Goal: Share content: Share content

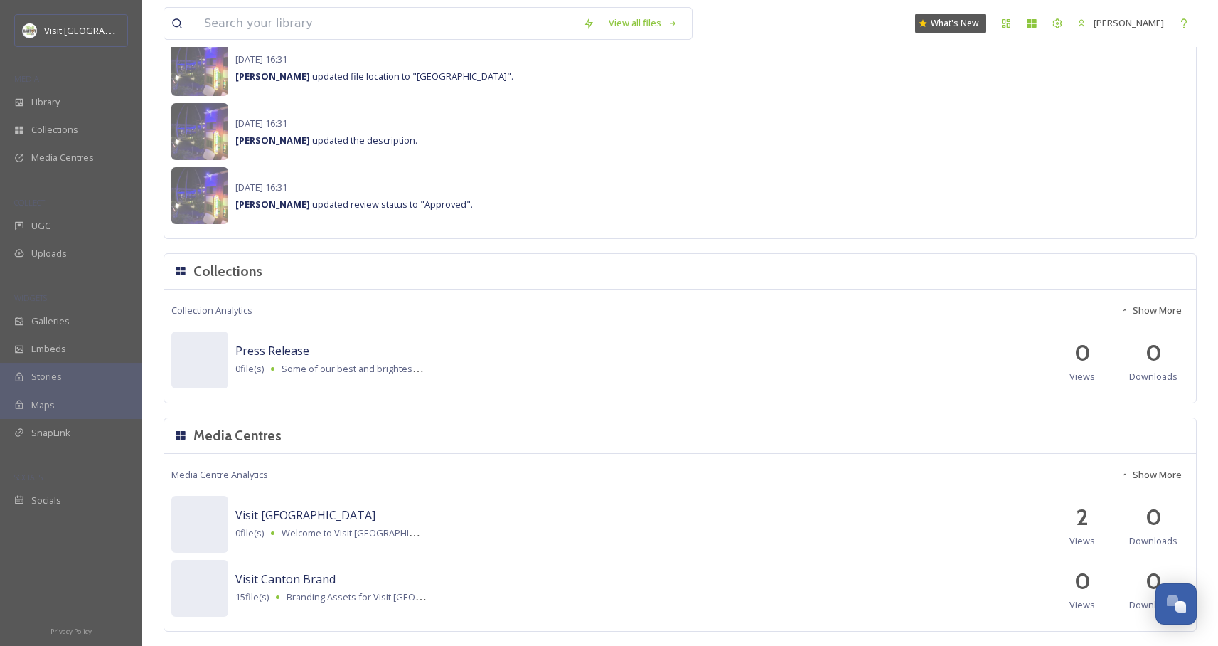
scroll to position [1218, 0]
click at [68, 321] on div "Galleries" at bounding box center [71, 321] width 142 height 28
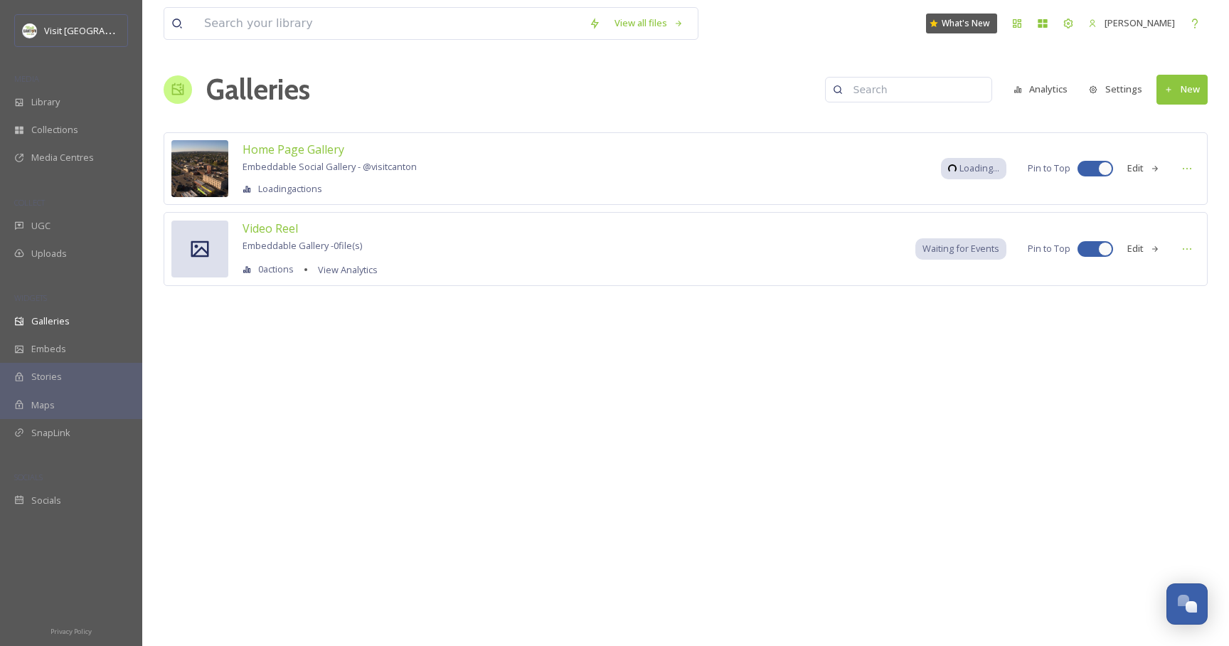
click at [1199, 90] on button "New" at bounding box center [1182, 89] width 51 height 29
click at [1186, 122] on span "Gallery" at bounding box center [1185, 123] width 30 height 14
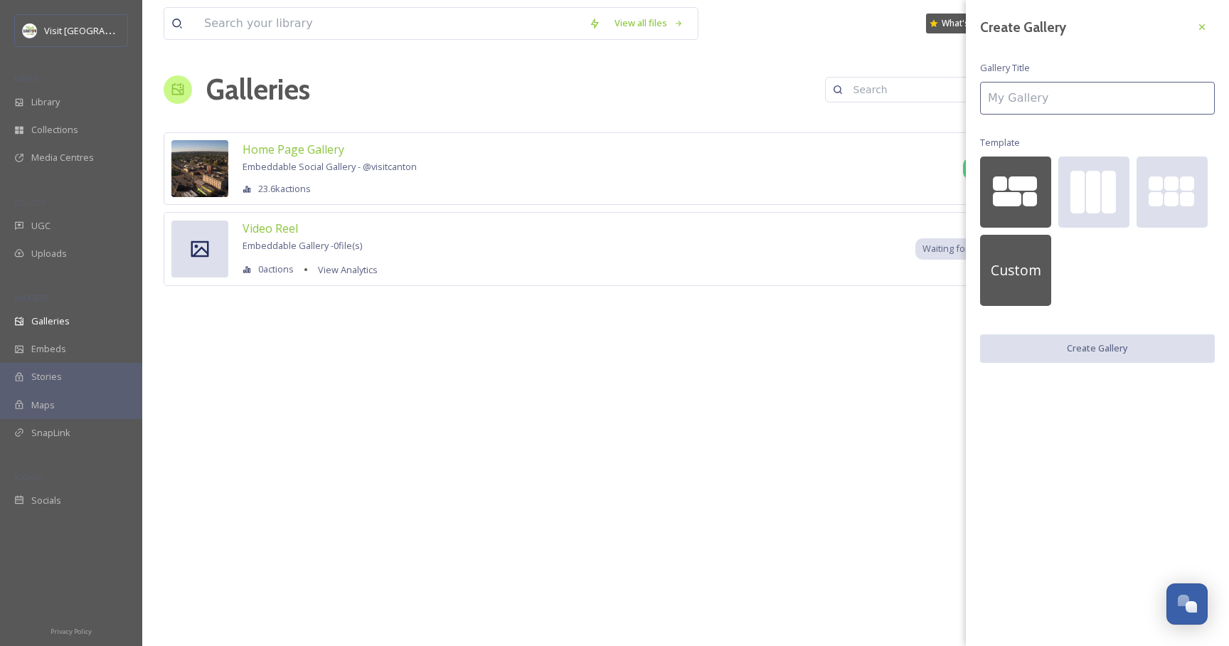
click at [1024, 266] on span "Custom" at bounding box center [1016, 270] width 51 height 21
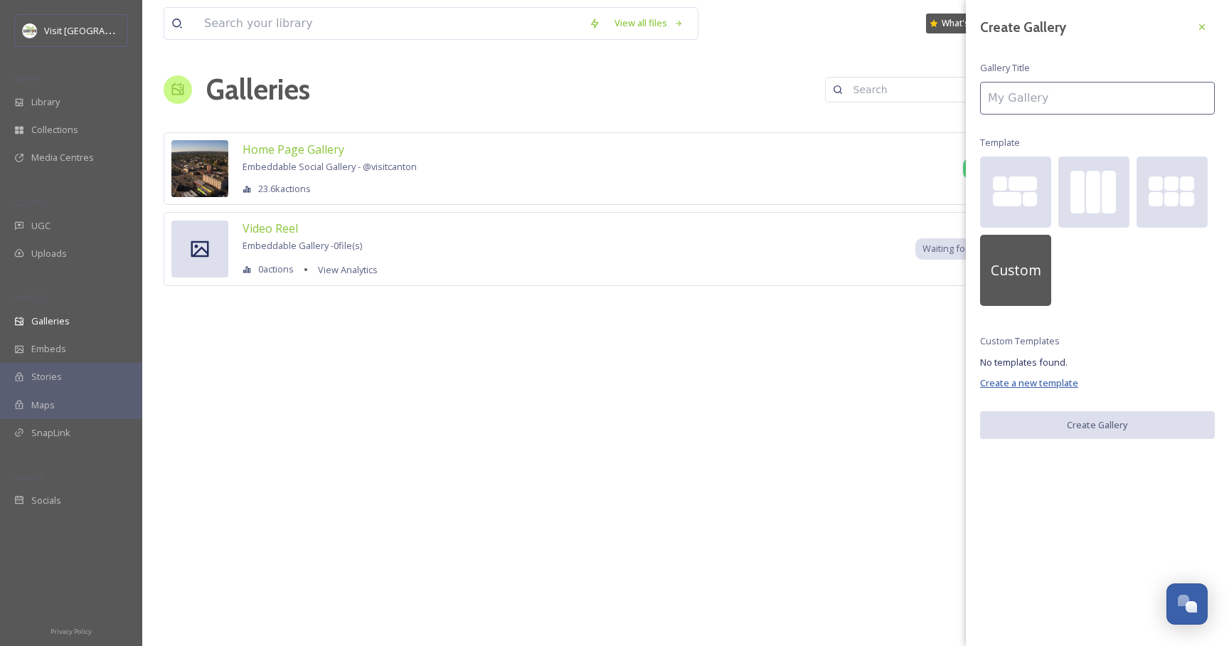
click at [1024, 386] on span "Create a new template" at bounding box center [1029, 382] width 98 height 13
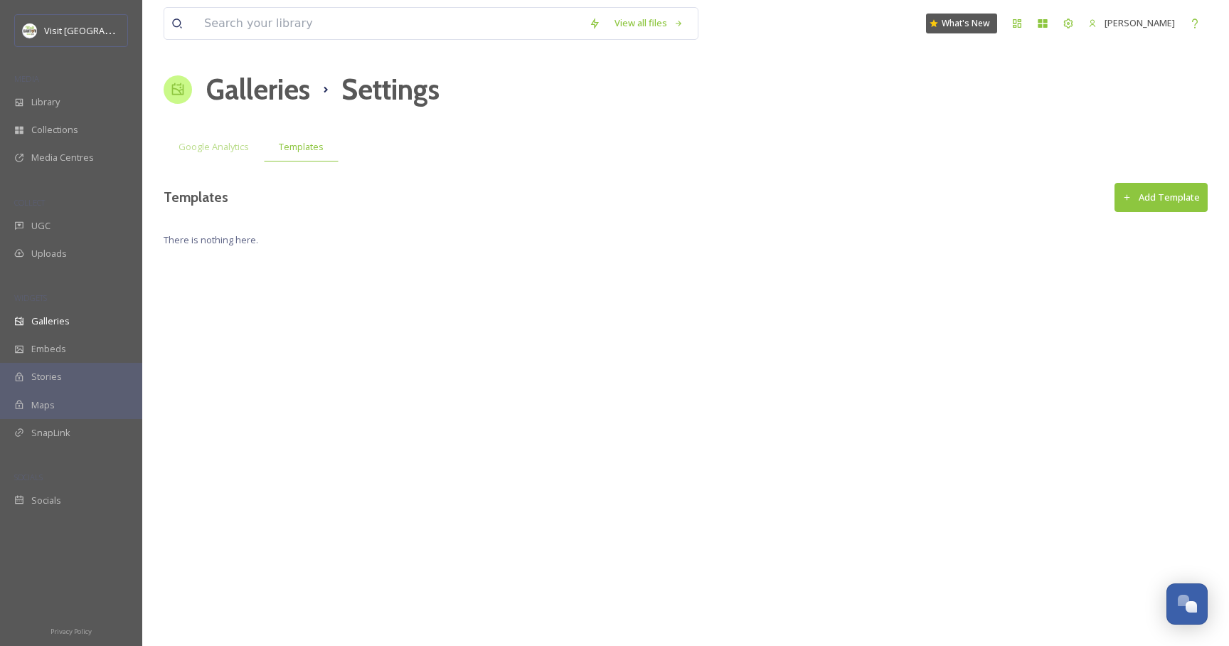
click at [1176, 199] on button "Add Template" at bounding box center [1161, 197] width 93 height 29
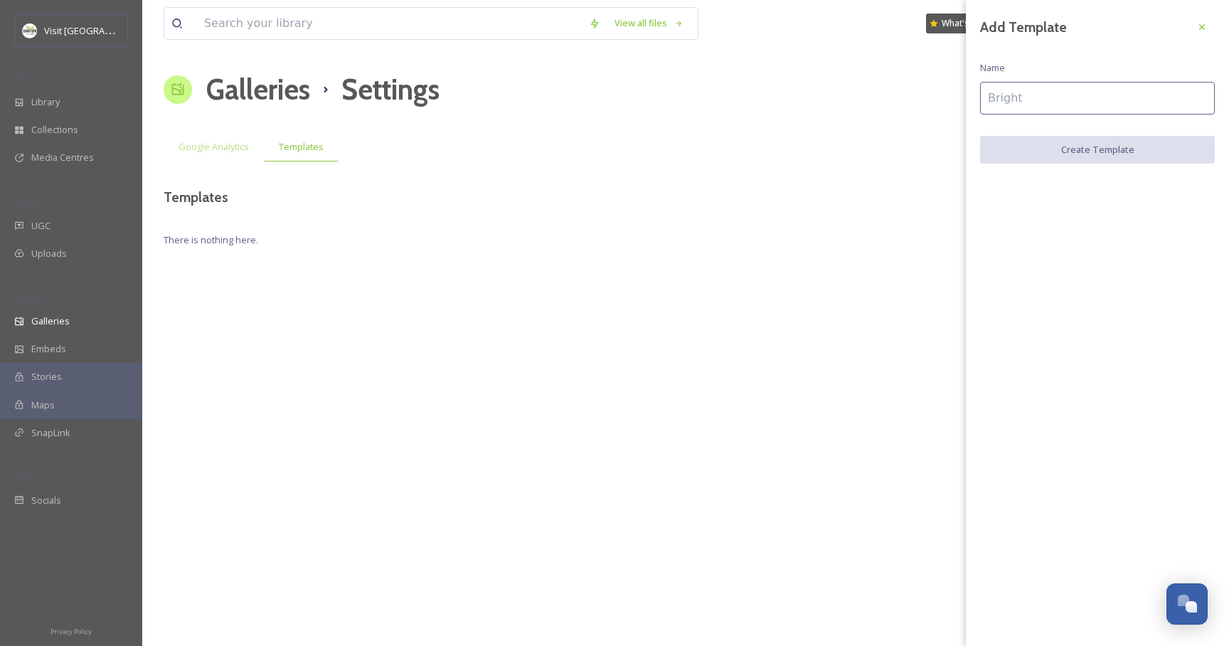
click at [1041, 112] on input at bounding box center [1097, 98] width 235 height 33
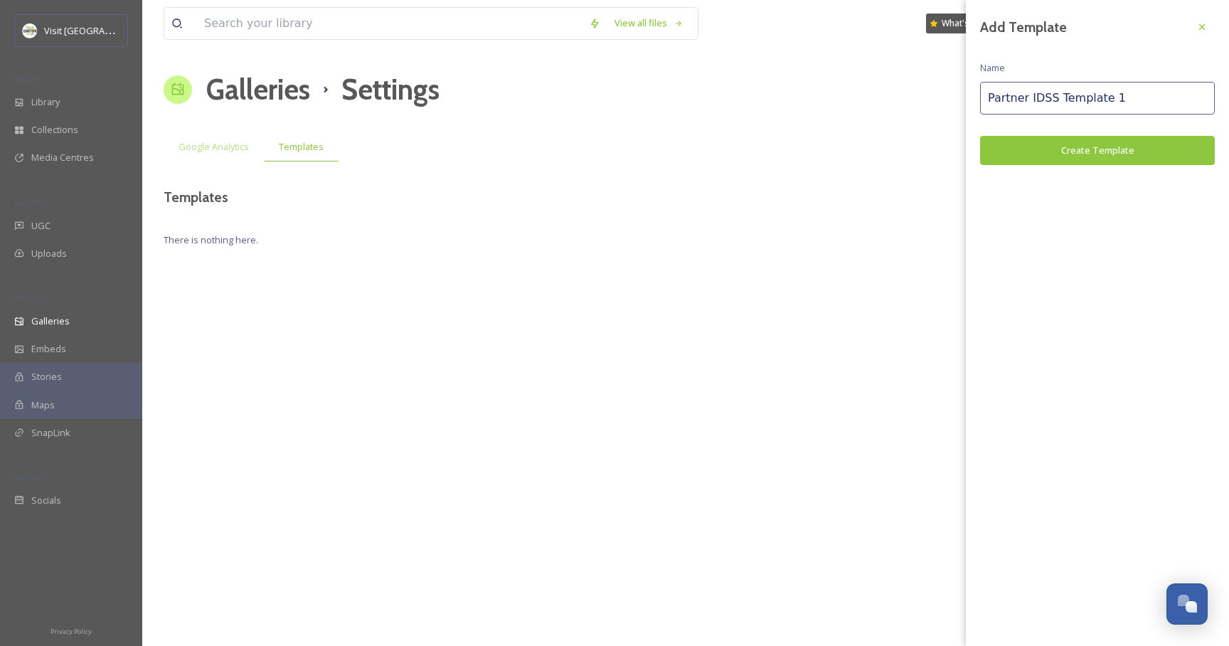
type input "Partner IDSS Template 1"
click at [1071, 133] on div "Add Template Name Partner IDSS Template 1 Create Template" at bounding box center [1097, 89] width 263 height 179
click at [1068, 146] on button "Create Template" at bounding box center [1097, 150] width 235 height 29
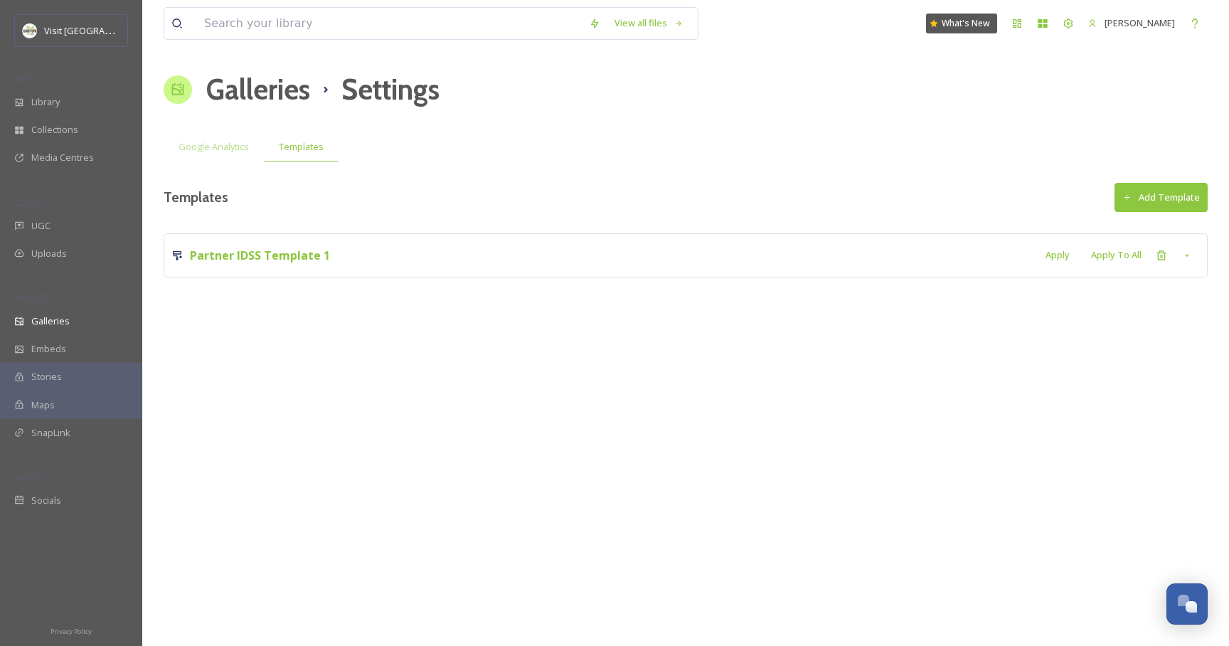
click at [572, 270] on div "Partner IDSS Template 1 Apply Apply To All" at bounding box center [686, 254] width 1044 height 43
click at [1183, 260] on icon at bounding box center [1186, 255] width 11 height 11
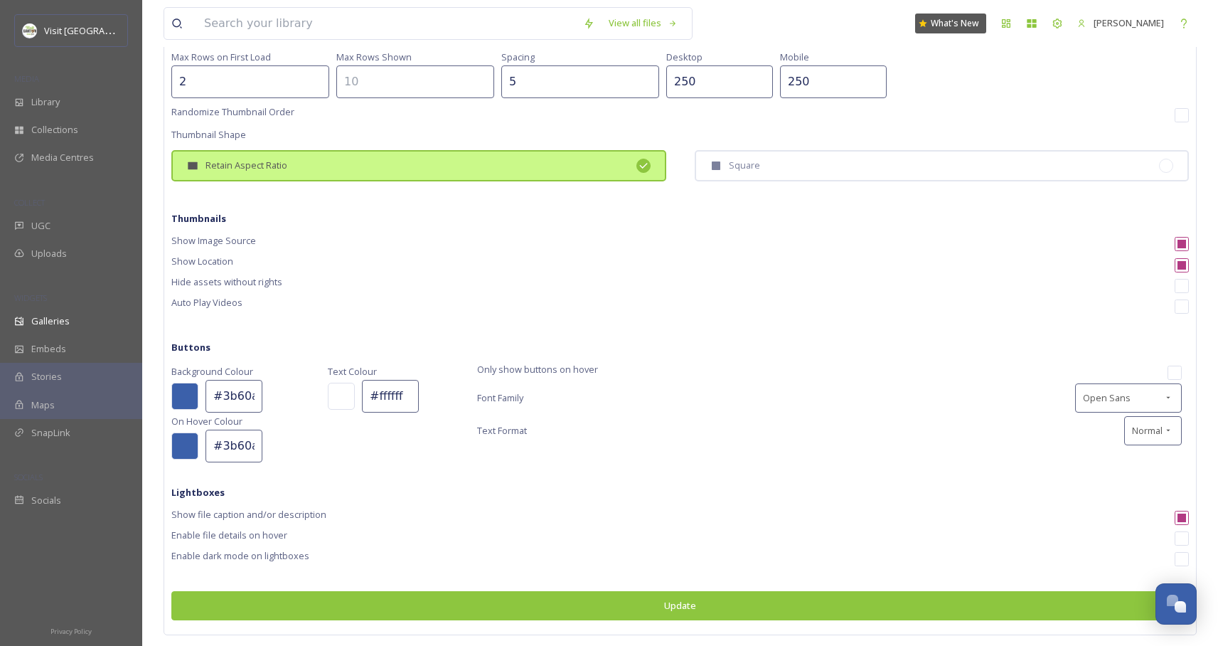
scroll to position [268, 0]
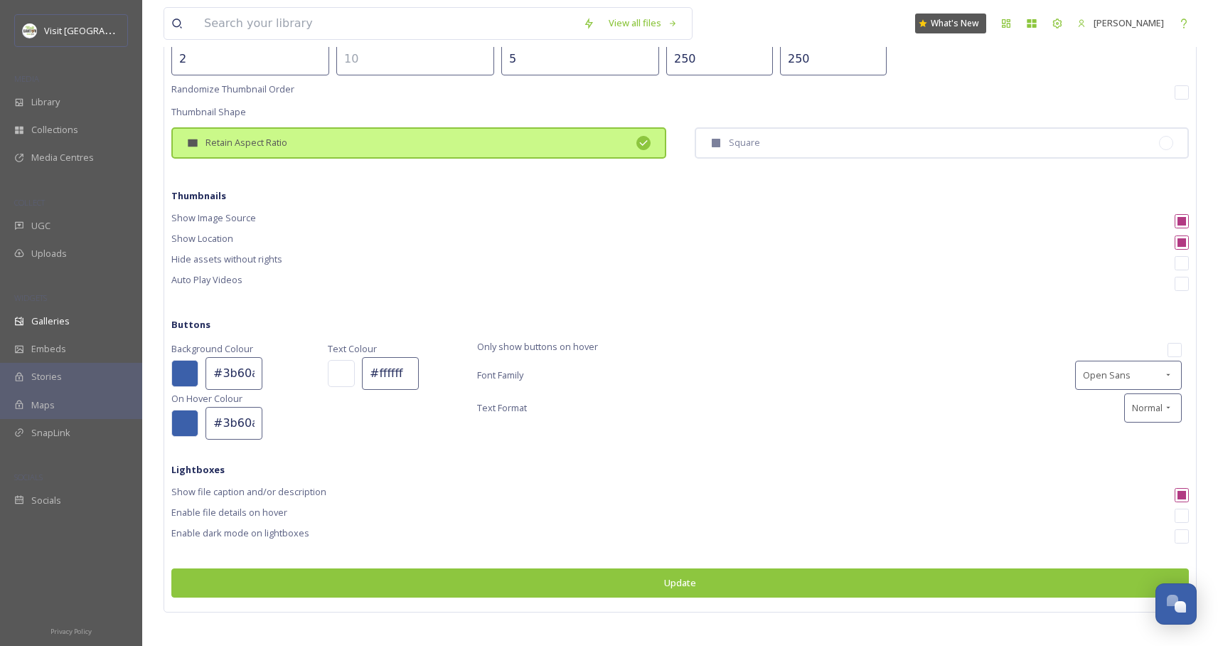
click at [243, 376] on input "#3b60aa" at bounding box center [234, 373] width 57 height 33
drag, startPoint x: 223, startPoint y: 373, endPoint x: 262, endPoint y: 378, distance: 40.1
click at [262, 378] on div "#3b60aa" at bounding box center [242, 373] width 142 height 33
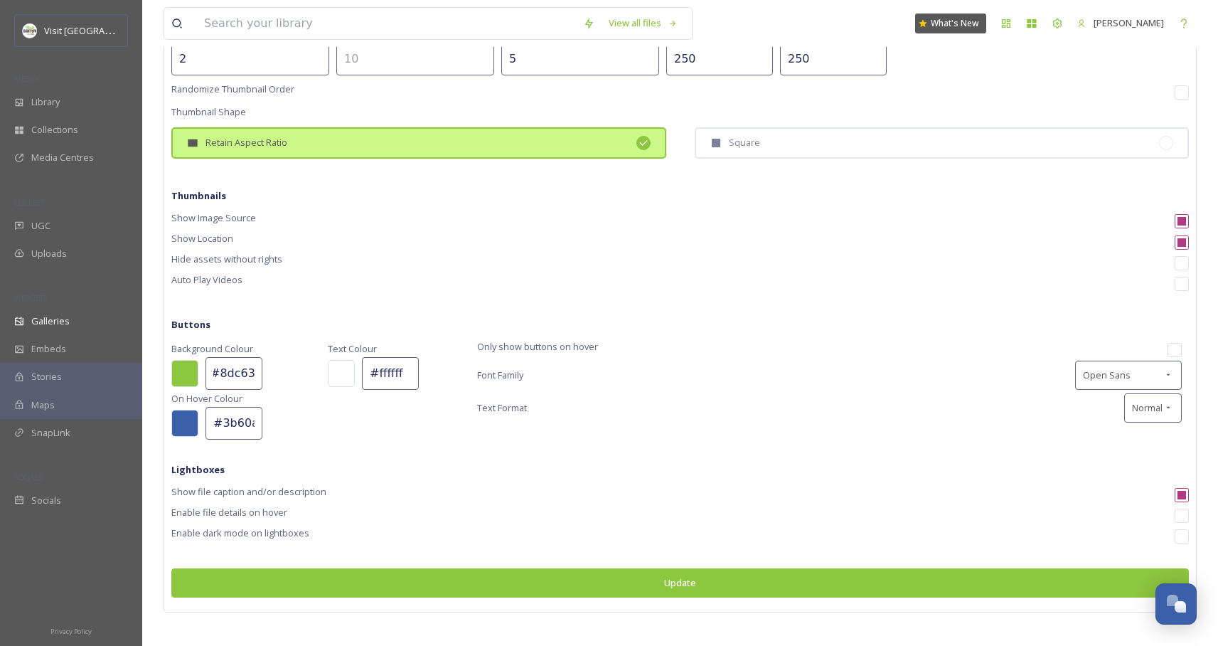
type input "#8dc63f"
click at [233, 425] on input "#3b60aa" at bounding box center [234, 423] width 57 height 33
drag, startPoint x: 220, startPoint y: 423, endPoint x: 299, endPoint y: 425, distance: 79.7
click at [299, 425] on div "#3b60aa" at bounding box center [242, 423] width 142 height 33
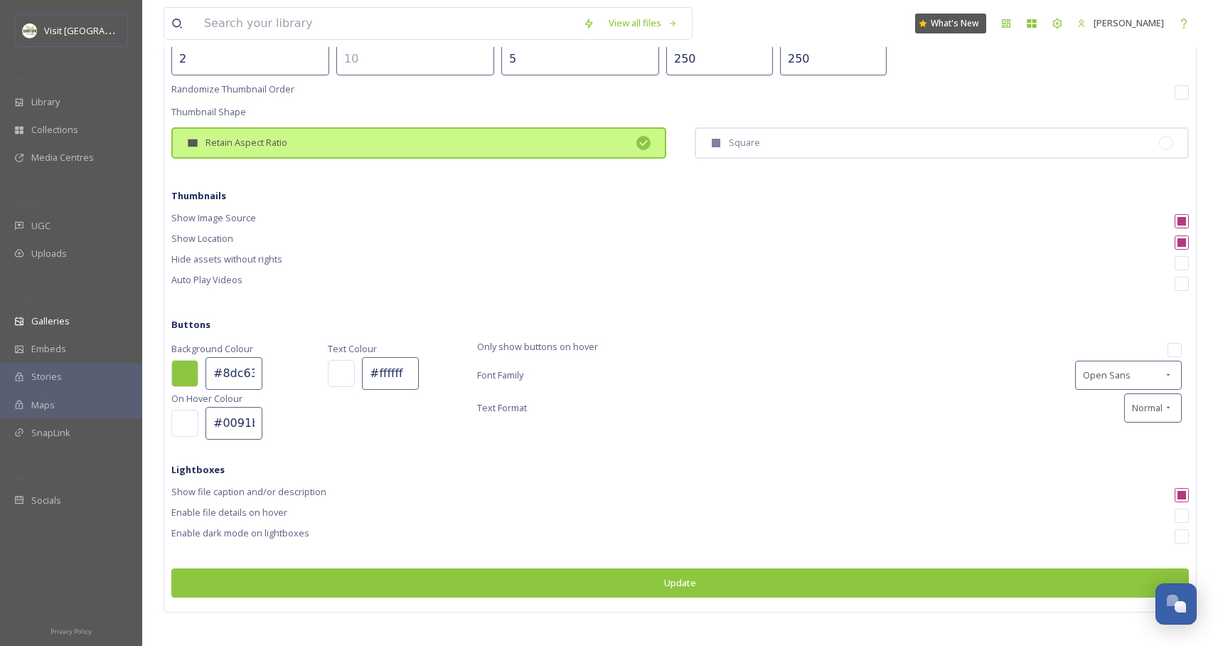
scroll to position [0, 4]
type input "#0091be"
click at [1147, 377] on div "Open Sans" at bounding box center [1128, 375] width 107 height 29
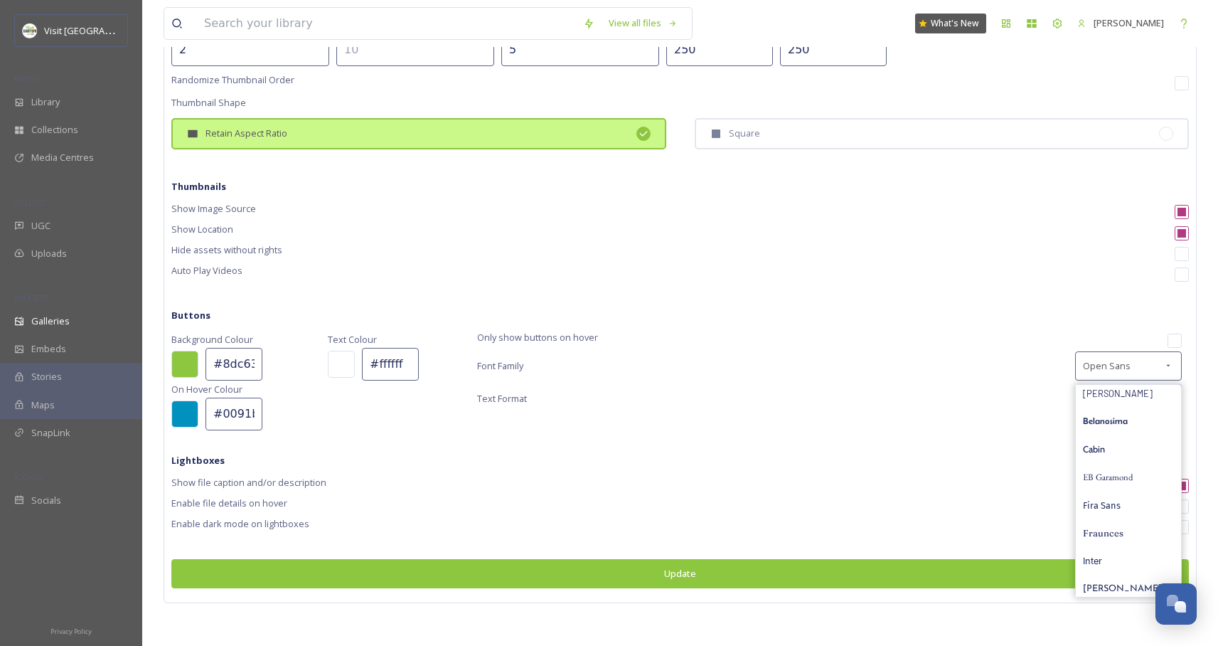
scroll to position [0, 0]
click at [1117, 456] on div "Cabin" at bounding box center [1128, 454] width 105 height 28
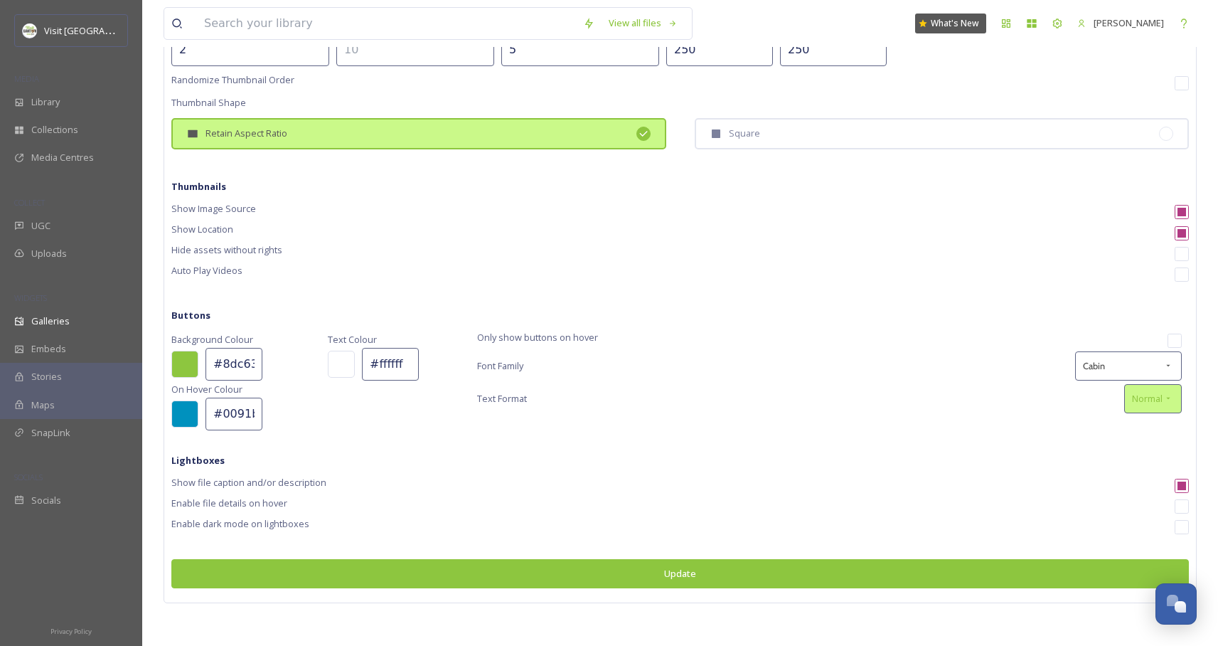
click at [1154, 404] on span "Normal" at bounding box center [1147, 399] width 31 height 14
click at [972, 439] on div "Partner IDSS Template 1 Apply Apply To All Layout Max Rows on First Load 2 Max …" at bounding box center [680, 280] width 1018 height 632
click at [1185, 525] on input "checkbox" at bounding box center [1182, 527] width 14 height 14
checkbox input "true"
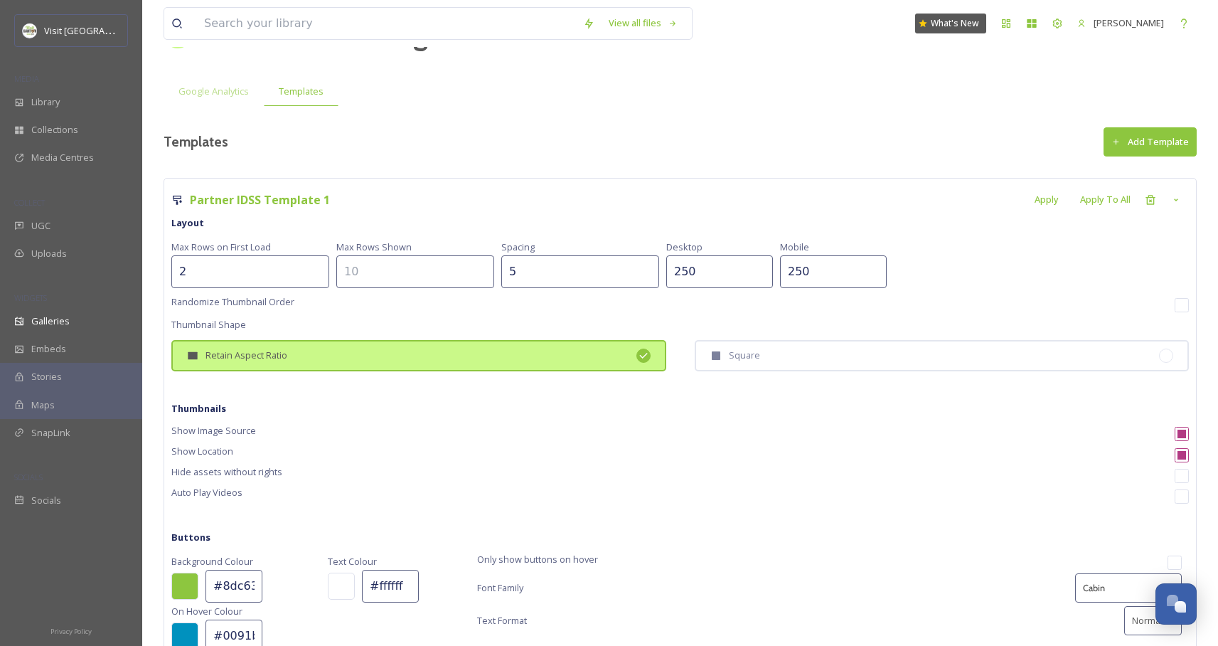
scroll to position [28, 0]
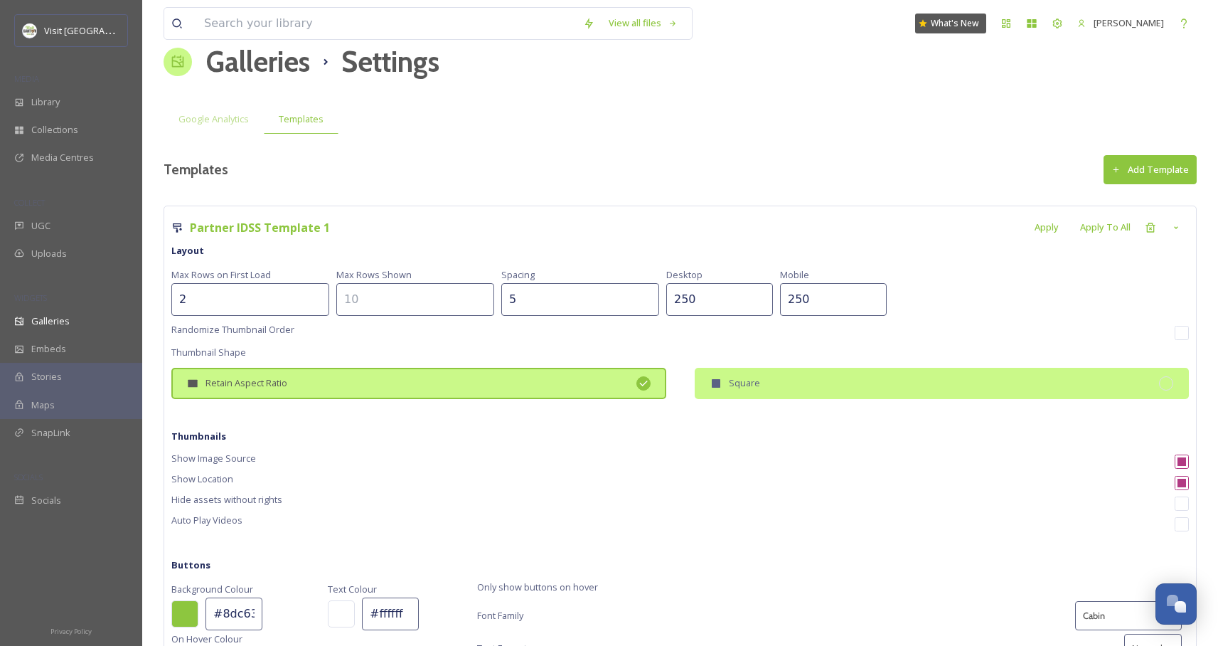
click at [761, 386] on div "Square" at bounding box center [942, 383] width 495 height 31
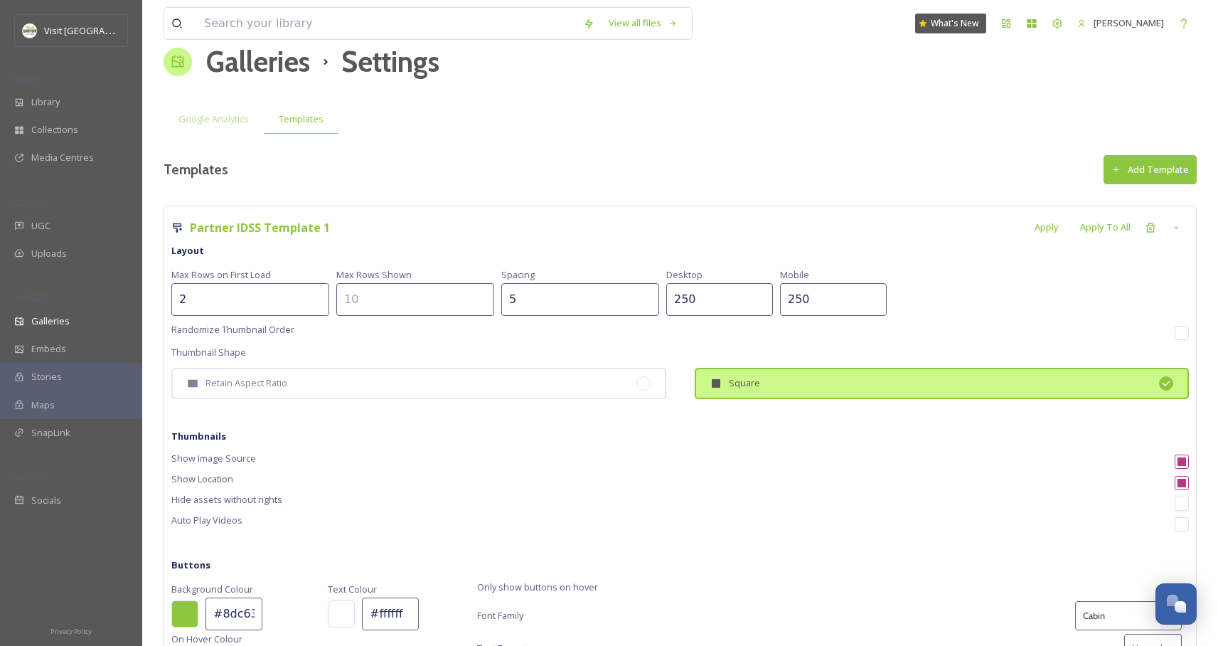
click at [666, 305] on input "250" at bounding box center [719, 299] width 107 height 33
drag, startPoint x: 664, startPoint y: 303, endPoint x: 735, endPoint y: 298, distance: 71.3
click at [735, 298] on div "Max Rows on First Load 2 Max Rows Shown Spacing 5 Desktop 250 Mobile 250" at bounding box center [680, 291] width 1018 height 50
drag, startPoint x: 756, startPoint y: 300, endPoint x: 726, endPoint y: 302, distance: 29.9
click at [780, 302] on input "250" at bounding box center [833, 299] width 107 height 33
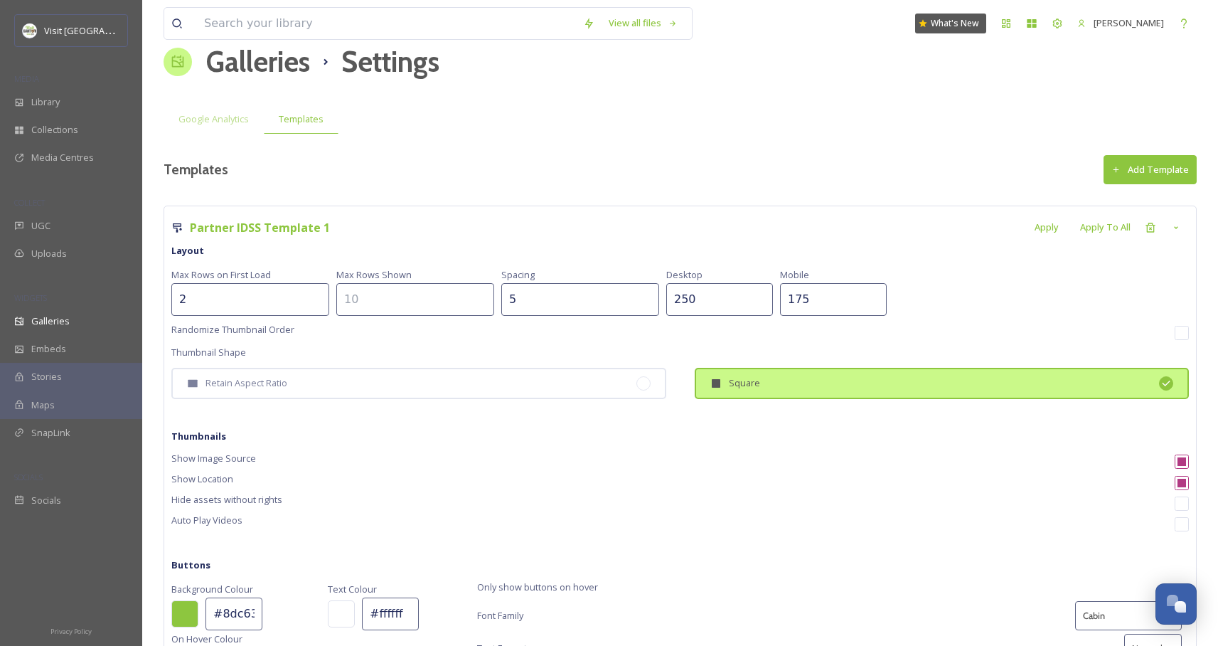
type input "175"
click at [938, 268] on div "Max Rows on First Load 2 Max Rows Shown Spacing 5 Desktop 250 Mobile 175" at bounding box center [680, 291] width 1018 height 50
click at [501, 298] on input "5" at bounding box center [580, 299] width 158 height 33
type input "10"
click at [1048, 226] on div "Apply" at bounding box center [1047, 227] width 38 height 28
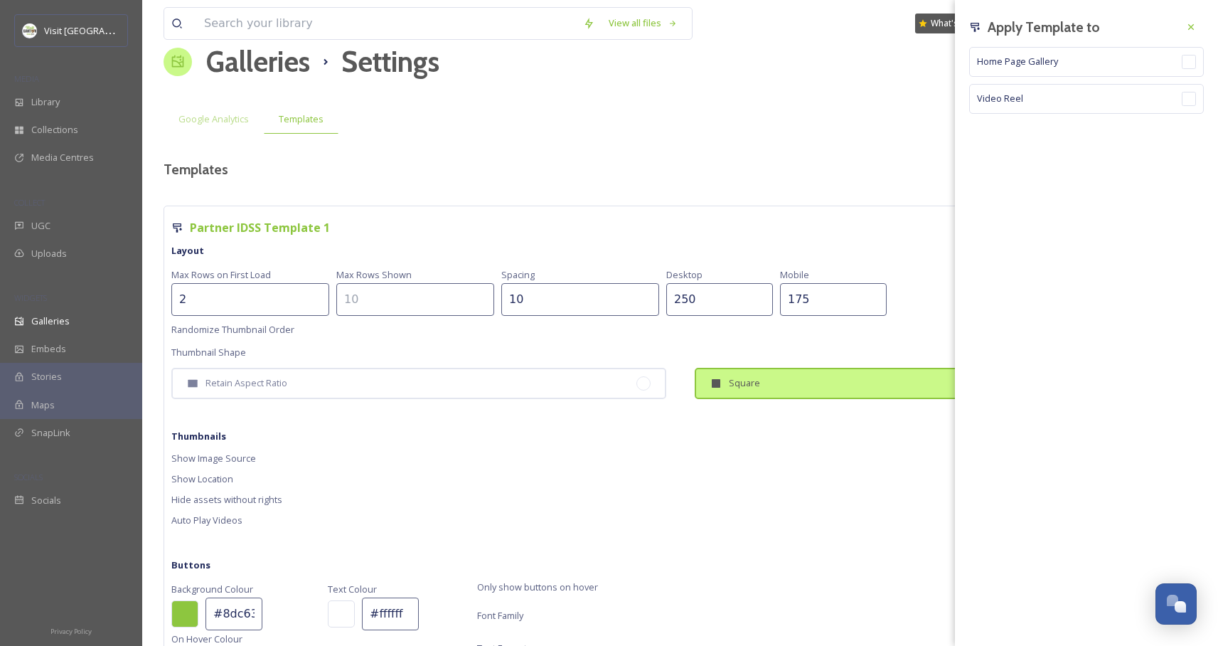
click at [849, 124] on div "Google Analytics Templates" at bounding box center [680, 119] width 1033 height 29
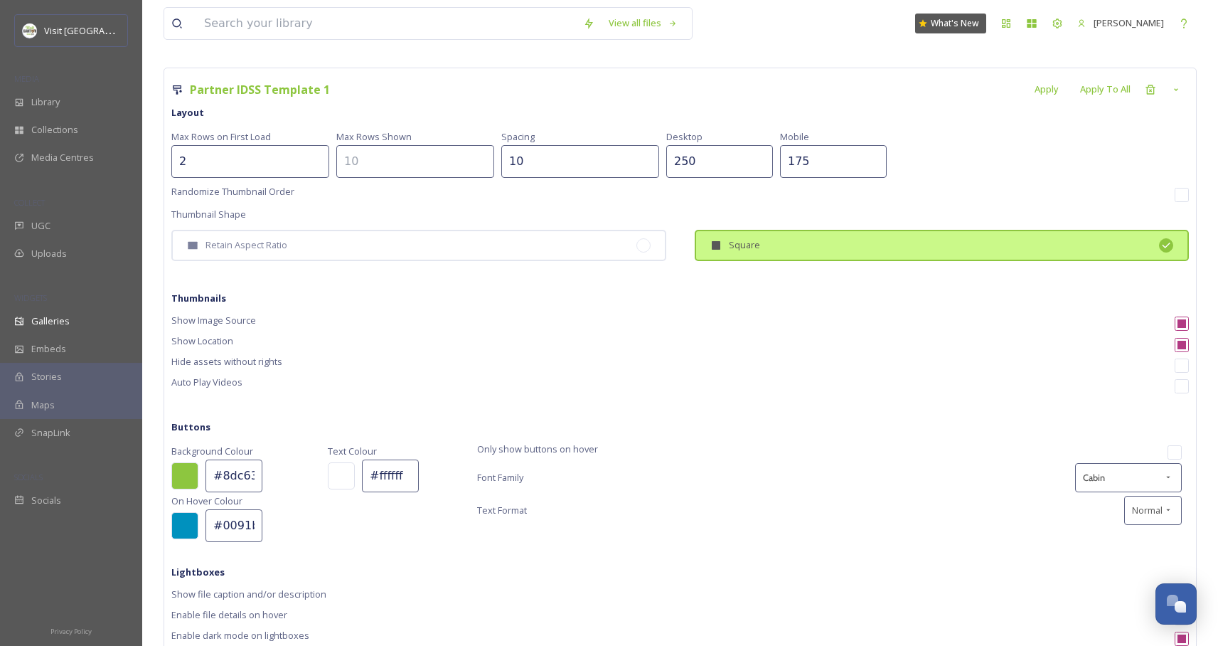
scroll to position [277, 0]
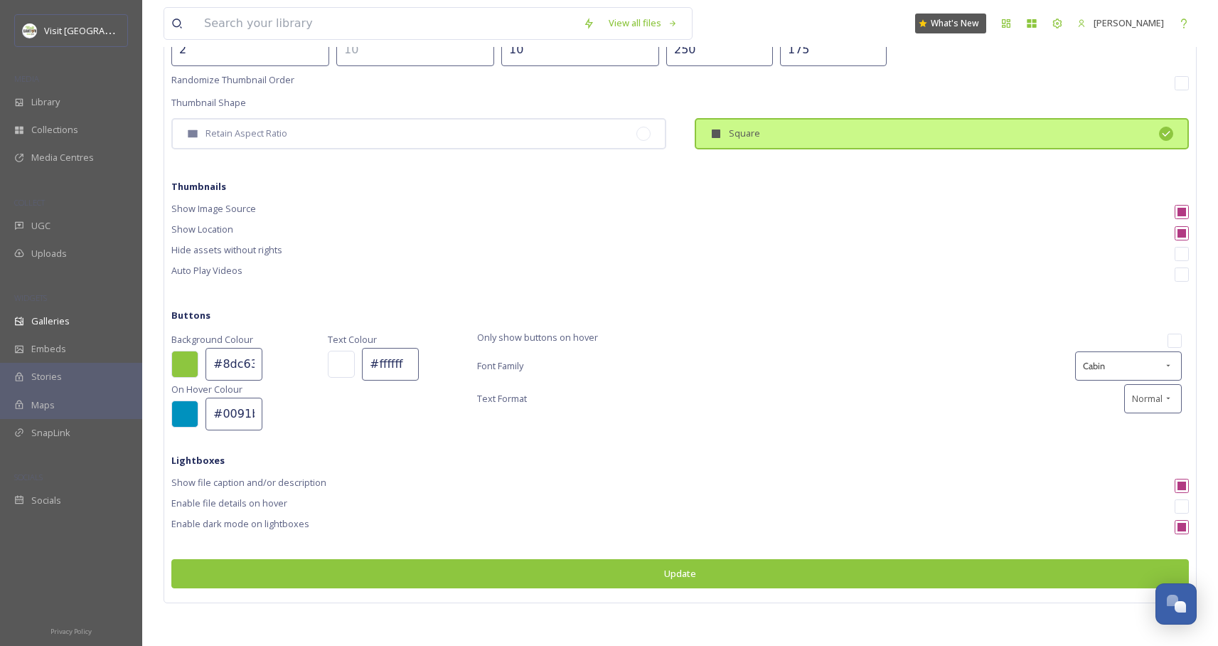
click at [688, 572] on button "Update" at bounding box center [680, 573] width 1018 height 29
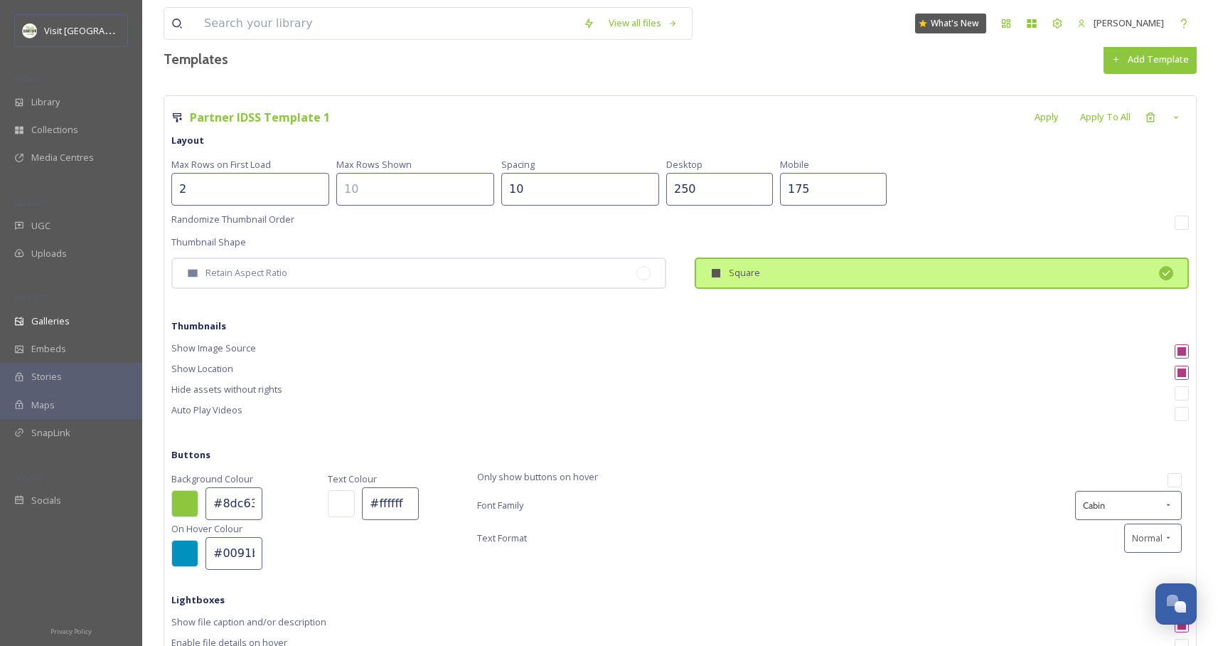
scroll to position [0, 0]
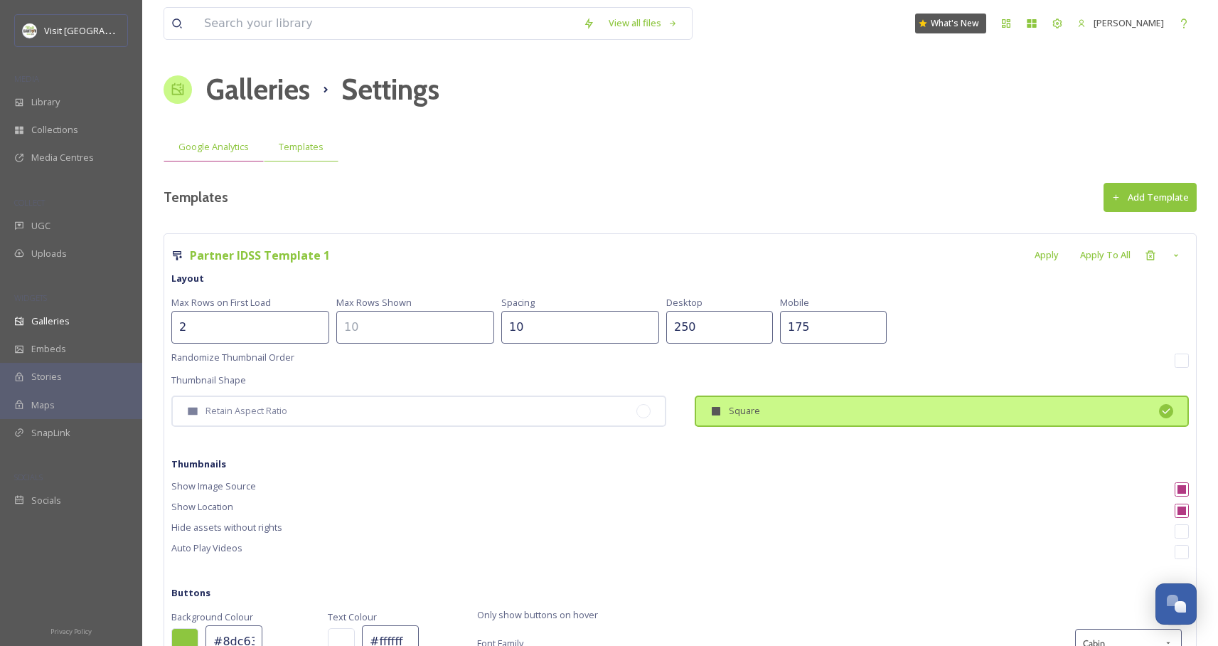
click at [213, 151] on span "Google Analytics" at bounding box center [214, 147] width 70 height 14
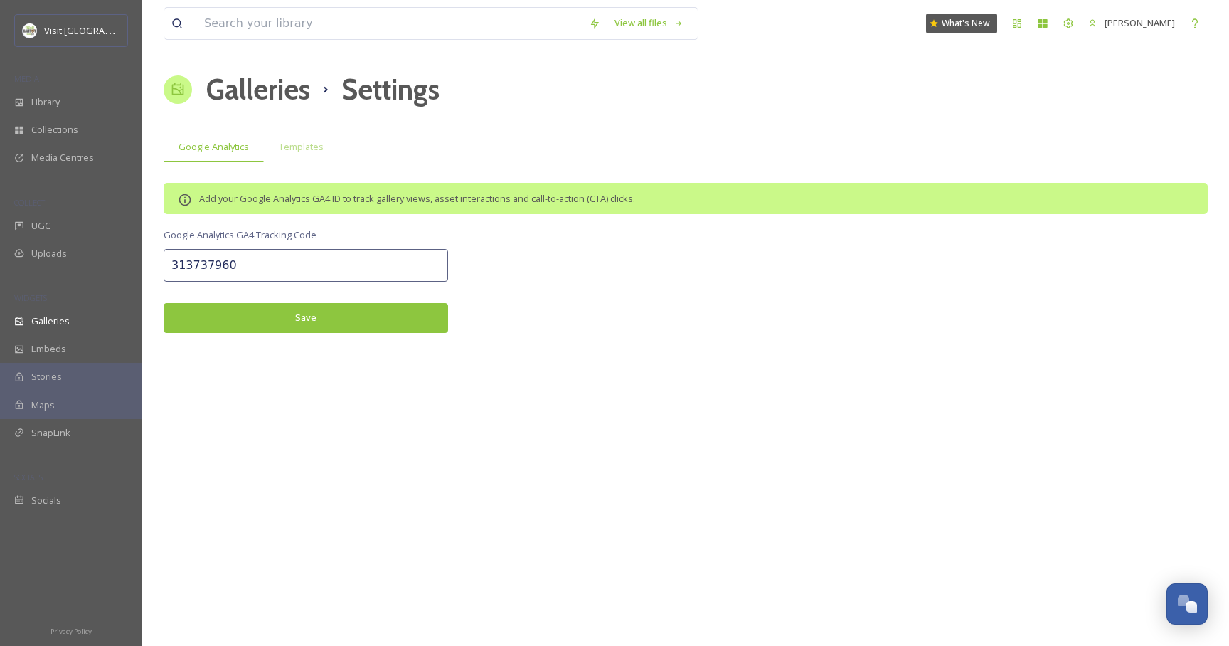
click at [336, 327] on button "Save" at bounding box center [306, 317] width 285 height 29
click at [297, 147] on span "Templates" at bounding box center [301, 147] width 45 height 14
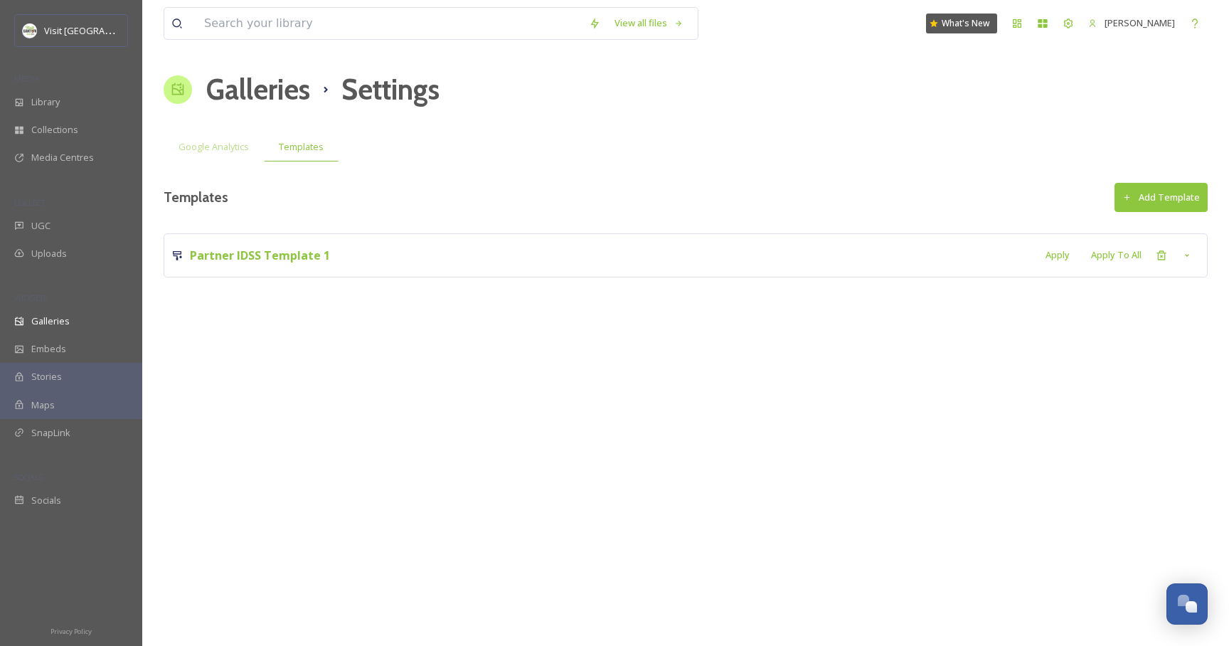
click at [514, 180] on div "View all files What's New [PERSON_NAME] Galleries Settings Google Analytics Tem…" at bounding box center [685, 323] width 1087 height 646
click at [53, 323] on span "Galleries" at bounding box center [50, 321] width 38 height 14
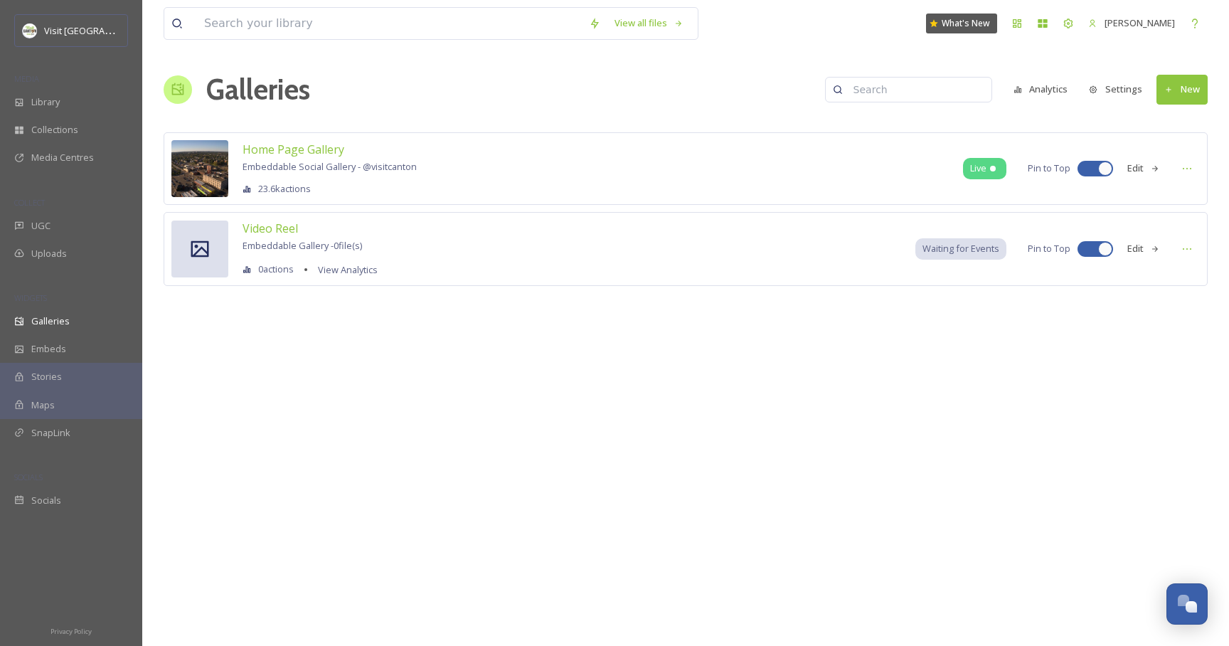
click at [1176, 99] on button "New" at bounding box center [1182, 89] width 51 height 29
click at [1172, 125] on span "Gallery" at bounding box center [1185, 123] width 30 height 14
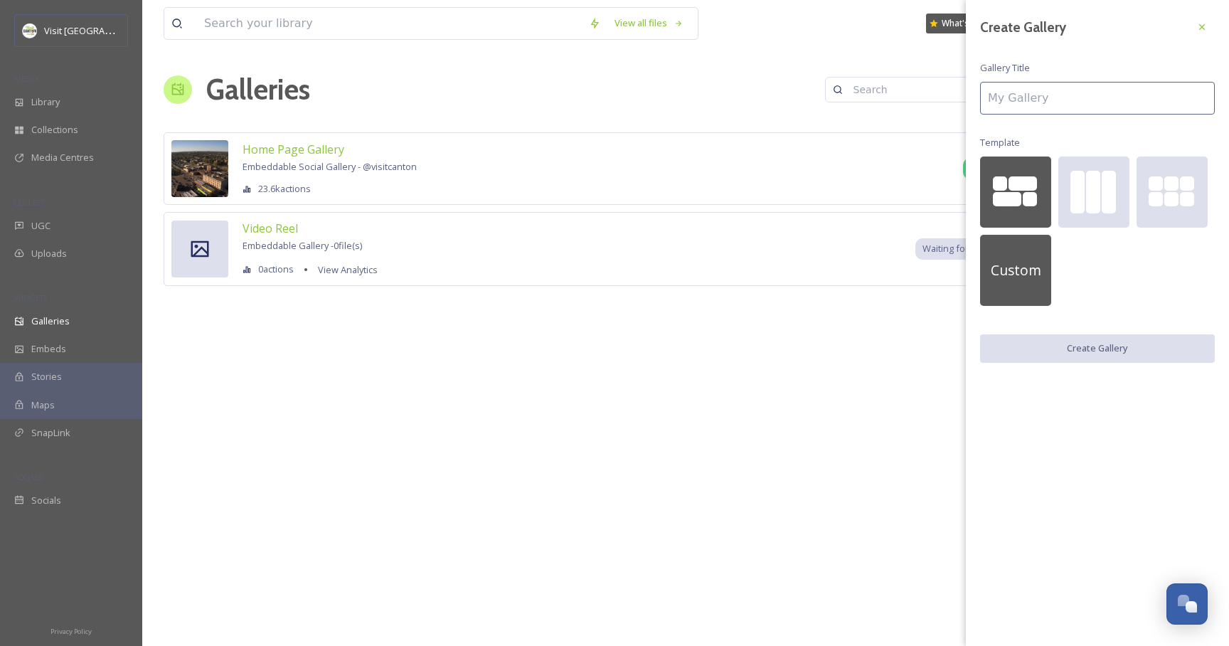
click at [1032, 262] on span "Custom" at bounding box center [1016, 270] width 51 height 21
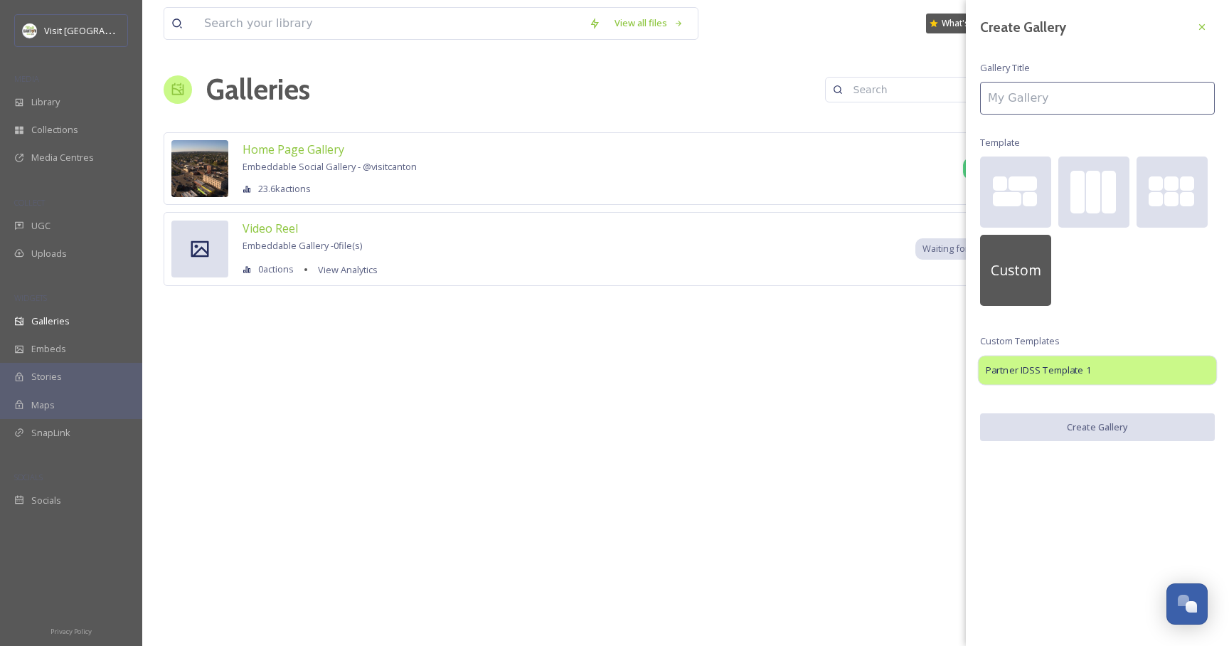
click at [1016, 372] on span "Partner IDSS Template 1" at bounding box center [1038, 370] width 105 height 14
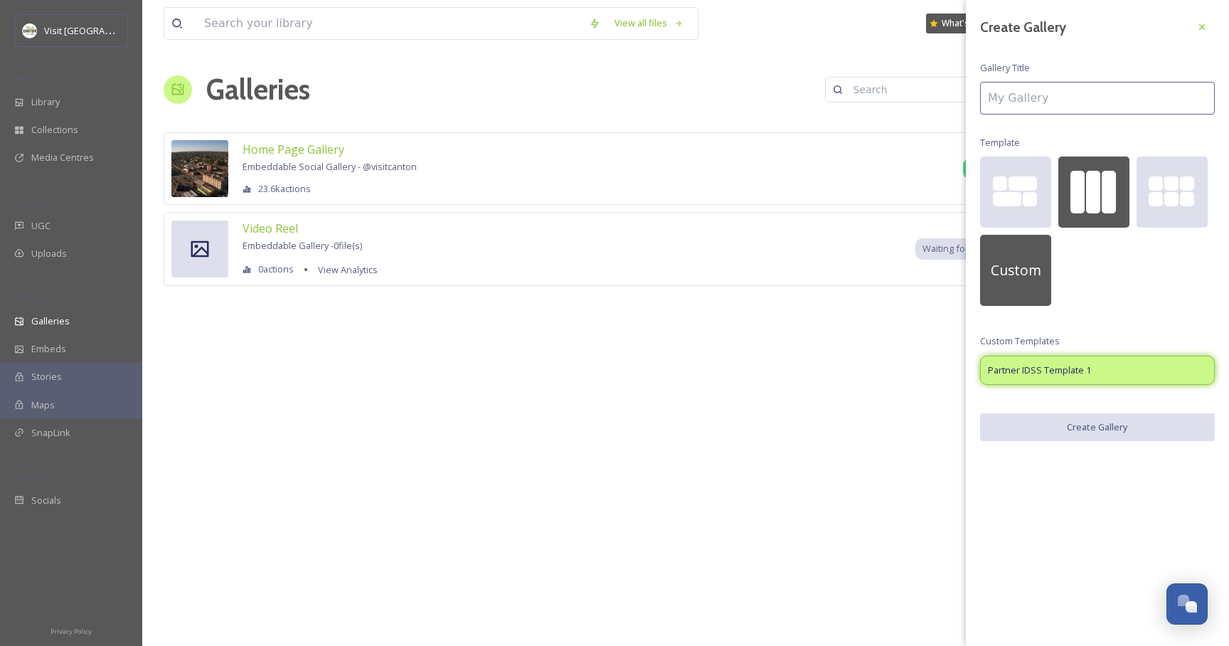
click at [1091, 196] on div at bounding box center [1093, 192] width 14 height 43
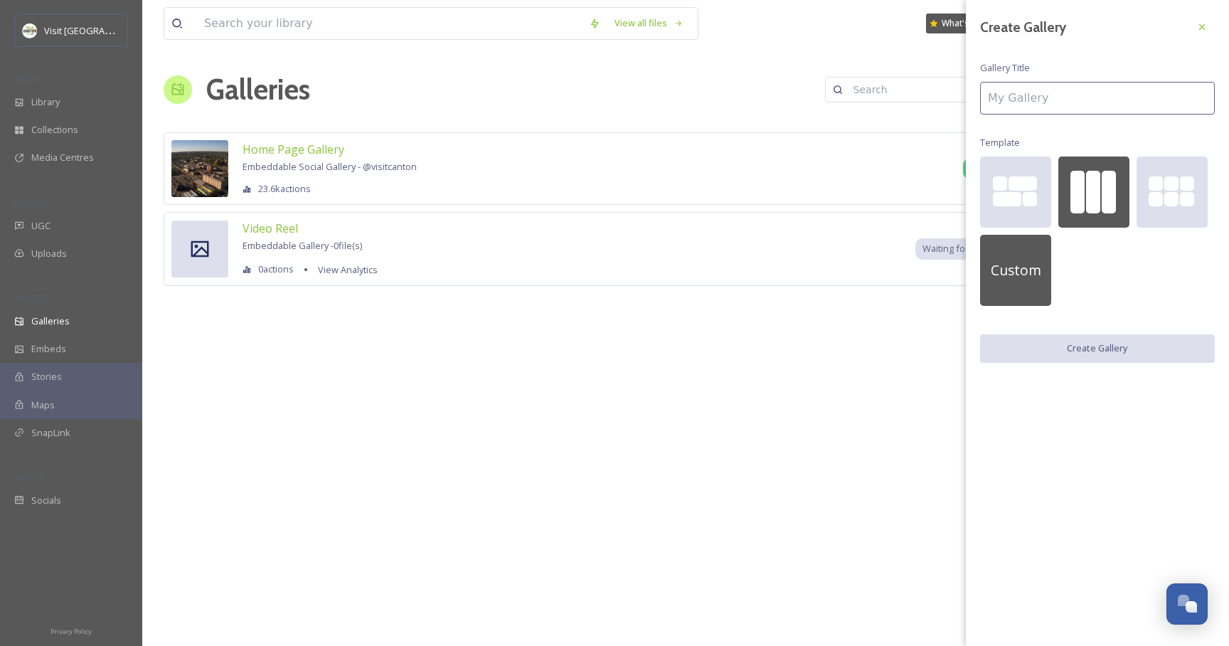
click at [1019, 285] on div "Custom" at bounding box center [1015, 270] width 71 height 71
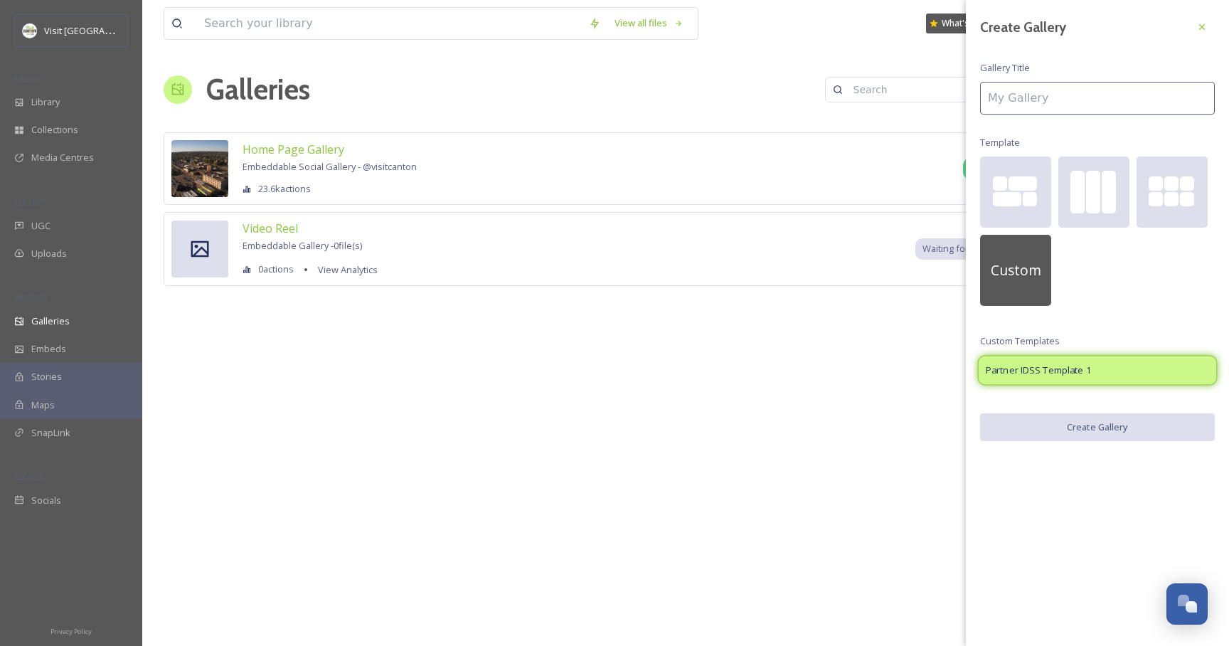
click at [1093, 372] on div "Partner IDSS Template 1" at bounding box center [1098, 370] width 240 height 30
click at [1025, 105] on input at bounding box center [1097, 98] width 235 height 33
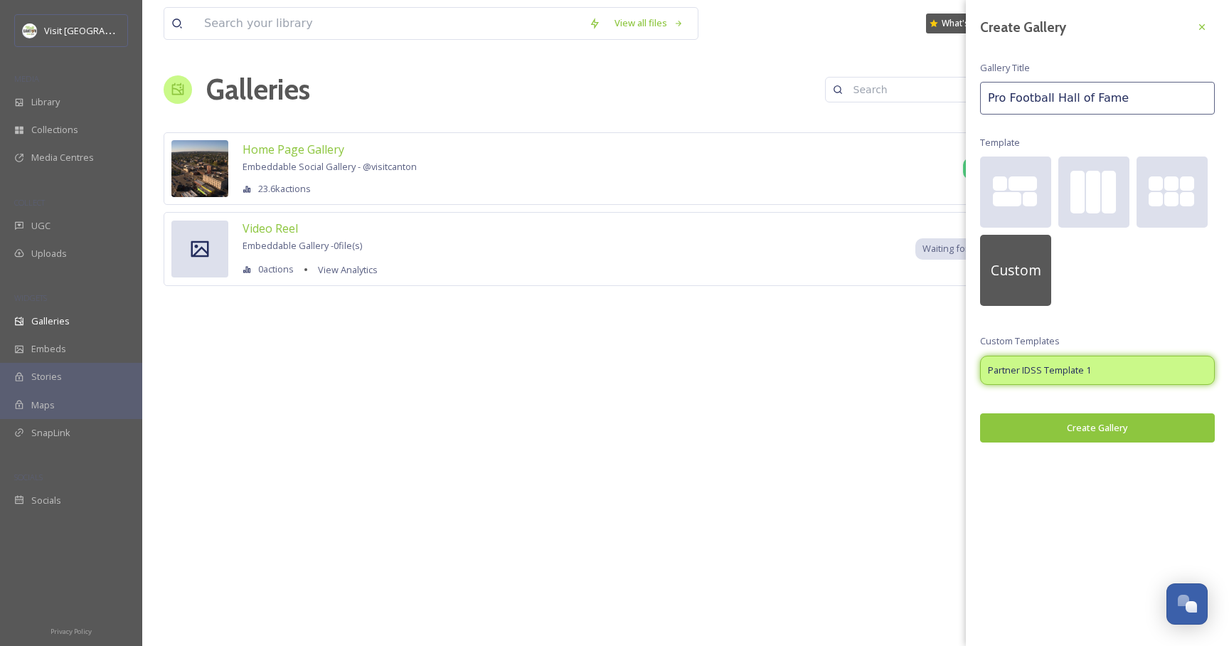
type input "Pro Football Hall of Fame"
click at [1102, 436] on button "Create Gallery" at bounding box center [1097, 427] width 235 height 29
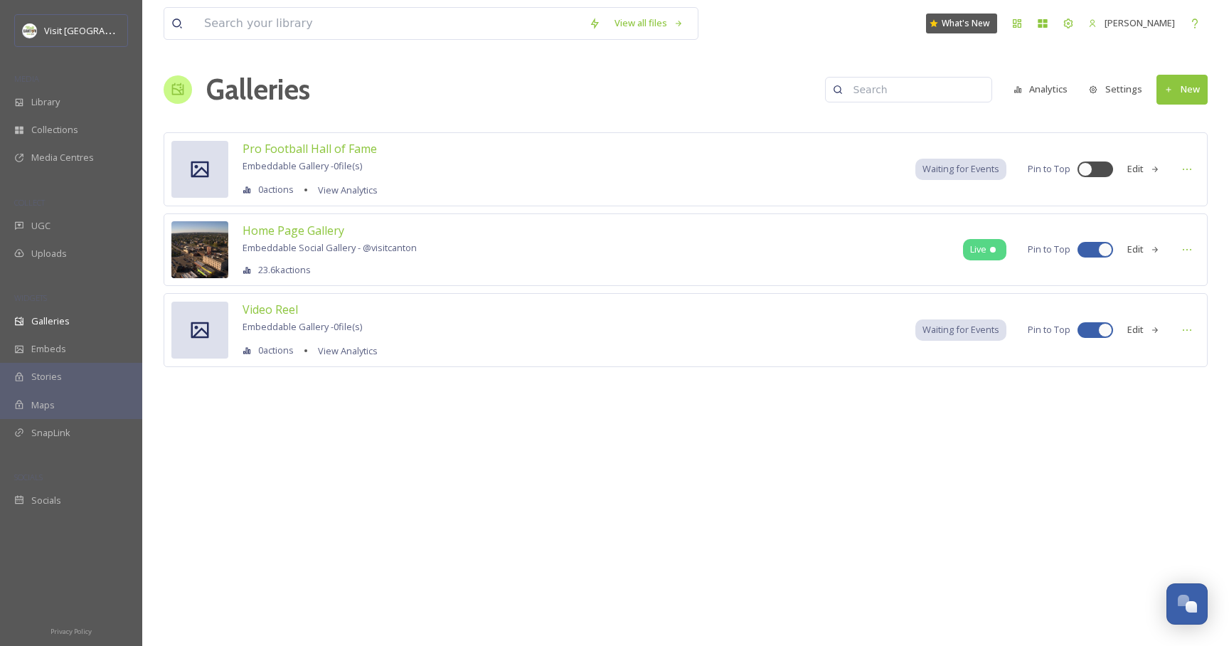
click at [934, 166] on span "Waiting for Events" at bounding box center [961, 169] width 77 height 14
click at [1191, 168] on icon at bounding box center [1186, 169] width 11 height 11
click at [1177, 198] on div "Edit Gallery" at bounding box center [1161, 200] width 78 height 28
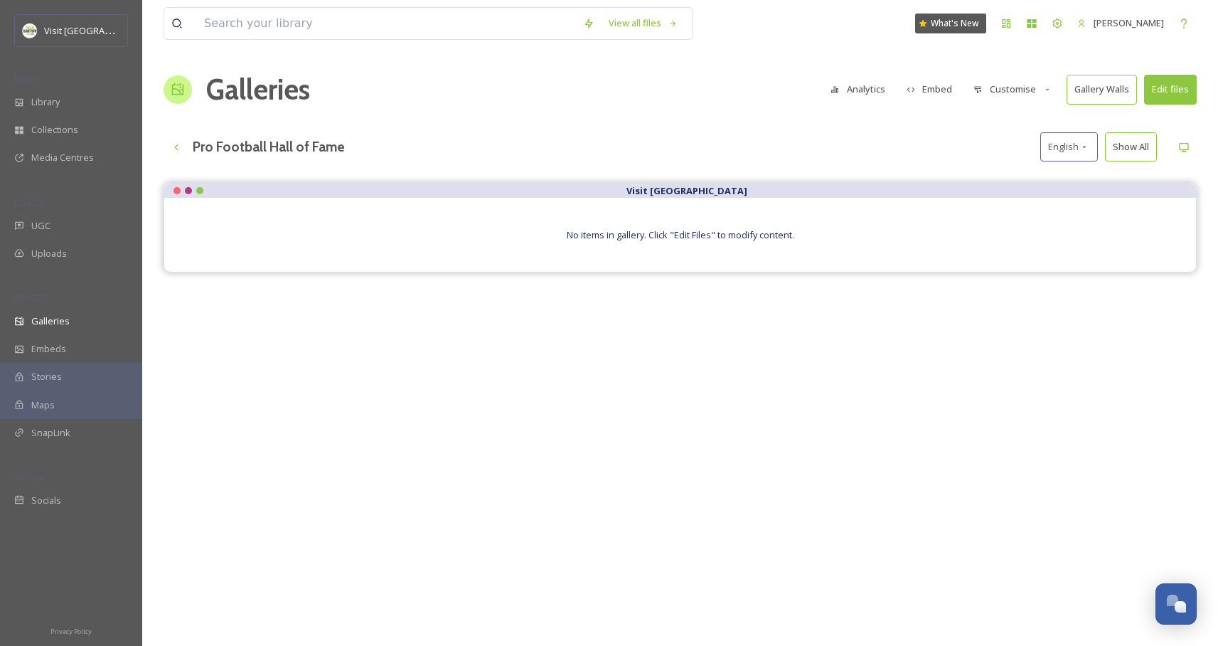
click at [1181, 83] on button "Edit files" at bounding box center [1170, 89] width 53 height 29
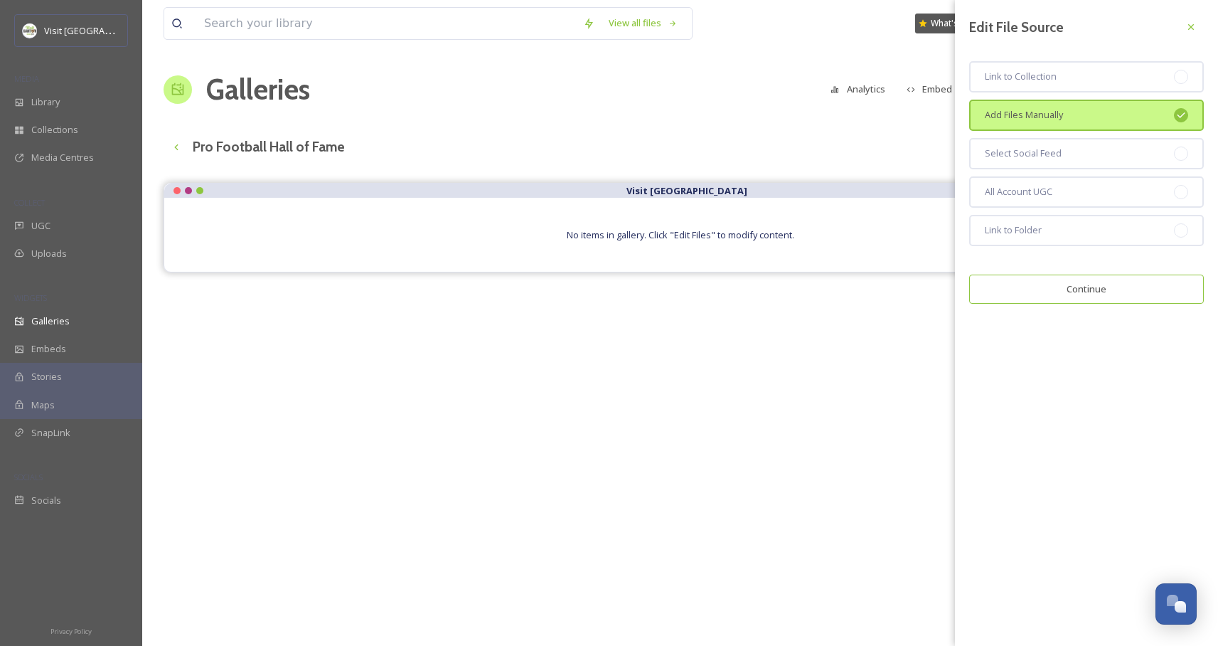
click at [1031, 294] on button "Continue" at bounding box center [1086, 289] width 235 height 29
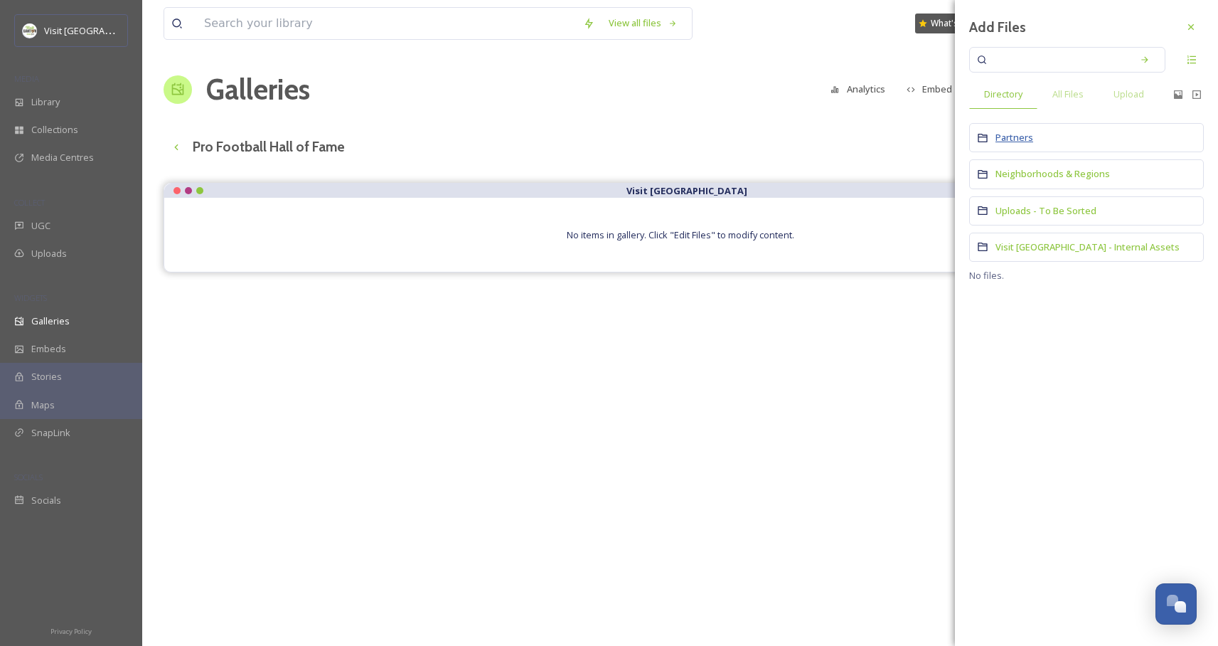
click at [1019, 140] on span "Partners" at bounding box center [1015, 137] width 38 height 13
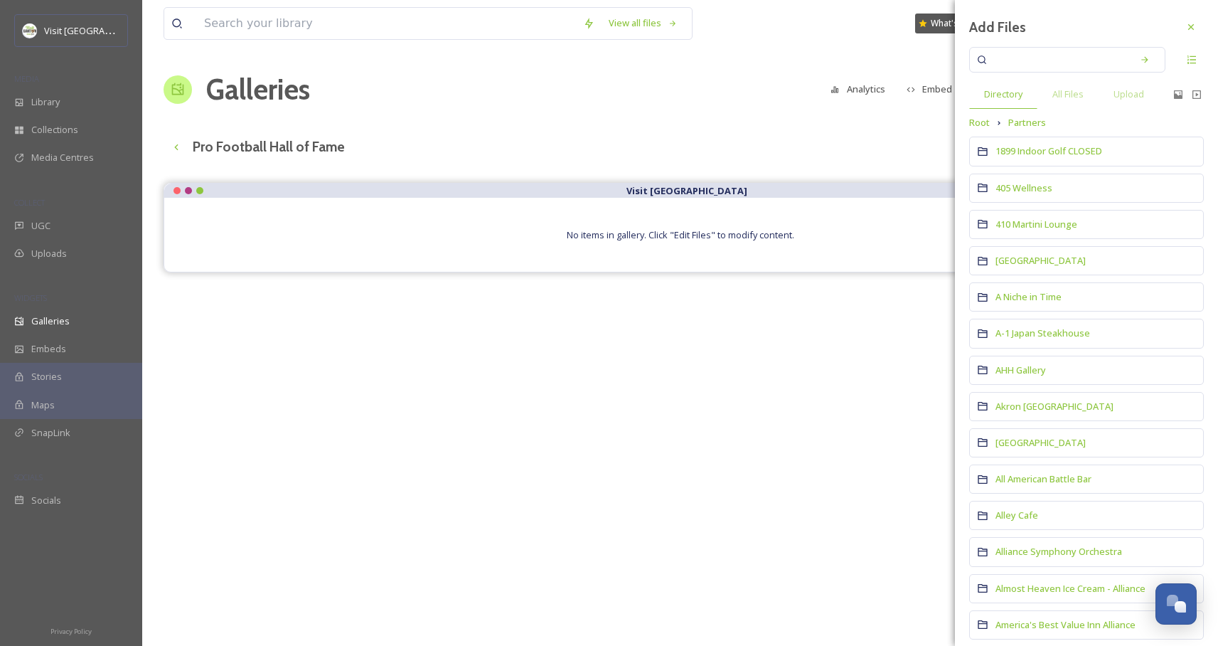
click at [1019, 58] on input at bounding box center [1058, 59] width 134 height 31
click at [1147, 64] on div "Search" at bounding box center [1145, 60] width 26 height 26
click at [1142, 60] on icon at bounding box center [1145, 59] width 6 height 6
click at [1080, 67] on input "pro" at bounding box center [1058, 59] width 134 height 31
type input "pro football"
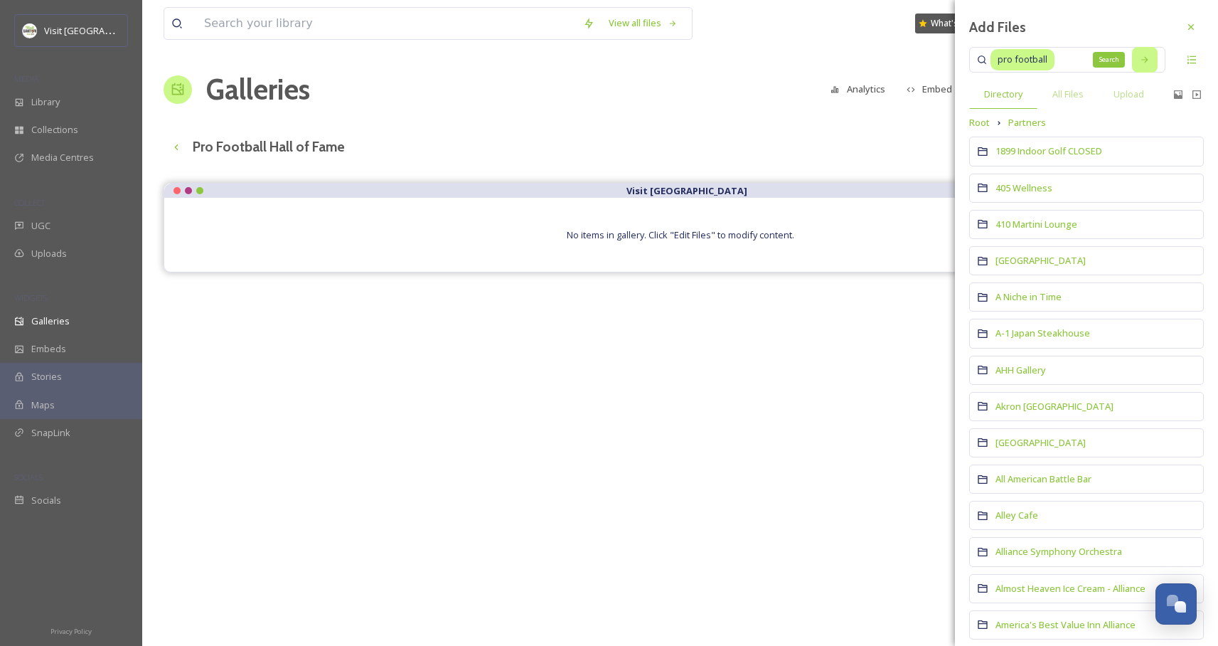
click at [1132, 60] on div "Search" at bounding box center [1145, 60] width 26 height 26
click at [1143, 58] on div "Search" at bounding box center [1145, 60] width 26 height 26
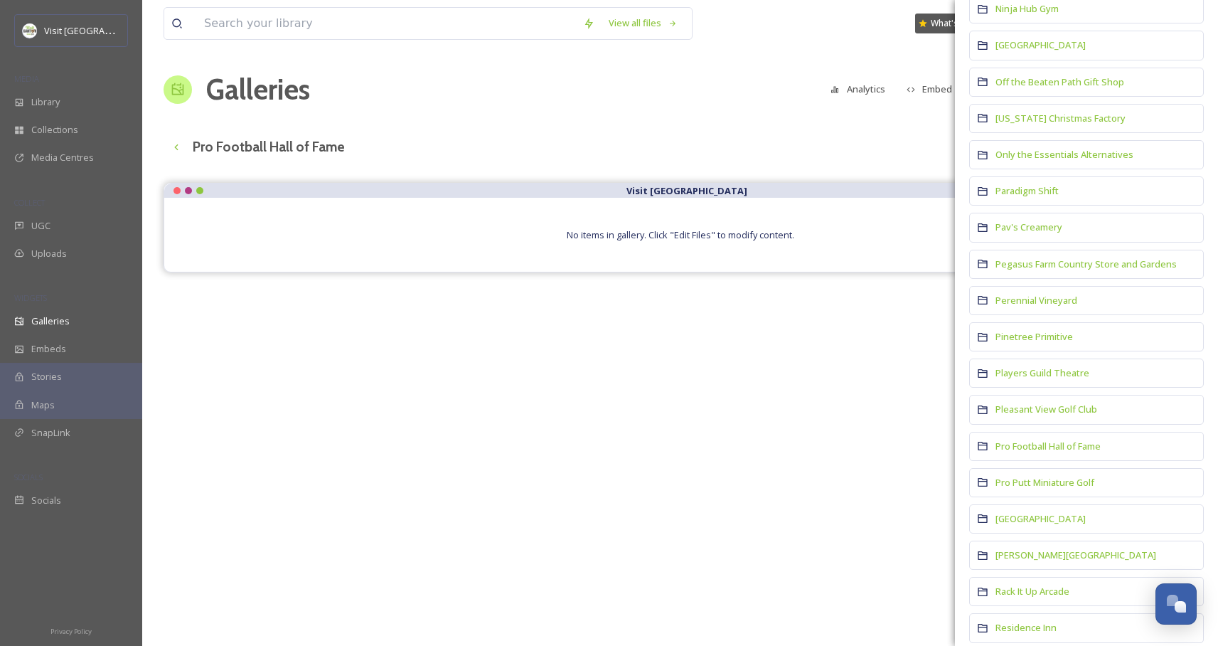
scroll to position [6789, 0]
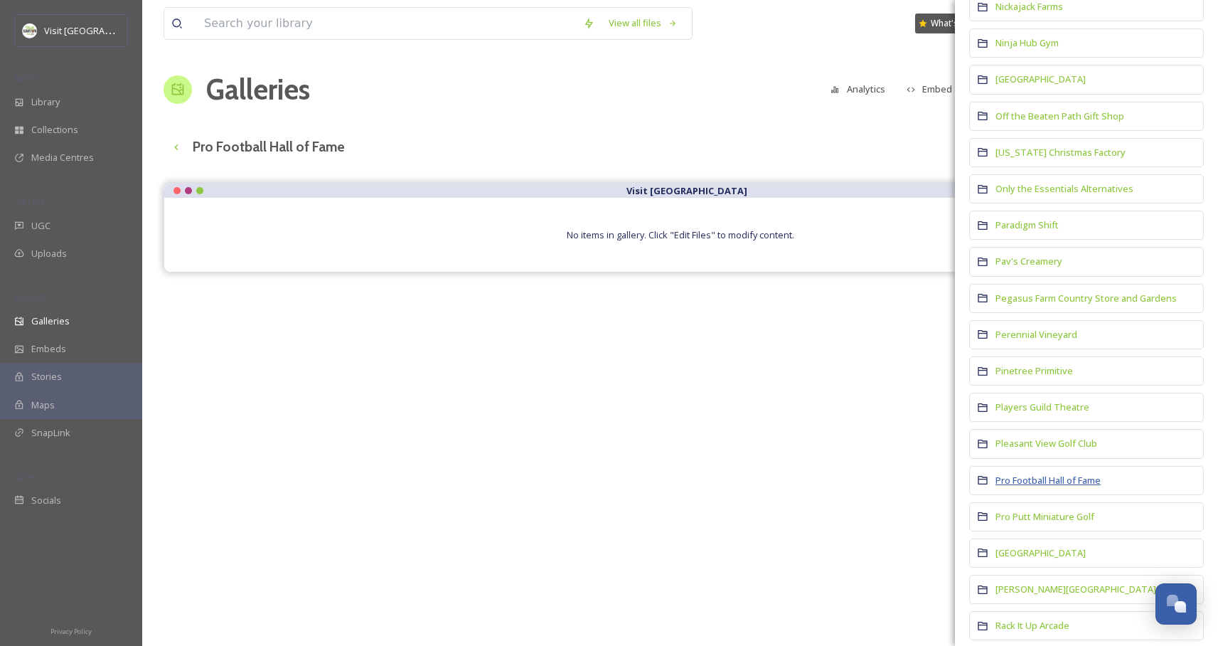
click at [1019, 474] on span "Pro Football Hall of Fame" at bounding box center [1048, 480] width 105 height 13
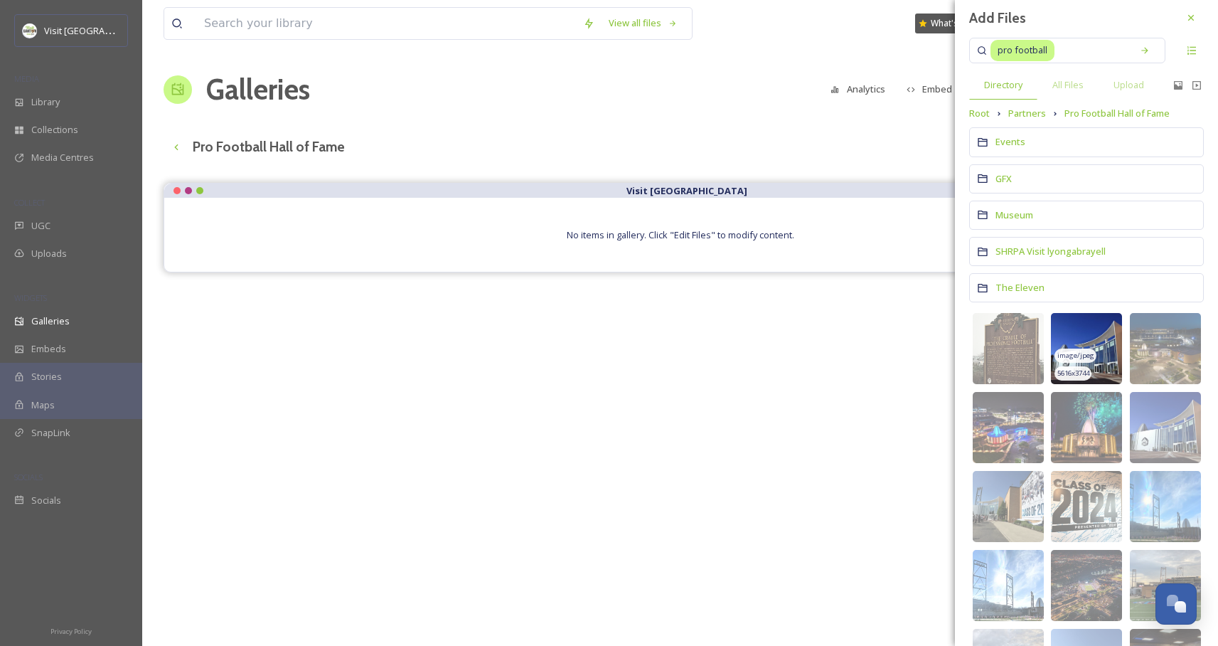
scroll to position [36, 0]
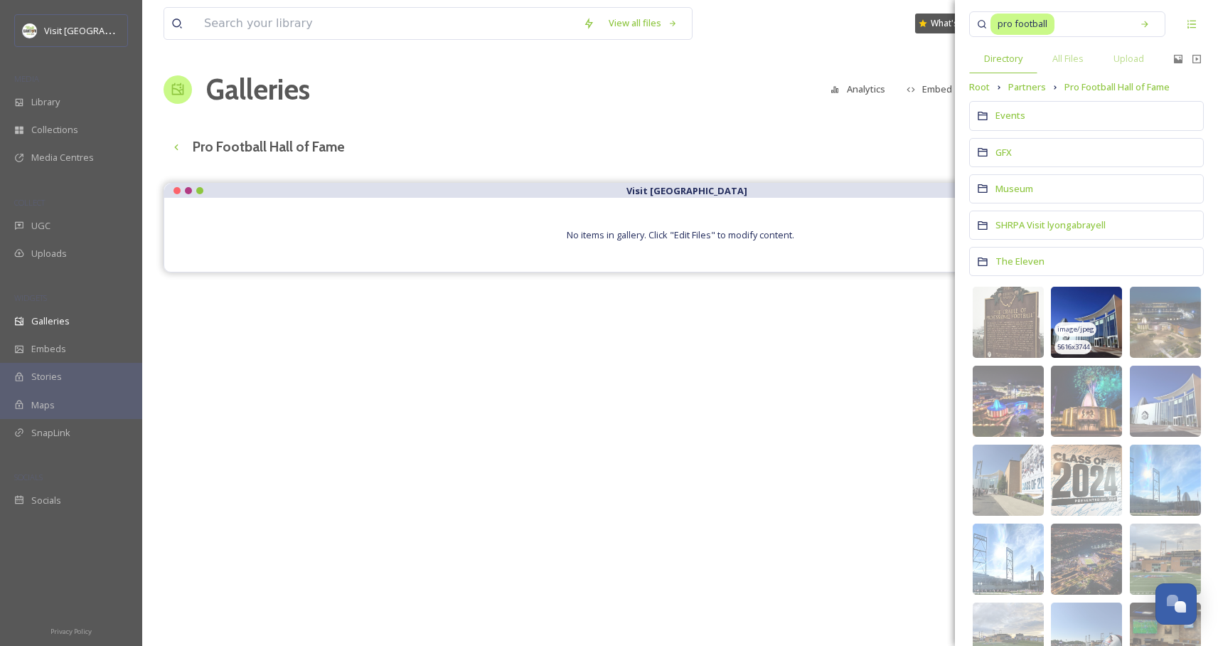
click at [1097, 302] on img at bounding box center [1086, 322] width 71 height 71
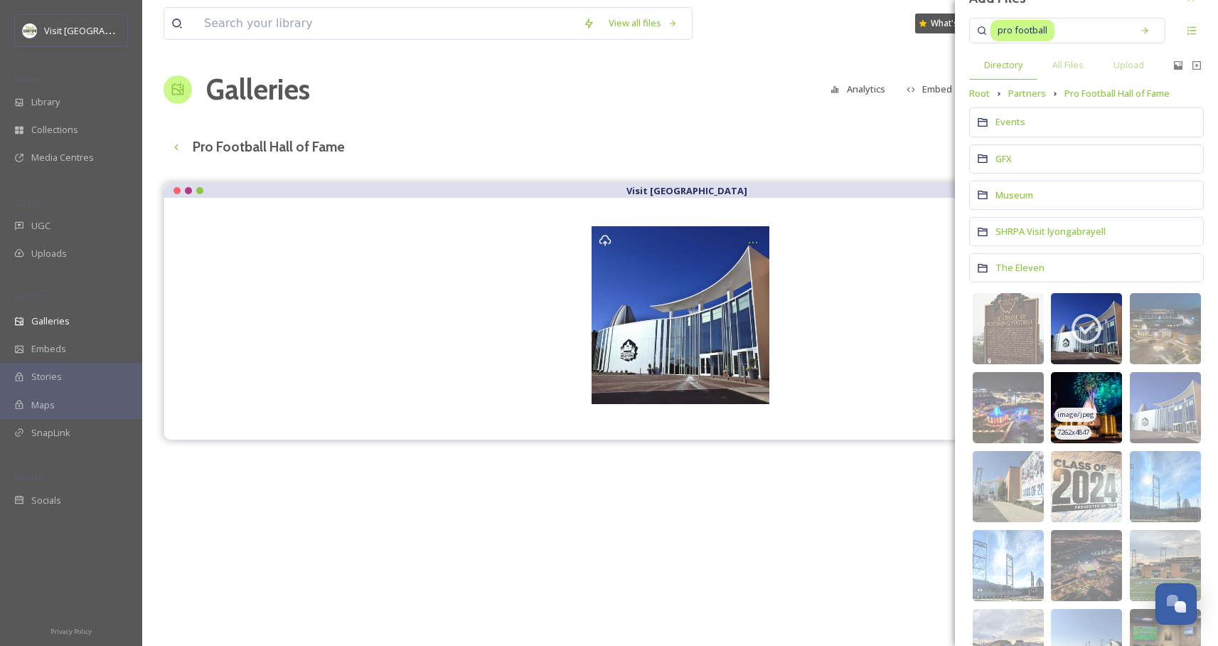
scroll to position [267, 0]
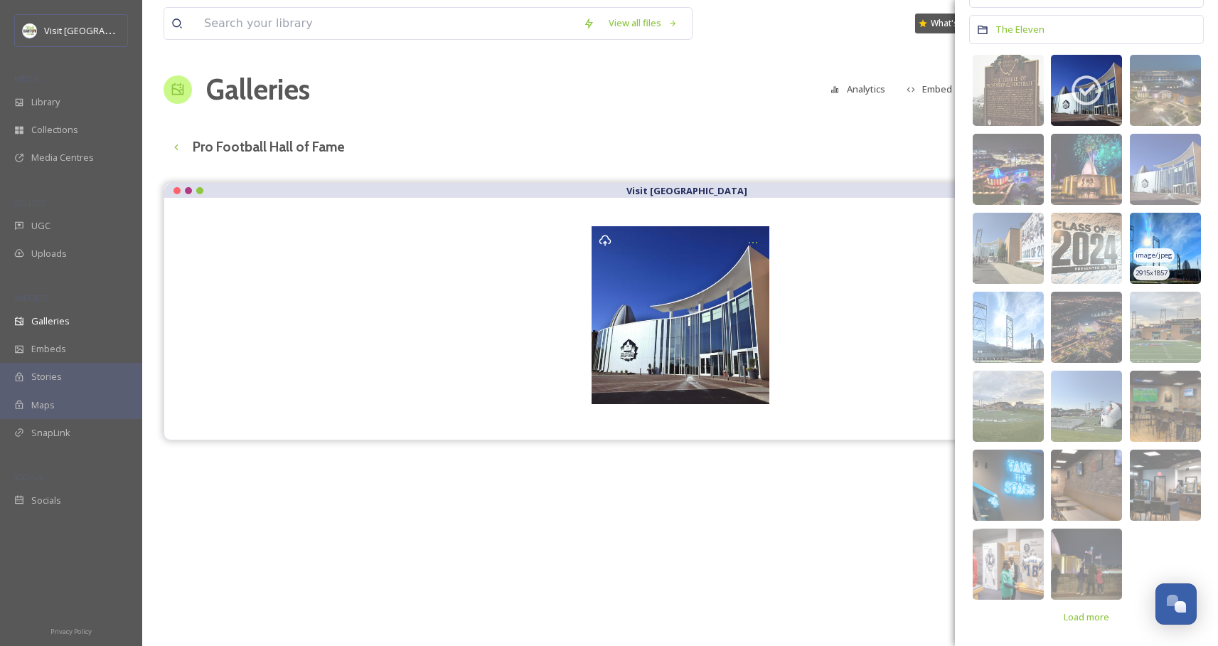
click at [1185, 223] on img at bounding box center [1165, 248] width 71 height 71
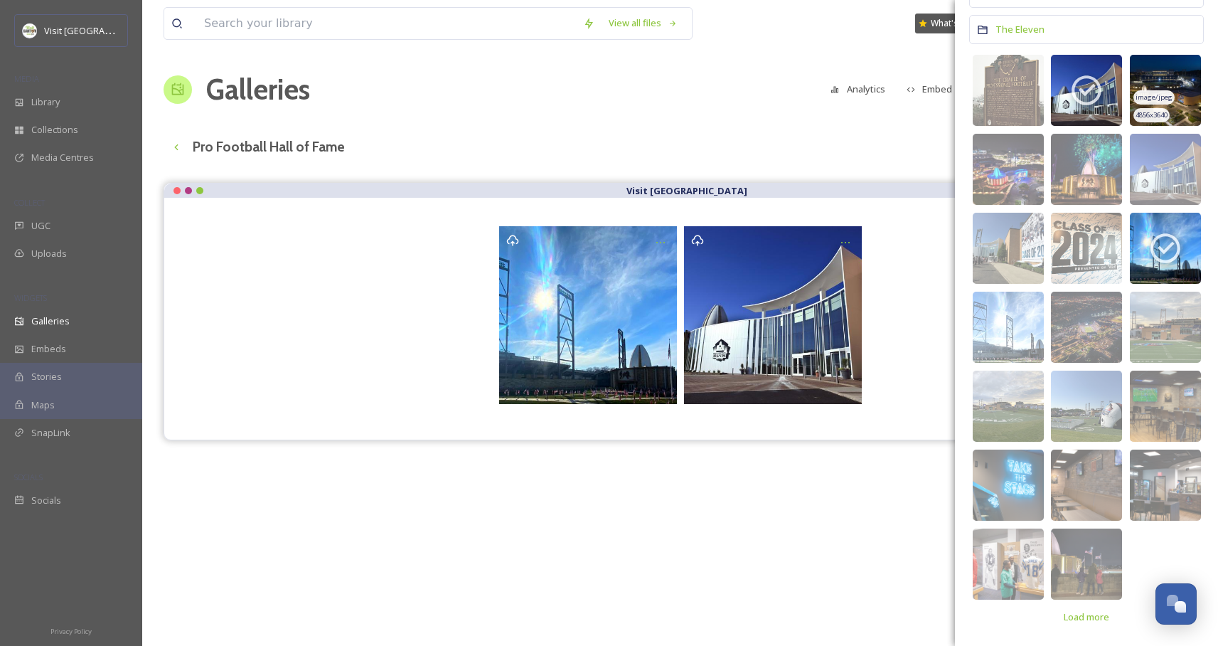
click at [1169, 75] on img at bounding box center [1165, 90] width 71 height 71
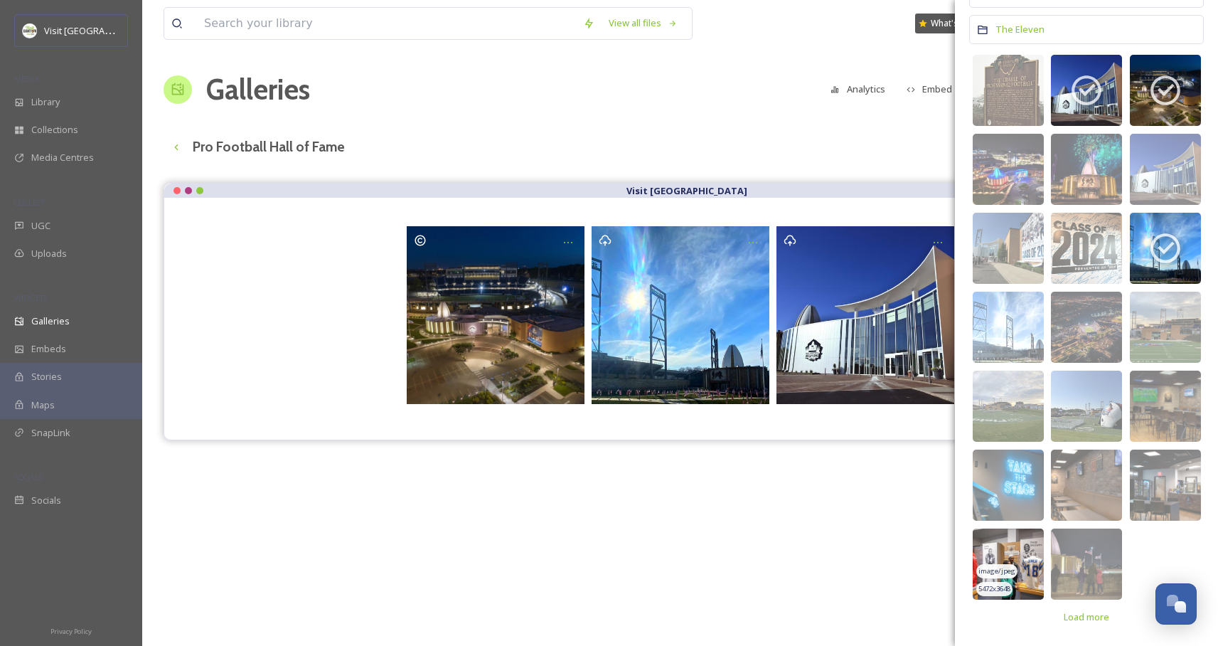
click at [1026, 548] on img at bounding box center [1008, 563] width 71 height 71
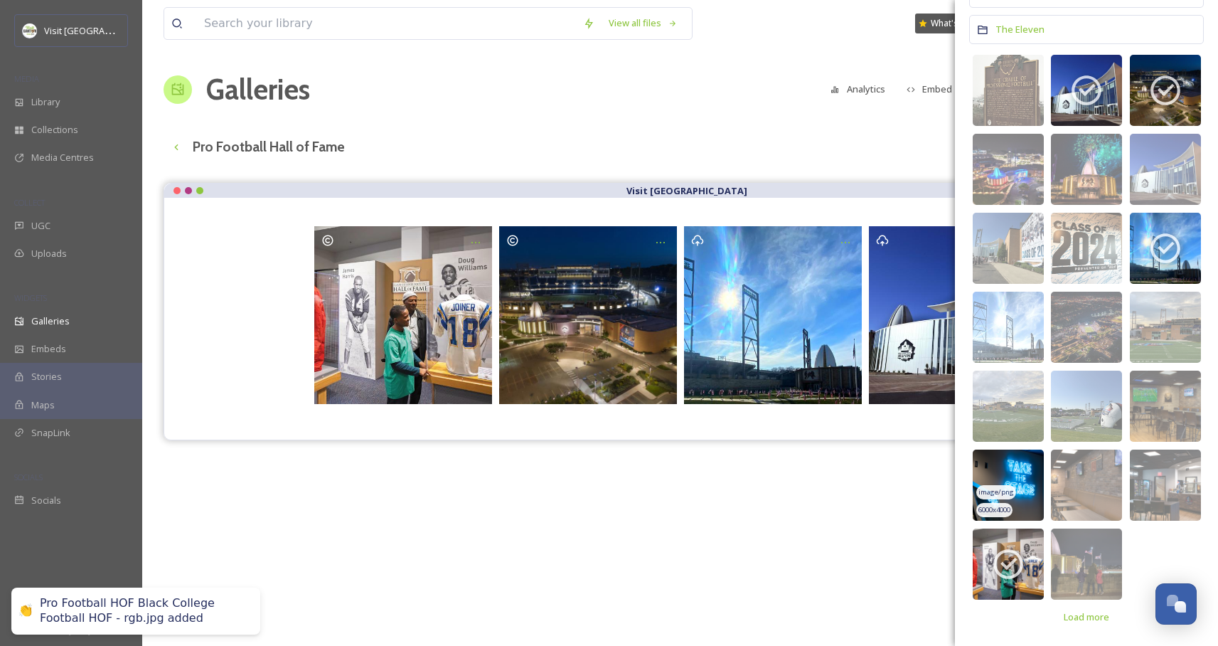
scroll to position [0, 0]
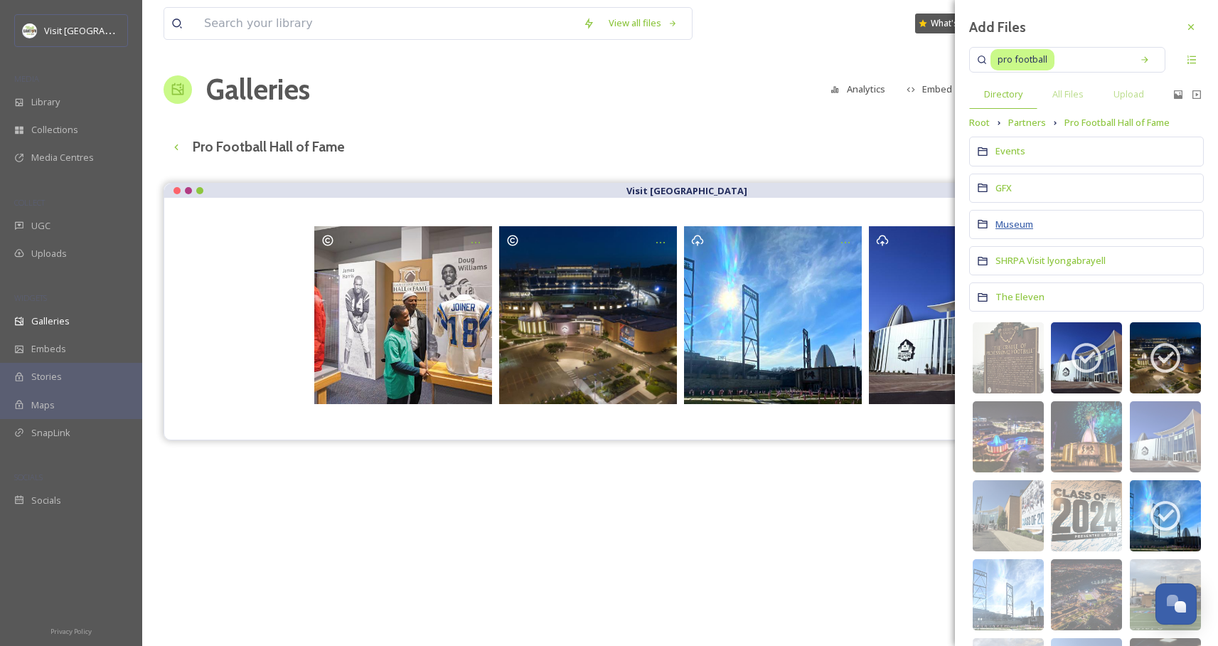
click at [1018, 227] on span "Museum" at bounding box center [1015, 224] width 38 height 13
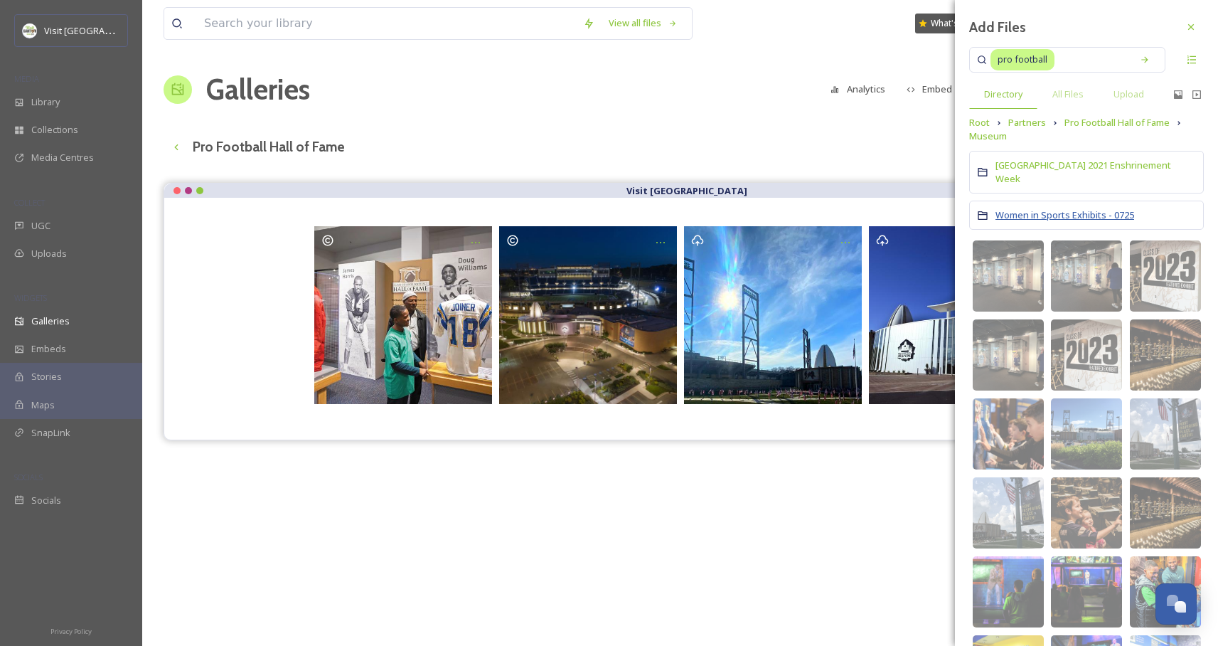
click at [1069, 208] on span "Women in Sports Exhibits - 0725" at bounding box center [1065, 214] width 139 height 13
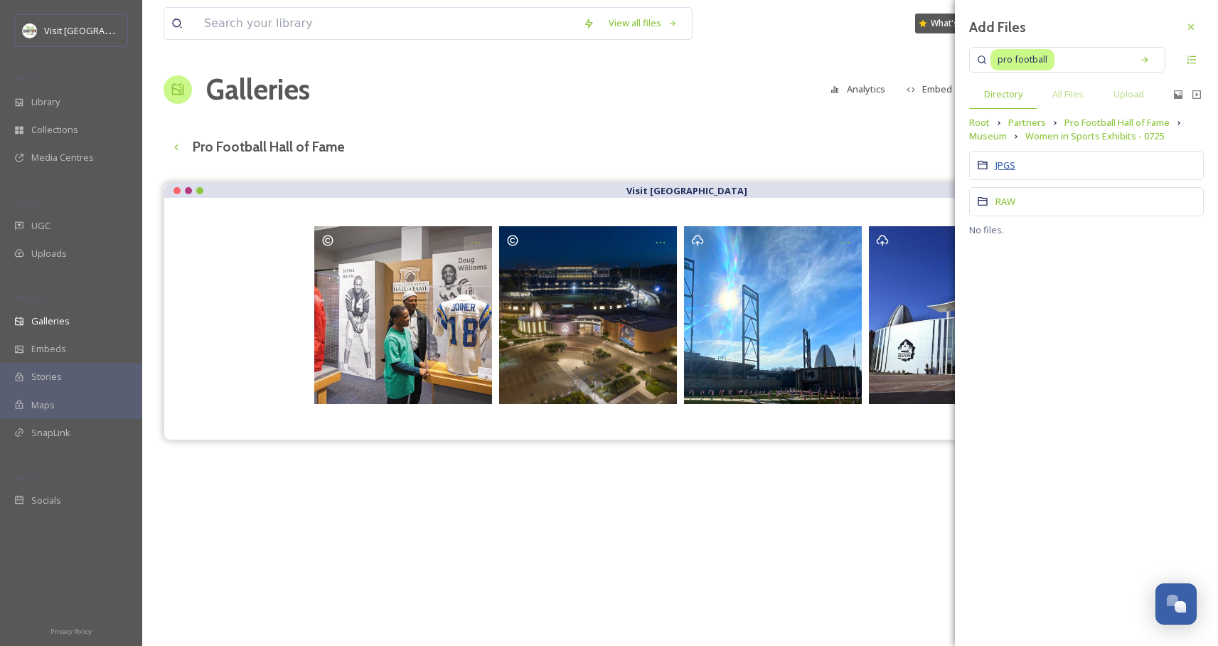
click at [1008, 166] on span "JPGS" at bounding box center [1006, 165] width 20 height 13
click at [1152, 136] on span "Women in Sports Exhibits - 0725" at bounding box center [1095, 136] width 139 height 14
click at [1009, 201] on span "RAW" at bounding box center [1006, 201] width 20 height 13
click at [1120, 140] on span "Women in Sports Exhibits - 0725" at bounding box center [1095, 136] width 139 height 14
click at [1003, 165] on span "JPGS" at bounding box center [1006, 165] width 20 height 13
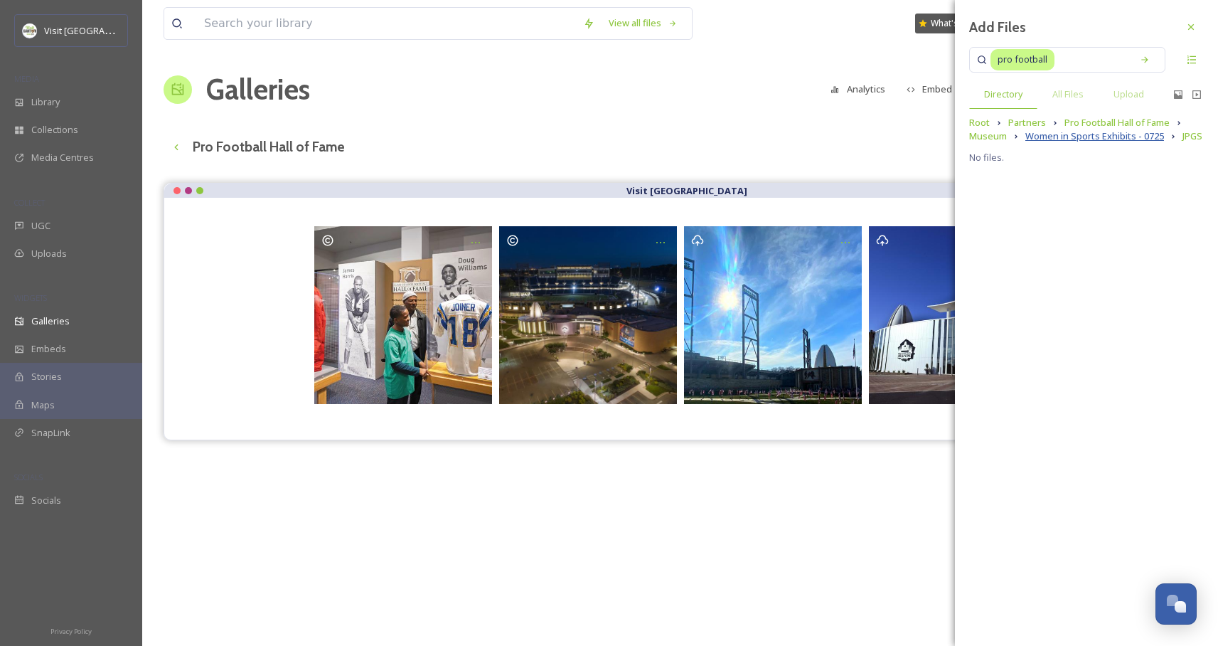
click at [1083, 142] on span "Women in Sports Exhibits - 0725" at bounding box center [1095, 136] width 139 height 14
click at [1000, 139] on span "Museum" at bounding box center [988, 136] width 38 height 14
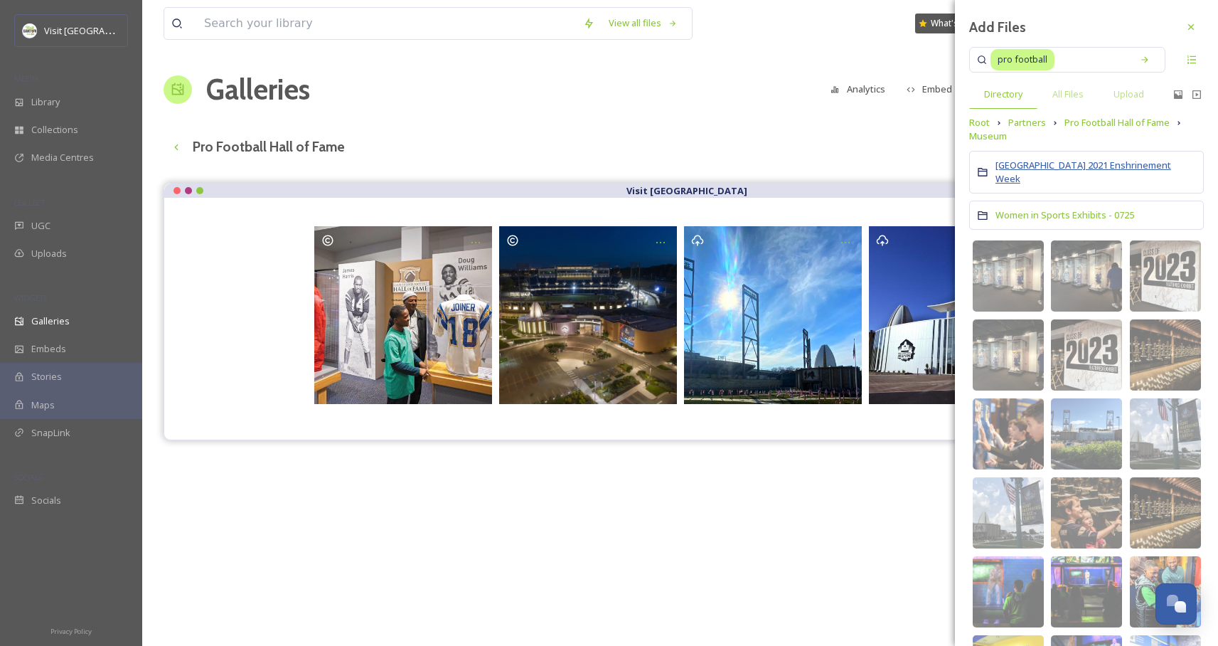
click at [1084, 164] on span "[GEOGRAPHIC_DATA] 2021 Enshrinement Week" at bounding box center [1084, 172] width 176 height 26
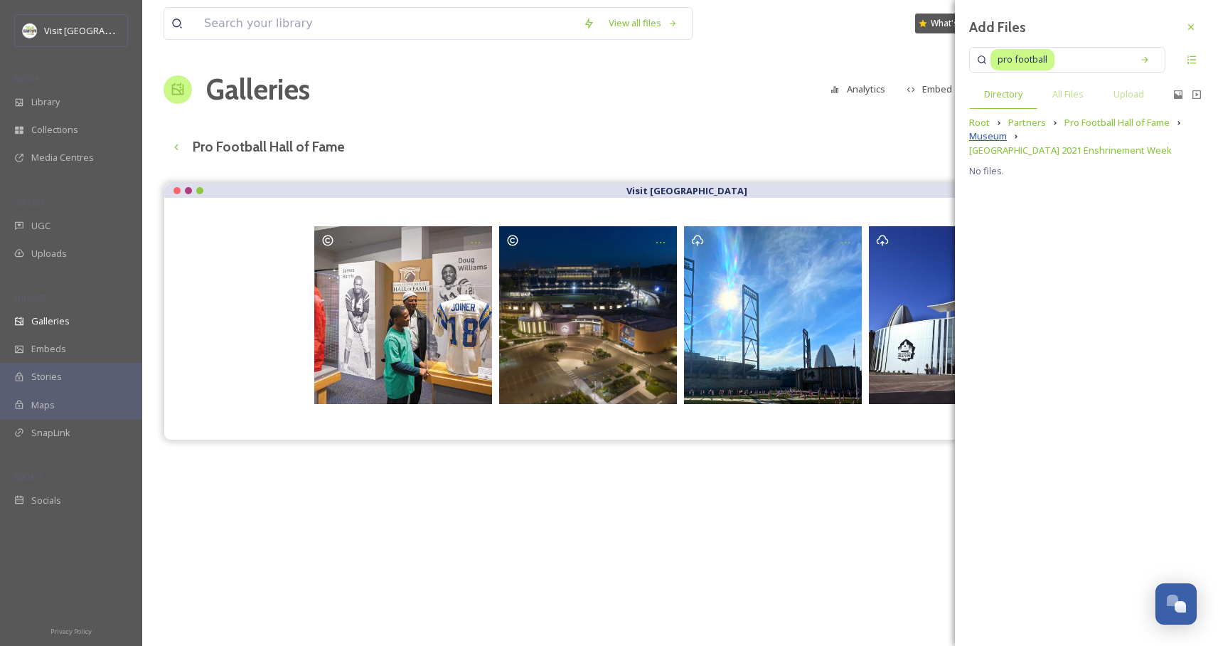
click at [995, 138] on span "Museum" at bounding box center [988, 136] width 38 height 14
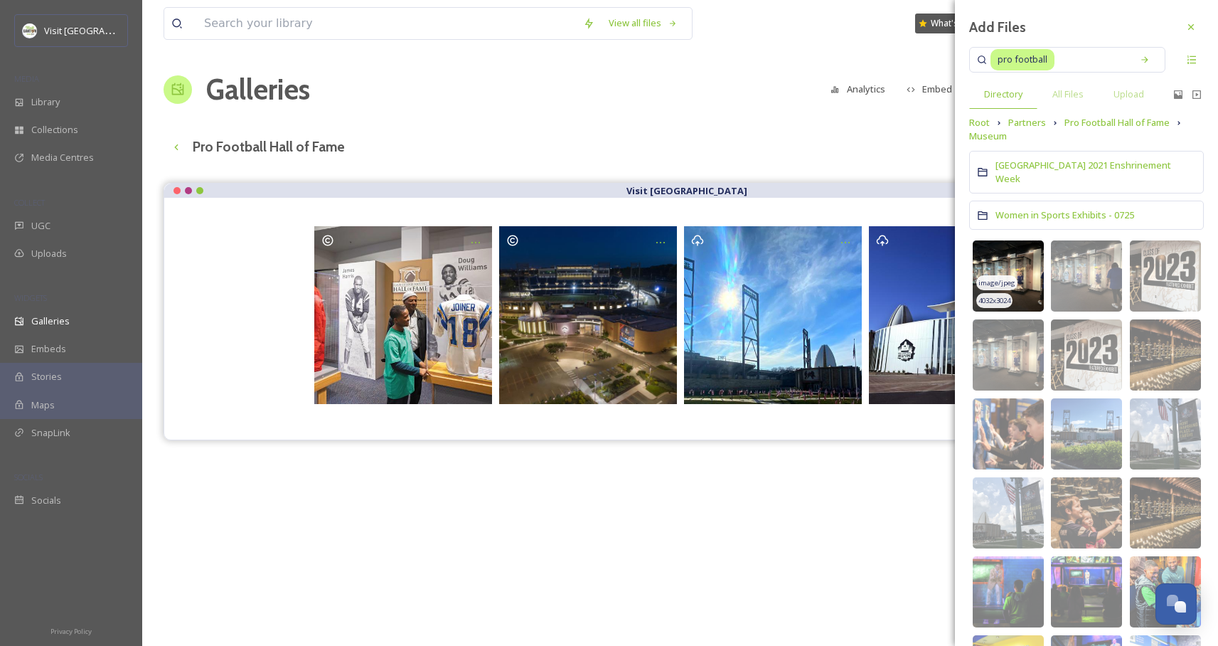
click at [1040, 241] on img at bounding box center [1008, 275] width 71 height 71
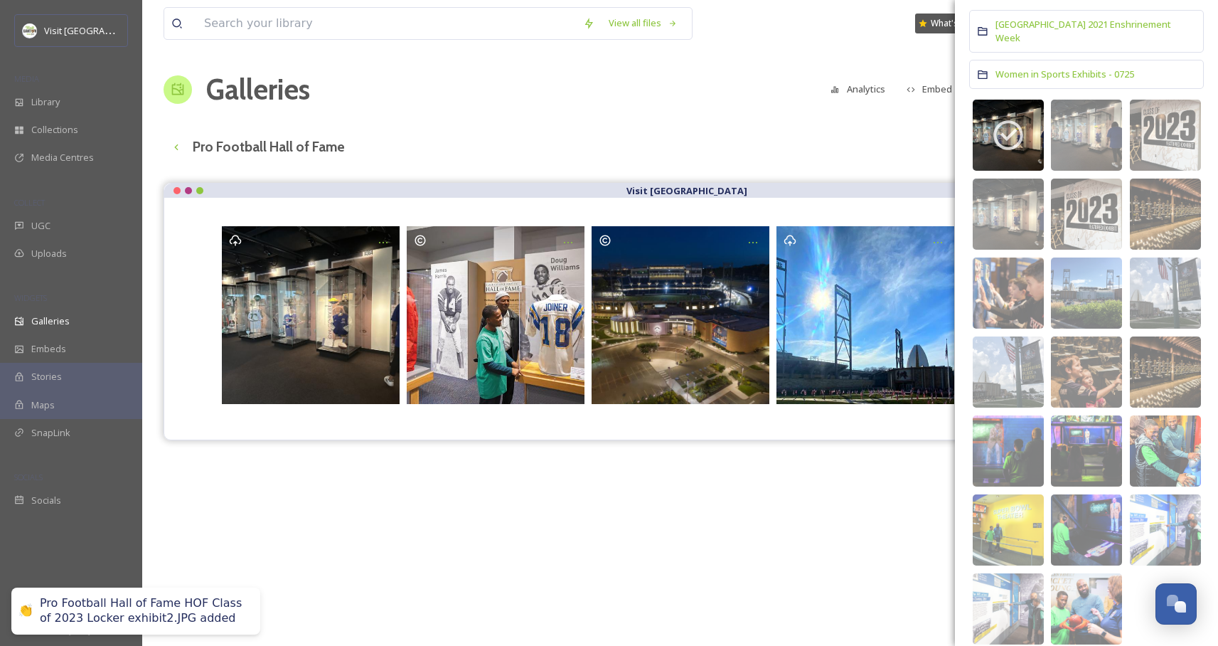
scroll to position [171, 0]
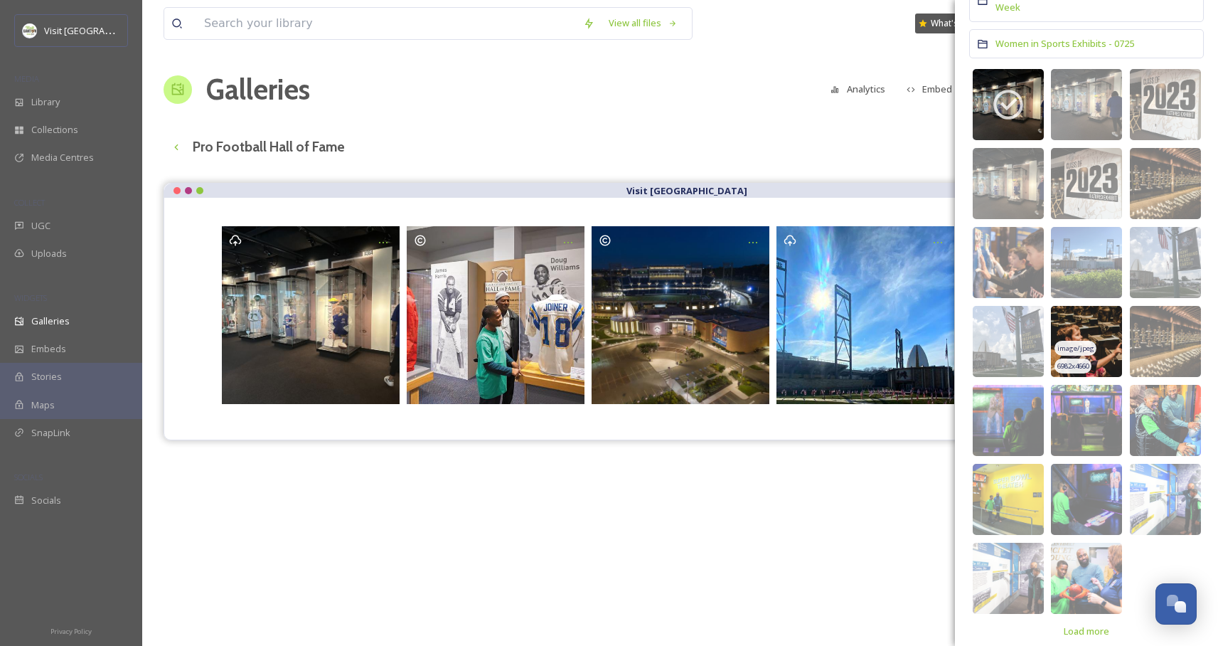
click at [1101, 306] on img at bounding box center [1086, 341] width 71 height 71
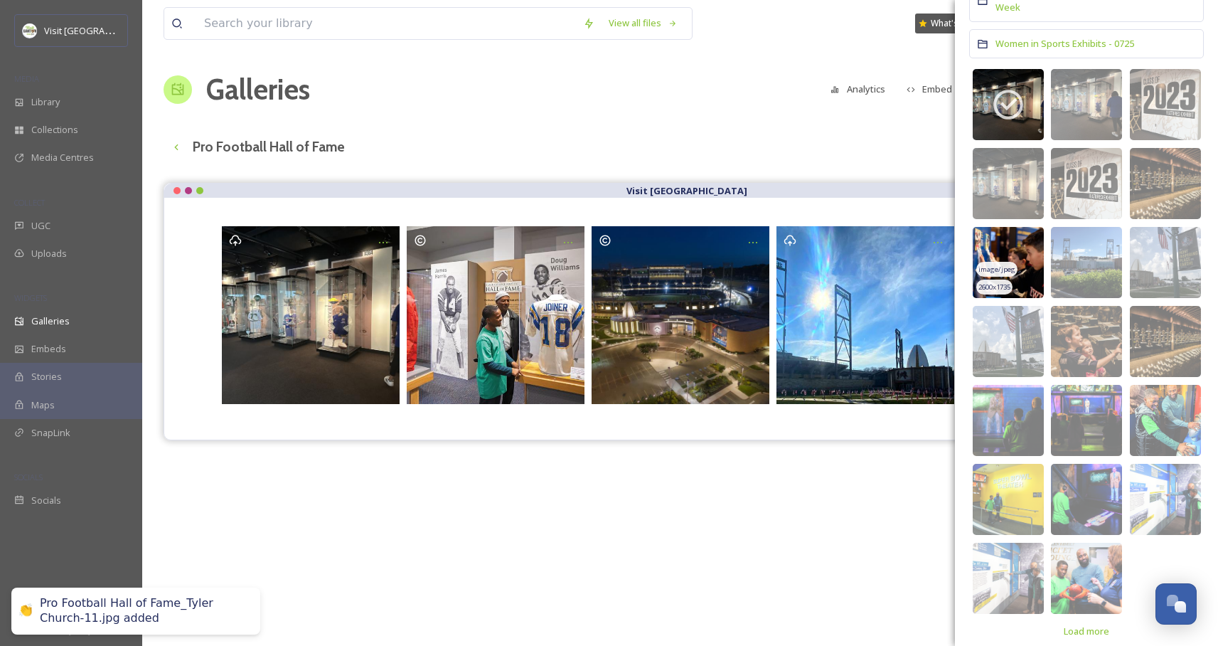
click at [1009, 227] on img at bounding box center [1008, 262] width 71 height 71
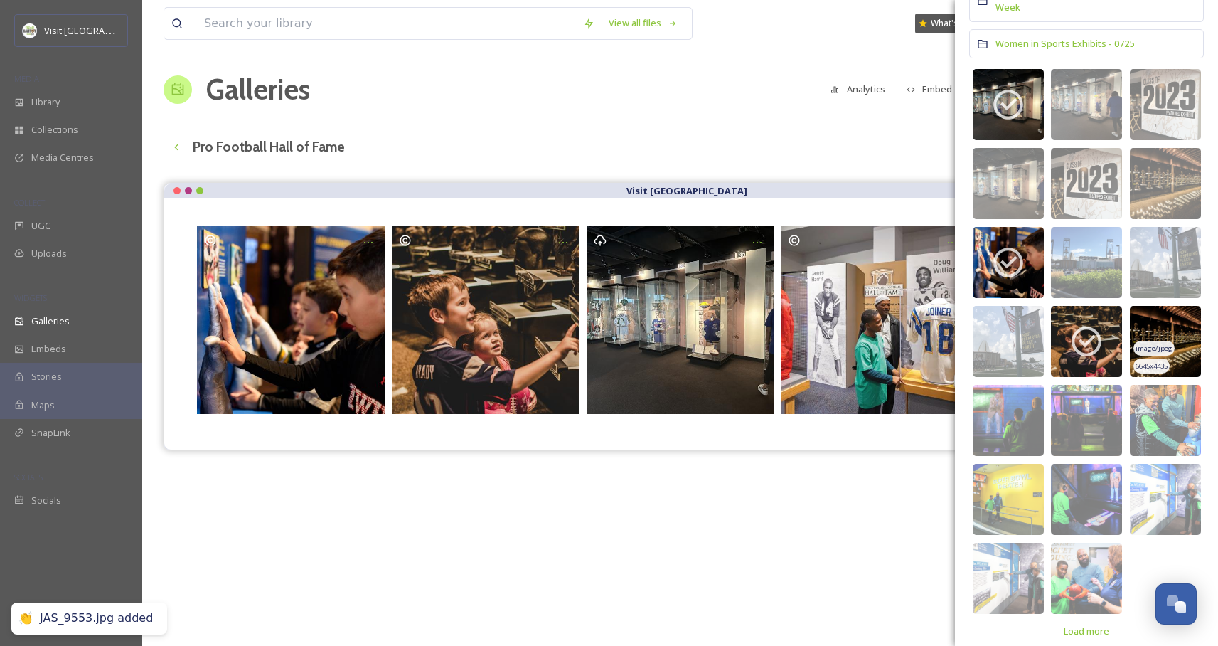
click at [1174, 306] on img at bounding box center [1165, 341] width 71 height 71
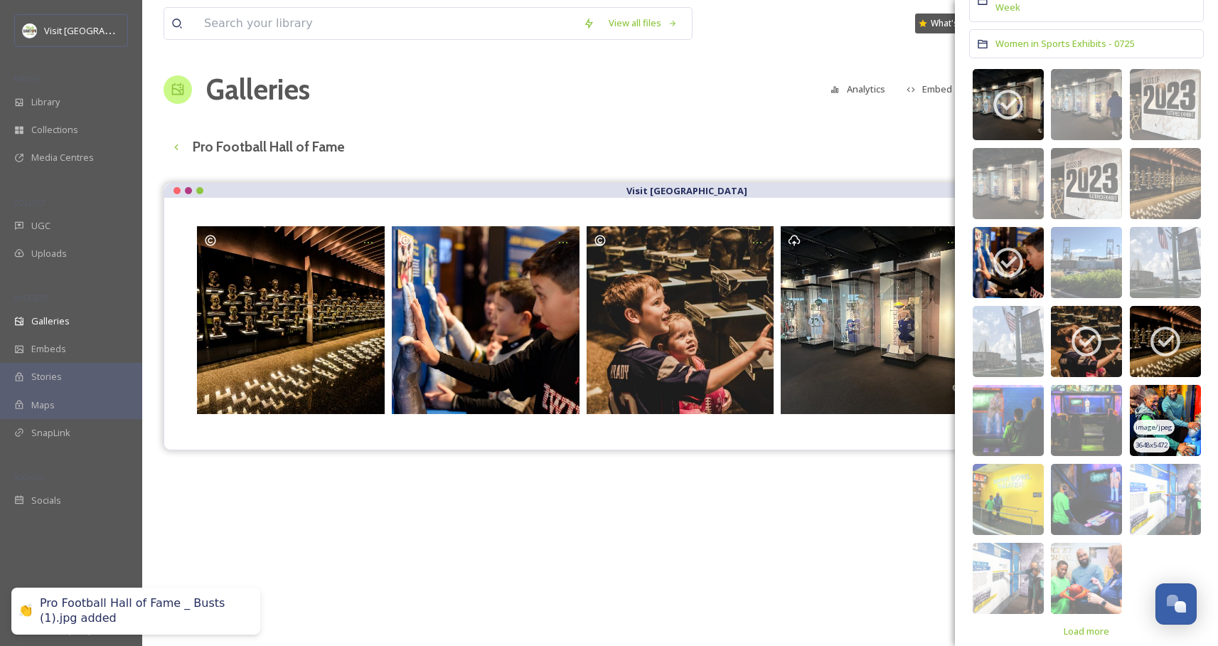
click at [1182, 390] on img at bounding box center [1165, 420] width 71 height 71
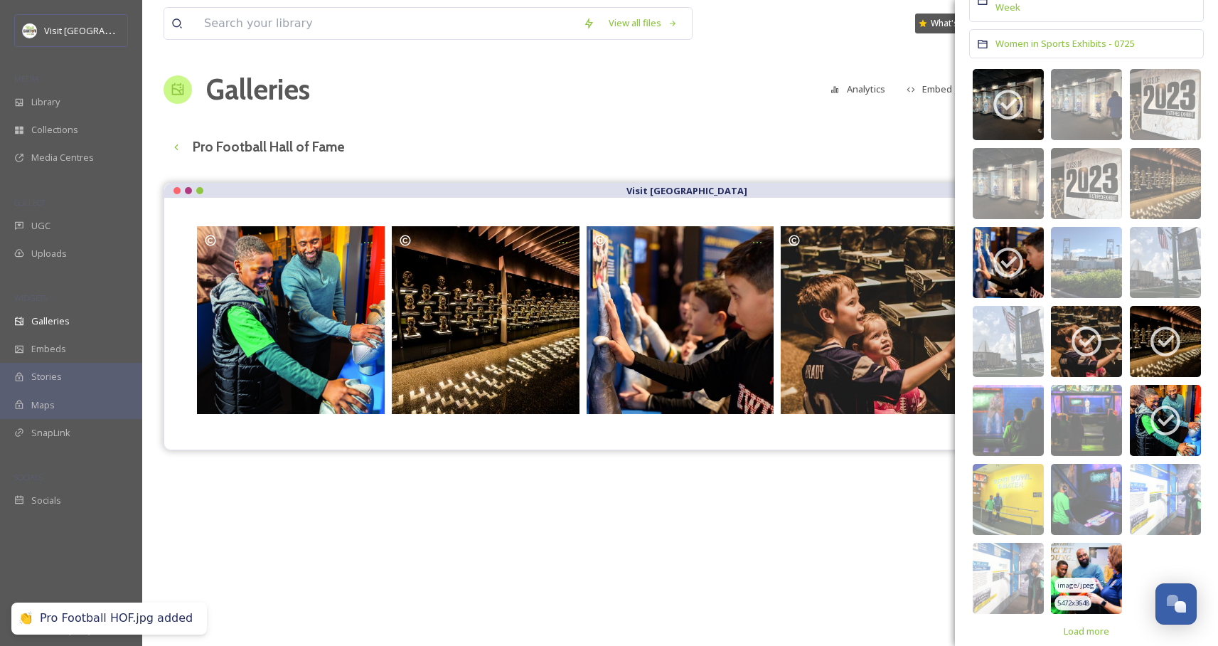
click at [1100, 546] on img at bounding box center [1086, 578] width 71 height 71
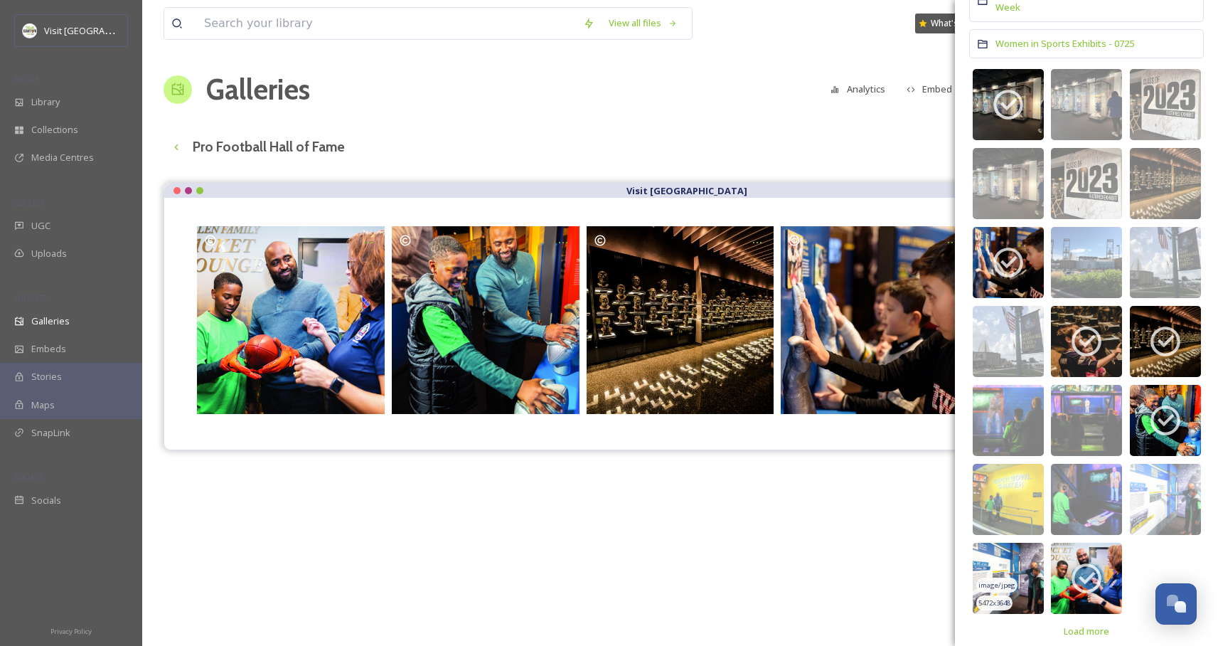
click at [1005, 543] on img at bounding box center [1008, 578] width 71 height 71
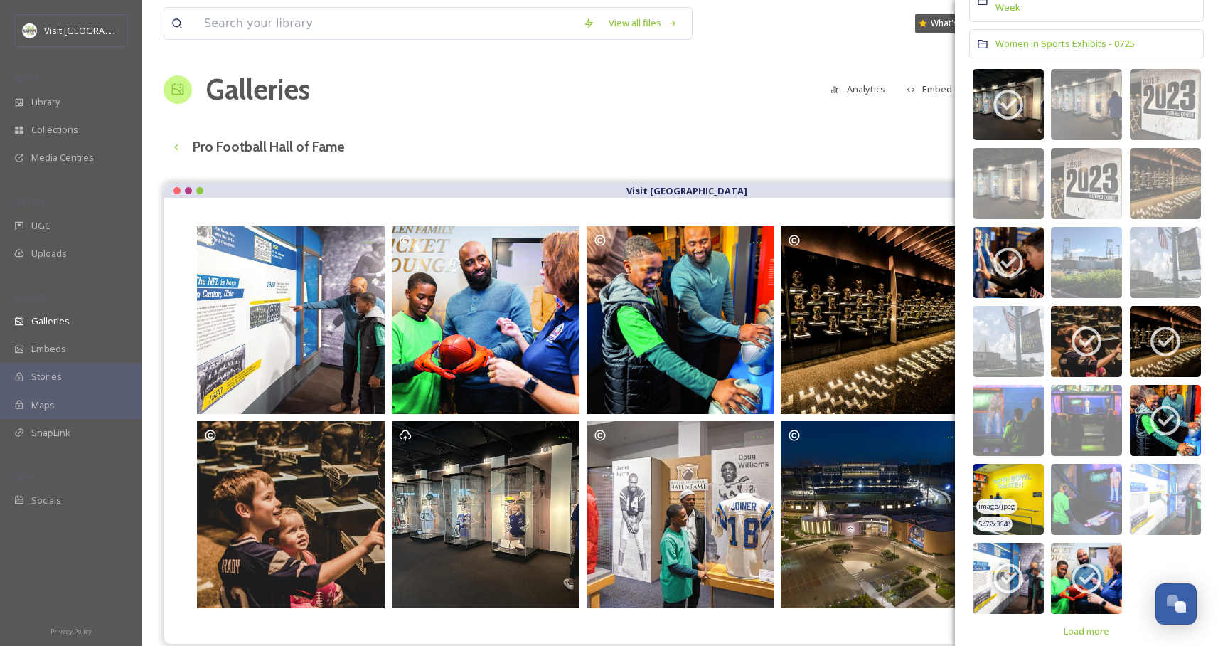
click at [1019, 474] on img at bounding box center [1008, 499] width 71 height 71
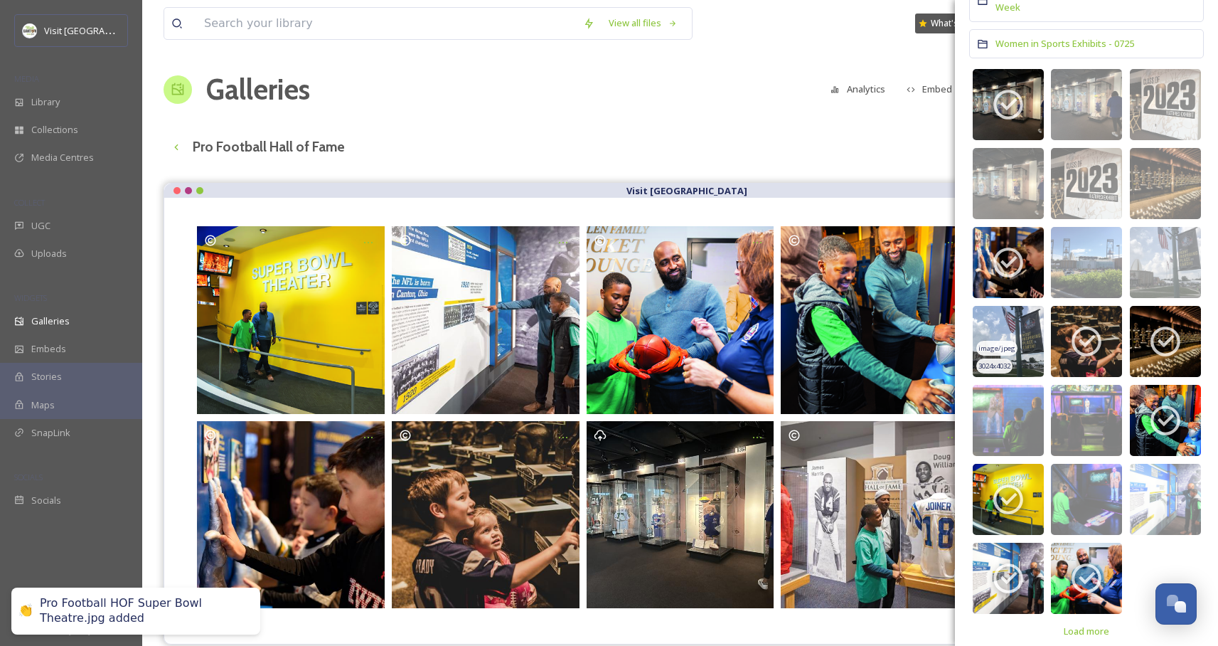
click at [1024, 306] on img at bounding box center [1008, 341] width 71 height 71
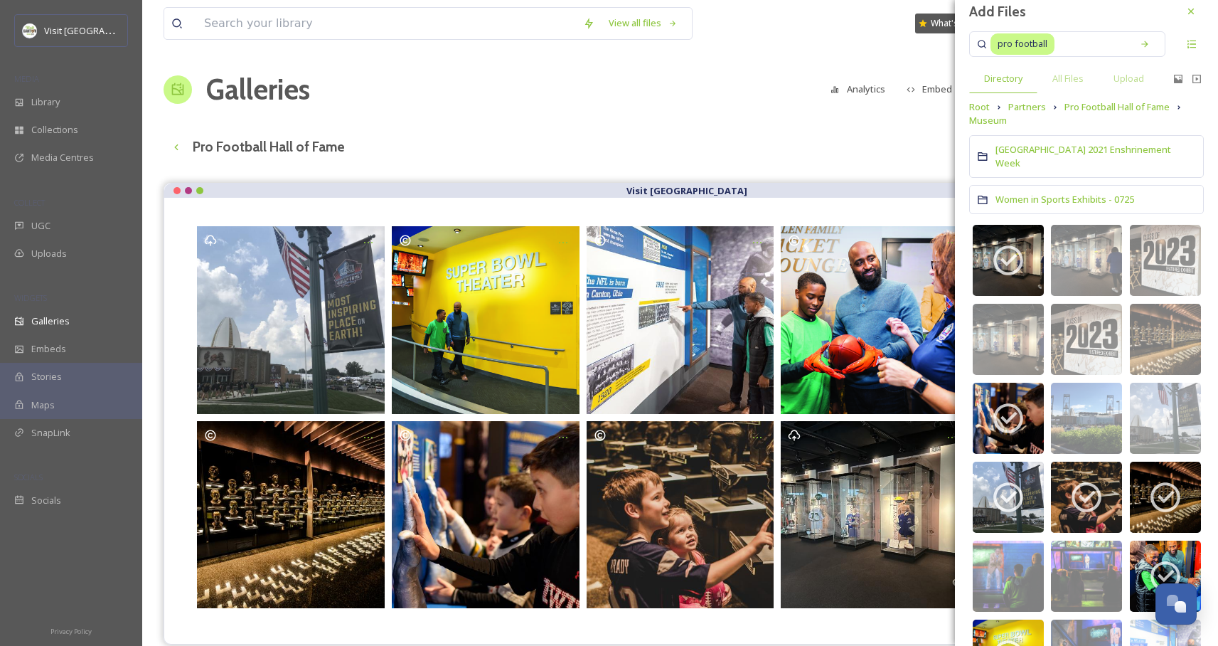
scroll to position [0, 0]
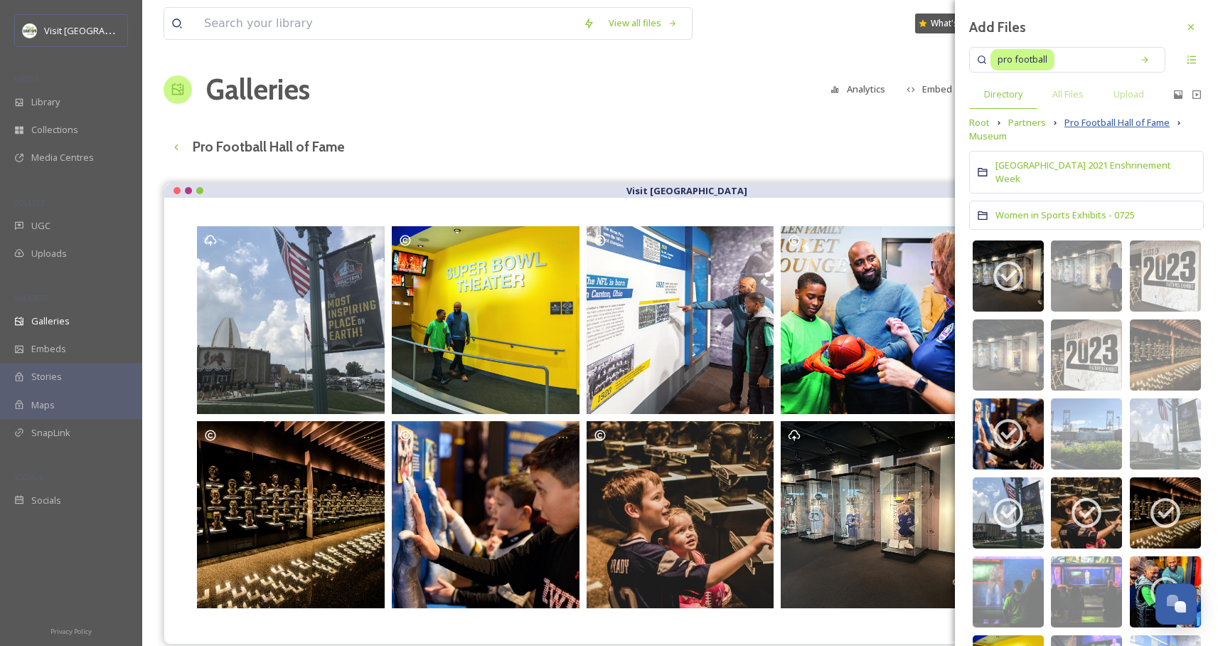
click at [1084, 123] on span "Pro Football Hall of Fame" at bounding box center [1117, 123] width 105 height 14
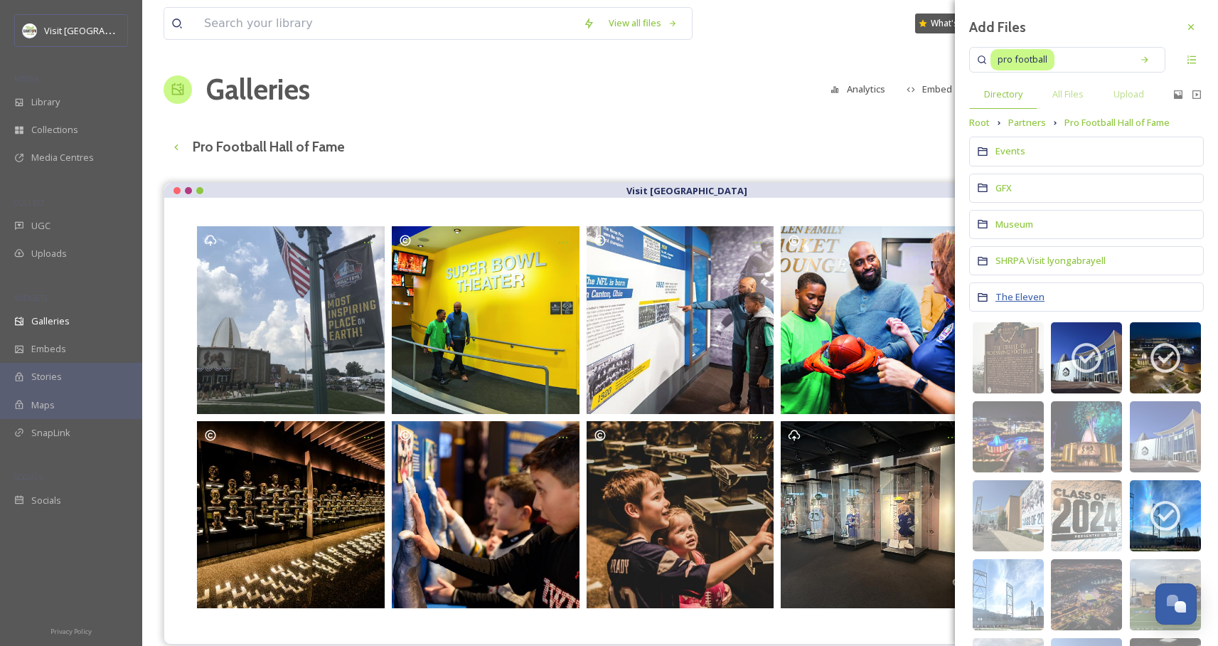
click at [1009, 299] on span "The Eleven" at bounding box center [1020, 296] width 49 height 13
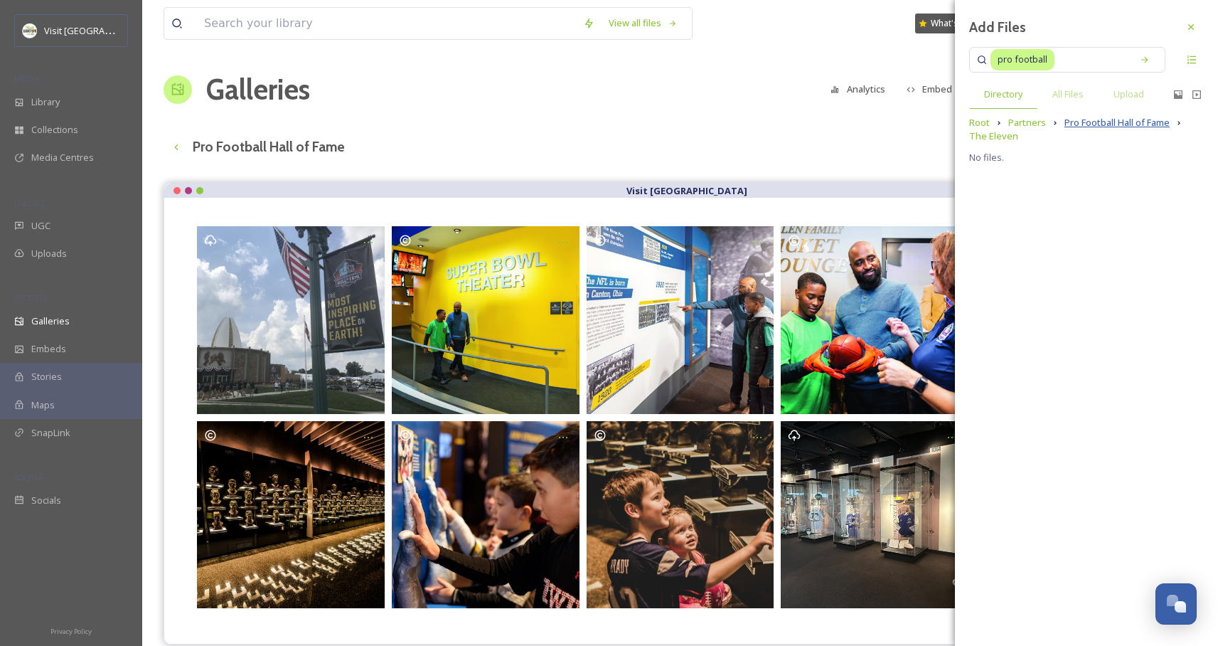
click at [1088, 124] on span "Pro Football Hall of Fame" at bounding box center [1117, 123] width 105 height 14
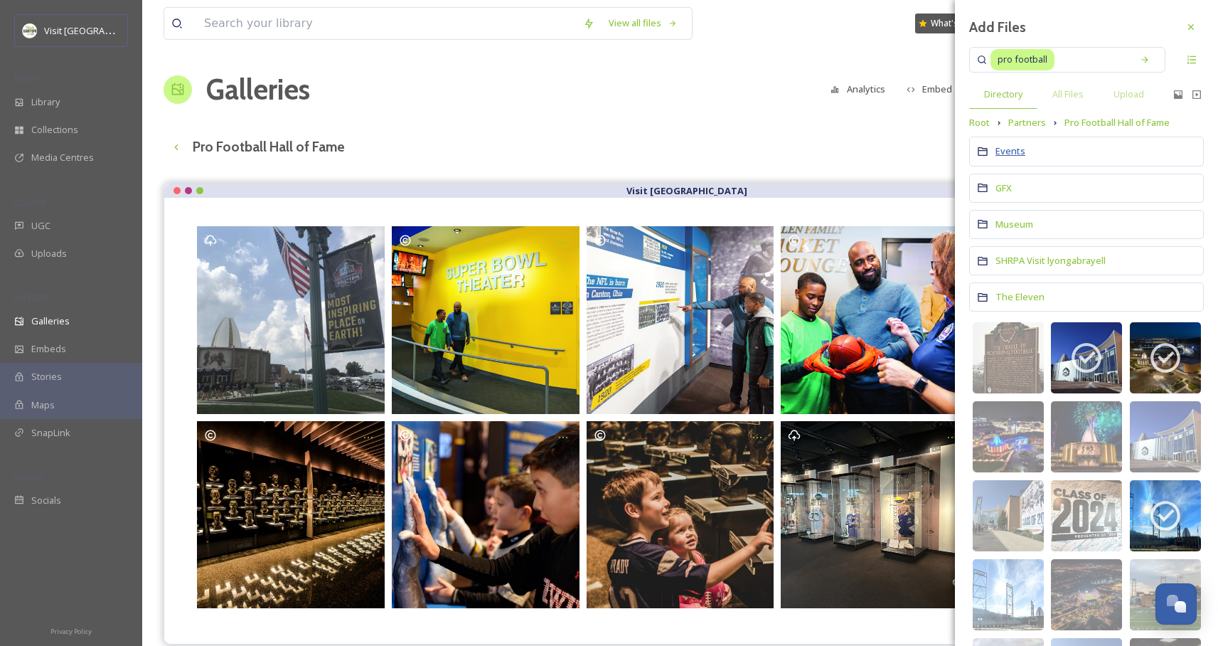
click at [1010, 151] on span "Events" at bounding box center [1011, 150] width 30 height 13
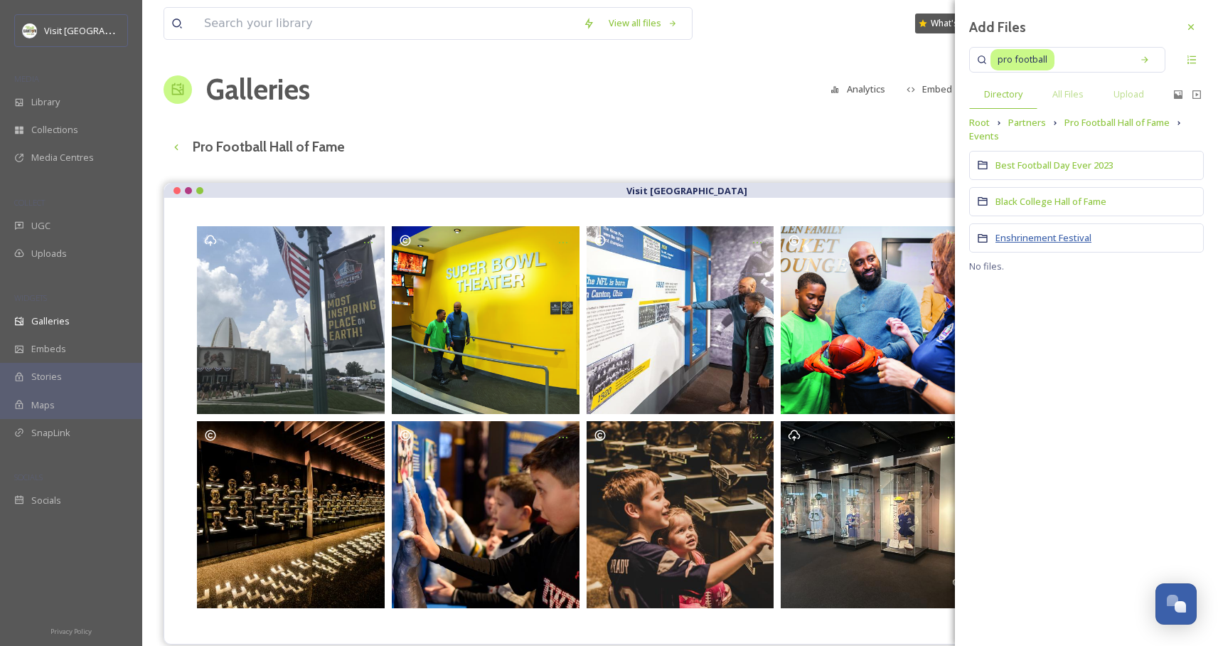
click at [1062, 241] on span "Enshrinement Festival" at bounding box center [1044, 237] width 96 height 13
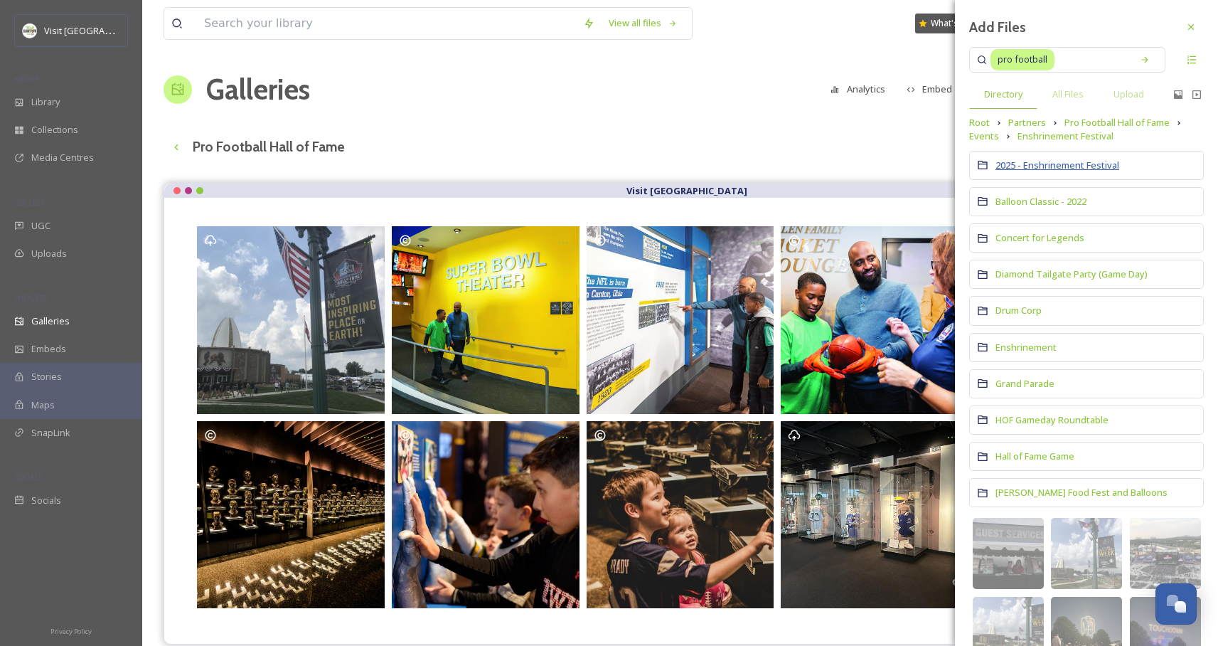
click at [1061, 169] on span "2025 - Enshrinement Festival" at bounding box center [1058, 165] width 124 height 13
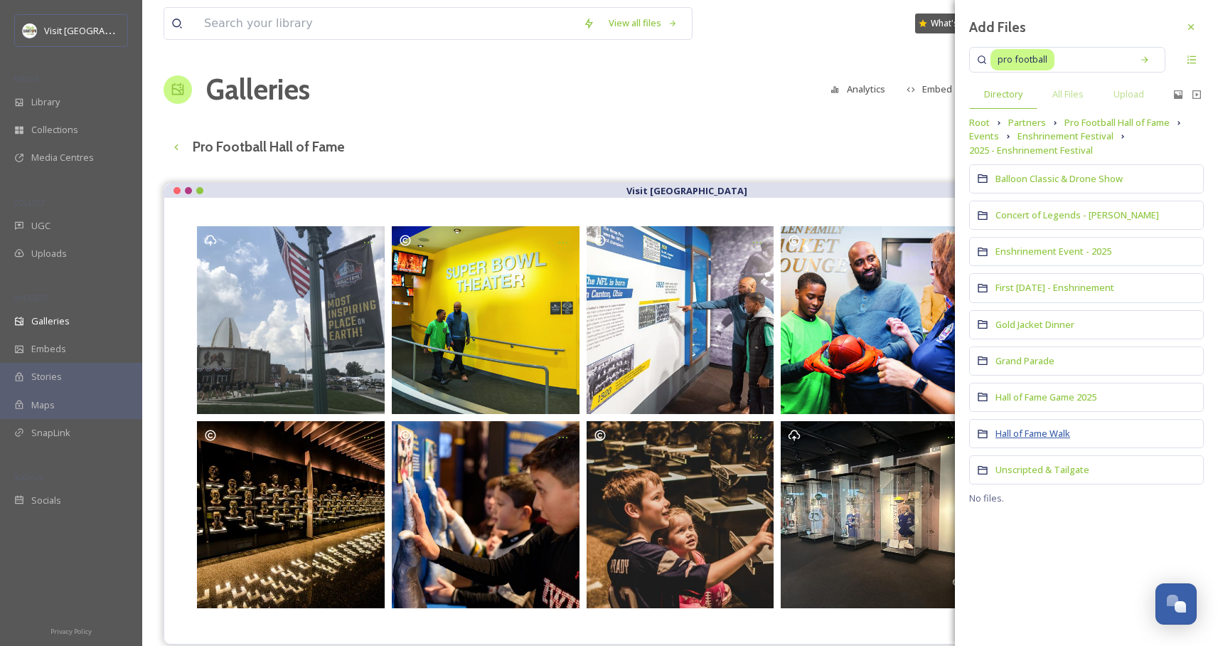
click at [1041, 431] on span "Hall of Fame Walk" at bounding box center [1033, 433] width 75 height 13
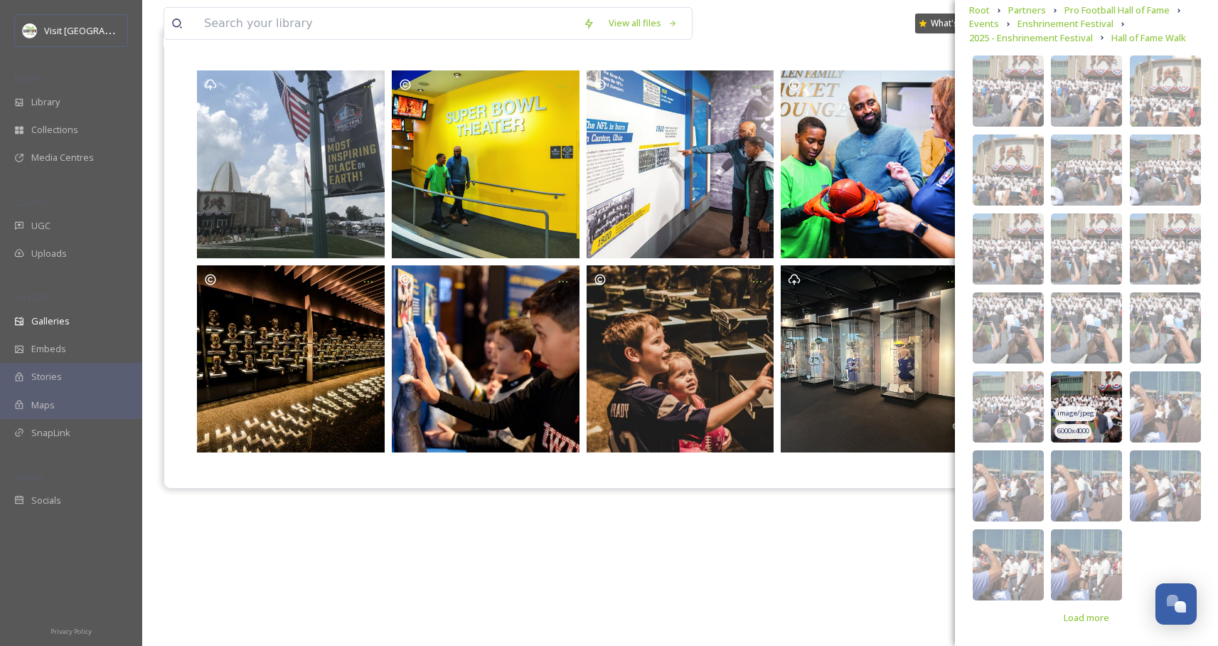
scroll to position [204, 0]
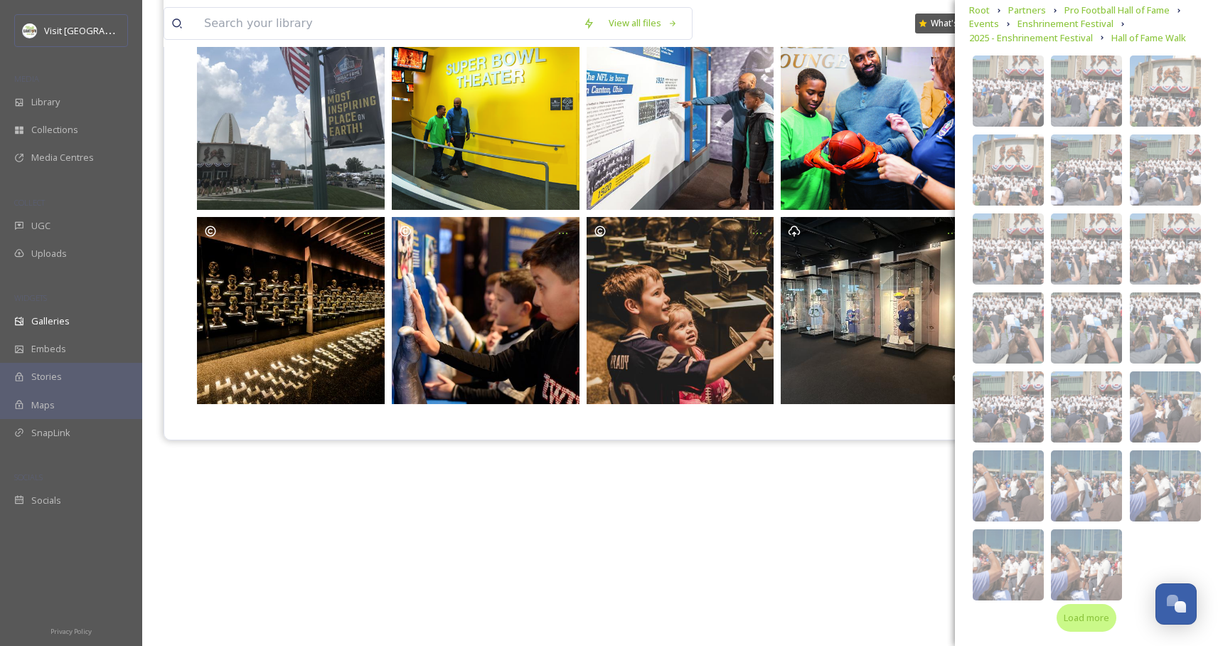
click at [1086, 617] on span "Load more" at bounding box center [1087, 618] width 46 height 14
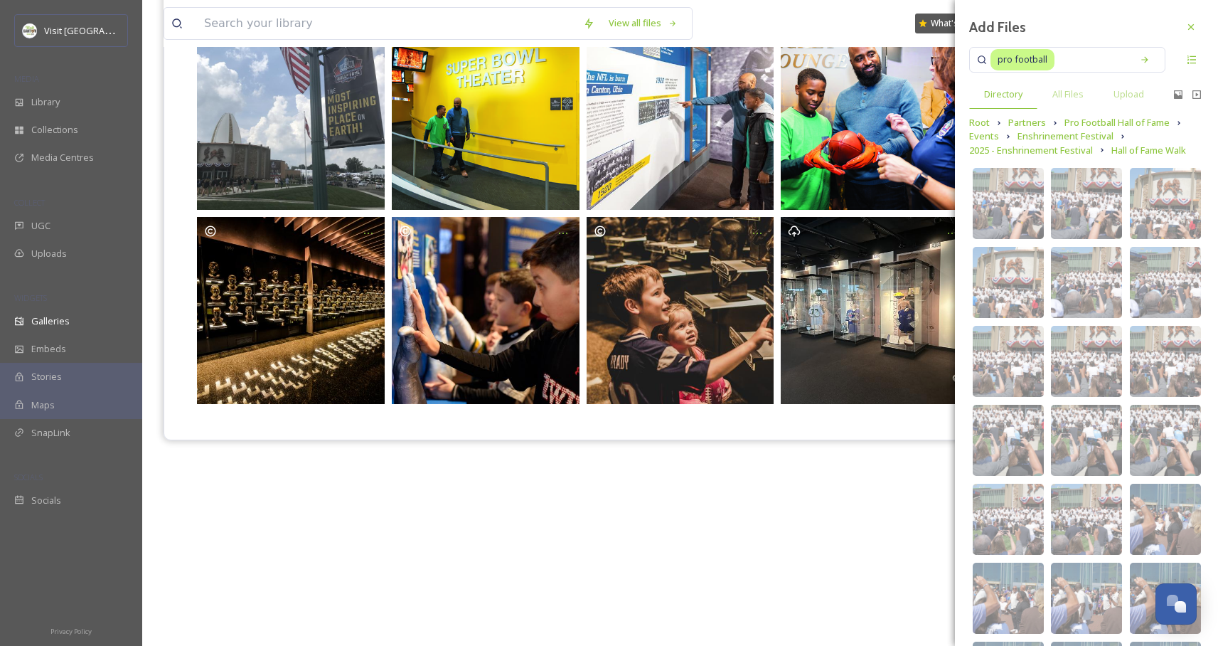
scroll to position [0, 0]
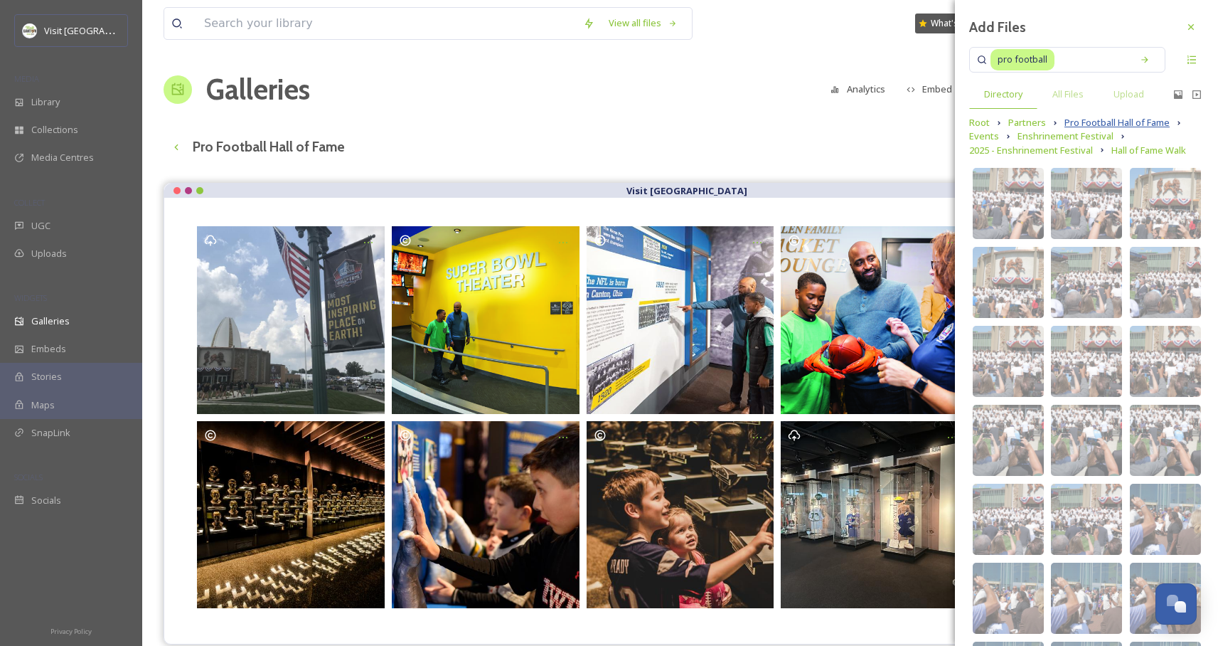
click at [1075, 122] on span "Pro Football Hall of Fame" at bounding box center [1117, 123] width 105 height 14
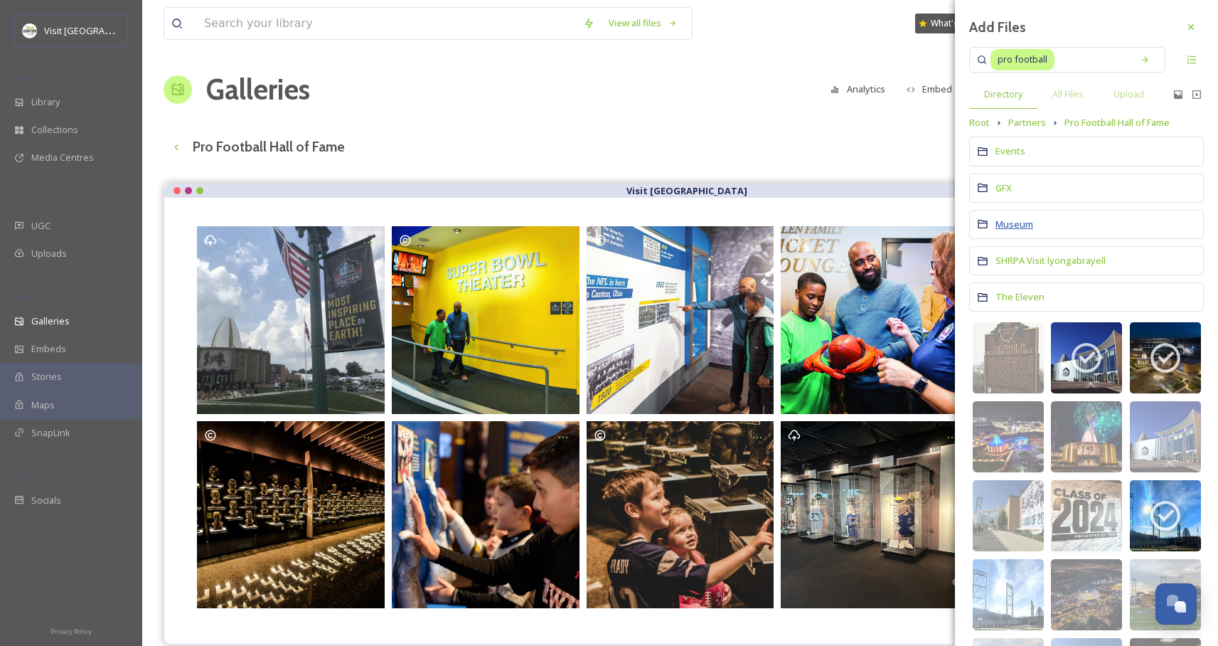
click at [1024, 223] on span "Museum" at bounding box center [1015, 224] width 38 height 13
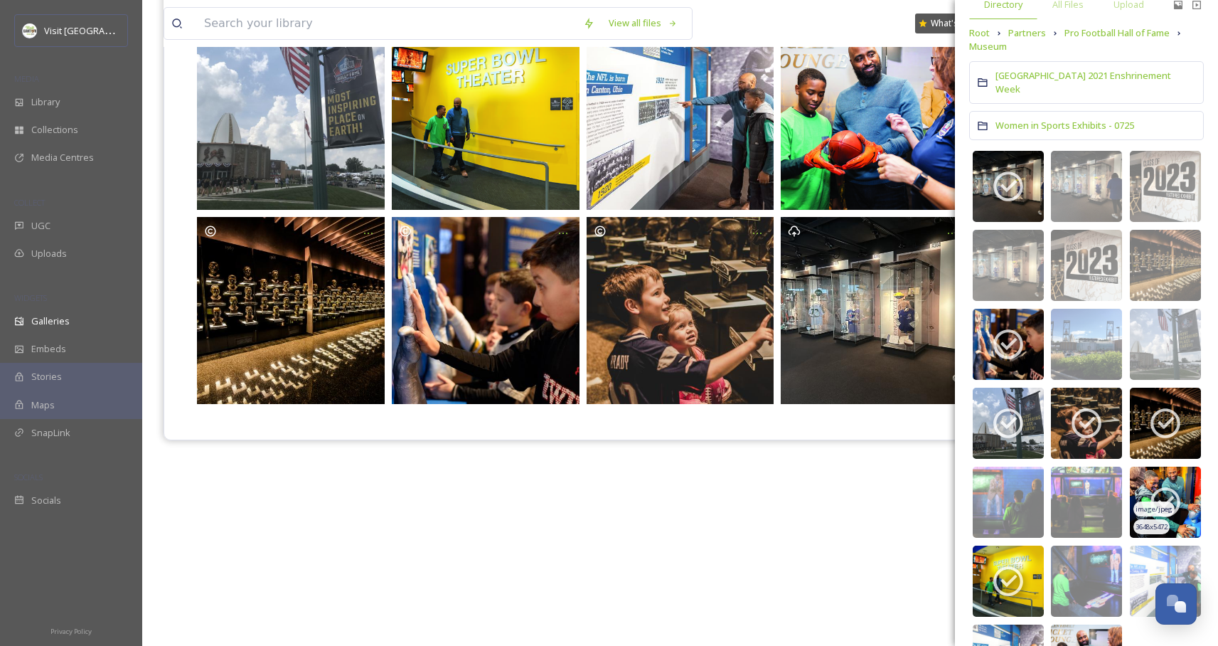
scroll to position [171, 0]
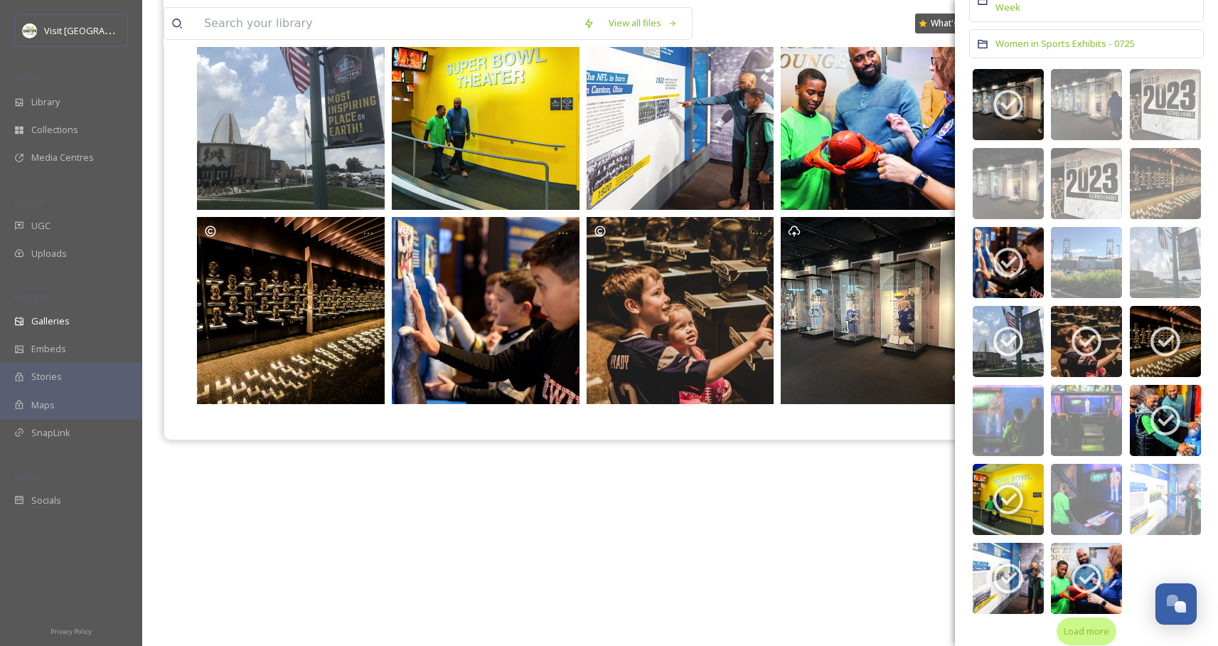
click at [1084, 625] on span "Load more" at bounding box center [1087, 632] width 46 height 14
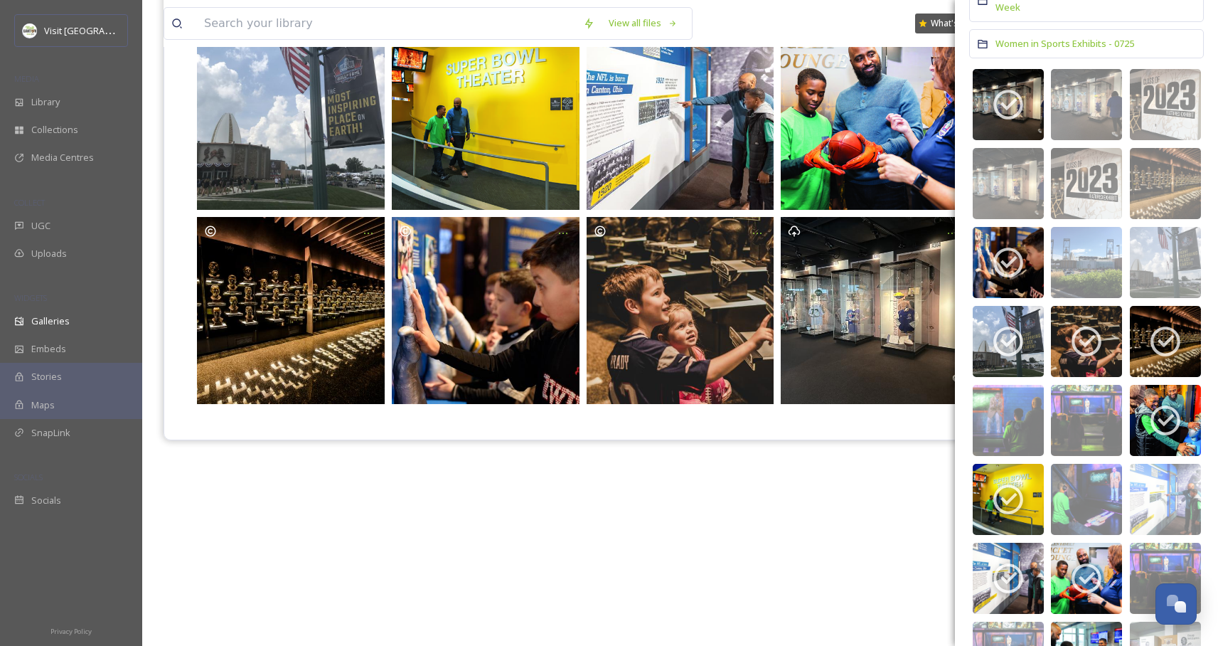
scroll to position [381, 0]
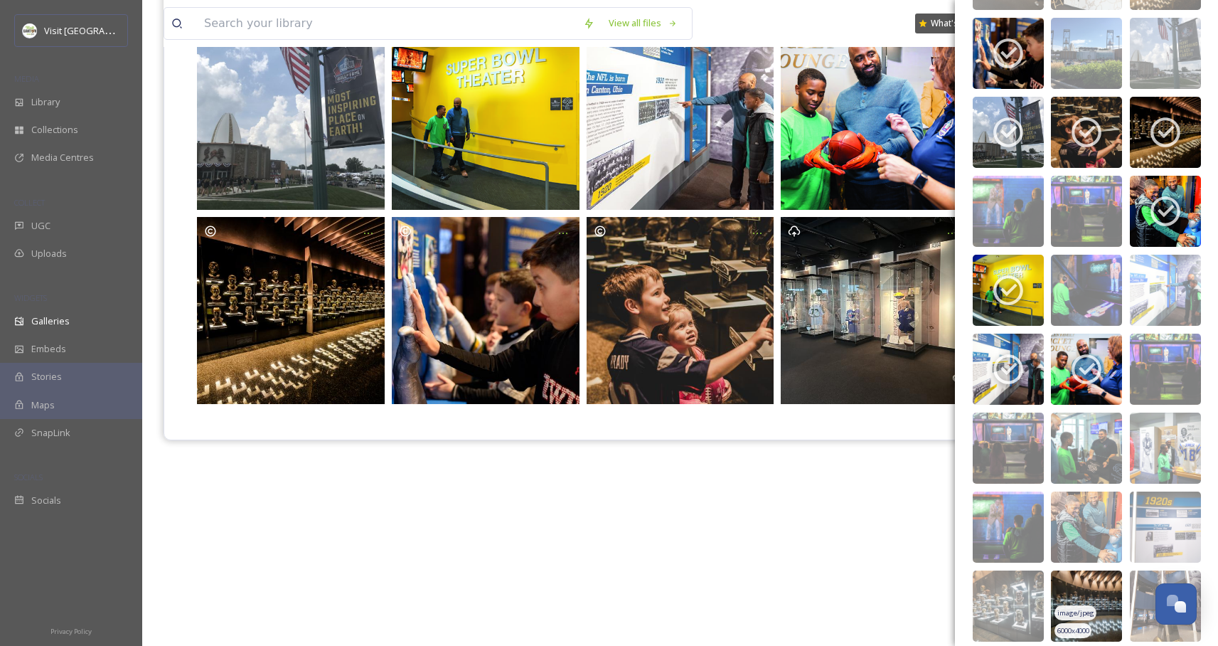
click at [1100, 570] on img at bounding box center [1086, 605] width 71 height 71
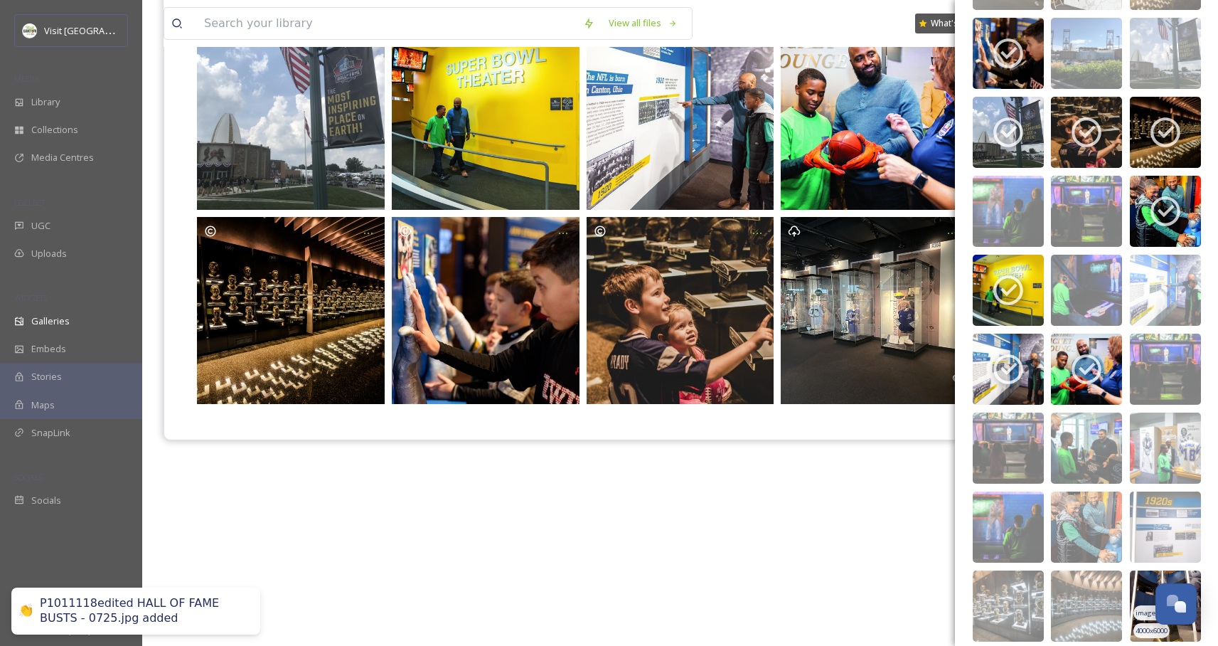
click at [1151, 570] on img at bounding box center [1165, 605] width 71 height 71
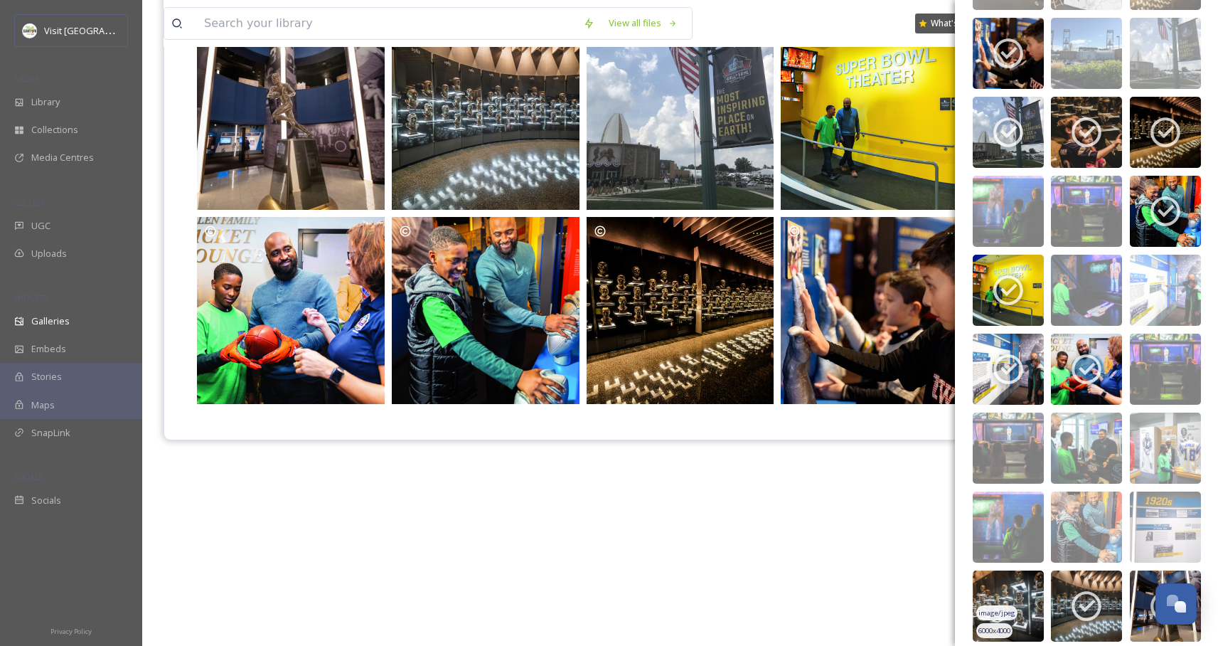
click at [1033, 570] on img at bounding box center [1008, 605] width 71 height 71
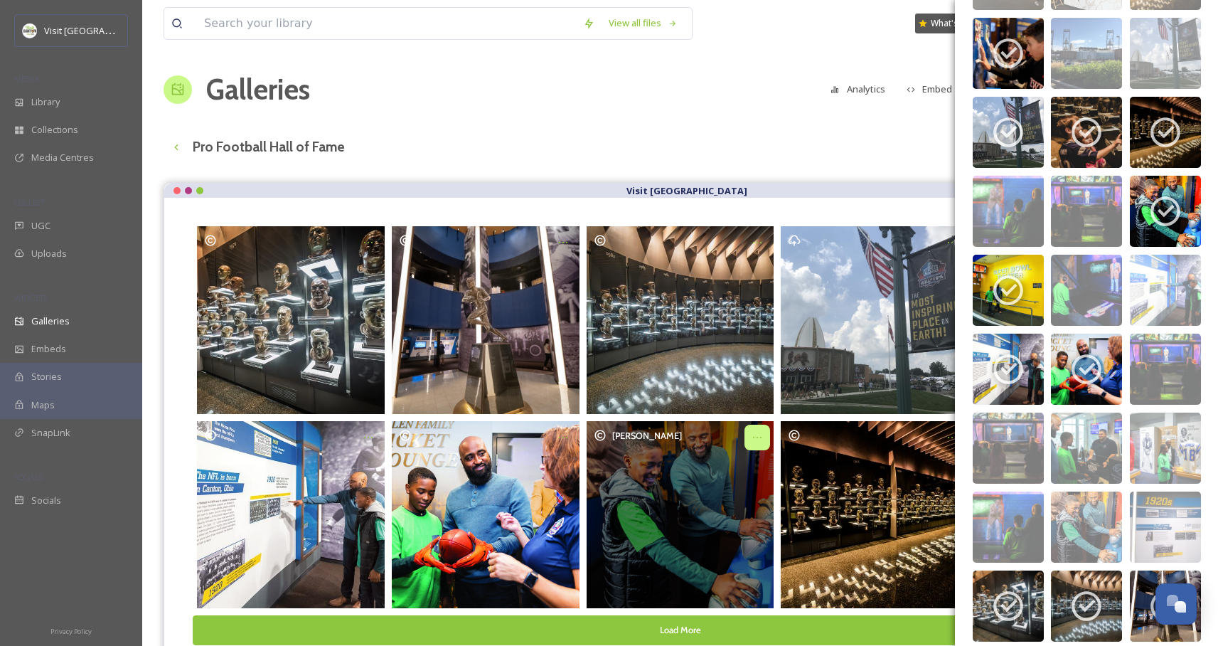
scroll to position [204, 0]
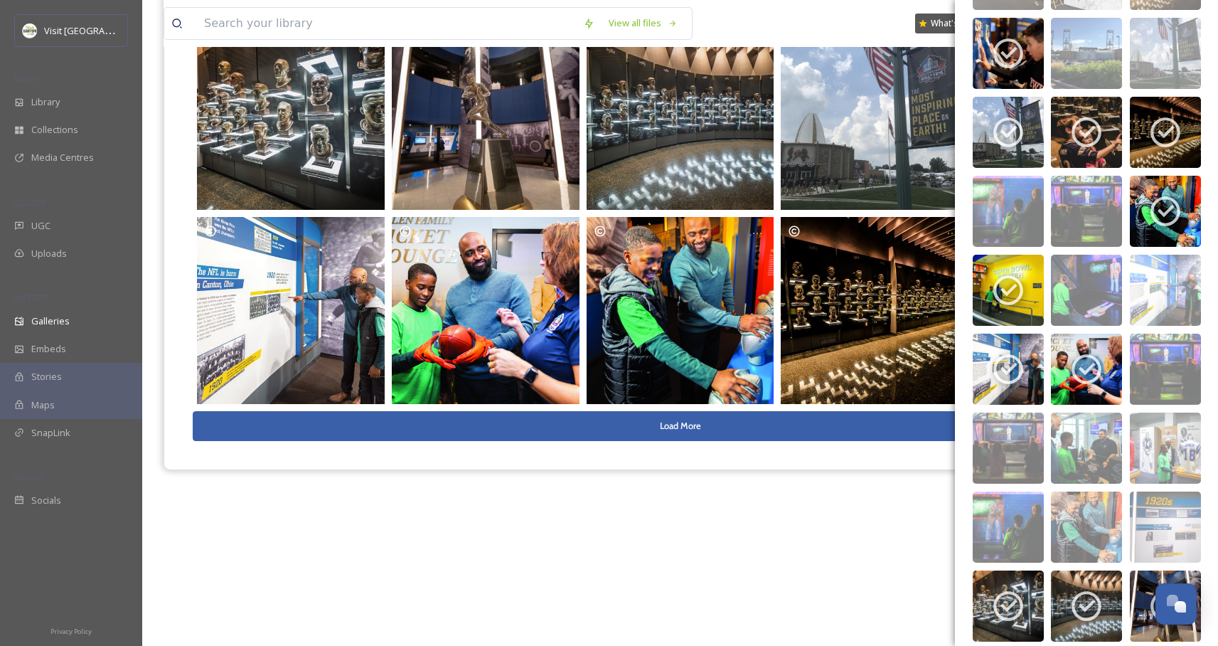
click at [753, 432] on button "Load More" at bounding box center [680, 425] width 975 height 29
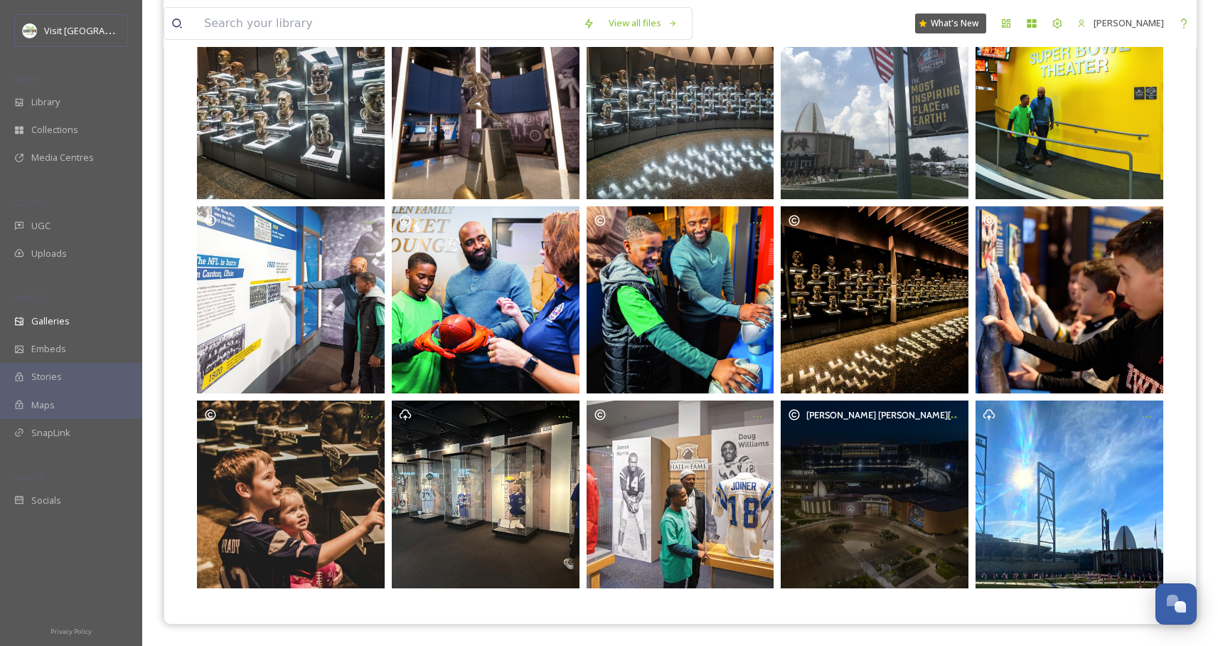
scroll to position [0, 0]
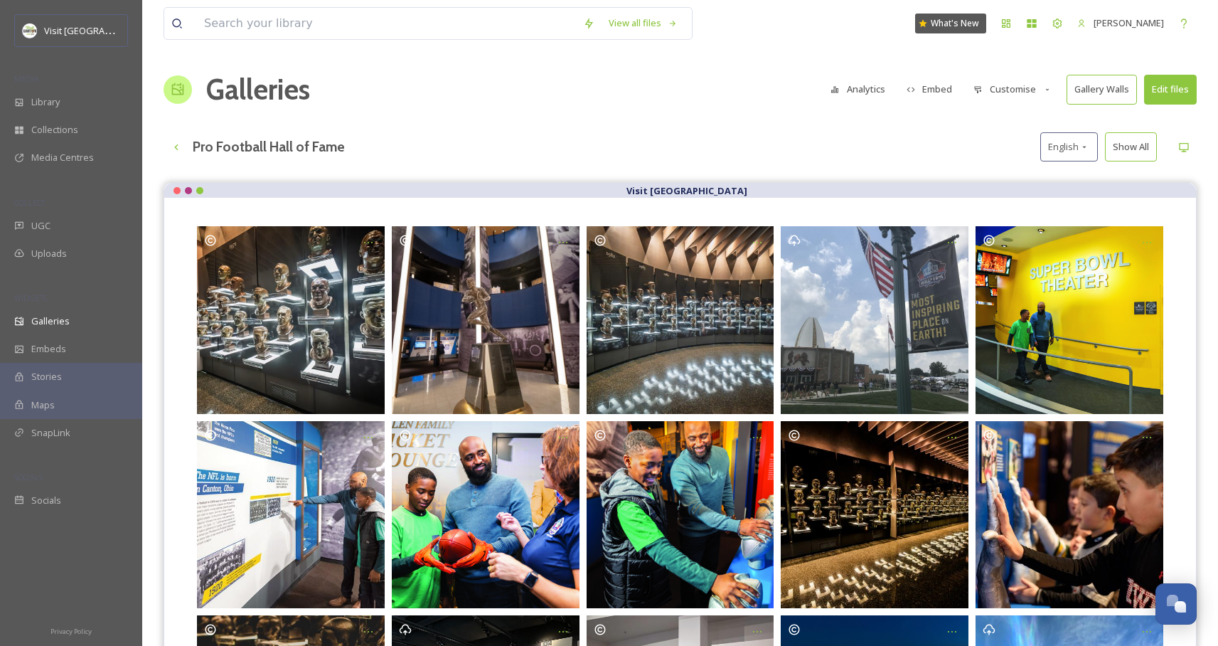
click at [1169, 87] on button "Edit files" at bounding box center [1170, 89] width 53 height 29
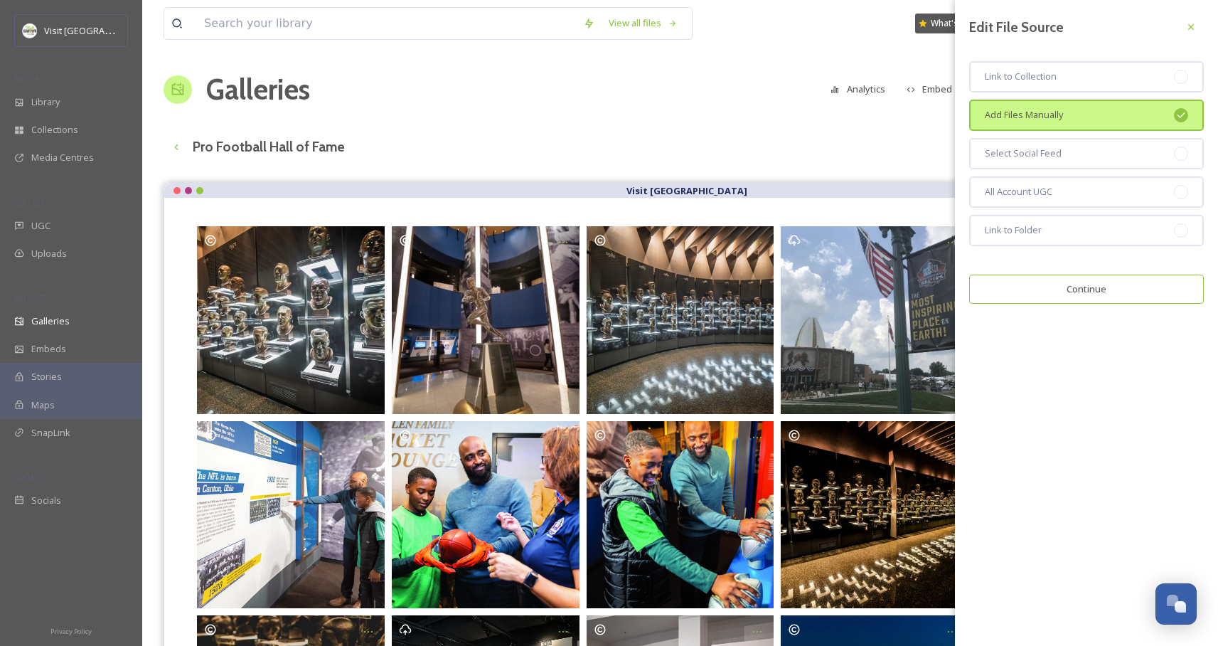
click at [1087, 289] on button "Continue" at bounding box center [1086, 289] width 235 height 29
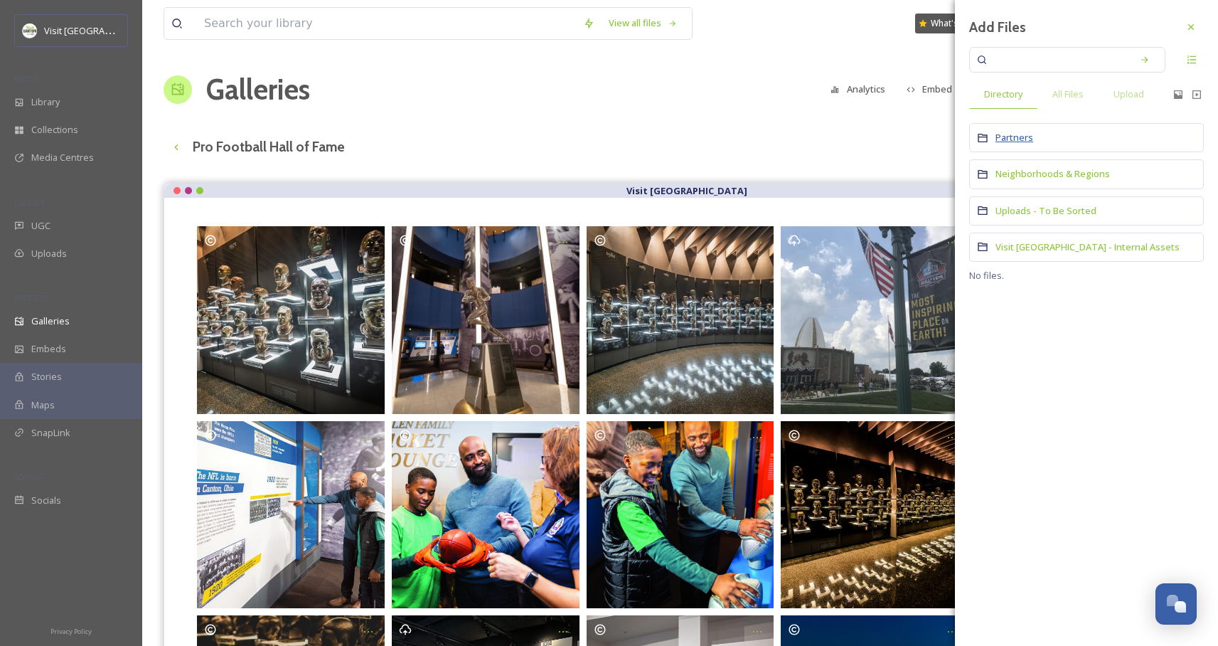
click at [1014, 141] on span "Partners" at bounding box center [1015, 137] width 38 height 13
click at [1058, 59] on input at bounding box center [1058, 59] width 134 height 31
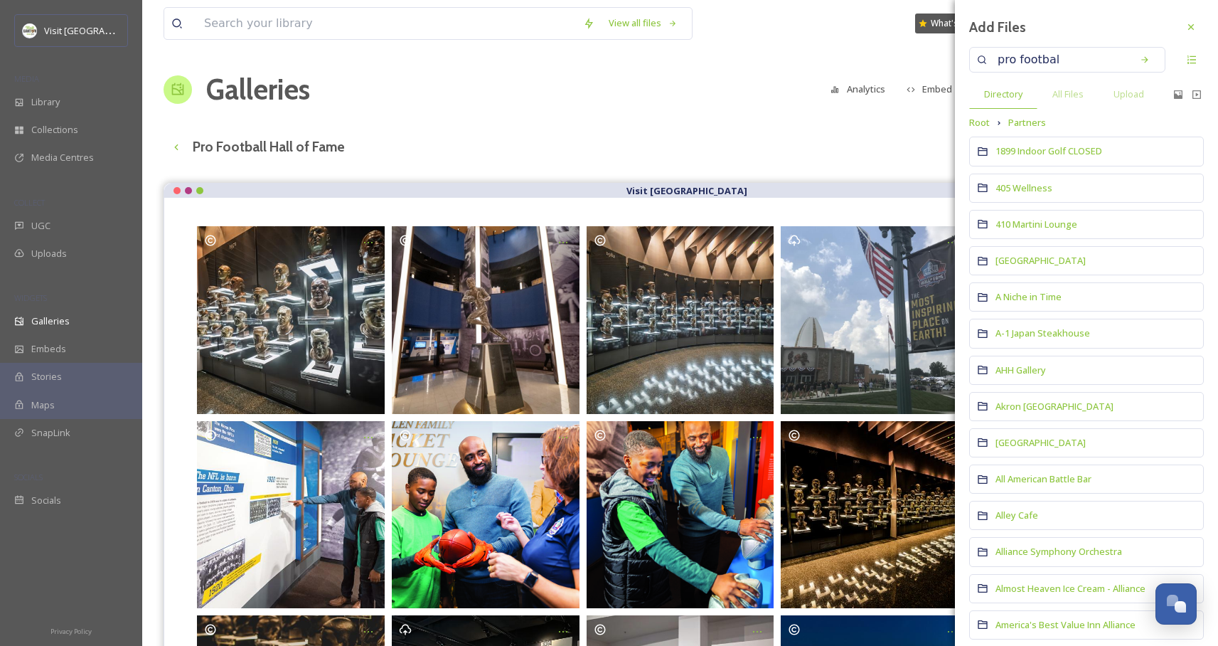
type input "pro football"
click at [1140, 61] on icon at bounding box center [1145, 60] width 10 height 10
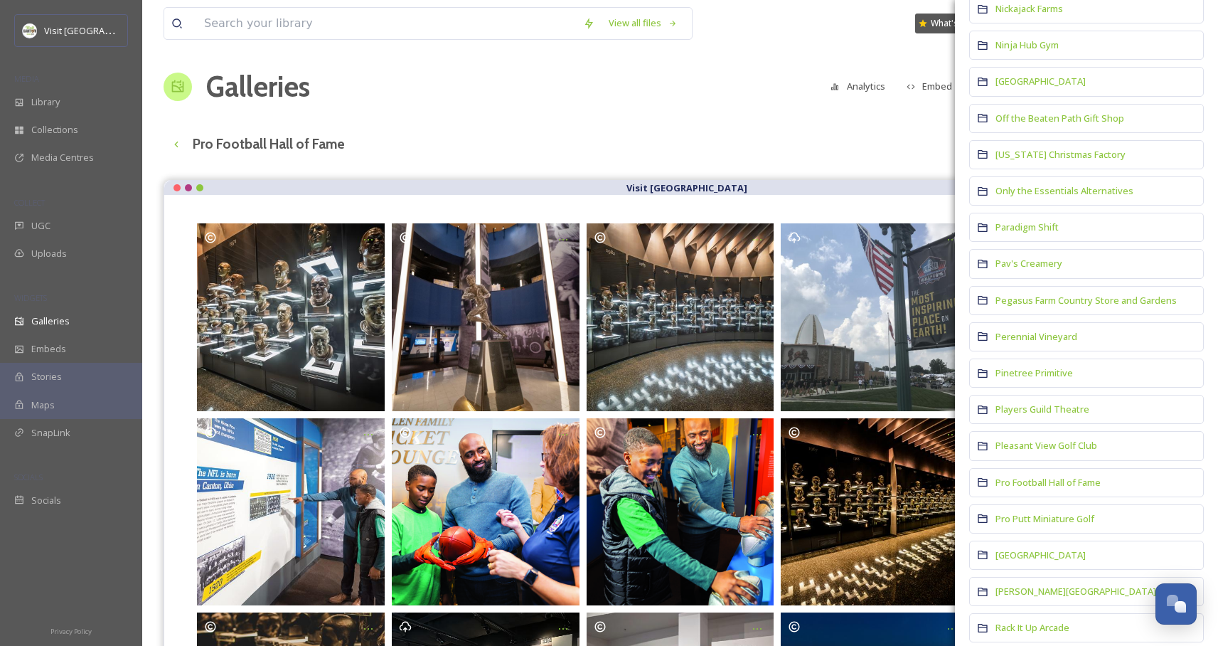
scroll to position [6788, 0]
click at [1072, 511] on span "Pro Putt Miniature Golf" at bounding box center [1045, 517] width 99 height 13
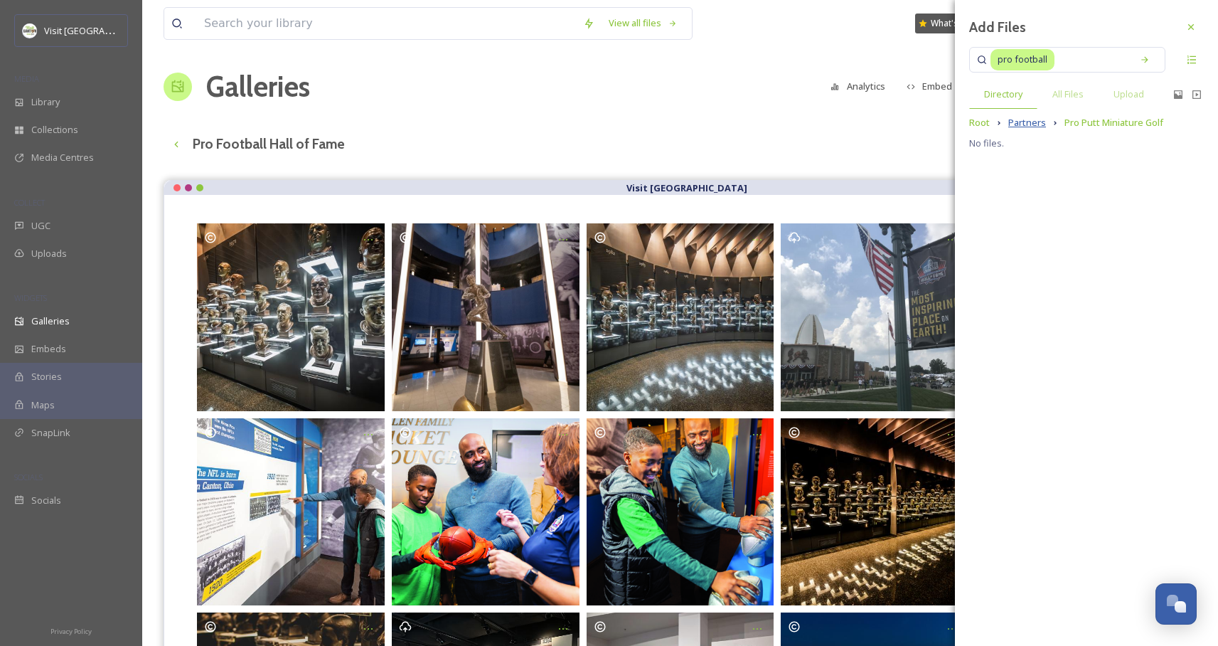
click at [1041, 127] on span "Partners" at bounding box center [1028, 123] width 38 height 14
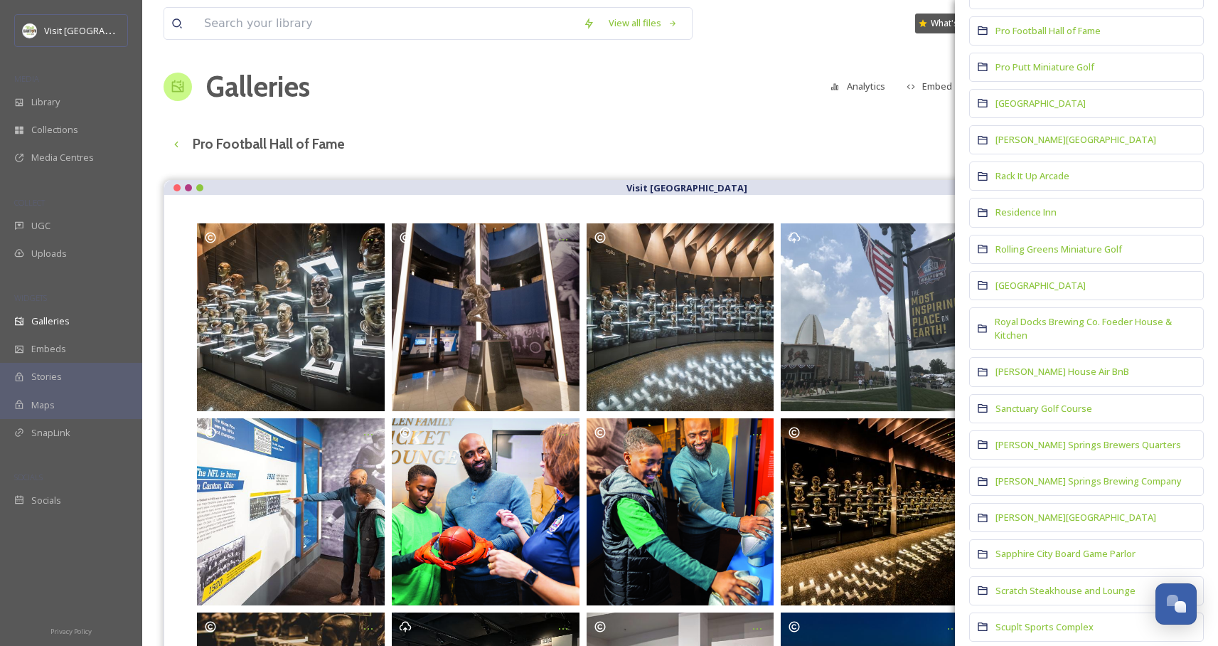
scroll to position [7135, 0]
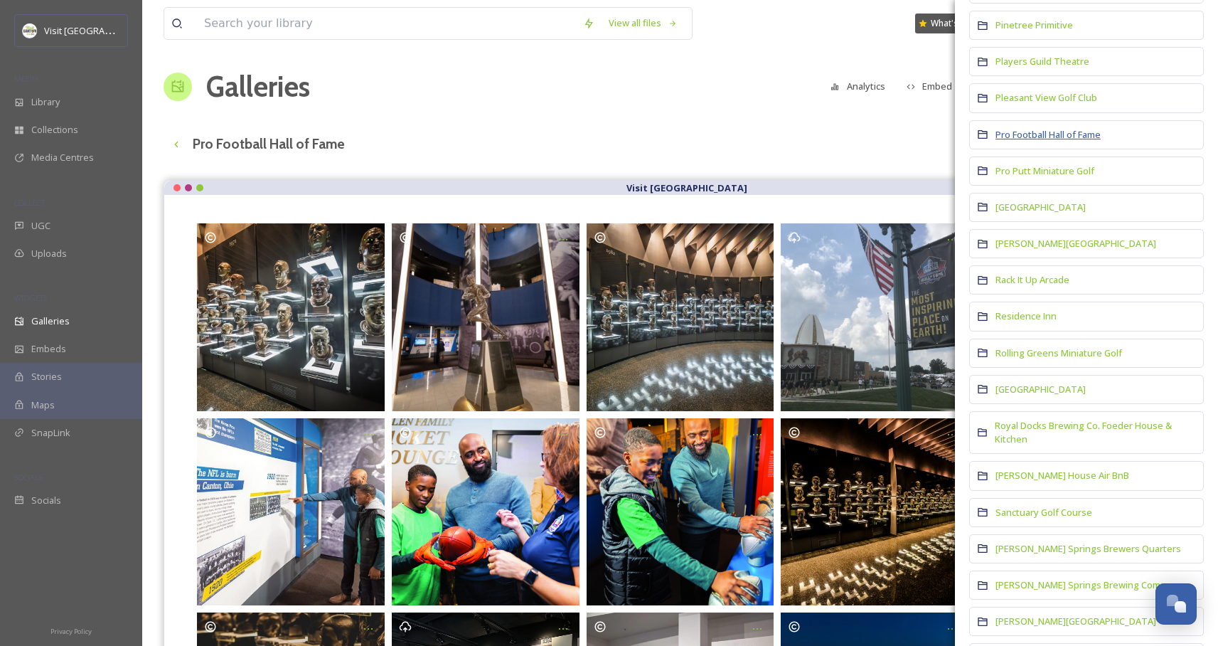
click at [1052, 128] on span "Pro Football Hall of Fame" at bounding box center [1048, 134] width 105 height 13
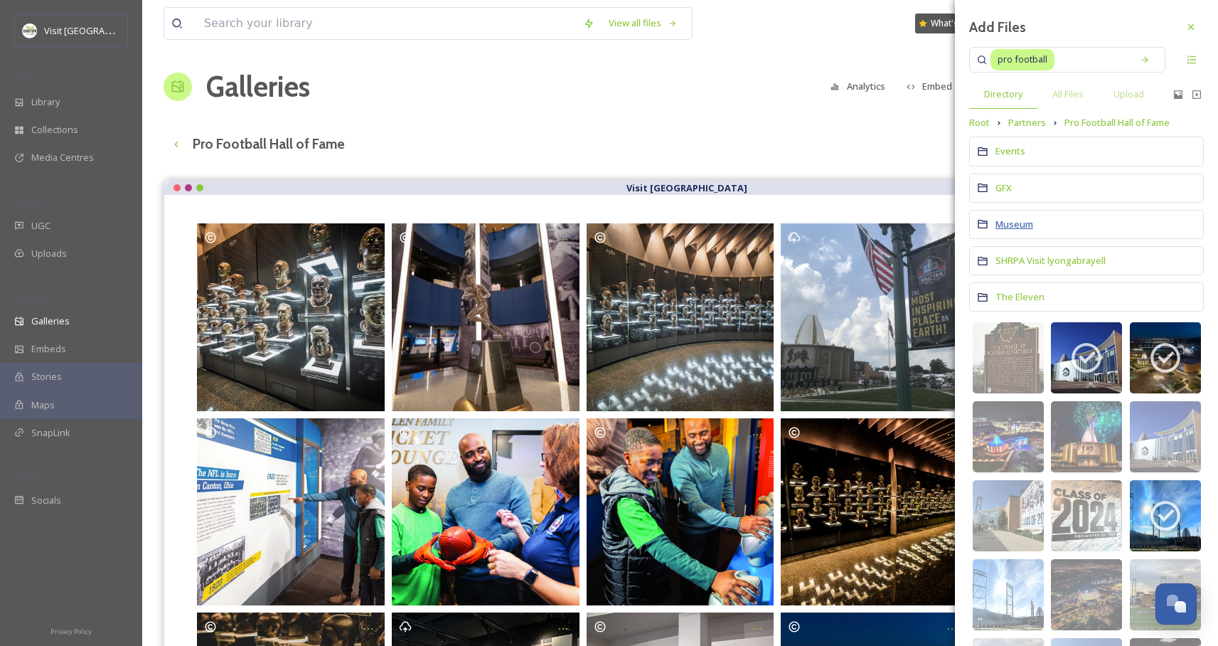
click at [1006, 223] on span "Museum" at bounding box center [1015, 224] width 38 height 13
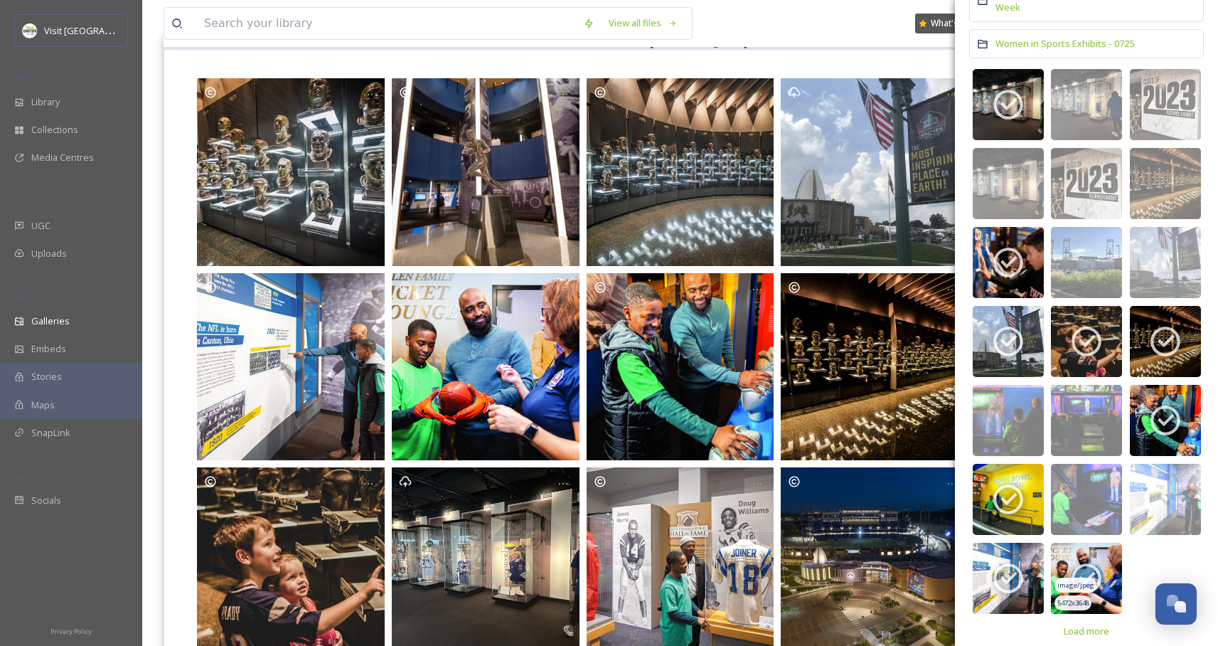
scroll to position [215, 0]
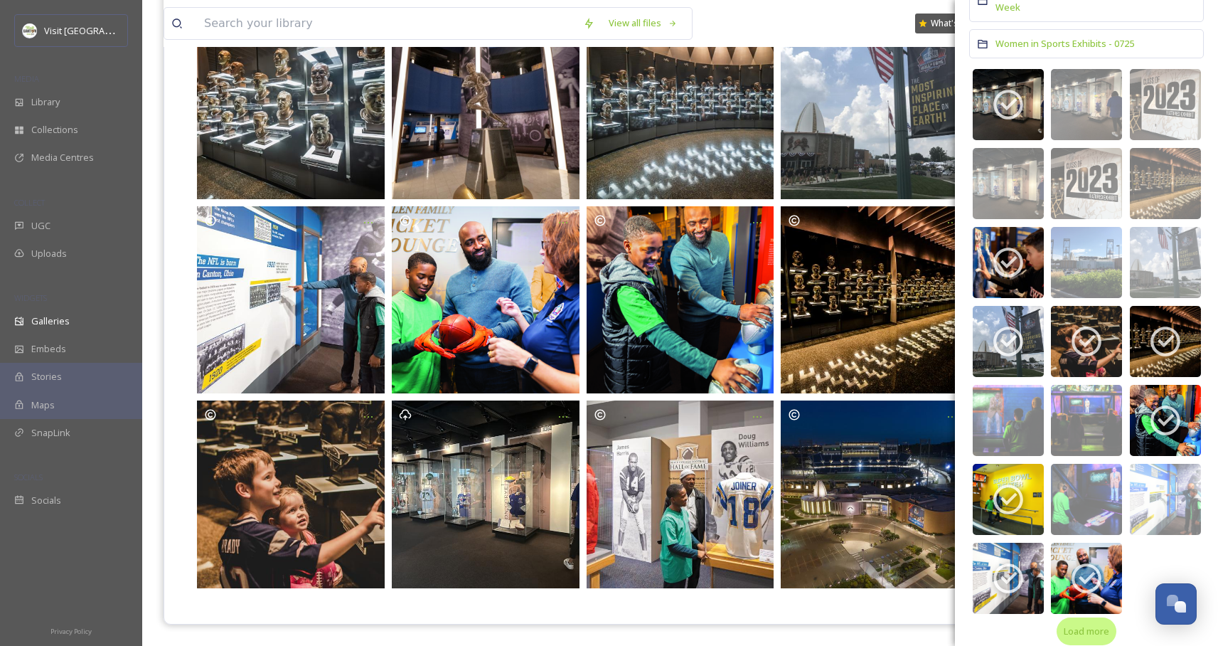
click at [1068, 625] on span "Load more" at bounding box center [1087, 632] width 46 height 14
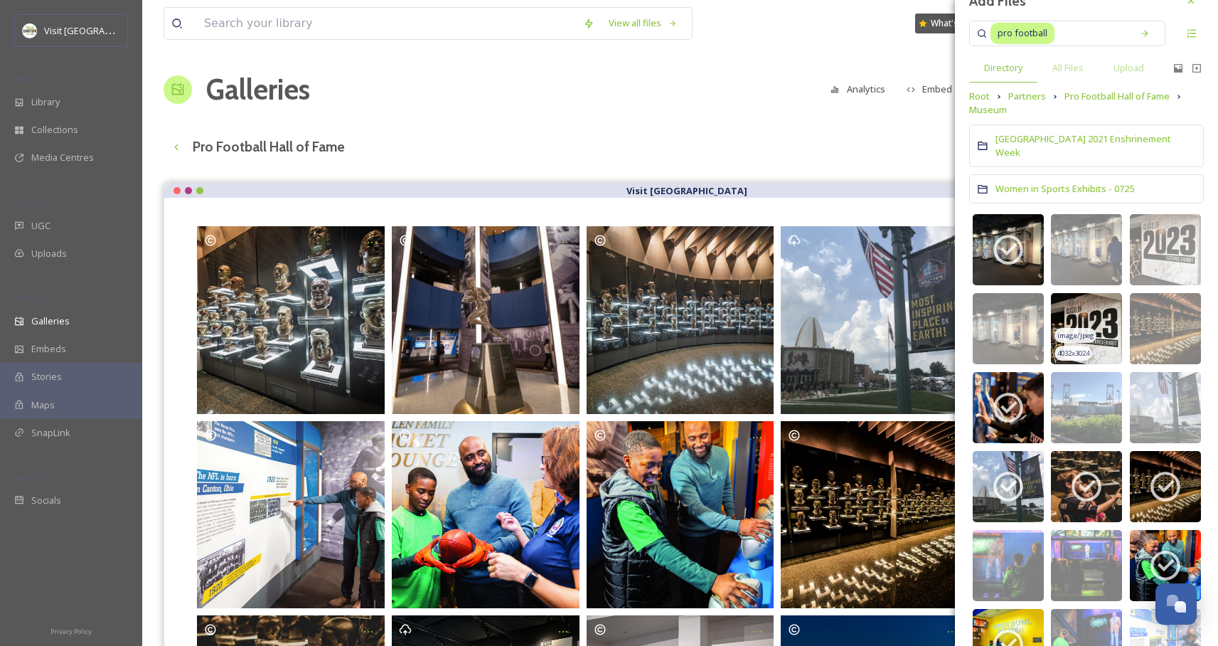
scroll to position [0, 0]
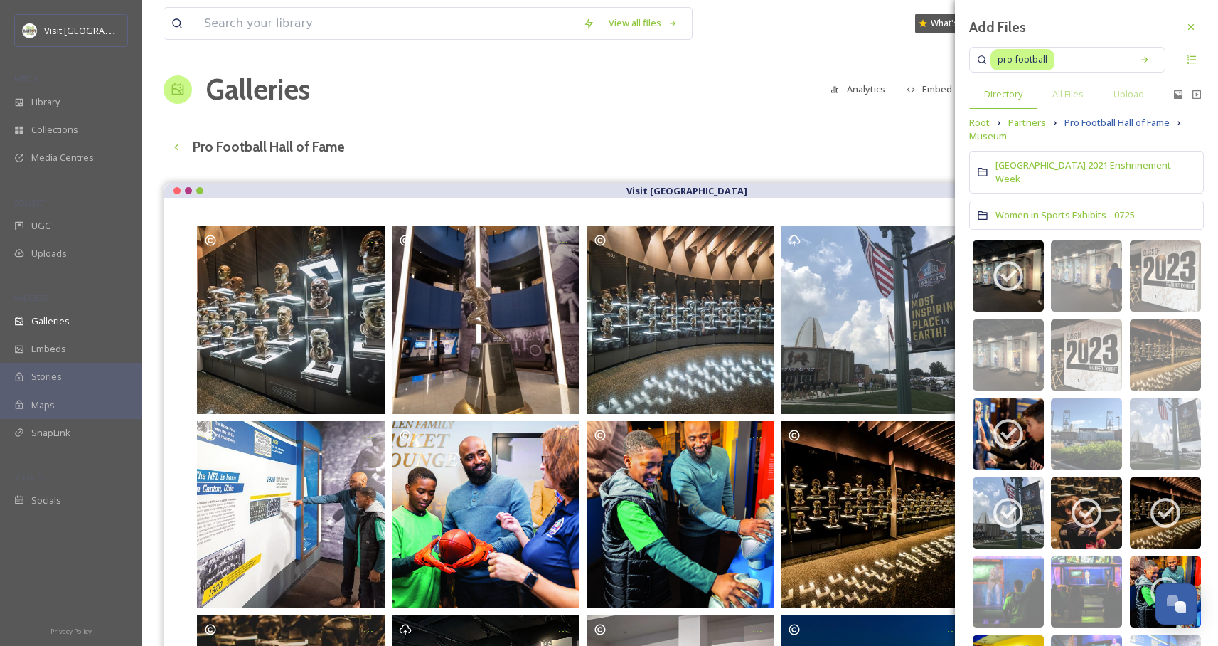
click at [1083, 127] on span "Pro Football Hall of Fame" at bounding box center [1117, 123] width 105 height 14
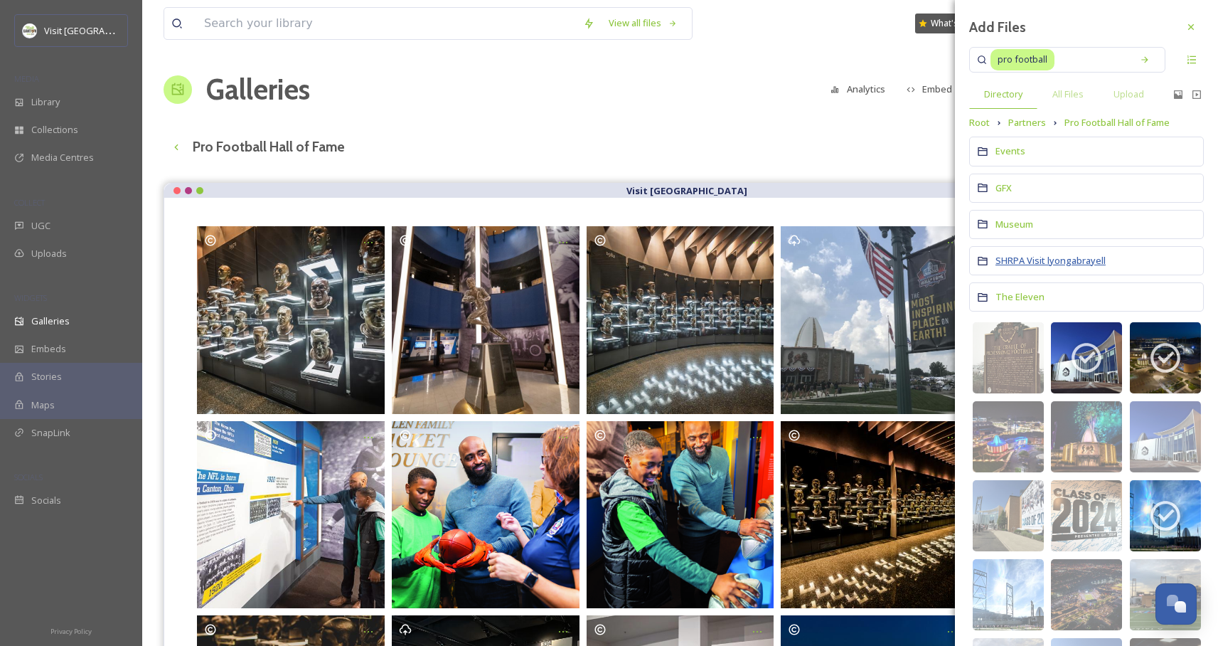
click at [1019, 262] on span "SHRPA Visit lyongabrayell" at bounding box center [1051, 260] width 110 height 13
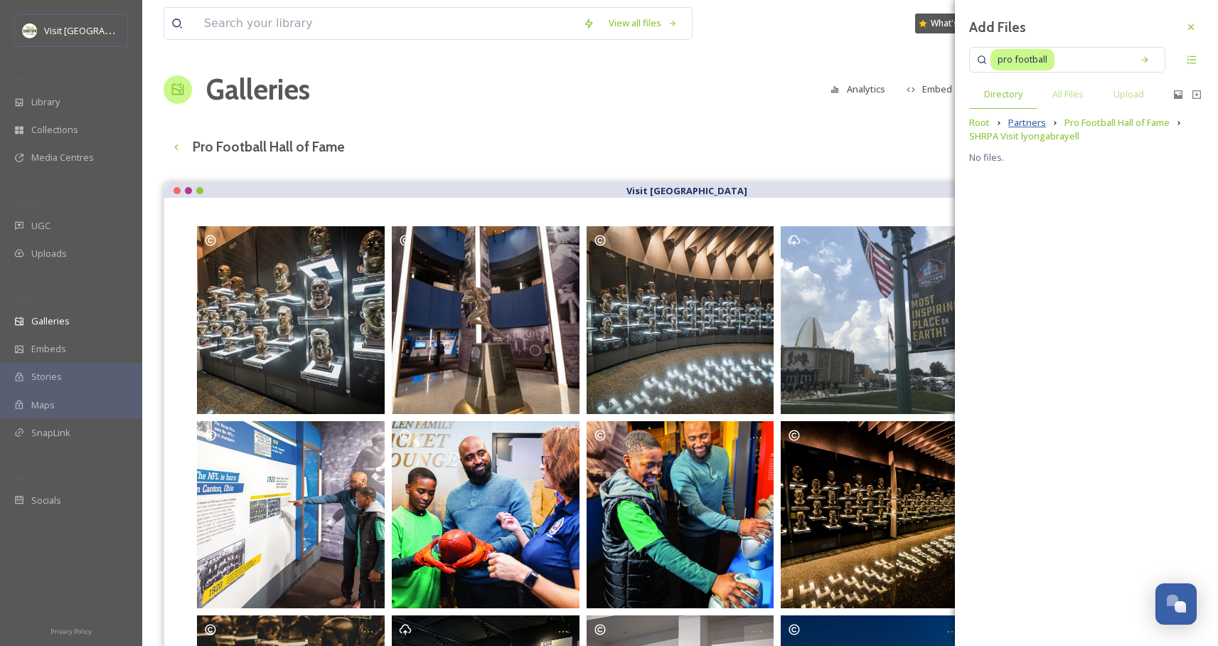
click at [1029, 124] on span "Partners" at bounding box center [1028, 123] width 38 height 14
click at [1097, 124] on span "Pro Football Hall of Fame" at bounding box center [1117, 123] width 105 height 14
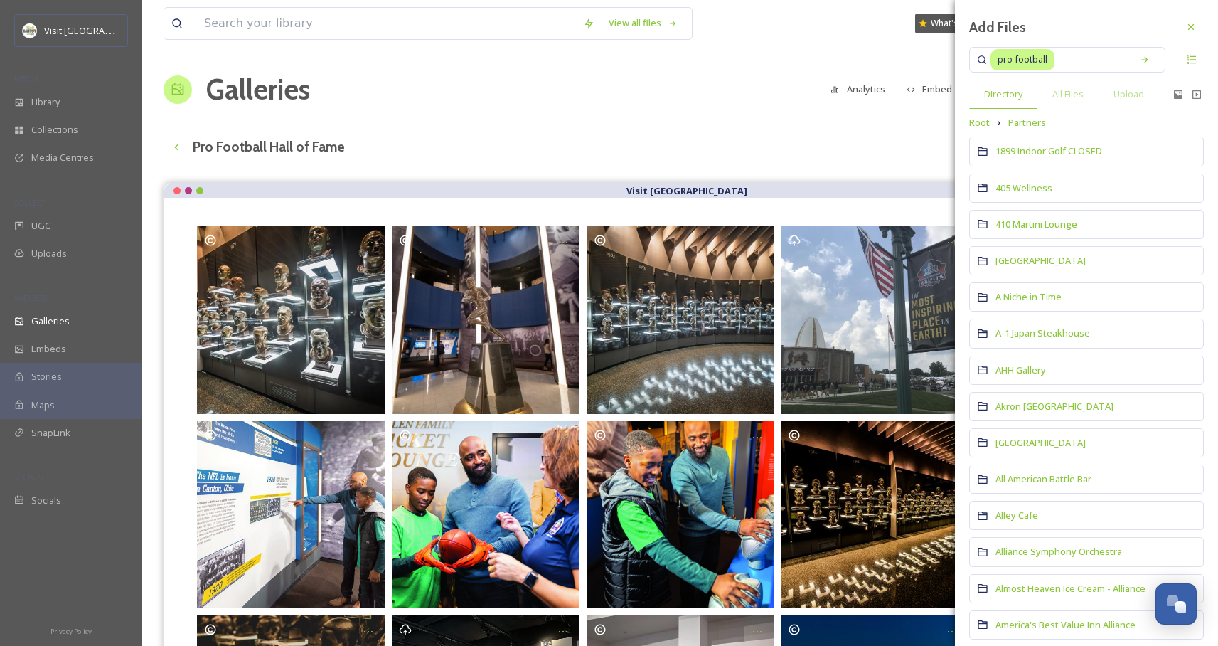
click at [702, 127] on div "View all files What's New [PERSON_NAME] Galleries Analytics Embed Customise Gal…" at bounding box center [680, 430] width 1076 height 861
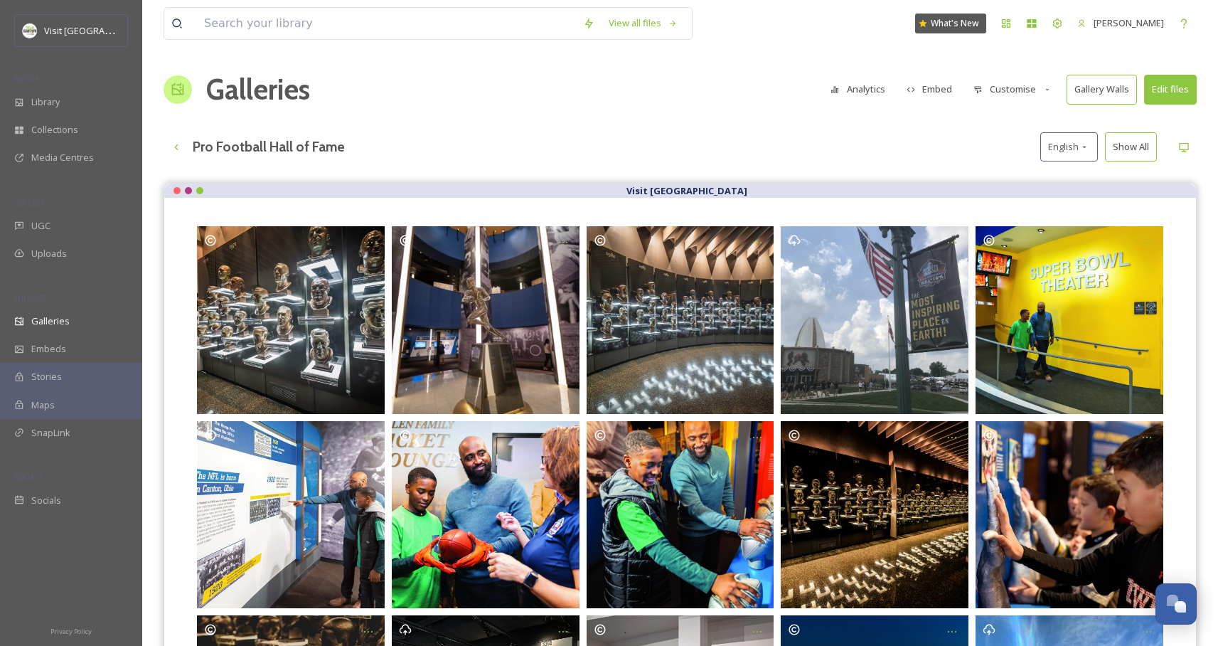
click at [1163, 85] on button "Edit files" at bounding box center [1170, 89] width 53 height 29
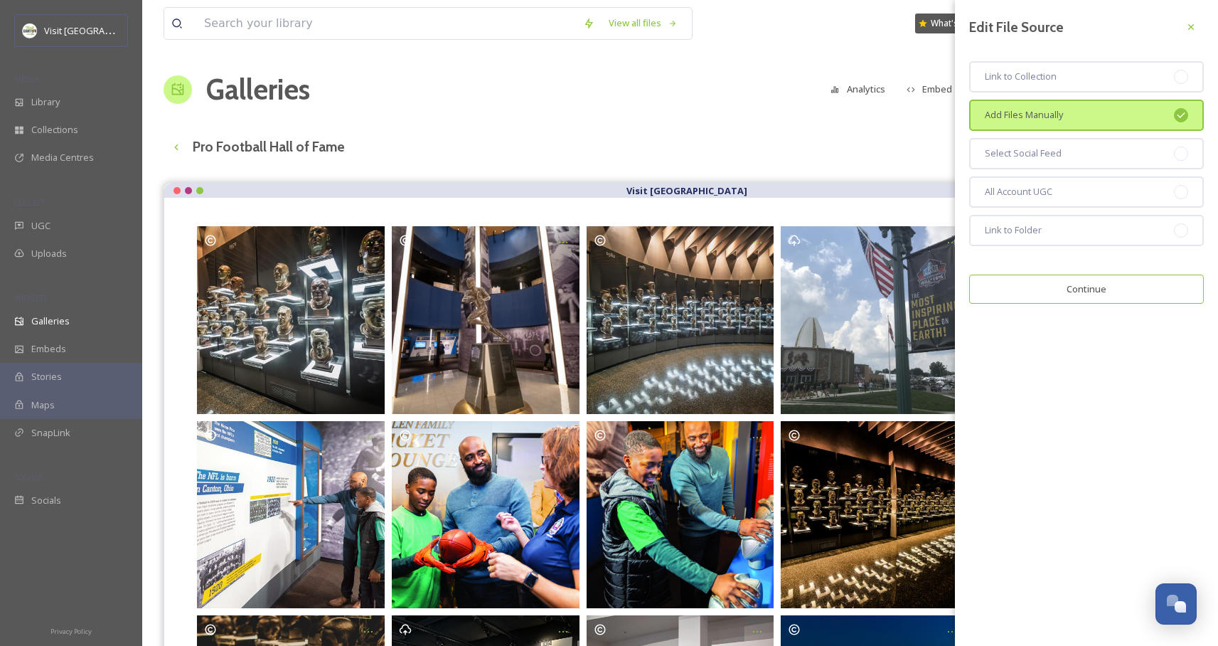
click at [1091, 289] on button "Continue" at bounding box center [1086, 289] width 235 height 29
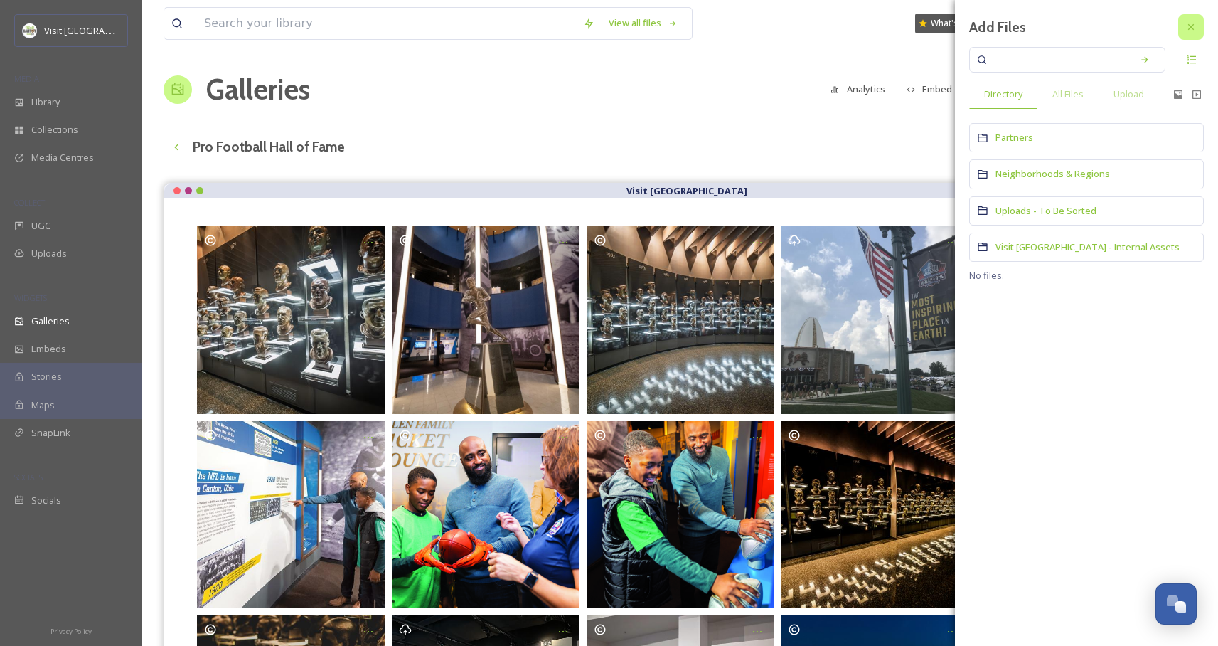
click at [1187, 19] on div at bounding box center [1192, 27] width 26 height 26
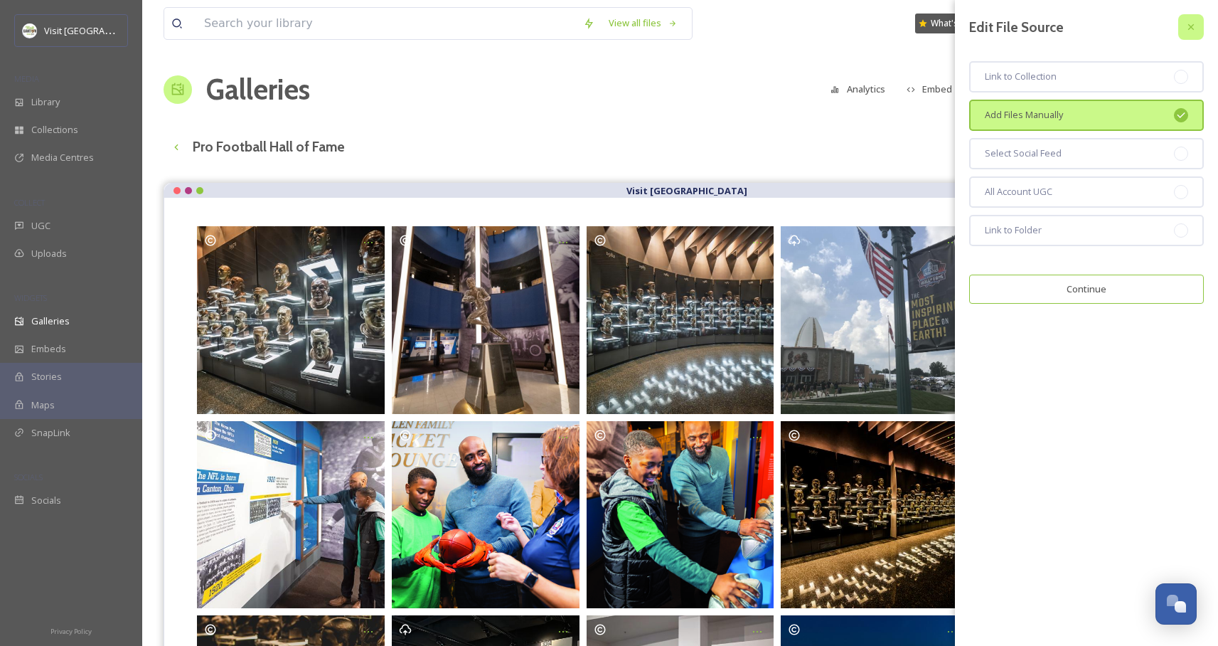
click at [1194, 22] on icon at bounding box center [1191, 26] width 11 height 11
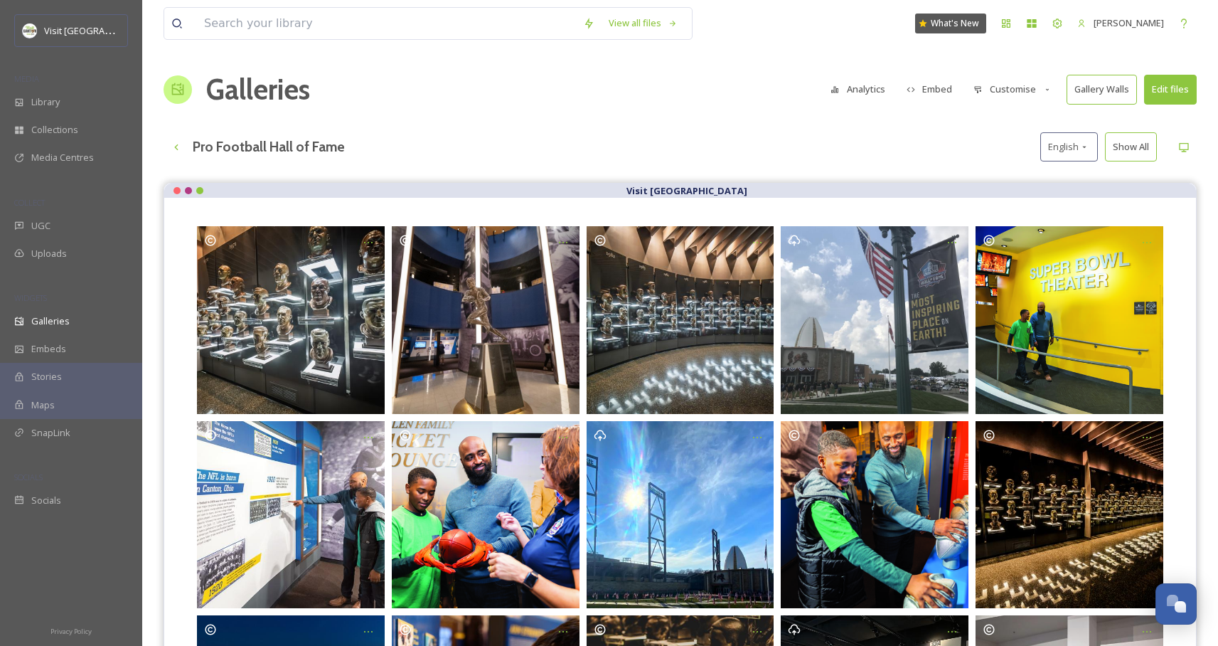
click at [1133, 152] on button "Show All" at bounding box center [1131, 146] width 52 height 29
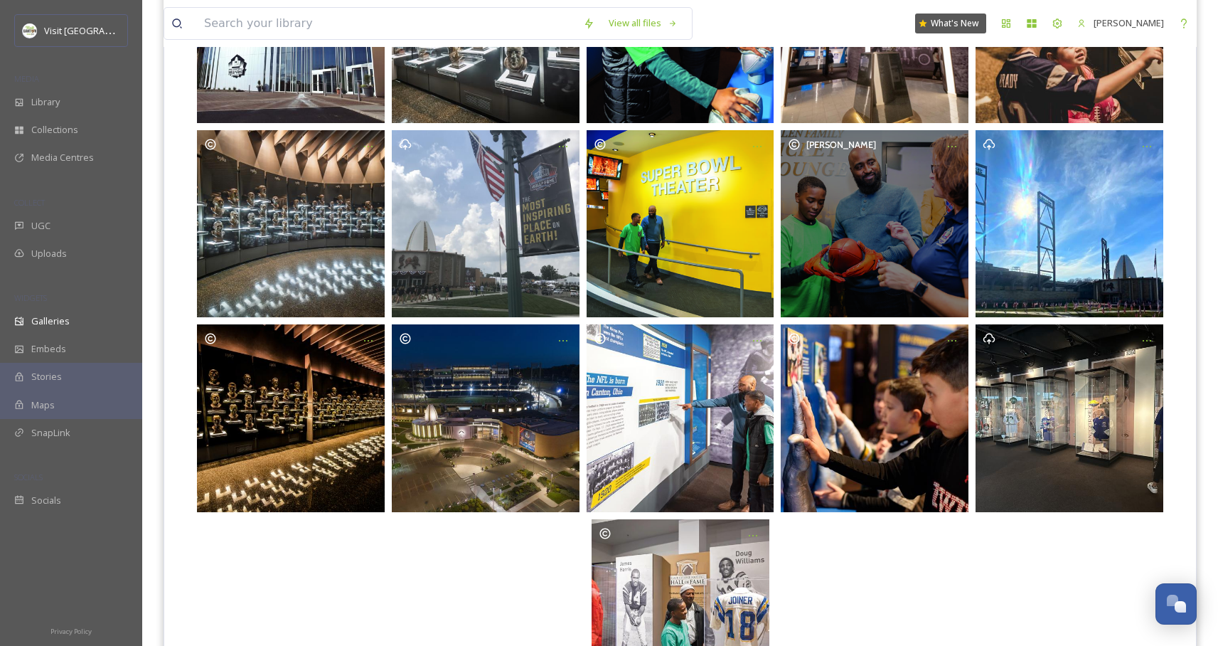
scroll to position [400, 0]
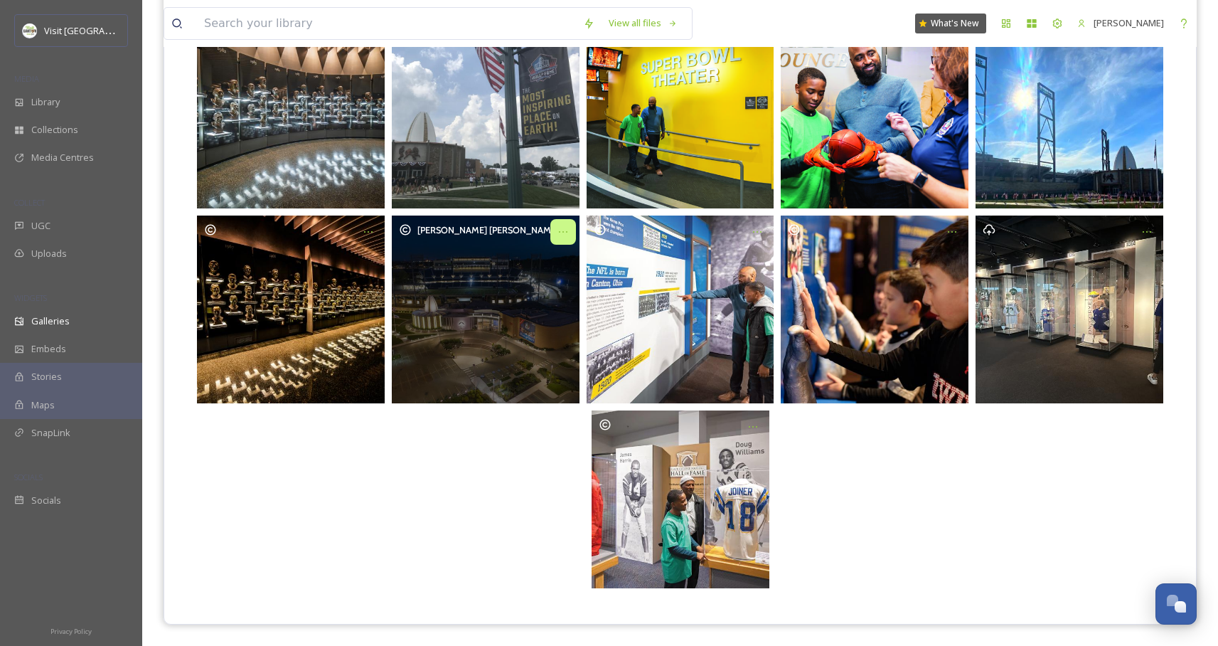
click at [563, 232] on icon "Opens media popup. Media description: Copy of Pro Football Hall of Fame and Tom…" at bounding box center [563, 231] width 9 height 1
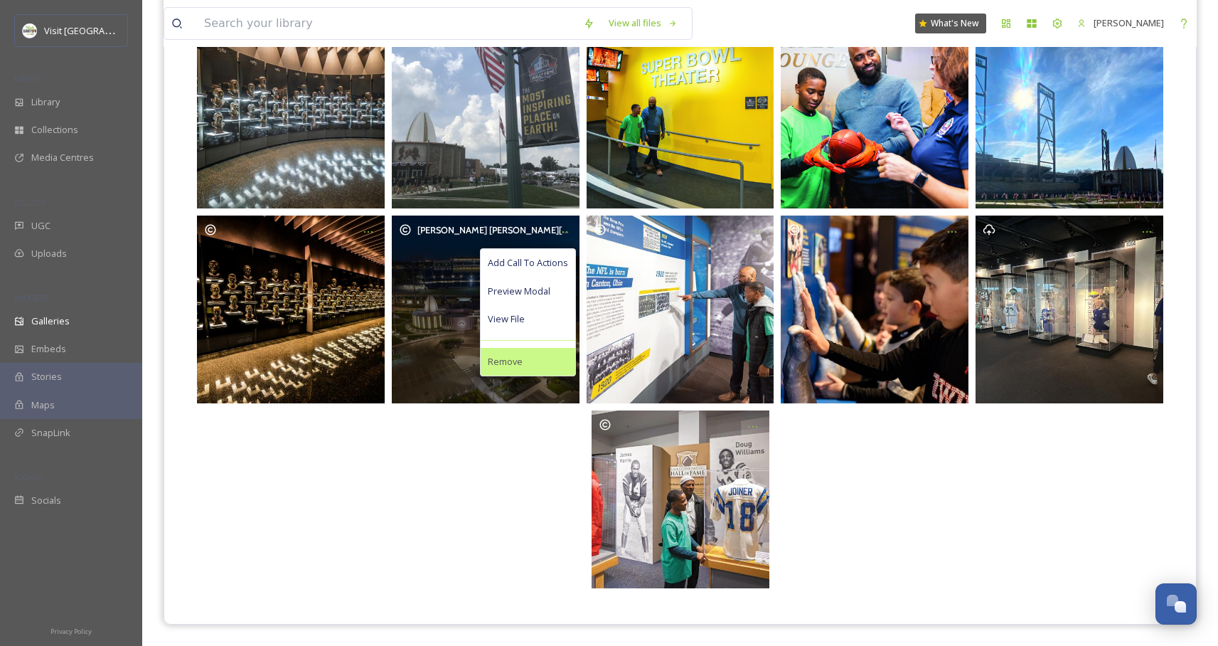
click at [512, 357] on span "Remove" at bounding box center [505, 362] width 35 height 14
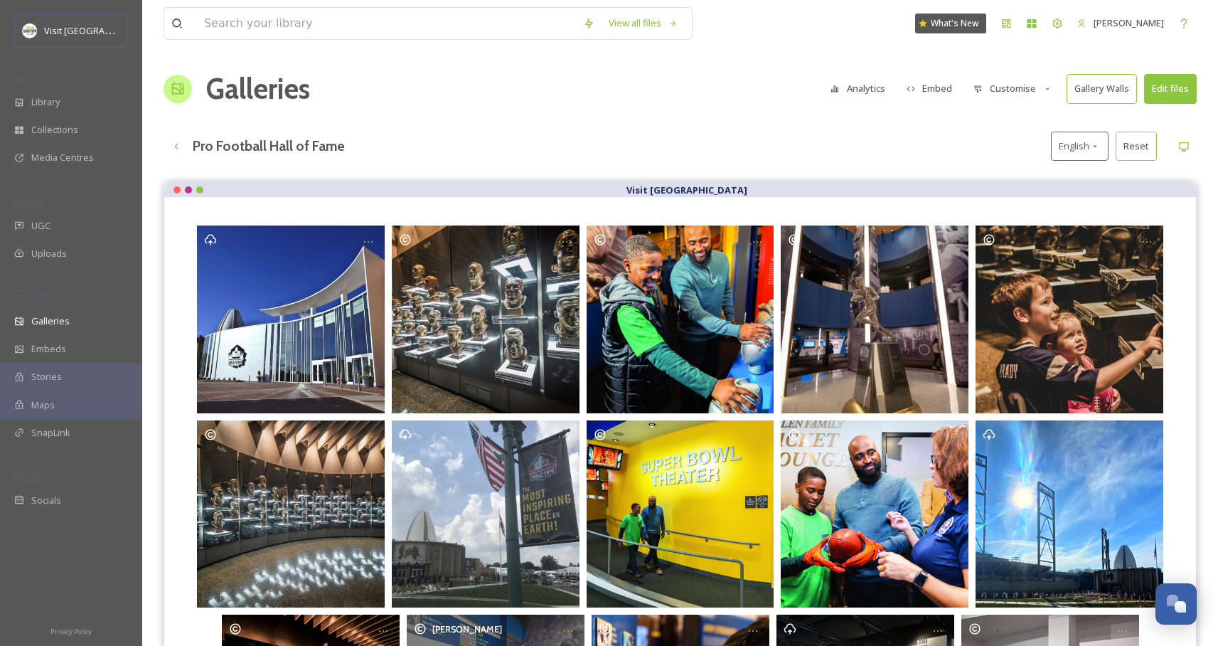
scroll to position [0, 0]
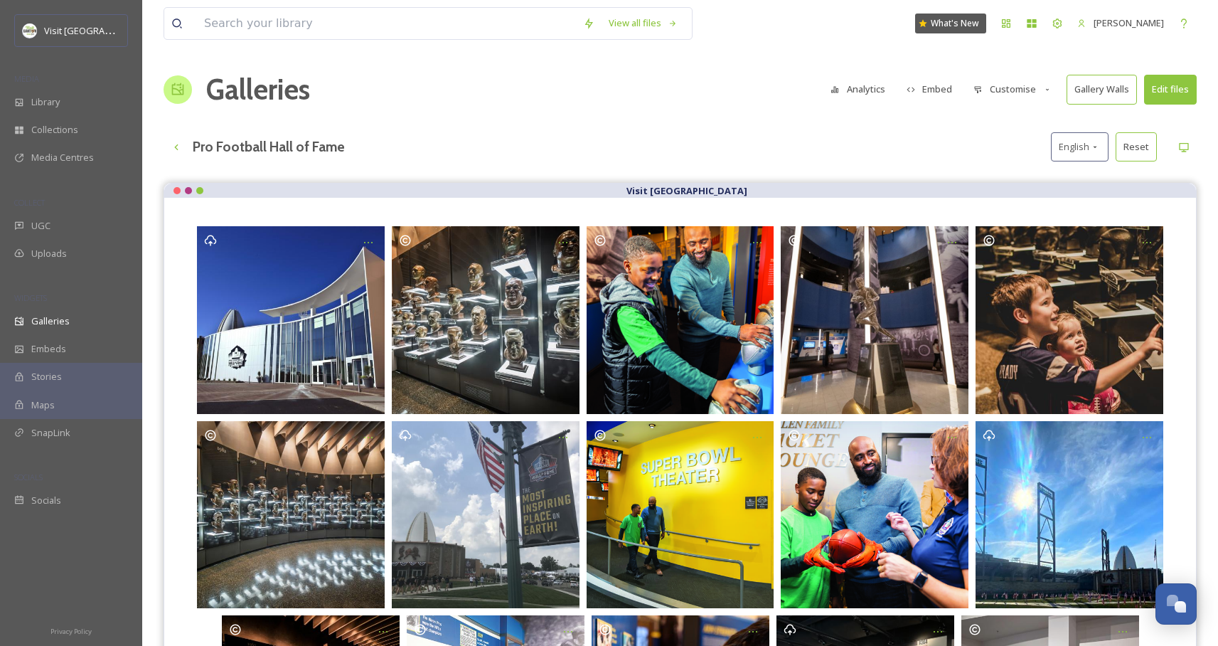
click at [1113, 91] on button "Gallery Walls" at bounding box center [1102, 89] width 70 height 29
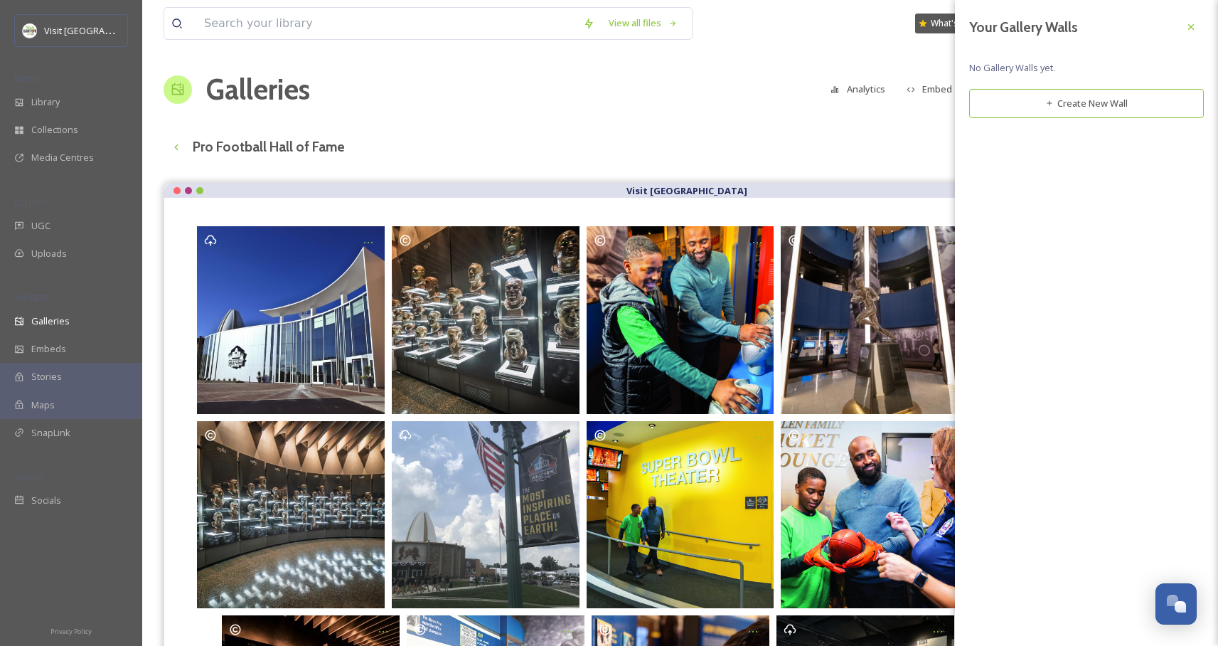
click at [1065, 108] on button "Create New Wall" at bounding box center [1086, 103] width 235 height 29
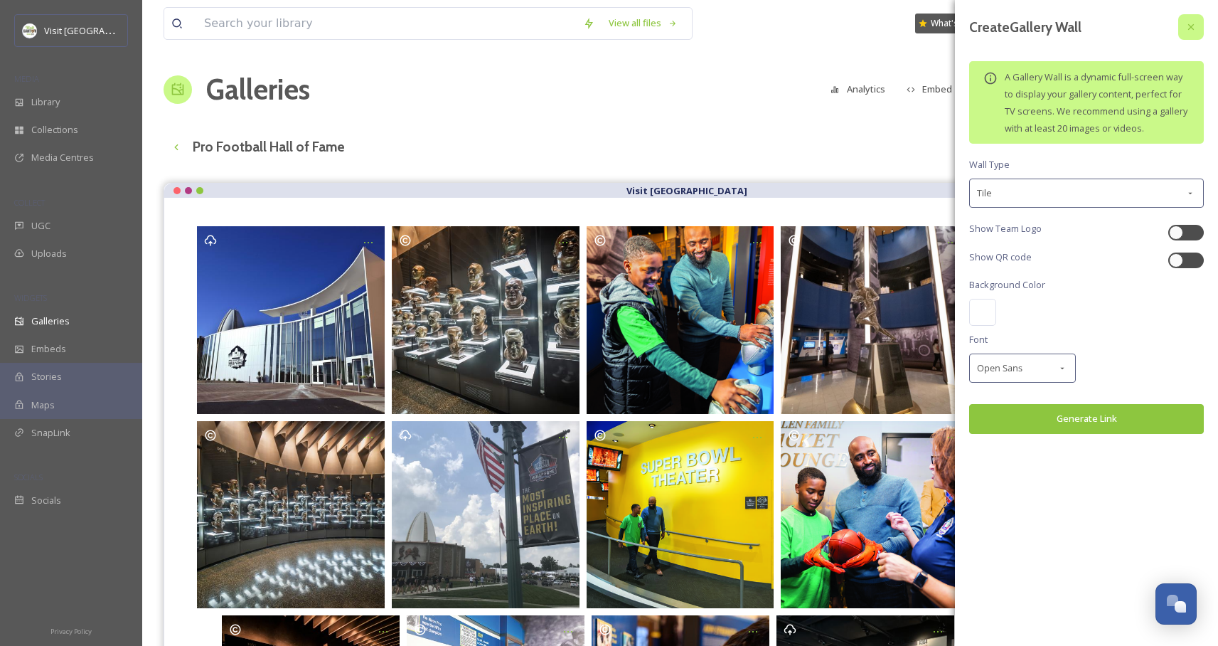
click at [1186, 23] on icon at bounding box center [1191, 26] width 11 height 11
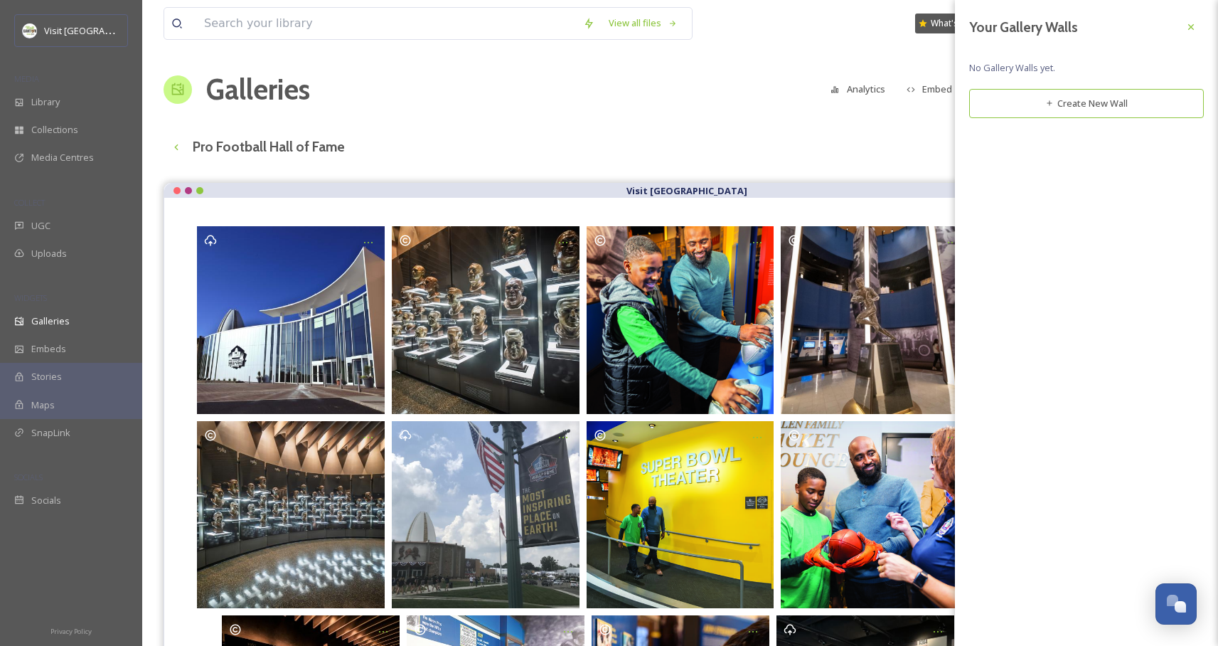
click at [835, 143] on div "Pro Football Hall of Fame English Reset" at bounding box center [680, 146] width 1033 height 29
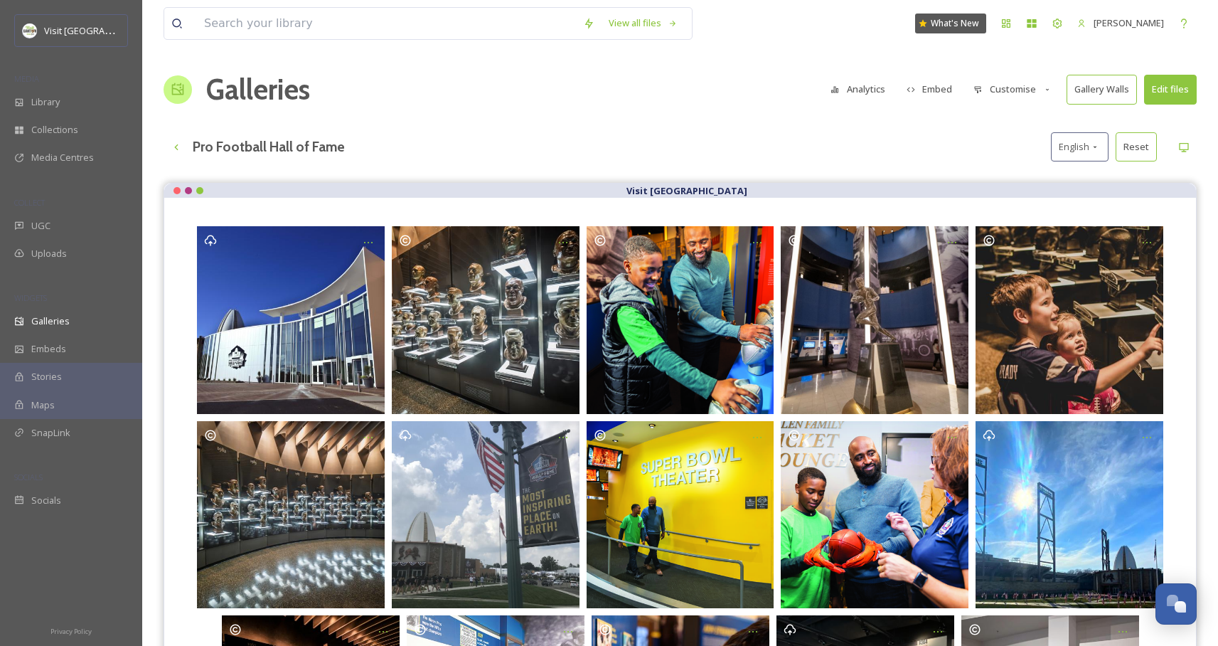
click at [849, 87] on button "Analytics" at bounding box center [858, 89] width 69 height 28
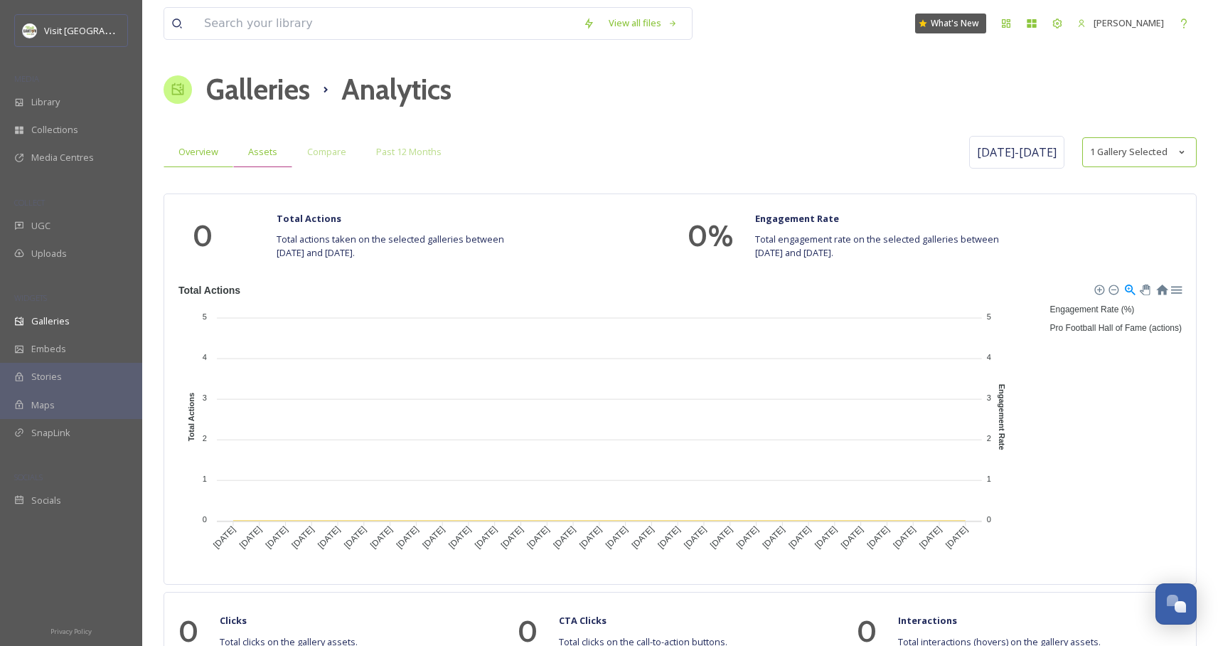
click at [263, 152] on span "Assets" at bounding box center [262, 152] width 29 height 14
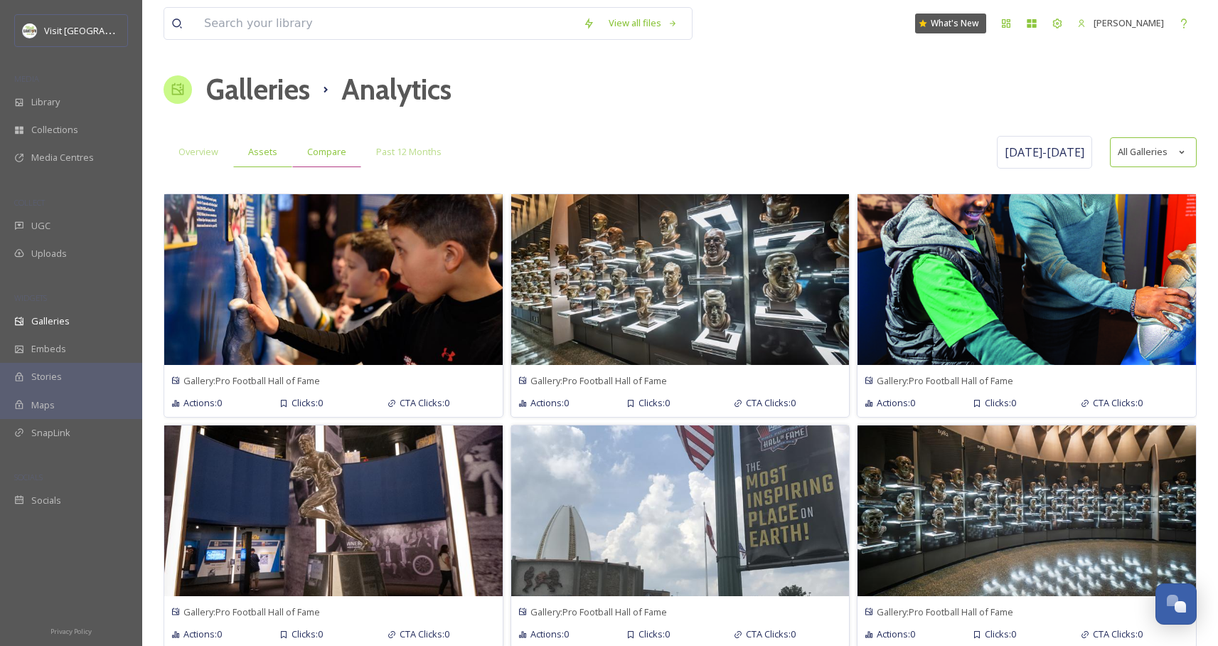
click at [342, 152] on span "Compare" at bounding box center [326, 152] width 39 height 14
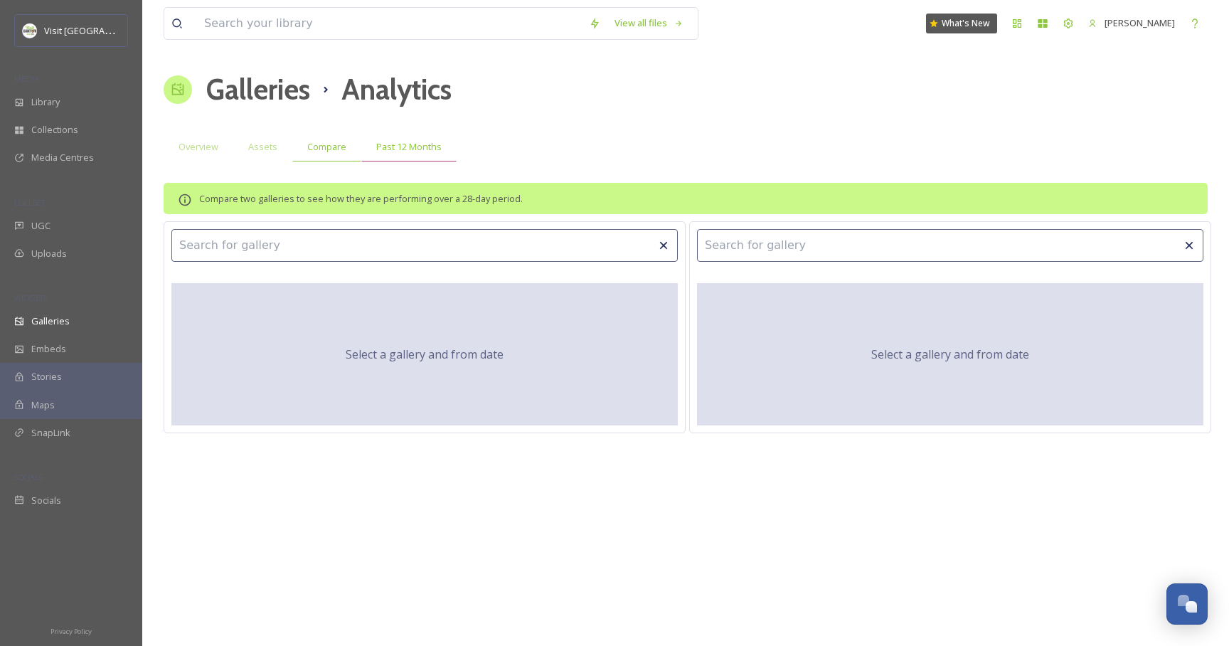
click at [386, 149] on span "Past 12 Months" at bounding box center [408, 147] width 65 height 14
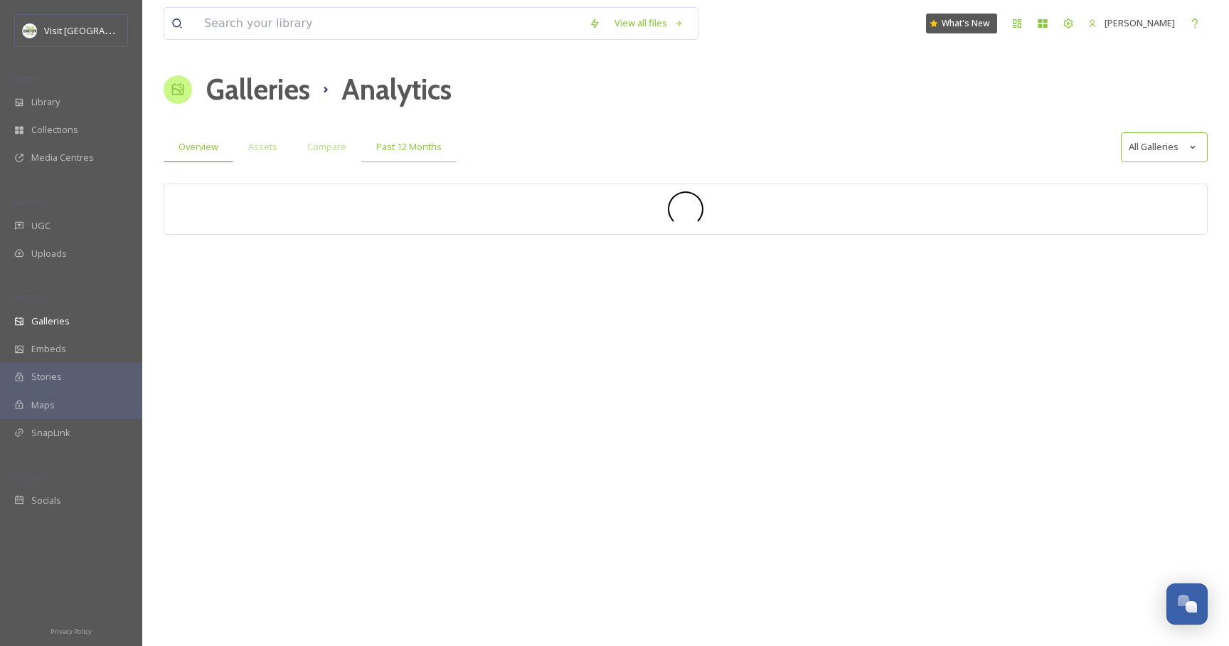
click at [201, 151] on span "Overview" at bounding box center [199, 147] width 40 height 14
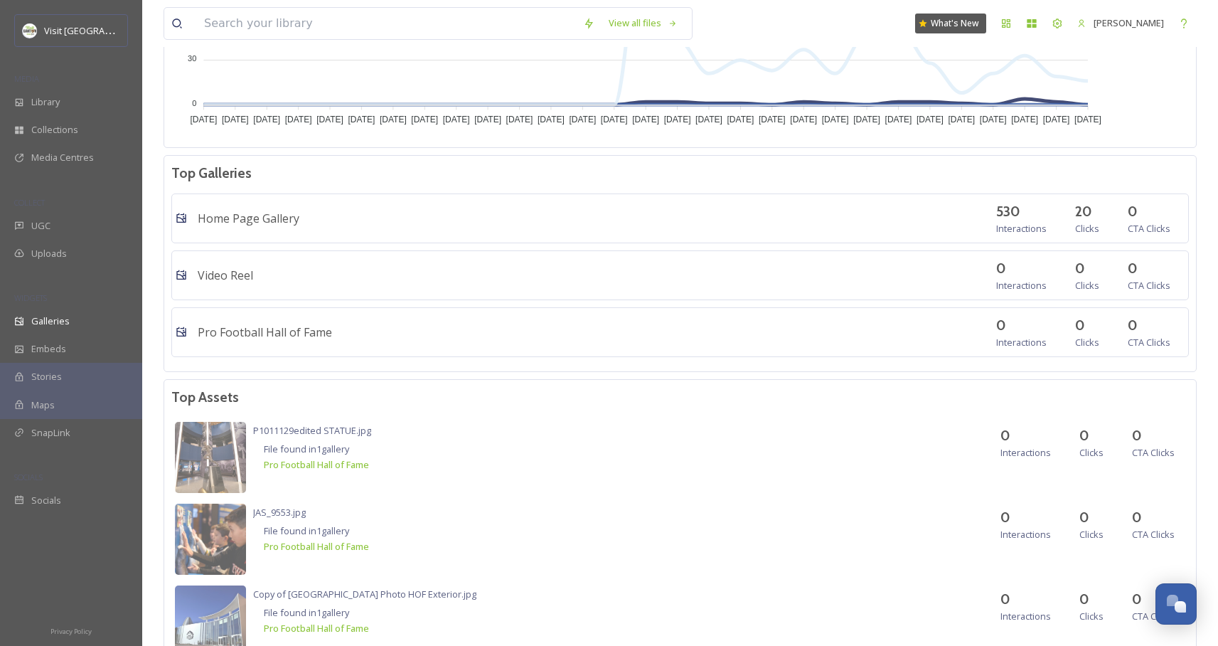
scroll to position [106, 0]
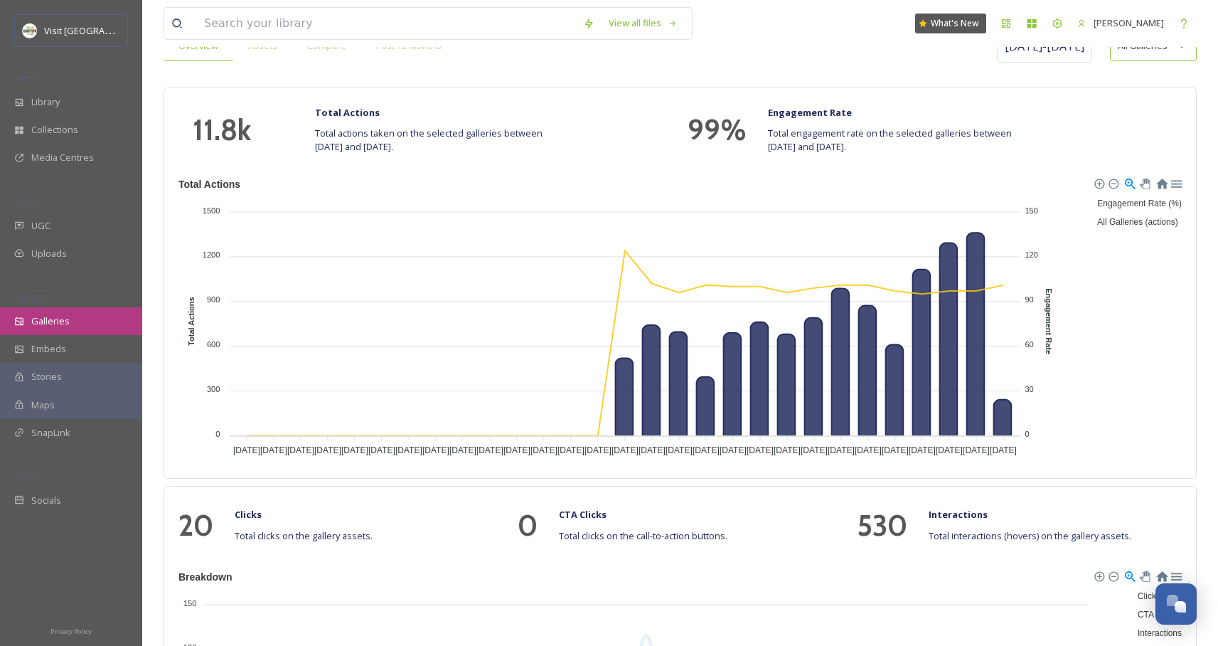
click at [37, 325] on span "Galleries" at bounding box center [50, 321] width 38 height 14
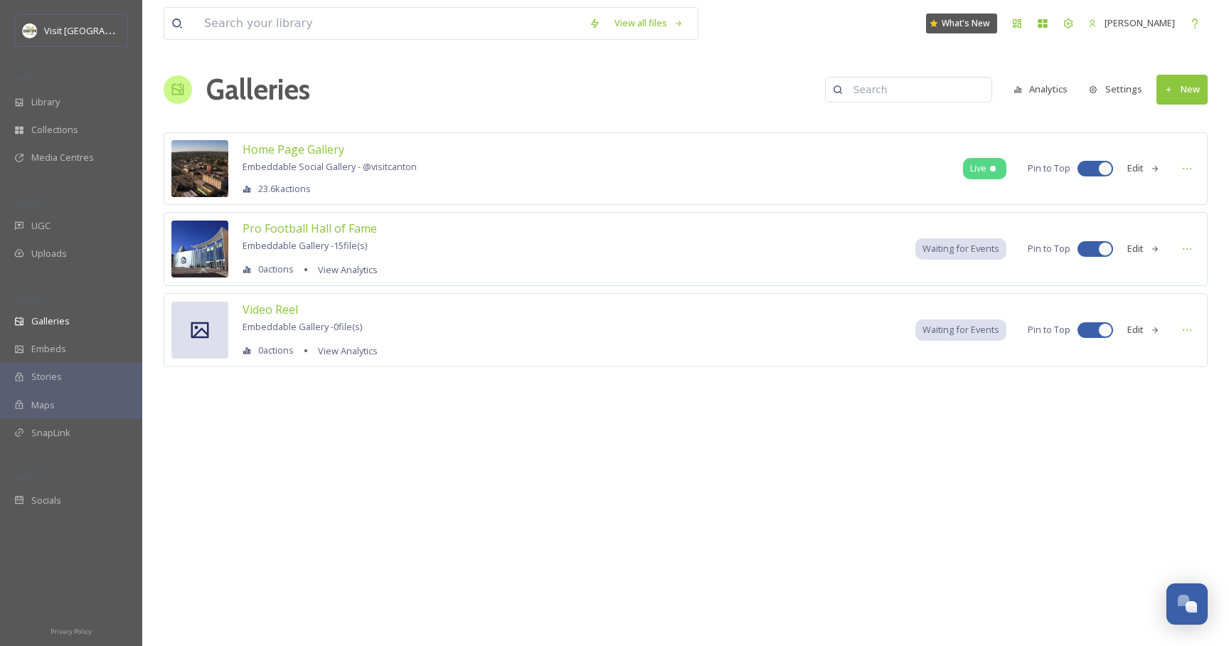
click at [1130, 93] on button "Settings" at bounding box center [1116, 89] width 68 height 28
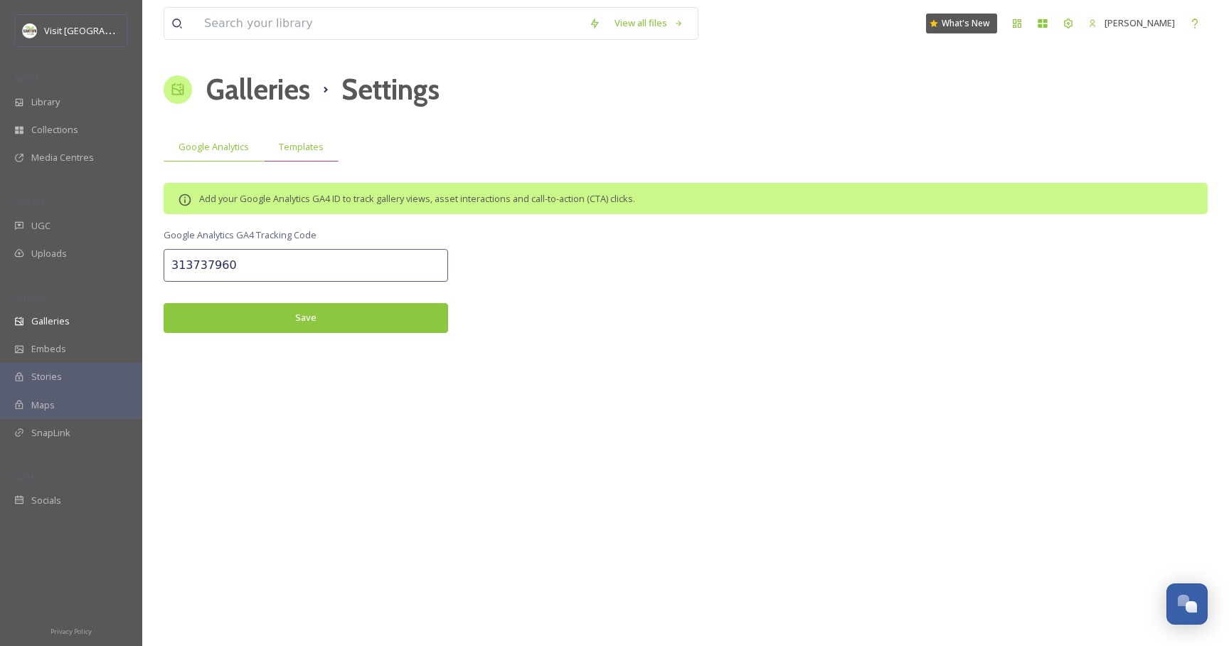
click at [290, 136] on div "Templates" at bounding box center [301, 146] width 75 height 29
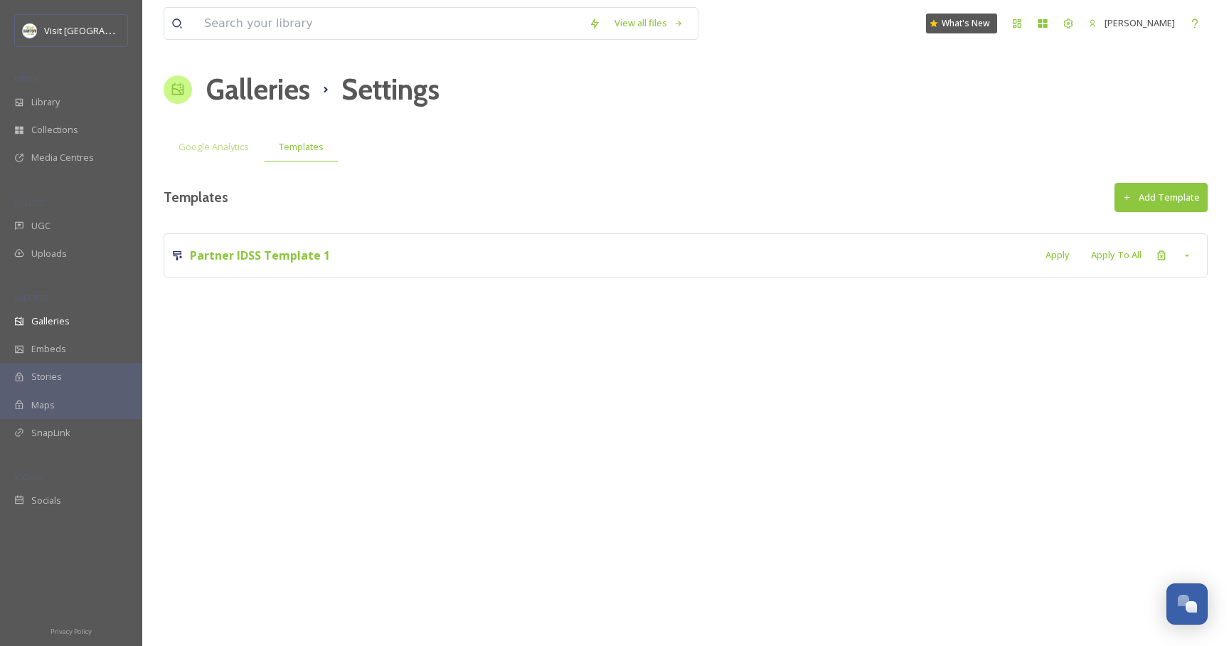
click at [281, 270] on div "Partner IDSS Template 1 Apply Apply To All" at bounding box center [686, 254] width 1044 height 43
click at [289, 257] on strong "Partner IDSS Template 1" at bounding box center [260, 256] width 140 height 16
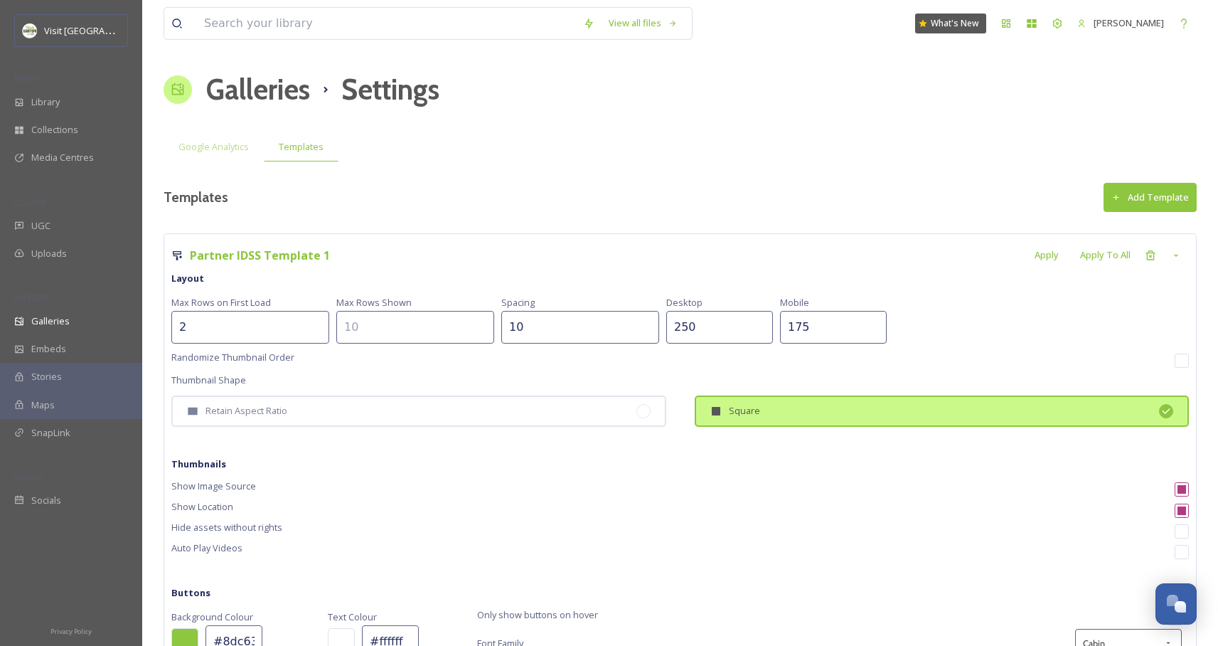
click at [532, 328] on input "10" at bounding box center [580, 327] width 158 height 33
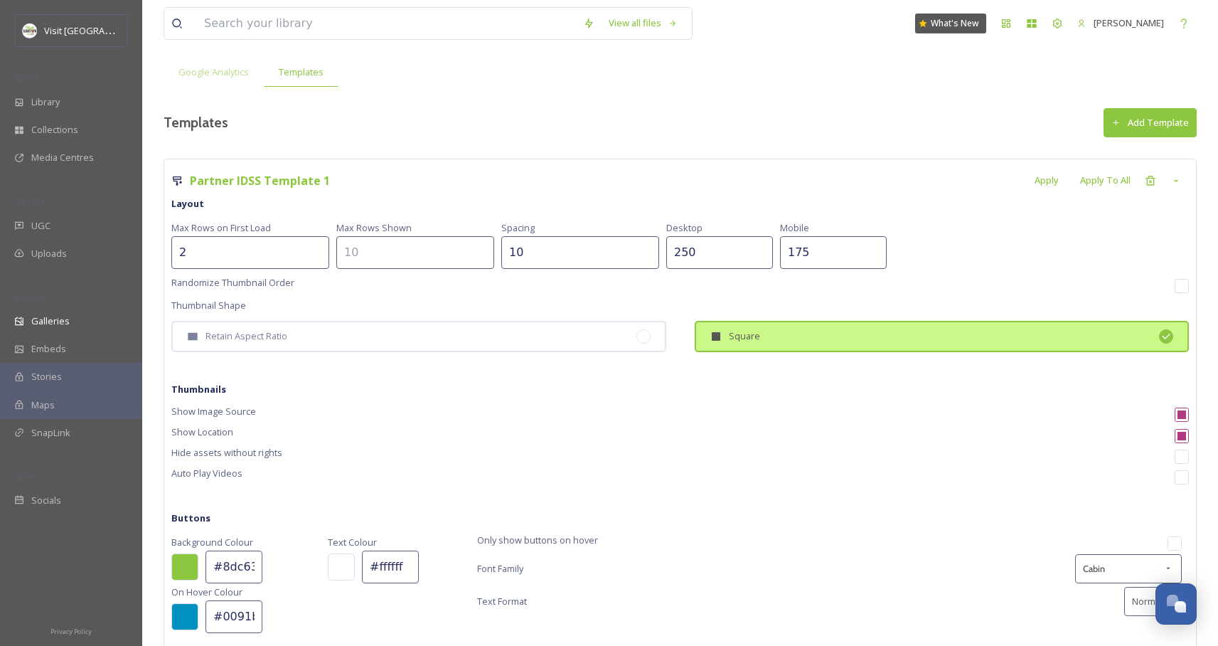
scroll to position [271, 0]
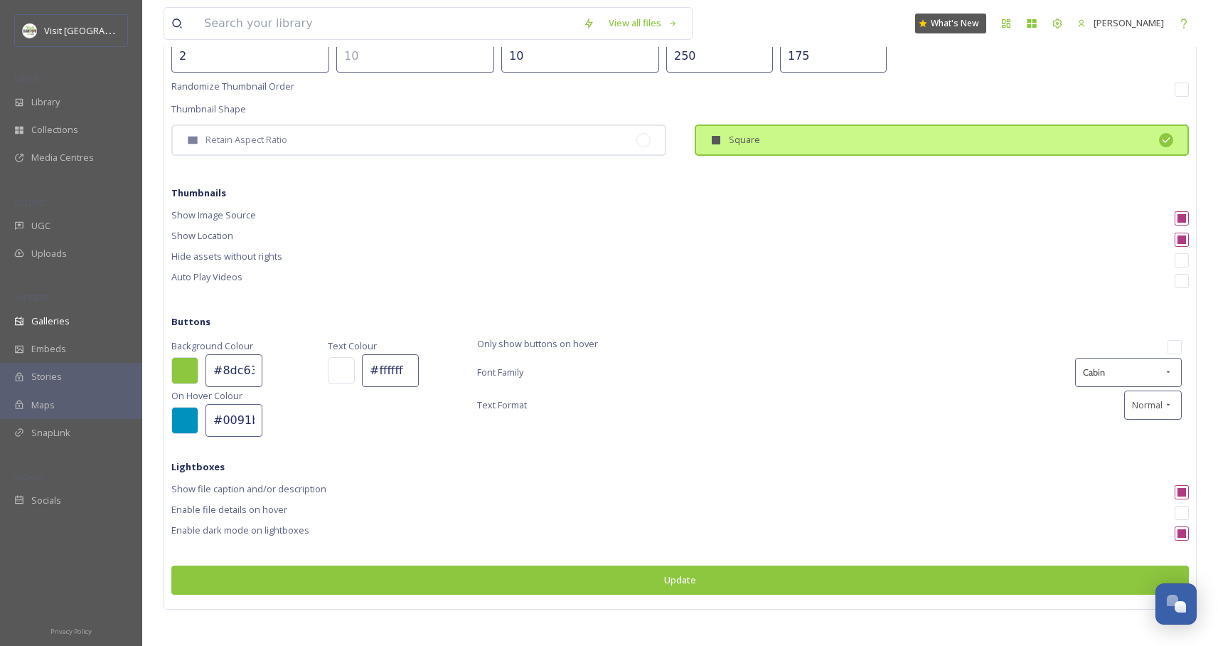
click at [1185, 493] on input "checkbox" at bounding box center [1182, 492] width 14 height 14
checkbox input "false"
click at [782, 582] on button "Update" at bounding box center [680, 579] width 1018 height 29
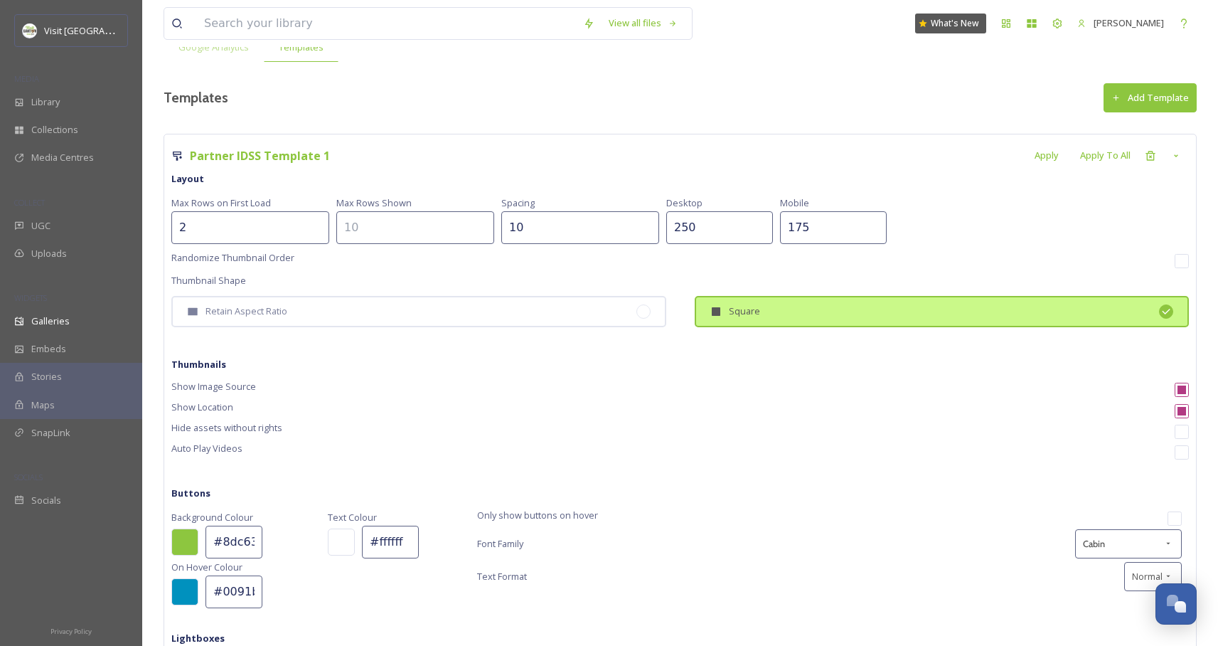
scroll to position [0, 0]
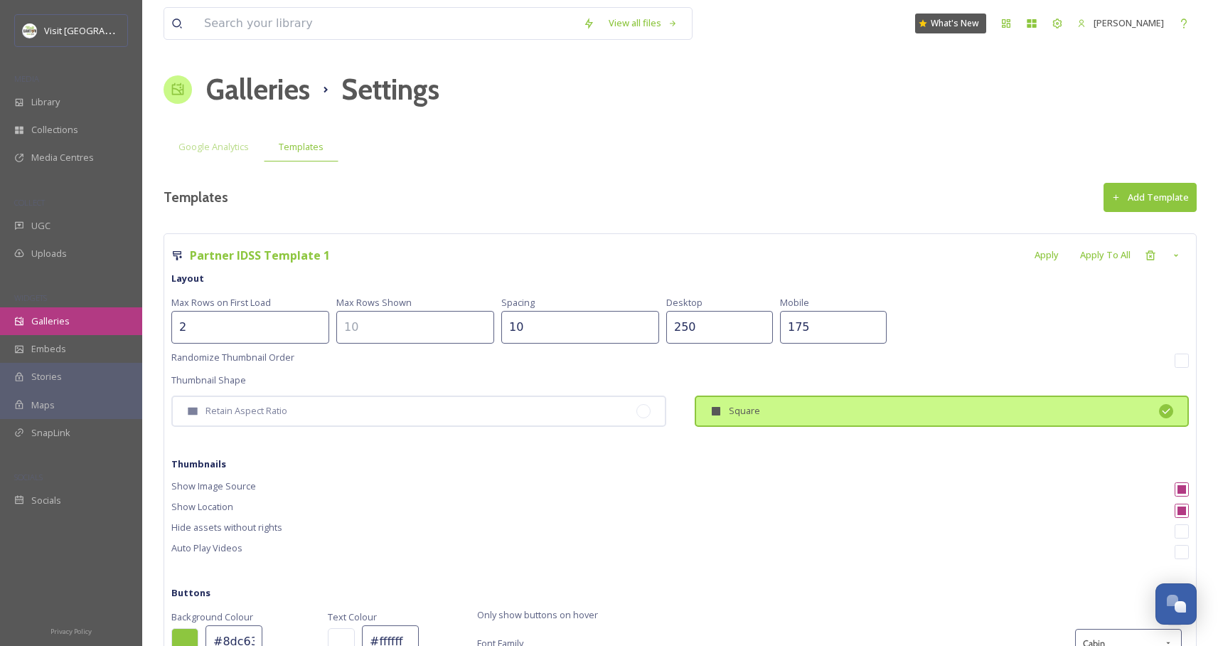
click at [58, 319] on span "Galleries" at bounding box center [50, 321] width 38 height 14
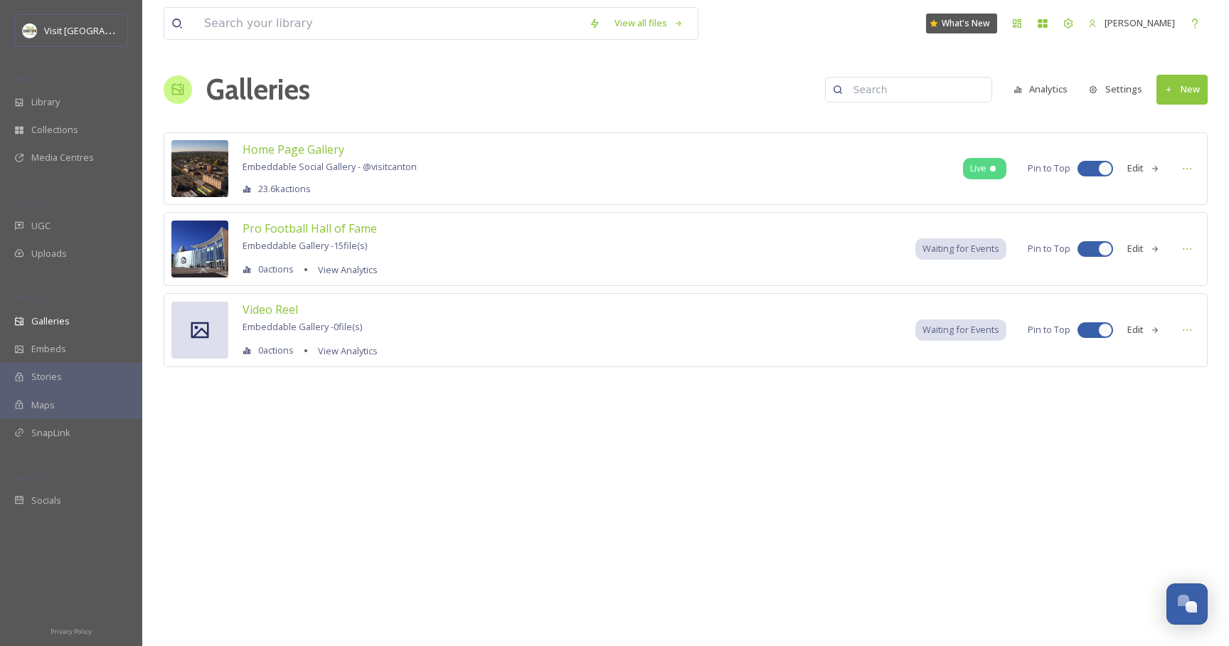
click at [985, 253] on span "Waiting for Events" at bounding box center [961, 249] width 77 height 14
click at [1148, 253] on button "Edit" at bounding box center [1143, 249] width 47 height 28
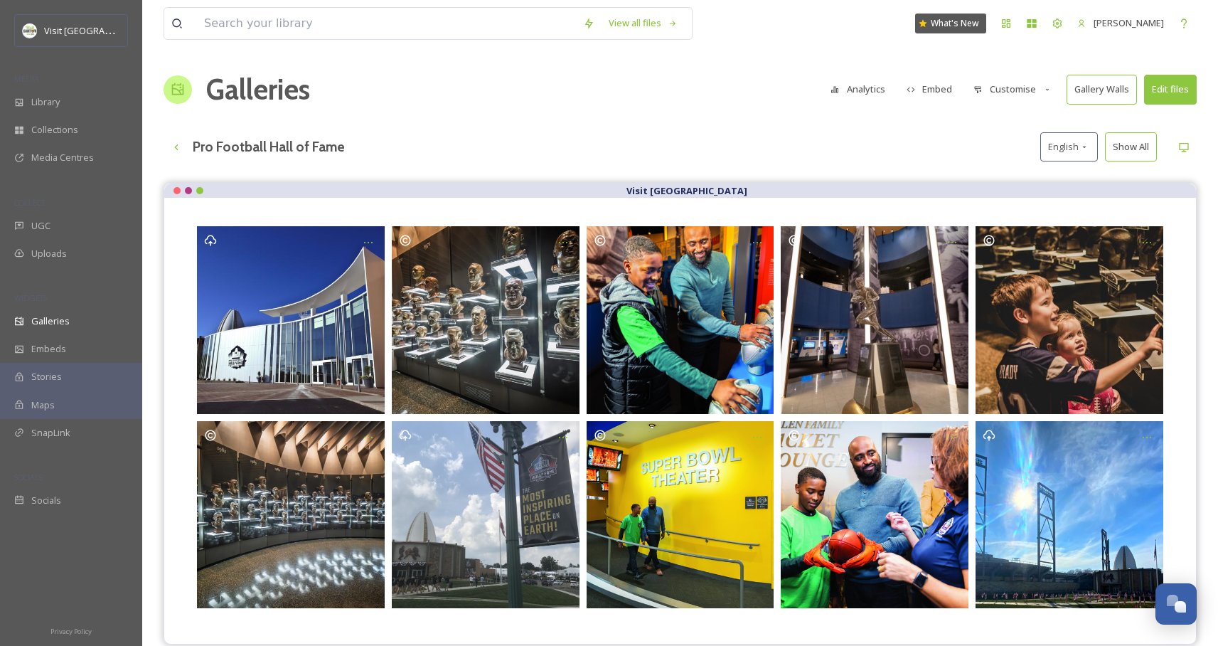
click at [1021, 83] on button "Customise" at bounding box center [1013, 89] width 93 height 28
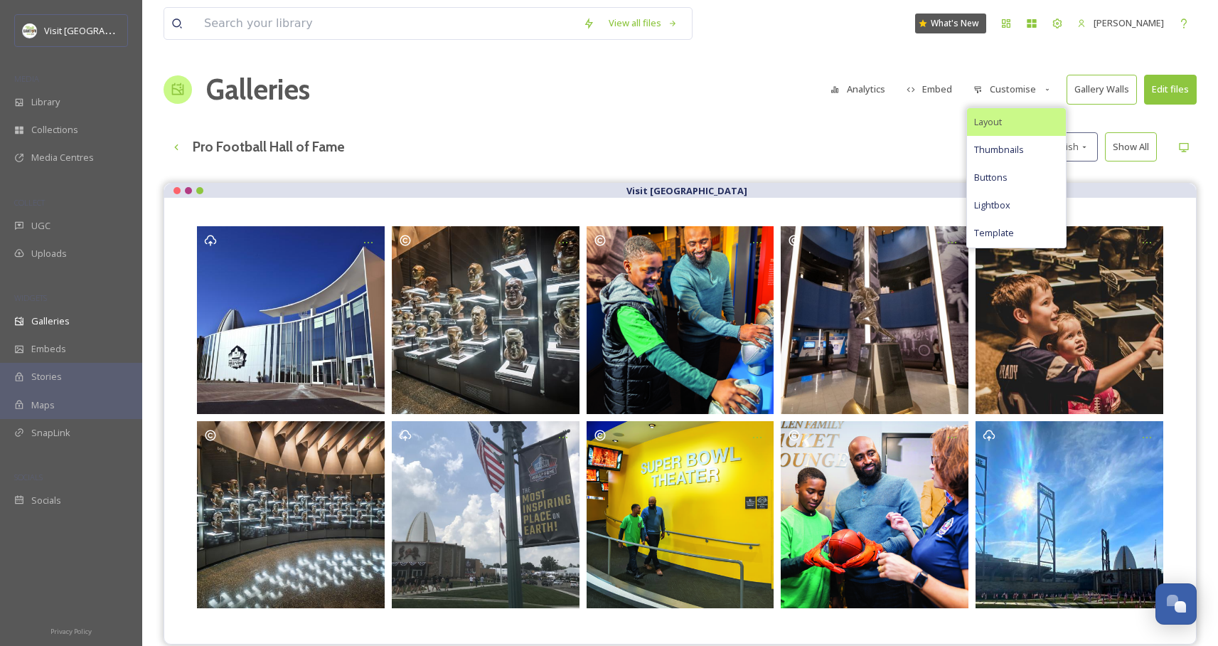
click at [1001, 120] on span "Layout" at bounding box center [988, 122] width 28 height 14
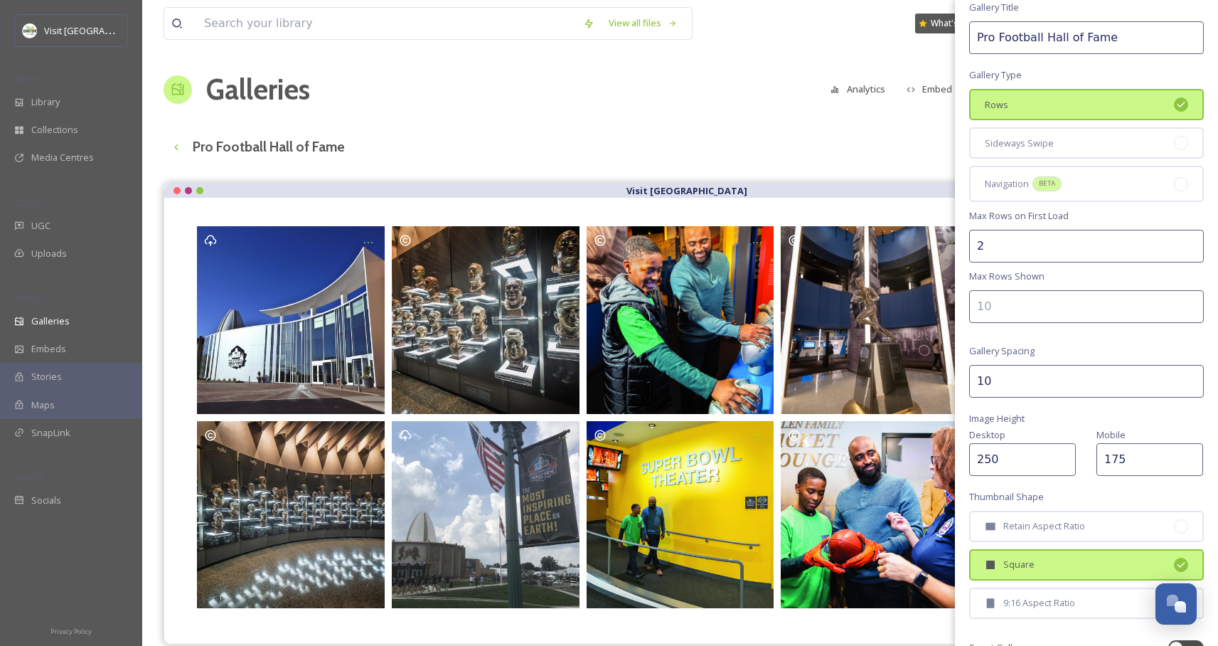
scroll to position [178, 0]
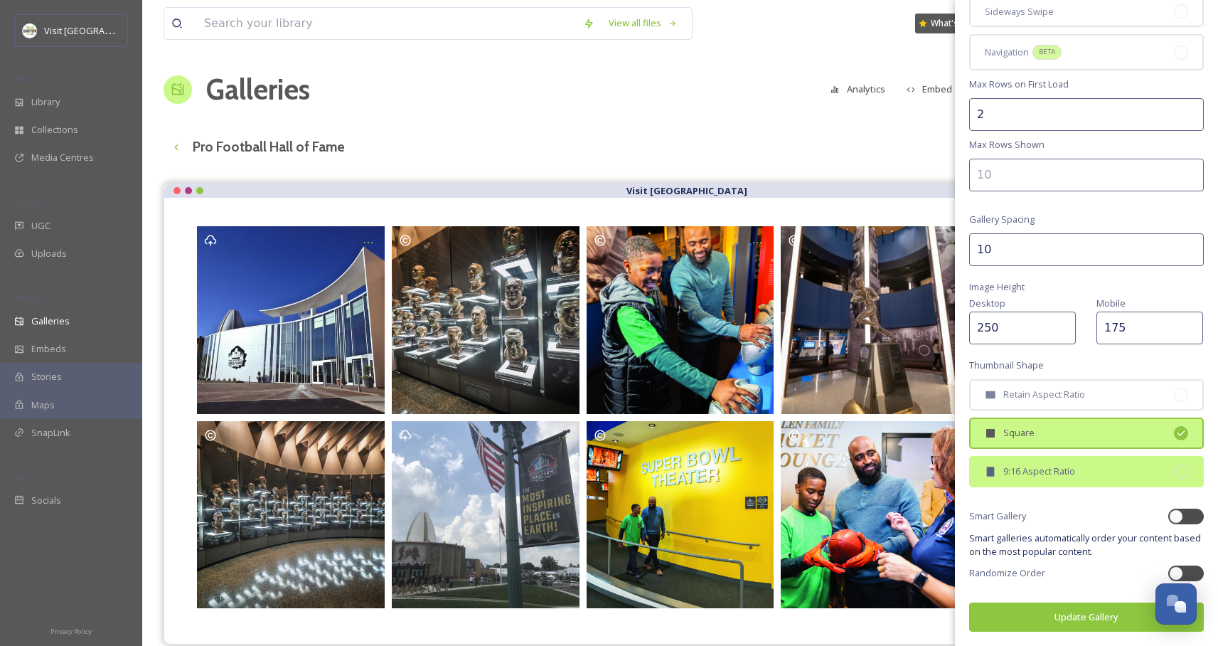
click at [1095, 473] on div "9:16 Aspect Ratio" at bounding box center [1086, 471] width 235 height 31
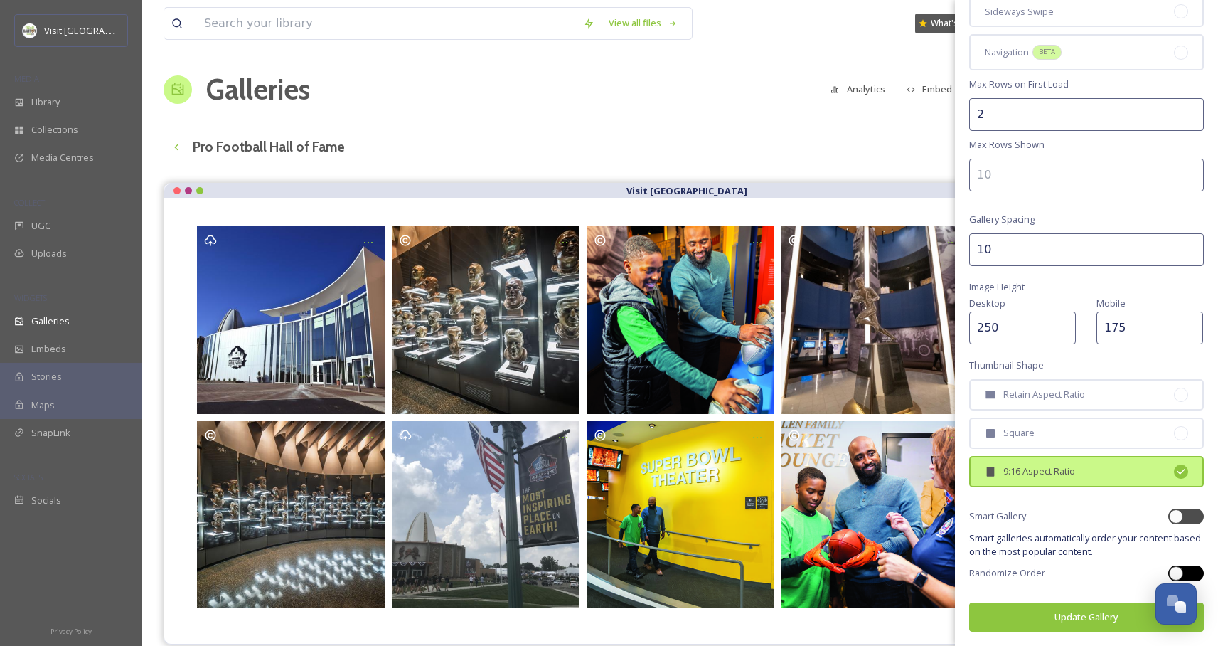
click at [1179, 567] on div at bounding box center [1187, 573] width 36 height 16
checkbox input "true"
click at [1107, 605] on button "Update Gallery" at bounding box center [1086, 616] width 235 height 29
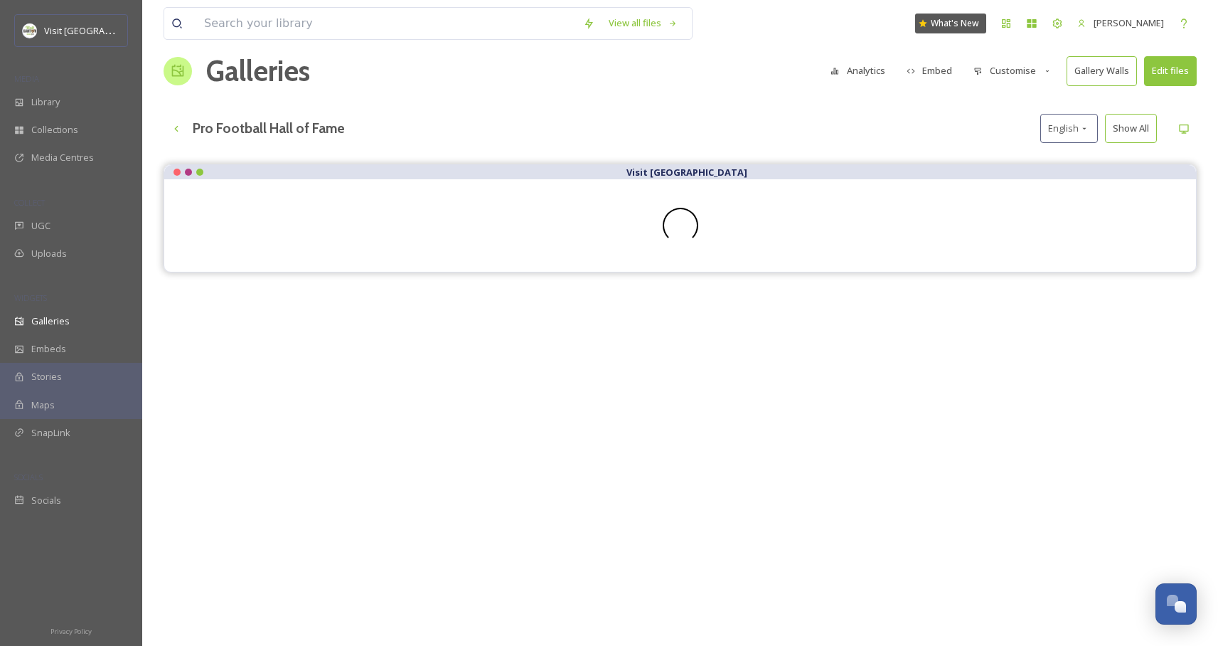
scroll to position [5, 0]
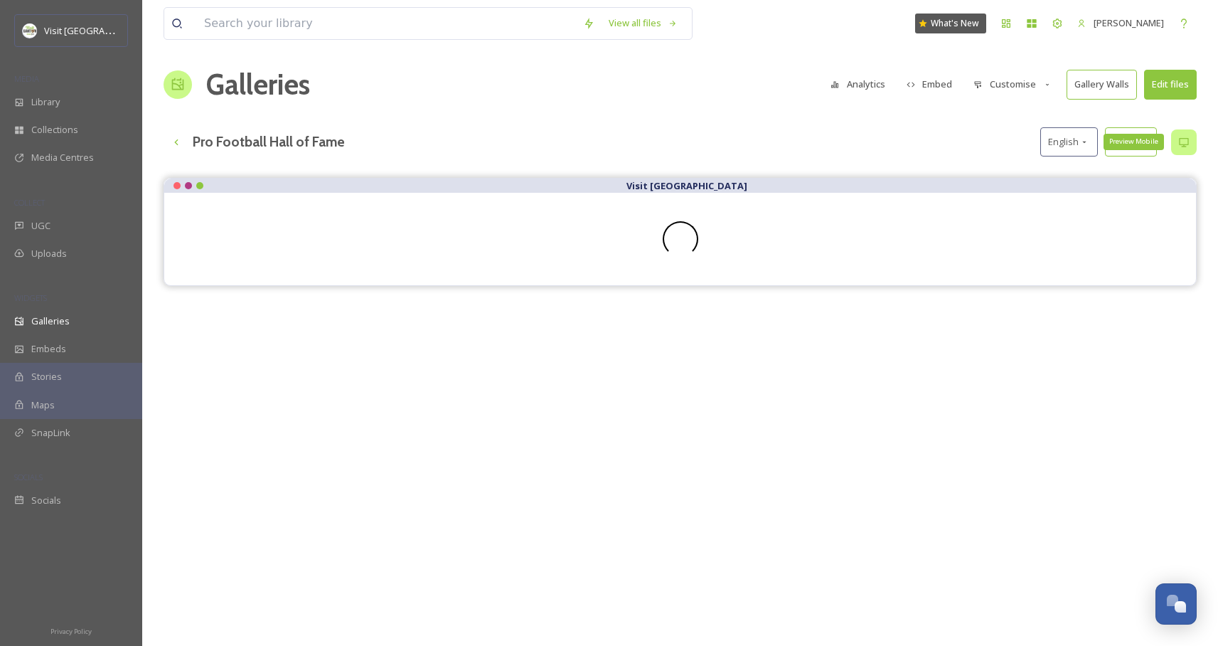
click at [1189, 144] on icon at bounding box center [1184, 142] width 11 height 11
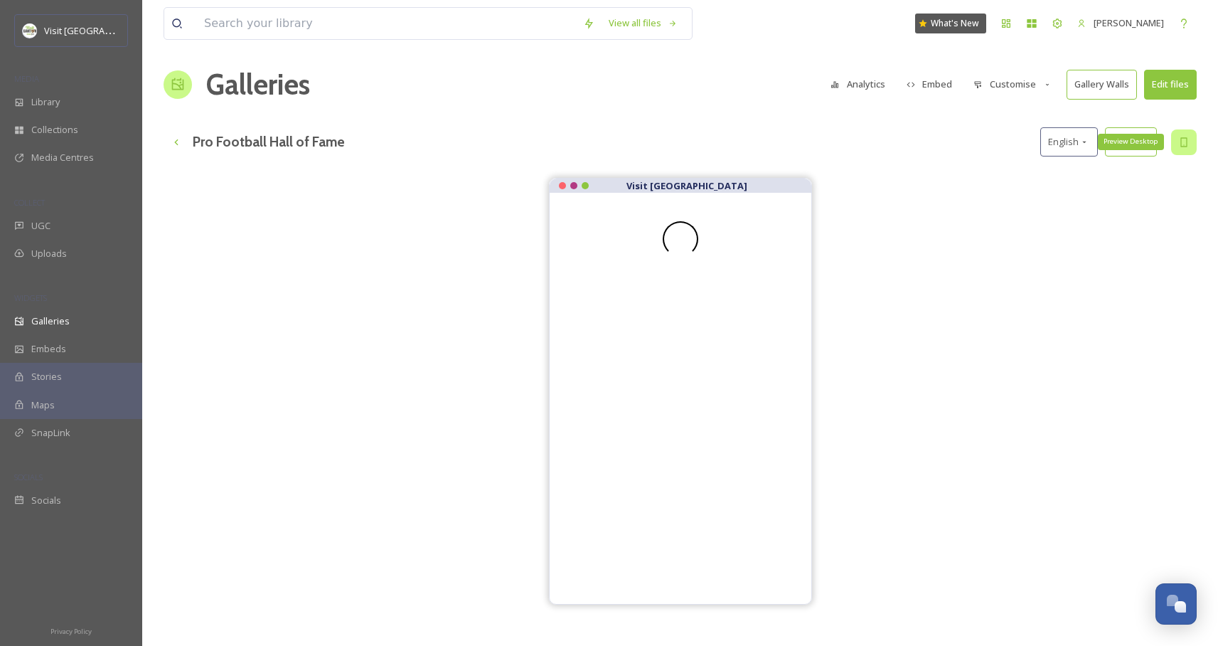
click at [1189, 144] on icon at bounding box center [1184, 142] width 11 height 11
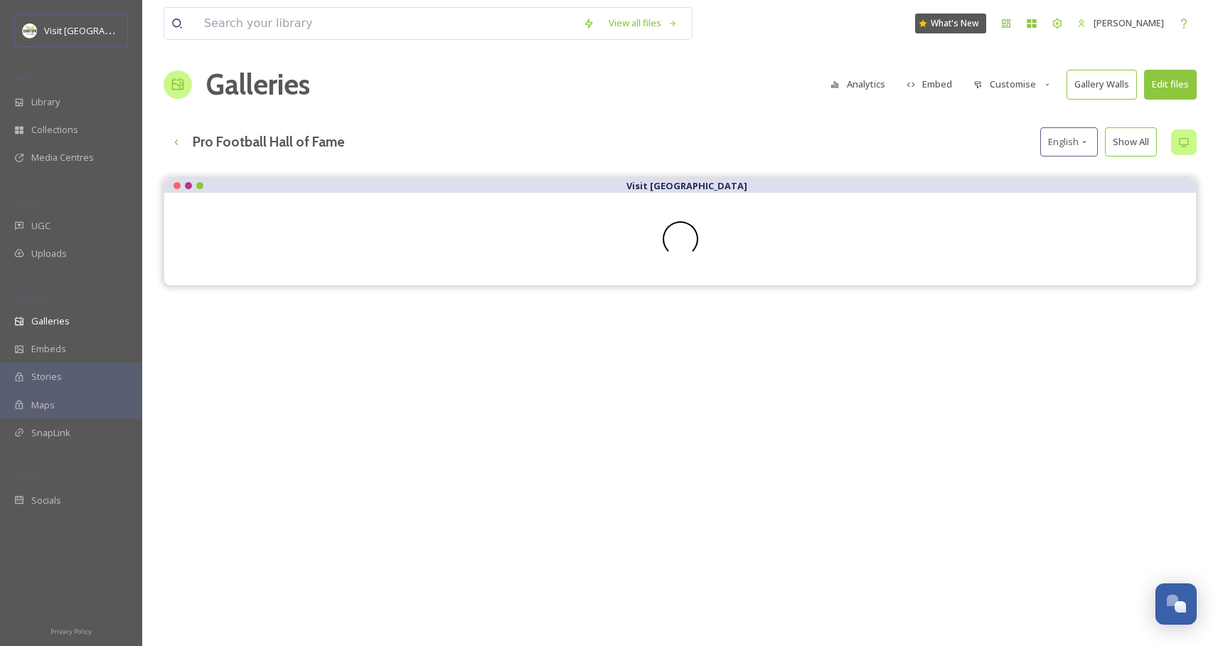
click at [1016, 85] on button "Customise" at bounding box center [1013, 84] width 93 height 28
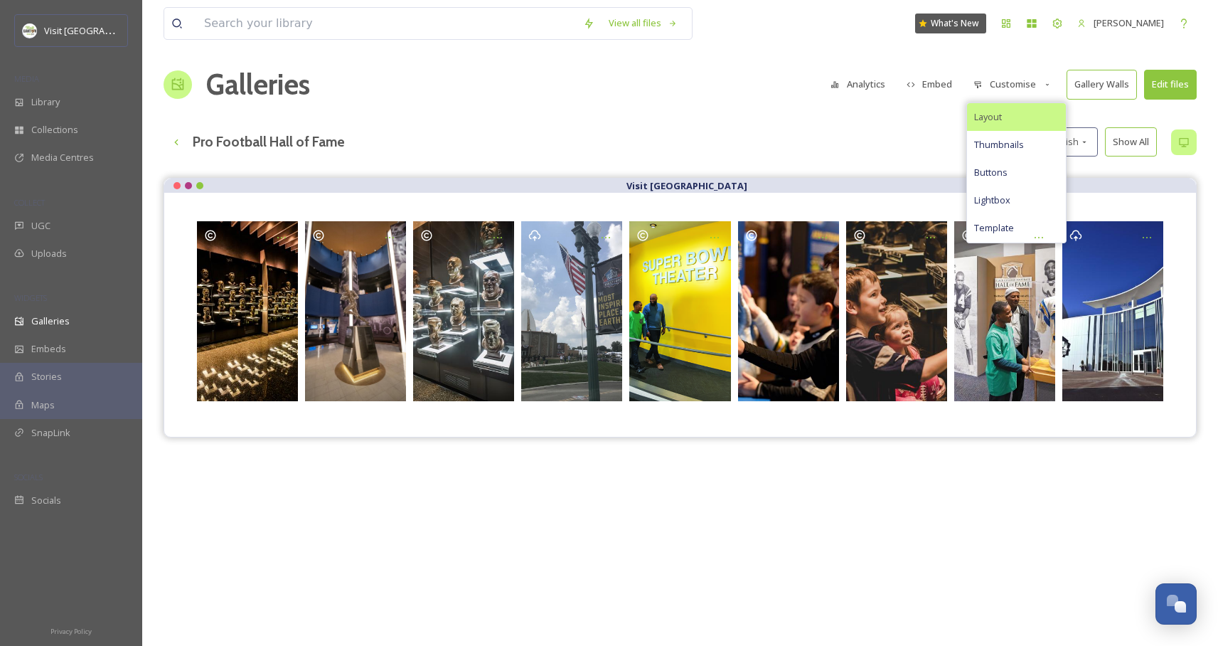
click at [1002, 120] on span "Layout" at bounding box center [988, 117] width 28 height 14
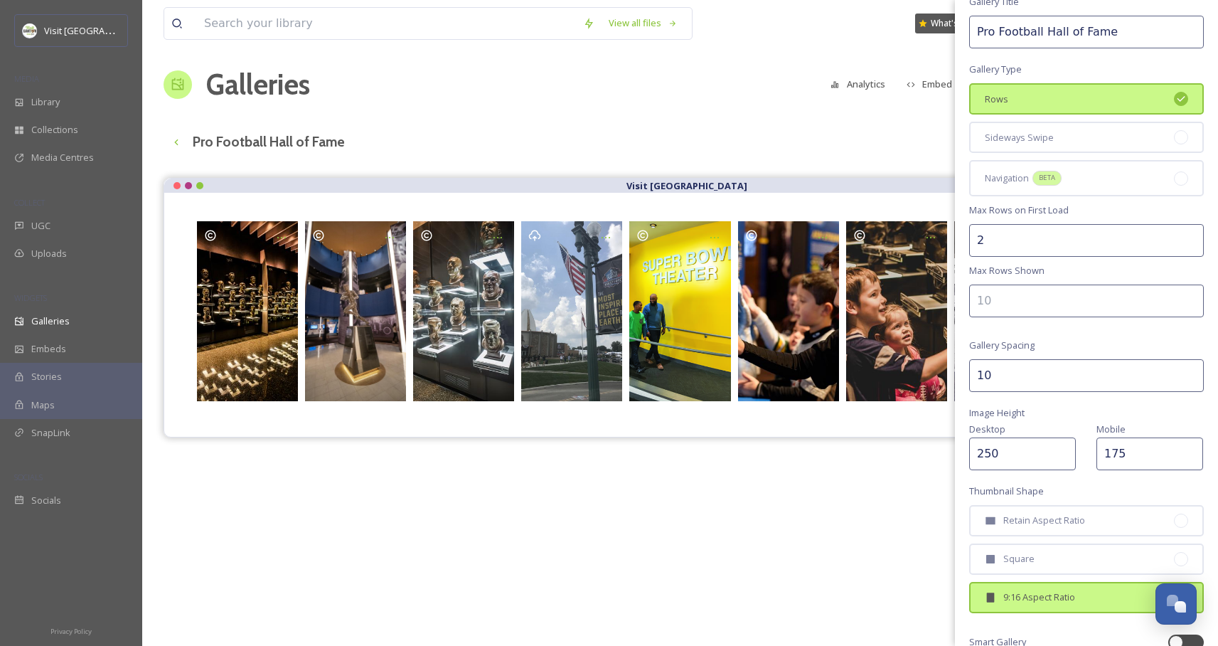
scroll to position [178, 0]
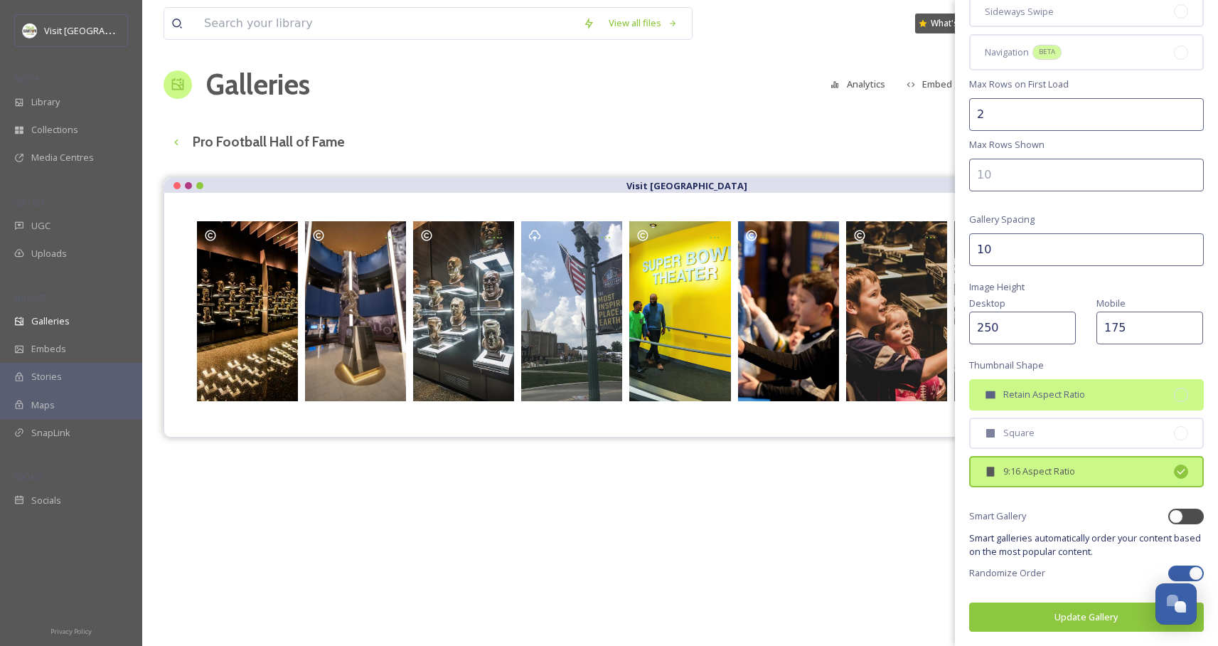
click at [1059, 393] on span "Retain Aspect Ratio" at bounding box center [1045, 395] width 82 height 14
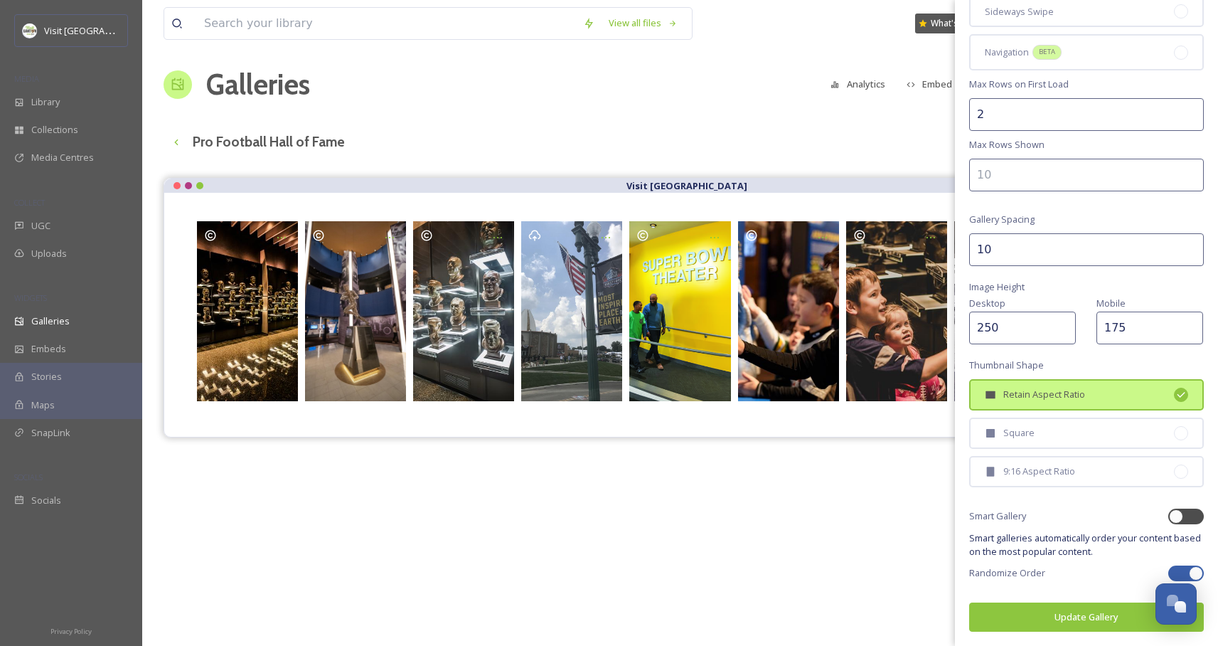
click at [1064, 615] on button "Update Gallery" at bounding box center [1086, 616] width 235 height 29
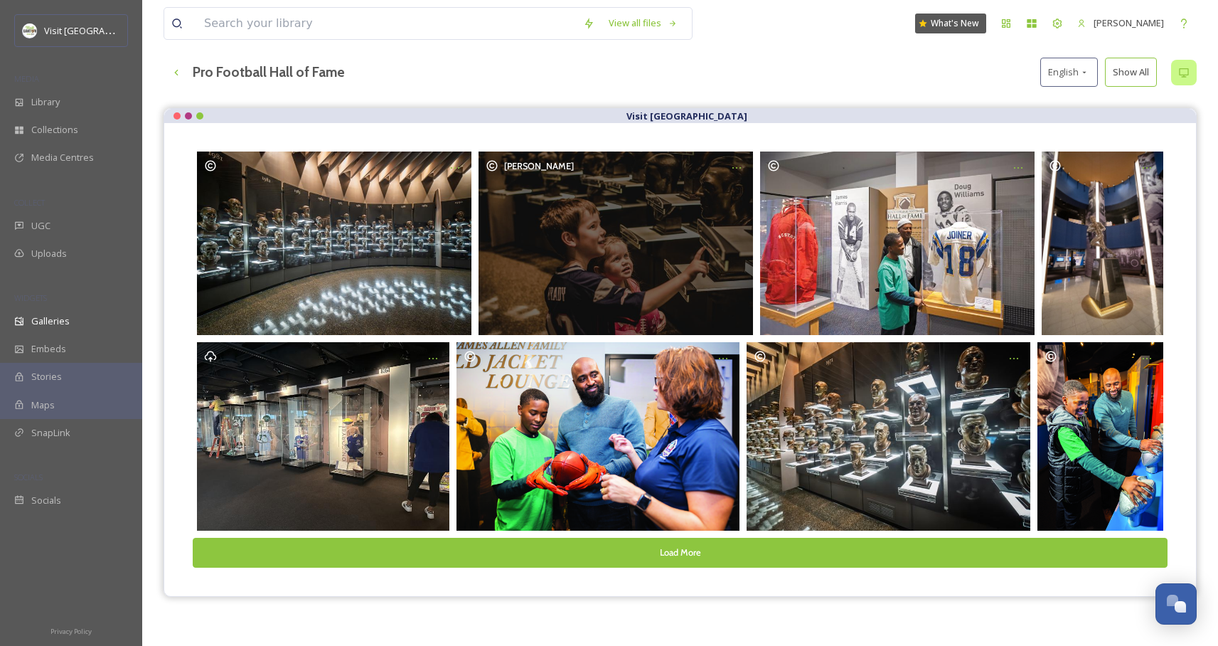
scroll to position [204, 0]
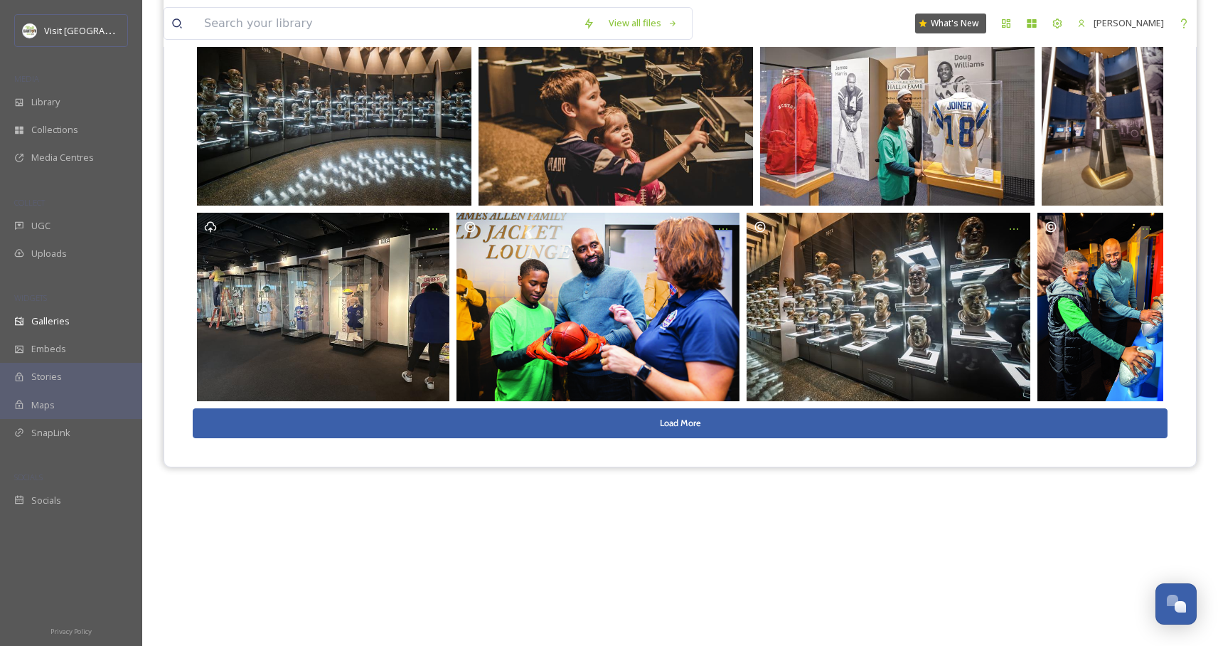
click at [904, 437] on button "Load More" at bounding box center [680, 422] width 975 height 29
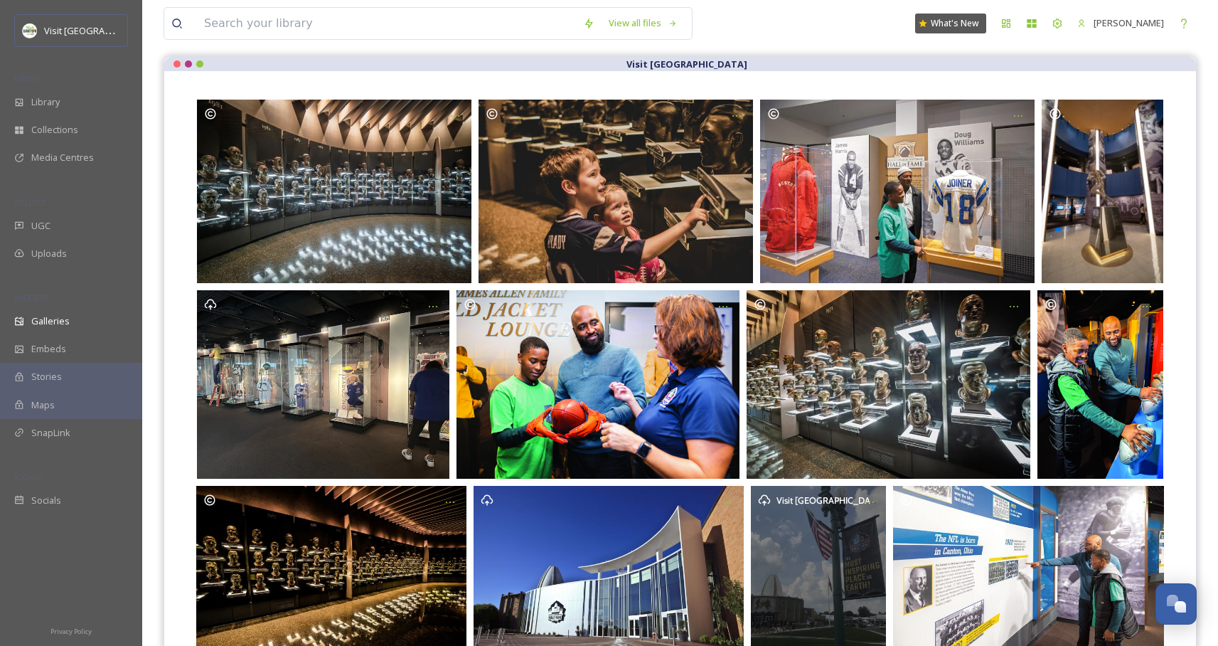
scroll to position [0, 0]
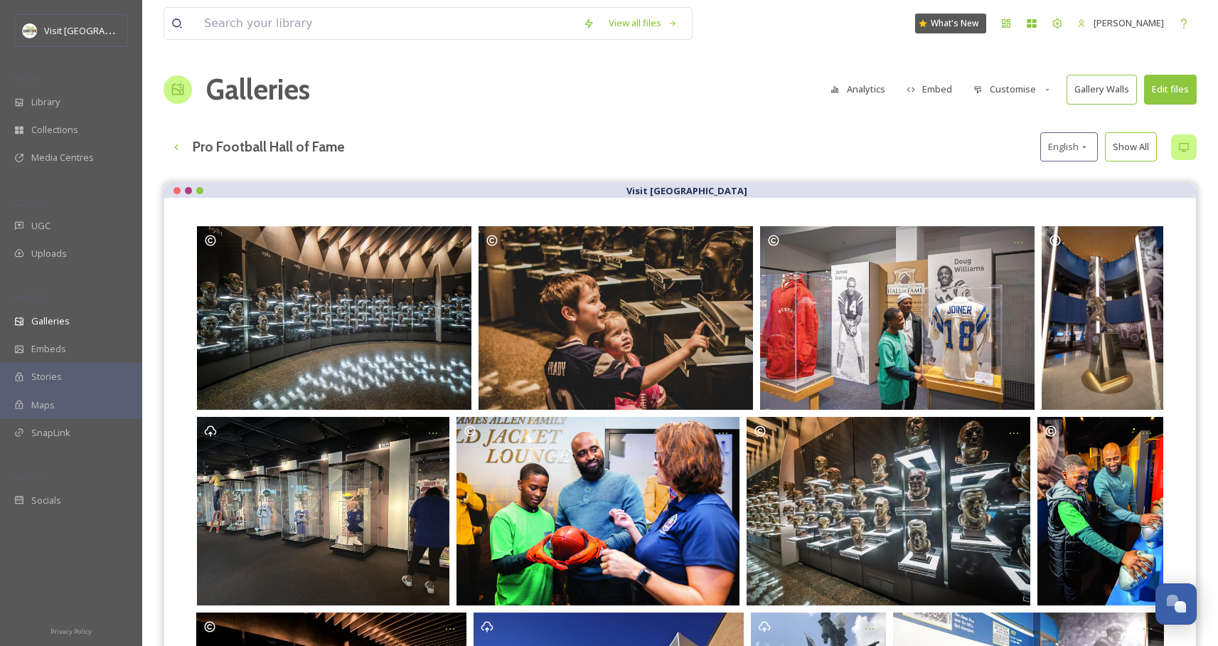
click at [1041, 97] on button "Customise" at bounding box center [1013, 89] width 93 height 28
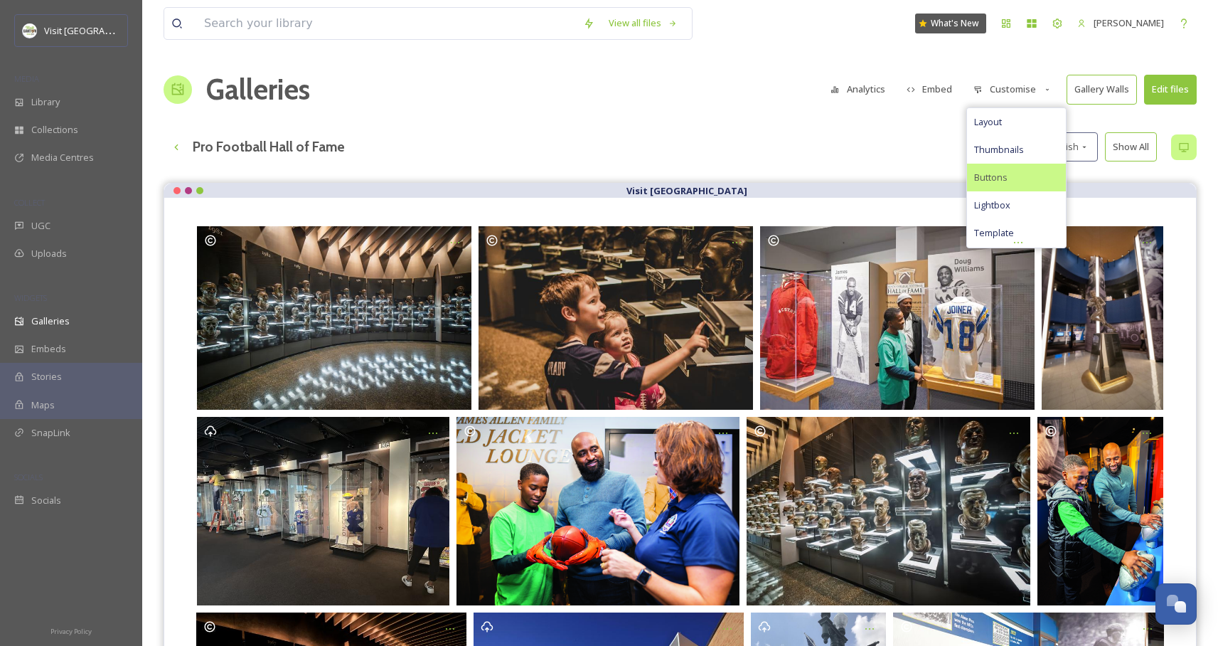
click at [1004, 175] on span "Buttons" at bounding box center [990, 178] width 33 height 14
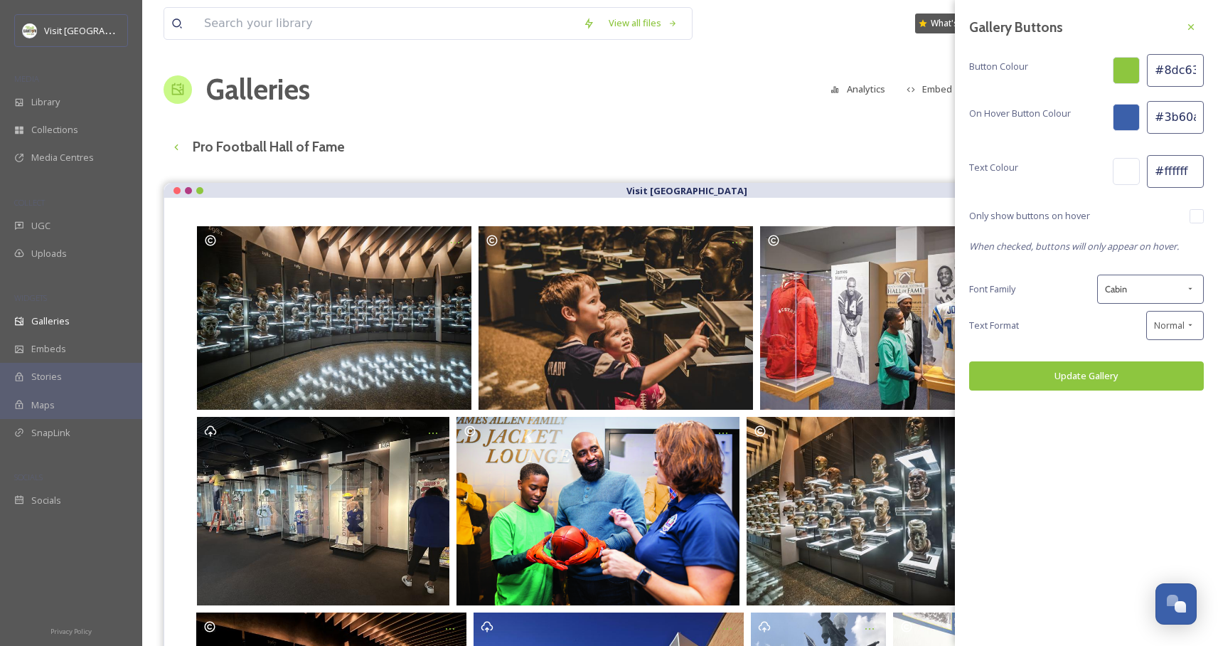
click at [781, 82] on div "Galleries Analytics Embed Customise Gallery Walls Edit files" at bounding box center [680, 89] width 1033 height 43
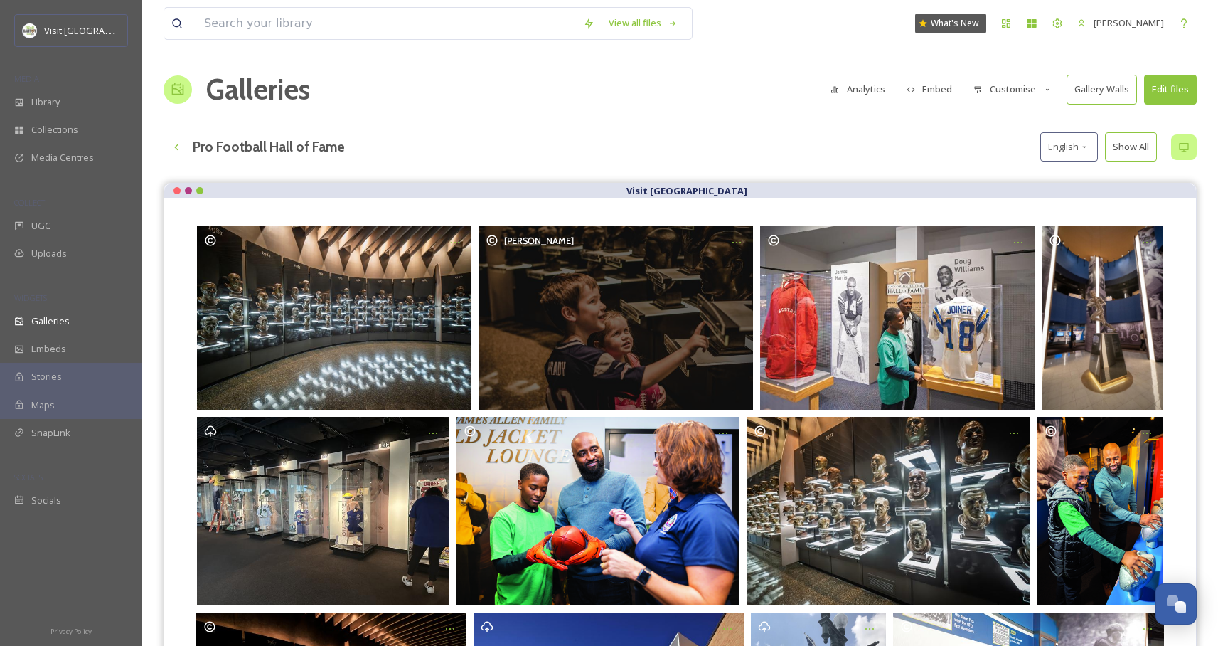
click at [566, 324] on div "[PERSON_NAME]" at bounding box center [616, 317] width 275 height 183
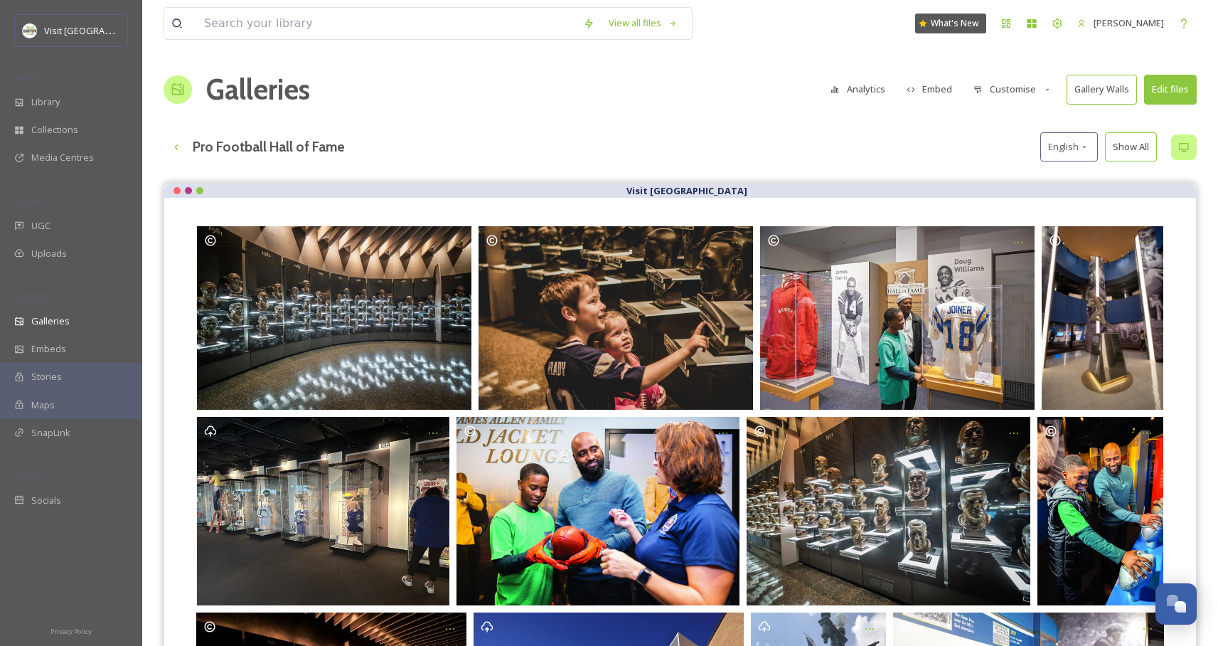
click at [1014, 88] on button "Customise" at bounding box center [1013, 89] width 93 height 28
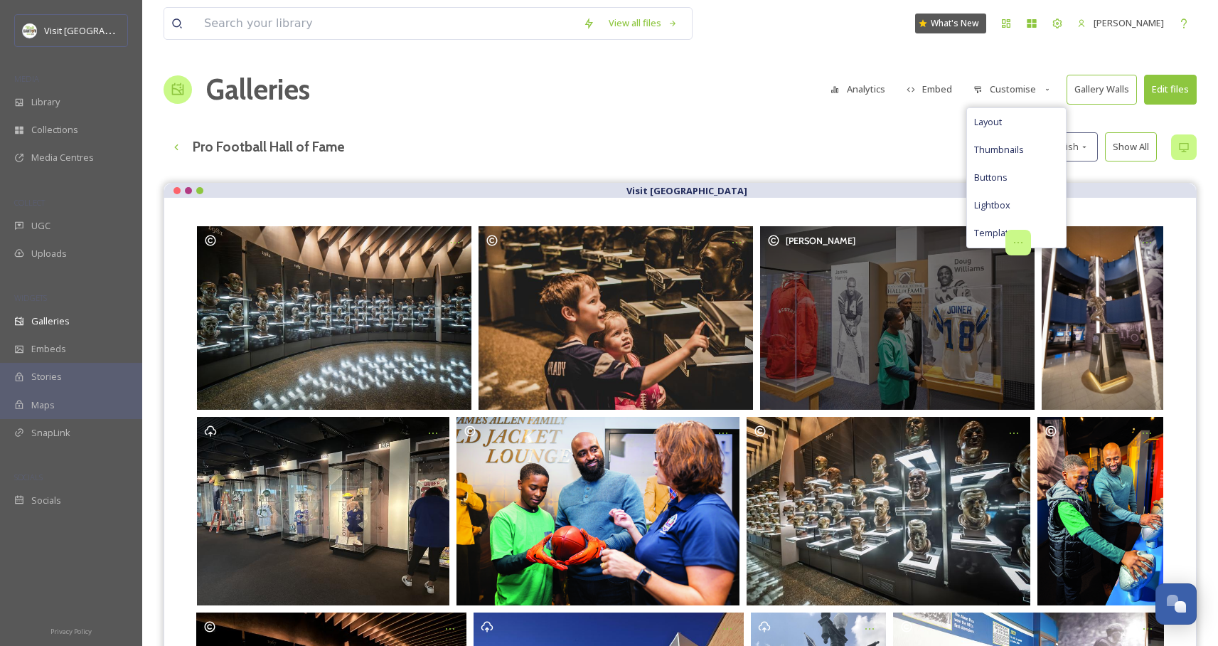
click at [1020, 246] on icon "Opens media popup. Media description: Pro Football HOF Black College Football H…" at bounding box center [1018, 242] width 11 height 11
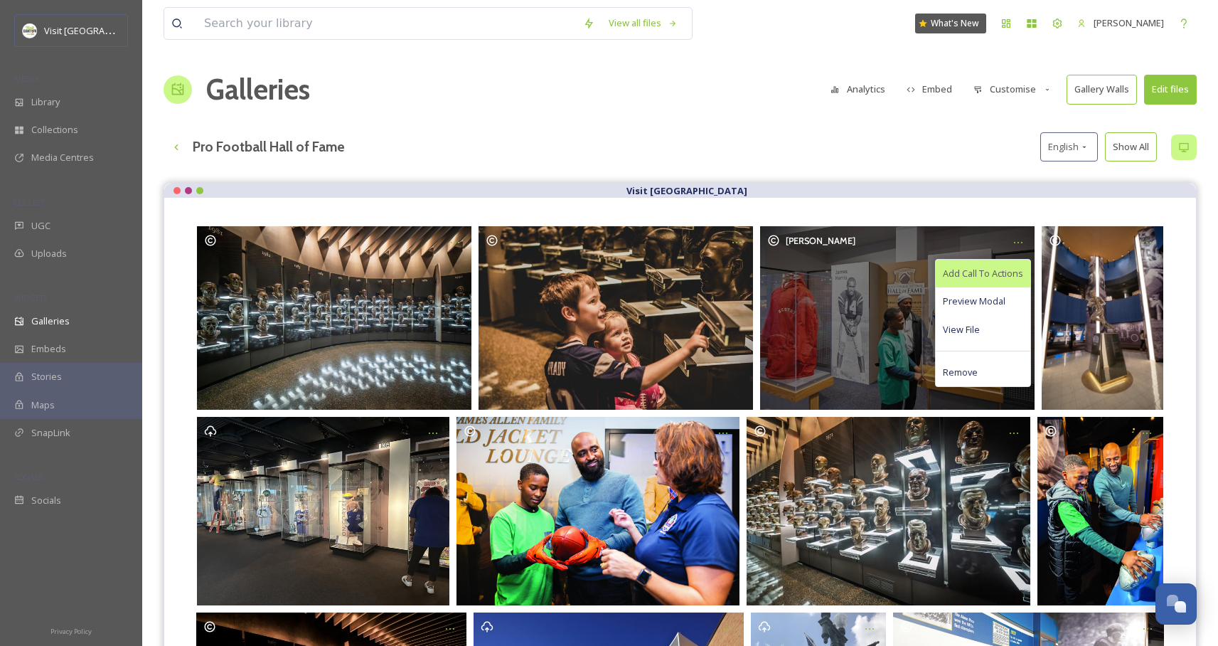
click at [992, 275] on span "Add Call To Actions" at bounding box center [983, 274] width 80 height 14
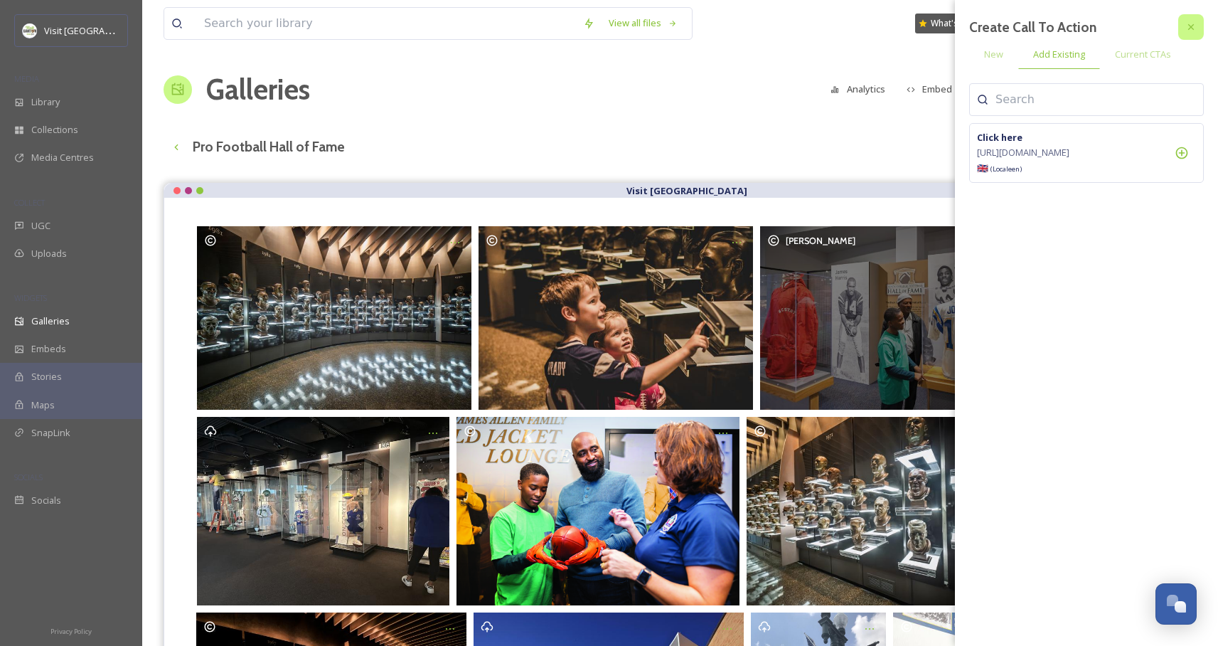
click at [1193, 28] on icon at bounding box center [1192, 27] width 6 height 6
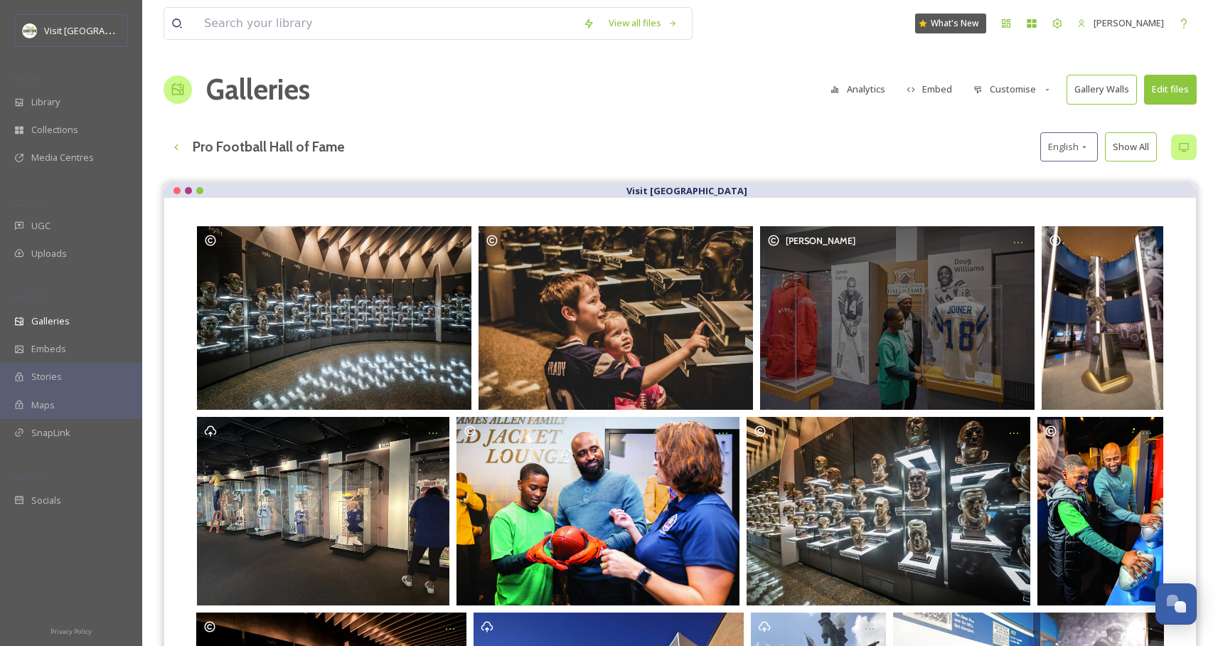
click at [952, 83] on button "Embed" at bounding box center [930, 89] width 60 height 28
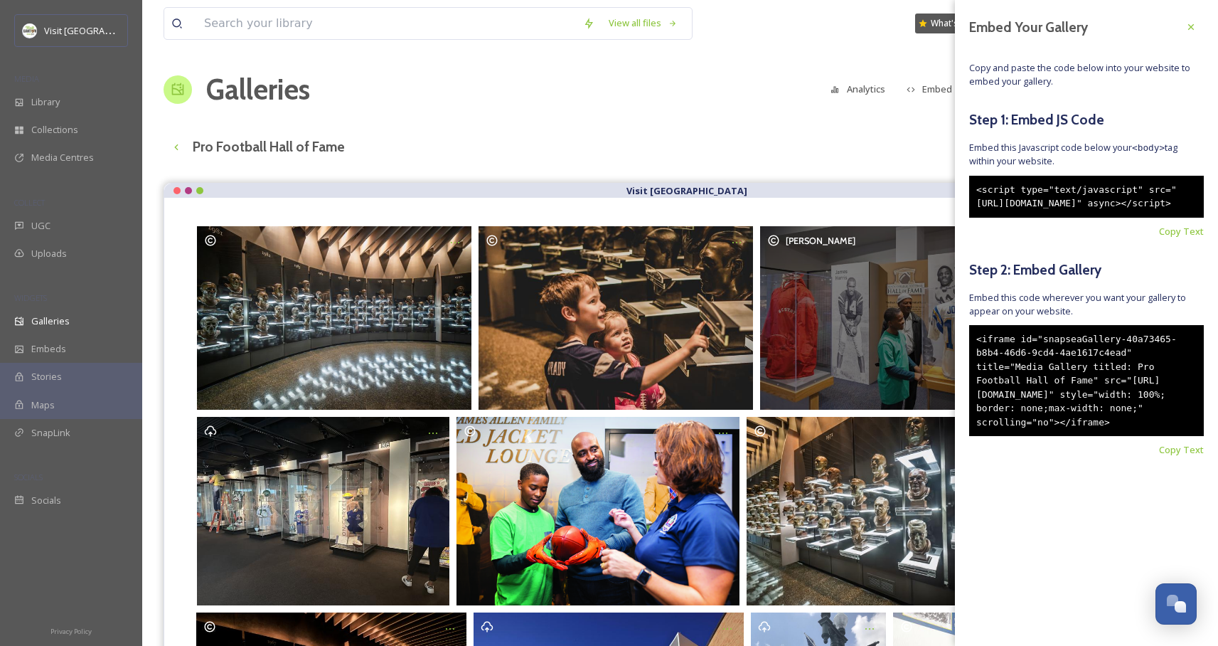
click at [714, 101] on div "Galleries Analytics Embed Customise Gallery Walls Edit files" at bounding box center [680, 89] width 1033 height 43
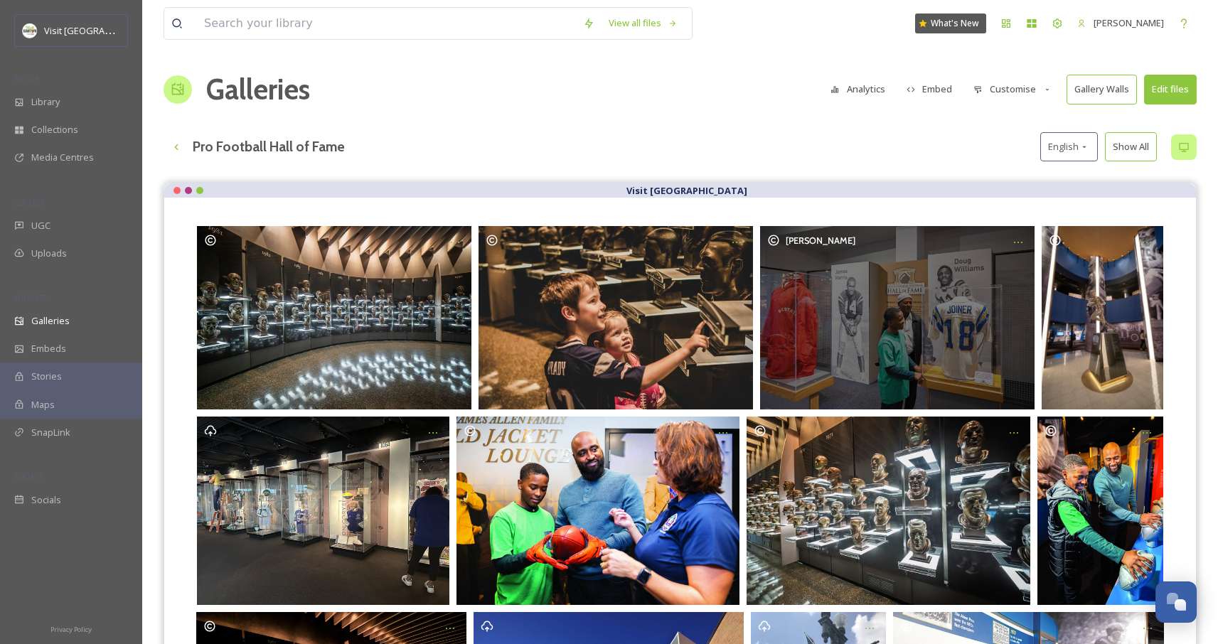
click at [1041, 89] on button "Customise" at bounding box center [1013, 89] width 93 height 28
click at [908, 163] on div "View all files What's New [PERSON_NAME] Galleries Analytics Embed Customise Lay…" at bounding box center [680, 425] width 1076 height 851
click at [942, 93] on button "Embed" at bounding box center [930, 89] width 60 height 28
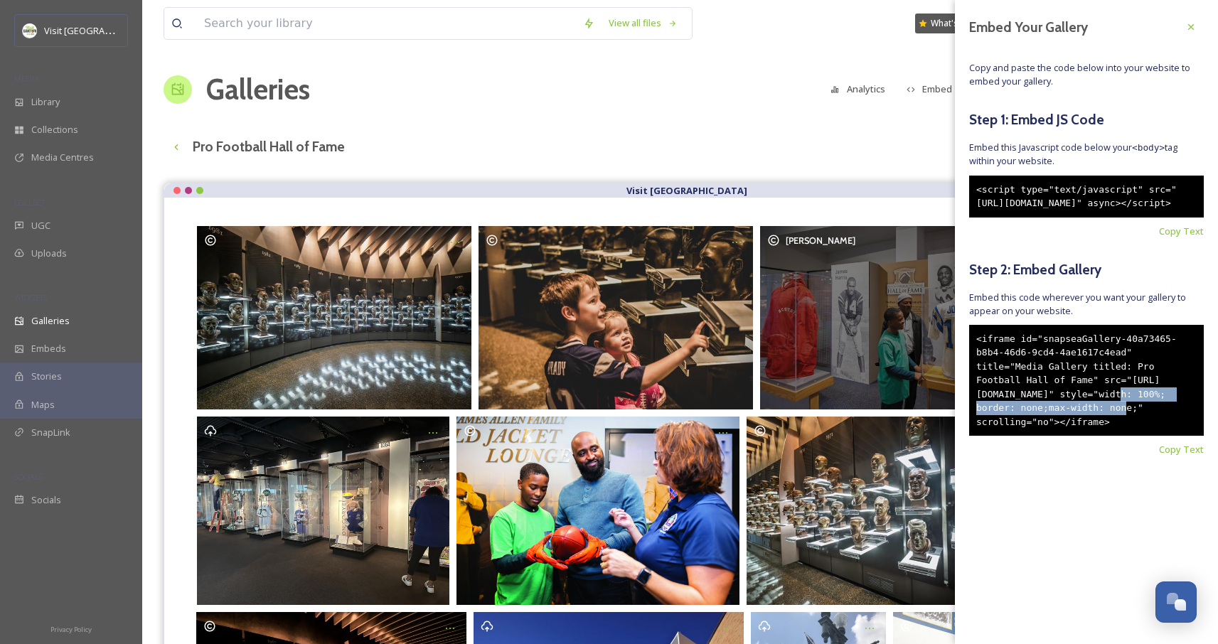
drag, startPoint x: 1177, startPoint y: 419, endPoint x: 1161, endPoint y: 433, distance: 21.7
click at [1161, 433] on div "<iframe id="snapseaGallery-40a73465-b8b4-46d6-9cd4-4ae1617c4ead" title="Media G…" at bounding box center [1086, 381] width 235 height 112
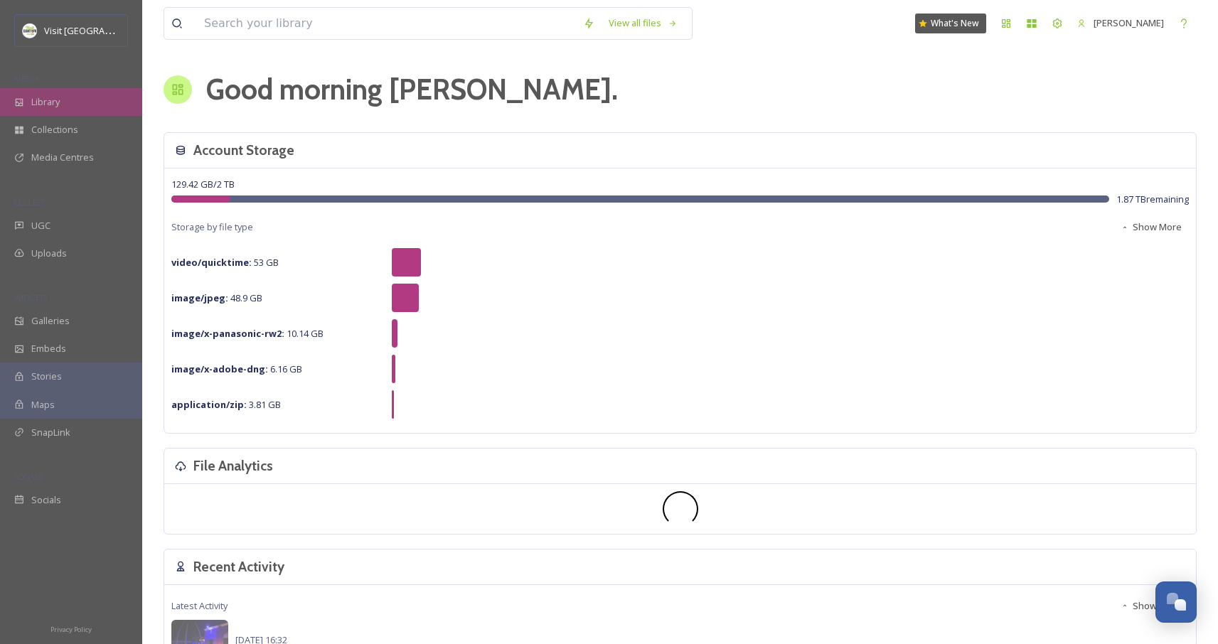
click at [58, 102] on span "Library" at bounding box center [45, 102] width 28 height 14
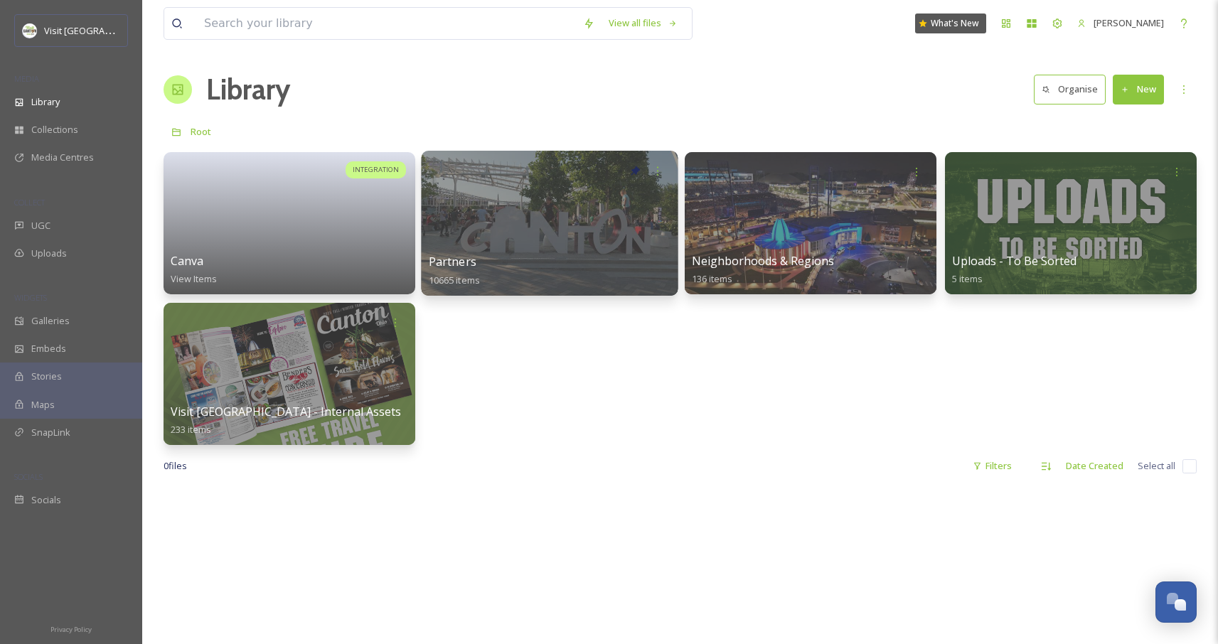
click at [639, 230] on div at bounding box center [550, 223] width 257 height 145
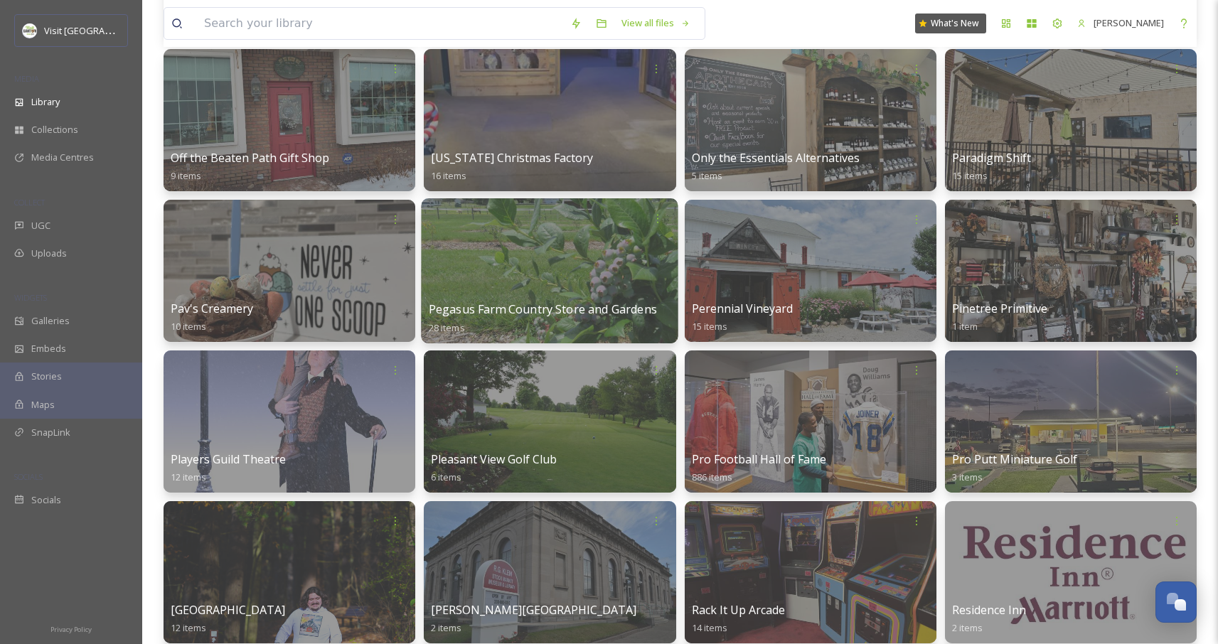
scroll to position [7146, 0]
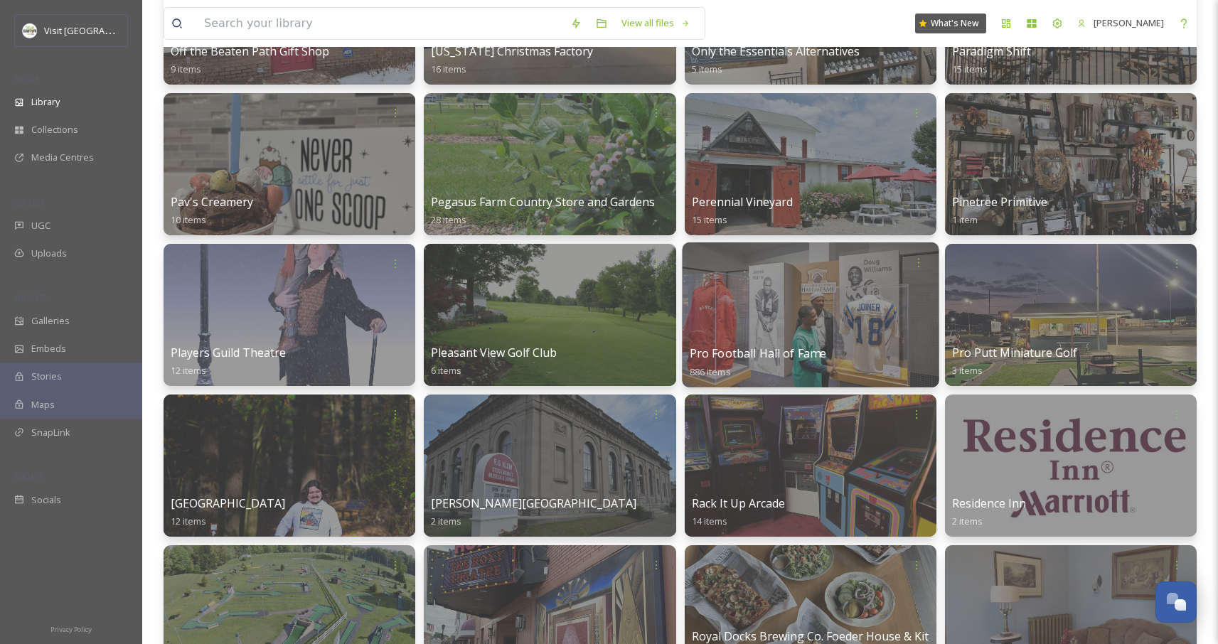
click at [746, 324] on div at bounding box center [810, 315] width 257 height 145
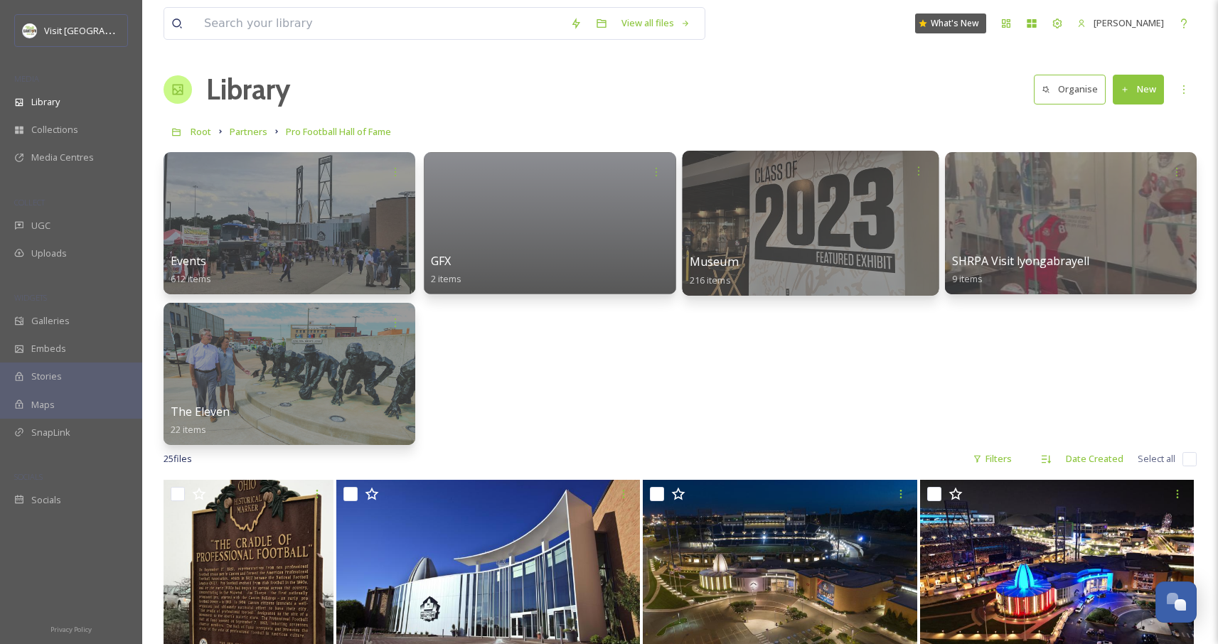
click at [801, 242] on div at bounding box center [810, 223] width 257 height 145
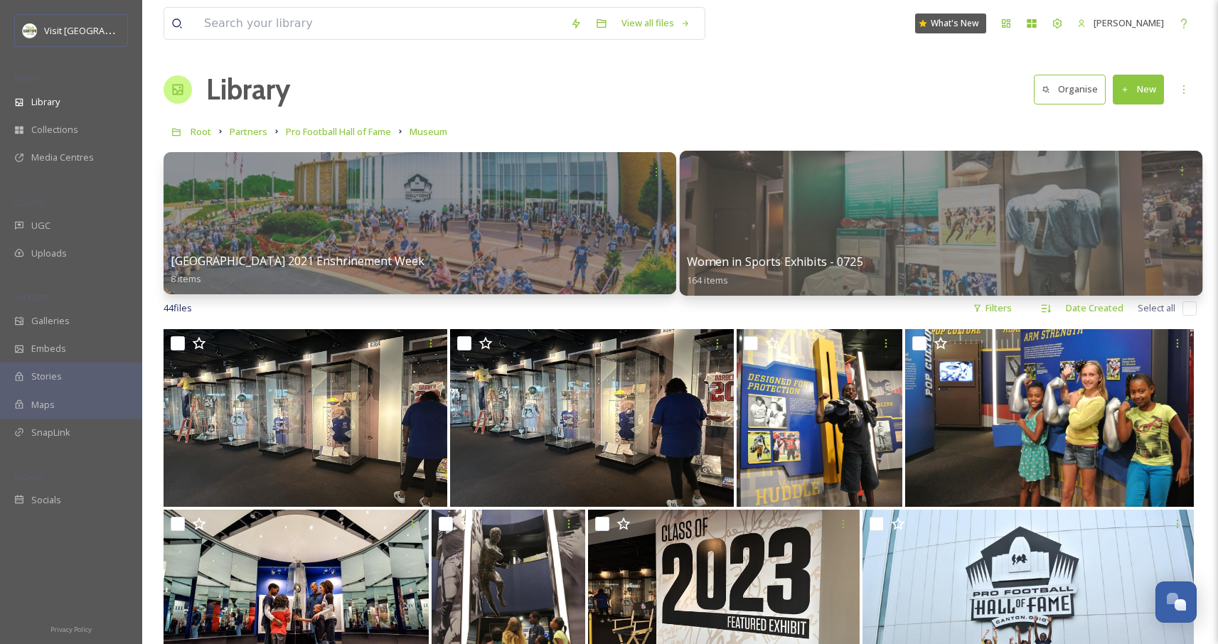
click at [830, 223] on div at bounding box center [940, 223] width 523 height 145
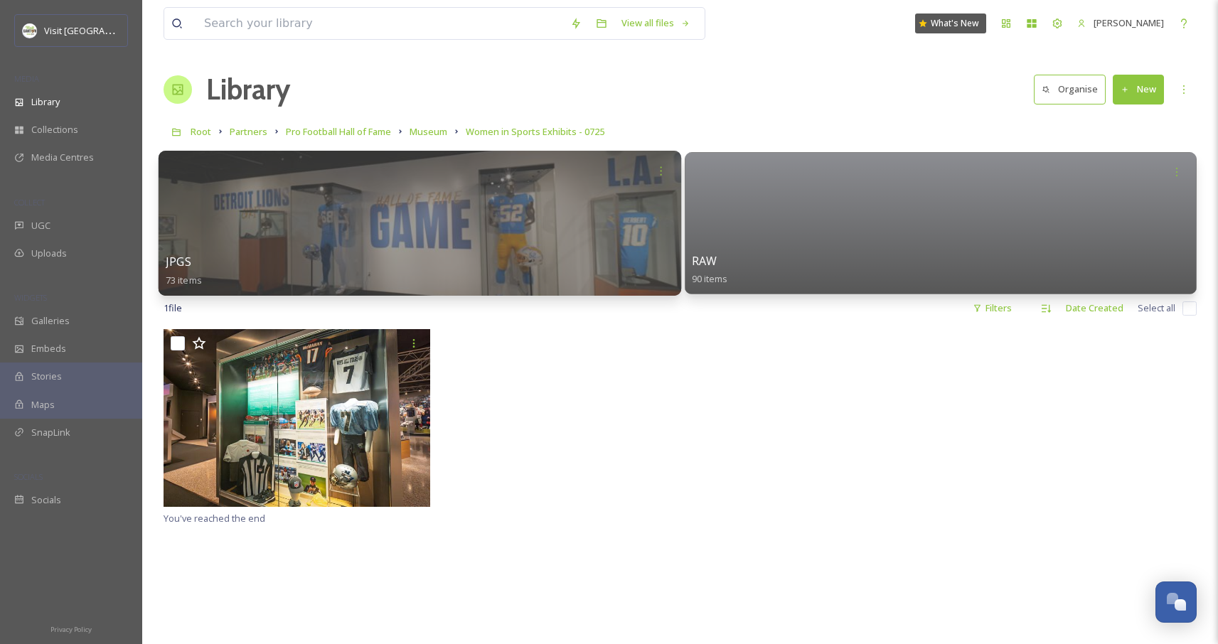
click at [349, 226] on div at bounding box center [420, 223] width 523 height 145
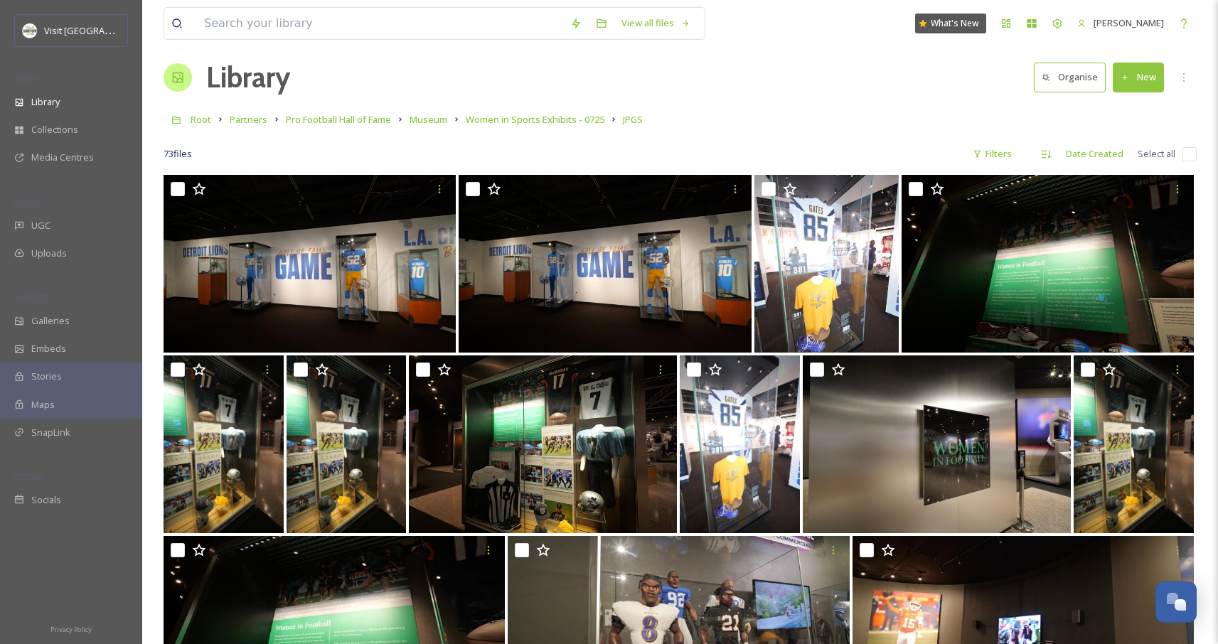
scroll to position [16, 0]
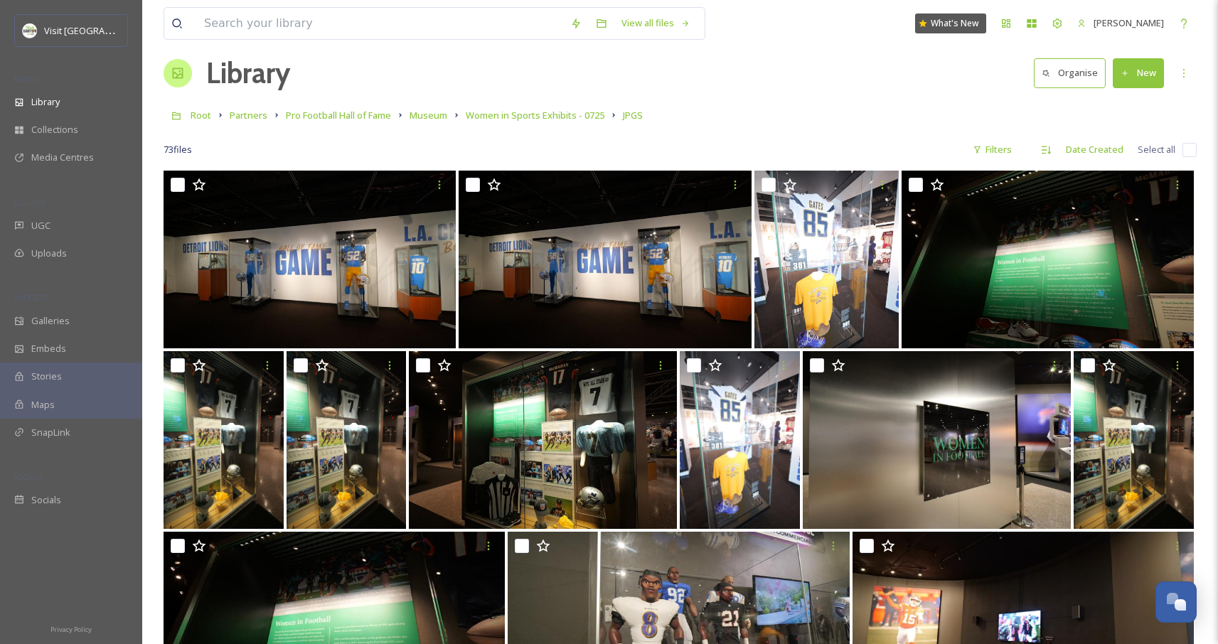
click at [646, 84] on div "Library Organise New" at bounding box center [680, 73] width 1033 height 43
click at [44, 317] on span "Galleries" at bounding box center [50, 321] width 38 height 14
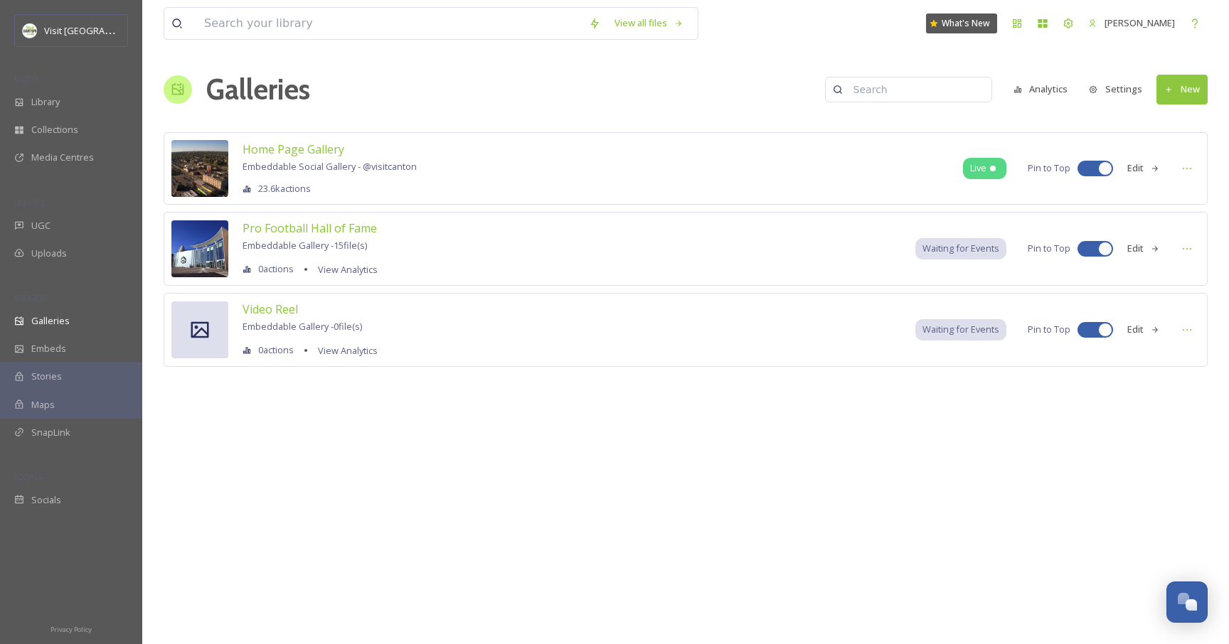
drag, startPoint x: 925, startPoint y: 235, endPoint x: 932, endPoint y: 255, distance: 21.1
click at [925, 235] on div "Pro Football Hall of Fame Embeddable Gallery - 15 file(s) 0 actions View Analyt…" at bounding box center [686, 249] width 1044 height 74
click at [932, 255] on div "Waiting for Events" at bounding box center [960, 248] width 91 height 21
click at [299, 228] on span "Pro Football Hall of Fame" at bounding box center [310, 228] width 134 height 16
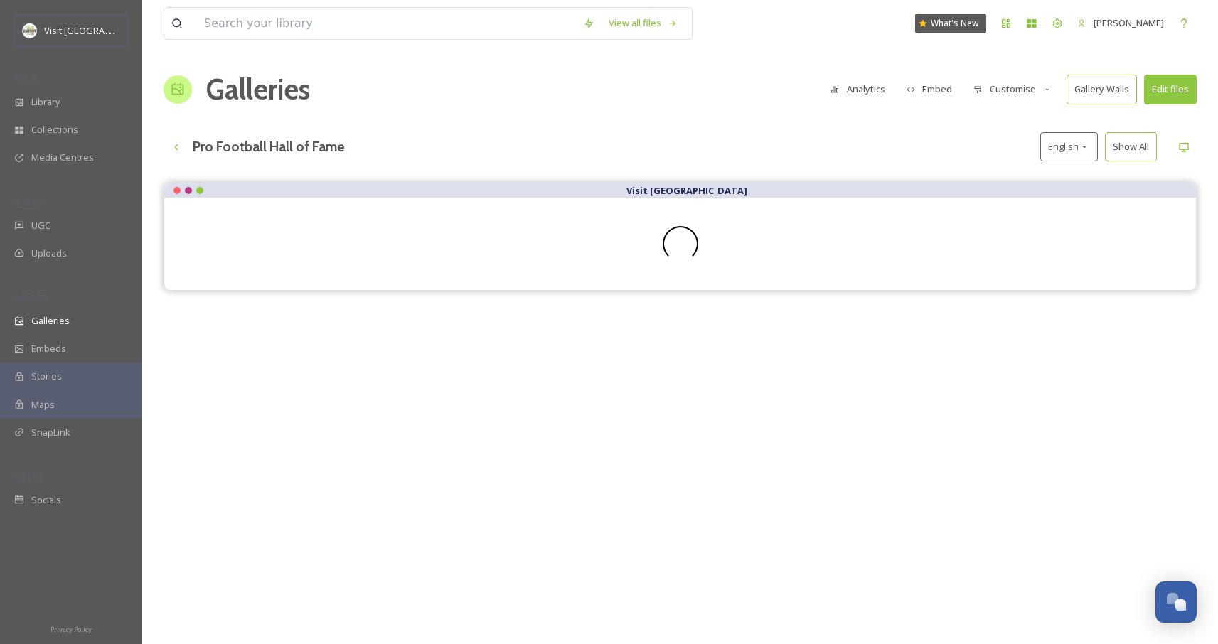
click at [689, 200] on div at bounding box center [680, 244] width 1032 height 92
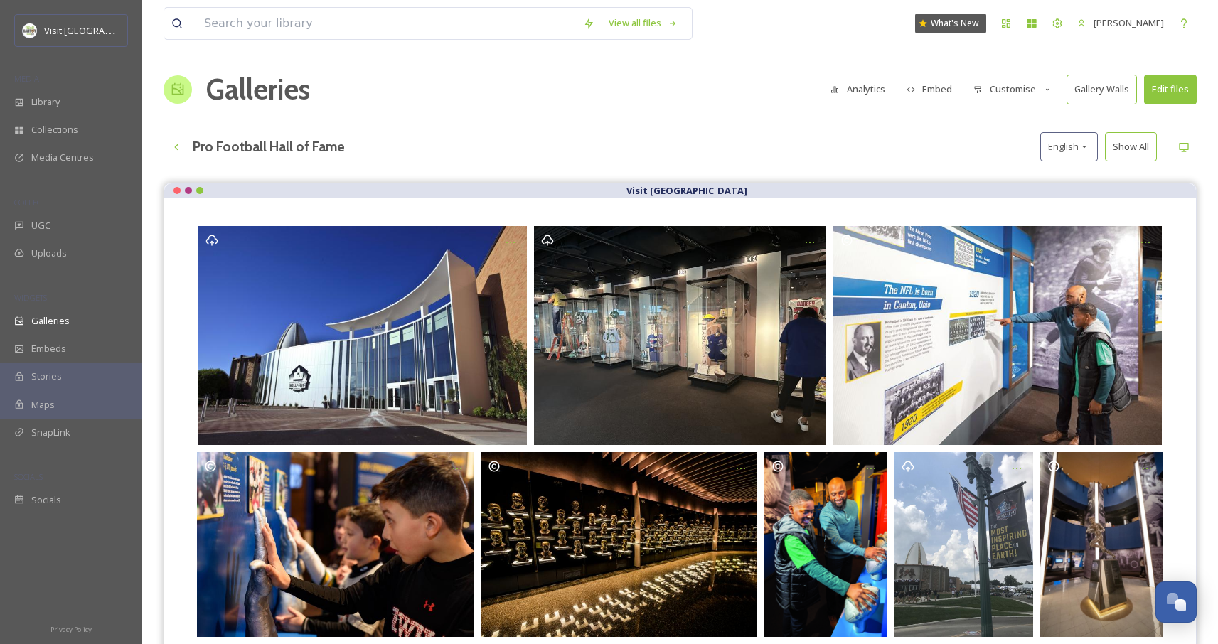
click at [1166, 90] on button "Edit files" at bounding box center [1170, 89] width 53 height 29
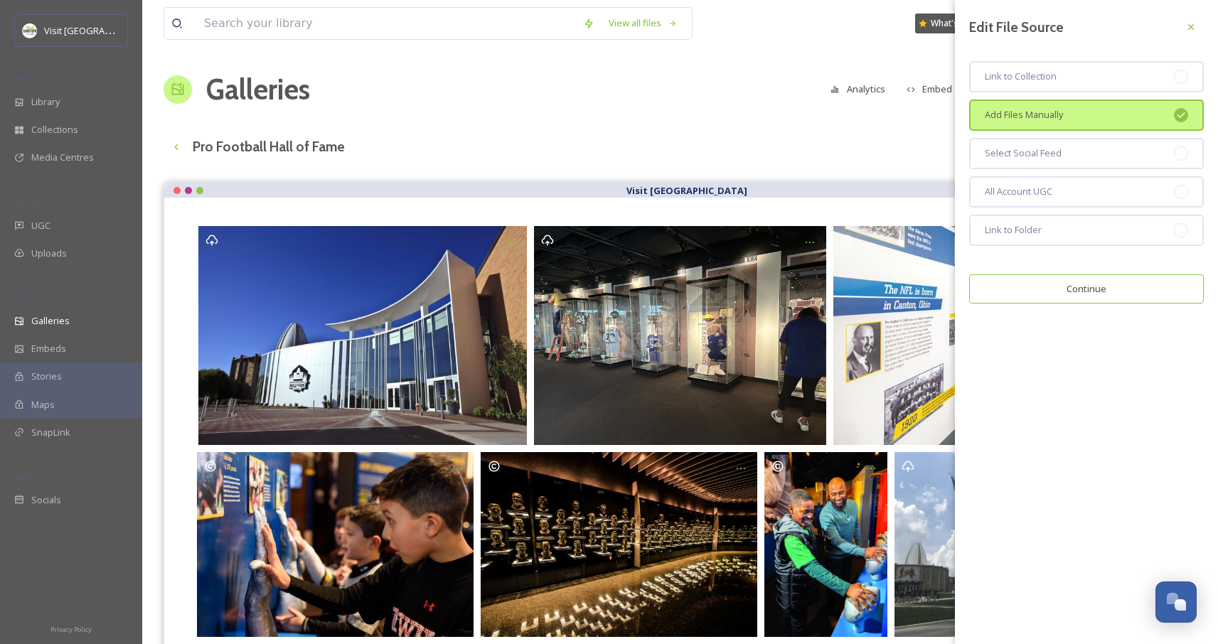
click at [1083, 287] on button "Continue" at bounding box center [1086, 289] width 235 height 29
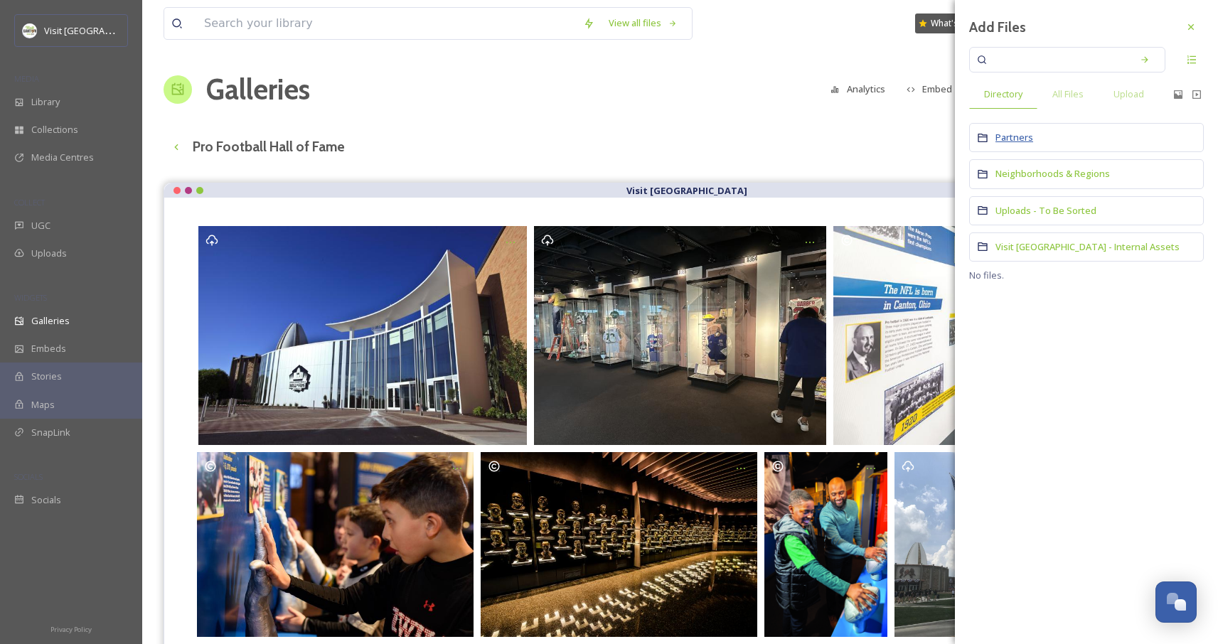
click at [1019, 137] on span "Partners" at bounding box center [1015, 137] width 38 height 13
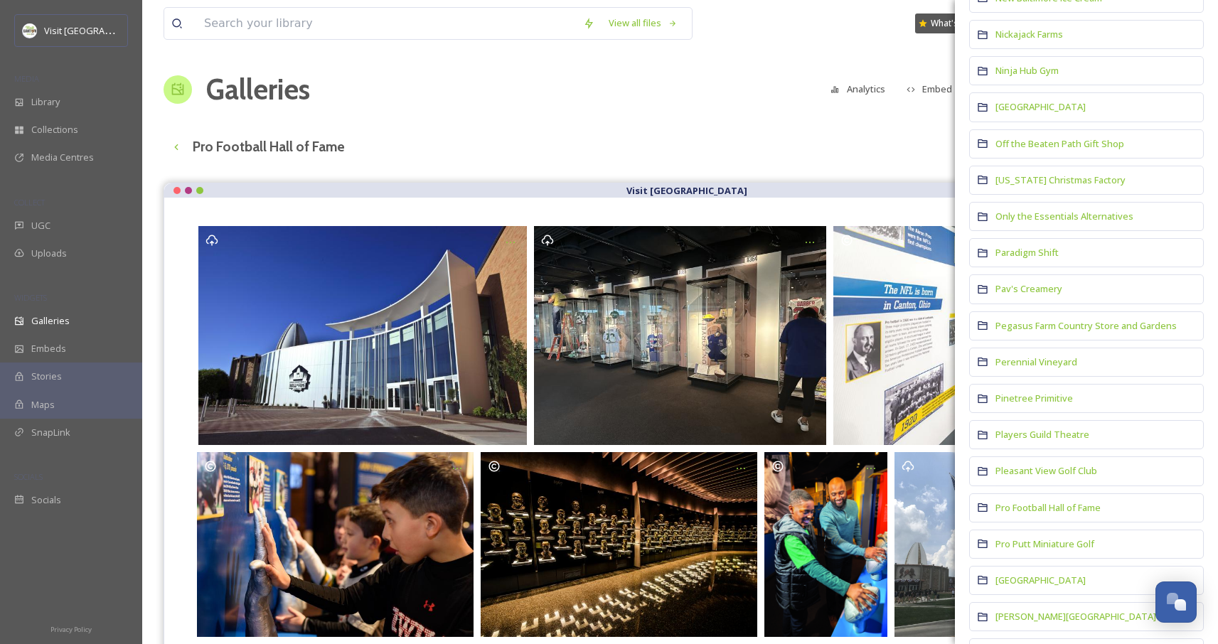
scroll to position [6769, 0]
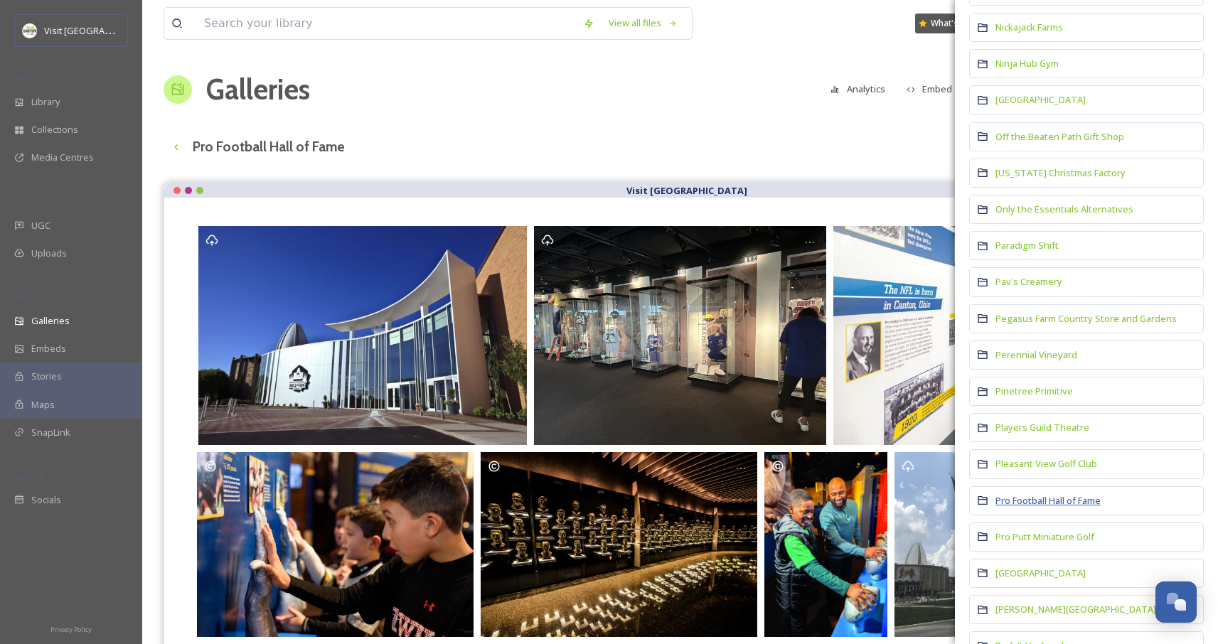
click at [1038, 494] on span "Pro Football Hall of Fame" at bounding box center [1048, 500] width 105 height 13
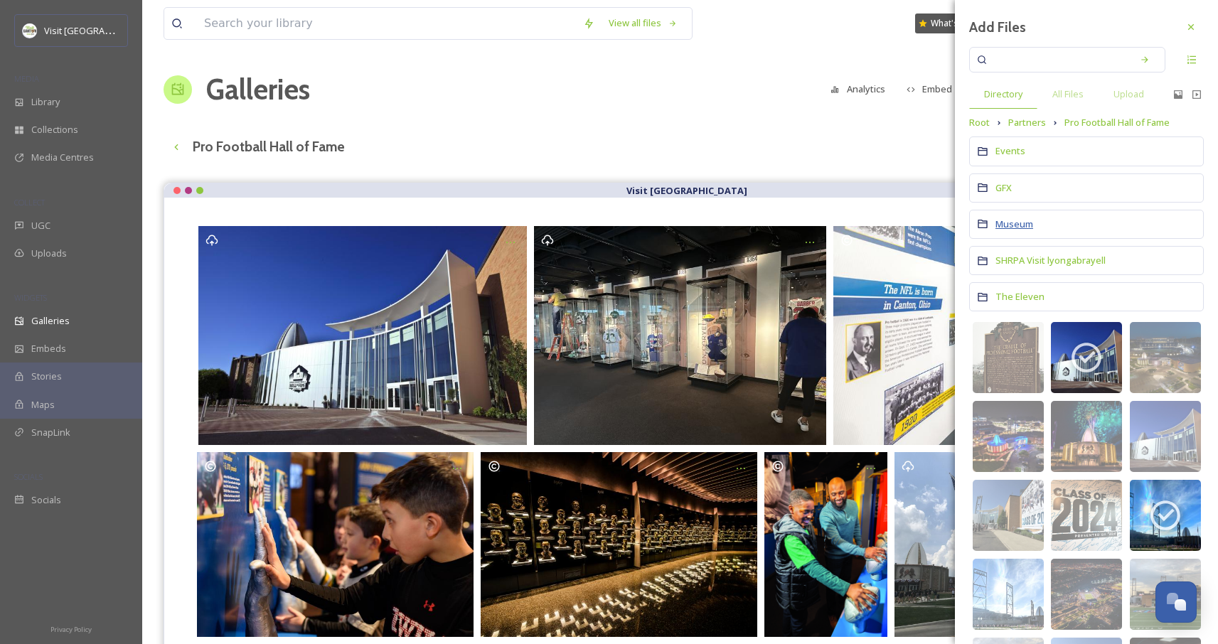
click at [1017, 225] on span "Museum" at bounding box center [1015, 224] width 38 height 13
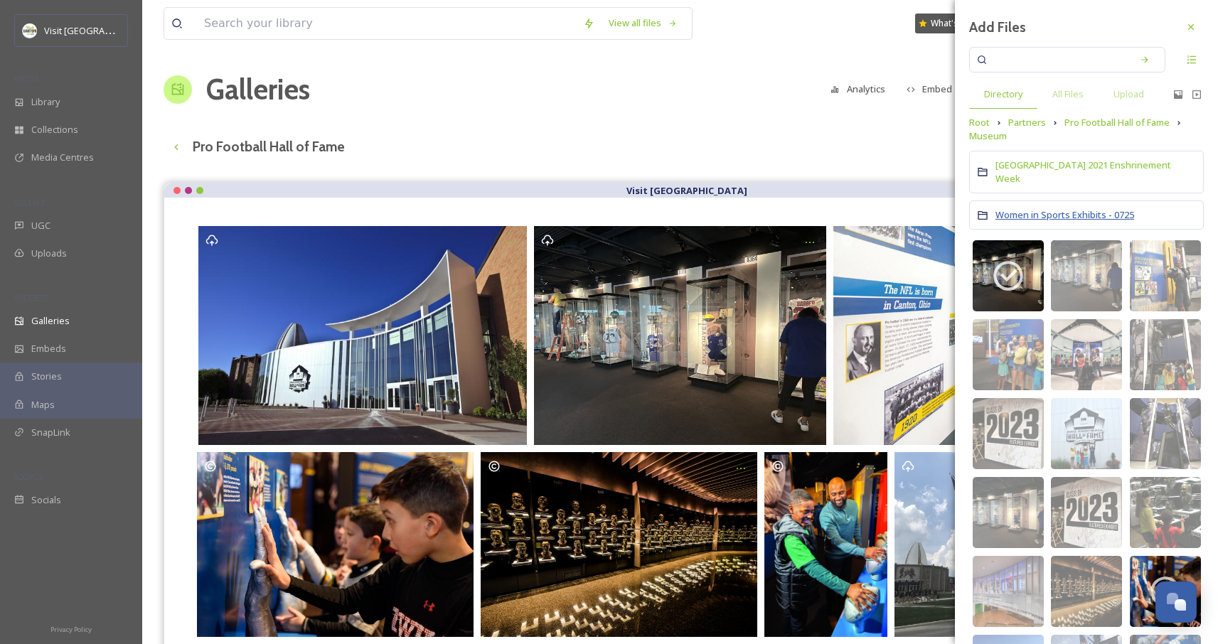
click at [1045, 208] on span "Women in Sports Exhibits - 0725" at bounding box center [1065, 214] width 139 height 13
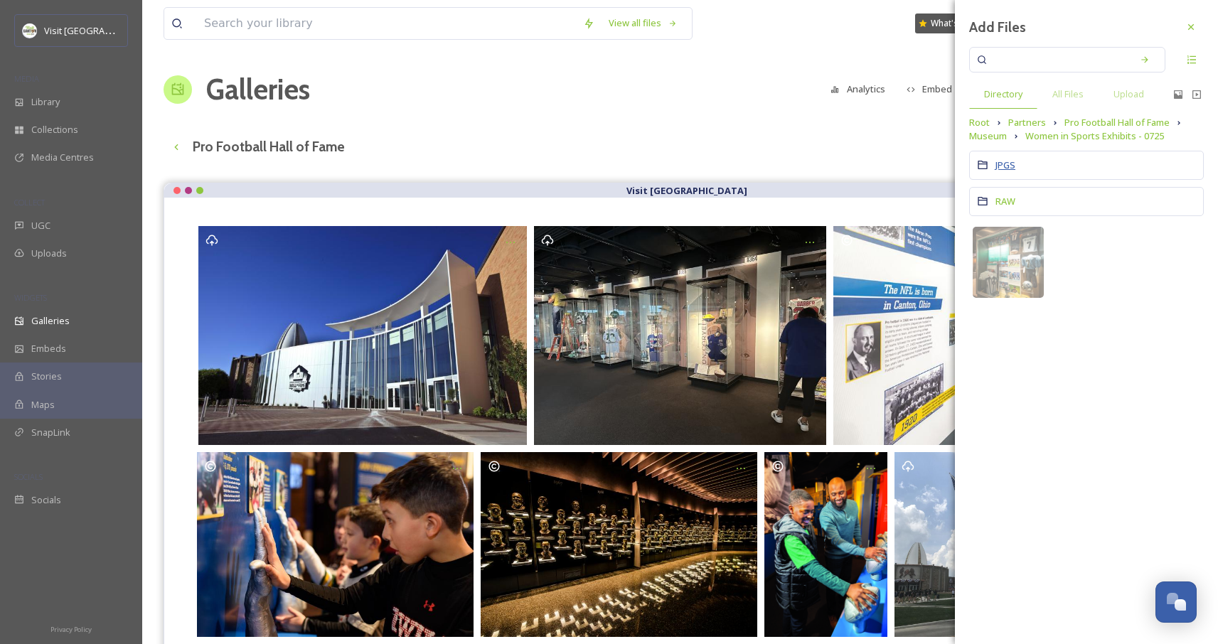
click at [1006, 168] on span "JPGS" at bounding box center [1006, 165] width 20 height 13
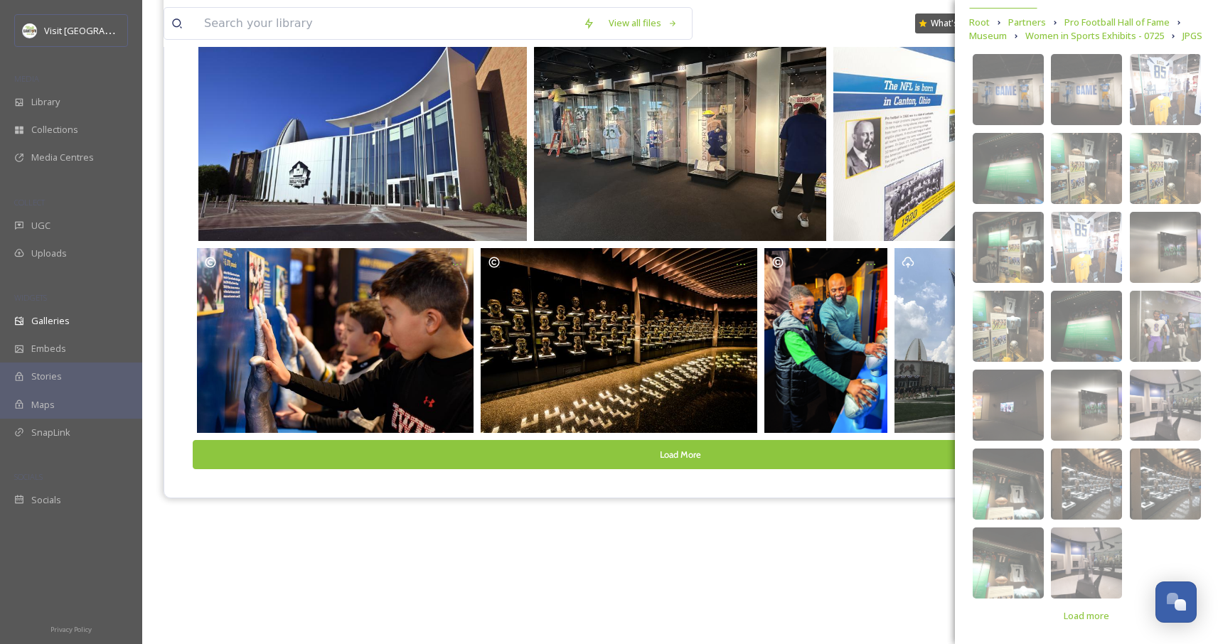
scroll to position [114, 0]
click at [1072, 606] on div "Load more" at bounding box center [1087, 616] width 60 height 28
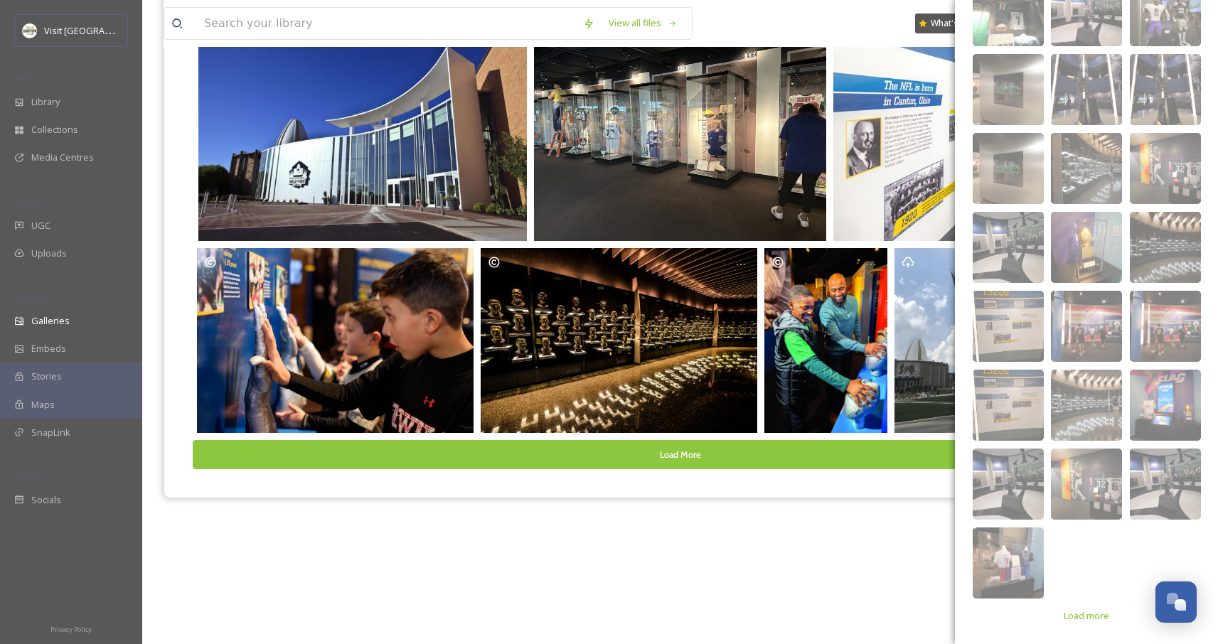
scroll to position [201, 0]
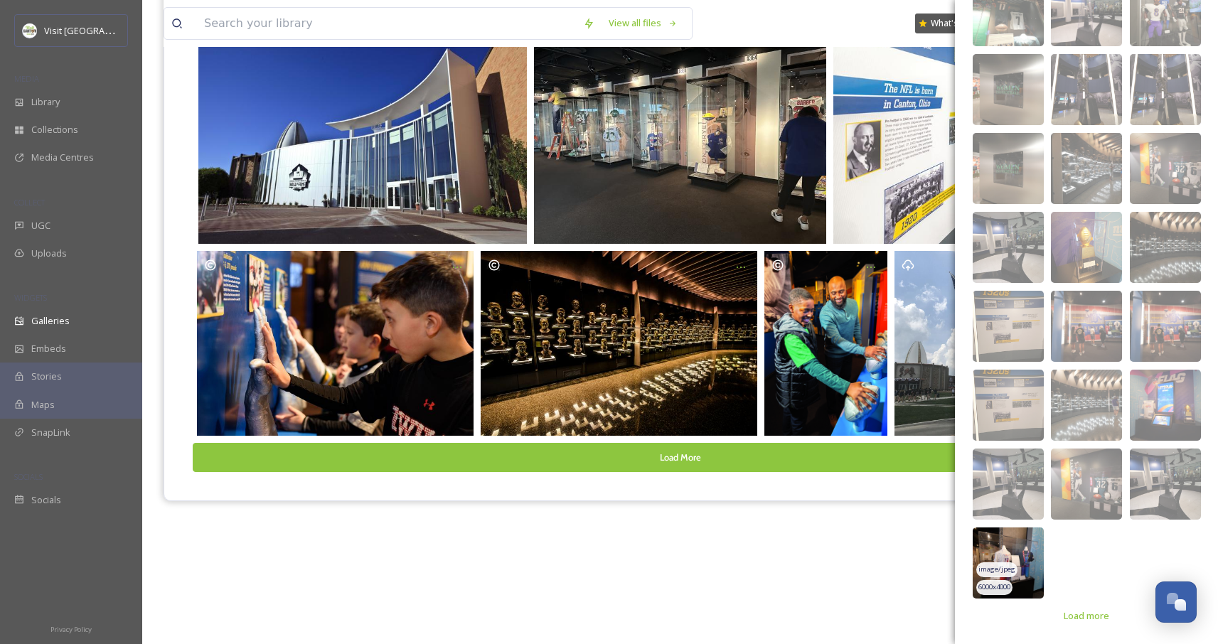
click at [1028, 550] on img at bounding box center [1008, 563] width 71 height 71
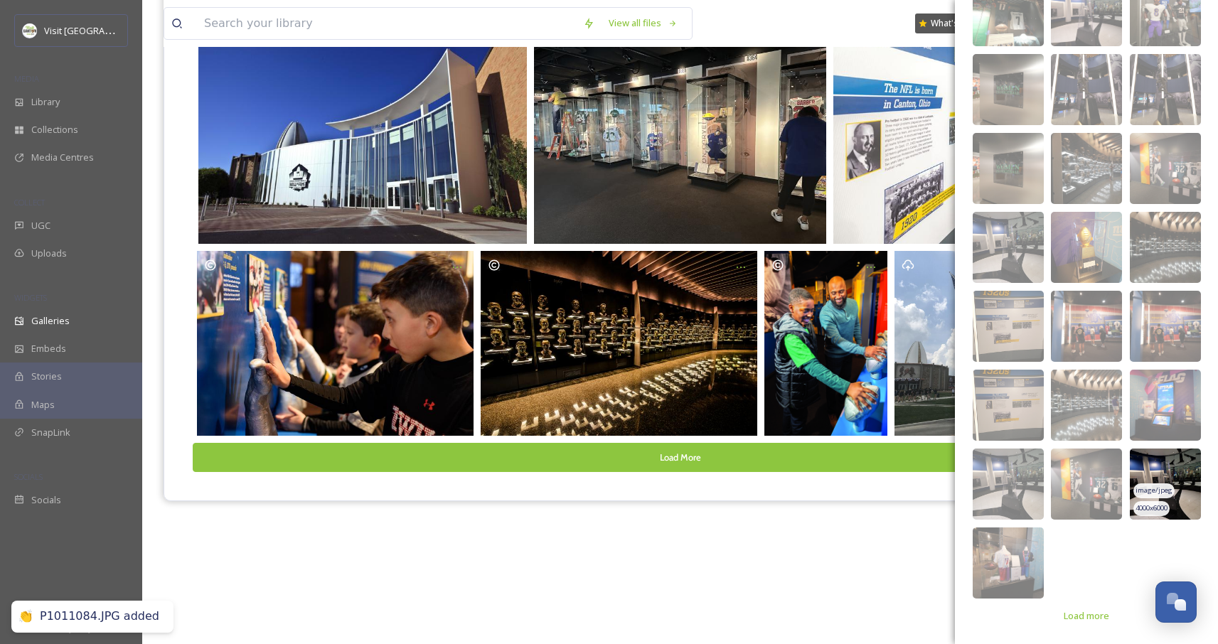
scroll to position [664, 0]
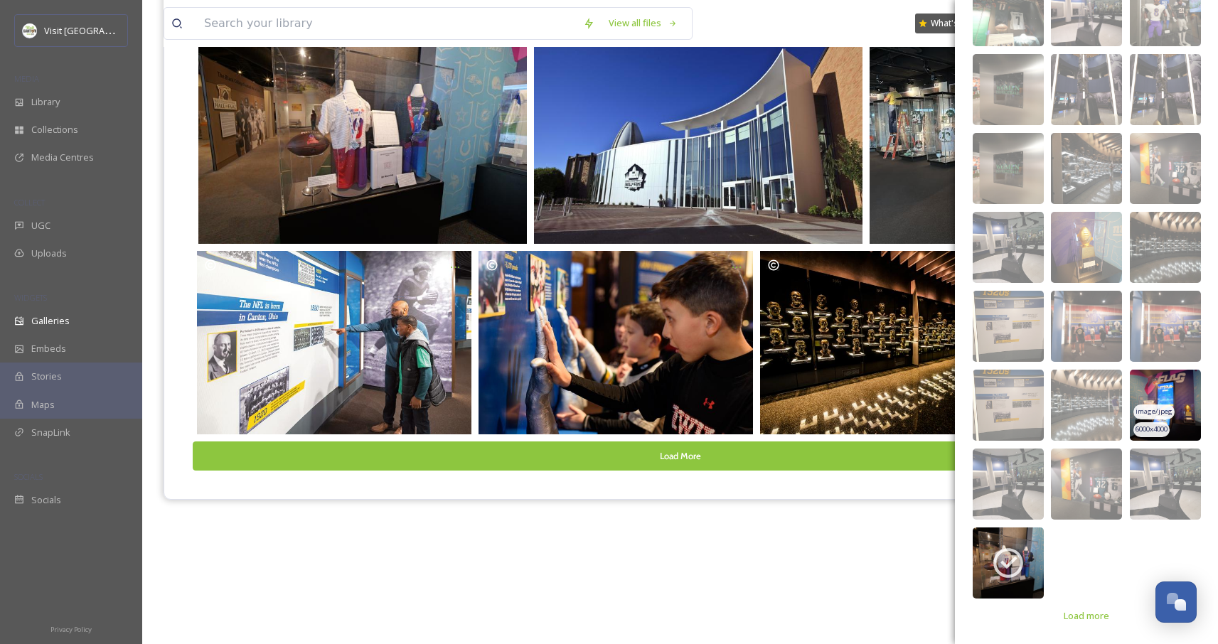
click at [1182, 395] on img at bounding box center [1165, 405] width 71 height 71
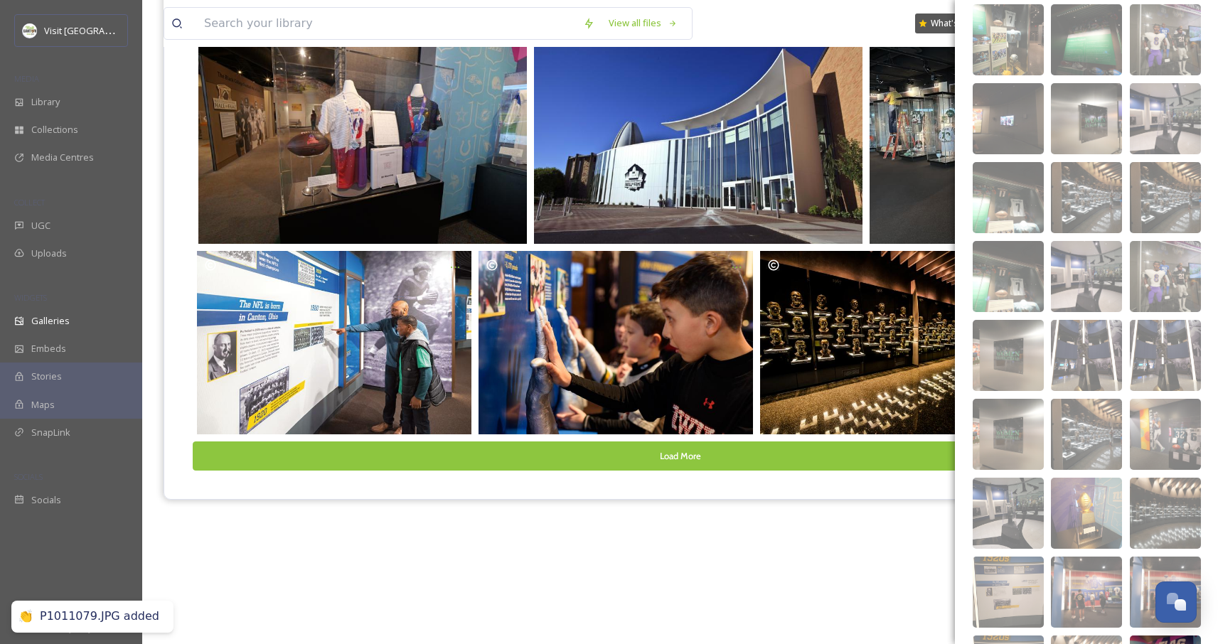
scroll to position [0, 0]
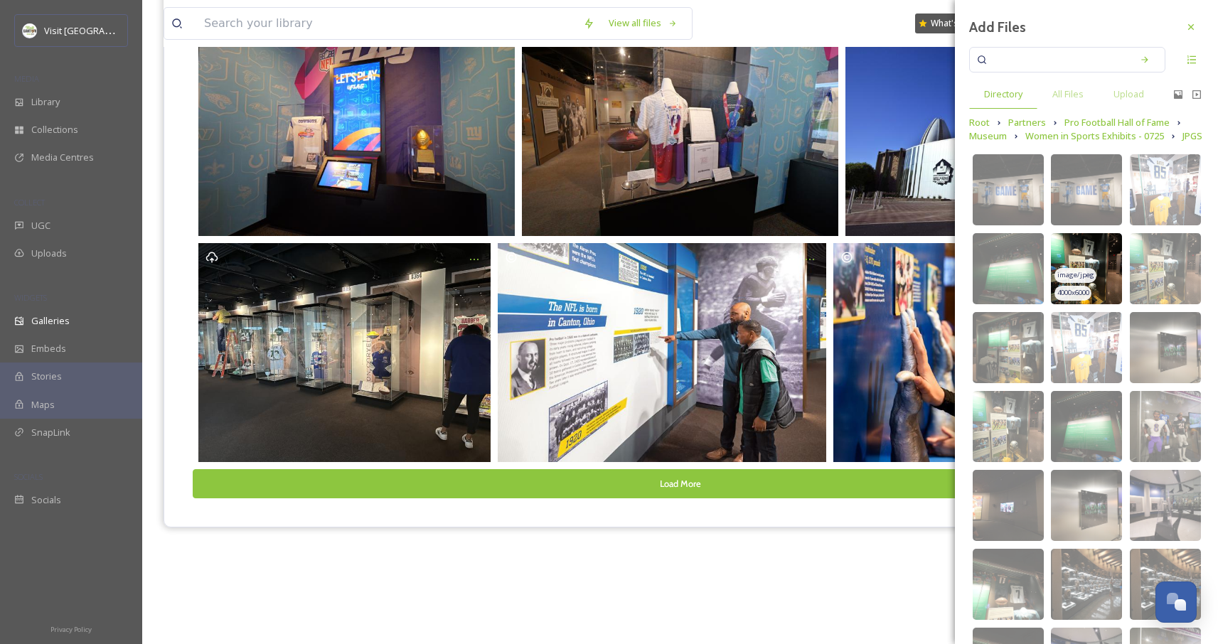
click at [1085, 259] on img at bounding box center [1086, 268] width 71 height 71
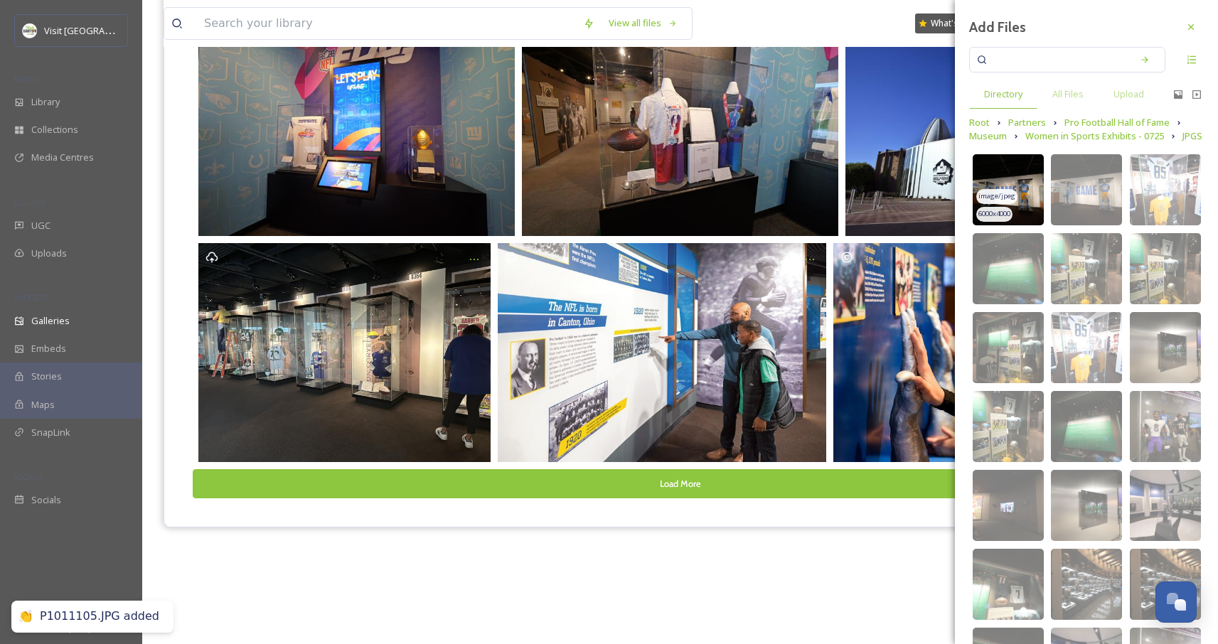
scroll to position [3, 0]
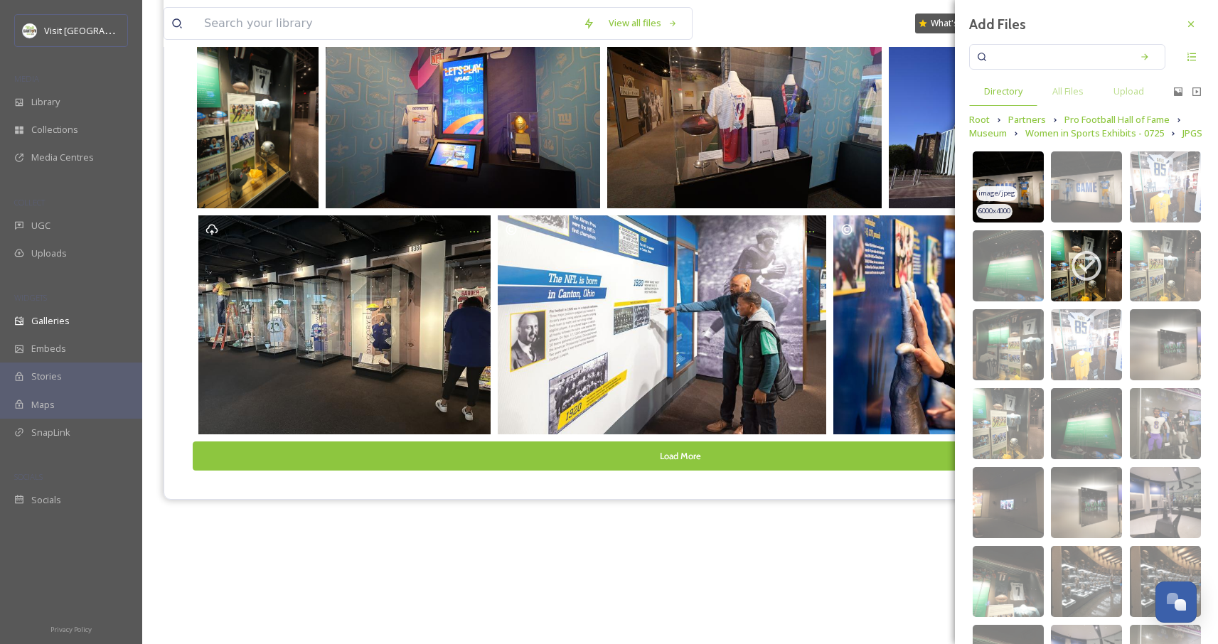
click at [1004, 180] on img at bounding box center [1008, 187] width 71 height 71
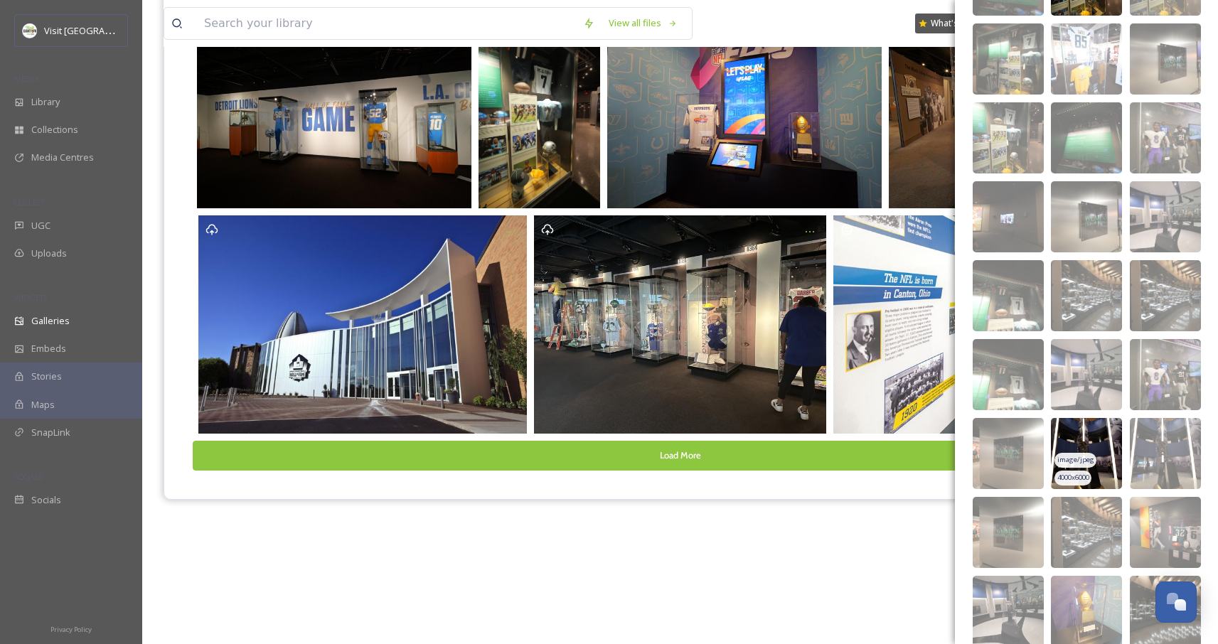
scroll to position [578, 0]
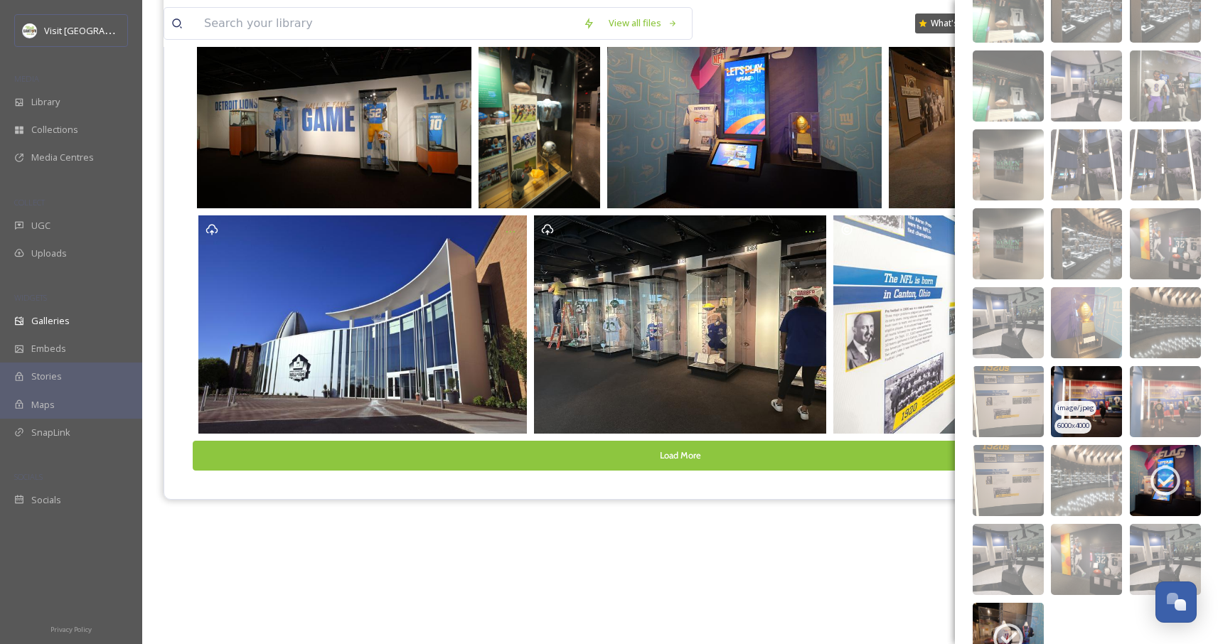
click at [1100, 398] on img at bounding box center [1086, 401] width 71 height 71
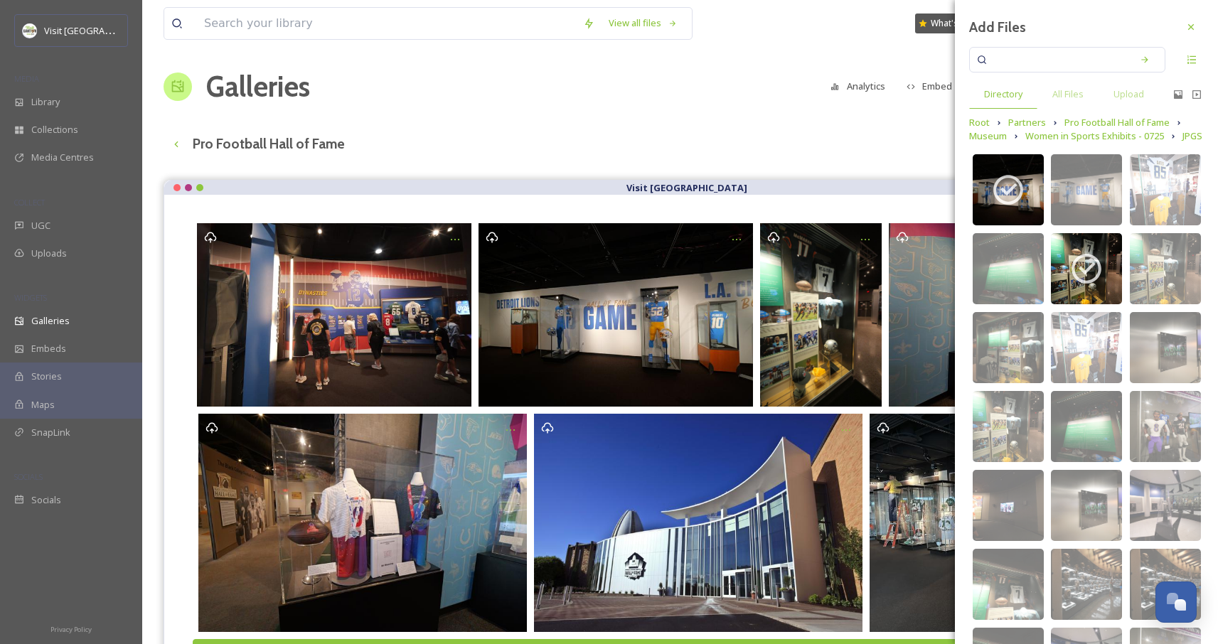
scroll to position [0, 0]
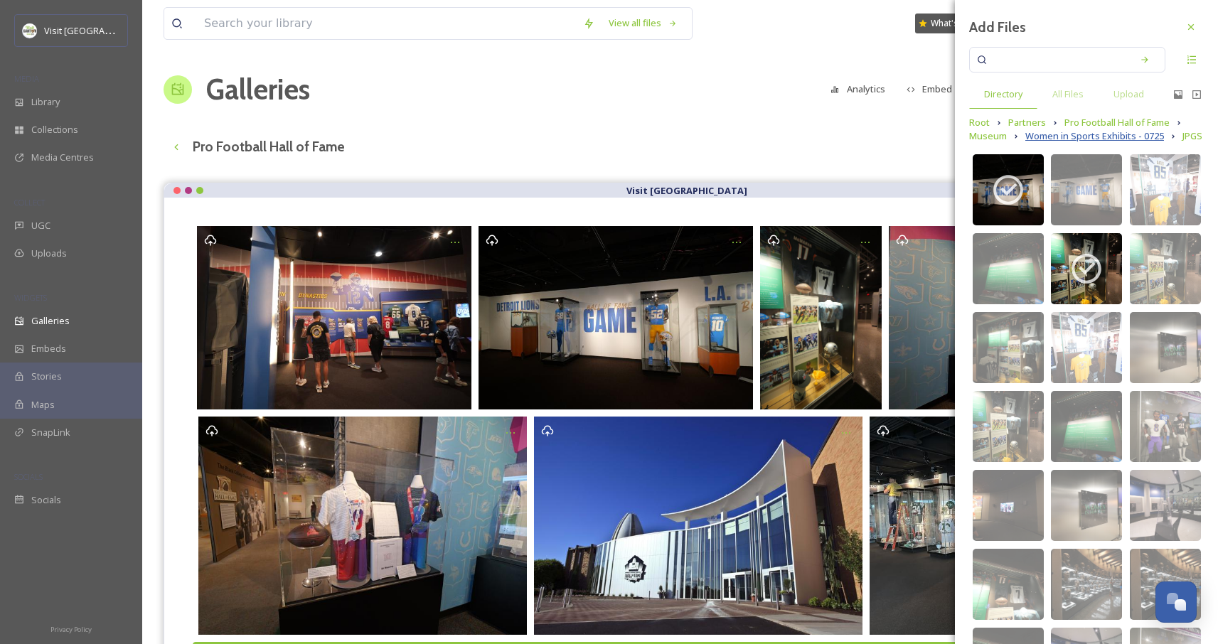
click at [1073, 135] on span "Women in Sports Exhibits - 0725" at bounding box center [1095, 136] width 139 height 14
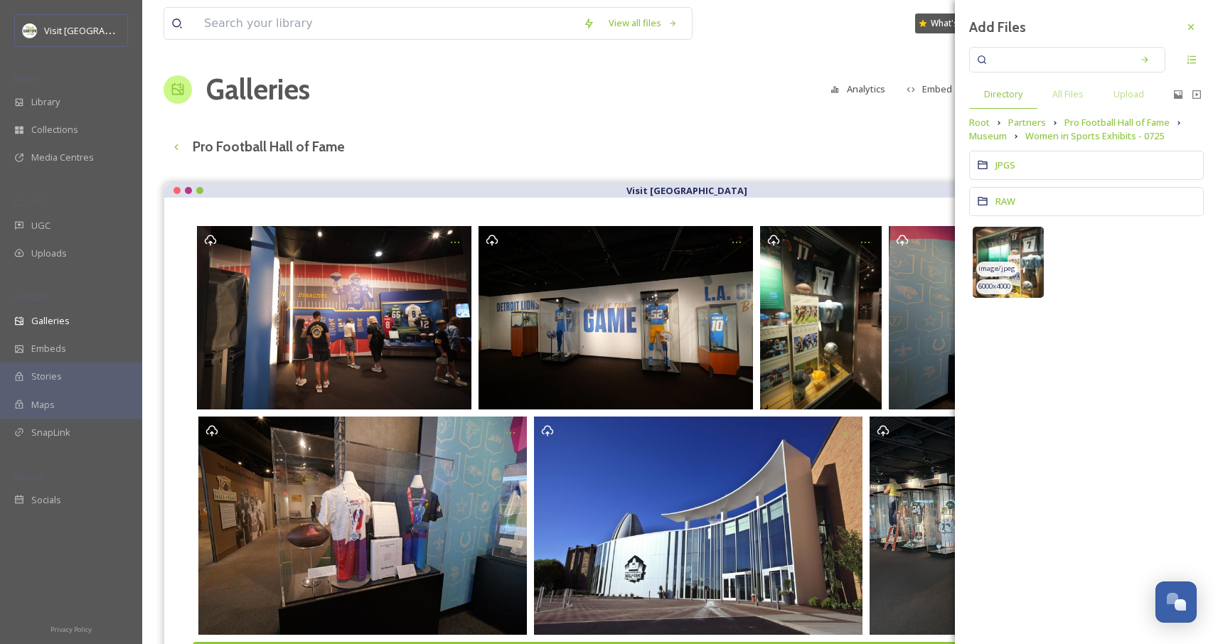
click at [1030, 247] on img at bounding box center [1008, 262] width 71 height 71
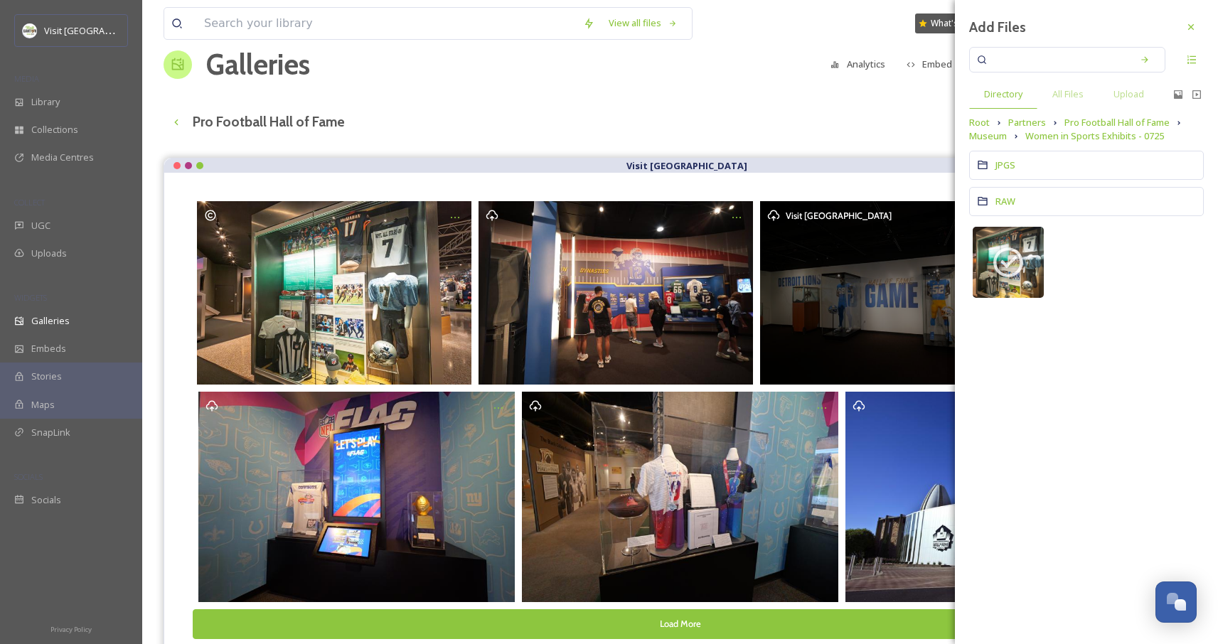
scroll to position [26, 0]
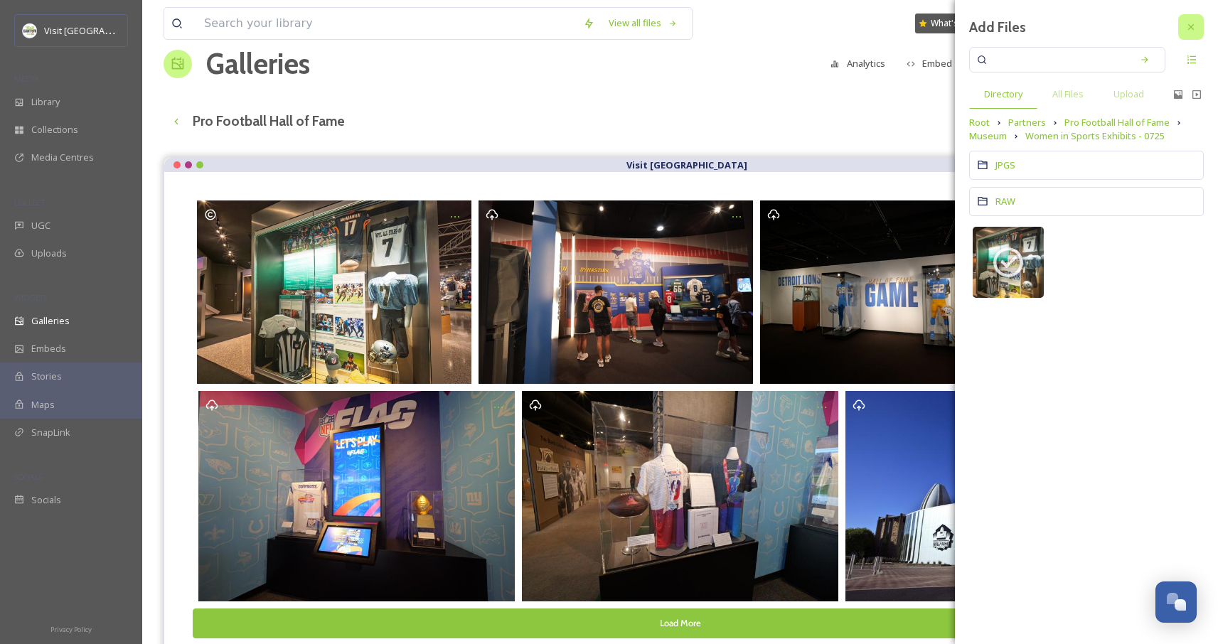
click at [1191, 33] on div at bounding box center [1192, 27] width 26 height 26
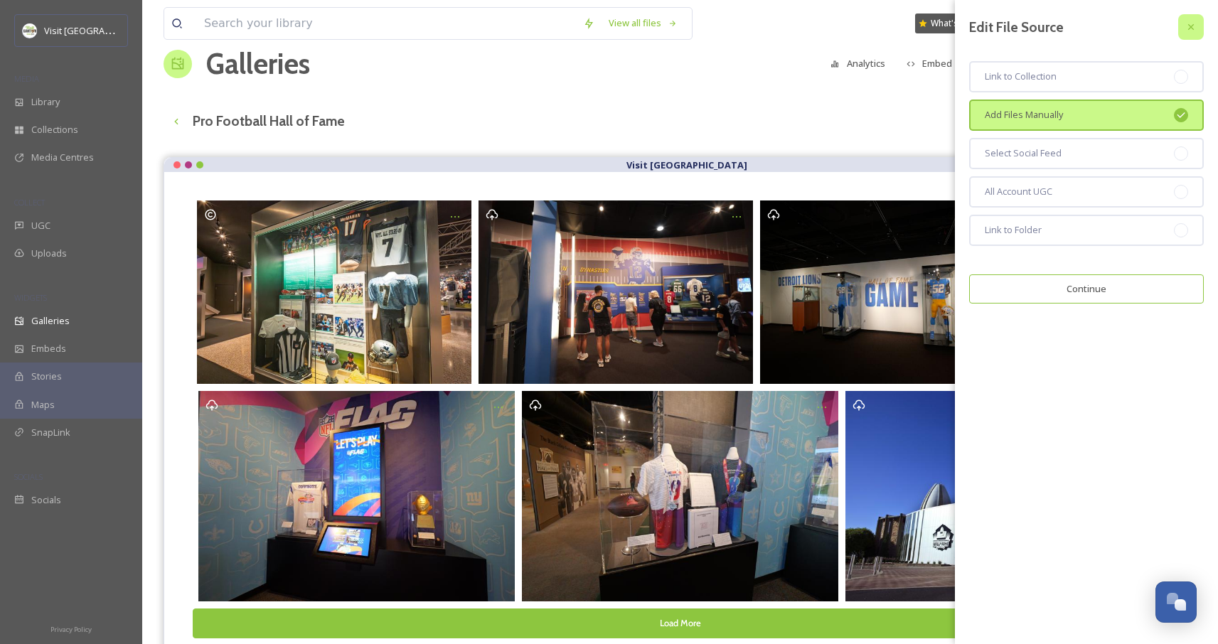
click at [1199, 24] on div at bounding box center [1192, 27] width 26 height 26
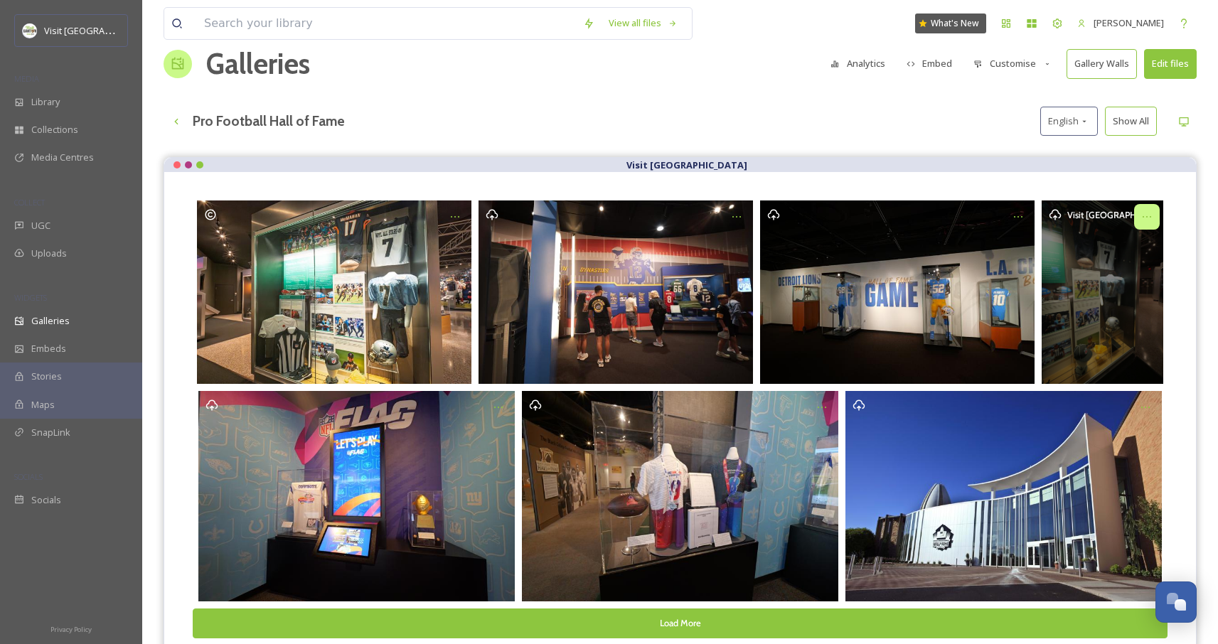
click at [1146, 214] on icon "Opens media popup. Media description: P1011105.JPG." at bounding box center [1147, 216] width 11 height 11
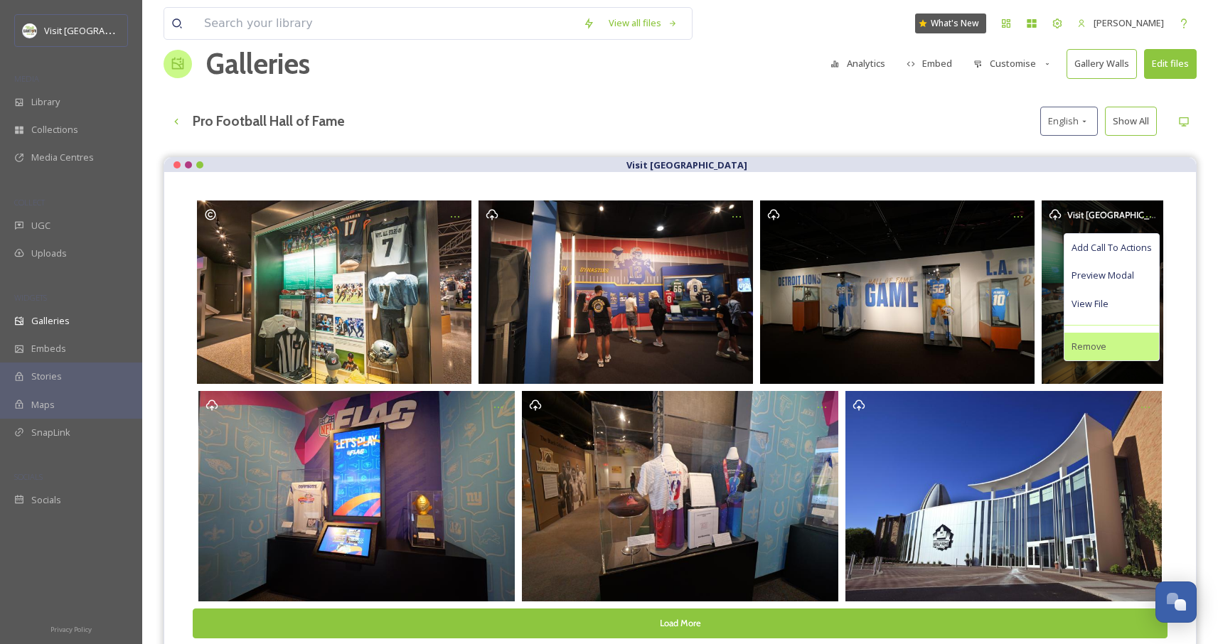
click at [1096, 344] on span "Remove" at bounding box center [1089, 347] width 35 height 14
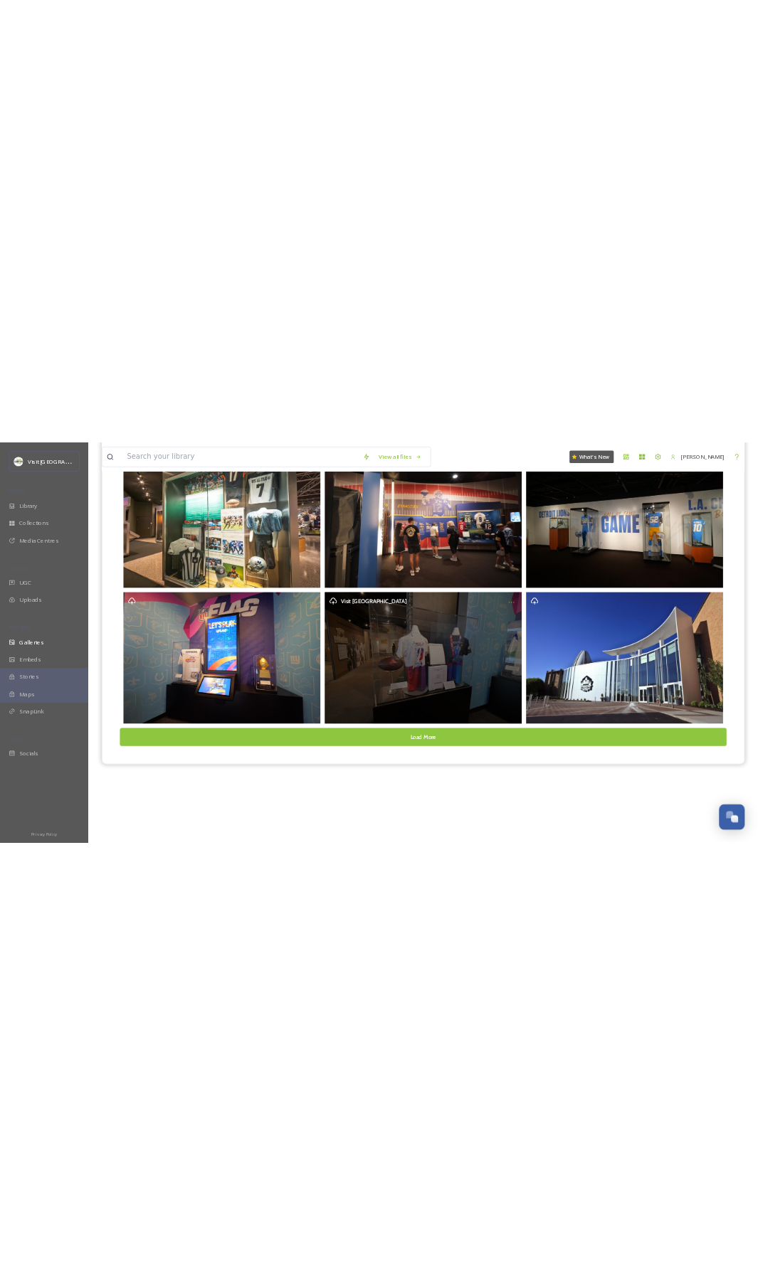
scroll to position [0, 0]
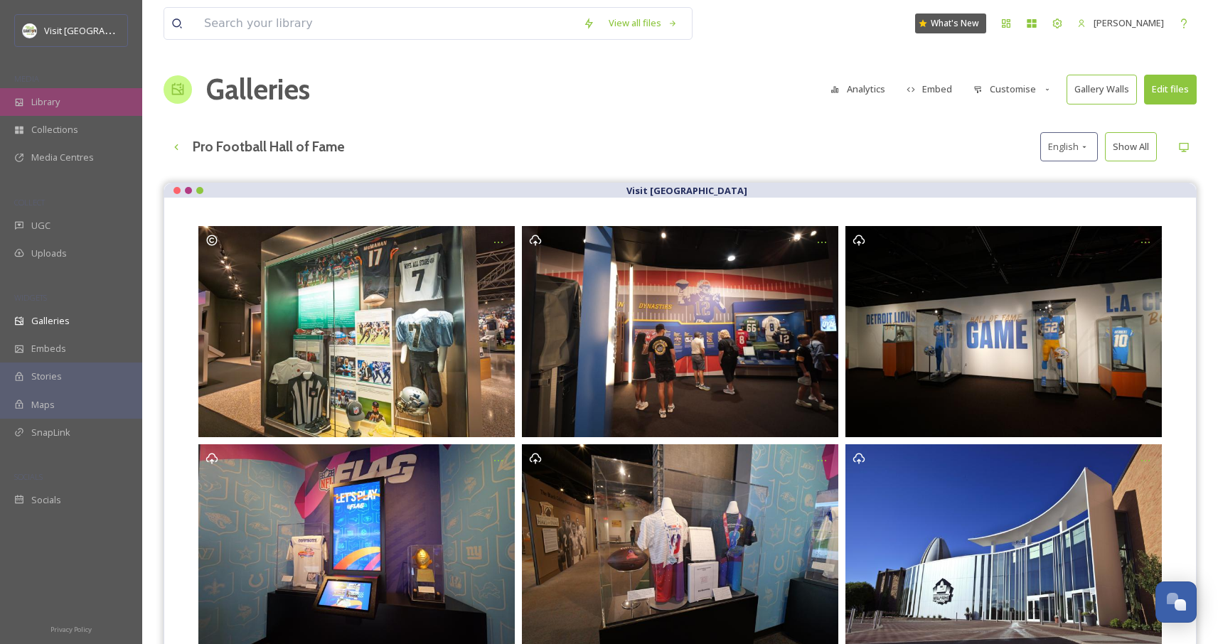
click at [58, 103] on span "Library" at bounding box center [45, 102] width 28 height 14
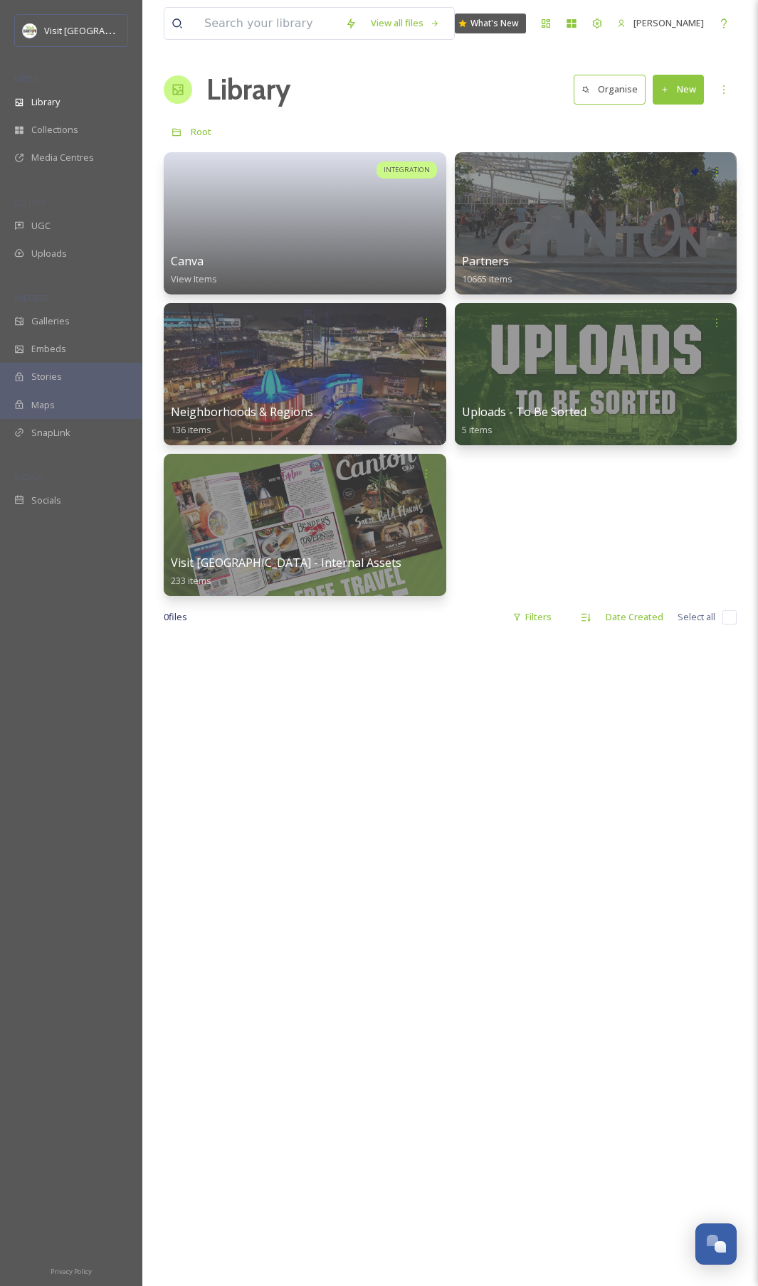
click at [397, 644] on div at bounding box center [450, 1281] width 573 height 1286
click at [58, 127] on span "Collections" at bounding box center [54, 130] width 47 height 14
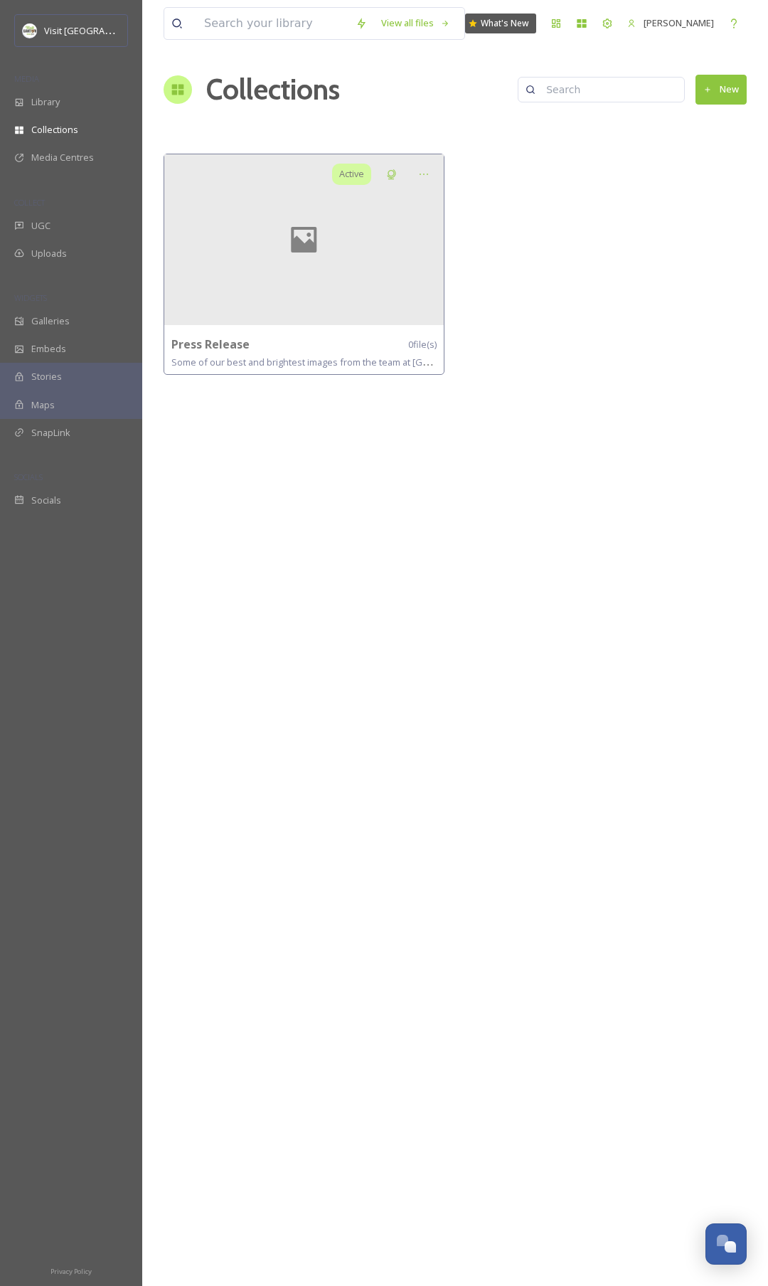
click at [613, 227] on div at bounding box center [603, 268] width 288 height 228
click at [721, 94] on button "New" at bounding box center [721, 89] width 51 height 29
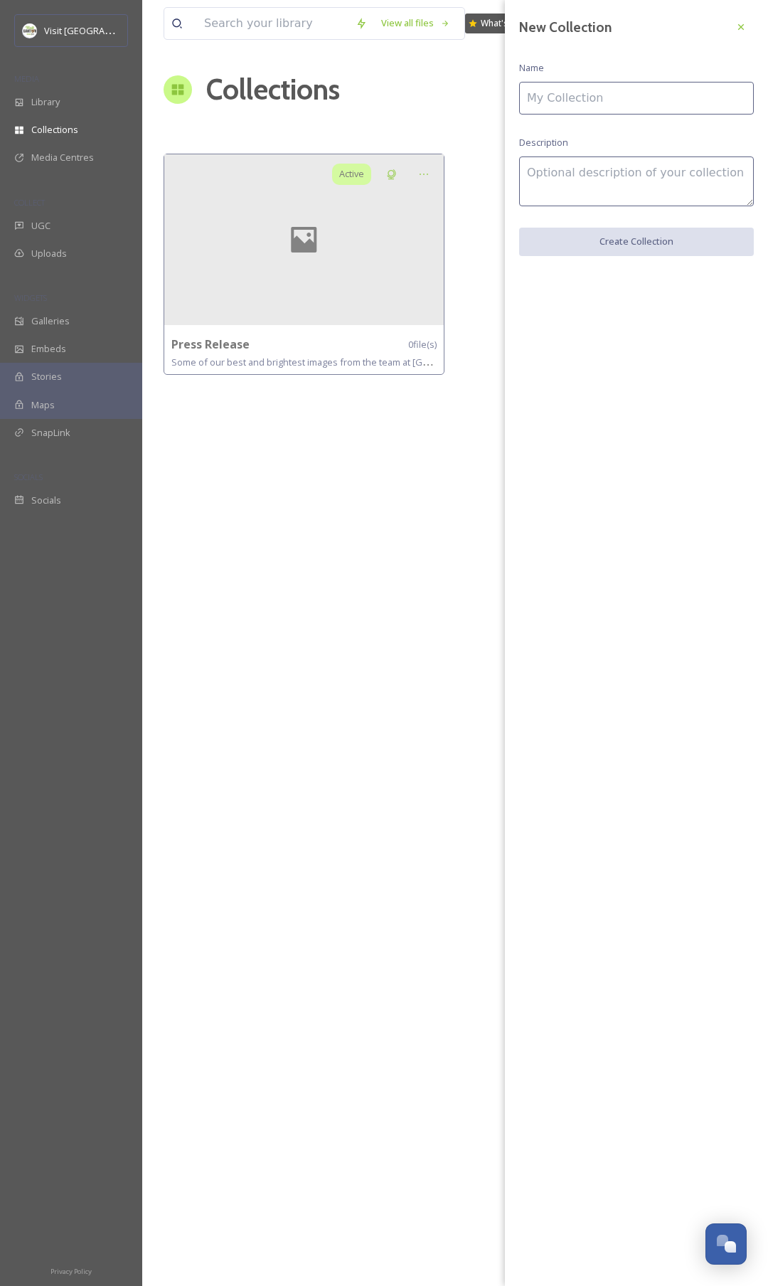
click at [666, 90] on input at bounding box center [636, 98] width 235 height 33
click at [521, 169] on textarea at bounding box center [636, 181] width 235 height 50
click at [553, 112] on input at bounding box center [636, 98] width 235 height 33
click at [551, 102] on input at bounding box center [636, 98] width 235 height 33
click at [542, 102] on input at bounding box center [636, 98] width 235 height 33
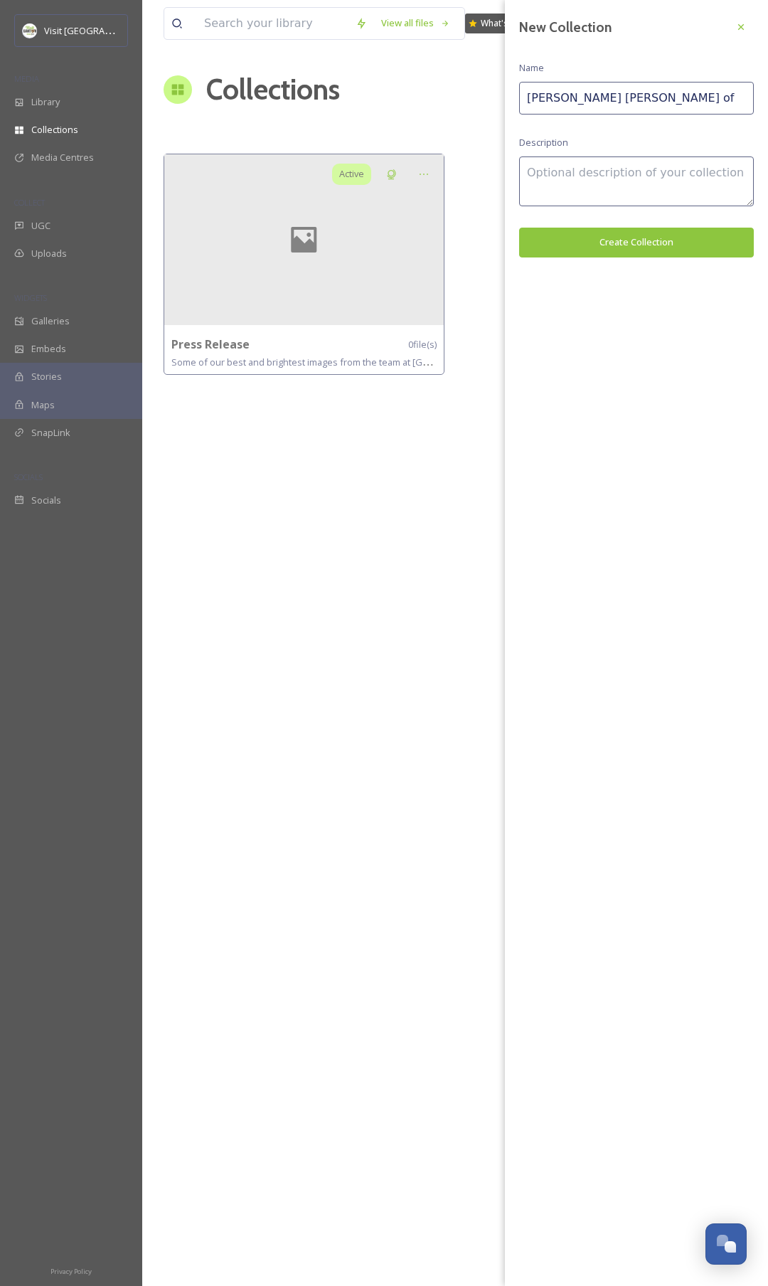
type input "Tom Benson Hall of F"
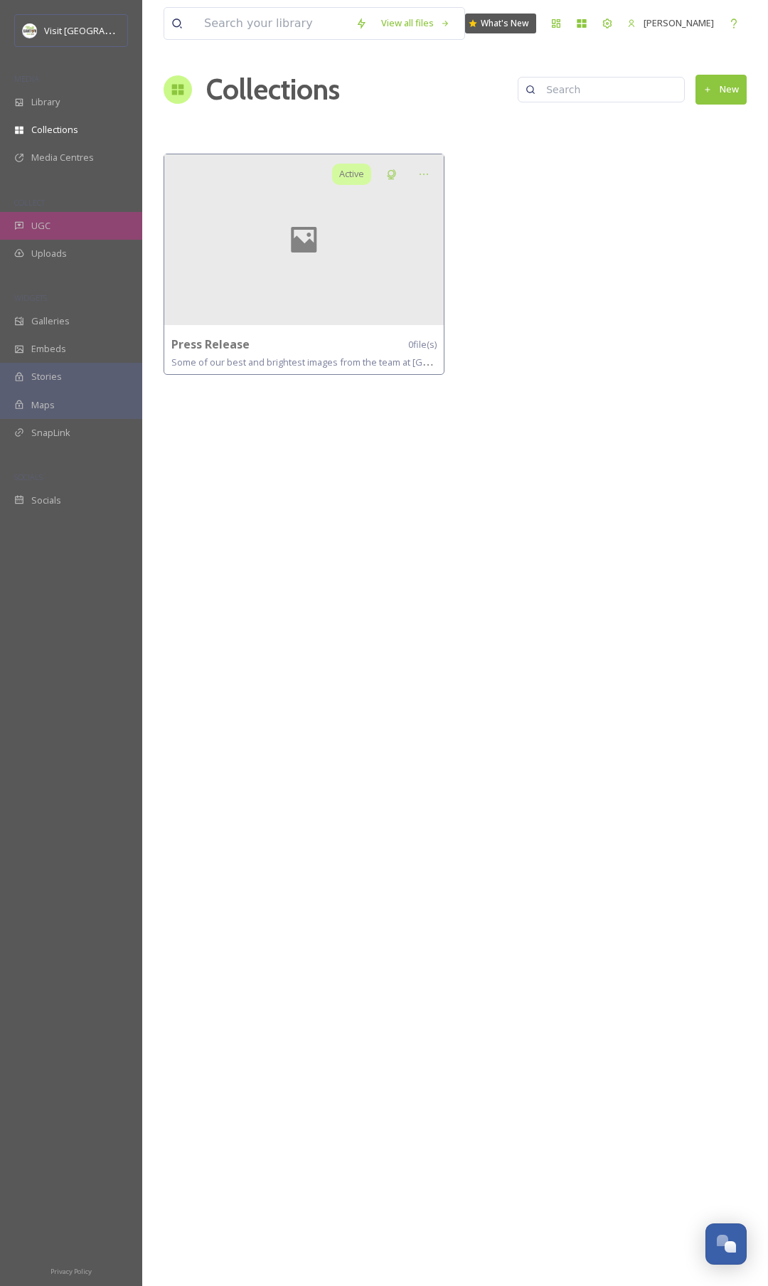
click at [64, 224] on div "UGC" at bounding box center [71, 226] width 142 height 28
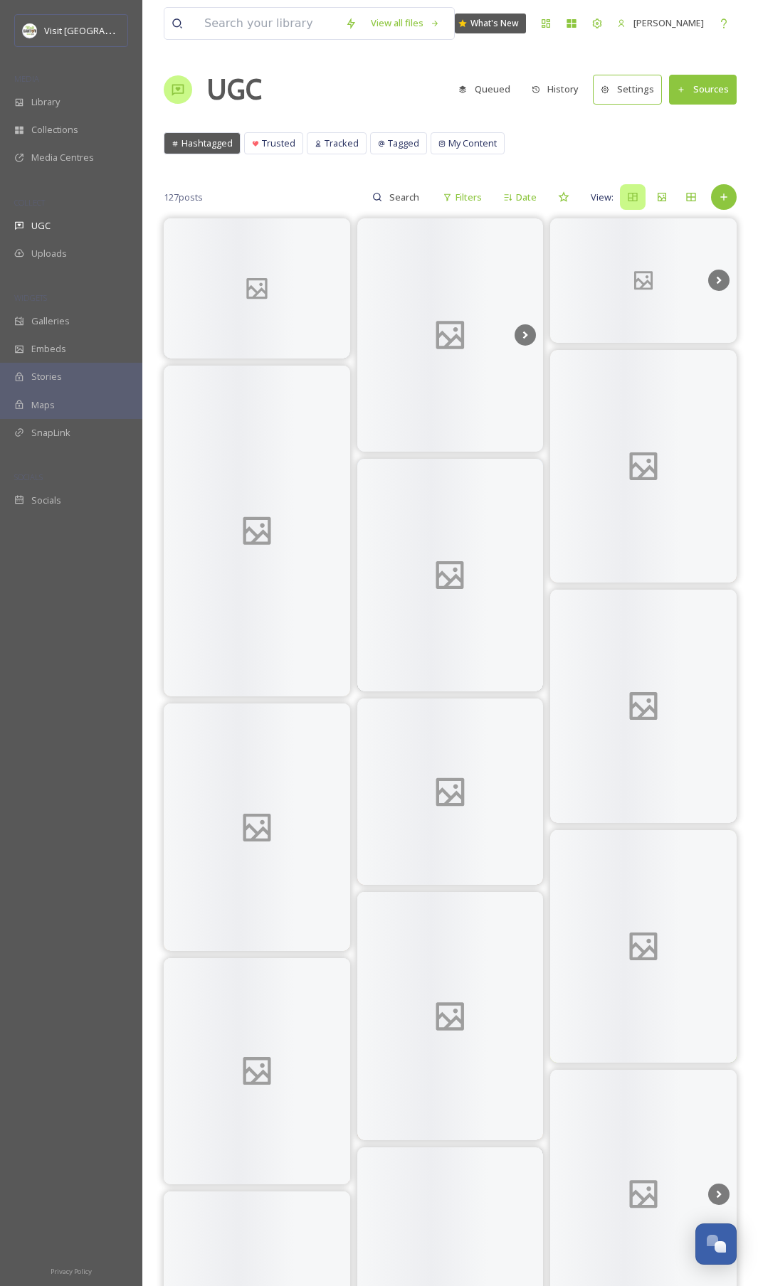
click at [691, 91] on button "Sources" at bounding box center [703, 89] width 68 height 29
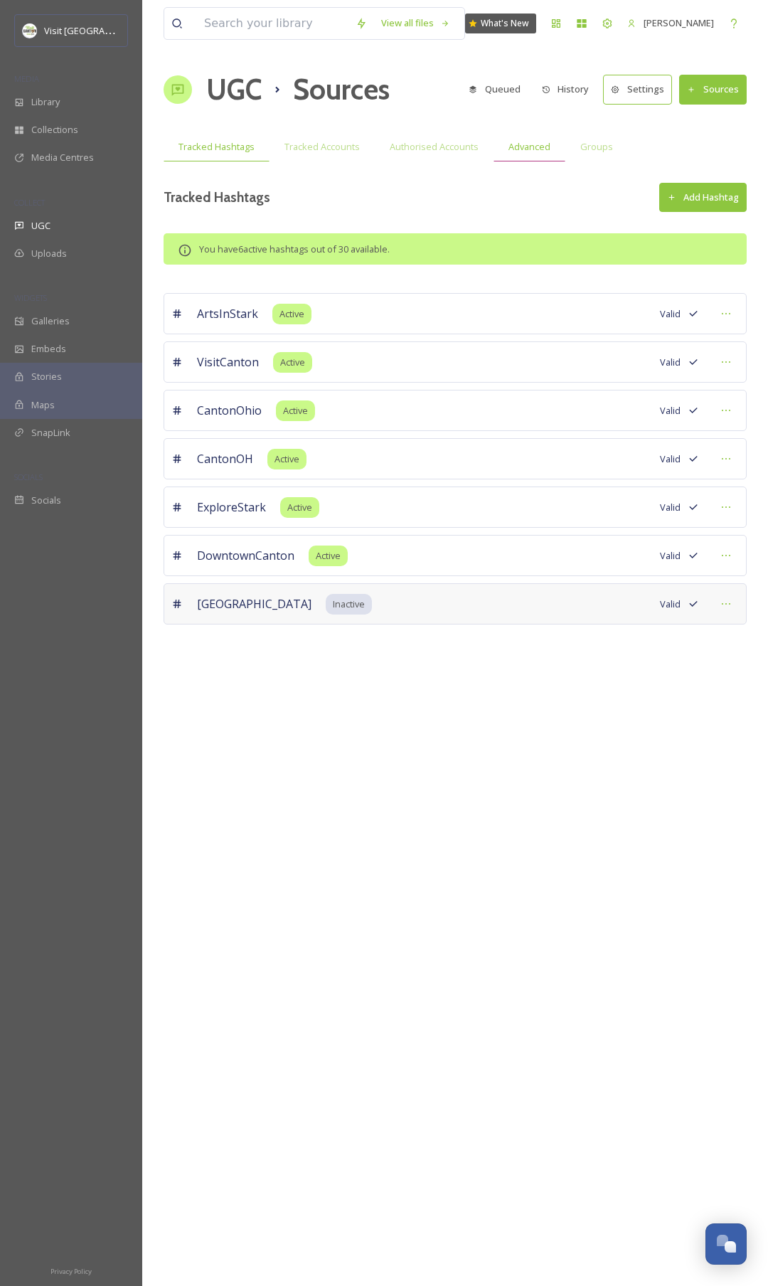
click at [540, 145] on span "Advanced" at bounding box center [530, 147] width 42 height 14
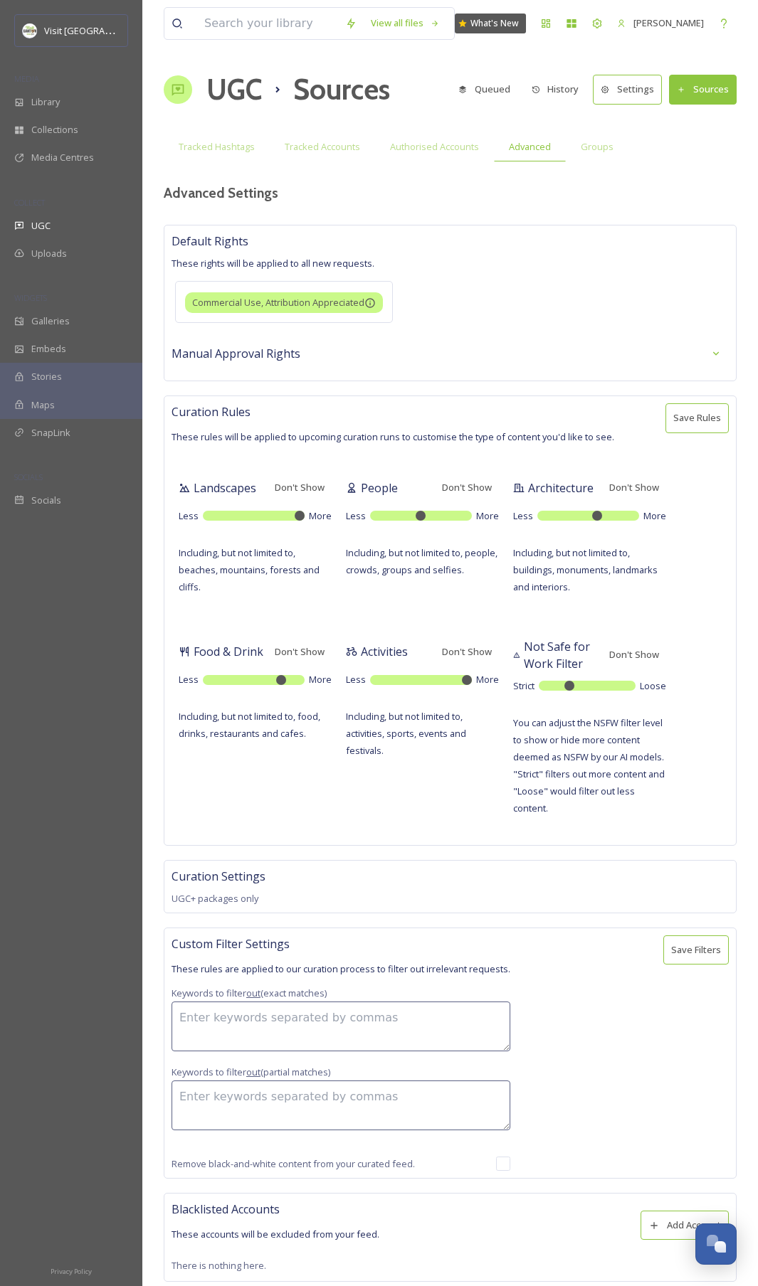
scroll to position [394, 0]
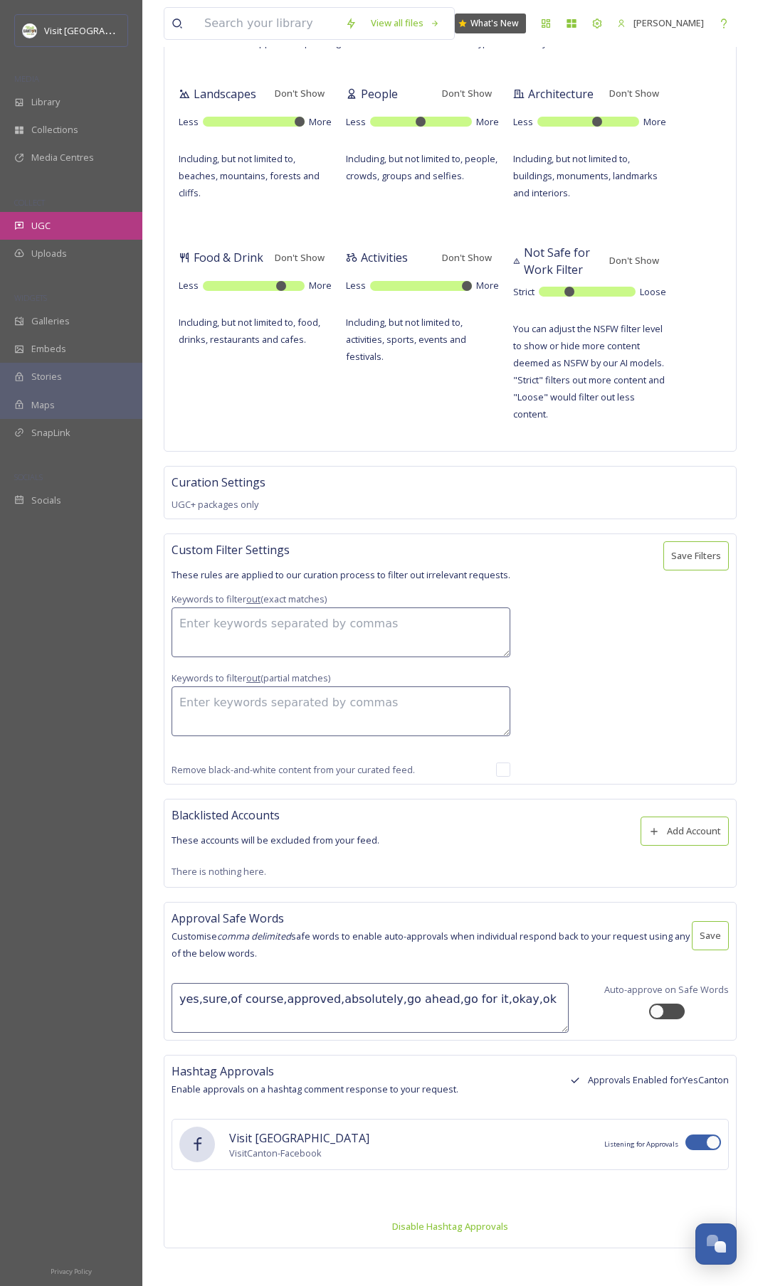
click at [35, 225] on span "UGC" at bounding box center [40, 226] width 19 height 14
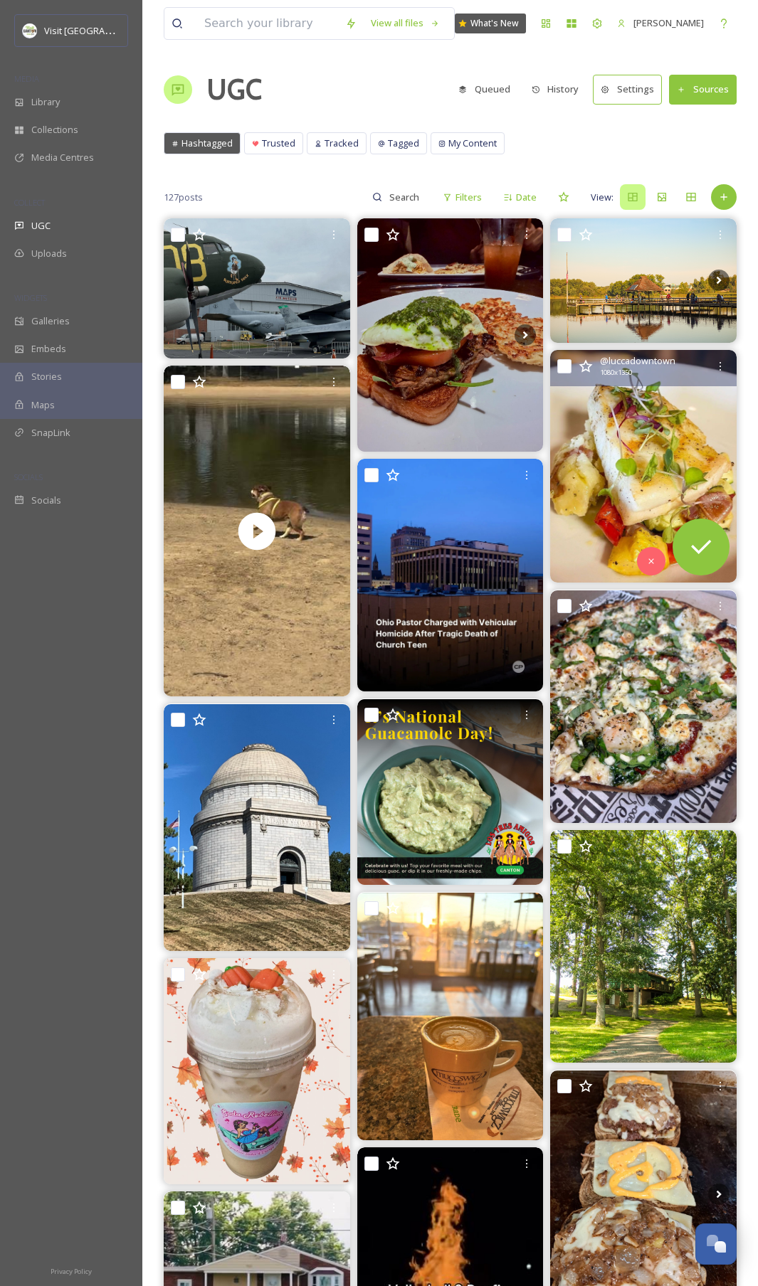
click at [643, 425] on img at bounding box center [643, 466] width 186 height 233
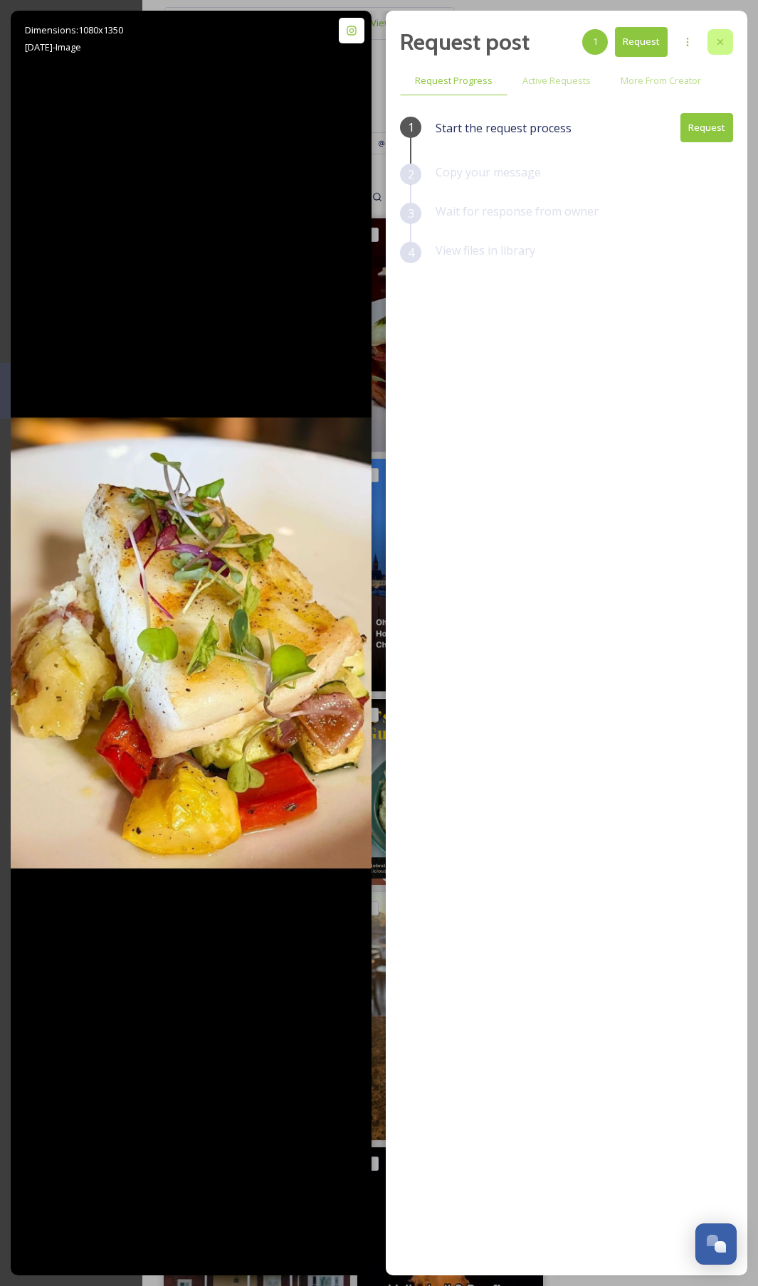
click at [718, 44] on icon at bounding box center [719, 41] width 11 height 11
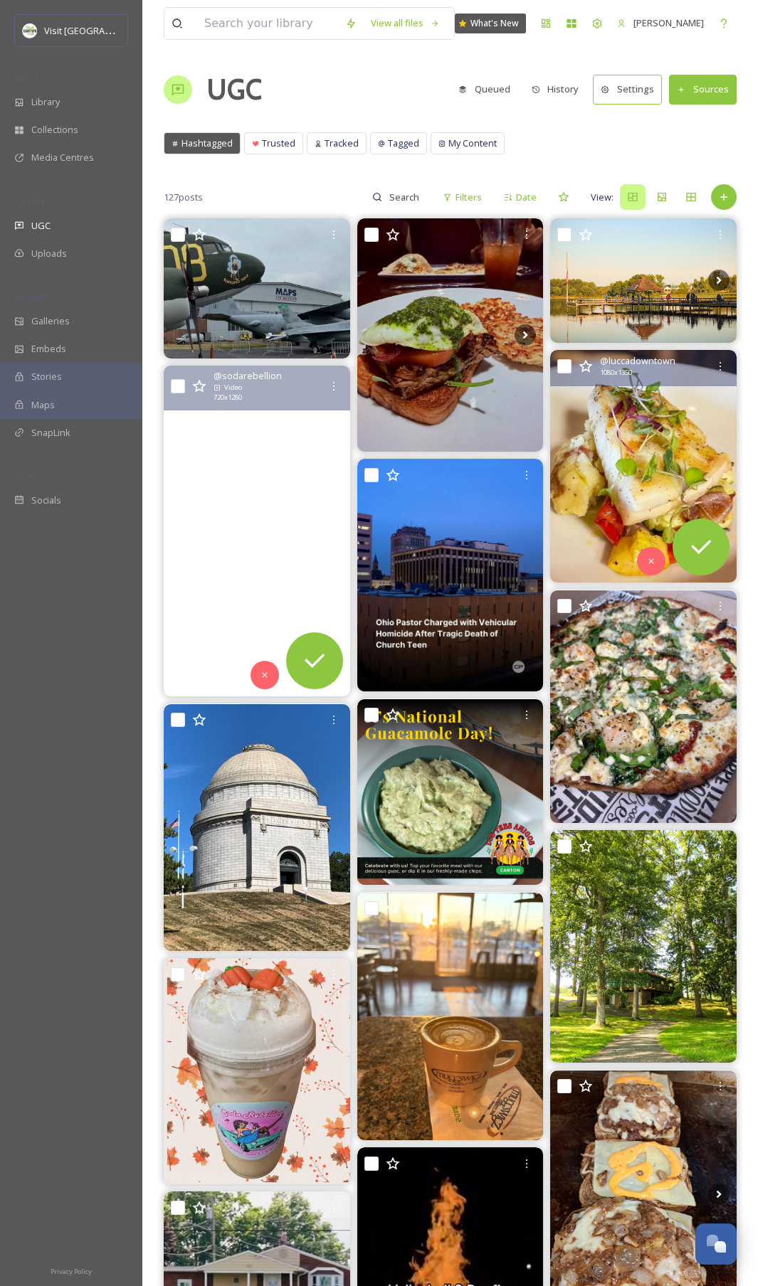
click at [233, 467] on video "we went to Bow Wow Beach today with Rosie to scope out Sunday’s venue, and we a…" at bounding box center [257, 531] width 186 height 331
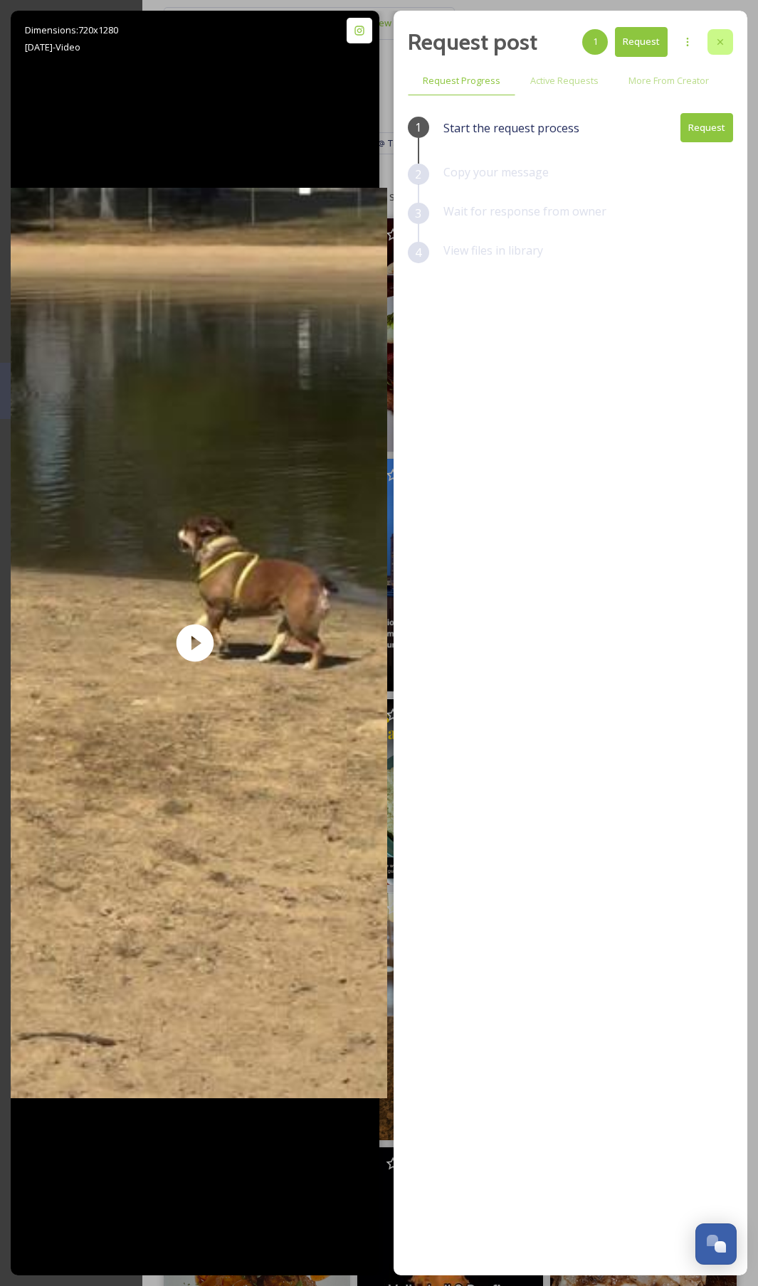
click at [727, 35] on div at bounding box center [720, 42] width 26 height 26
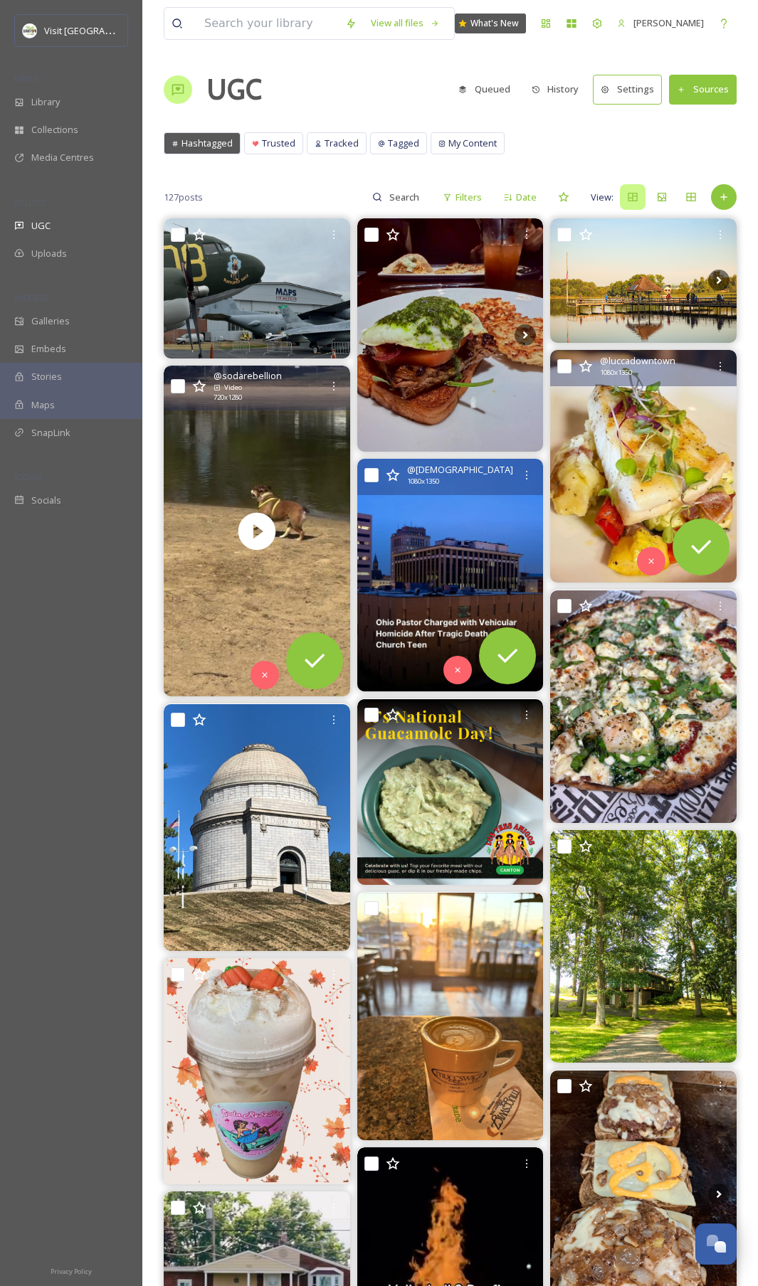
click at [435, 561] on img at bounding box center [450, 575] width 186 height 233
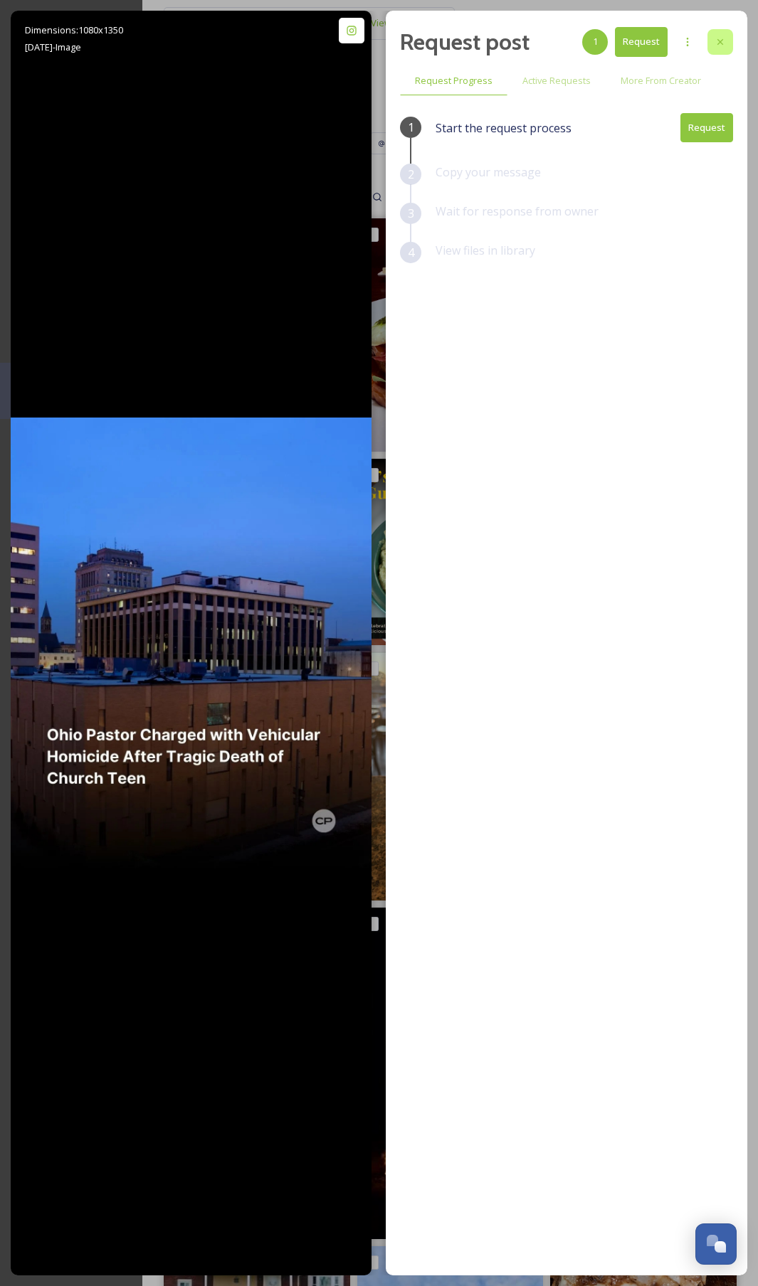
click at [717, 43] on icon at bounding box center [720, 42] width 6 height 6
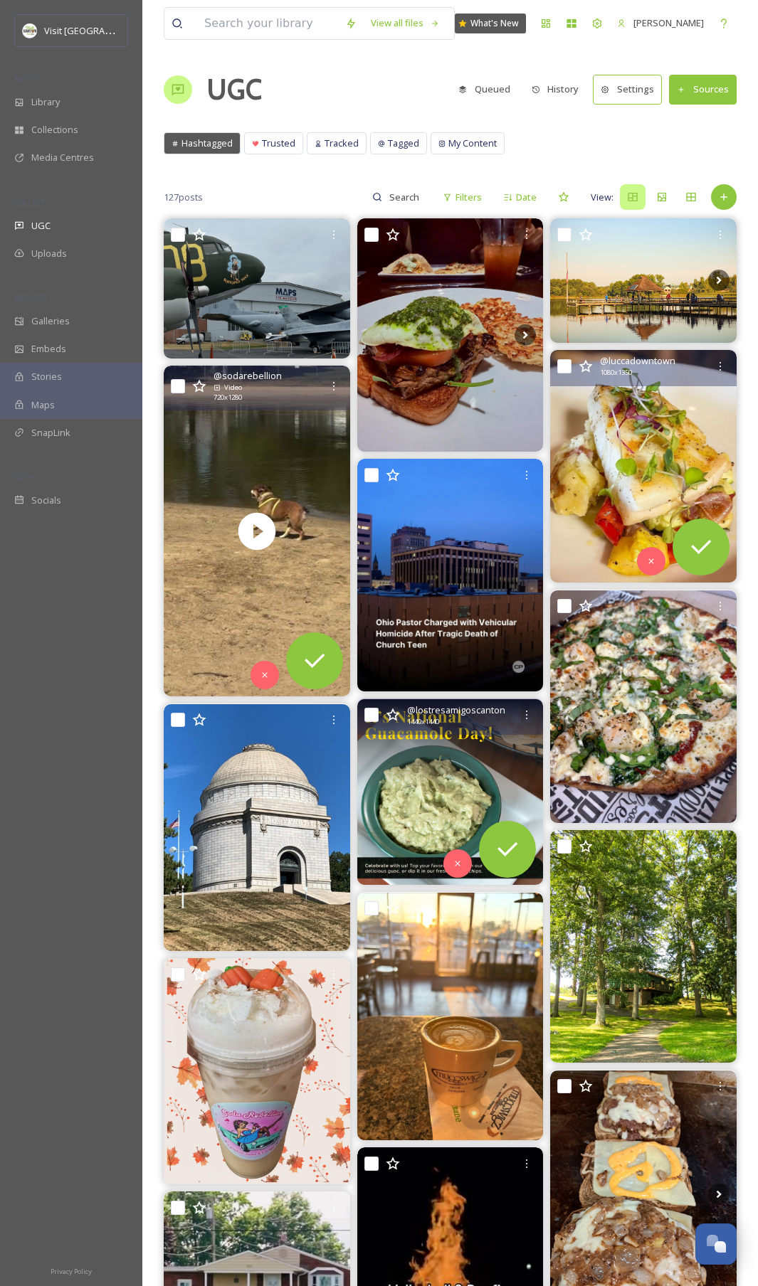
scroll to position [383, 0]
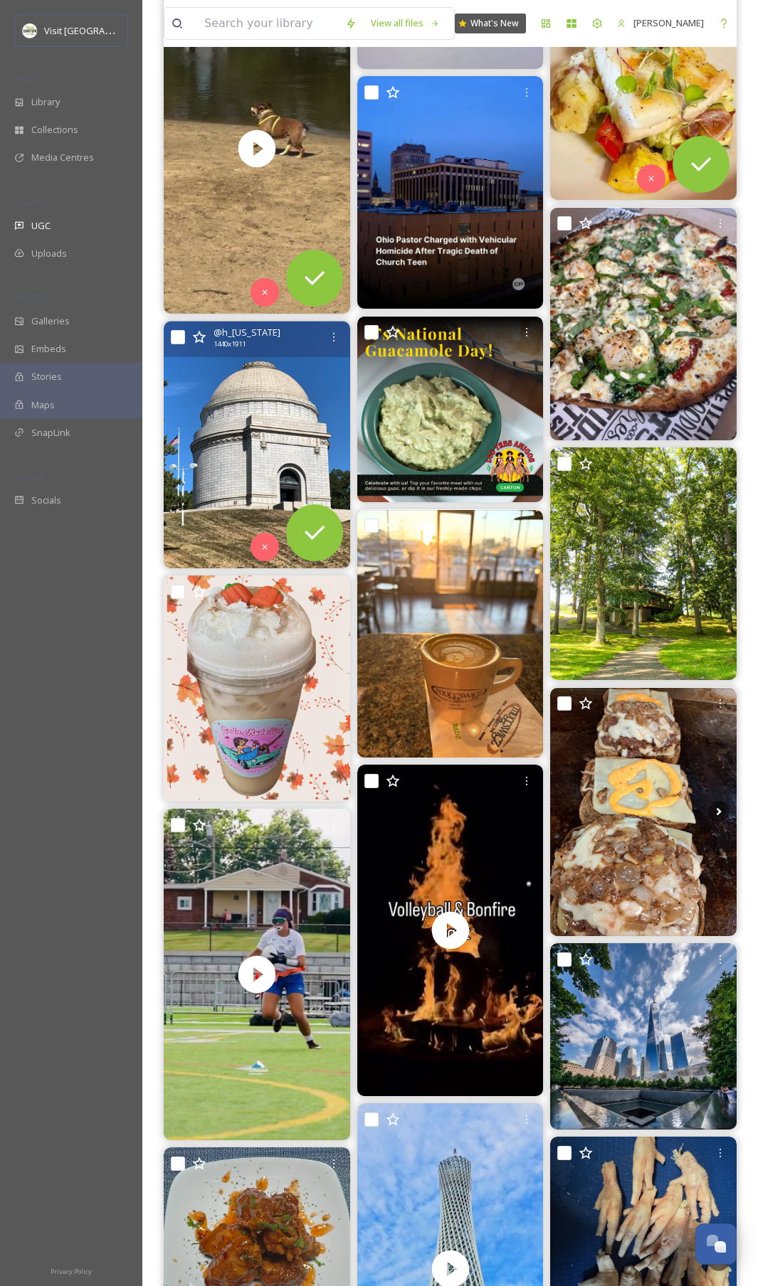
click at [258, 410] on img at bounding box center [257, 444] width 186 height 247
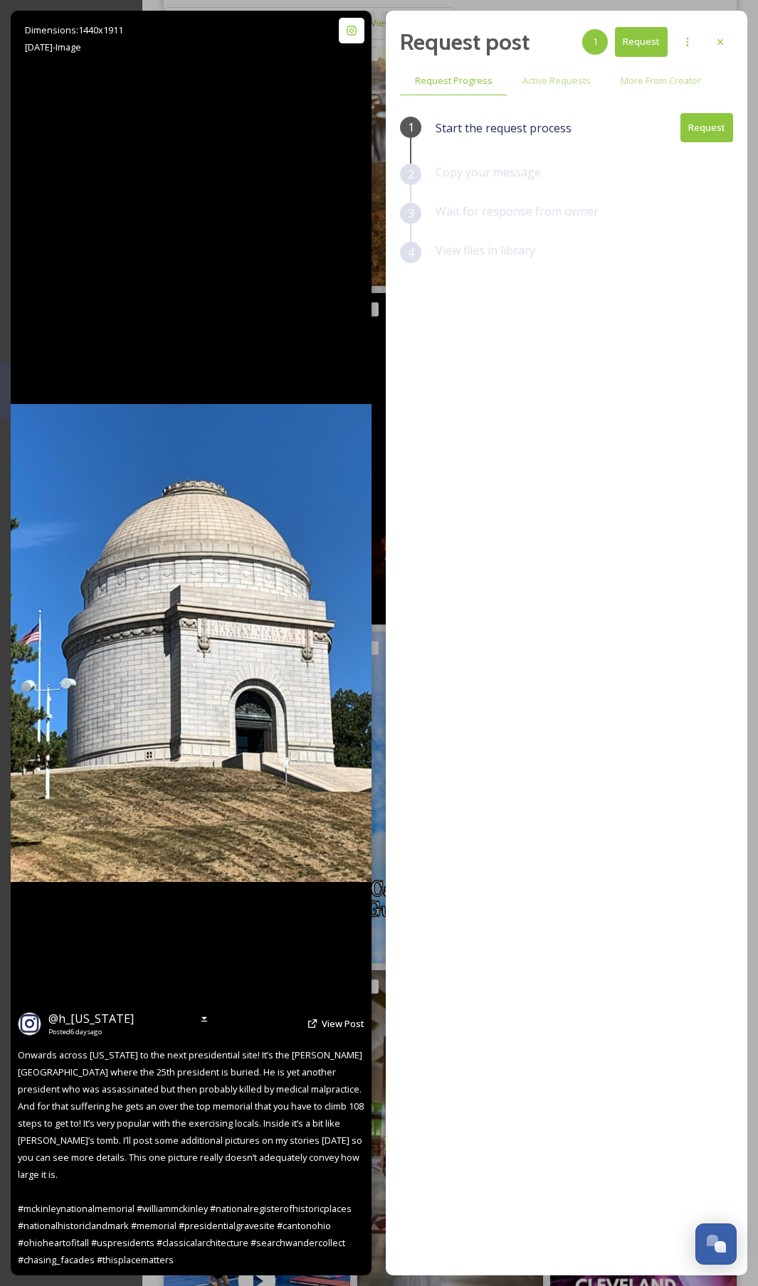
scroll to position [820, 0]
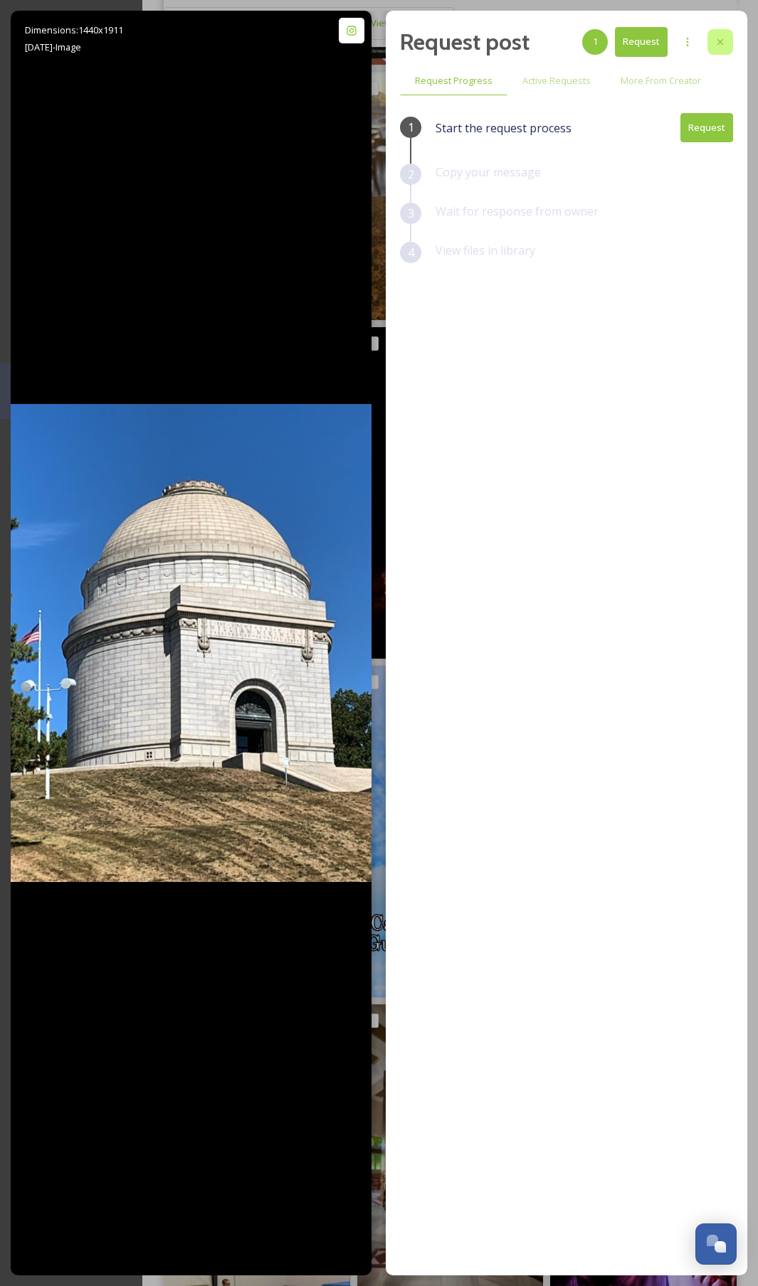
click at [726, 47] on div at bounding box center [720, 42] width 26 height 26
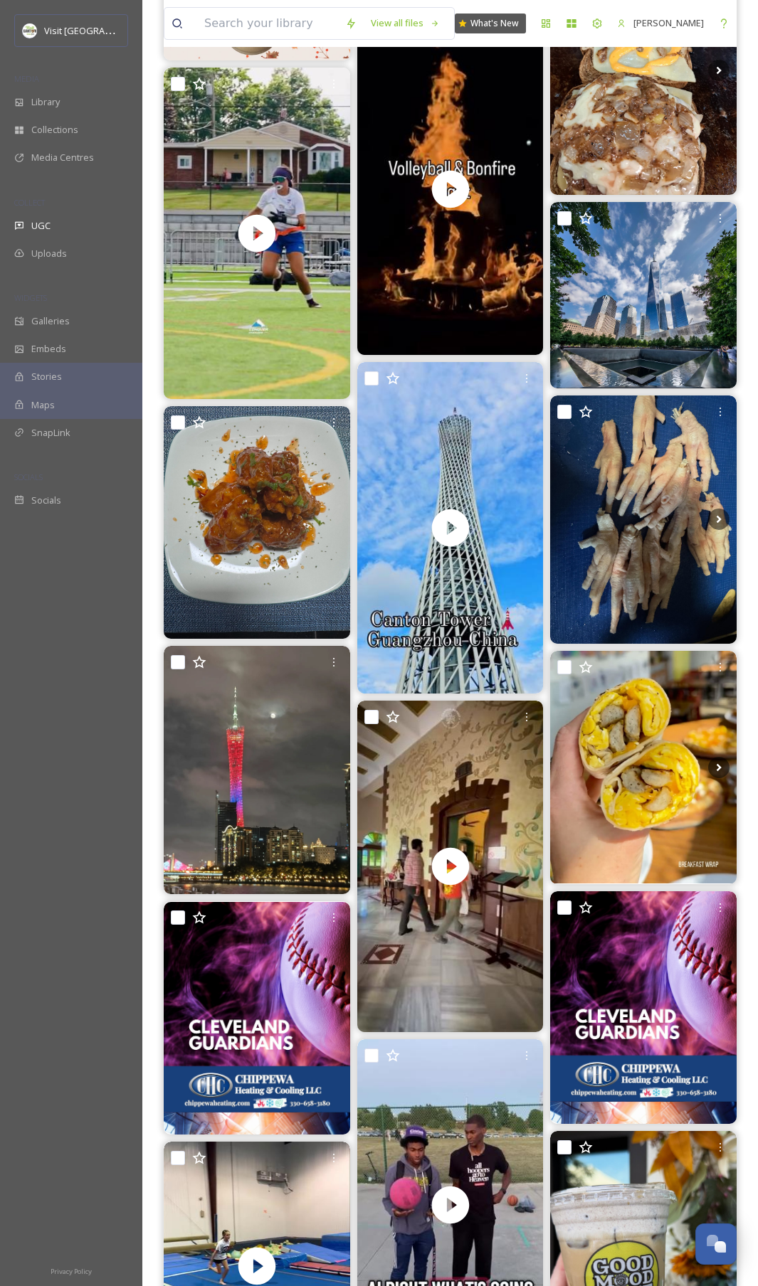
scroll to position [1182, 0]
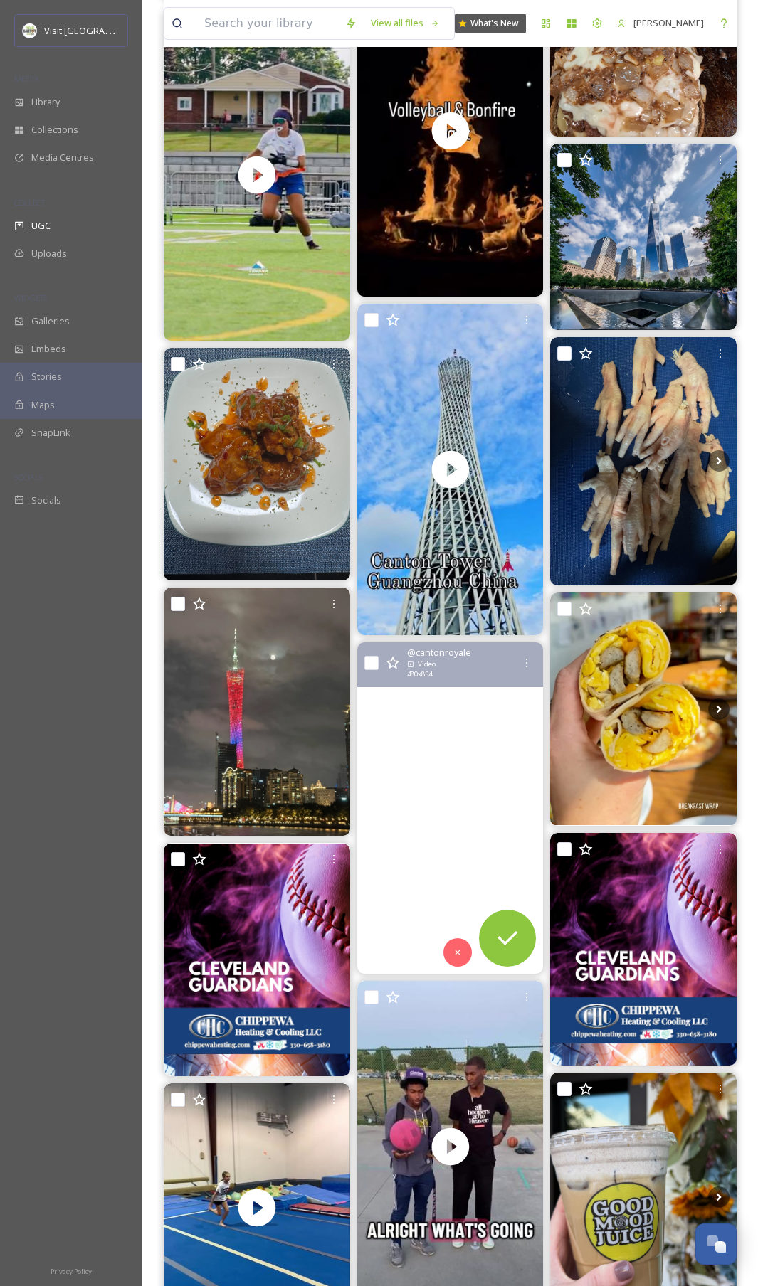
click at [414, 644] on video "Appreciative for varanasi.eats ghummakad_chatora ekbanarasi for helping us roll…" at bounding box center [450, 807] width 186 height 331
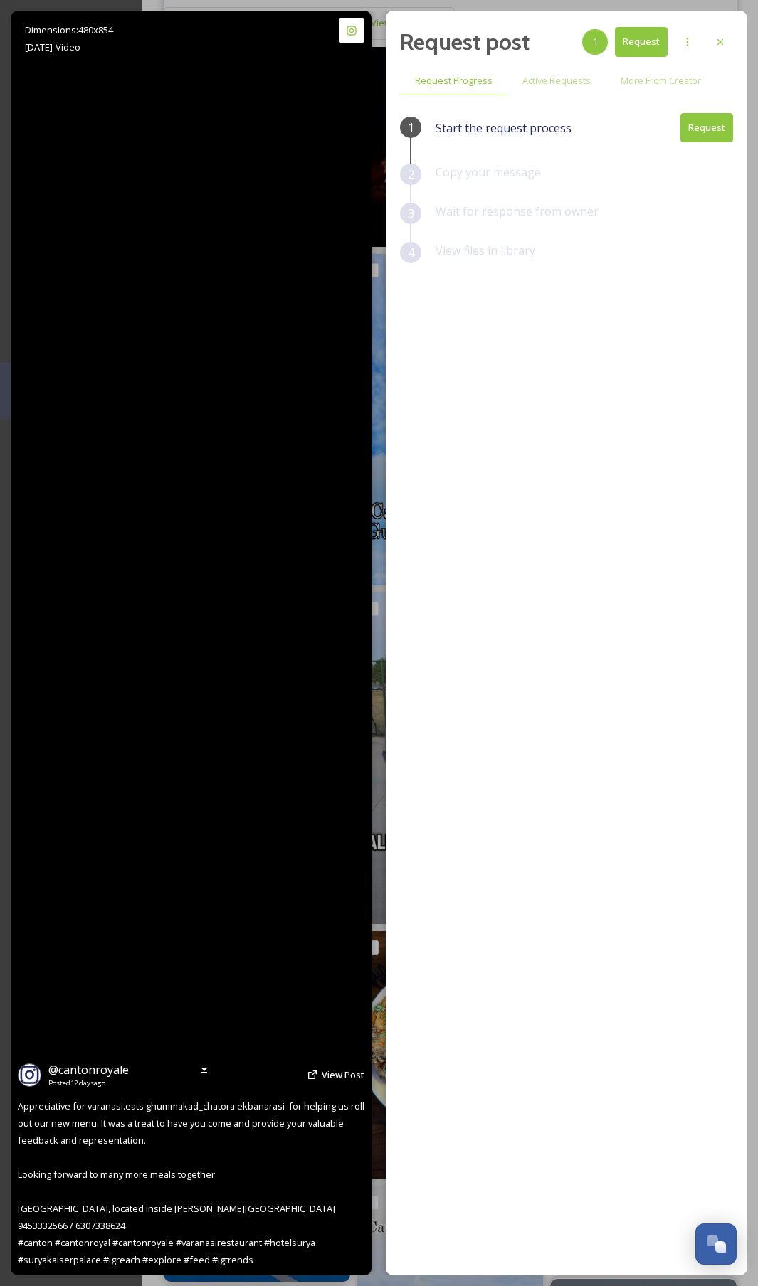
scroll to position [1294, 0]
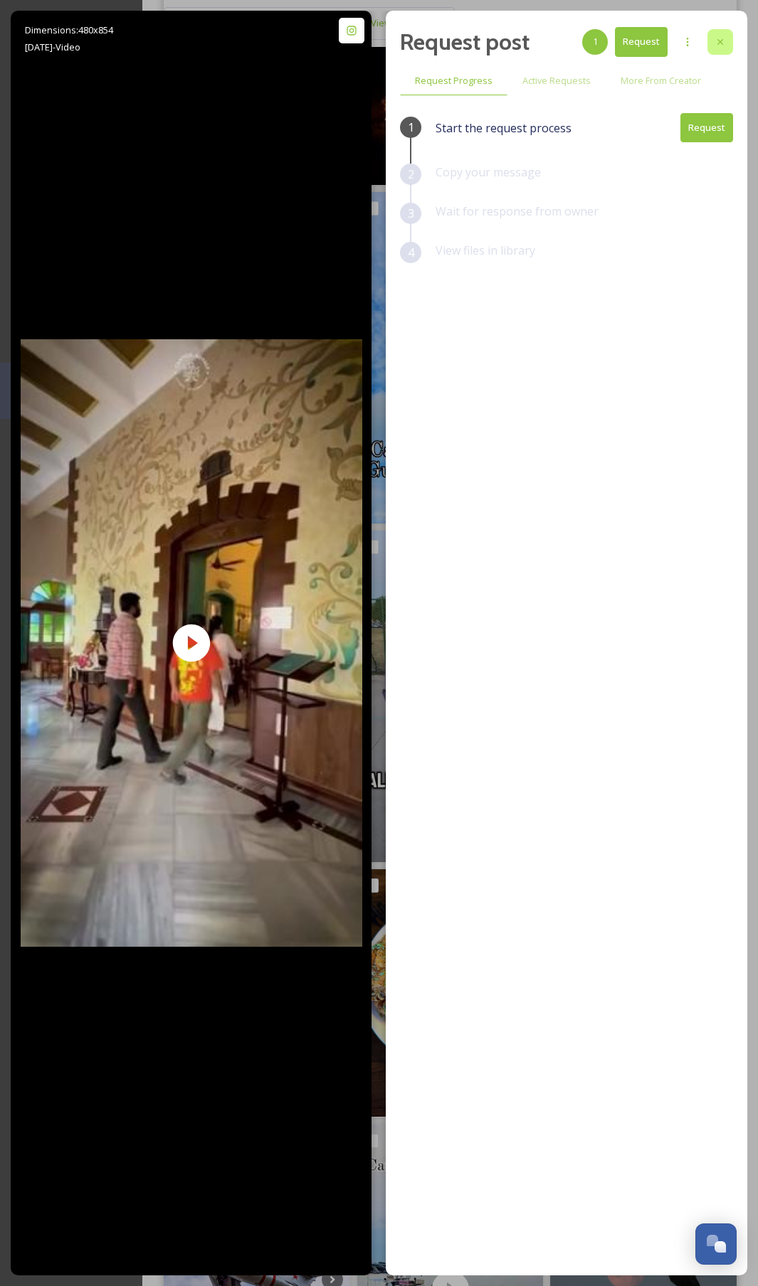
click at [724, 45] on icon at bounding box center [719, 41] width 11 height 11
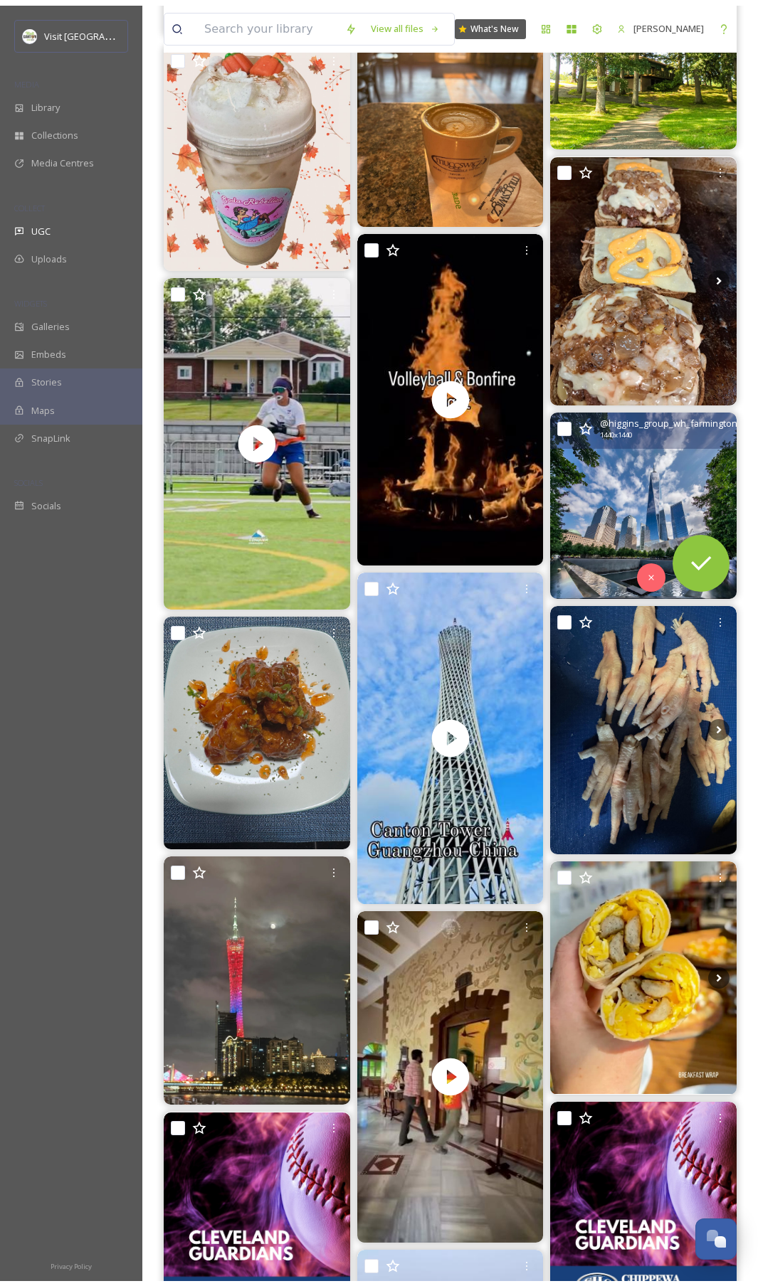
scroll to position [700, 0]
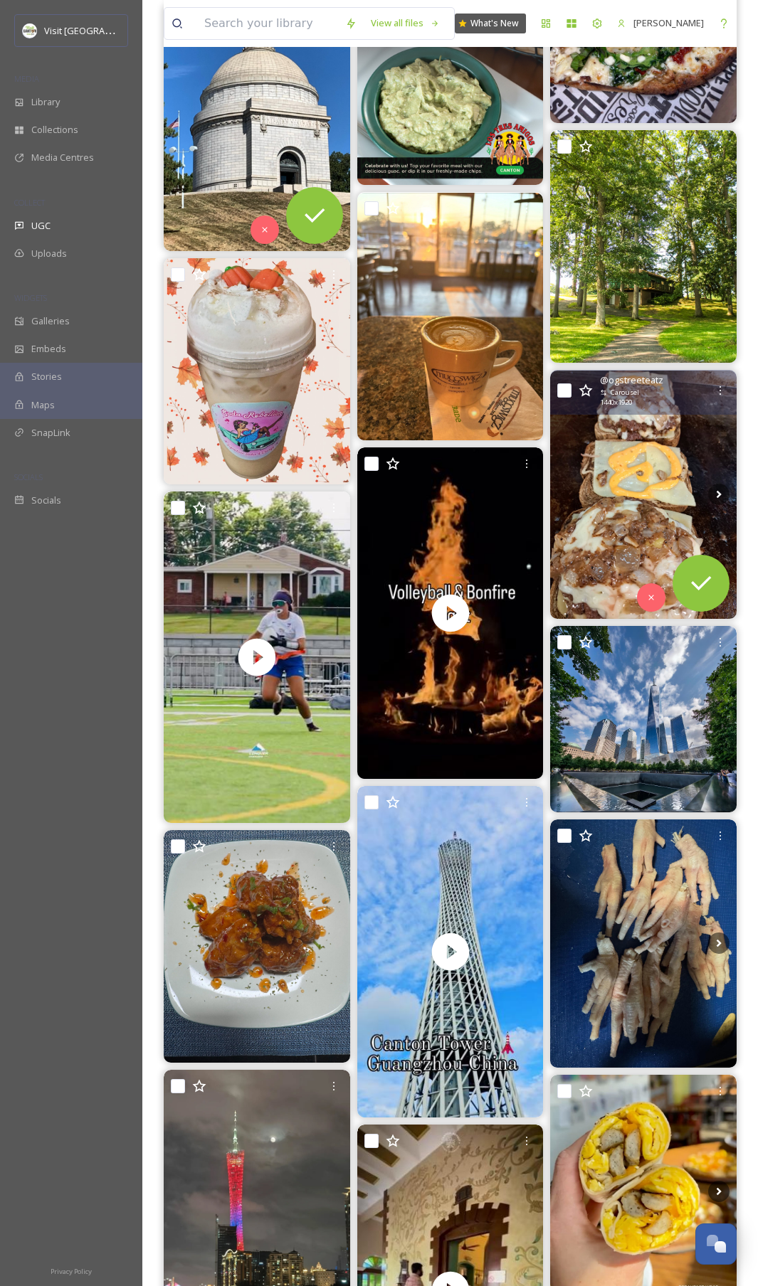
click at [622, 514] on img at bounding box center [643, 495] width 186 height 248
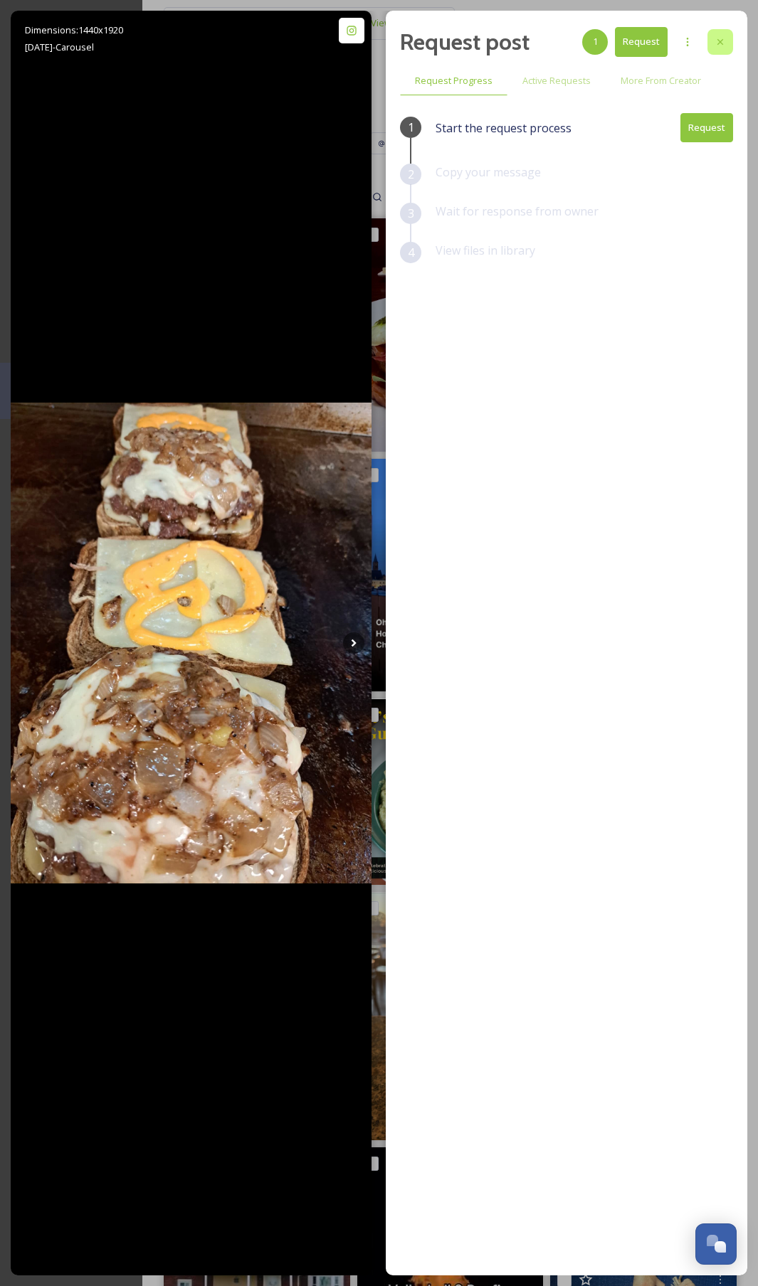
click at [730, 40] on div at bounding box center [720, 42] width 26 height 26
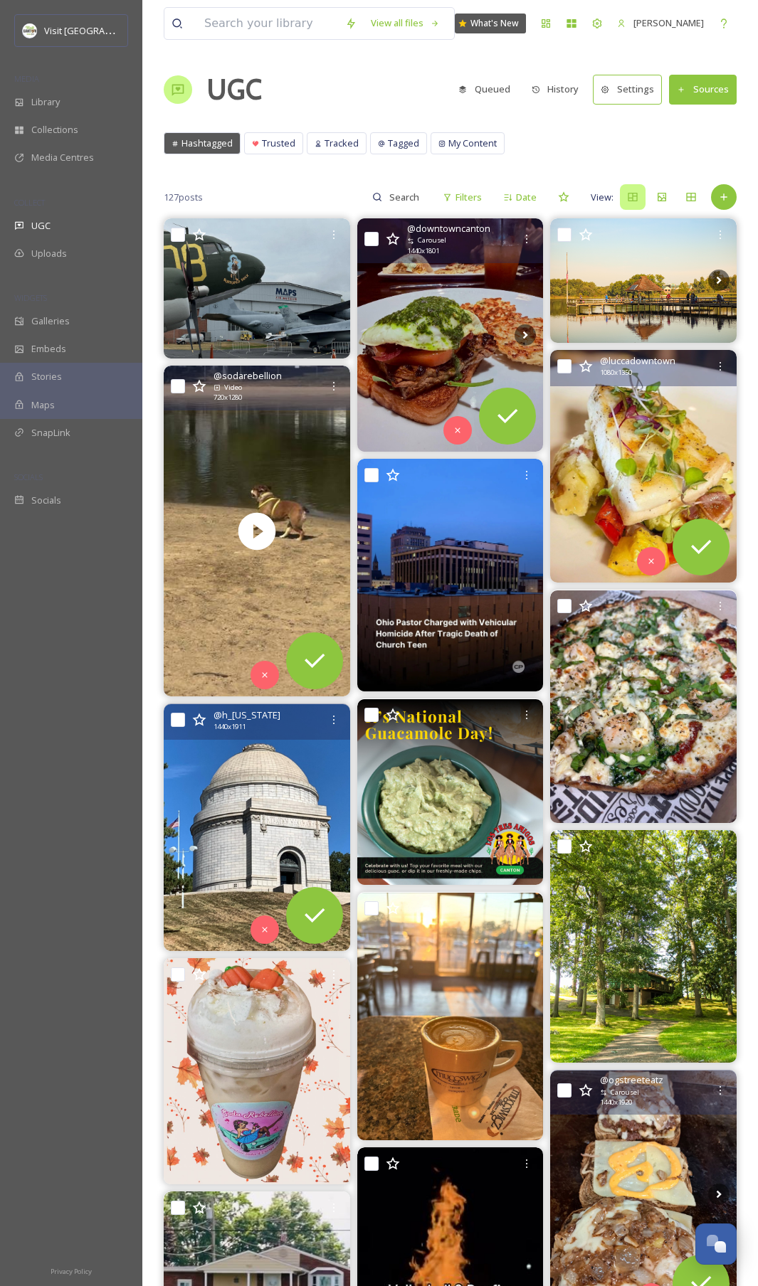
click at [453, 319] on img at bounding box center [450, 334] width 186 height 233
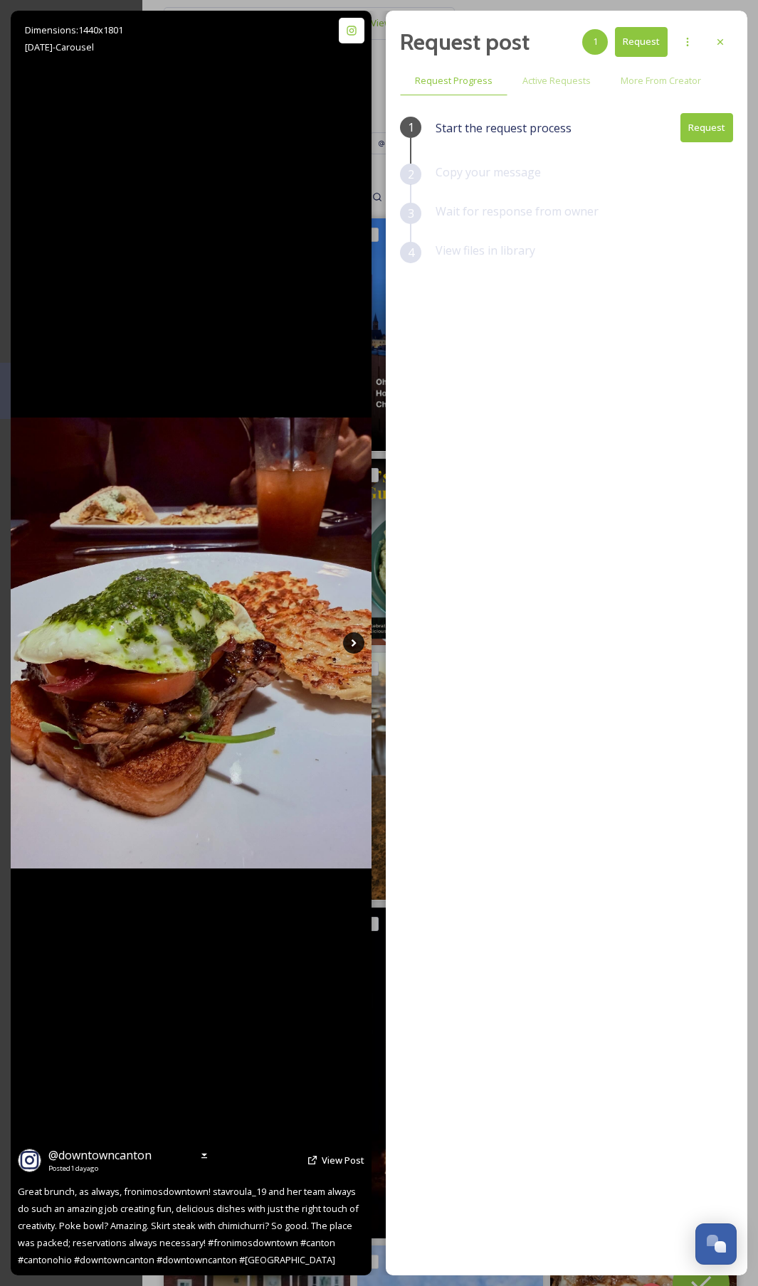
click at [356, 644] on icon at bounding box center [353, 642] width 21 height 21
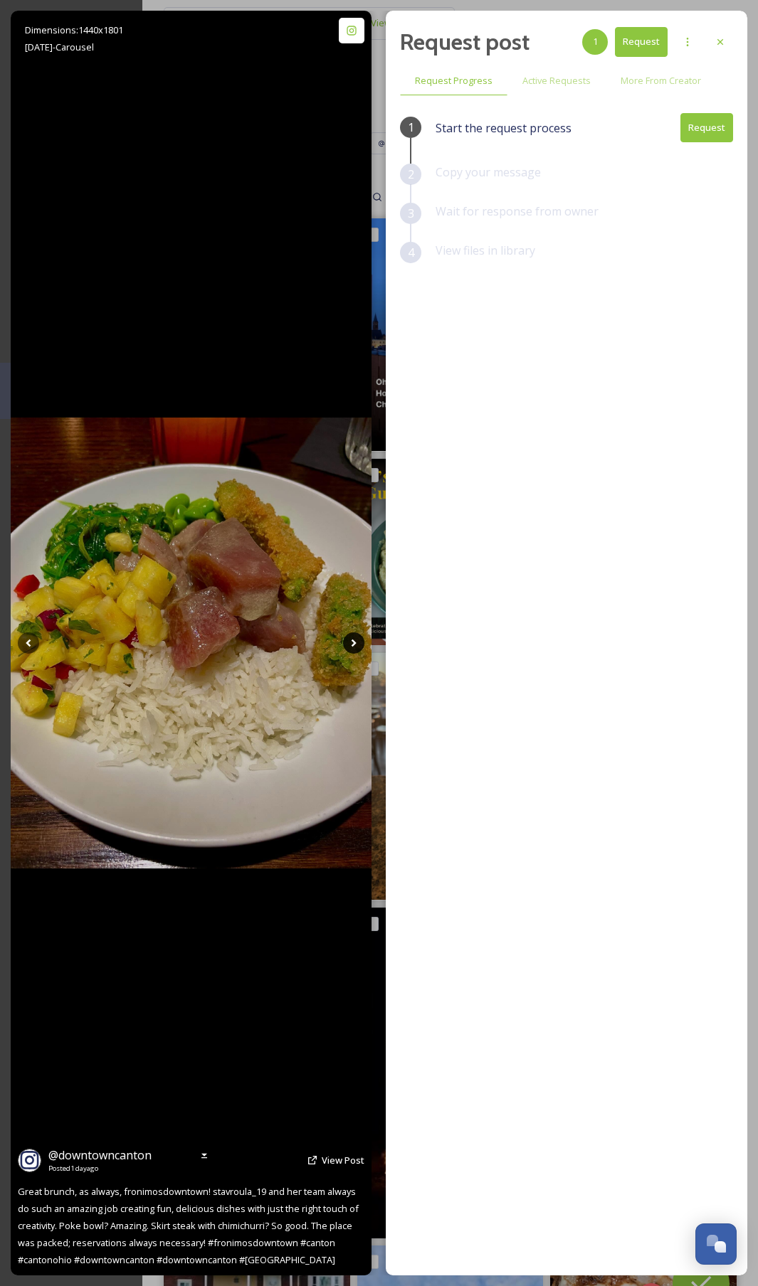
click at [356, 644] on icon at bounding box center [353, 642] width 21 height 21
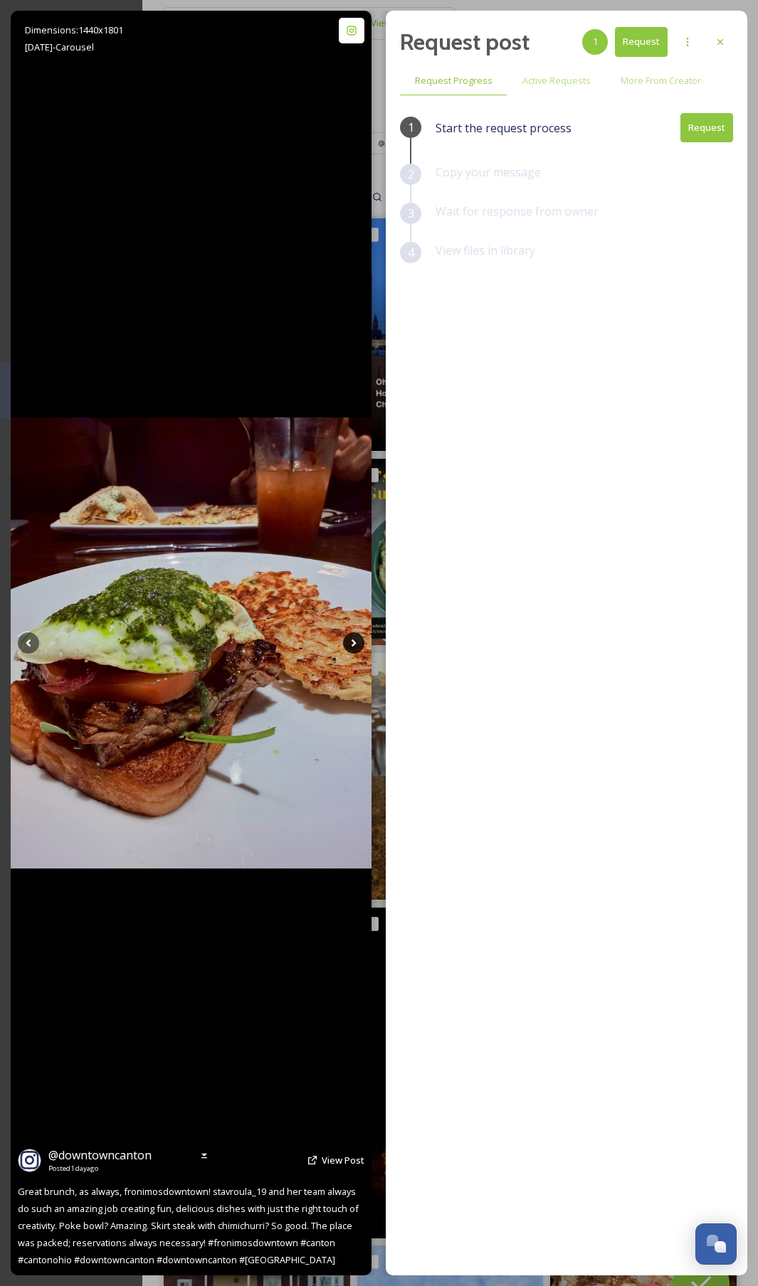
click at [356, 644] on icon at bounding box center [353, 642] width 21 height 21
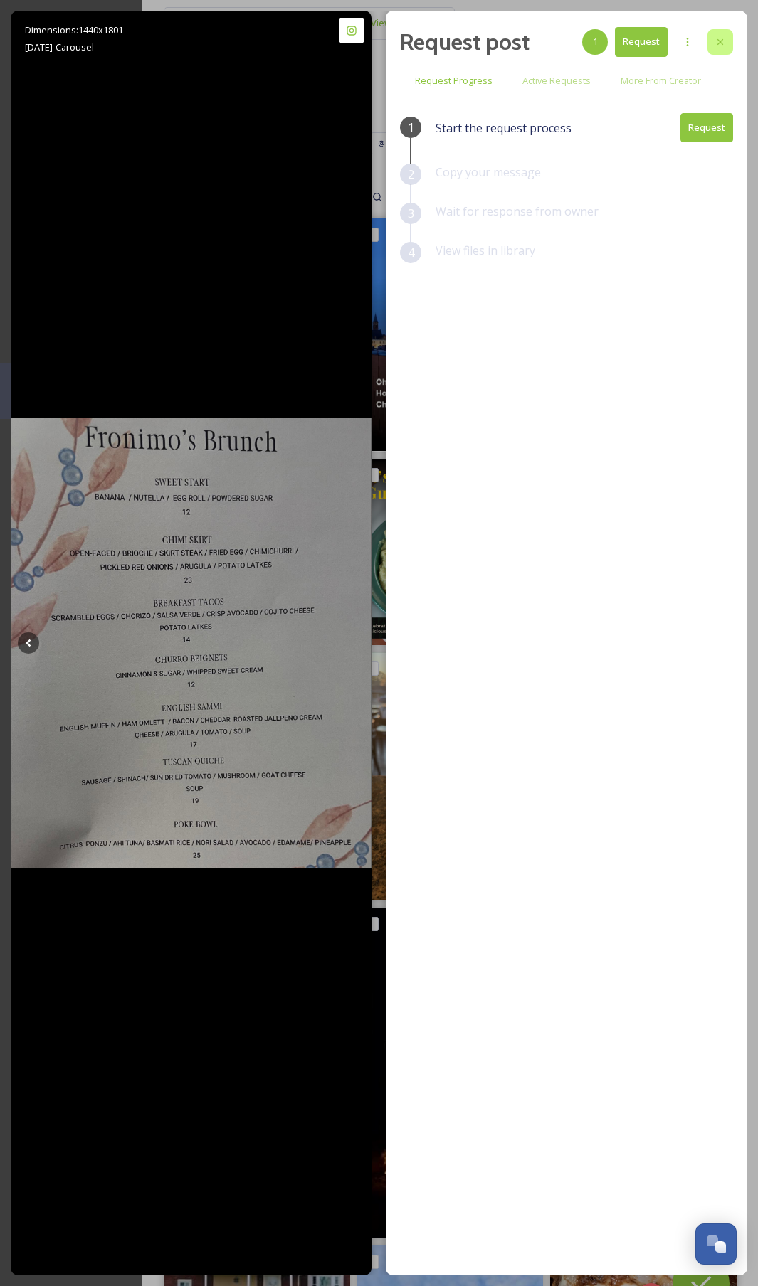
click at [723, 41] on icon at bounding box center [719, 41] width 11 height 11
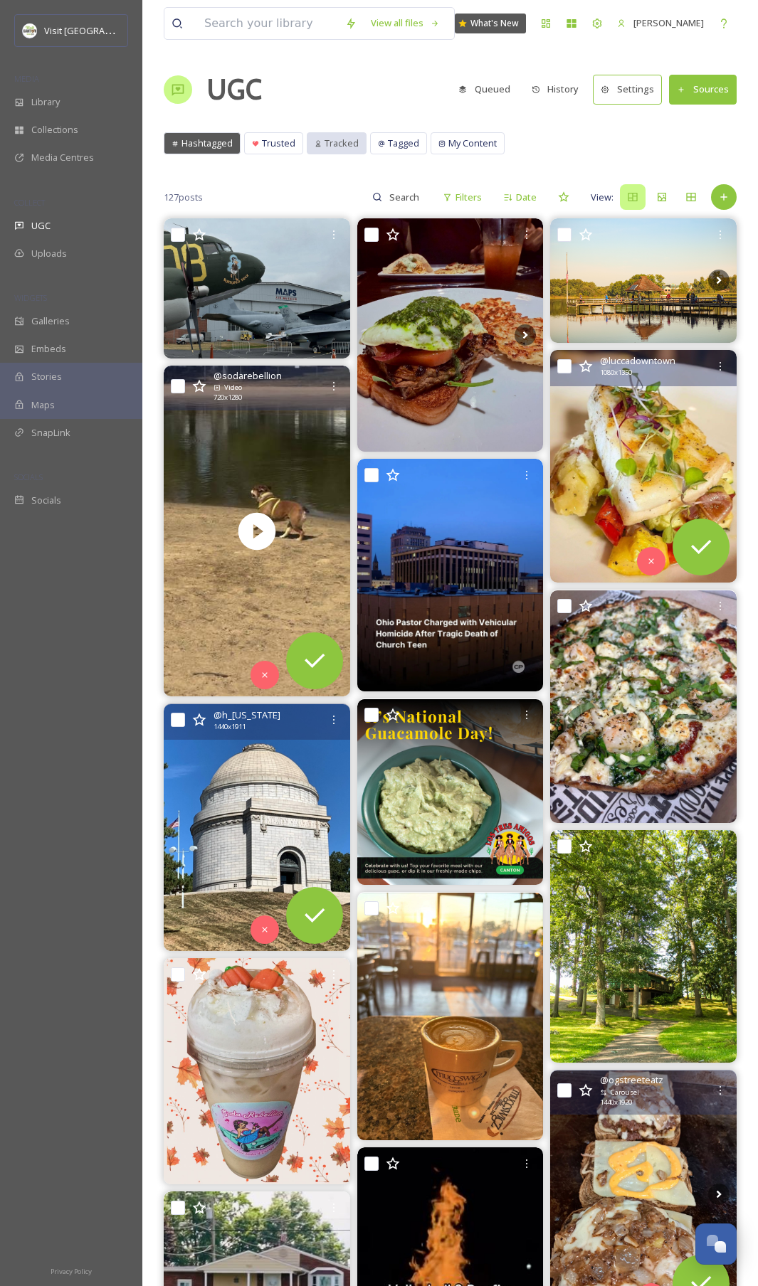
click at [331, 147] on span "Tracked" at bounding box center [341, 144] width 34 height 14
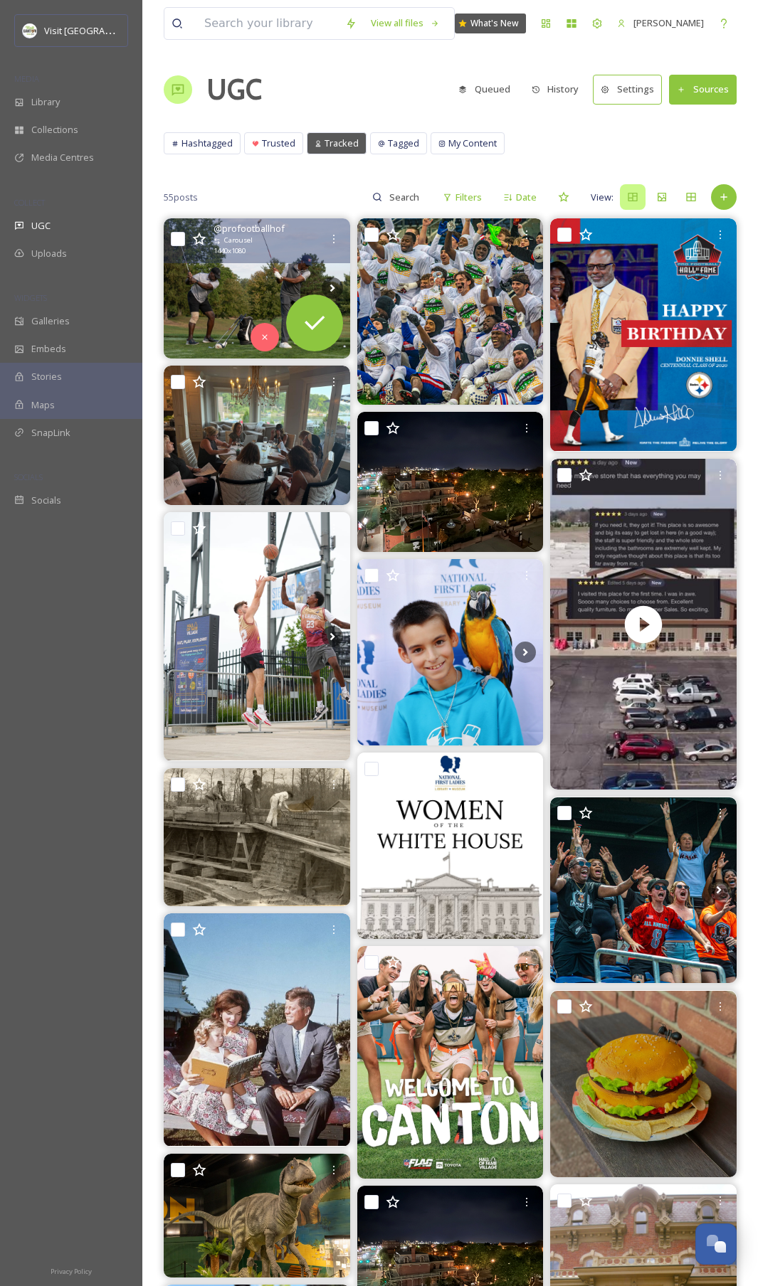
click at [198, 306] on img at bounding box center [257, 287] width 186 height 139
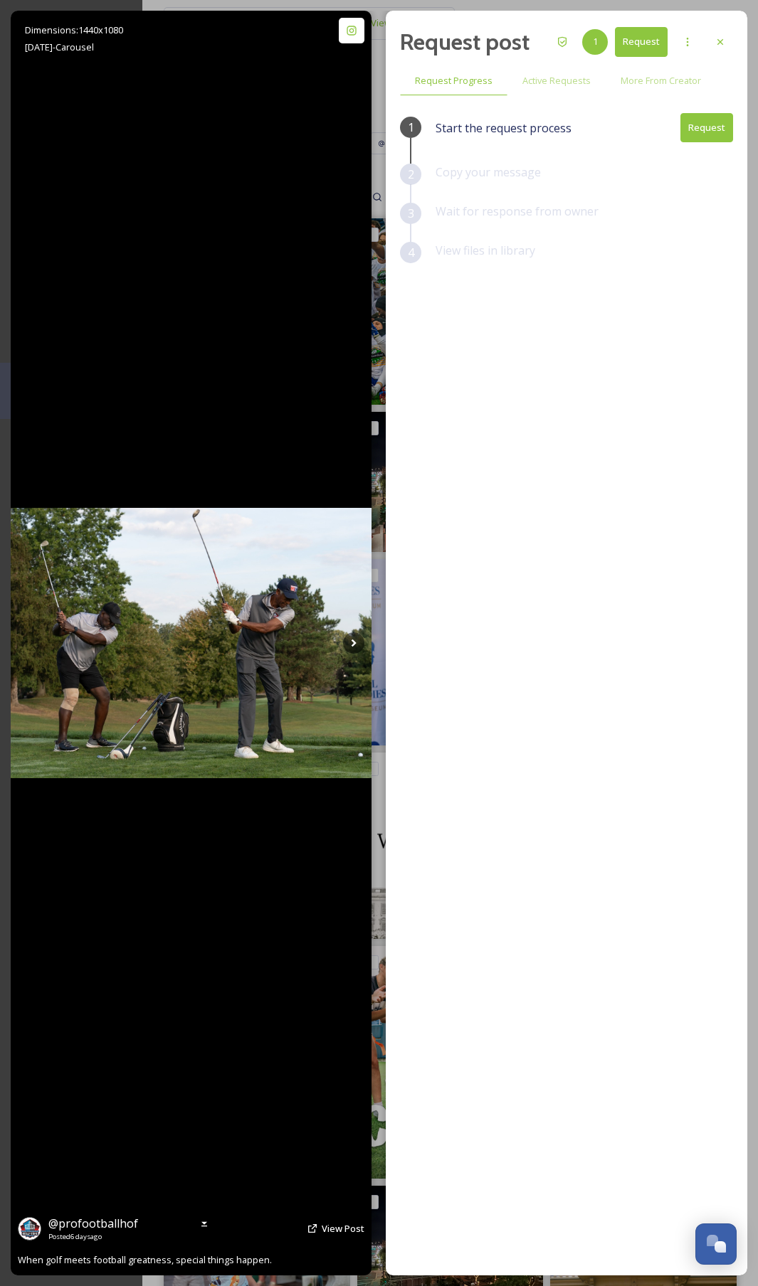
click at [365, 644] on img at bounding box center [191, 643] width 361 height 270
click at [356, 644] on icon at bounding box center [353, 642] width 21 height 21
click at [354, 644] on icon at bounding box center [353, 643] width 5 height 8
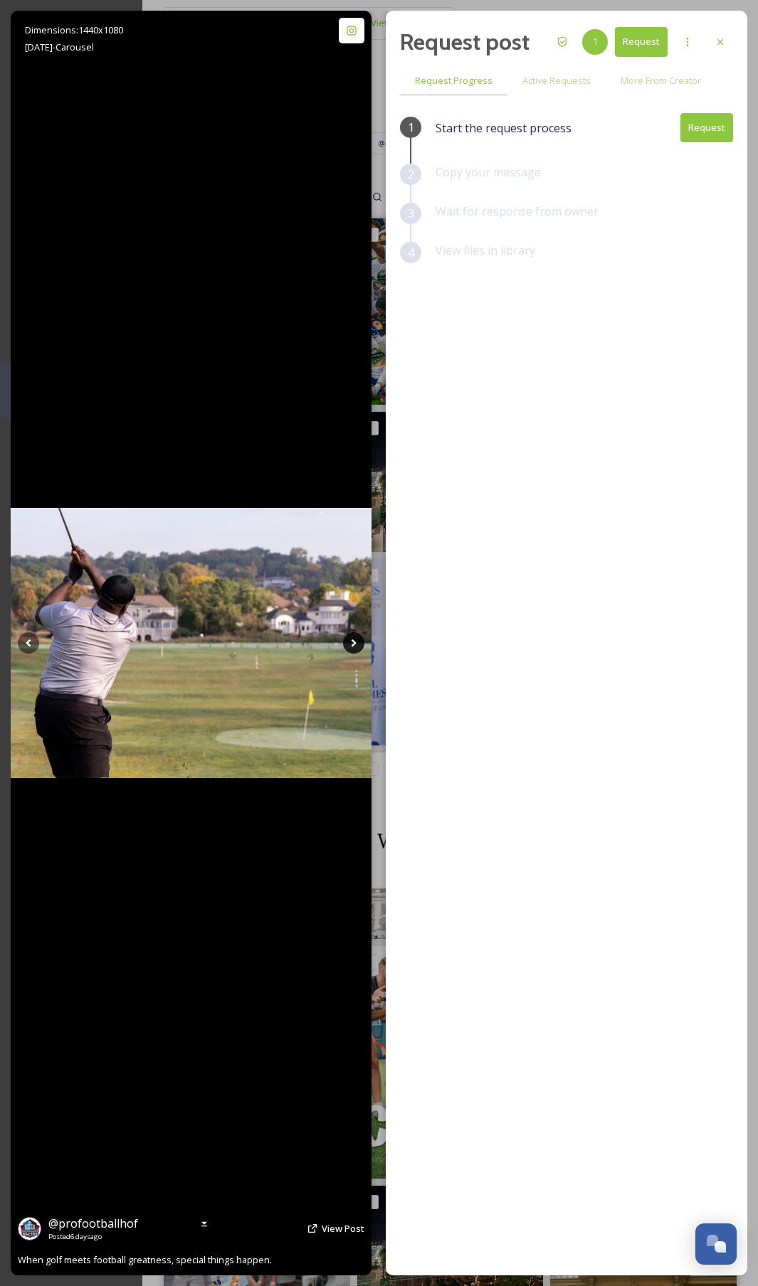
click at [354, 643] on icon at bounding box center [353, 643] width 5 height 8
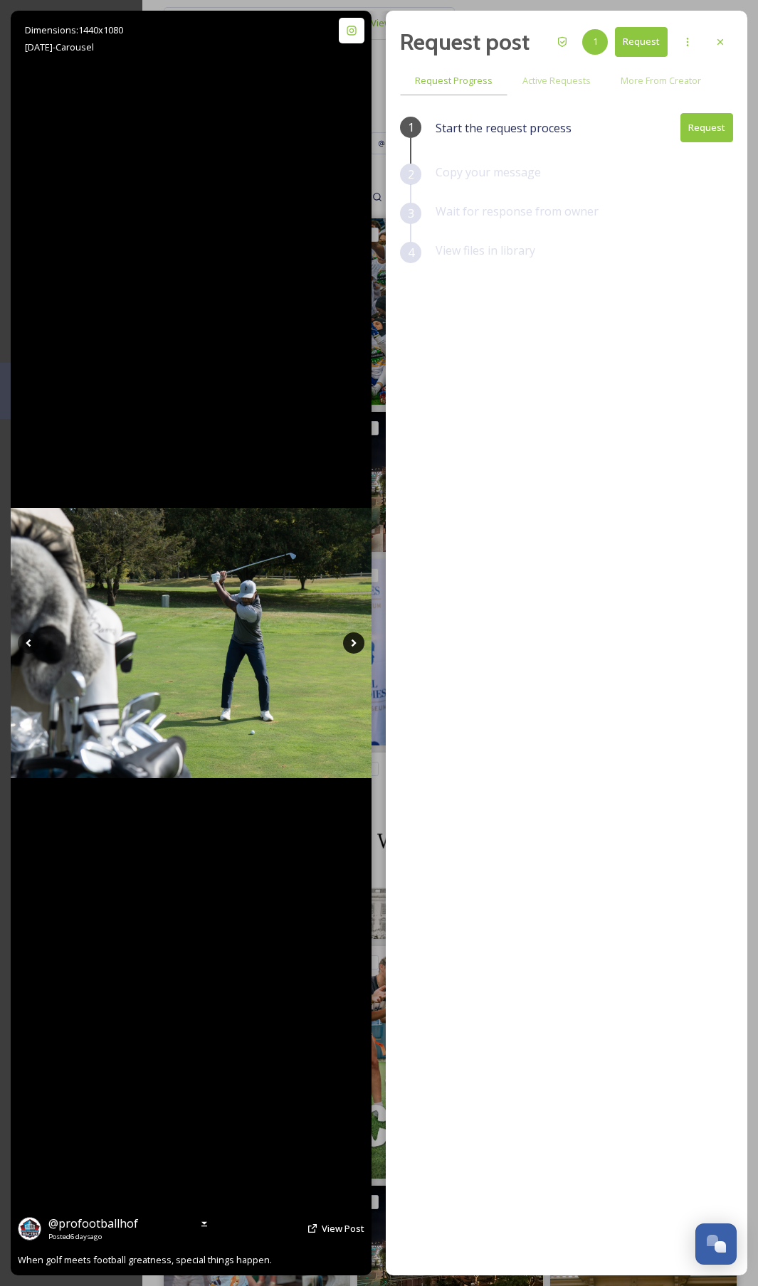
click at [352, 644] on icon at bounding box center [353, 642] width 21 height 21
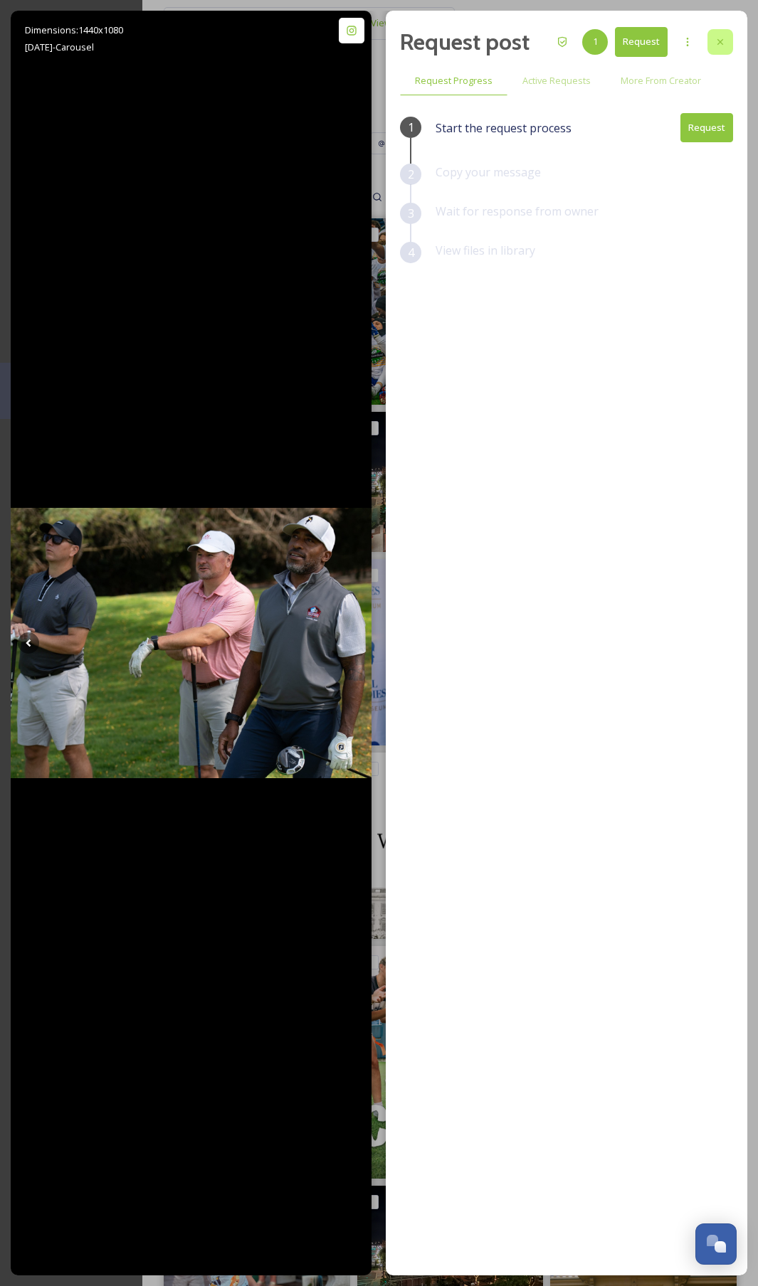
click at [730, 47] on div at bounding box center [720, 42] width 26 height 26
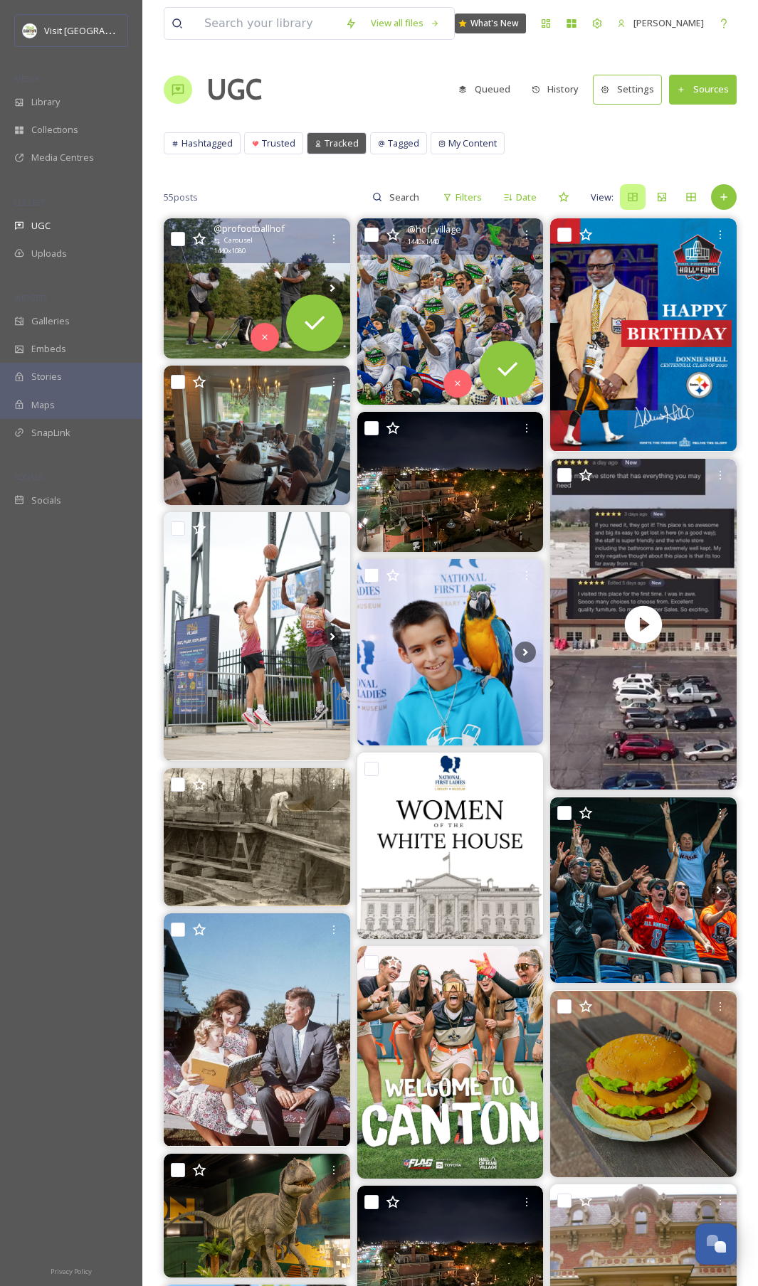
click at [434, 302] on img at bounding box center [450, 311] width 186 height 186
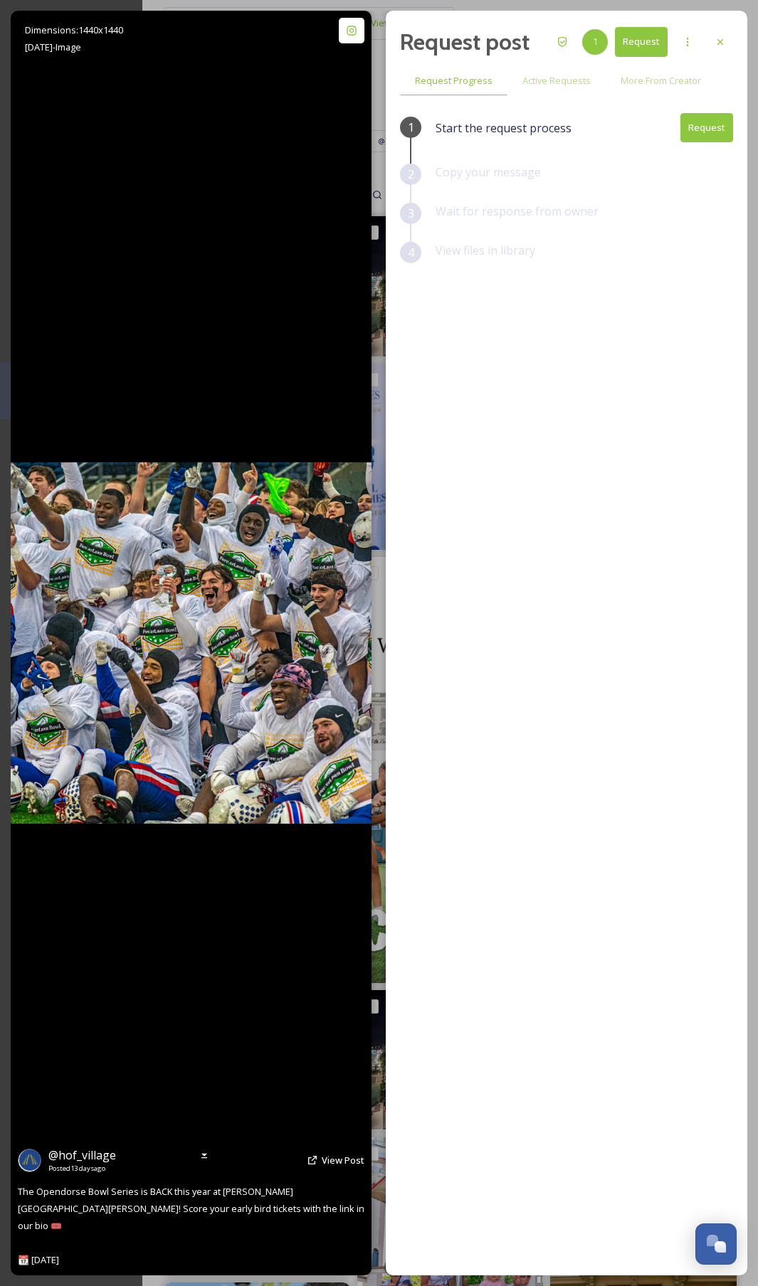
scroll to position [3, 0]
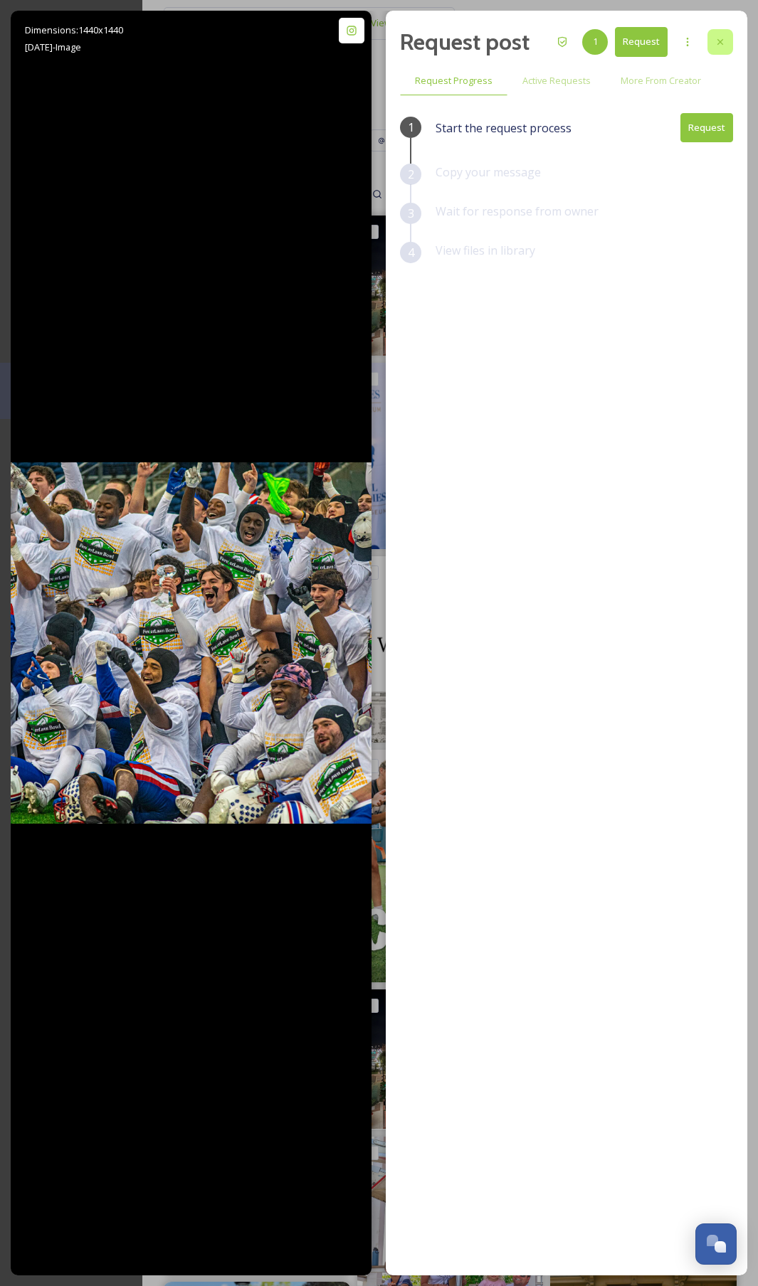
click at [722, 43] on icon at bounding box center [719, 41] width 11 height 11
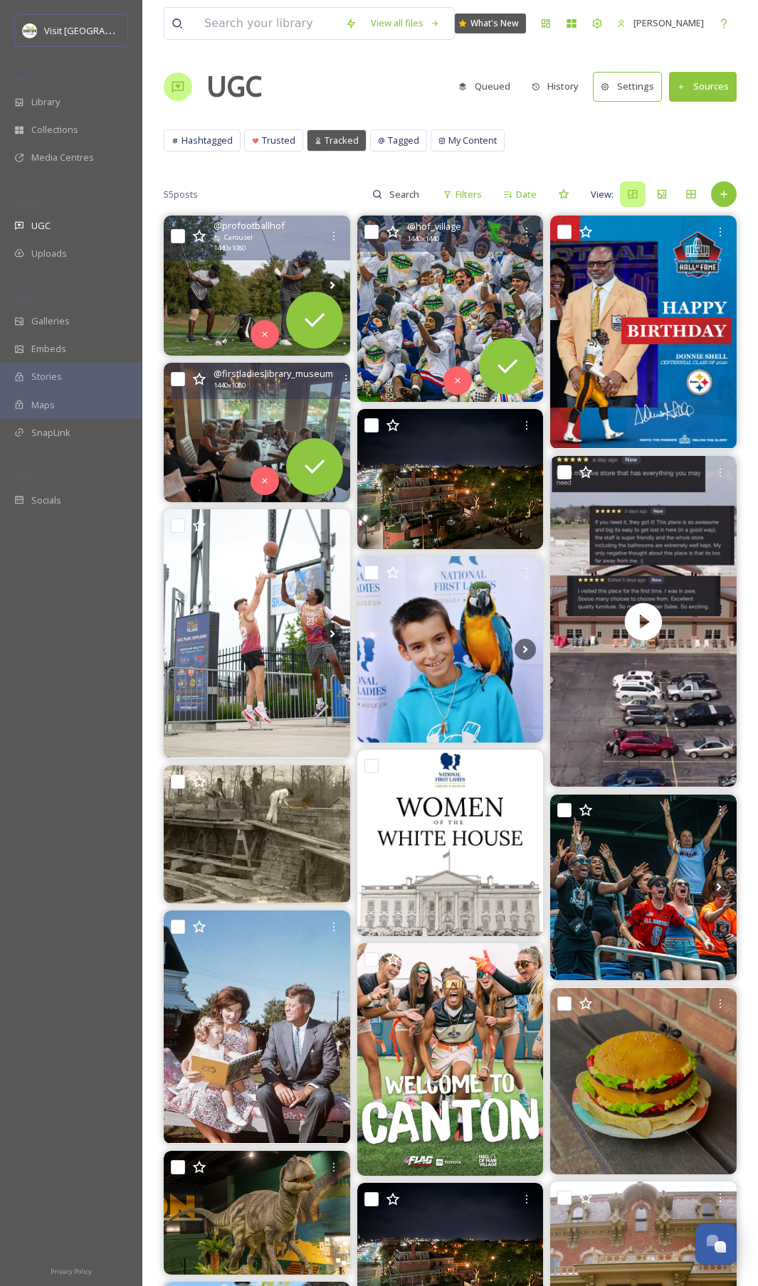
click at [212, 420] on img at bounding box center [257, 432] width 186 height 139
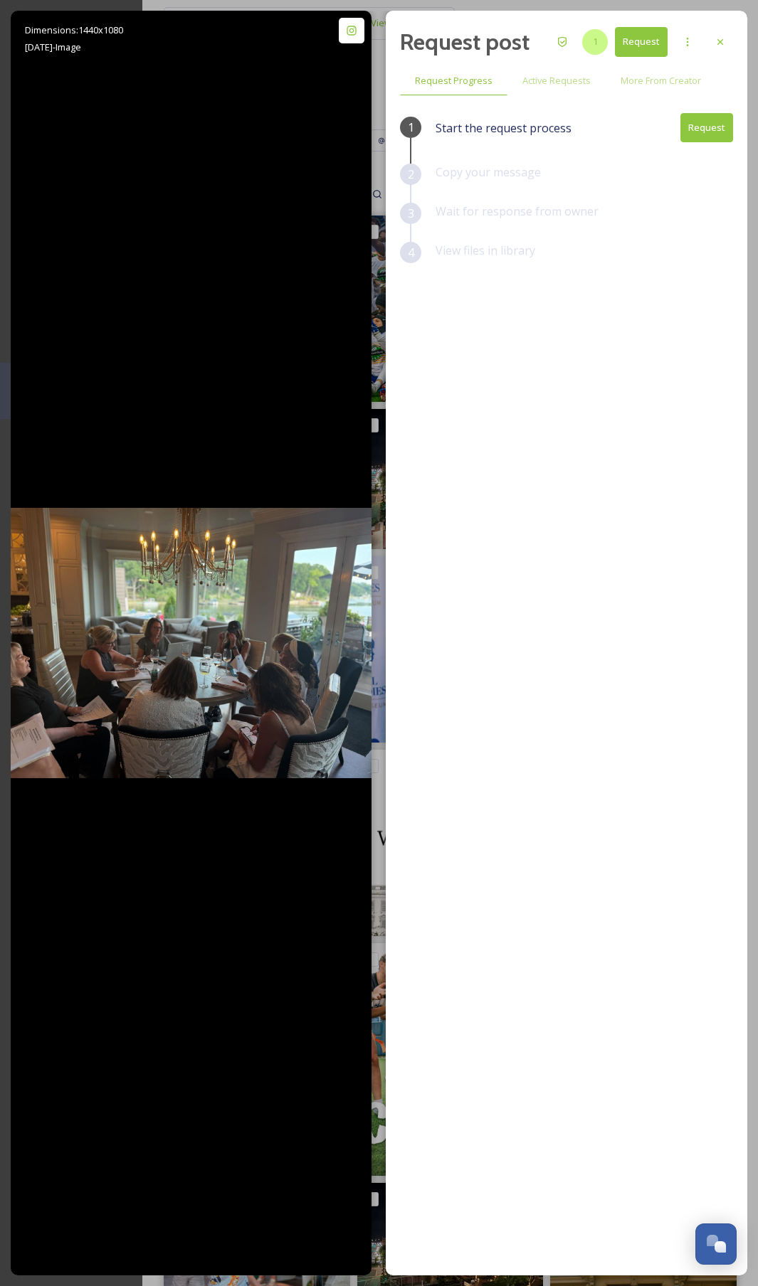
click at [593, 46] on span "1" at bounding box center [594, 42] width 5 height 14
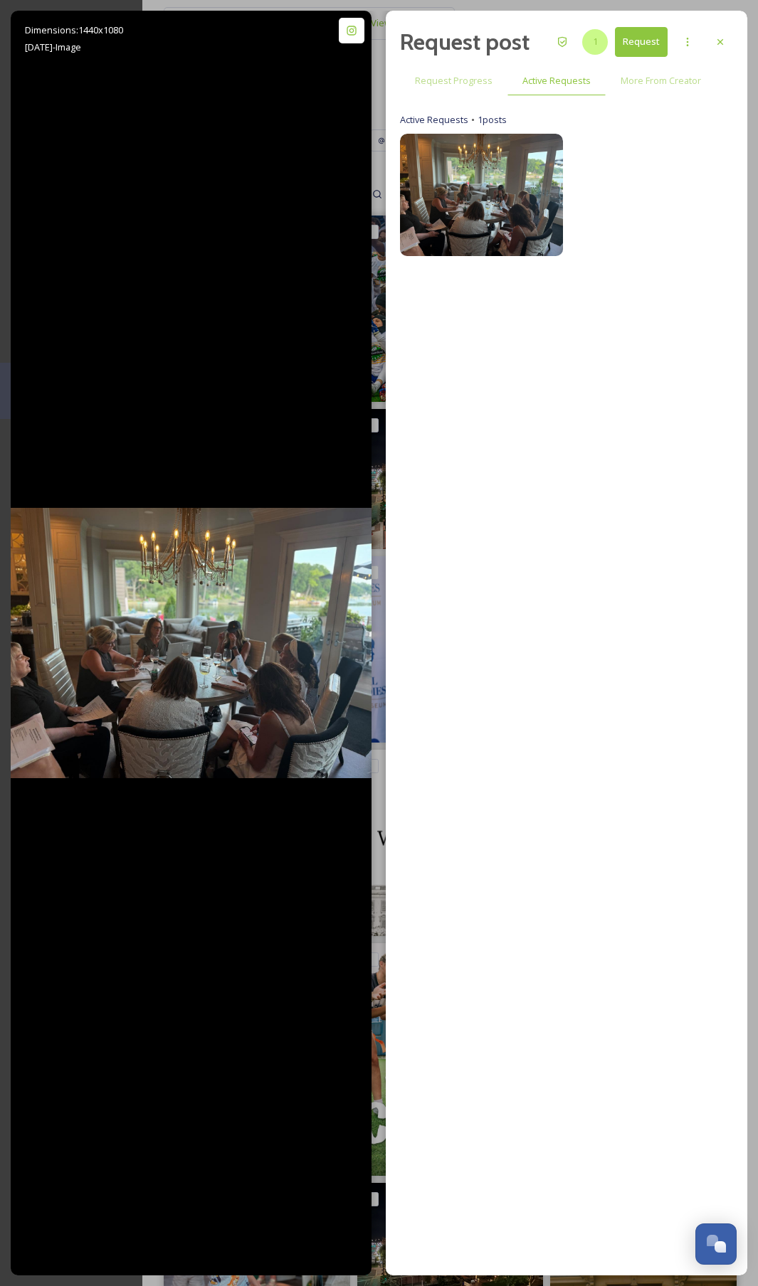
click at [593, 46] on span "1" at bounding box center [594, 42] width 5 height 14
click at [460, 77] on span "Request Progress" at bounding box center [454, 81] width 78 height 14
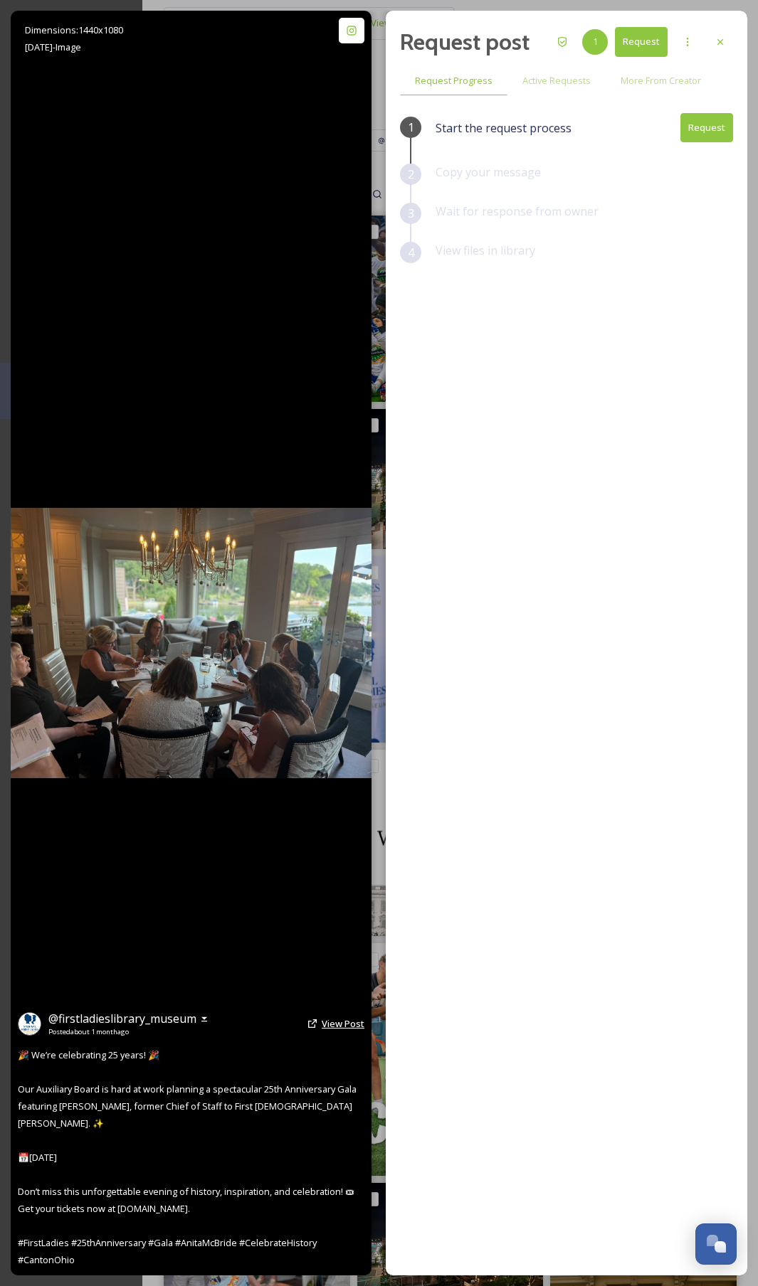
click at [338, 644] on span "View Post" at bounding box center [342, 1023] width 43 height 13
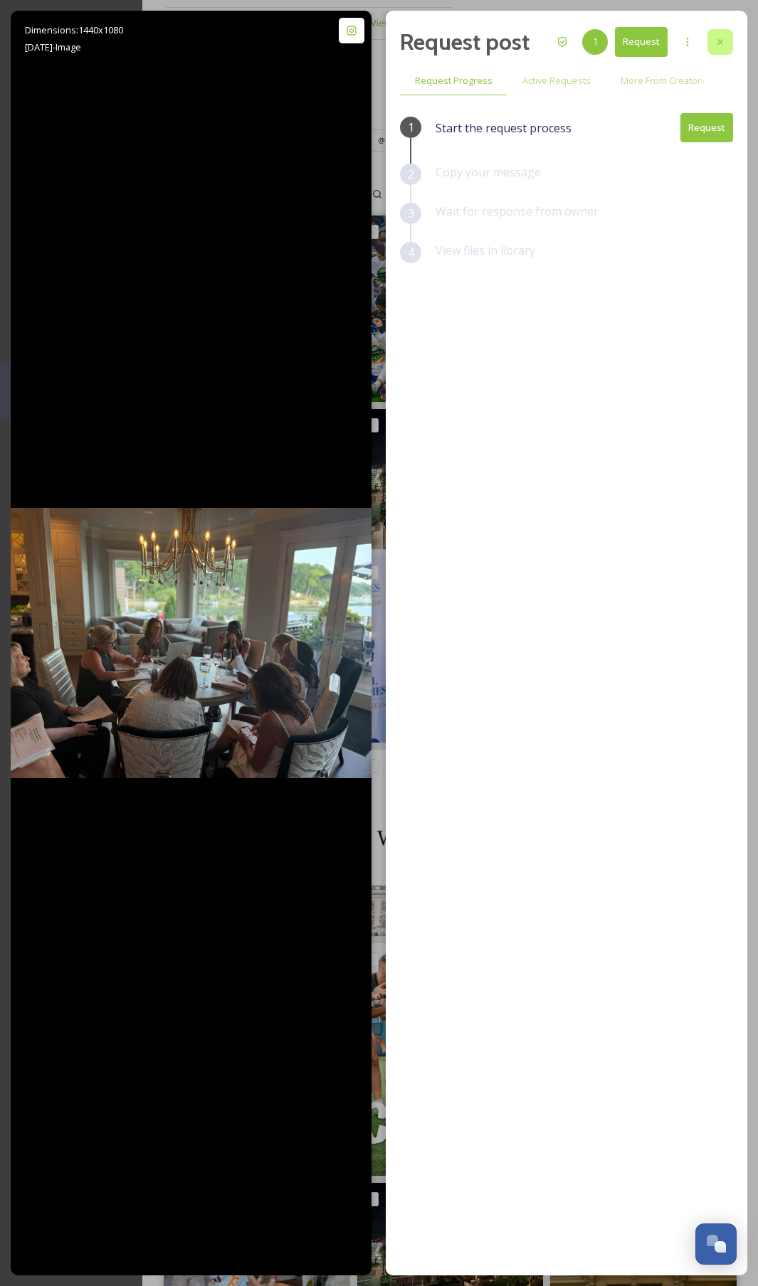
click at [721, 48] on div at bounding box center [720, 42] width 26 height 26
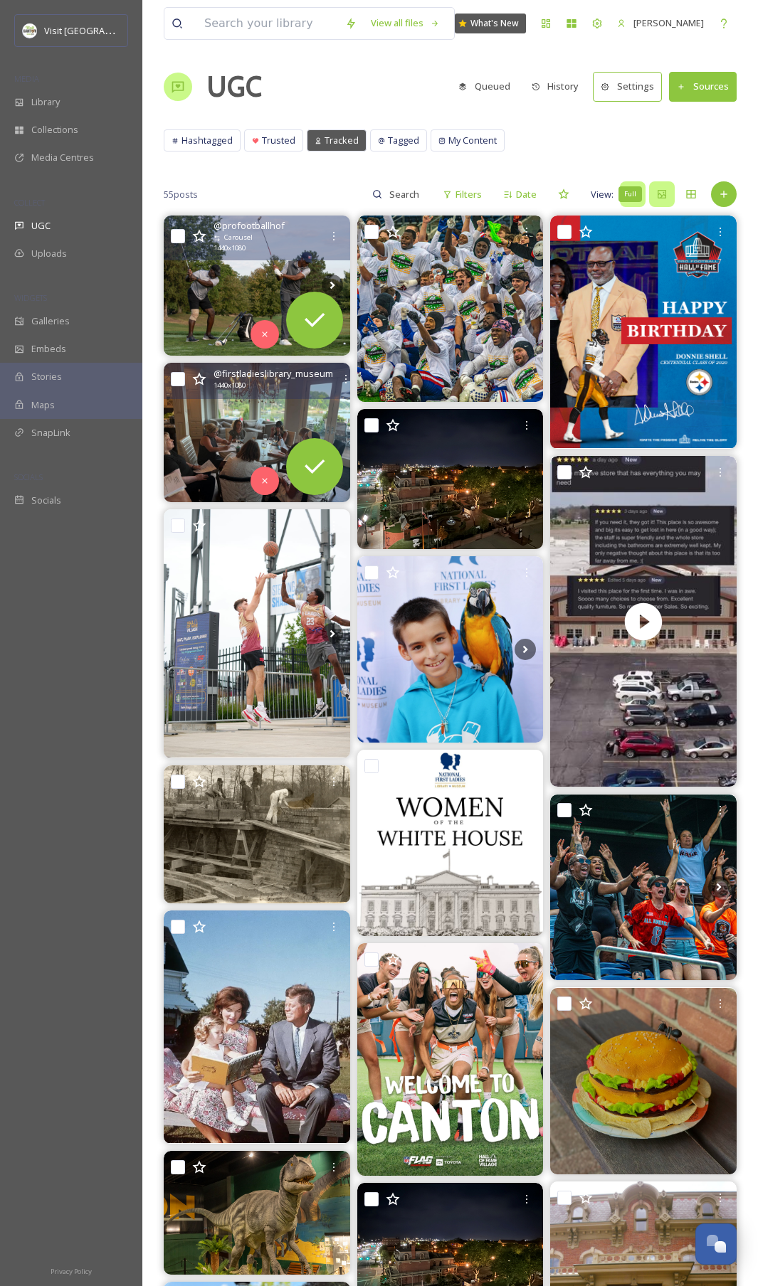
click at [663, 196] on icon at bounding box center [661, 193] width 11 height 11
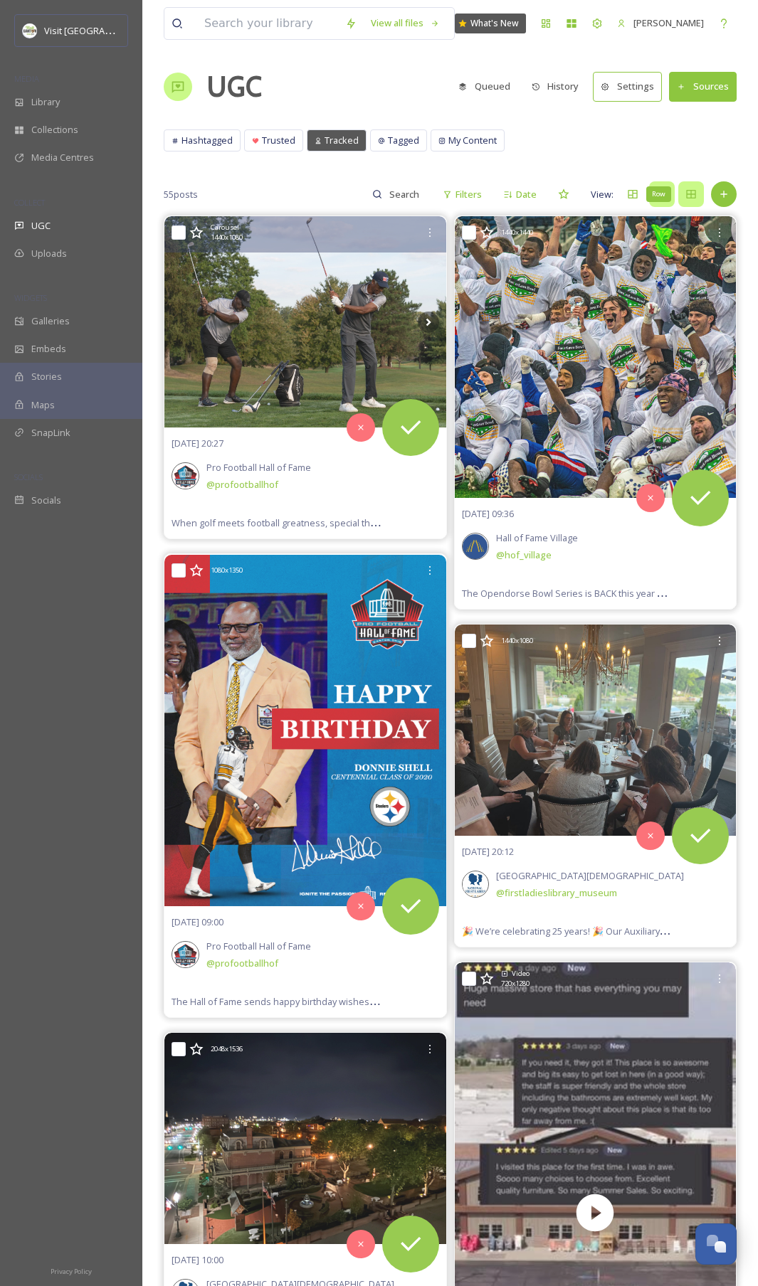
click at [687, 196] on icon at bounding box center [690, 193] width 11 height 11
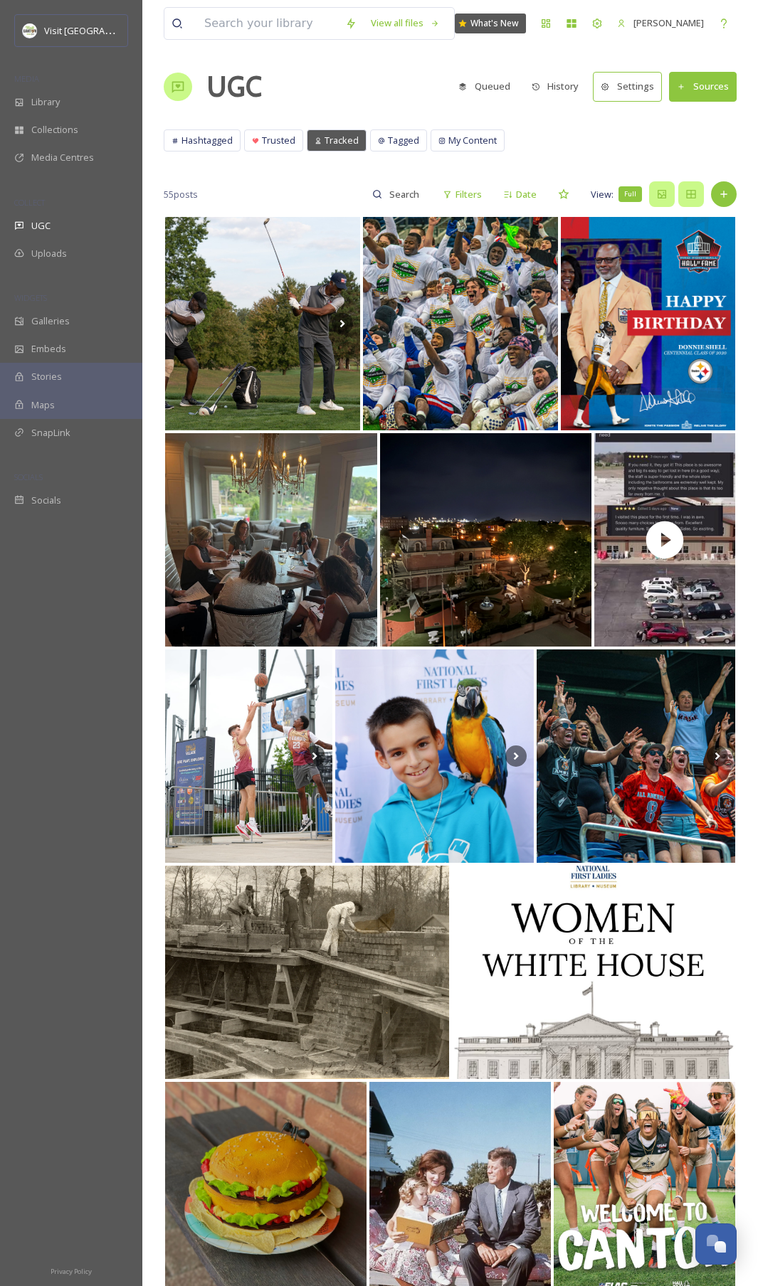
click at [662, 193] on icon at bounding box center [661, 193] width 11 height 11
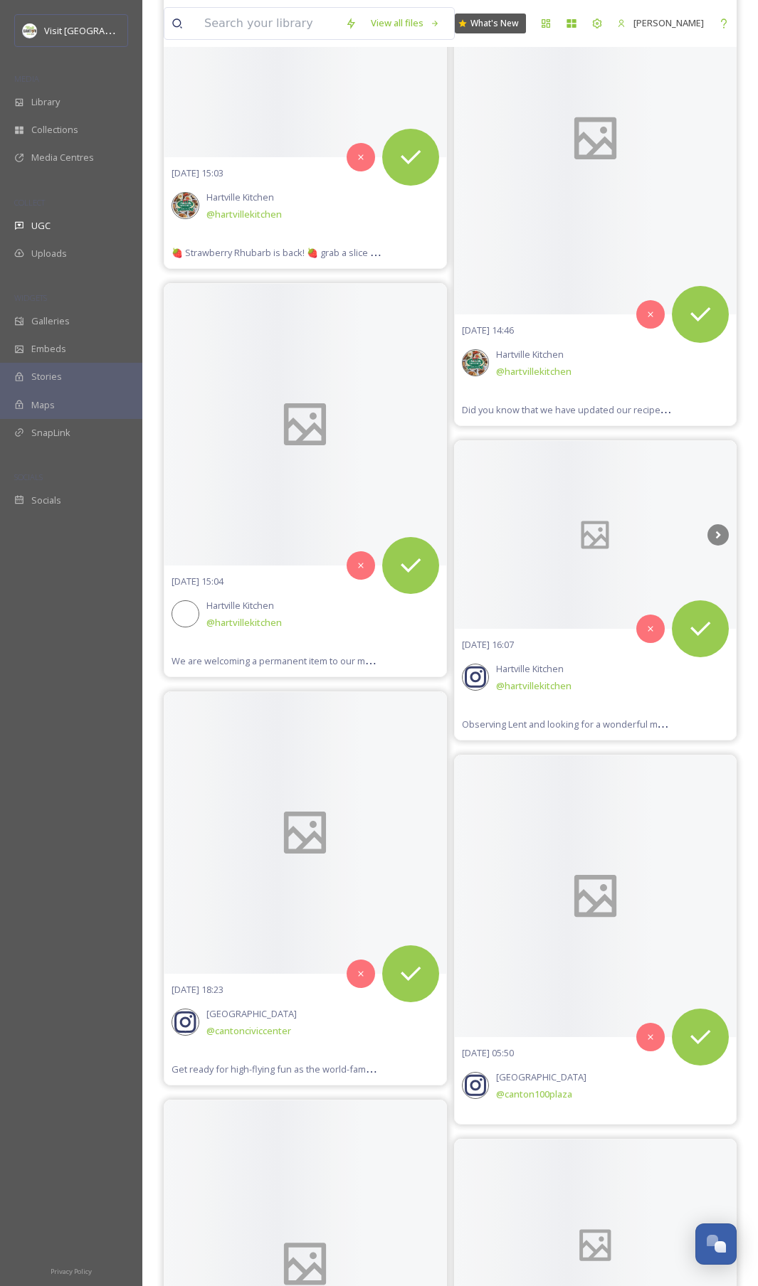
scroll to position [10449, 0]
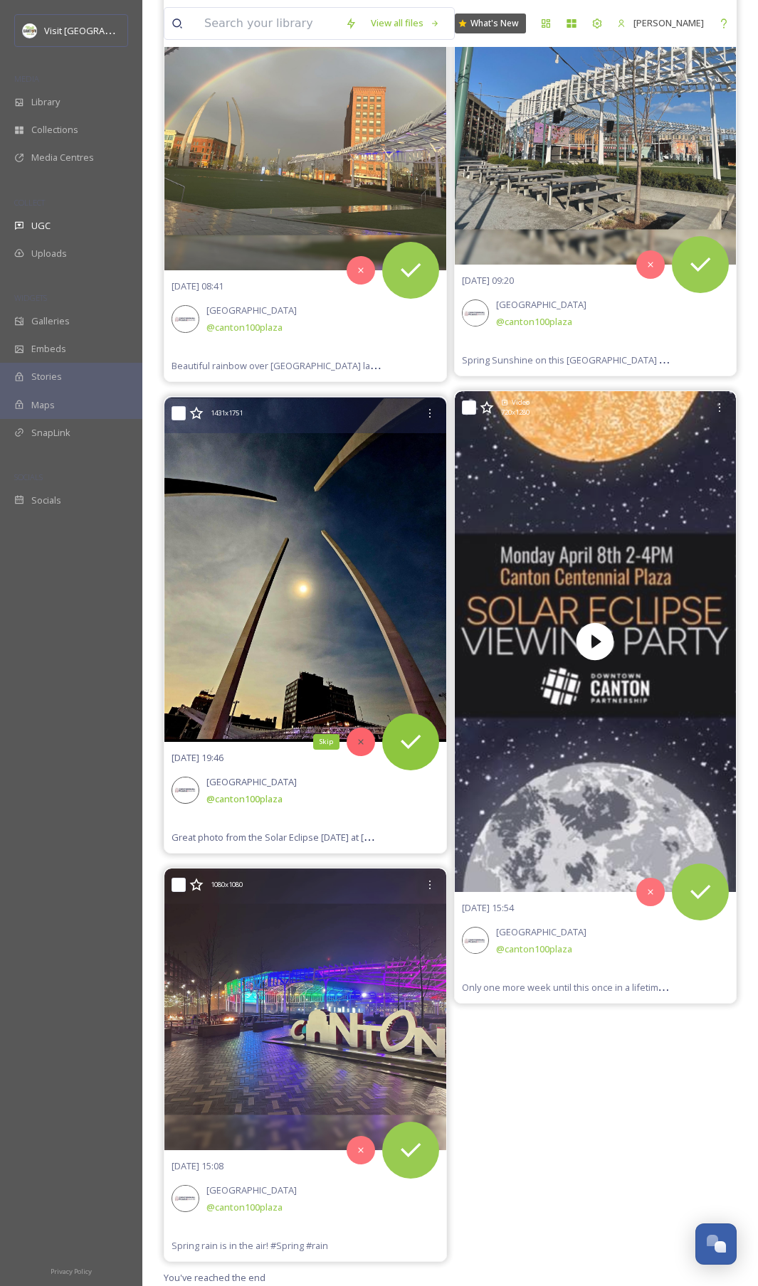
click at [361, 644] on icon at bounding box center [361, 742] width 10 height 10
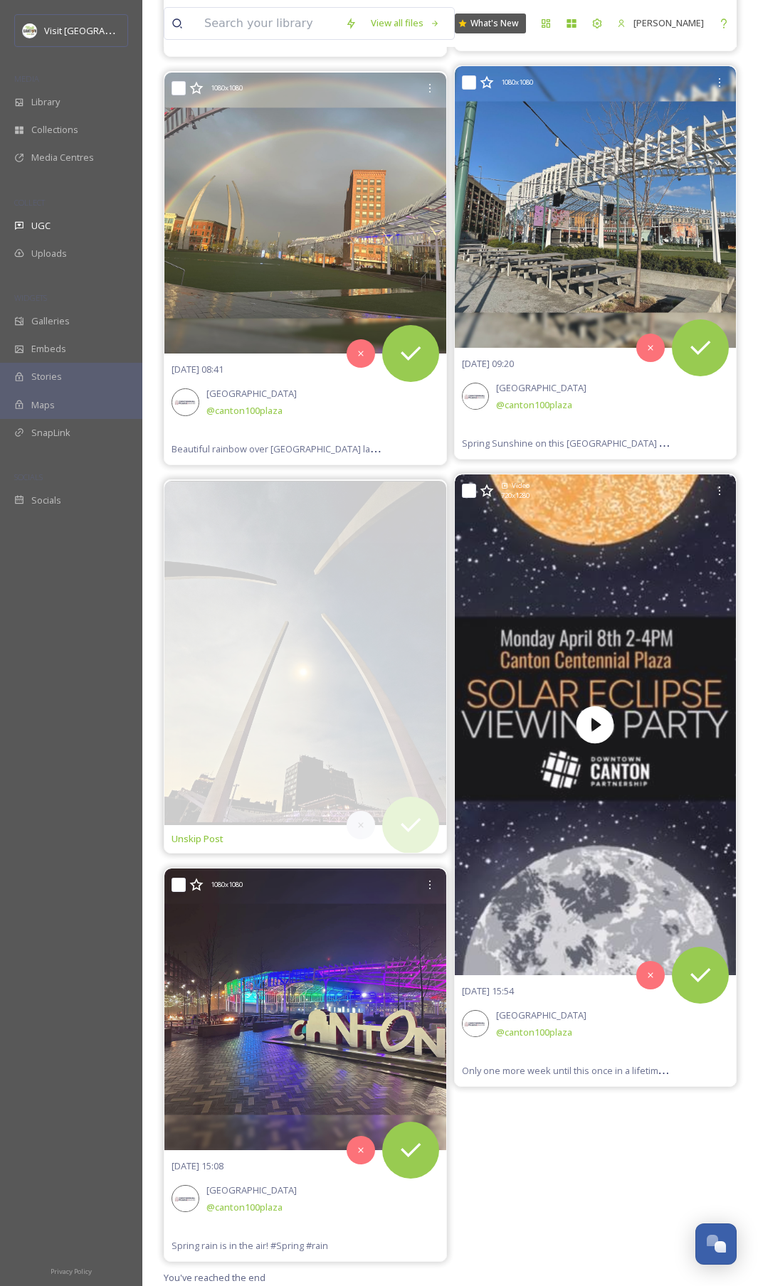
scroll to position [10365, 0]
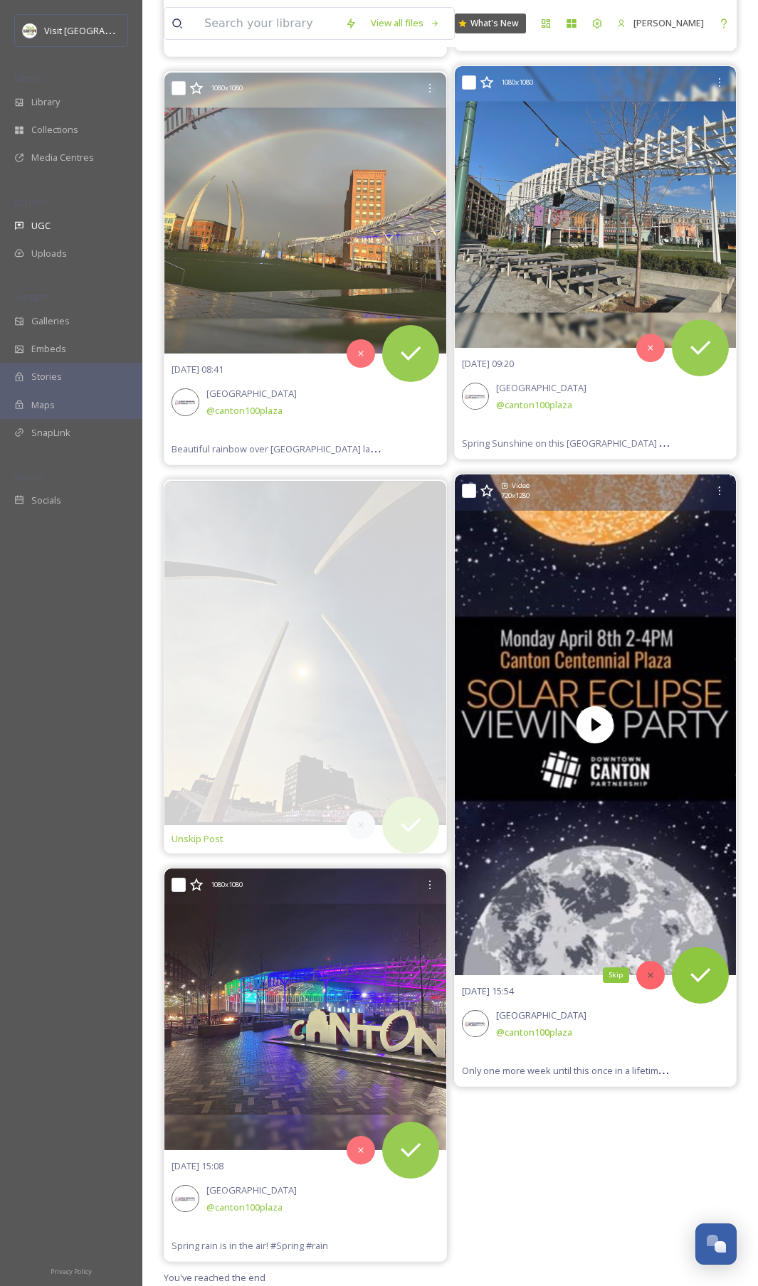
click at [651, 644] on icon at bounding box center [649, 974] width 5 height 5
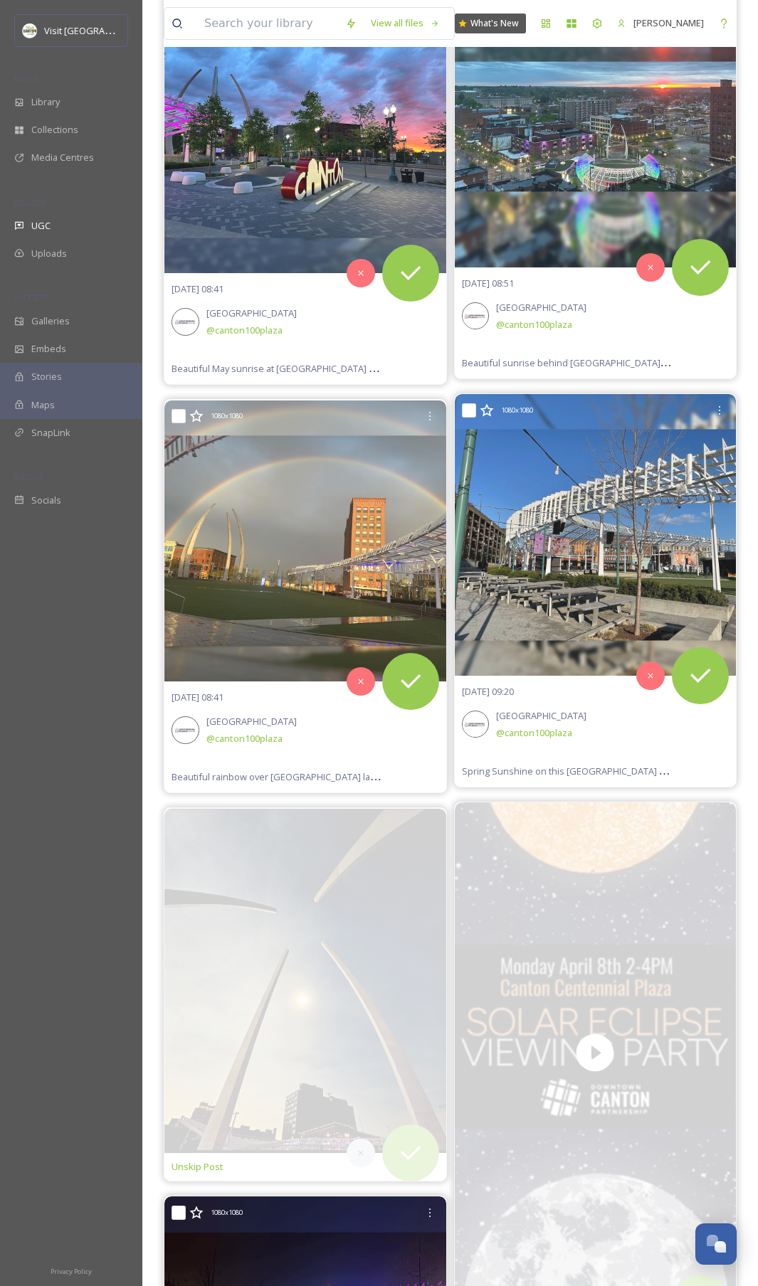
scroll to position [9889, 0]
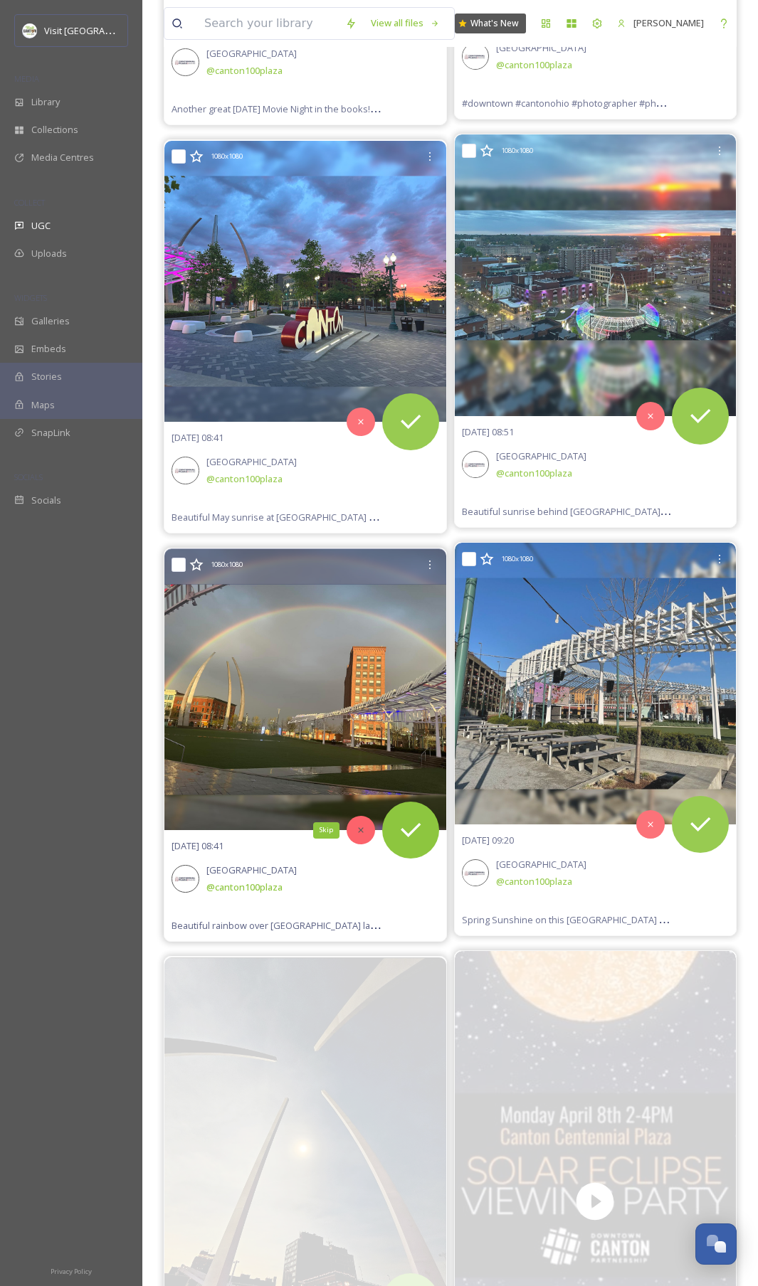
click at [358, 644] on icon at bounding box center [361, 830] width 10 height 10
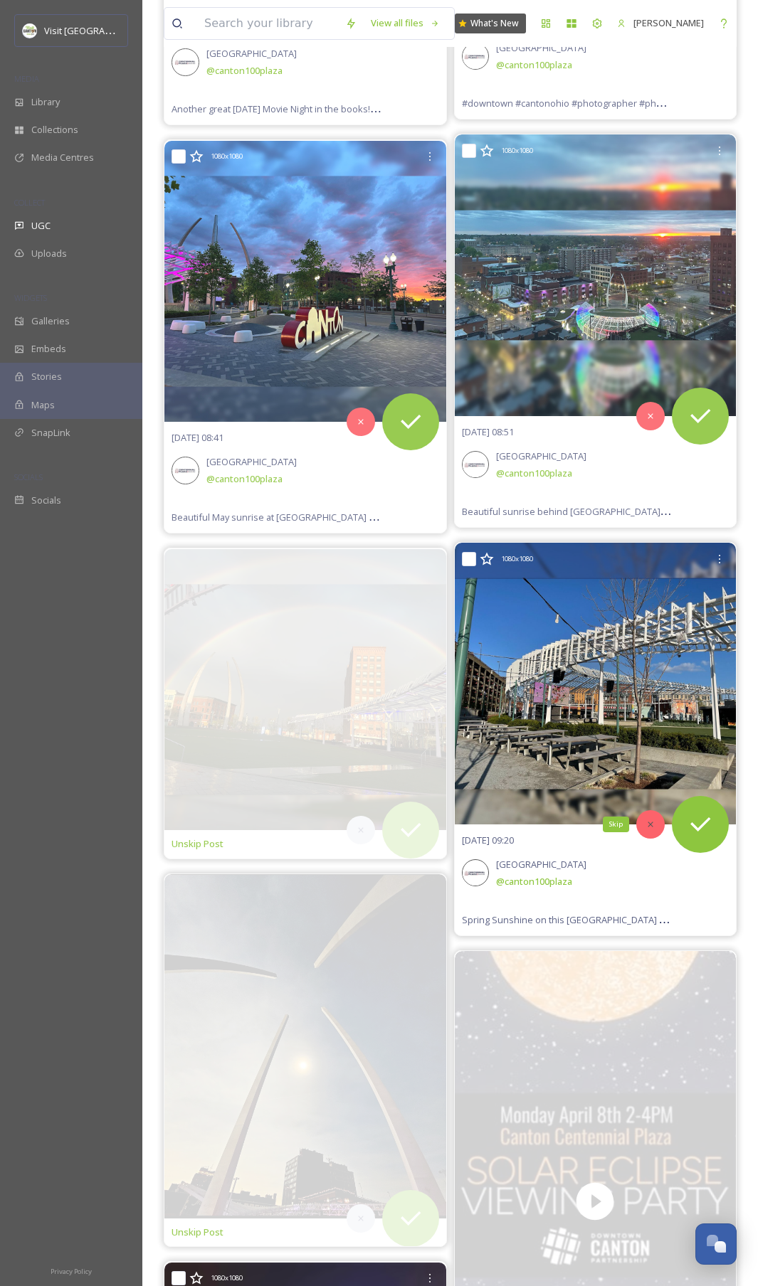
click at [649, 644] on icon at bounding box center [649, 824] width 5 height 5
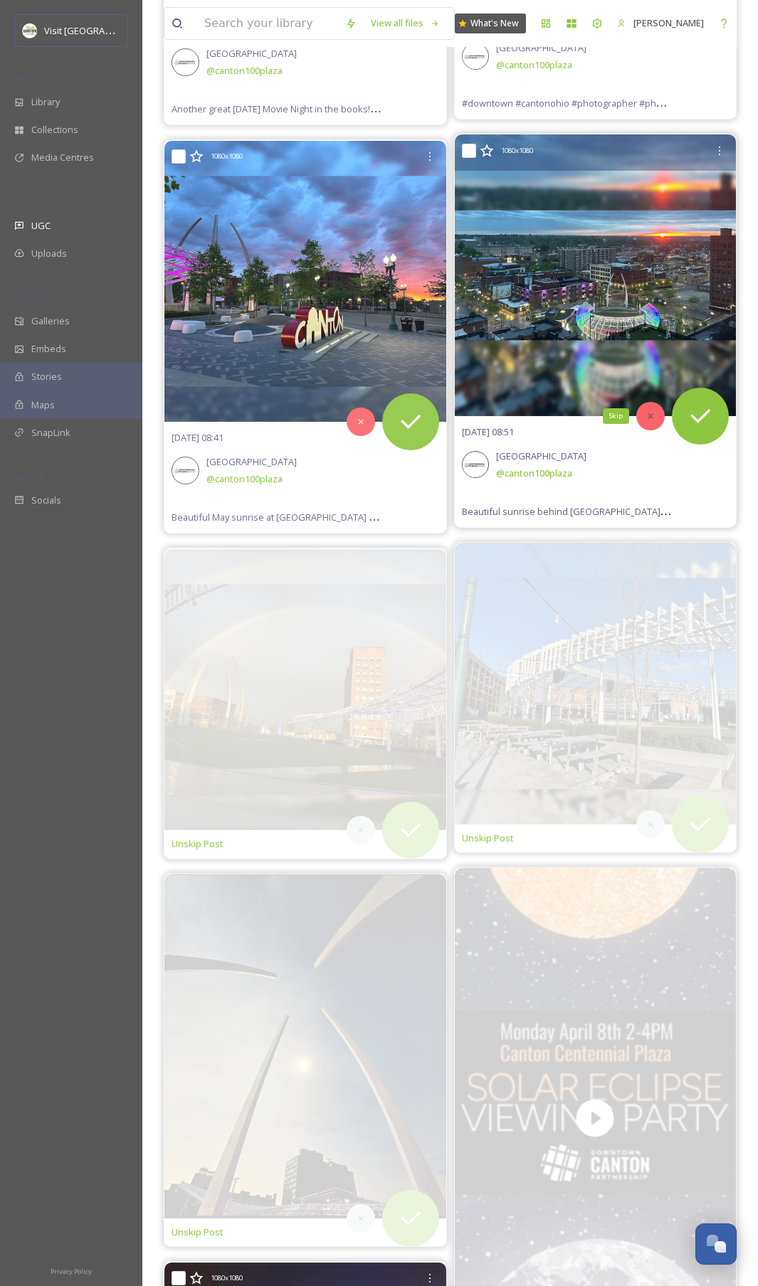
click at [657, 425] on div "Skip" at bounding box center [650, 416] width 28 height 28
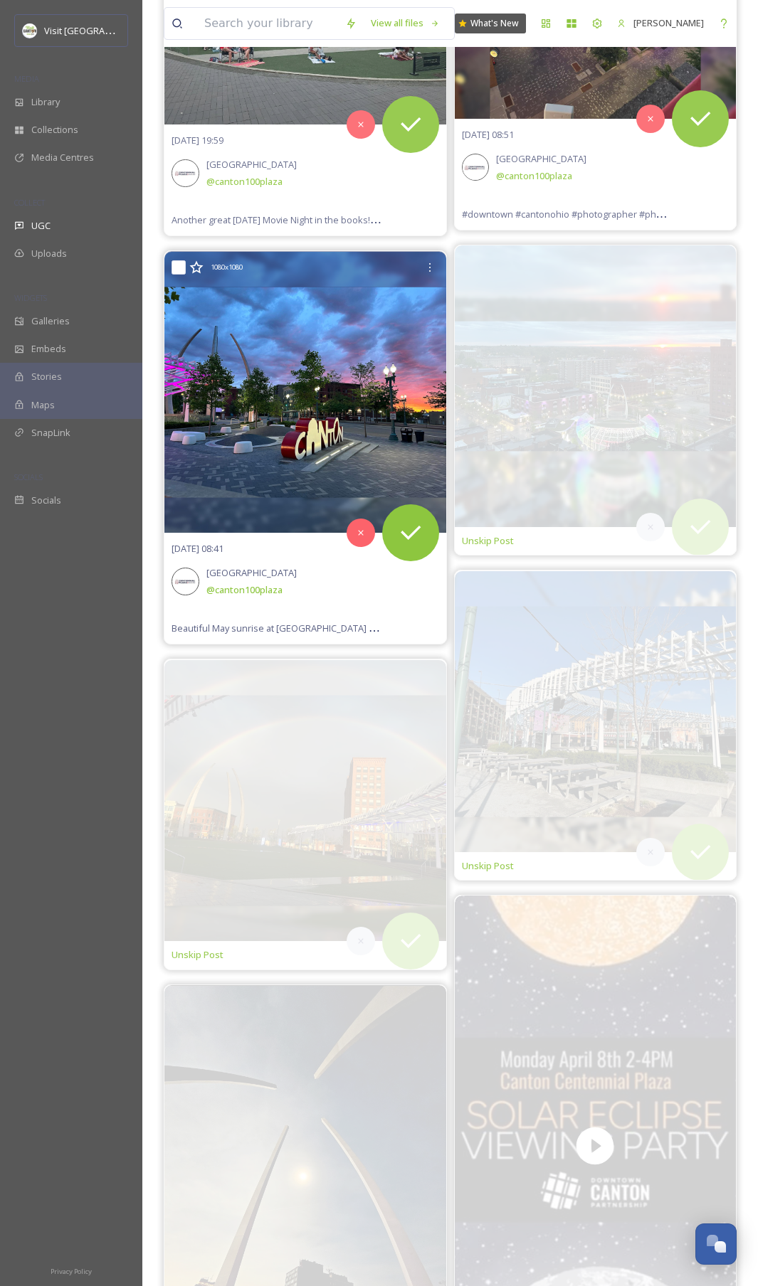
scroll to position [9624, 0]
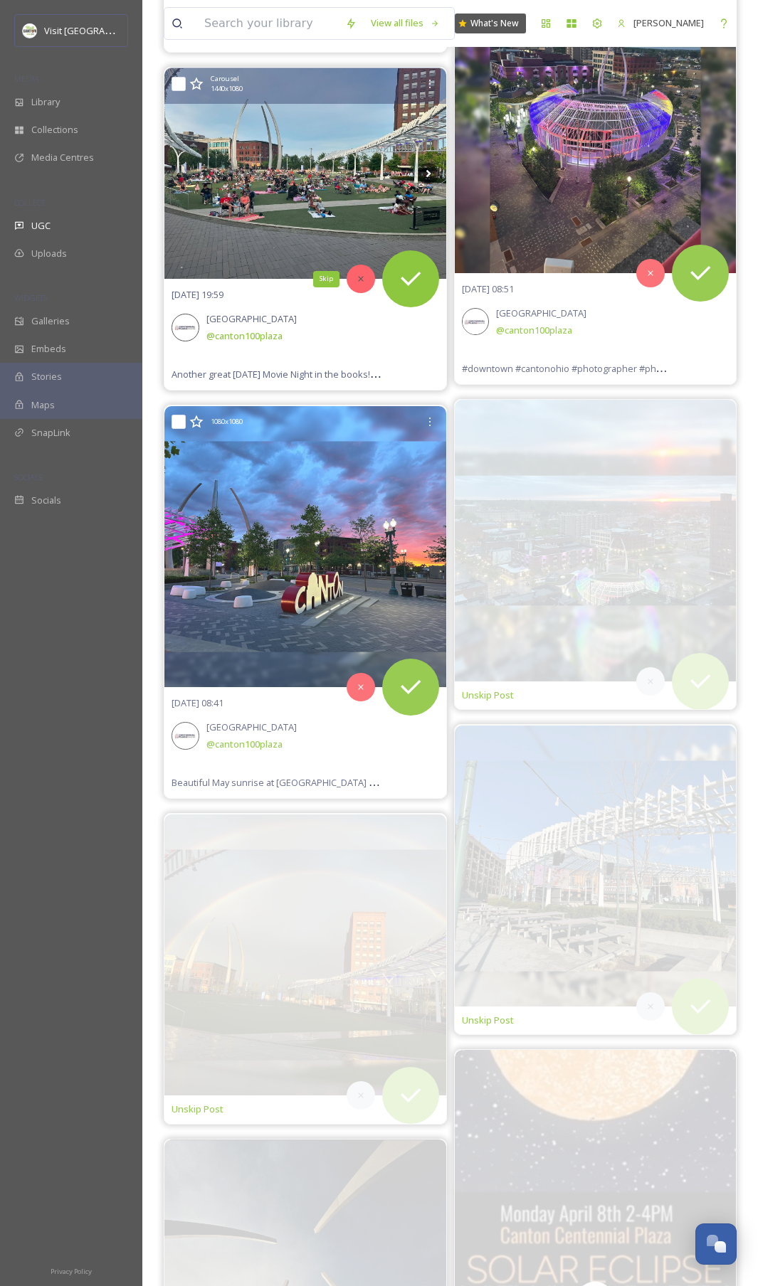
click at [358, 282] on icon at bounding box center [361, 279] width 10 height 10
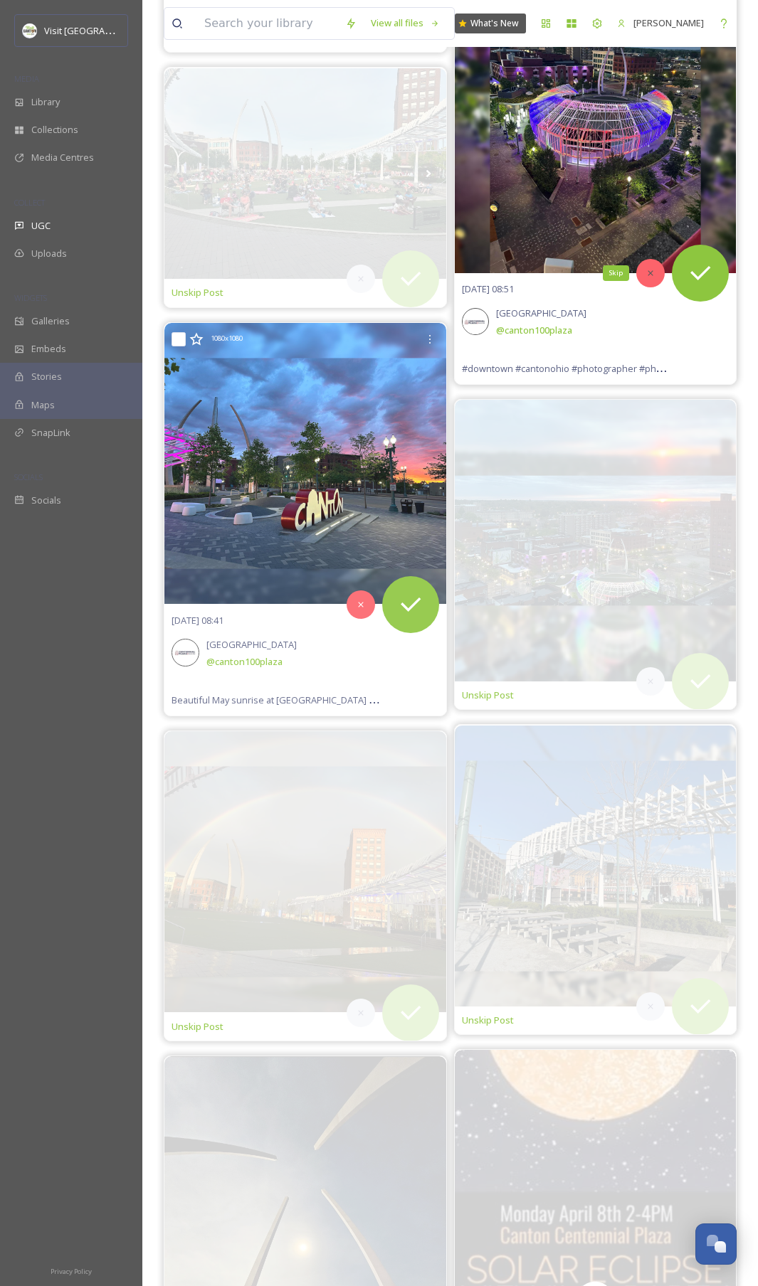
click at [645, 272] on icon at bounding box center [650, 273] width 10 height 10
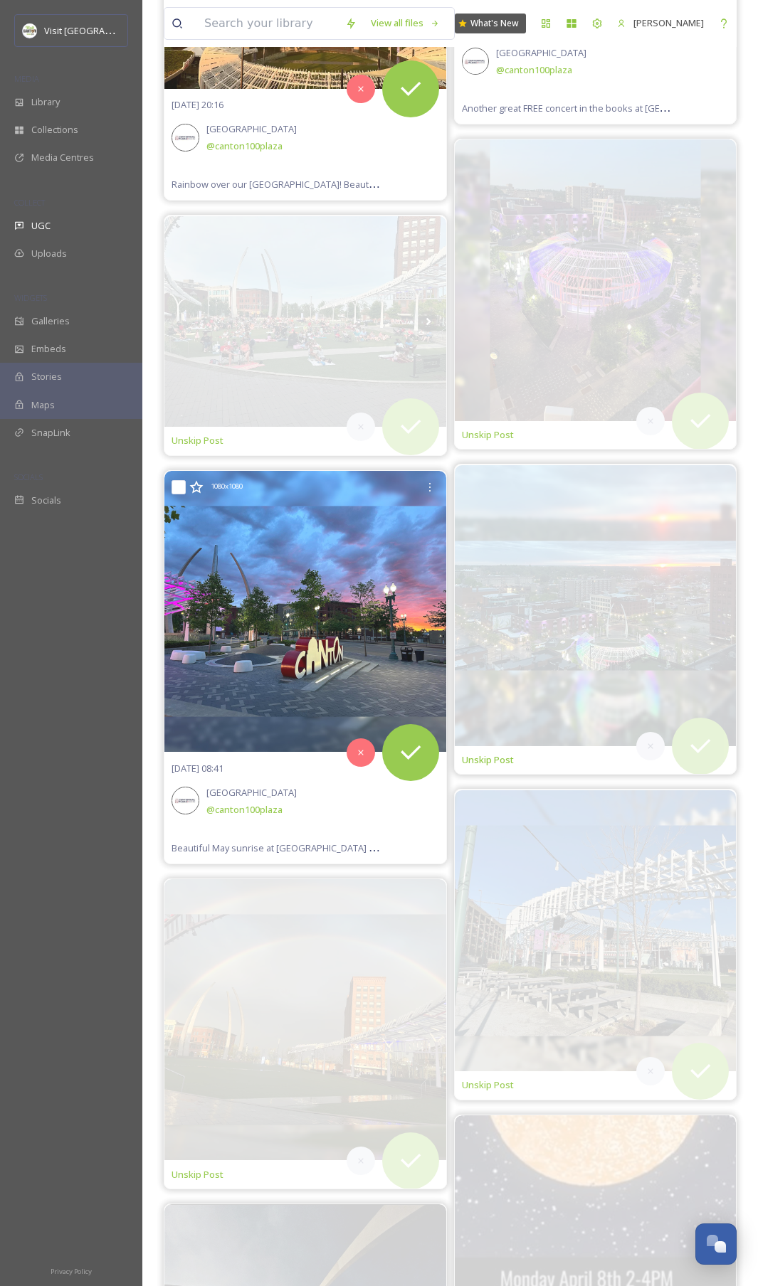
scroll to position [9177, 0]
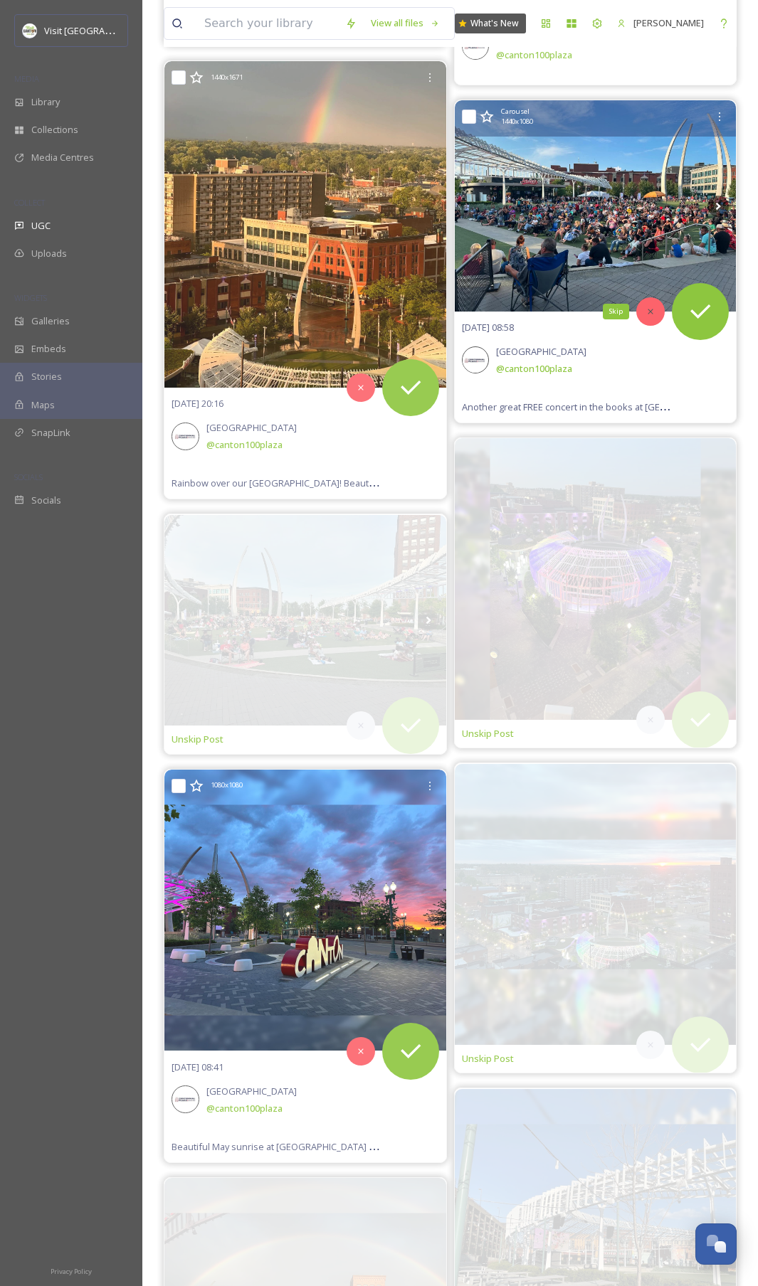
click at [648, 313] on icon at bounding box center [649, 311] width 5 height 5
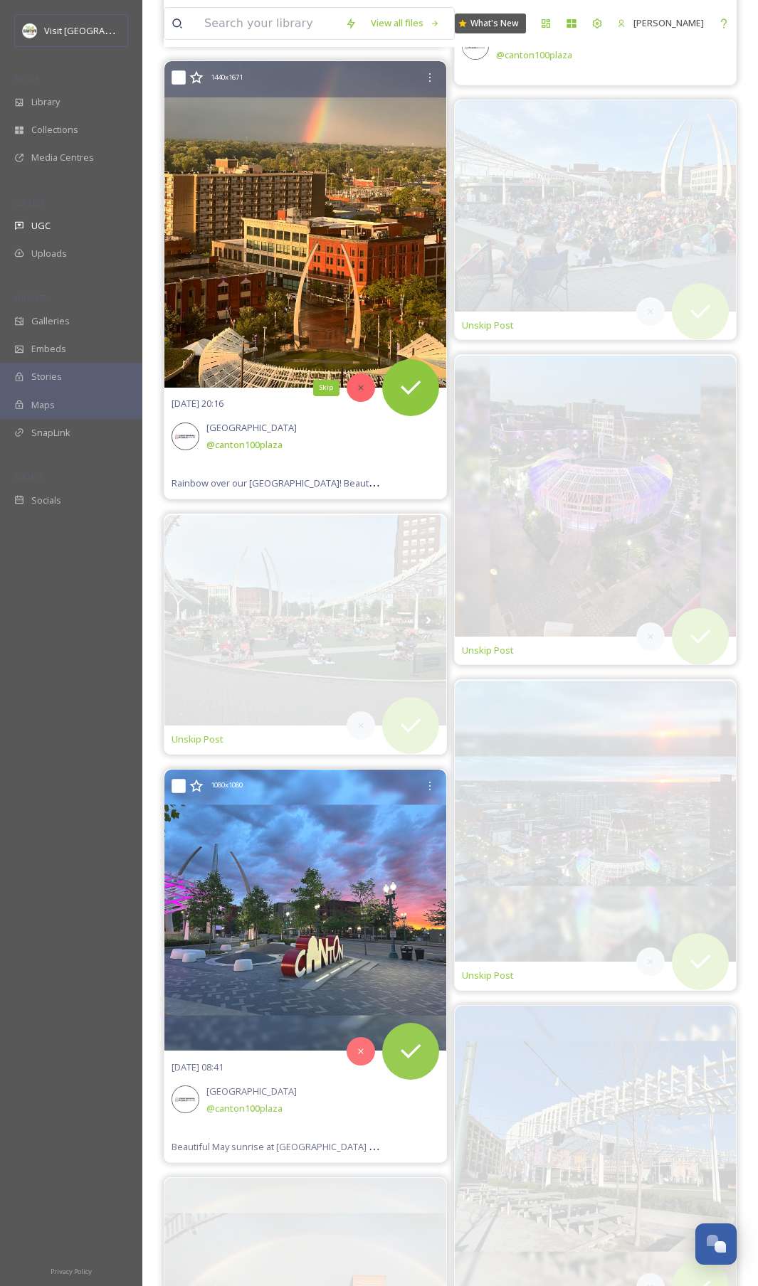
click at [360, 390] on icon at bounding box center [361, 388] width 10 height 10
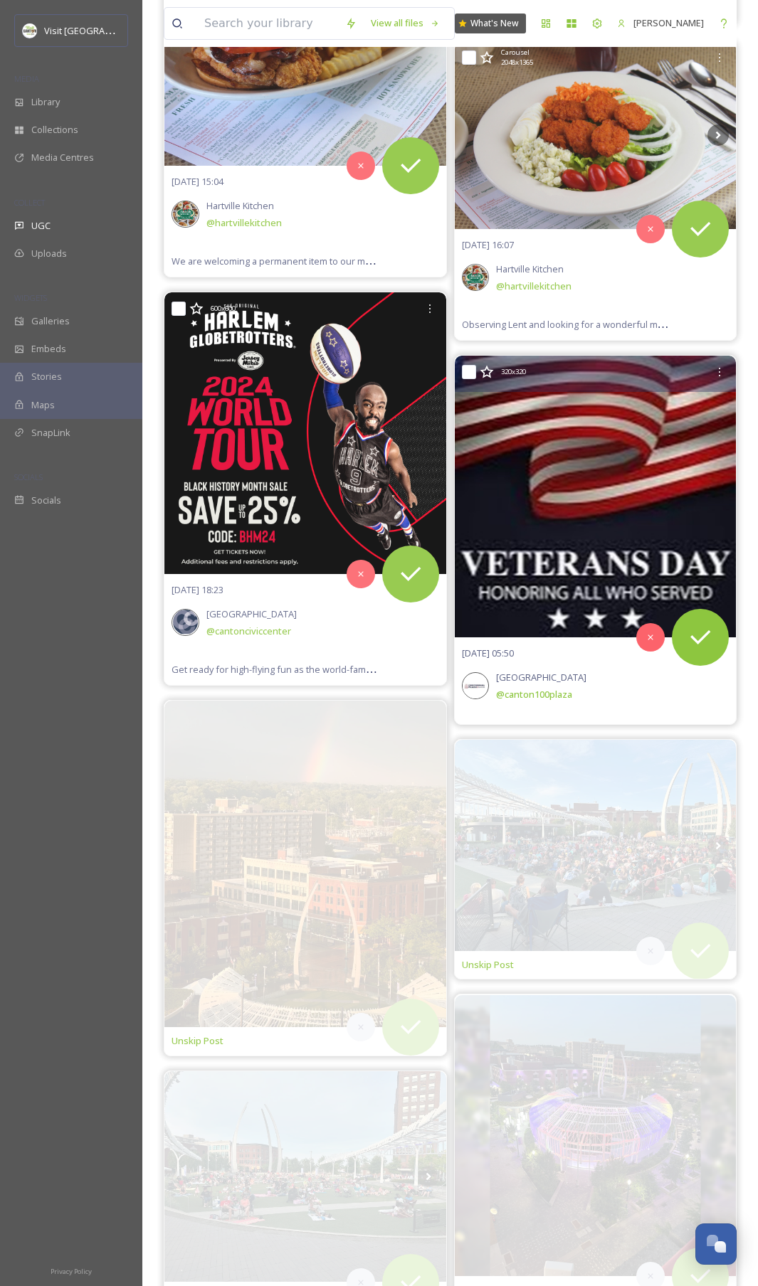
scroll to position [8540, 0]
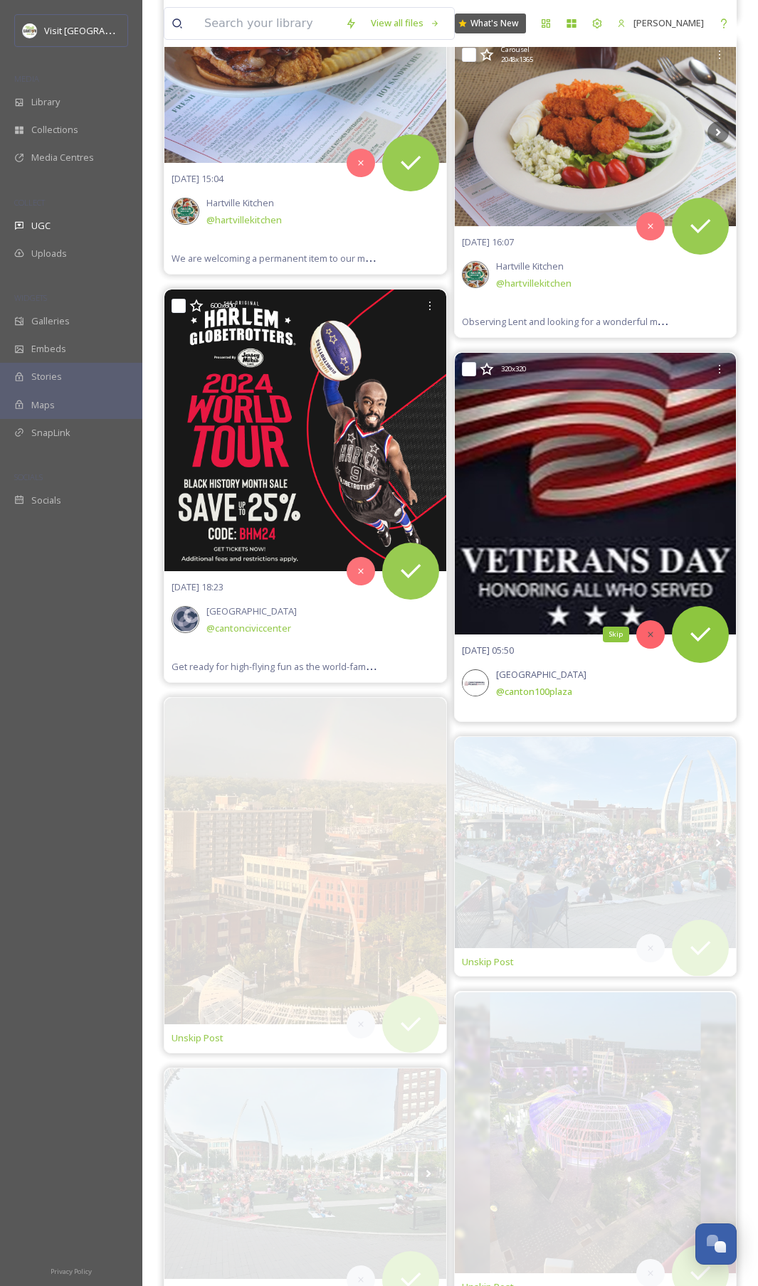
click at [647, 635] on icon at bounding box center [650, 634] width 10 height 10
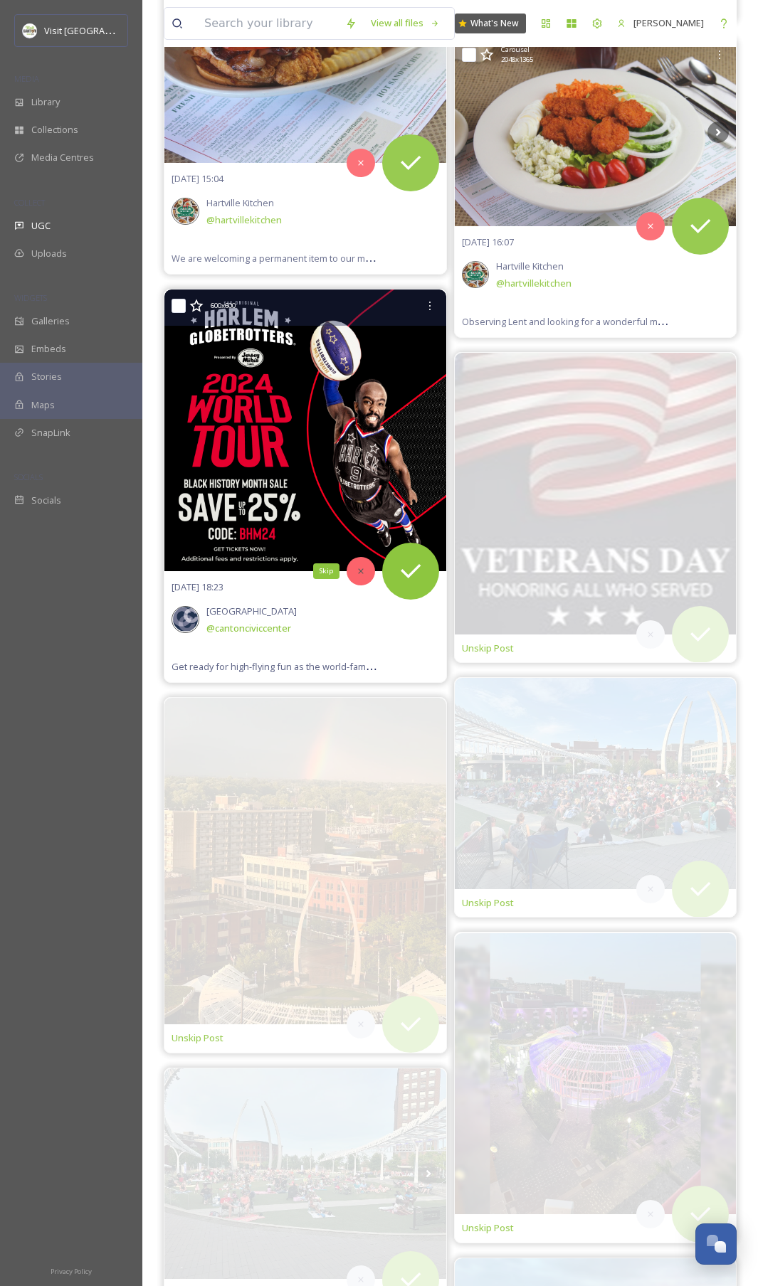
click at [363, 572] on icon at bounding box center [361, 571] width 10 height 10
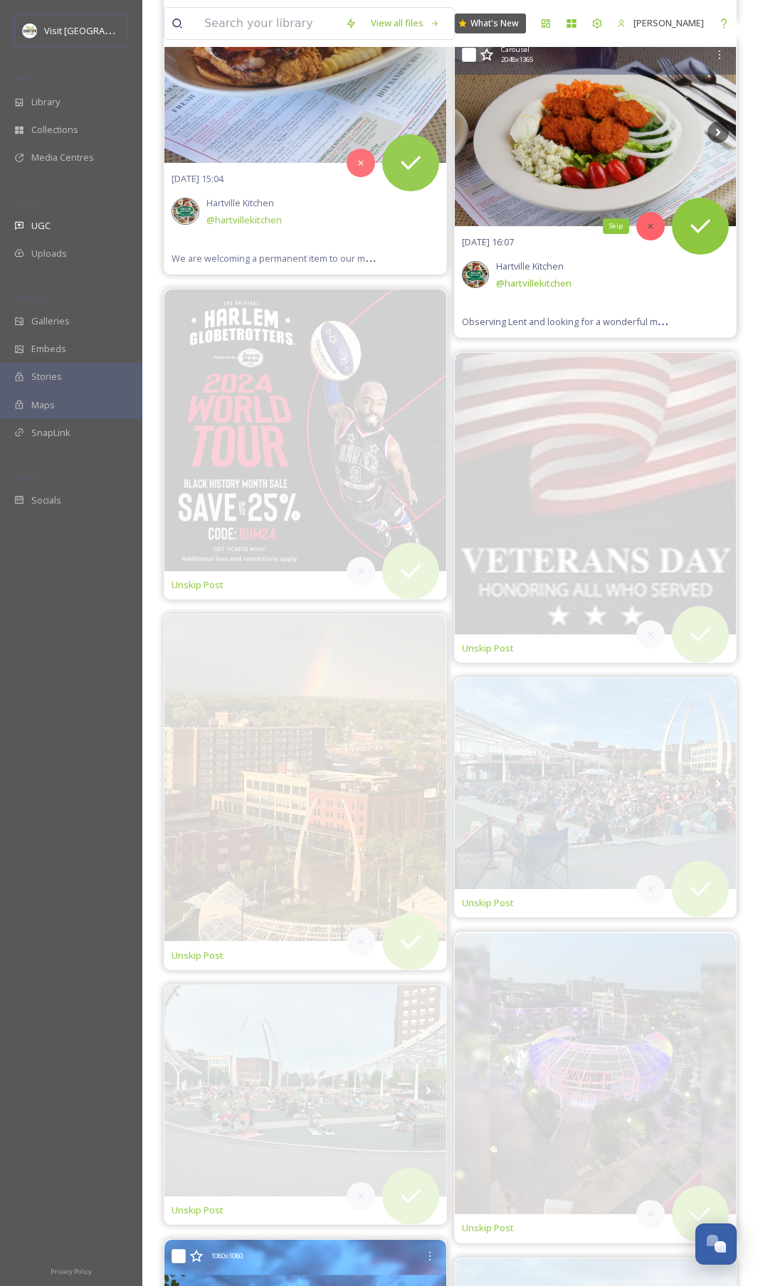
click at [648, 232] on div "Skip" at bounding box center [650, 226] width 28 height 28
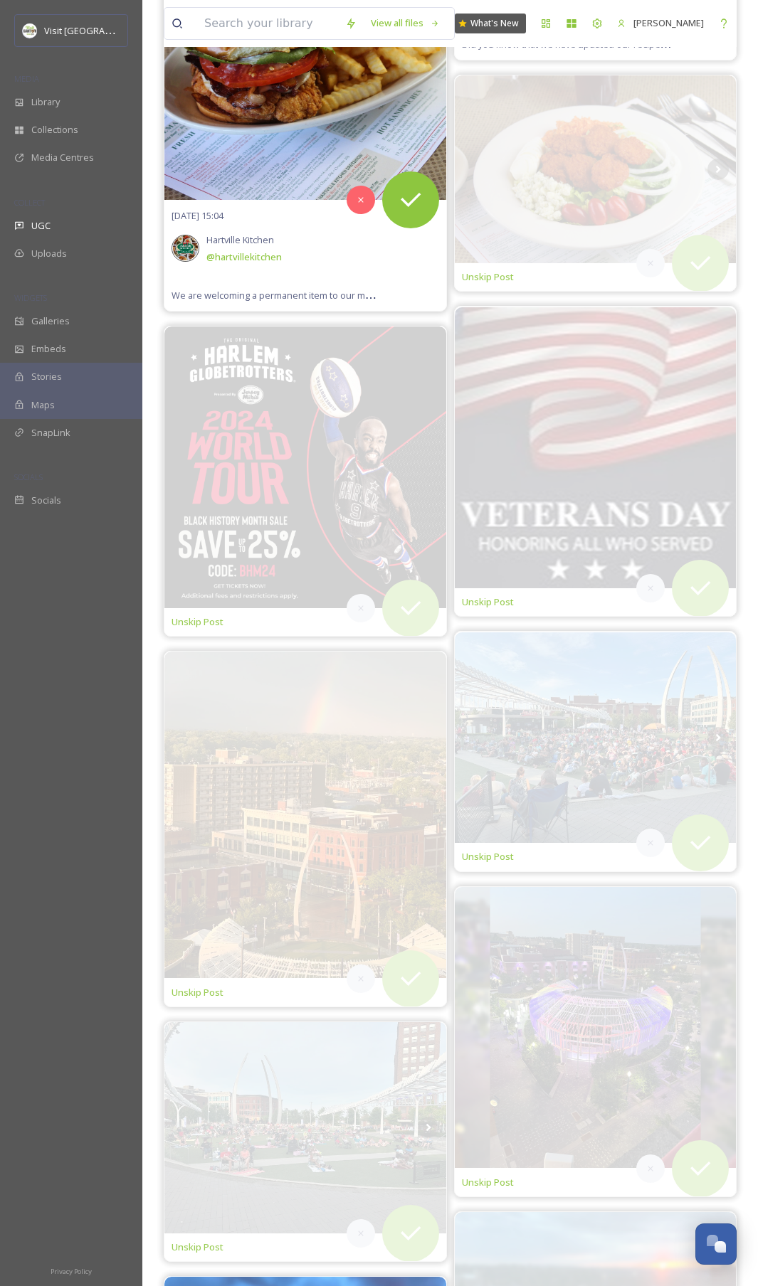
scroll to position [8467, 0]
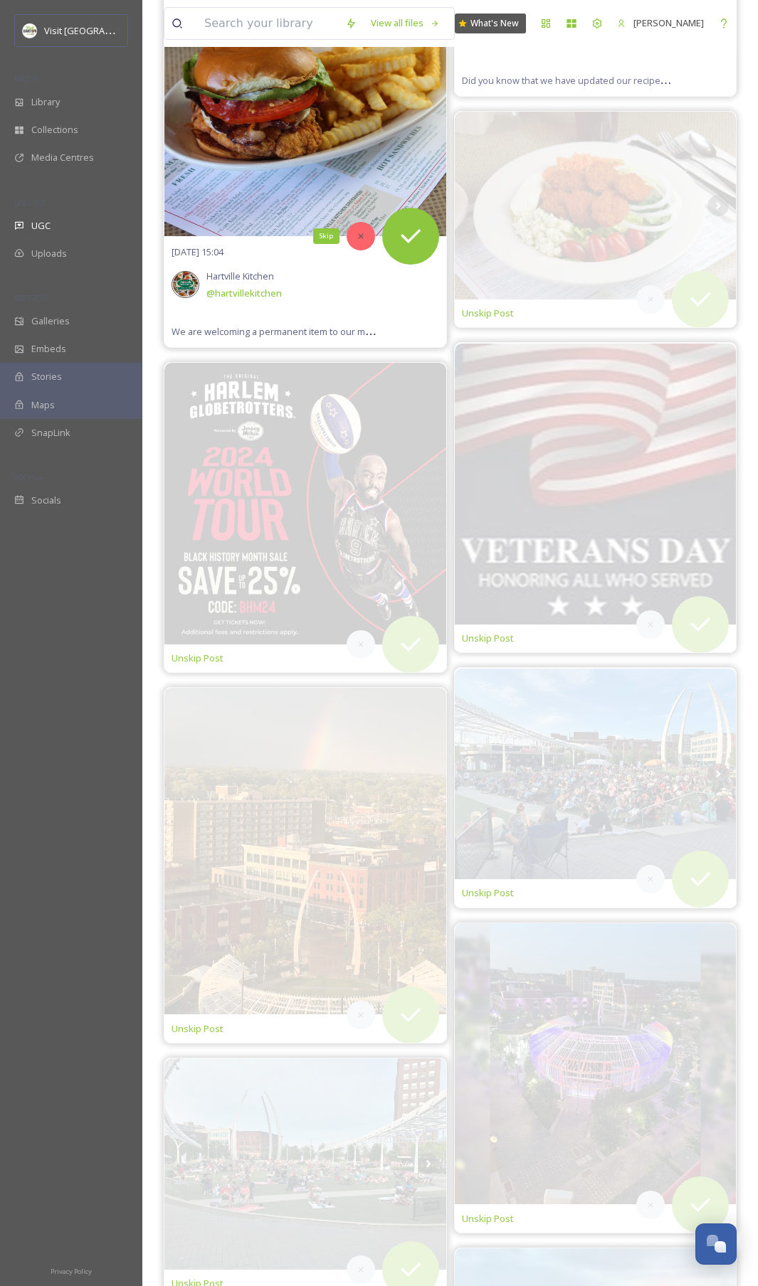
click at [360, 238] on icon at bounding box center [361, 236] width 10 height 10
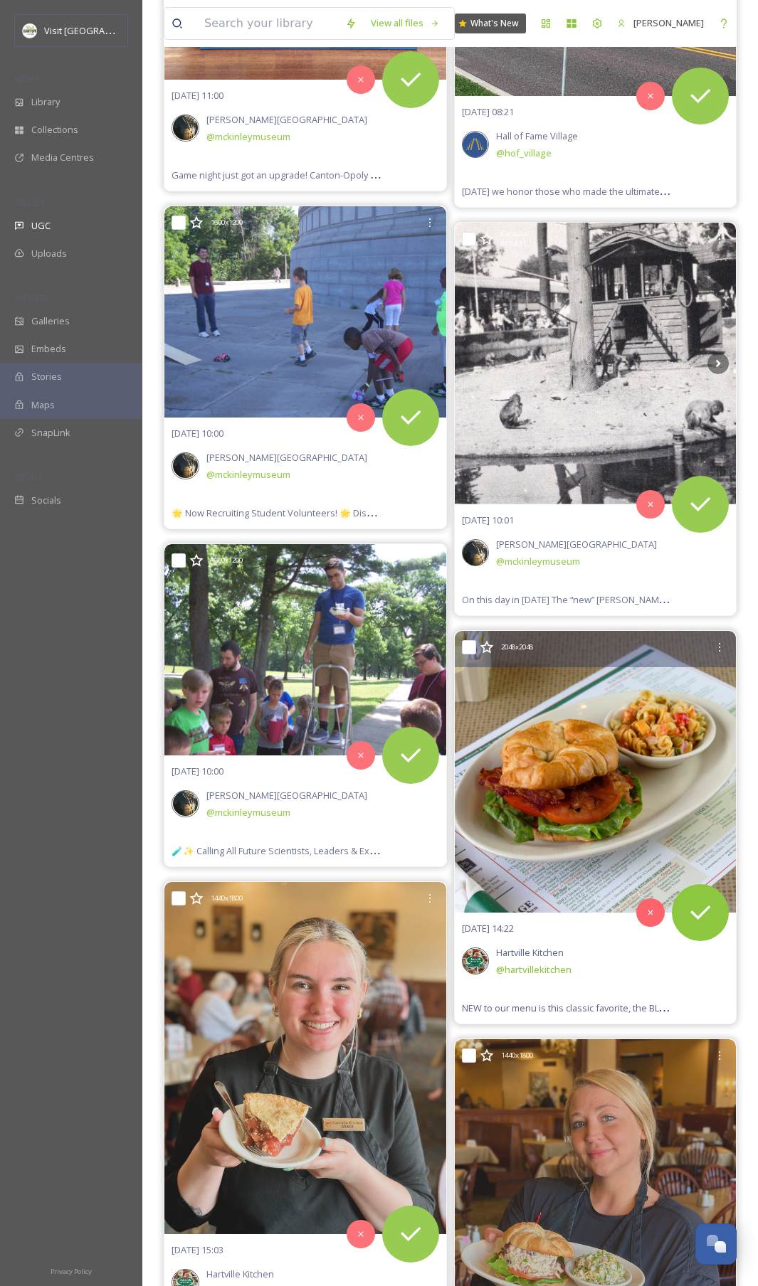
scroll to position [6756, 0]
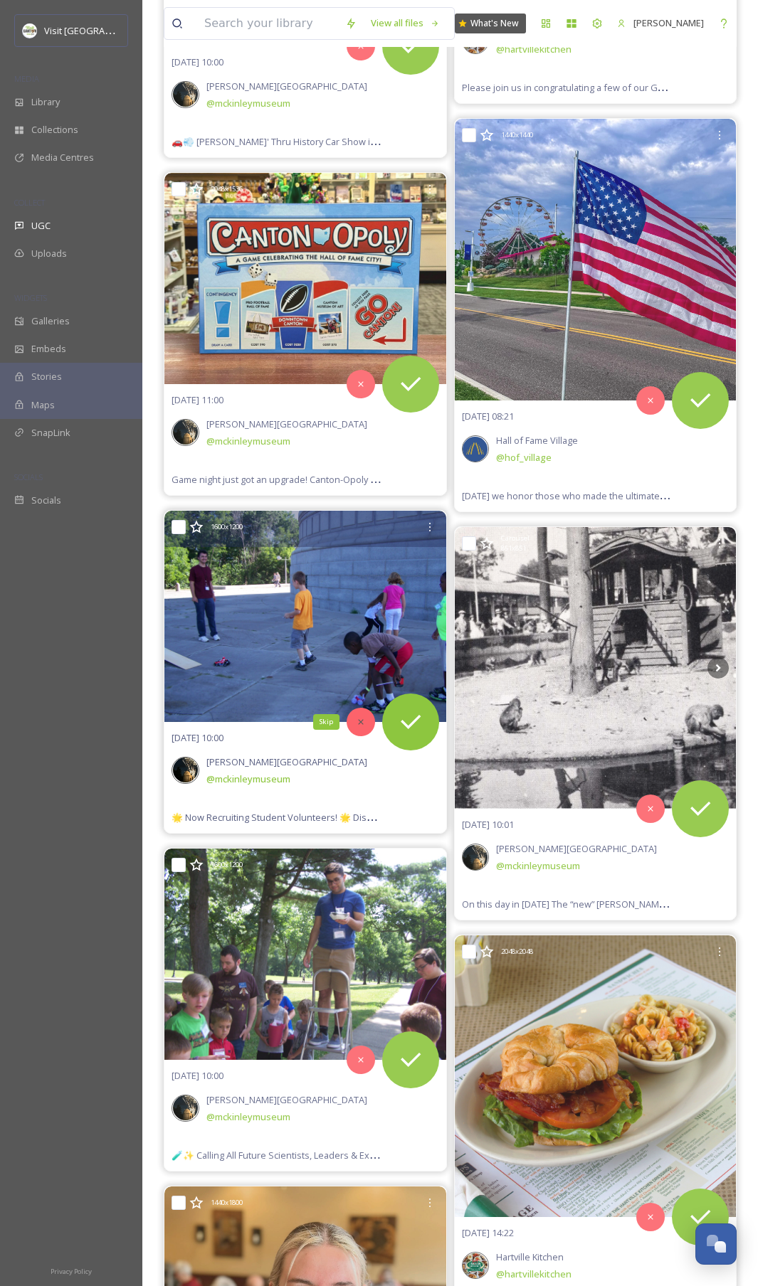
click at [363, 644] on icon at bounding box center [361, 722] width 10 height 10
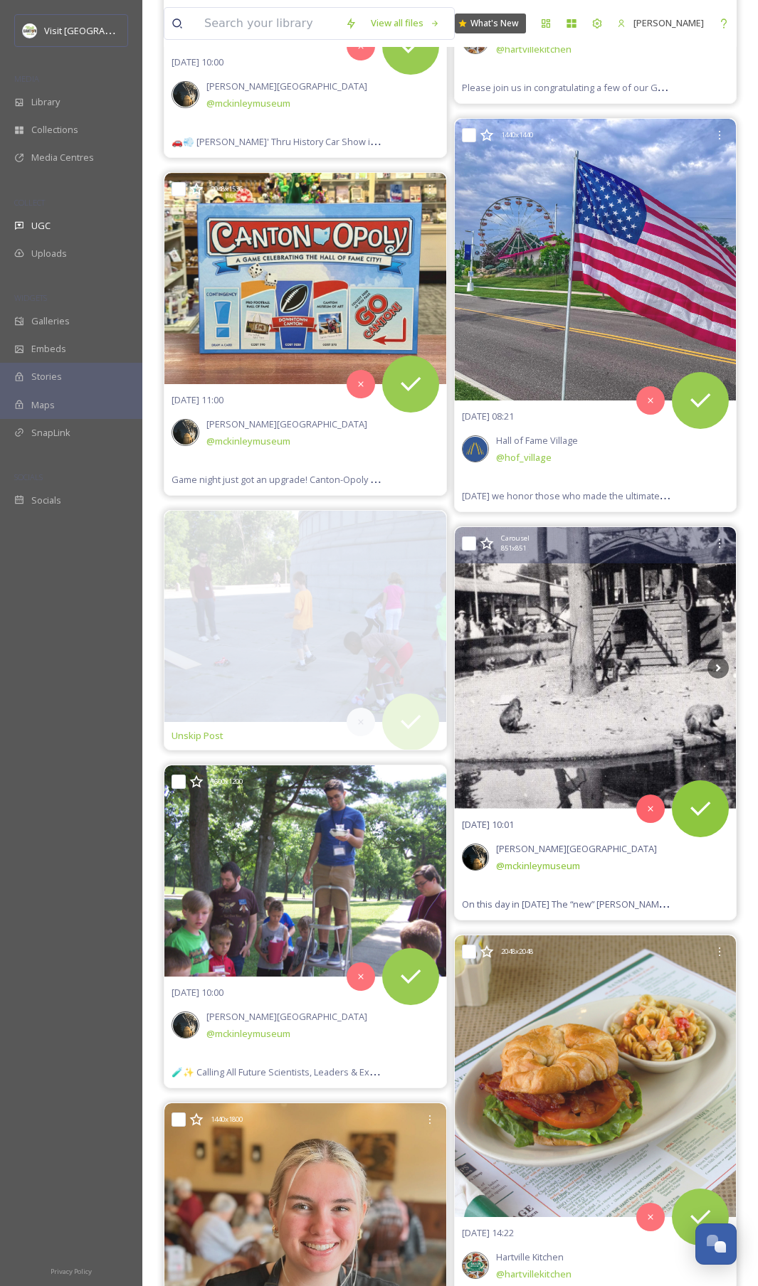
click at [579, 644] on img at bounding box center [596, 668] width 282 height 282
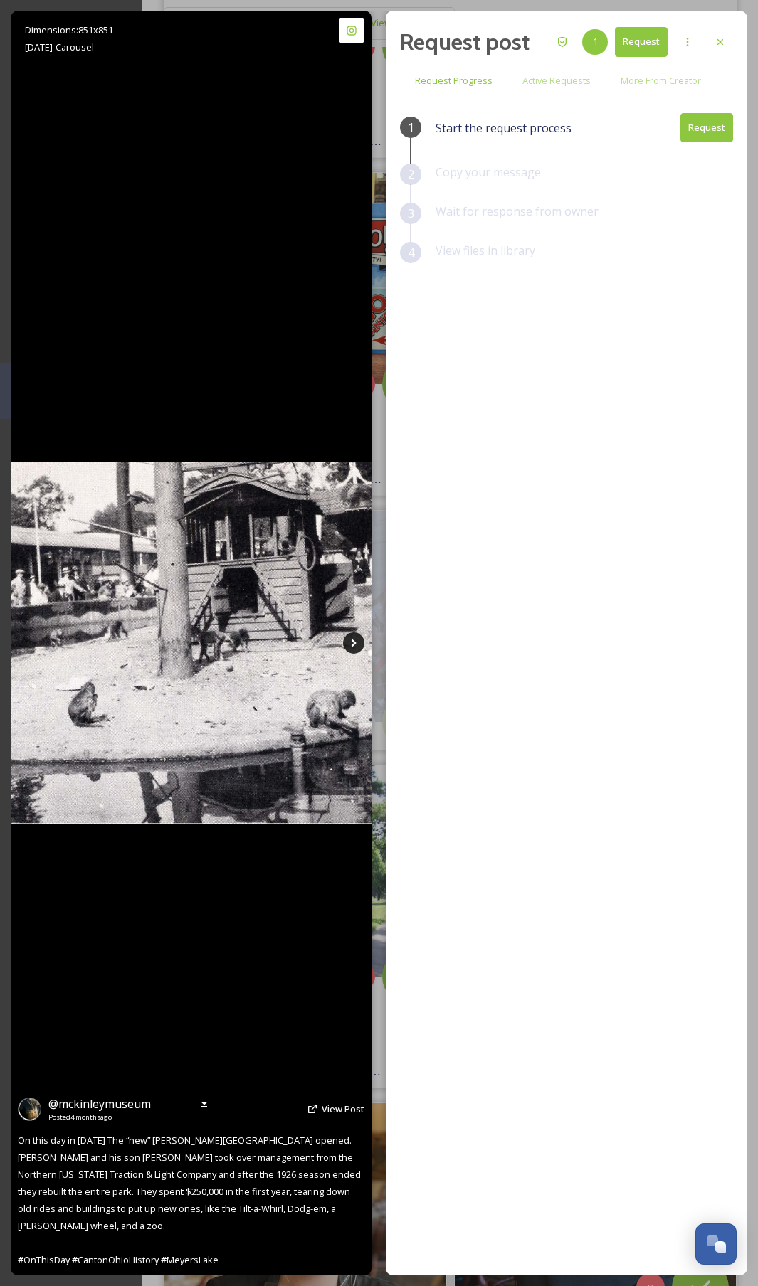
click at [356, 640] on icon at bounding box center [353, 642] width 21 height 21
click at [353, 644] on icon at bounding box center [353, 643] width 5 height 8
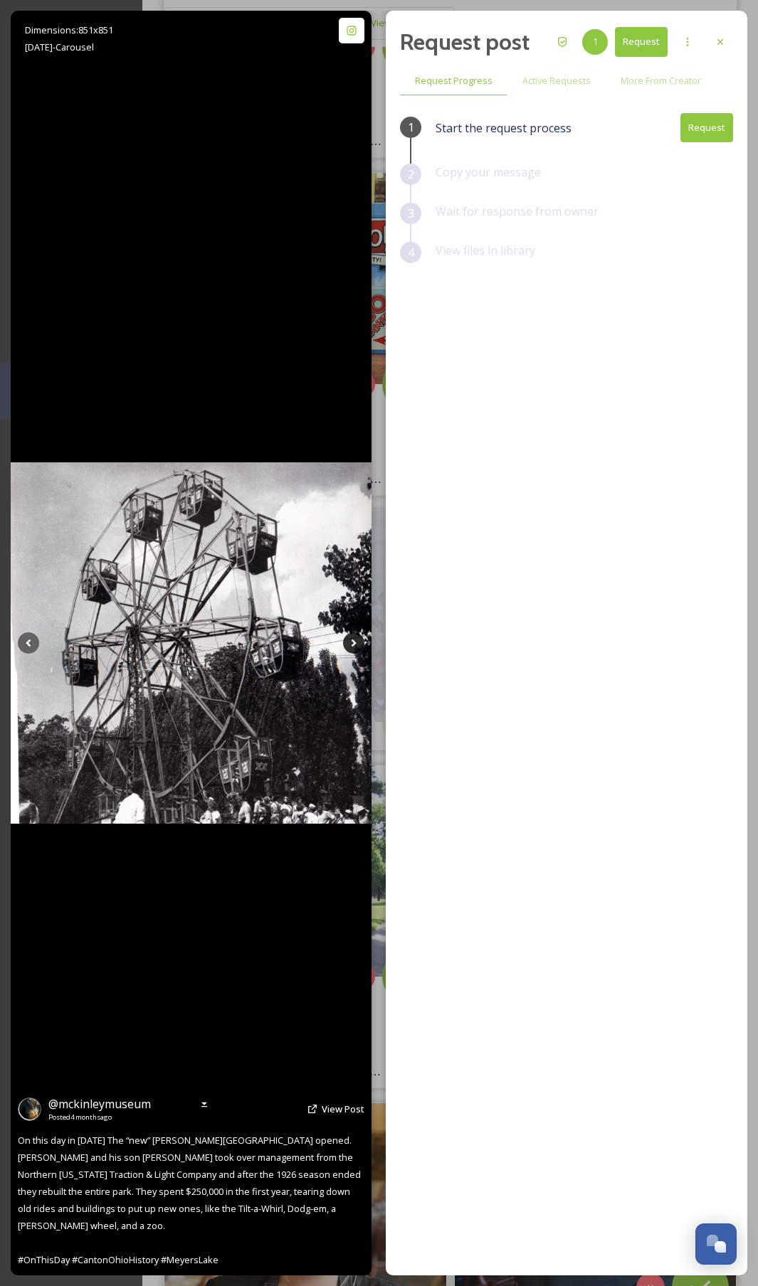
click at [353, 643] on icon at bounding box center [353, 643] width 5 height 8
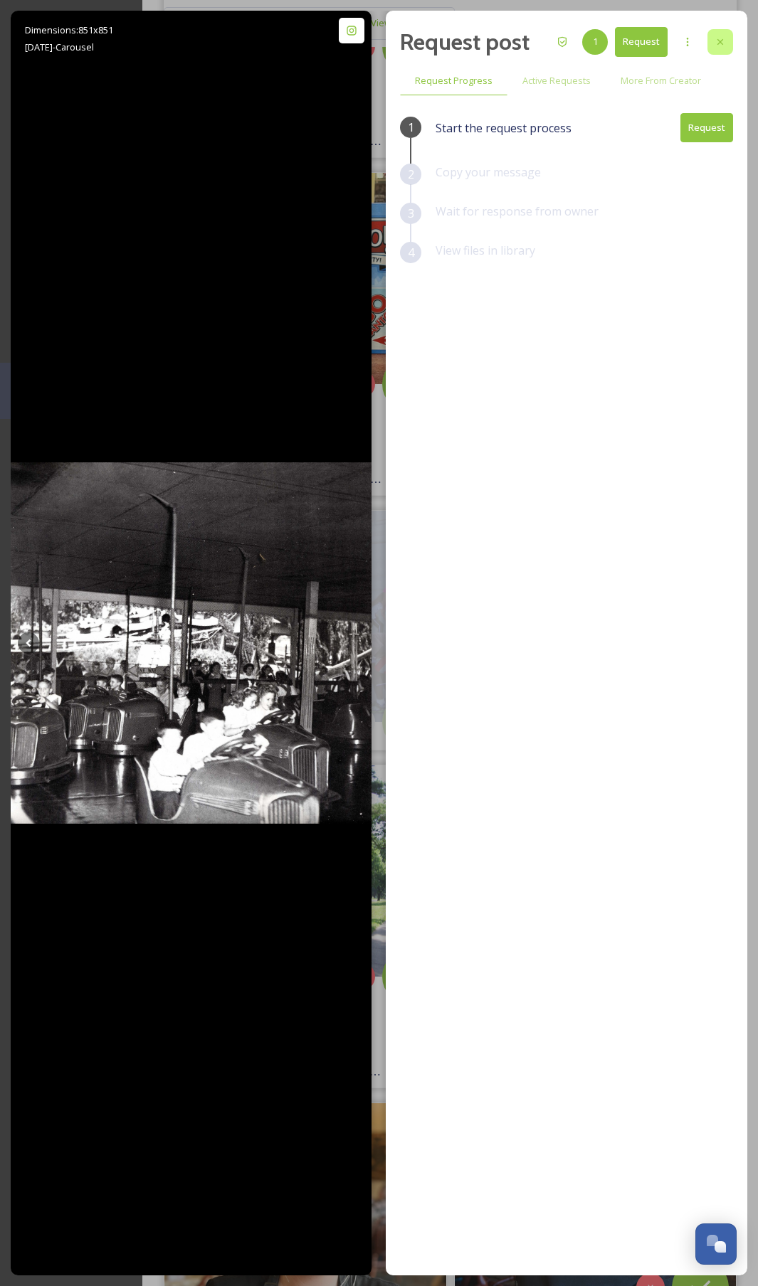
click at [723, 39] on icon at bounding box center [719, 41] width 11 height 11
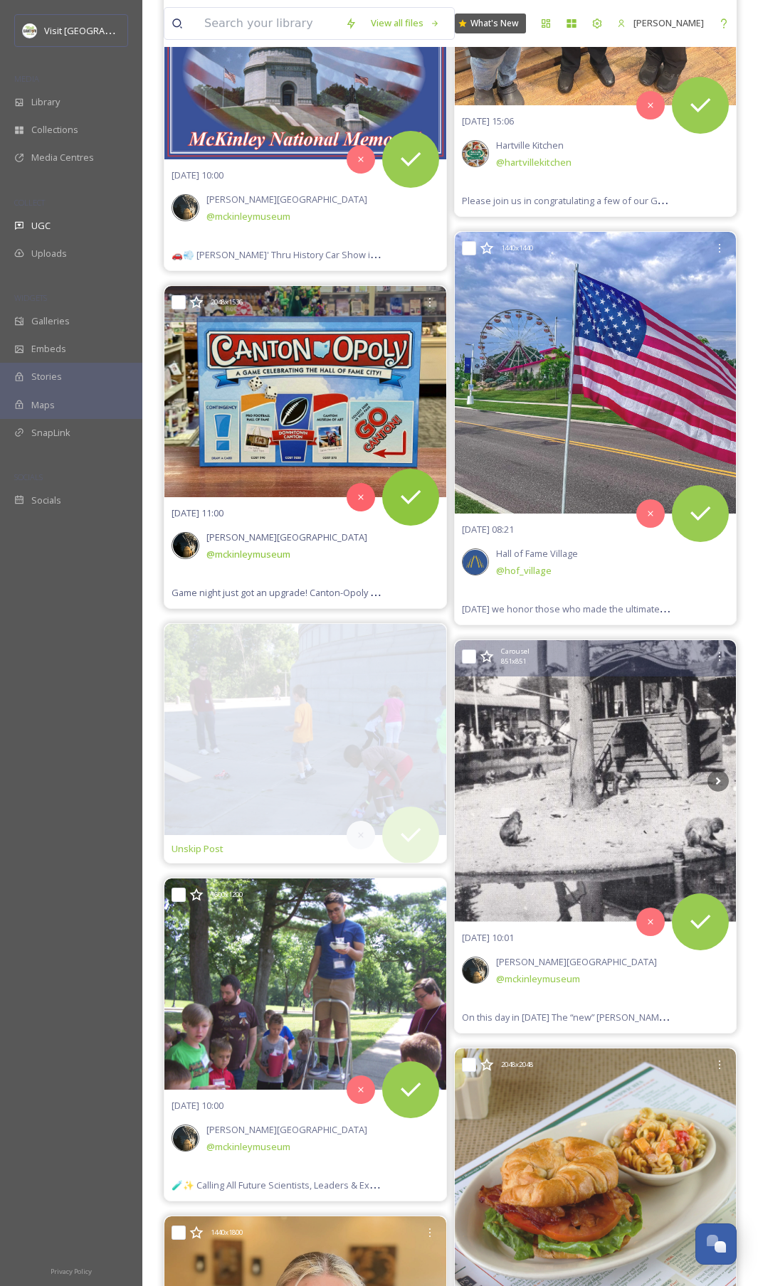
scroll to position [6492, 0]
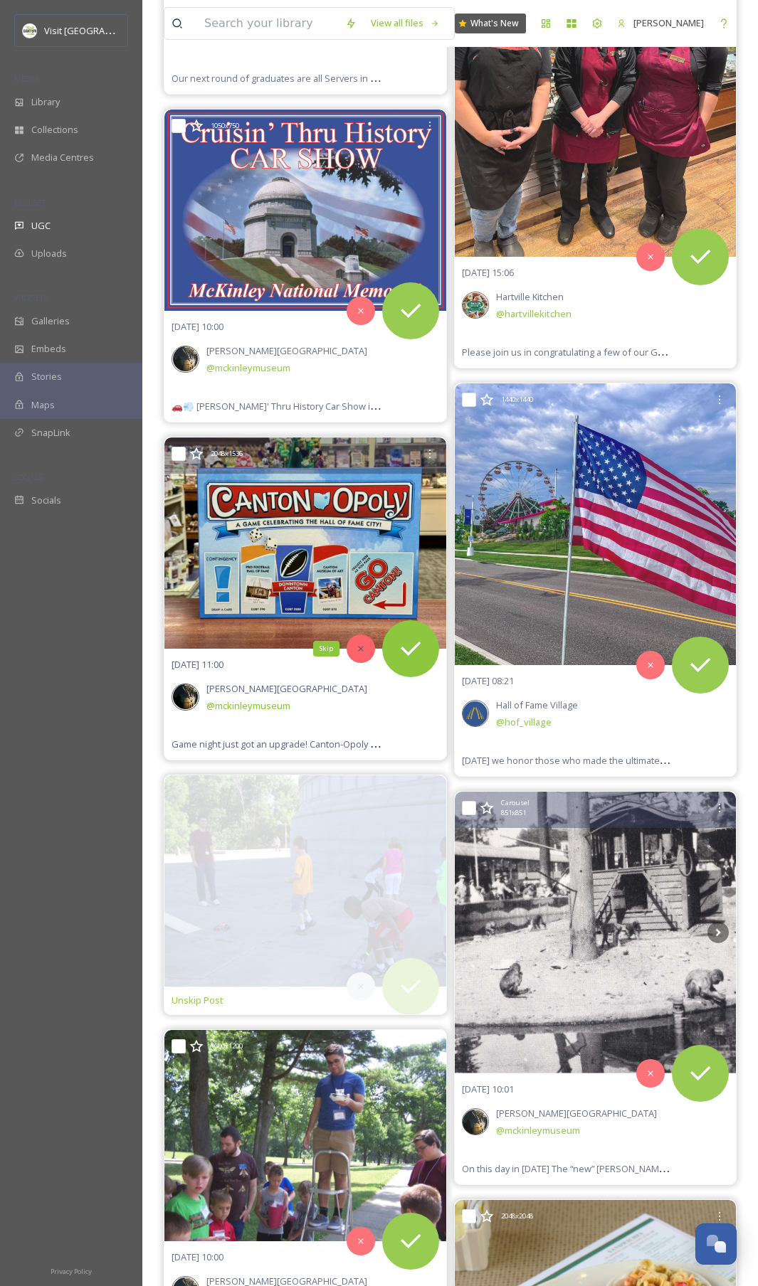
click at [357, 644] on div "Skip" at bounding box center [360, 648] width 28 height 28
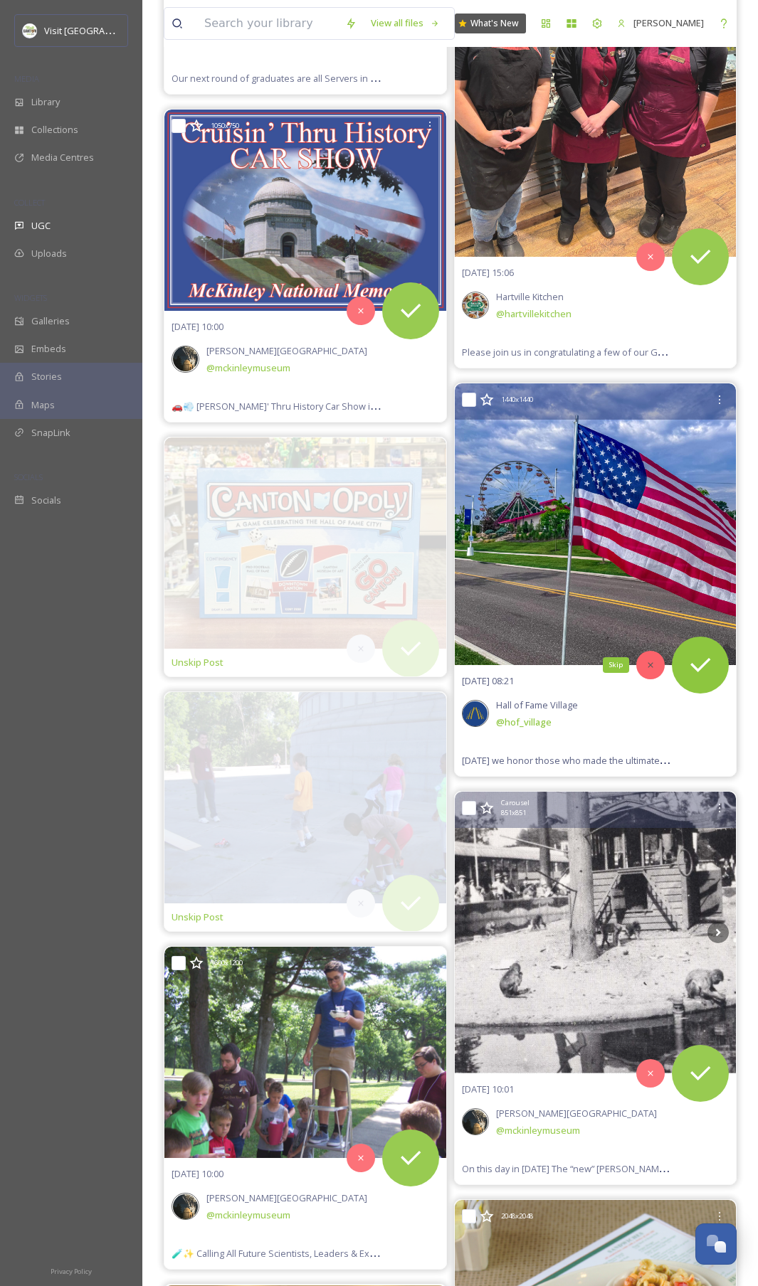
click at [644, 644] on div "Skip" at bounding box center [650, 665] width 28 height 28
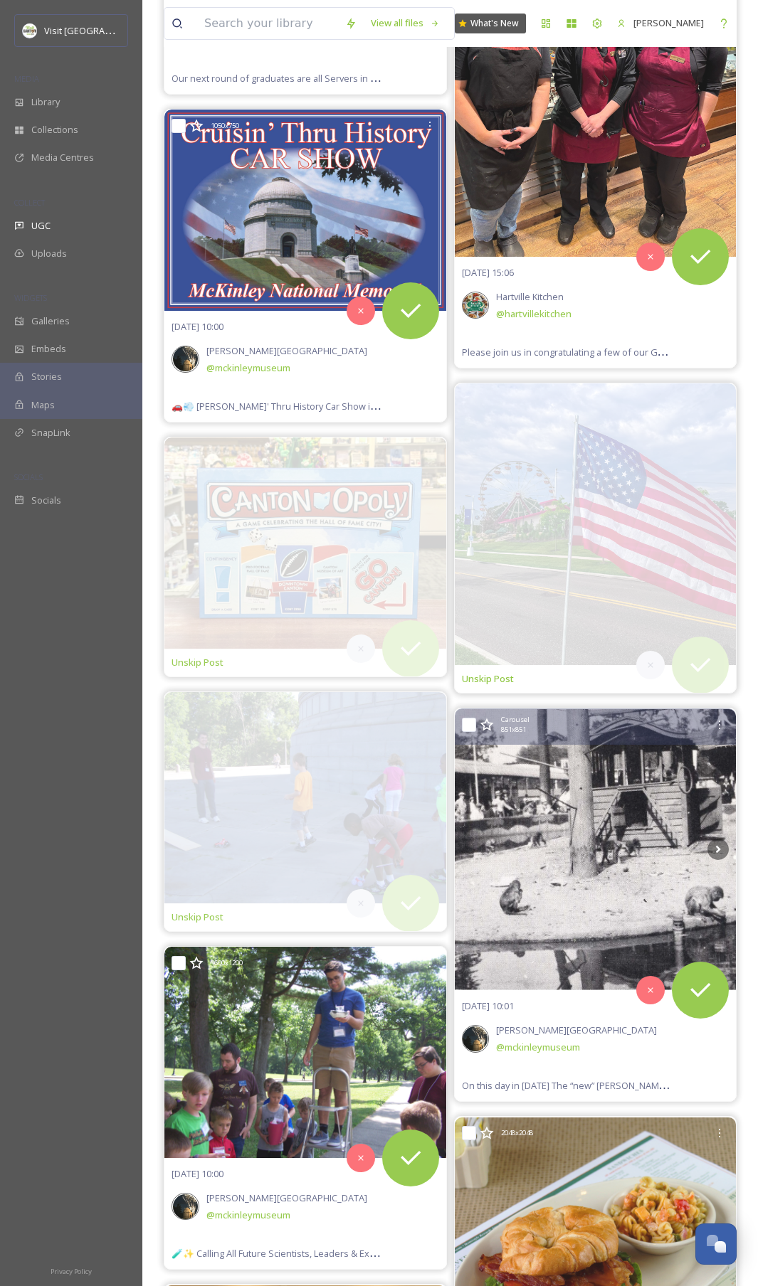
scroll to position [6198, 0]
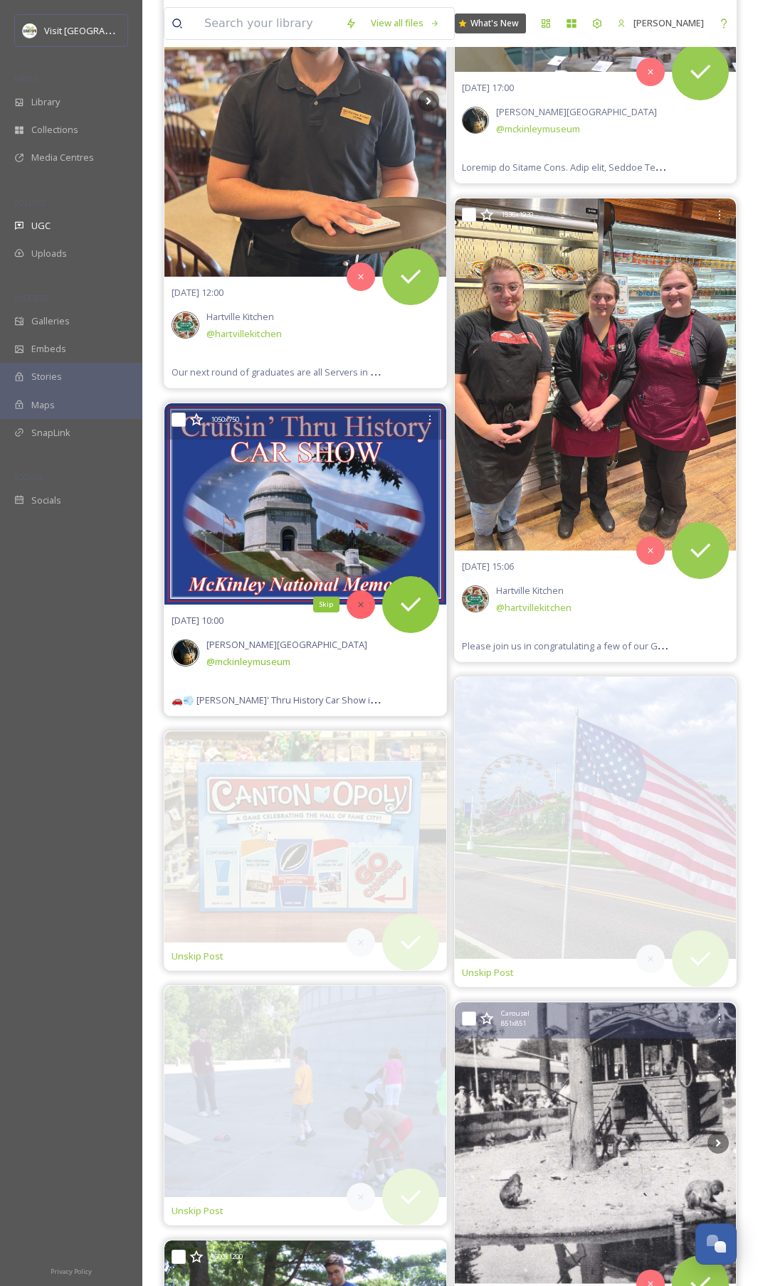
click at [362, 604] on icon at bounding box center [361, 605] width 10 height 10
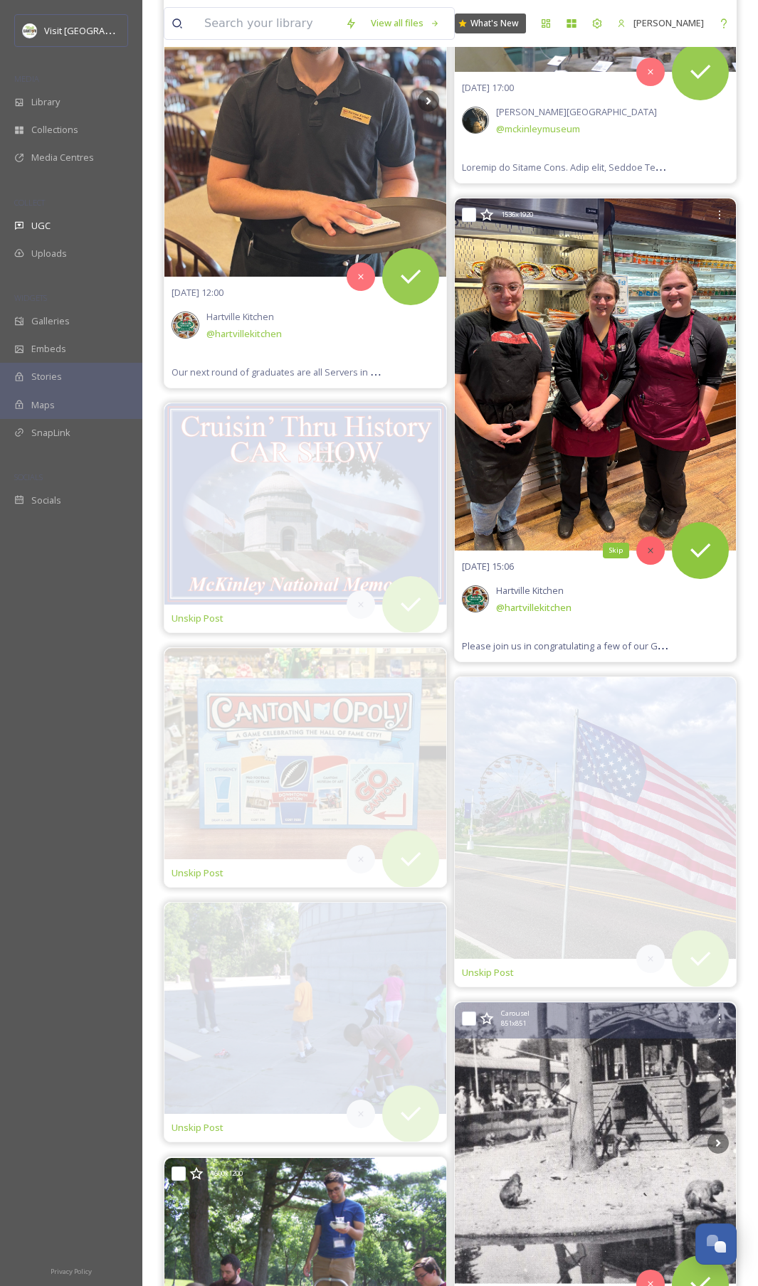
click at [653, 549] on icon at bounding box center [650, 551] width 10 height 10
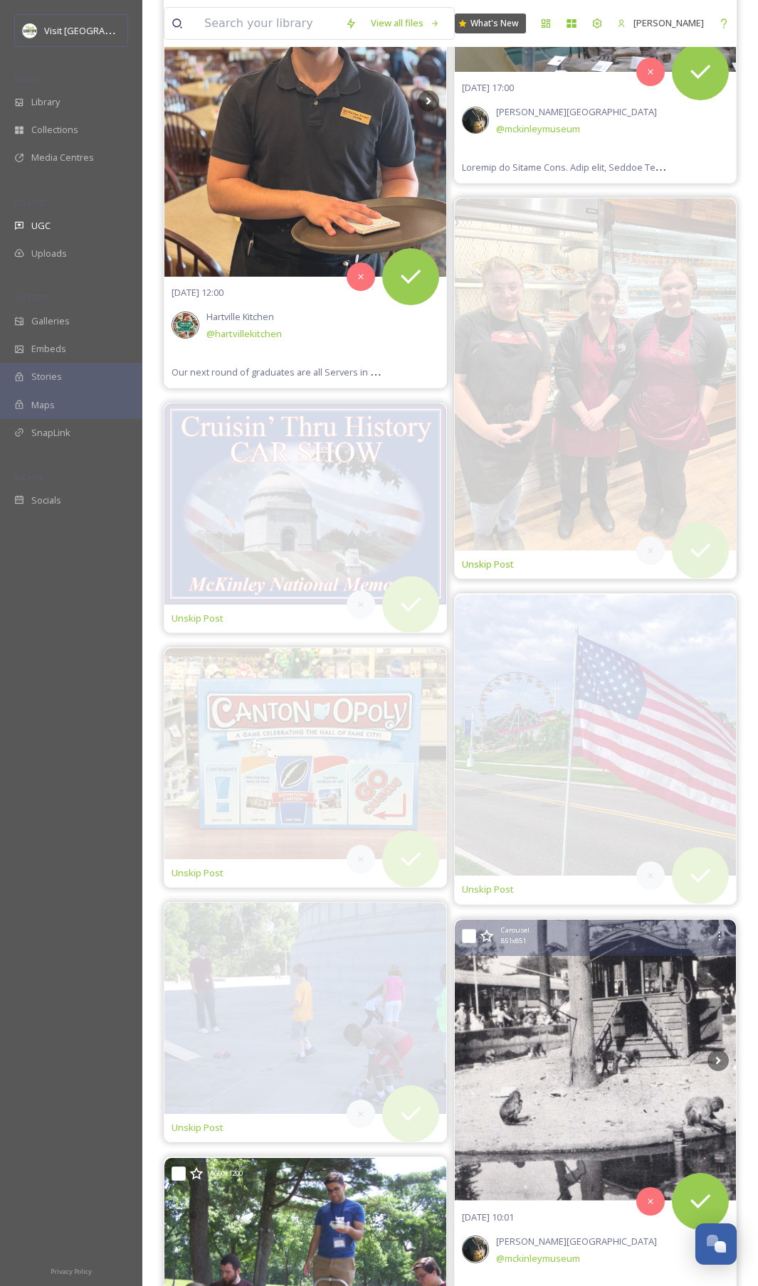
scroll to position [5711, 0]
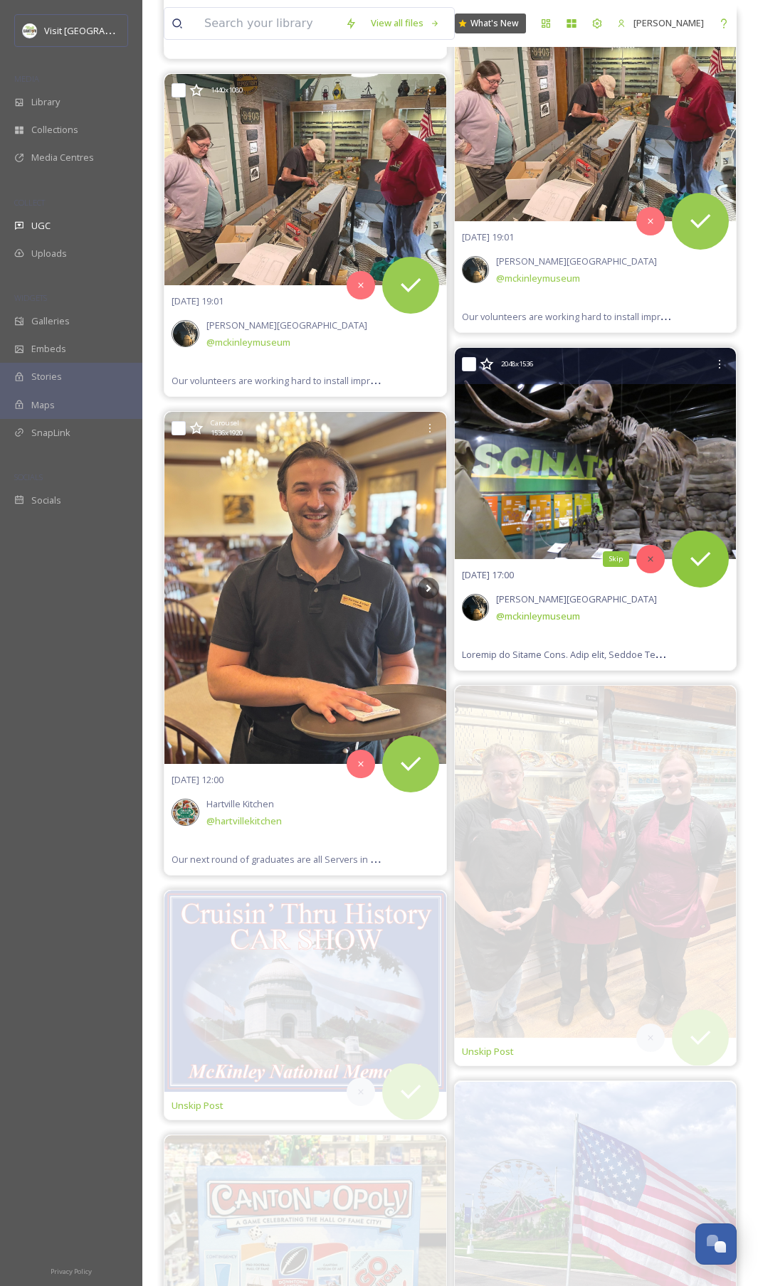
click at [647, 565] on div "Skip" at bounding box center [650, 559] width 28 height 28
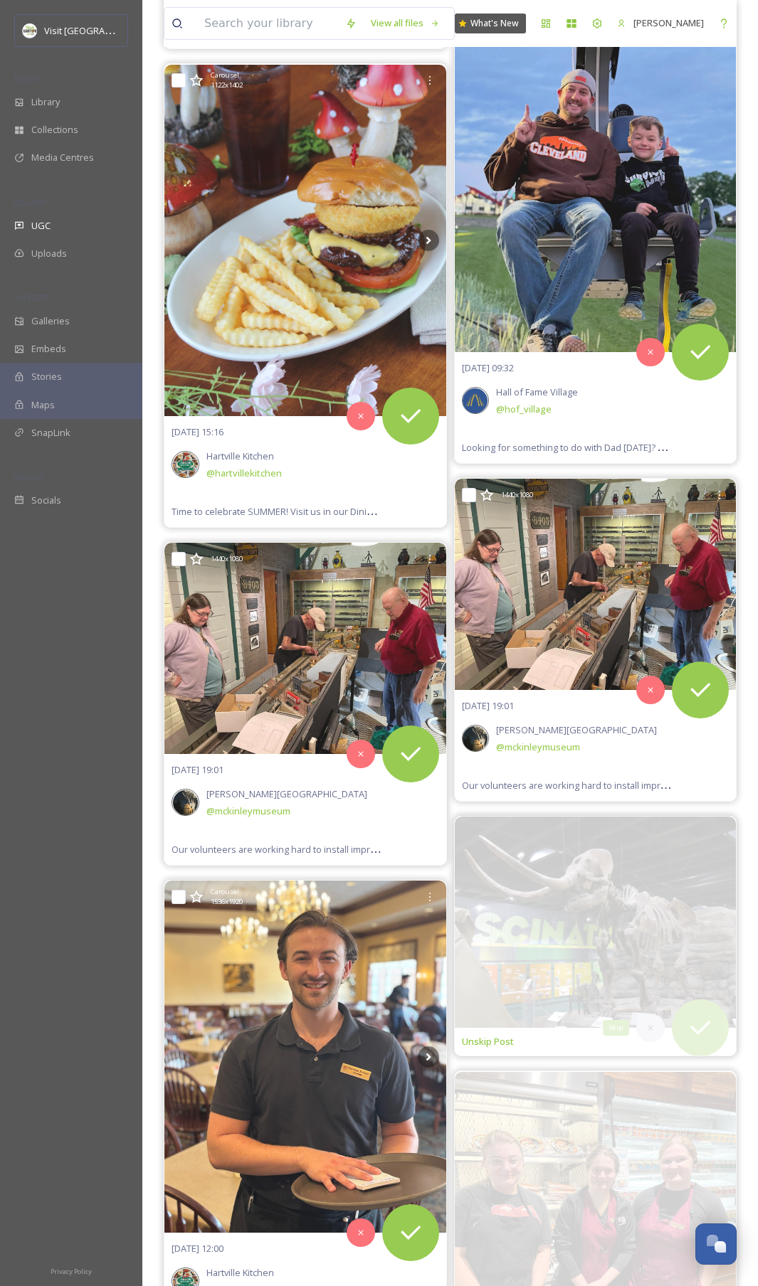
scroll to position [5241, 0]
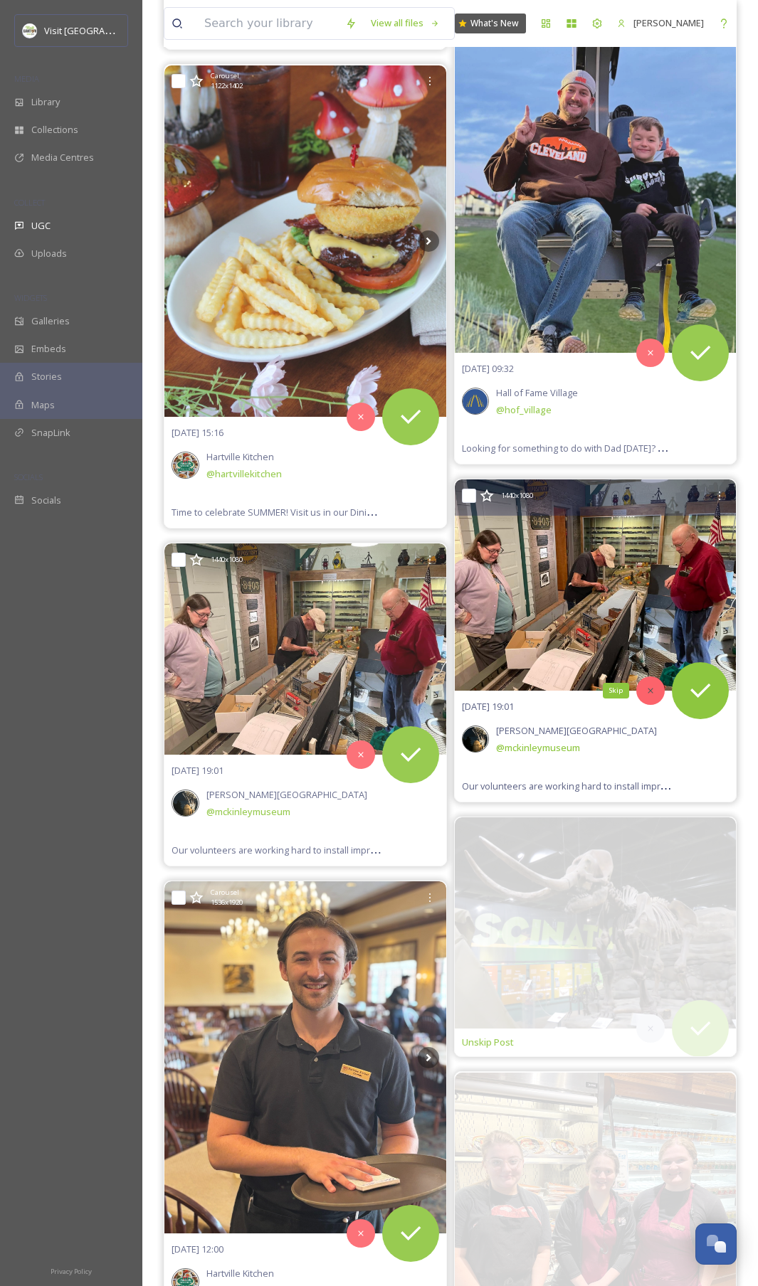
click at [647, 644] on icon at bounding box center [650, 691] width 10 height 10
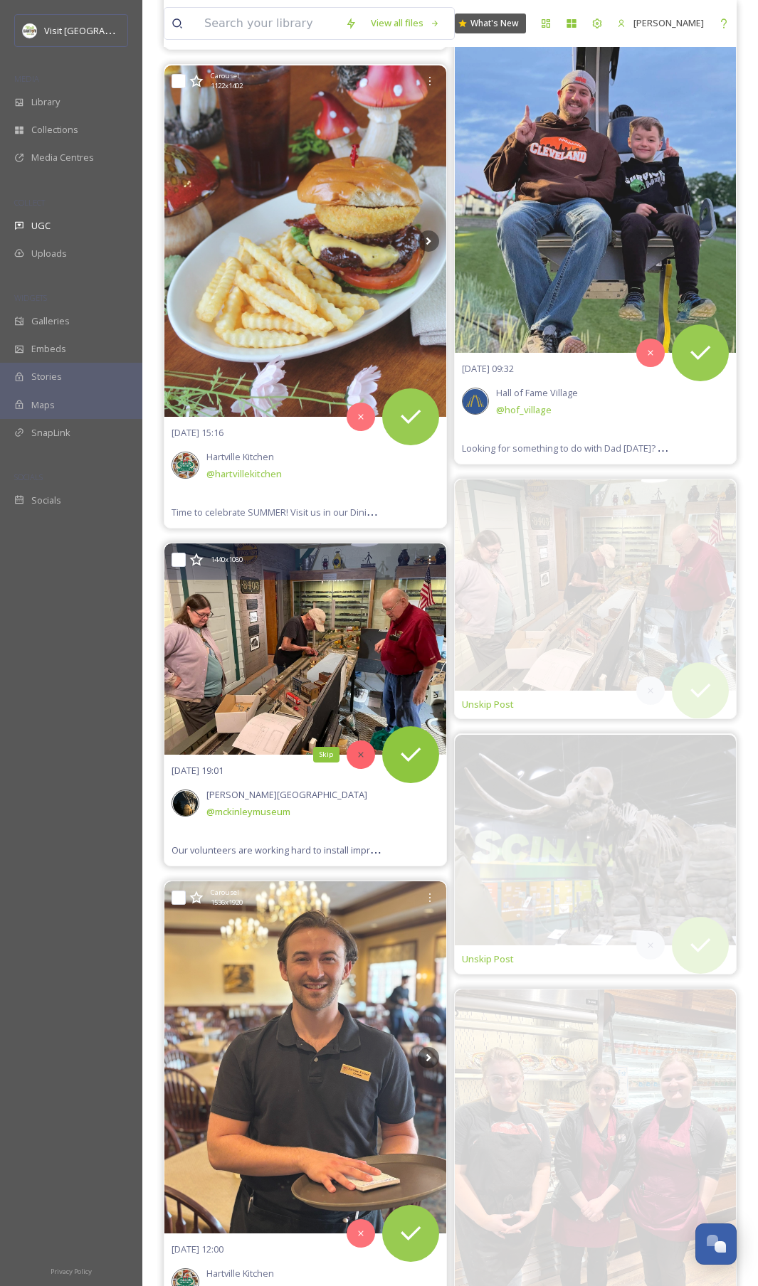
click at [361, 644] on icon at bounding box center [361, 755] width 10 height 10
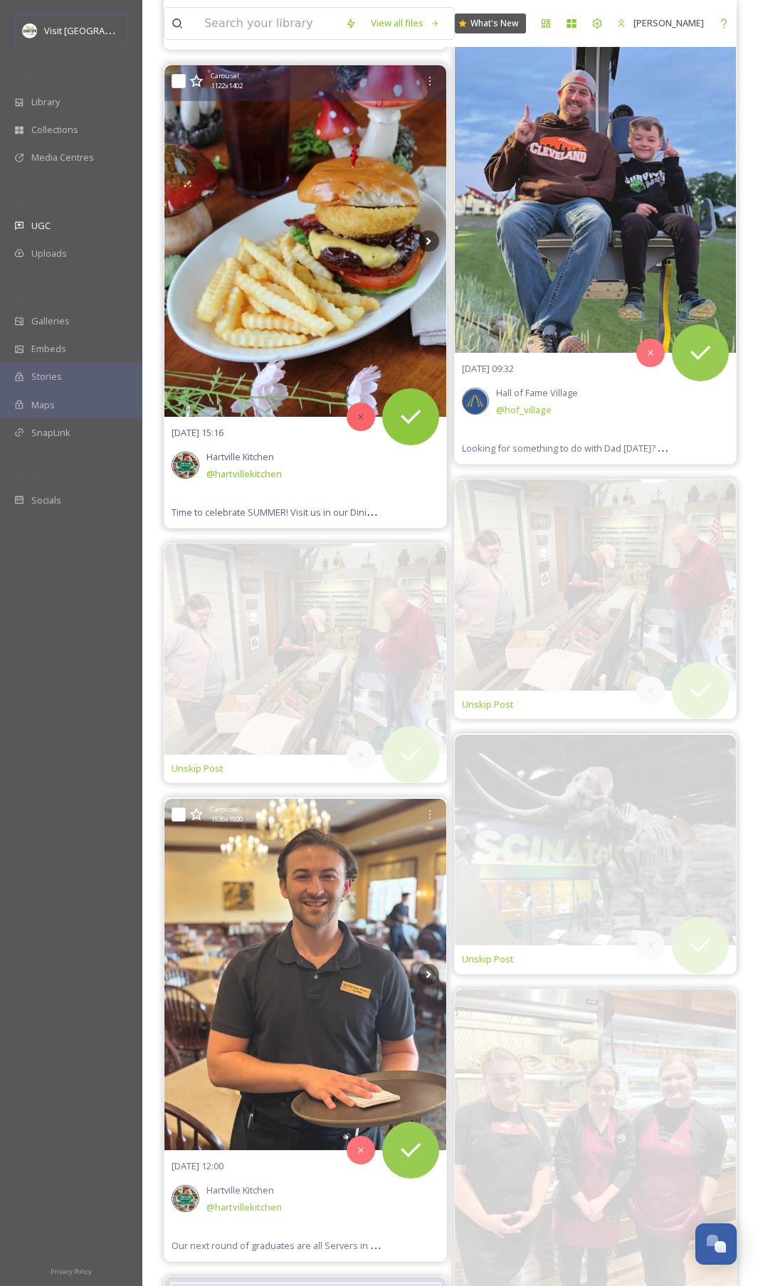
click at [360, 420] on icon at bounding box center [361, 417] width 10 height 10
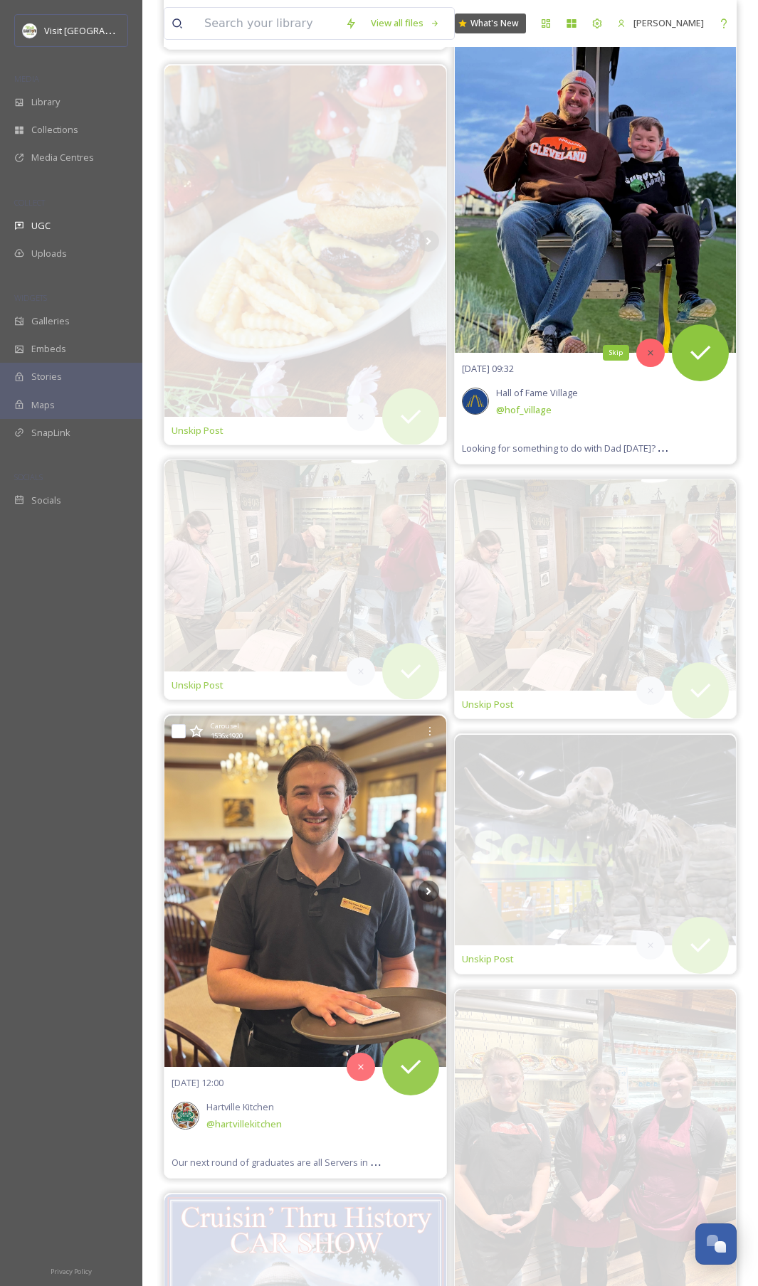
click at [651, 361] on div "Skip" at bounding box center [650, 353] width 28 height 28
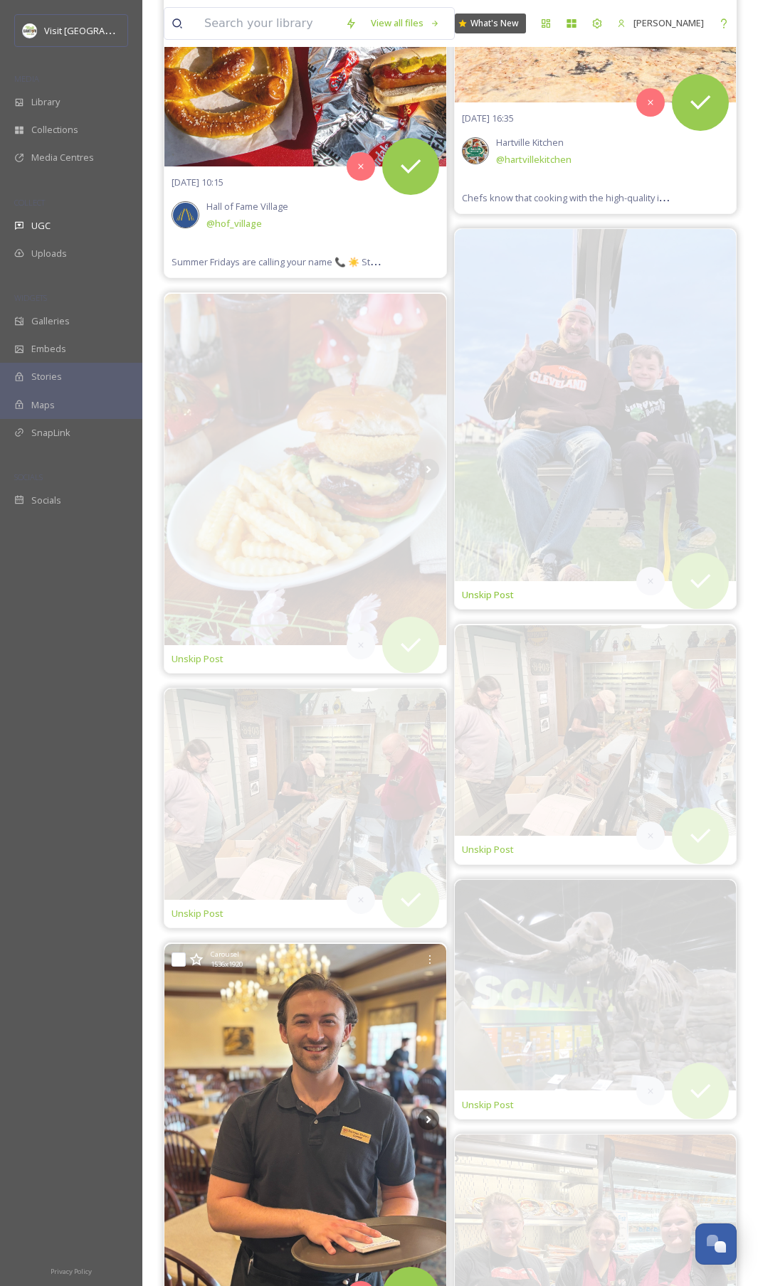
scroll to position [4525, 0]
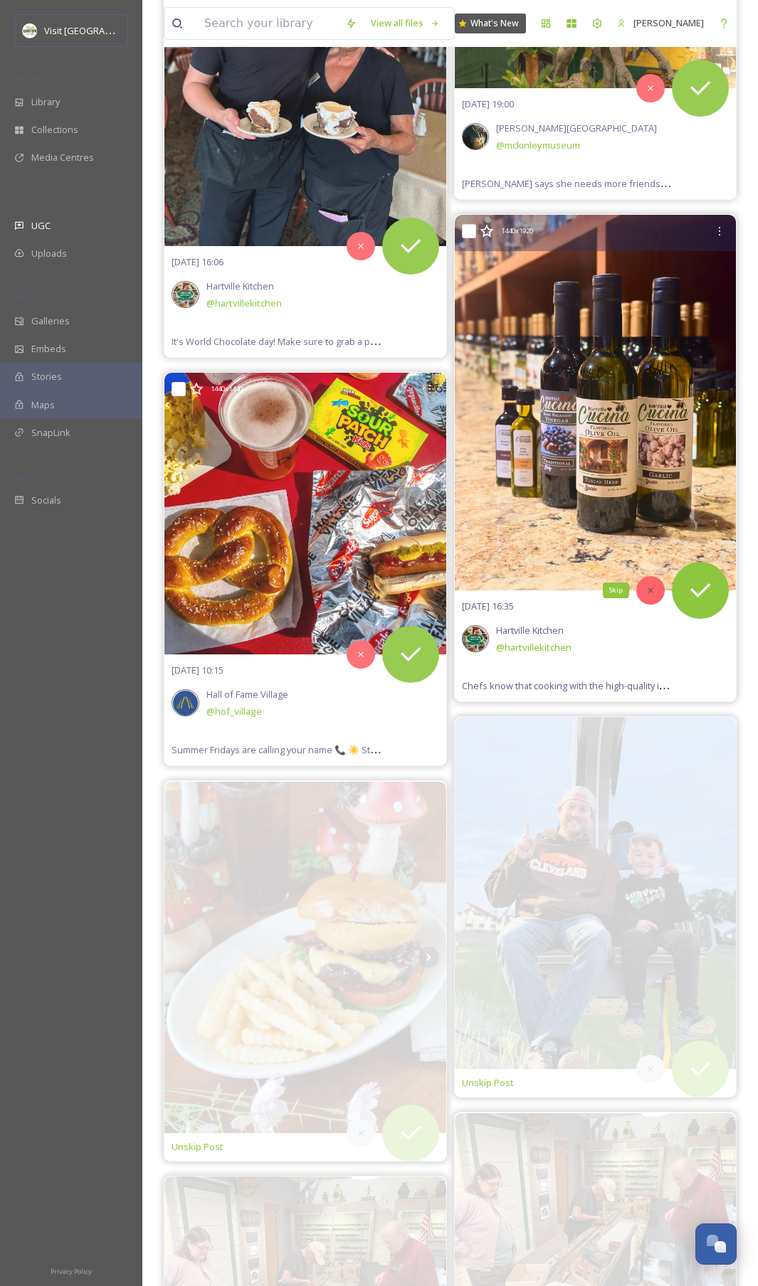
click at [647, 590] on icon at bounding box center [650, 590] width 10 height 10
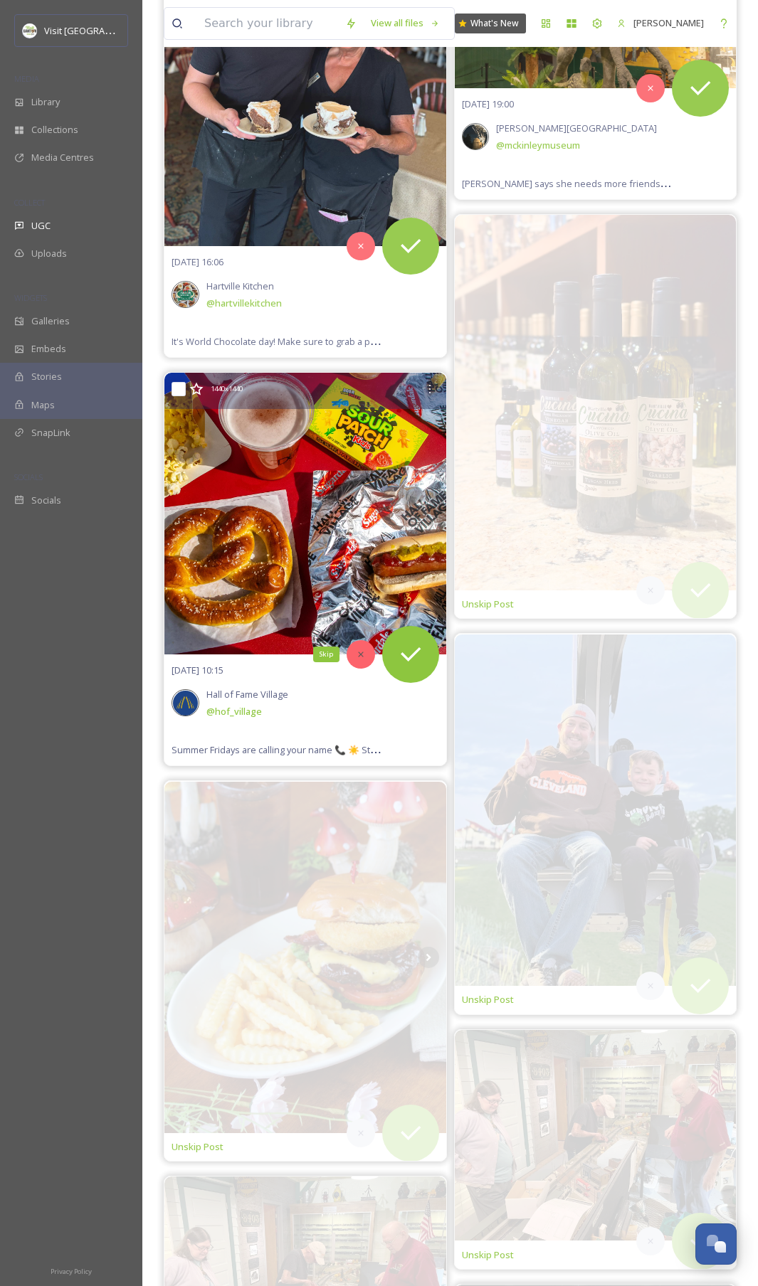
click at [359, 644] on icon at bounding box center [361, 654] width 10 height 10
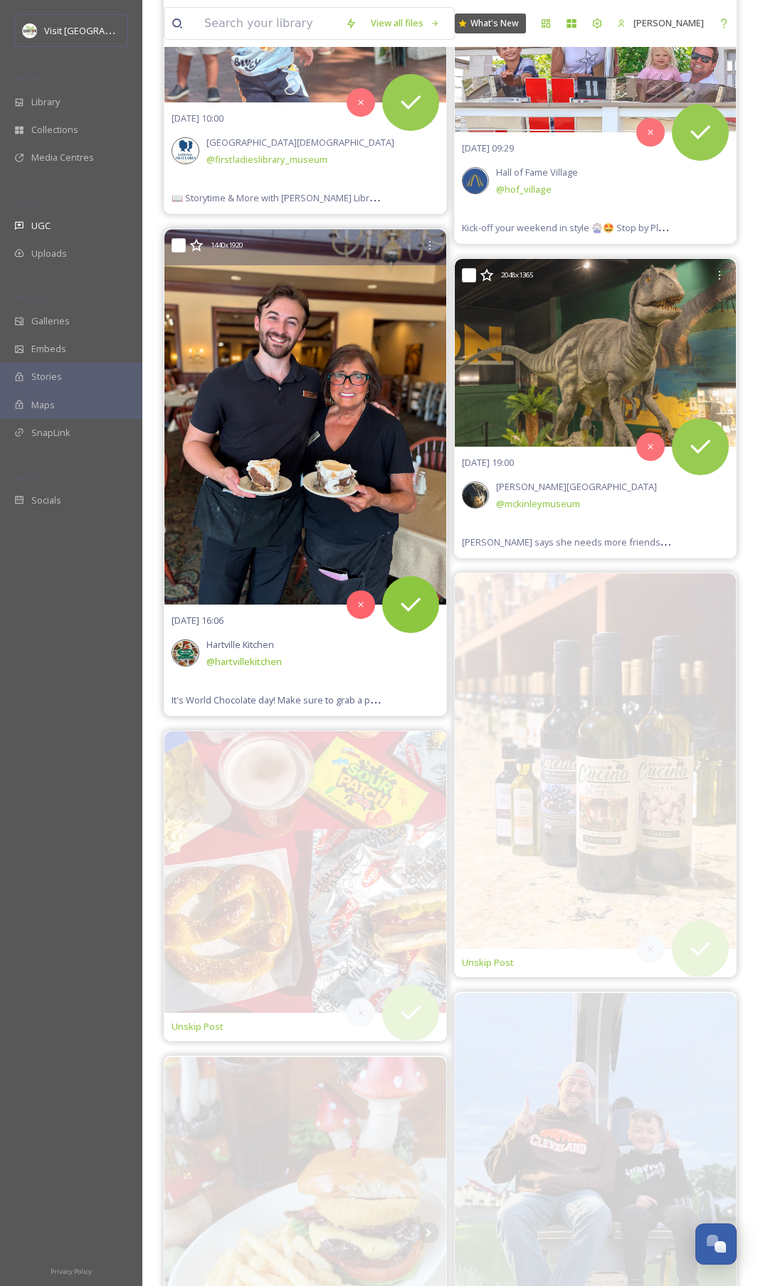
scroll to position [3837, 0]
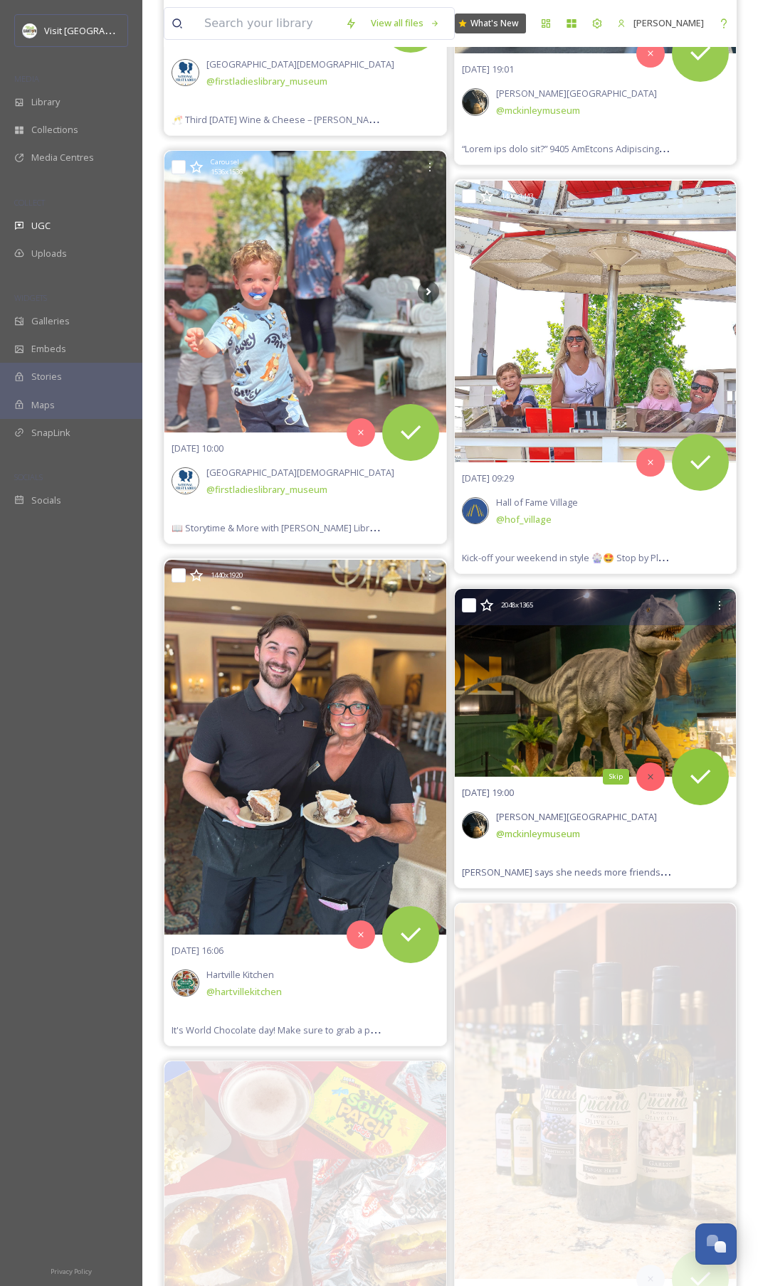
click at [649, 644] on icon at bounding box center [650, 777] width 10 height 10
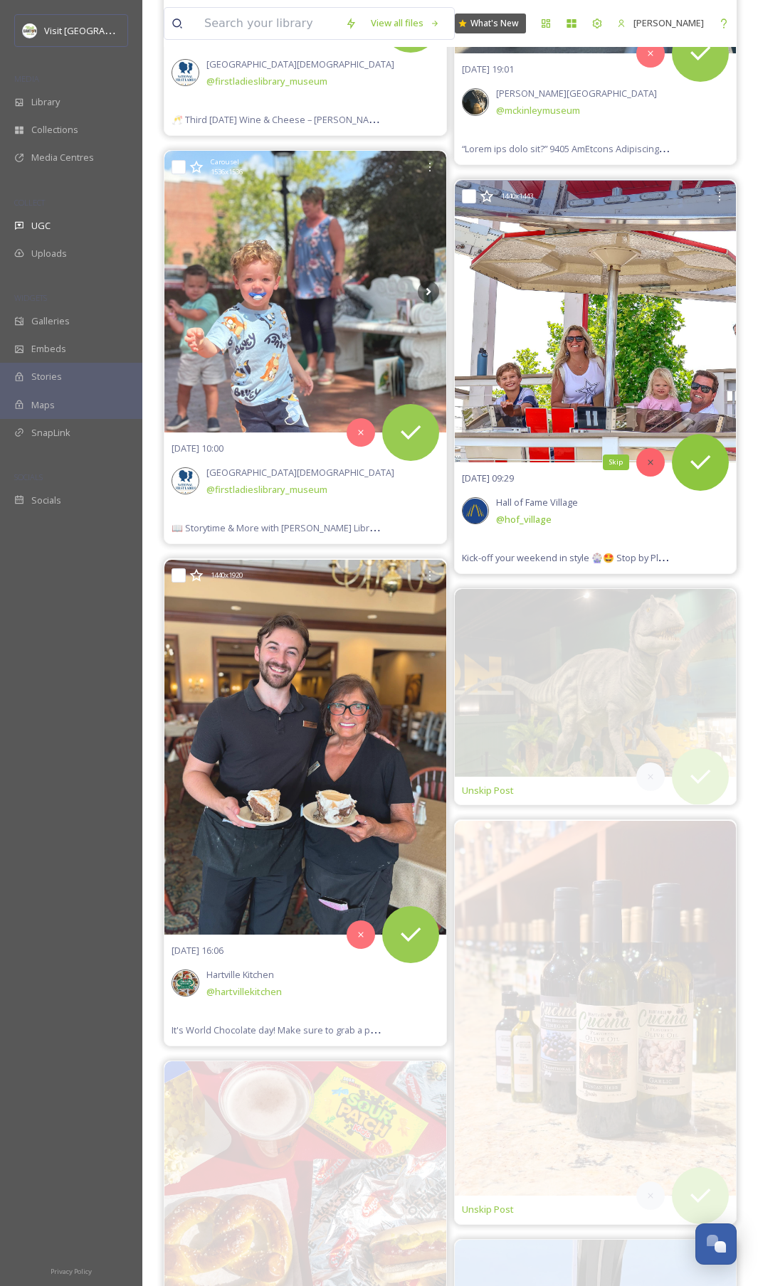
click at [652, 469] on div "Skip" at bounding box center [650, 462] width 28 height 28
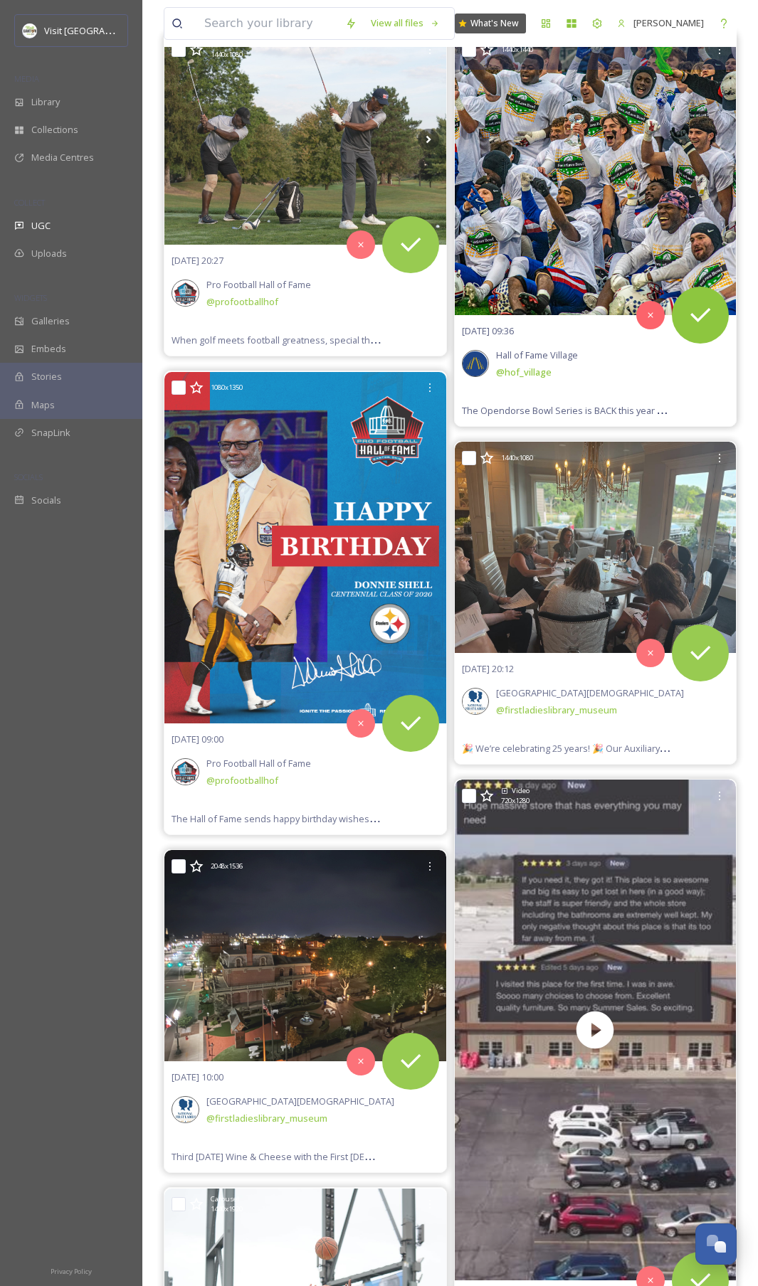
scroll to position [219, 0]
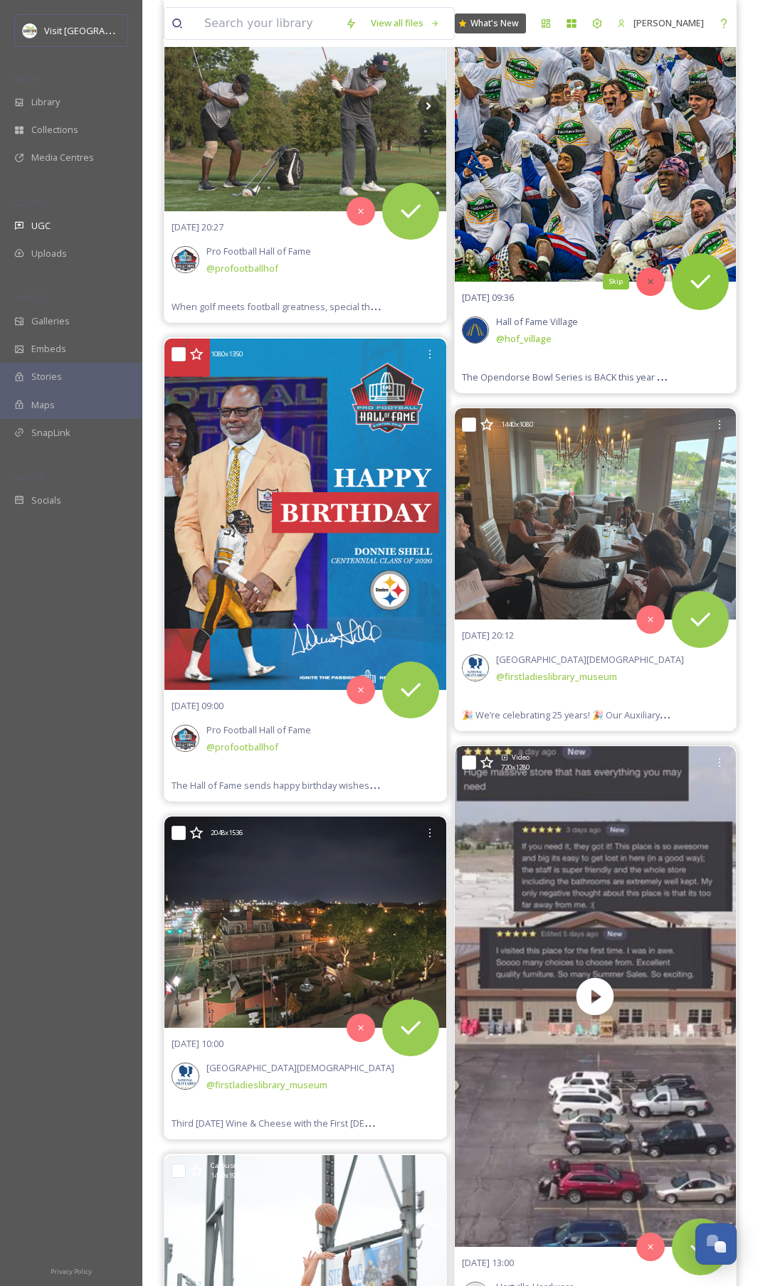
click at [652, 280] on icon at bounding box center [649, 281] width 5 height 5
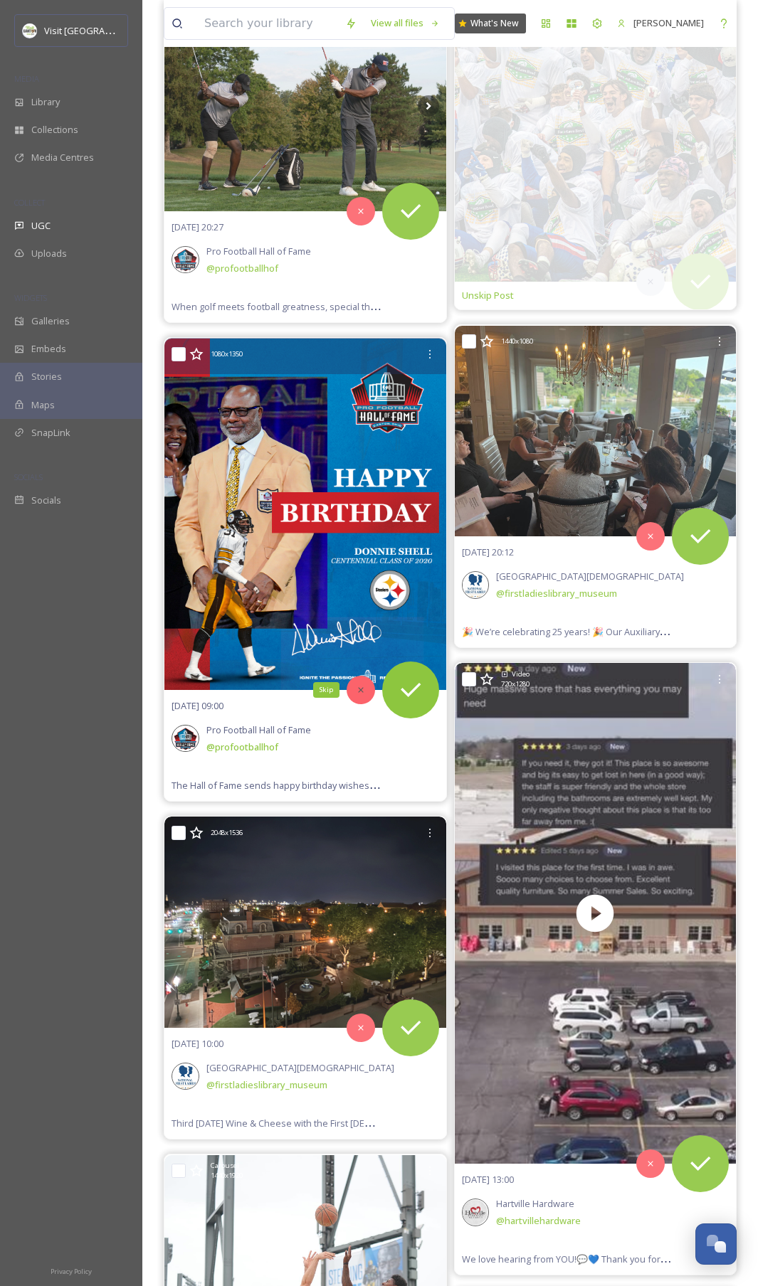
click at [356, 644] on div "Skip" at bounding box center [360, 690] width 28 height 28
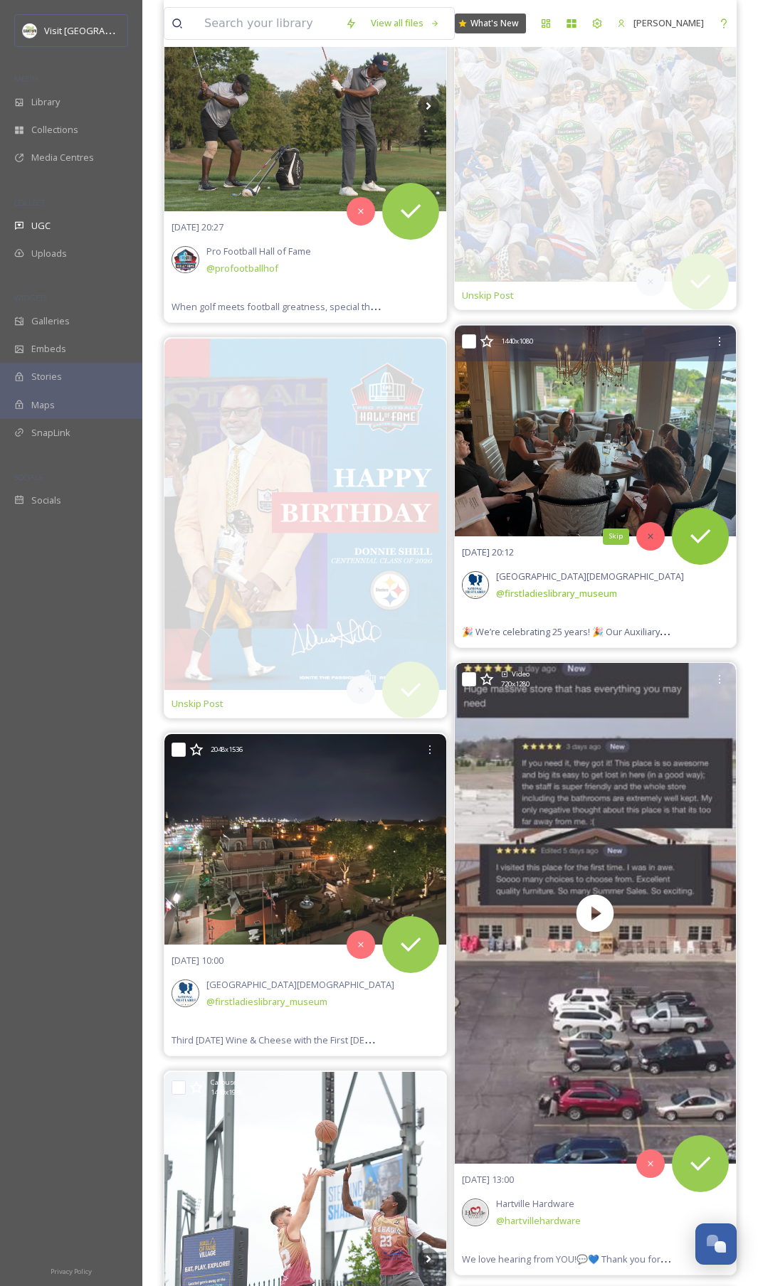
click at [655, 538] on div "Skip" at bounding box center [650, 536] width 28 height 28
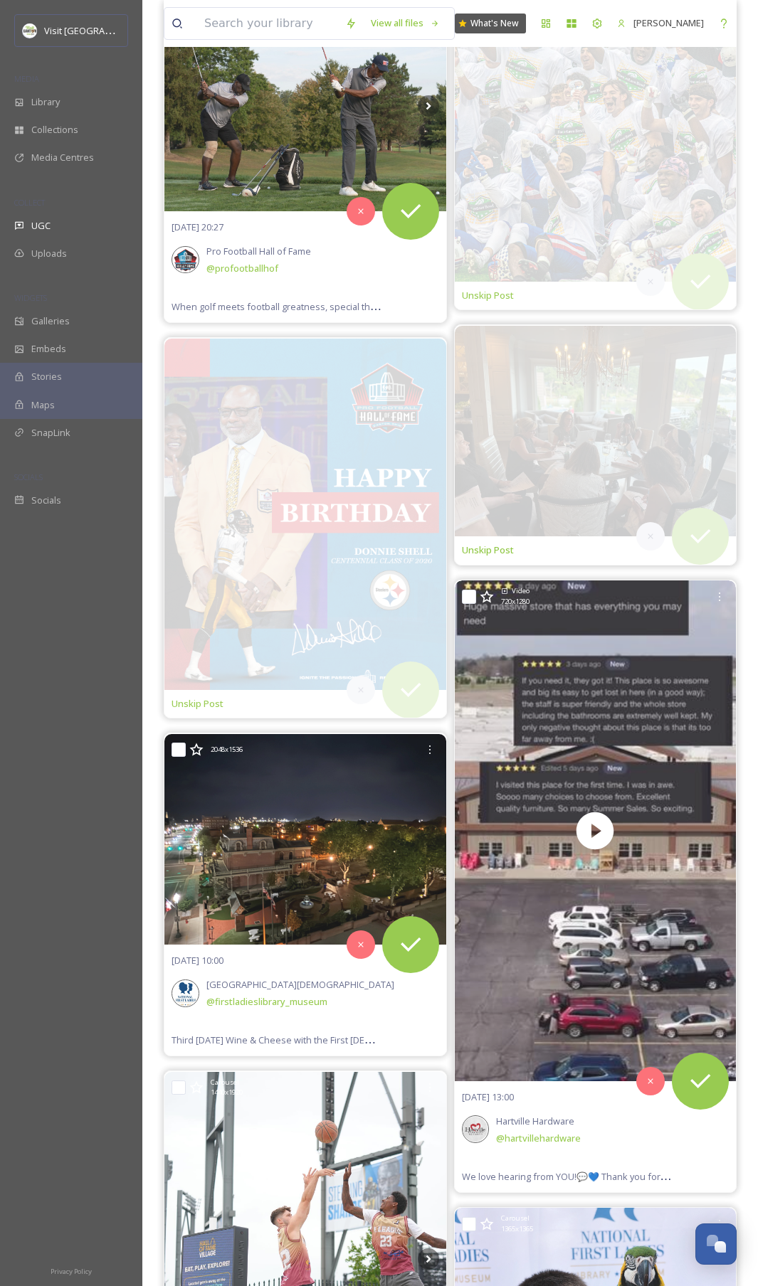
scroll to position [0, 0]
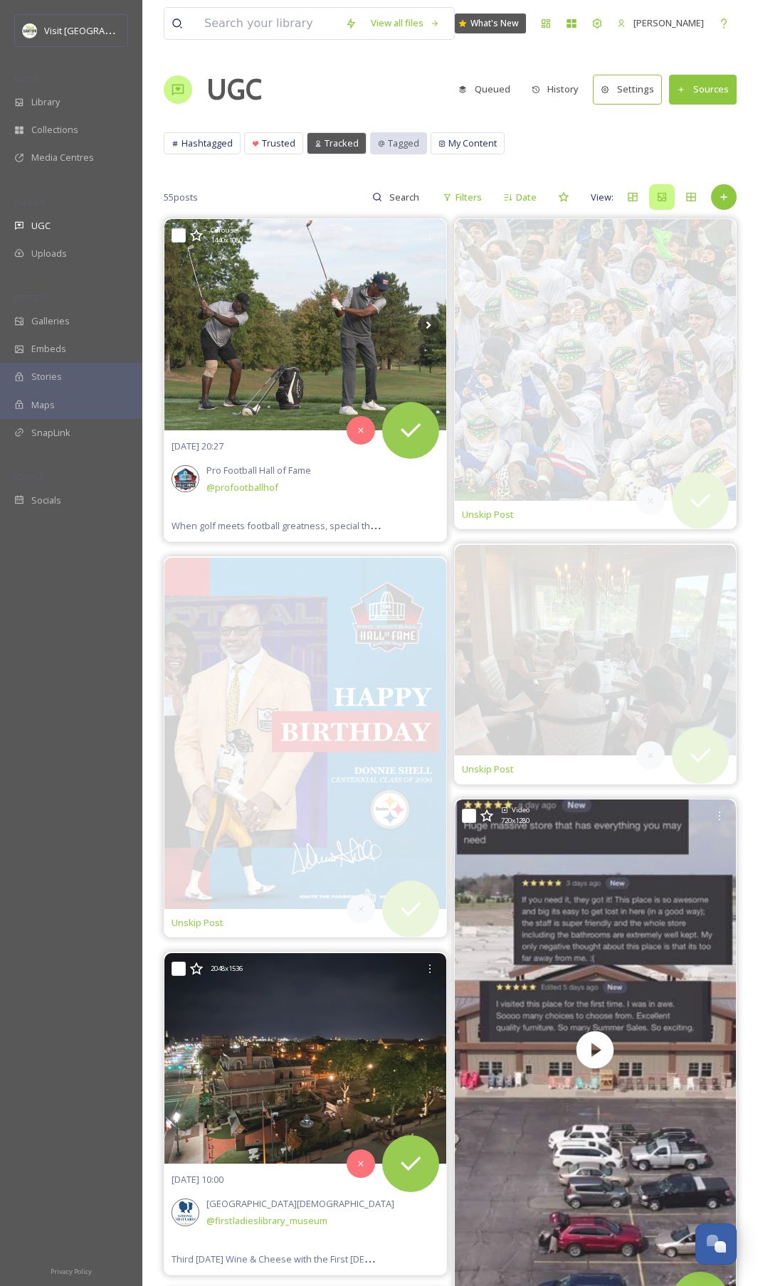
click at [402, 144] on span "Tagged" at bounding box center [403, 144] width 31 height 14
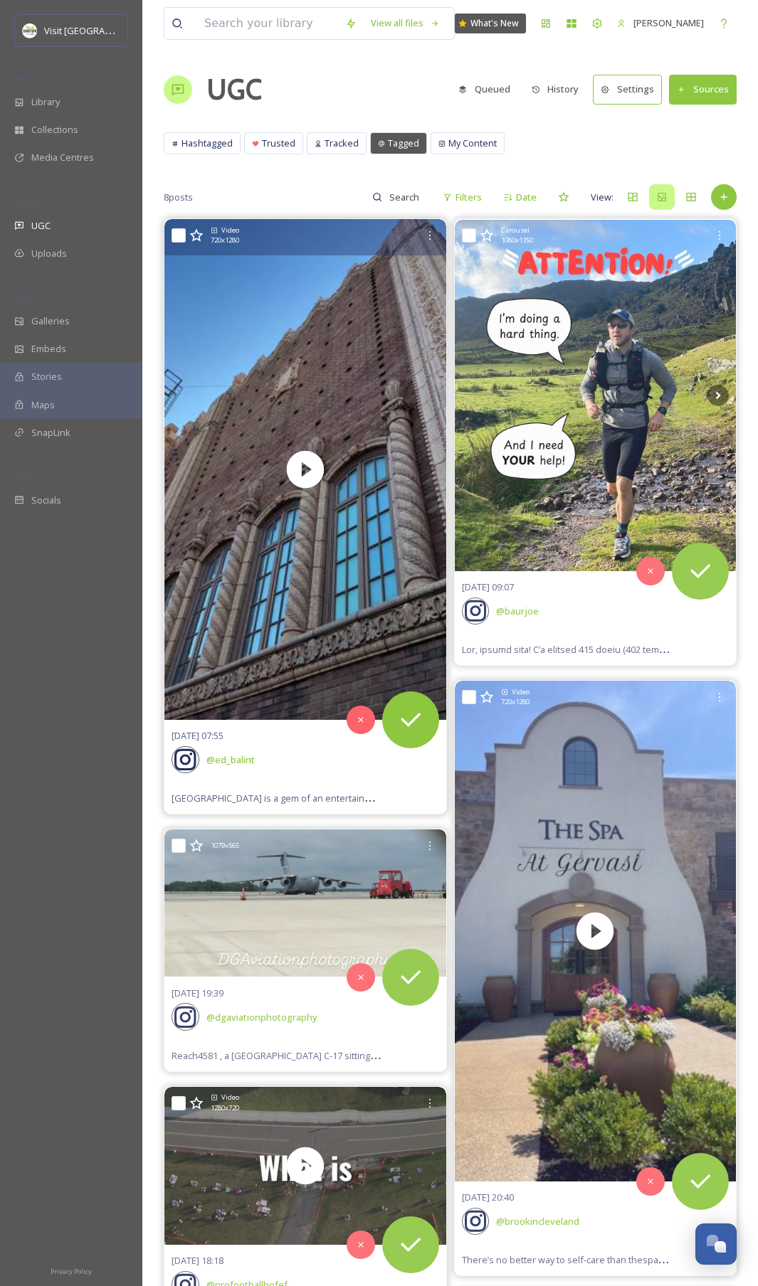
click at [258, 612] on video "Canton Palace Theatre is a gem of an entertainment venue in downtown Canton, Oh…" at bounding box center [305, 469] width 282 height 501
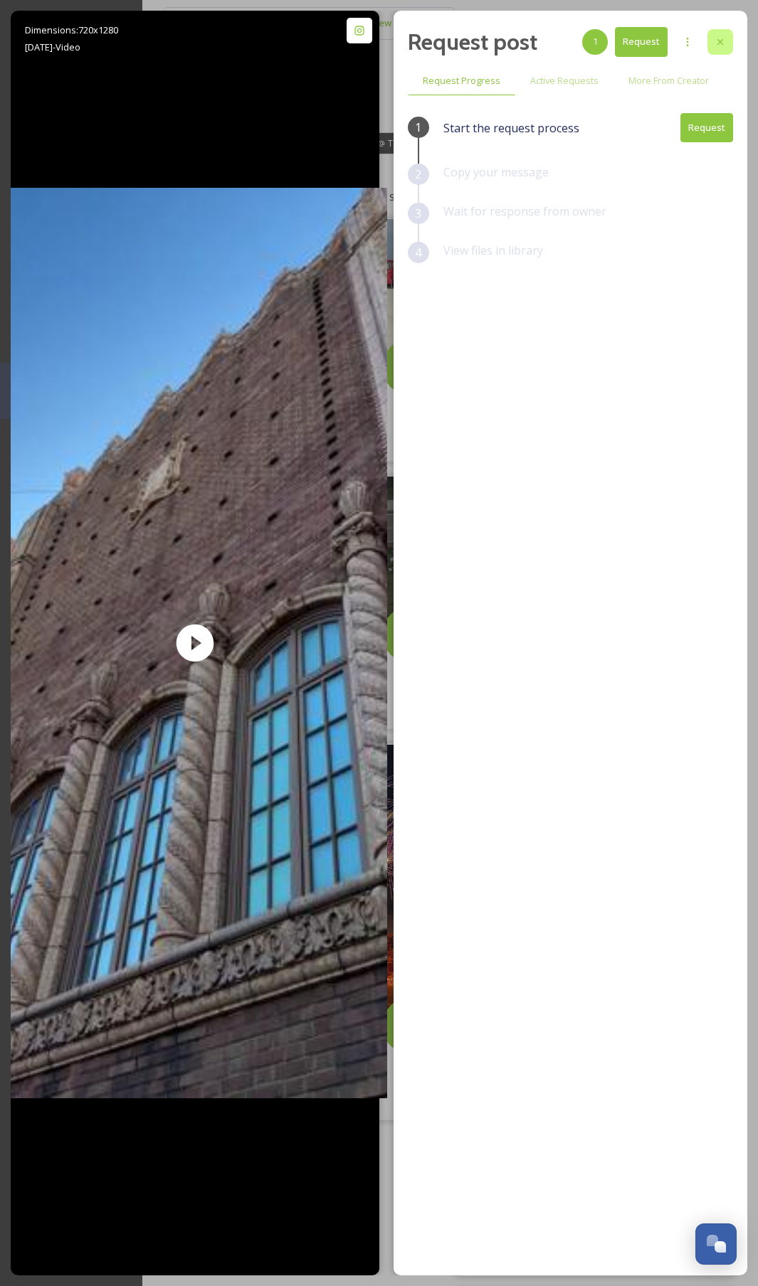
click at [724, 41] on icon at bounding box center [719, 41] width 11 height 11
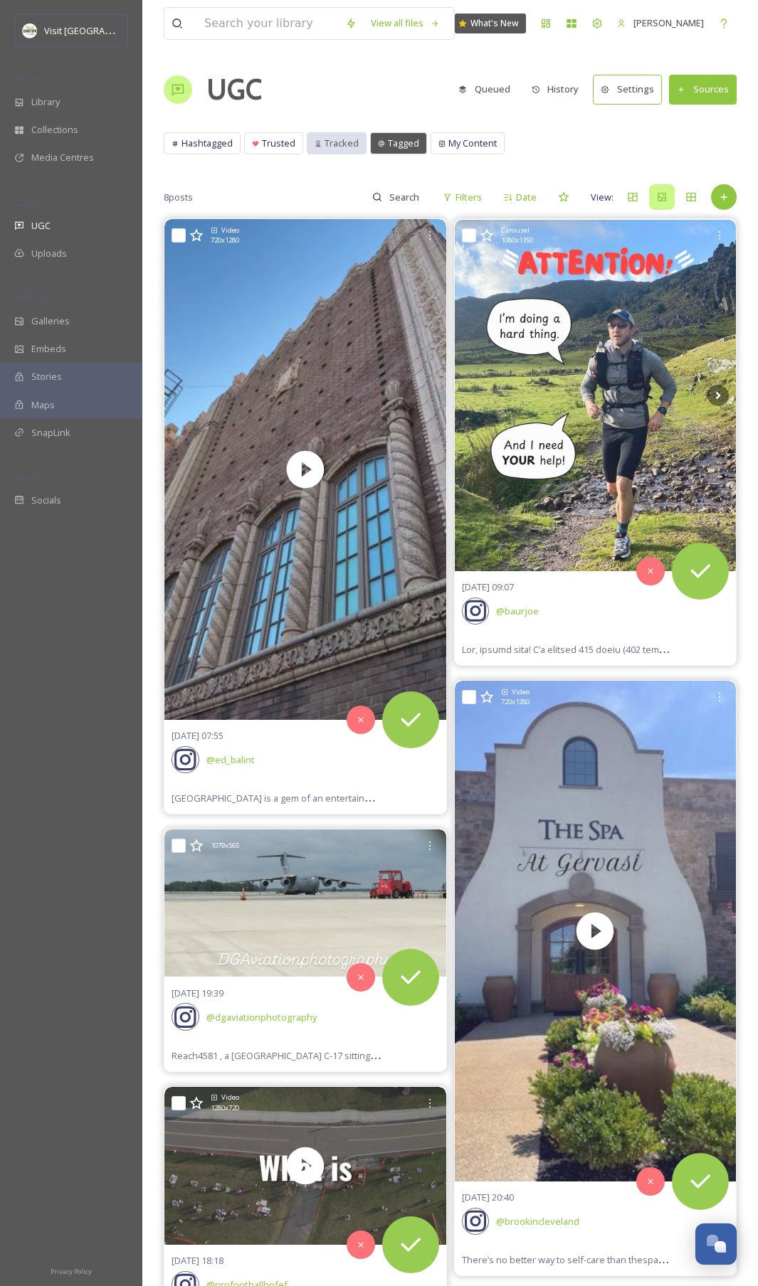
click at [329, 142] on span "Tracked" at bounding box center [341, 144] width 34 height 14
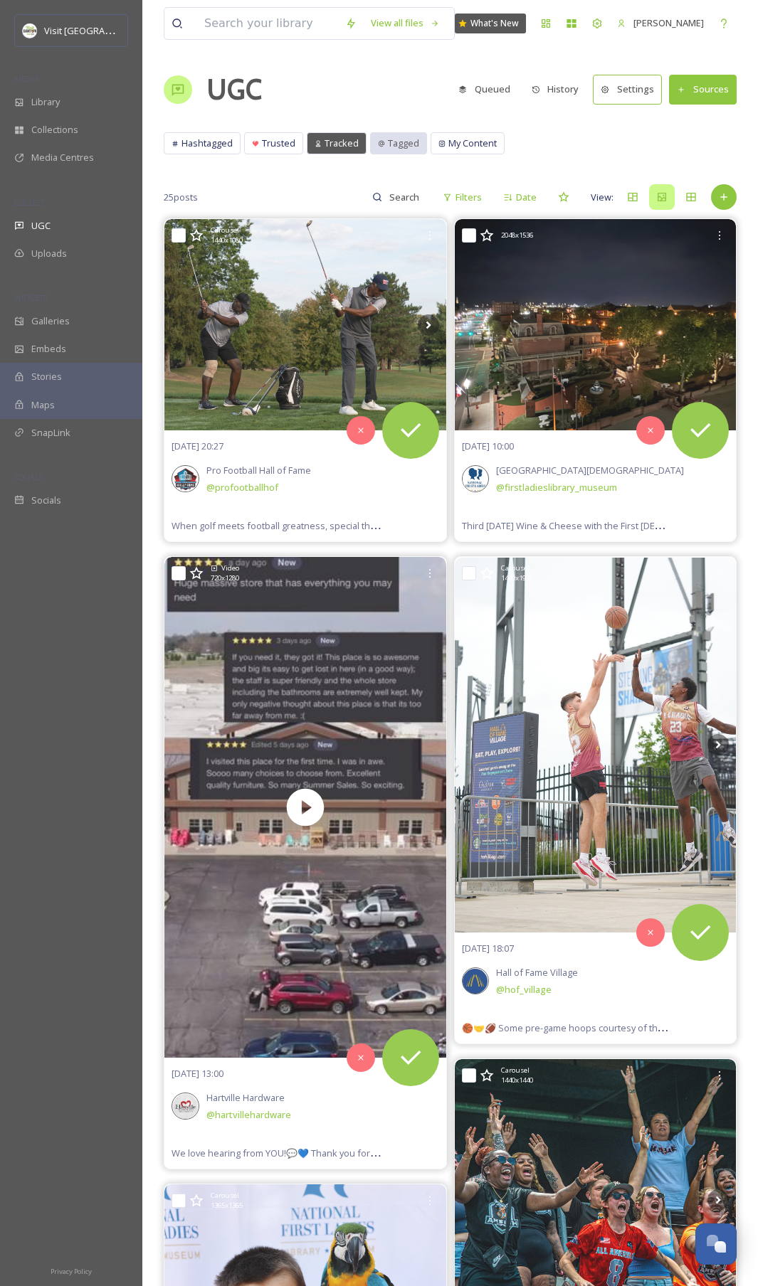
click at [398, 148] on span "Tagged" at bounding box center [403, 144] width 31 height 14
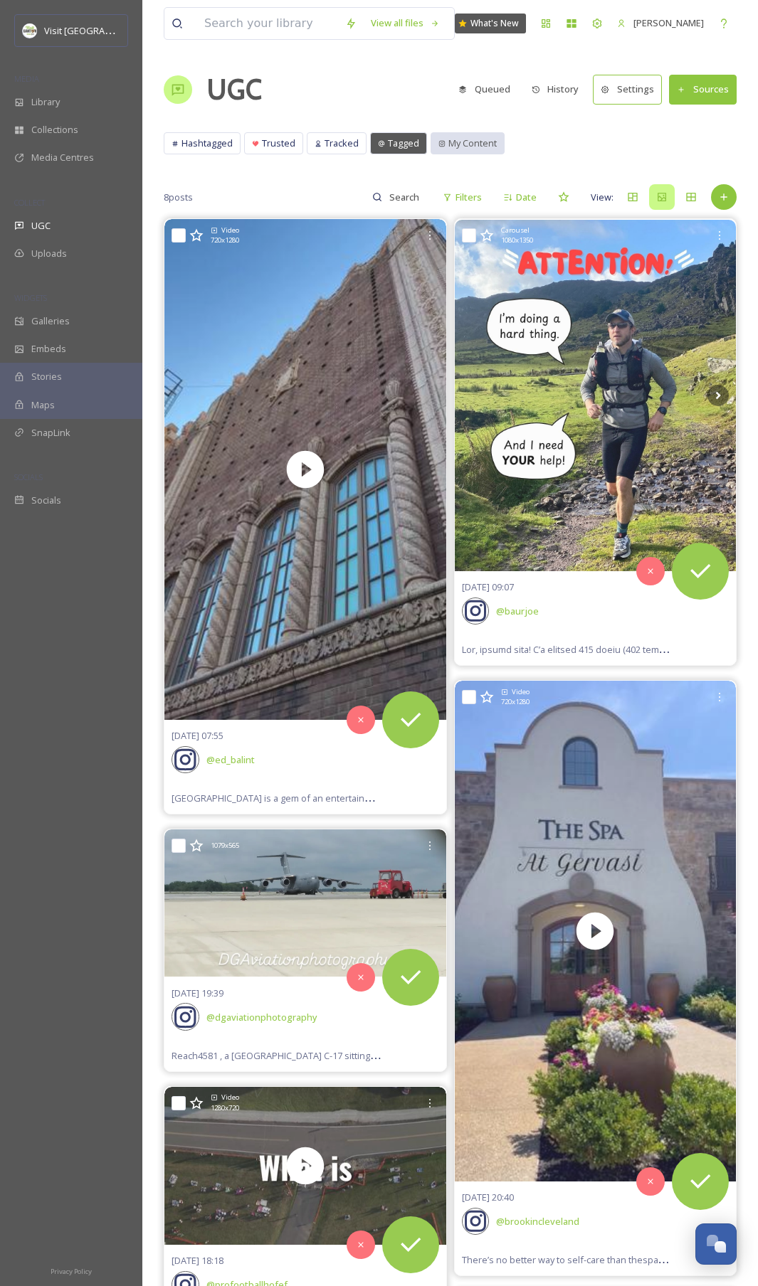
click at [451, 142] on span "My Content" at bounding box center [472, 144] width 48 height 14
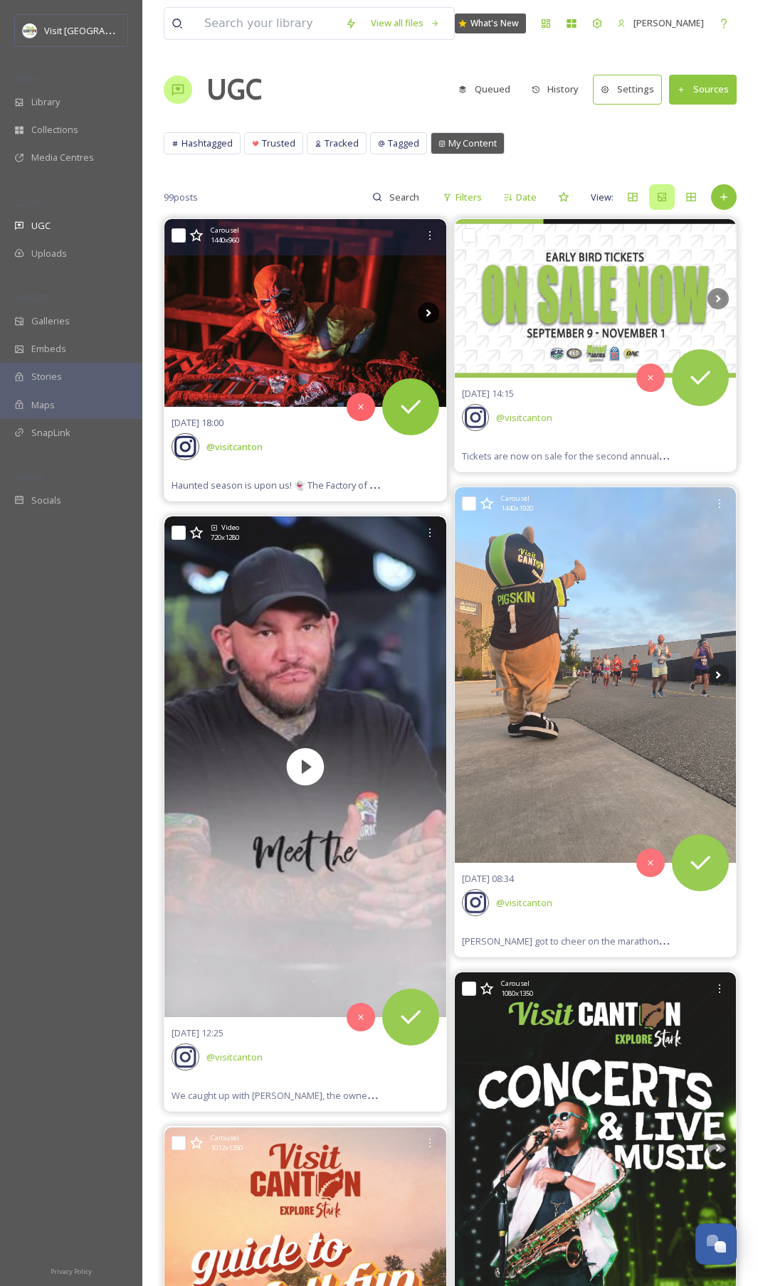
click at [431, 314] on icon at bounding box center [428, 312] width 21 height 21
click at [429, 315] on icon at bounding box center [428, 312] width 21 height 21
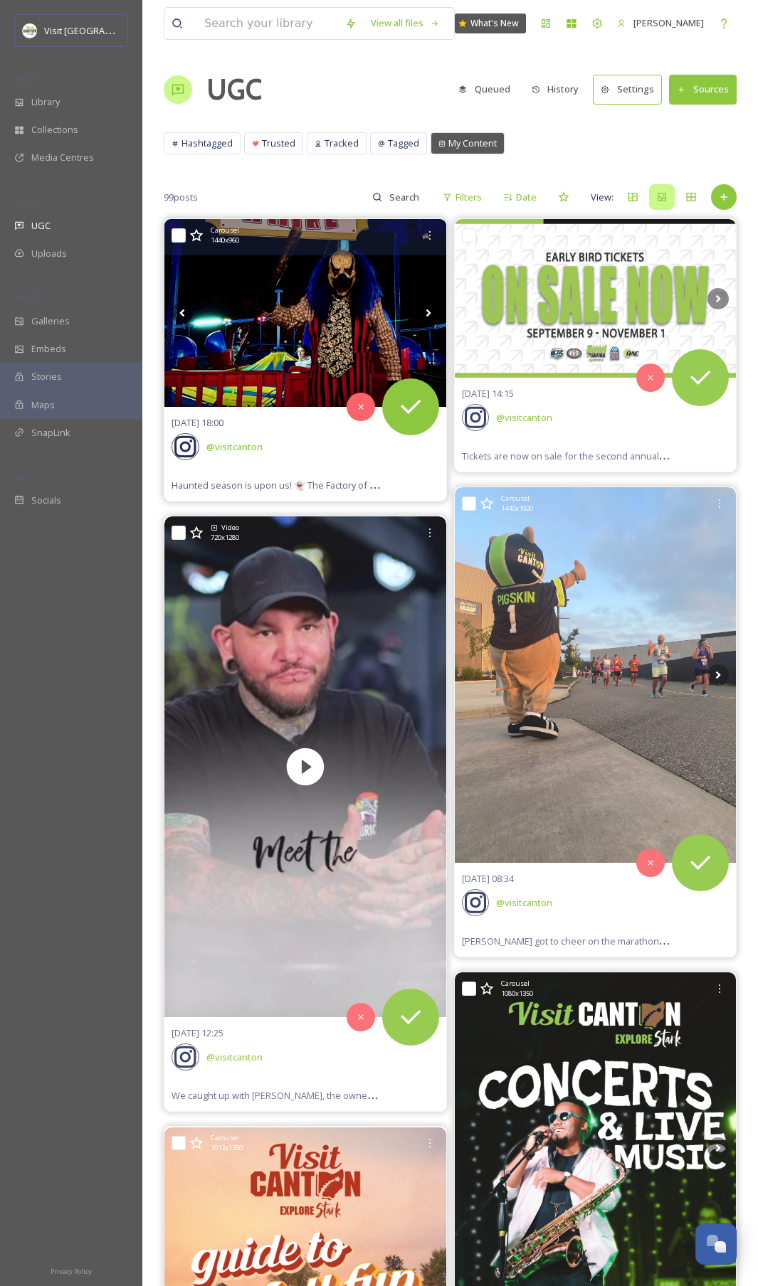
click at [429, 312] on icon at bounding box center [428, 312] width 21 height 21
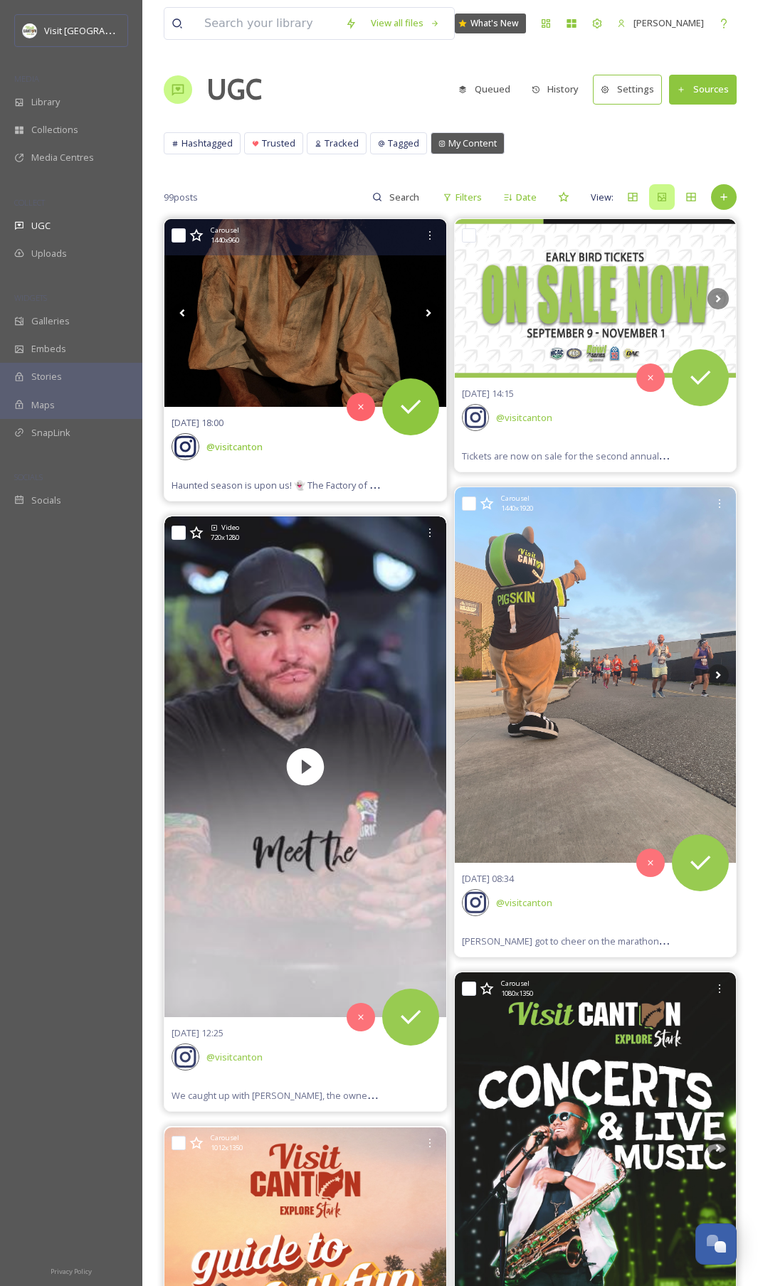
click at [429, 312] on icon at bounding box center [427, 313] width 5 height 8
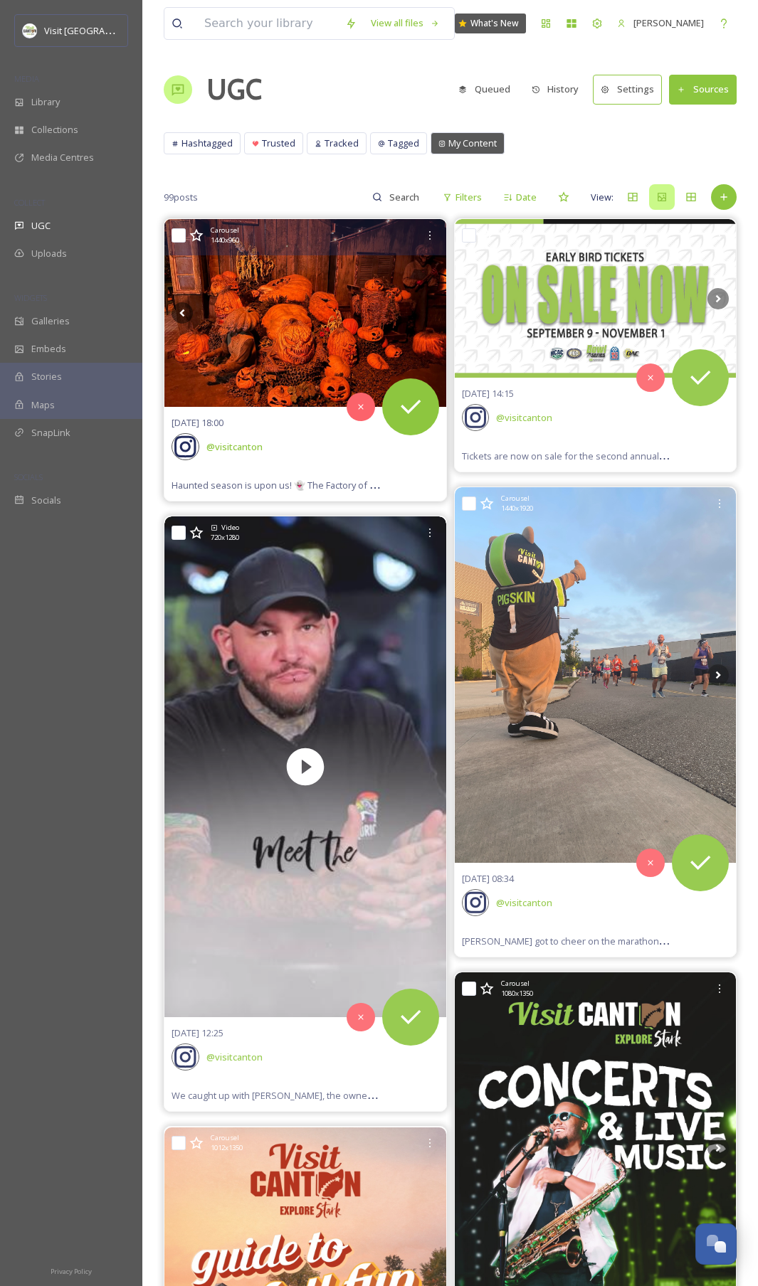
click at [429, 312] on icon at bounding box center [427, 313] width 5 height 8
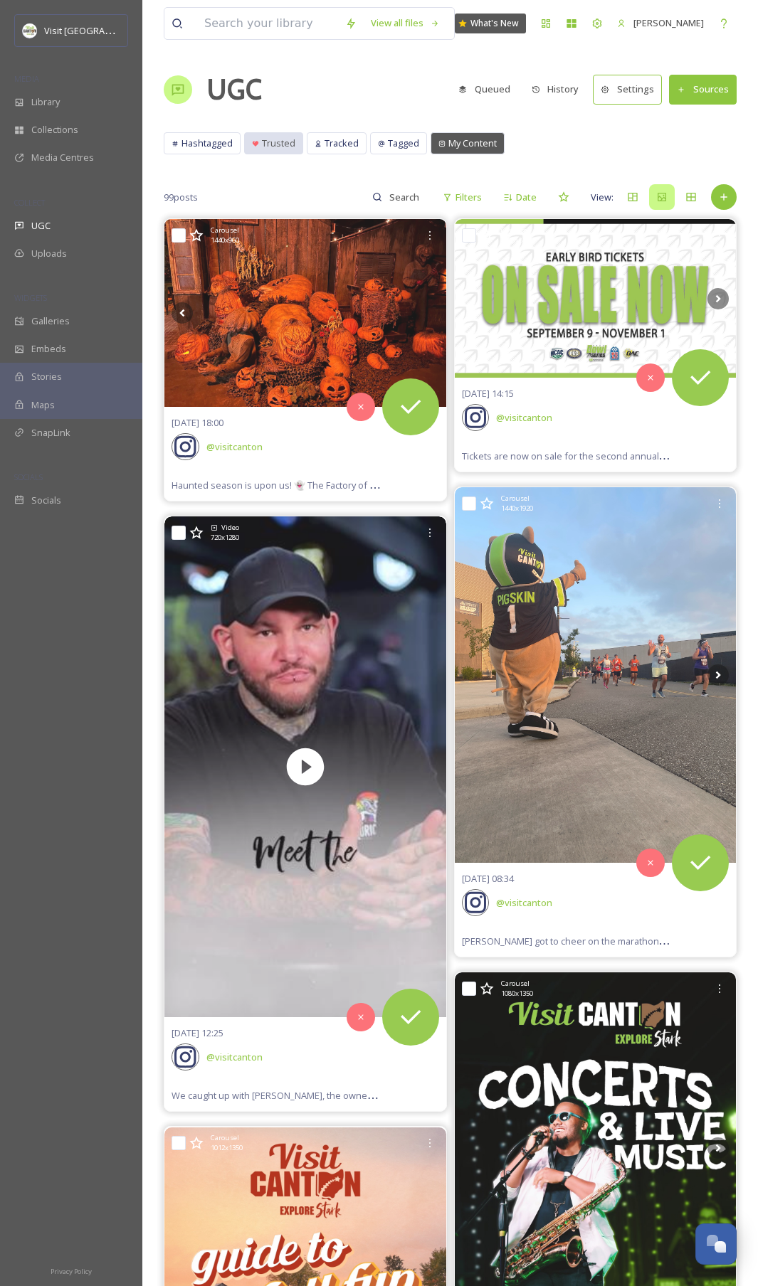
click at [273, 146] on span "Trusted" at bounding box center [278, 144] width 33 height 14
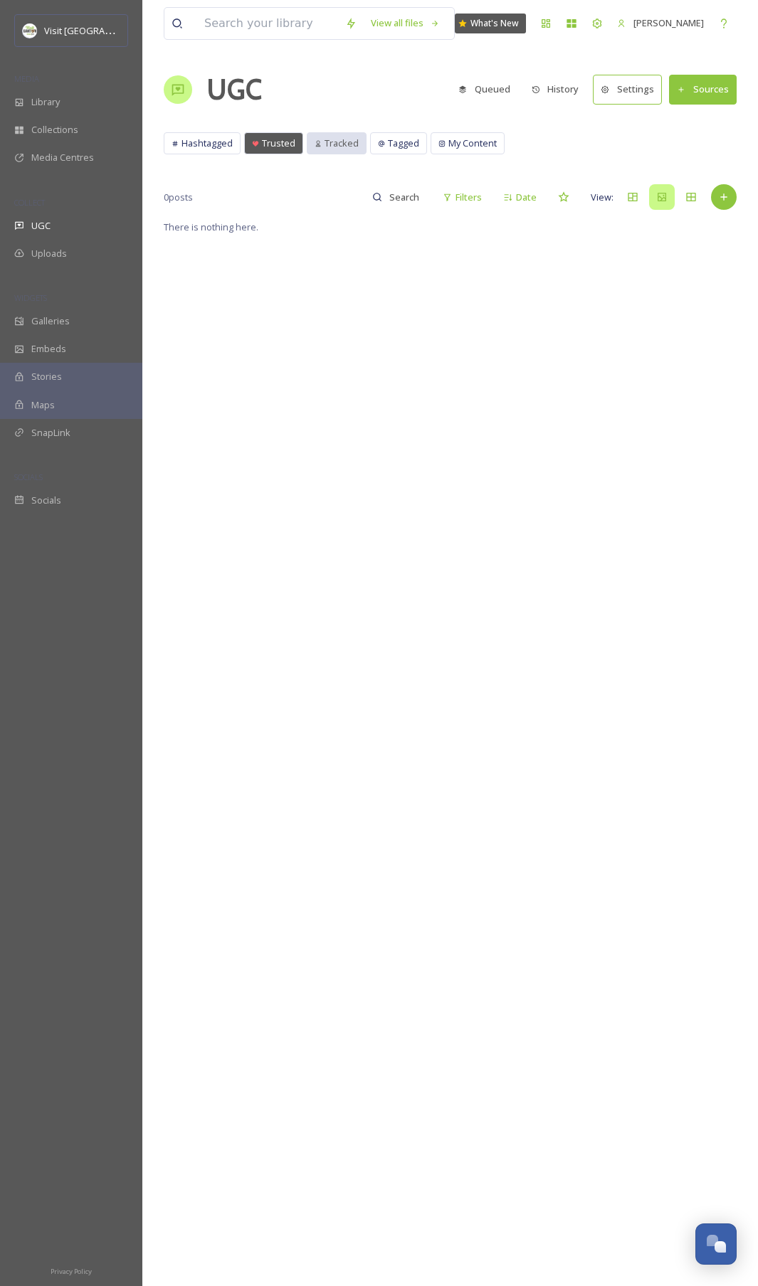
click at [331, 149] on span "Tracked" at bounding box center [341, 144] width 34 height 14
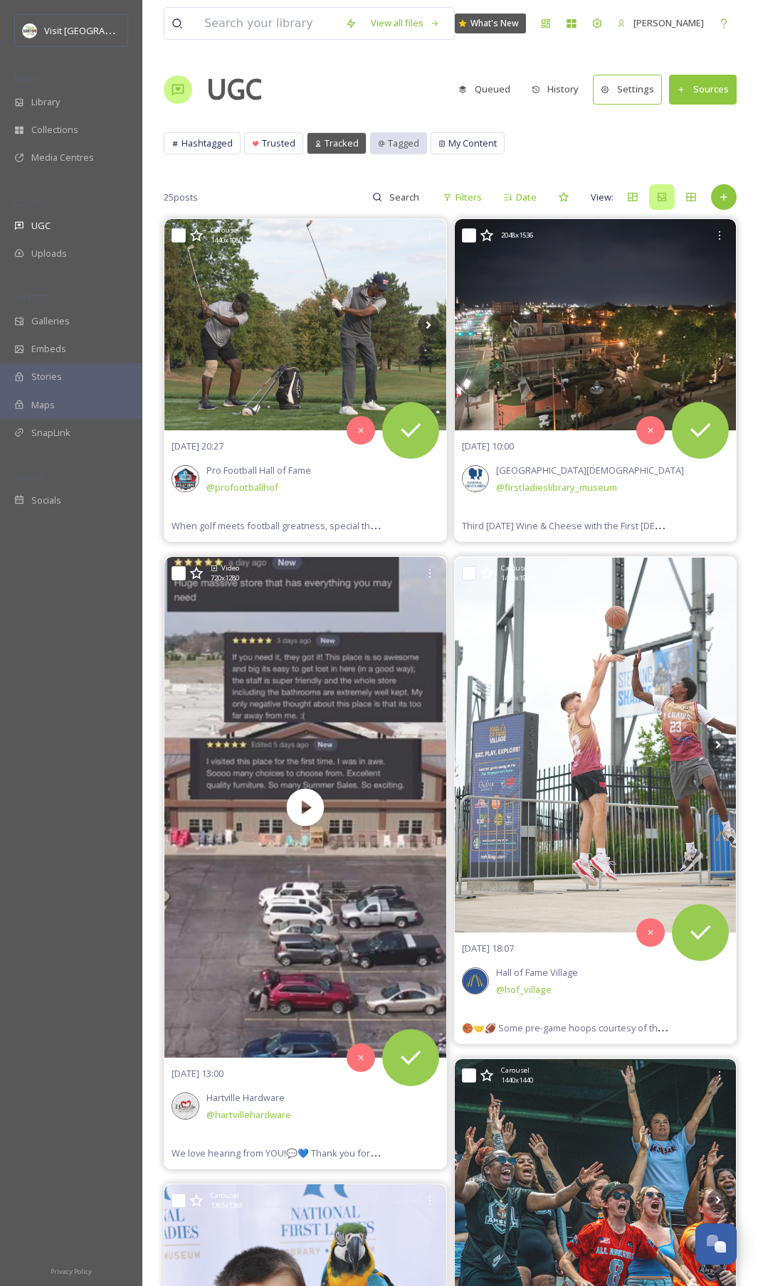
click at [385, 137] on div "Tagged" at bounding box center [398, 143] width 55 height 21
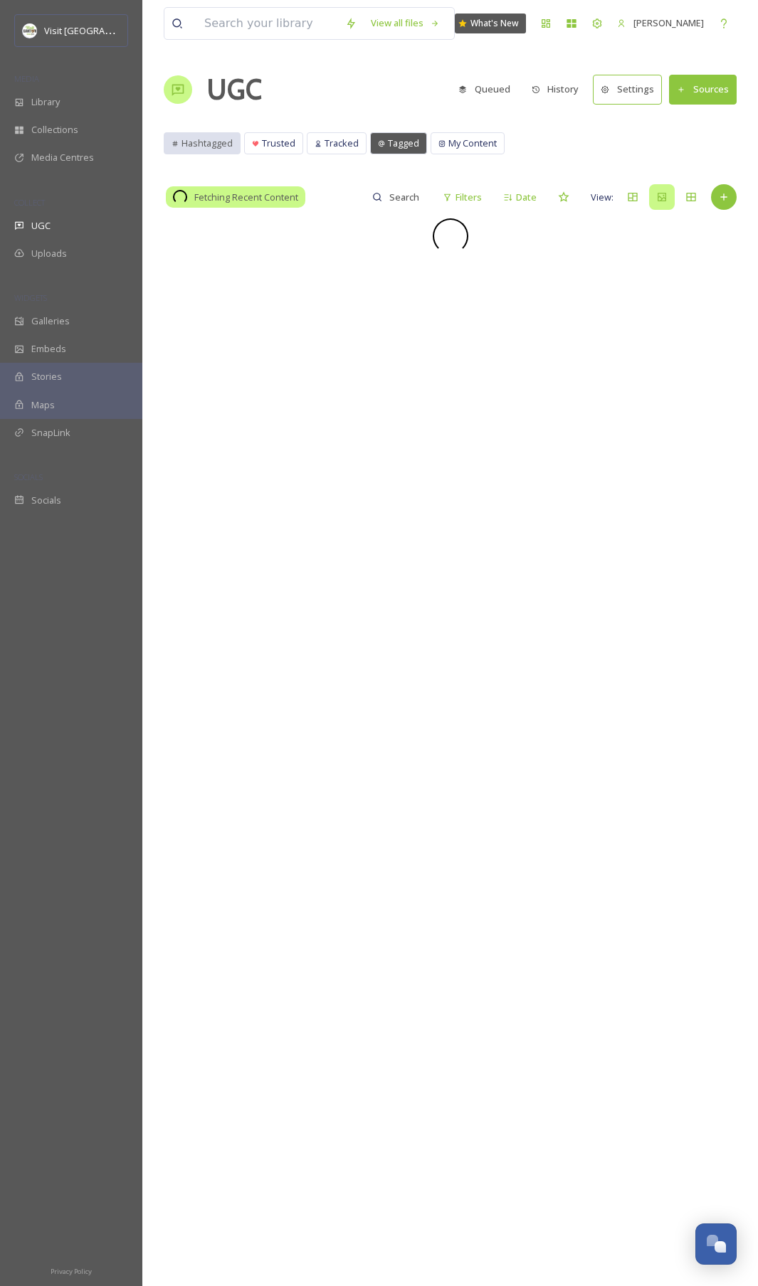
click at [223, 149] on span "Hashtagged" at bounding box center [206, 144] width 51 height 14
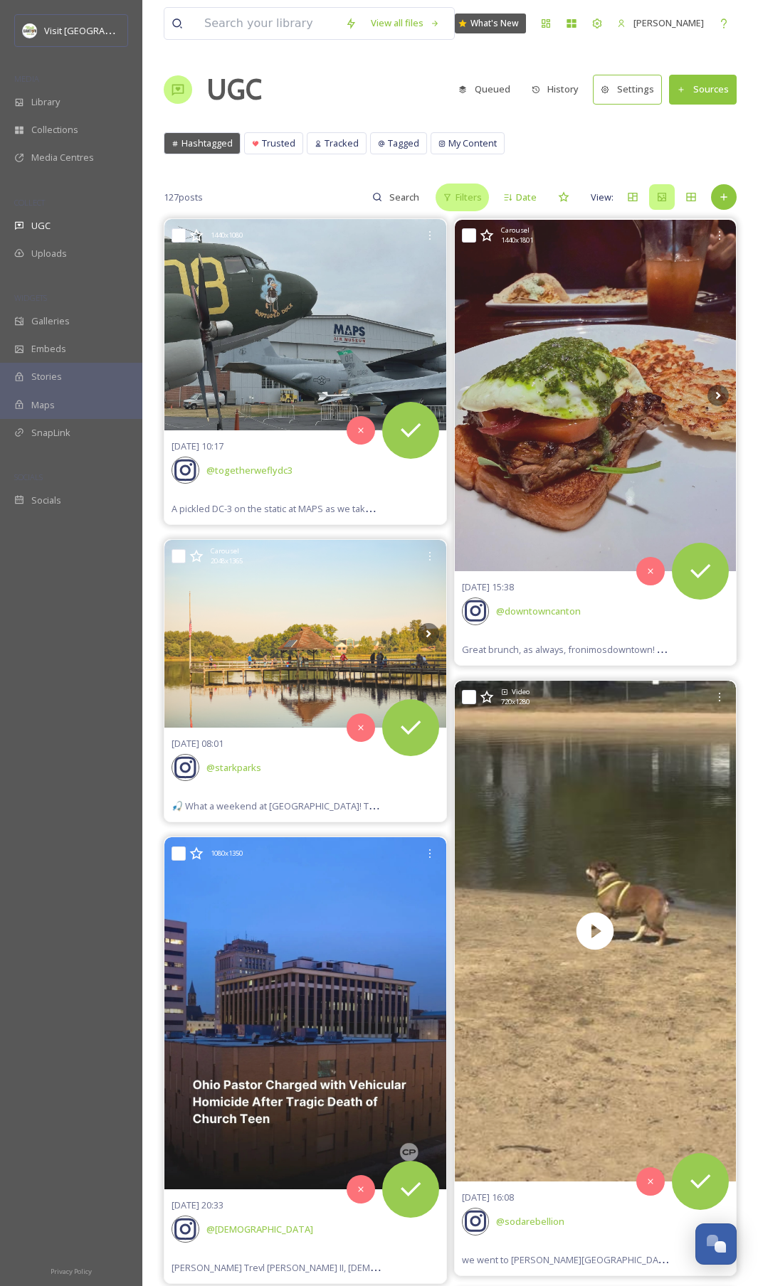
click at [468, 201] on span "Filters" at bounding box center [468, 198] width 26 height 14
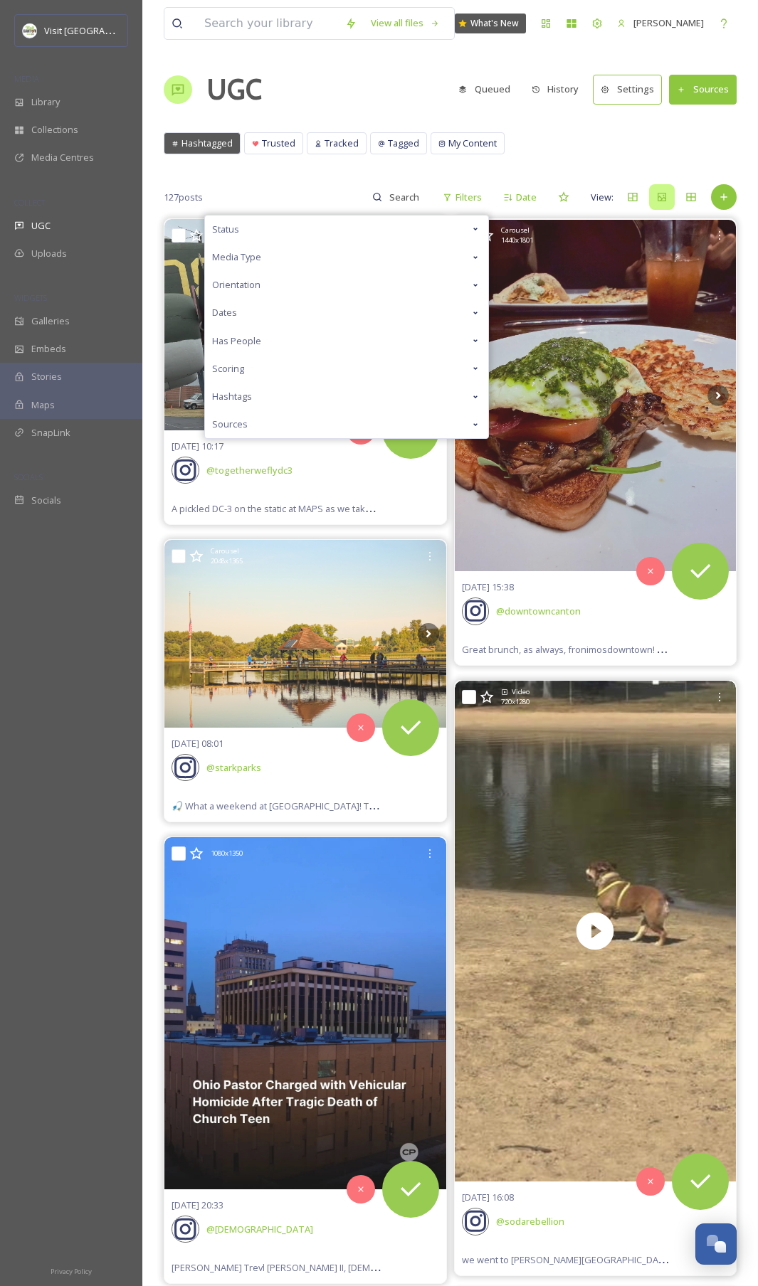
click at [249, 228] on div "Status" at bounding box center [346, 230] width 283 height 28
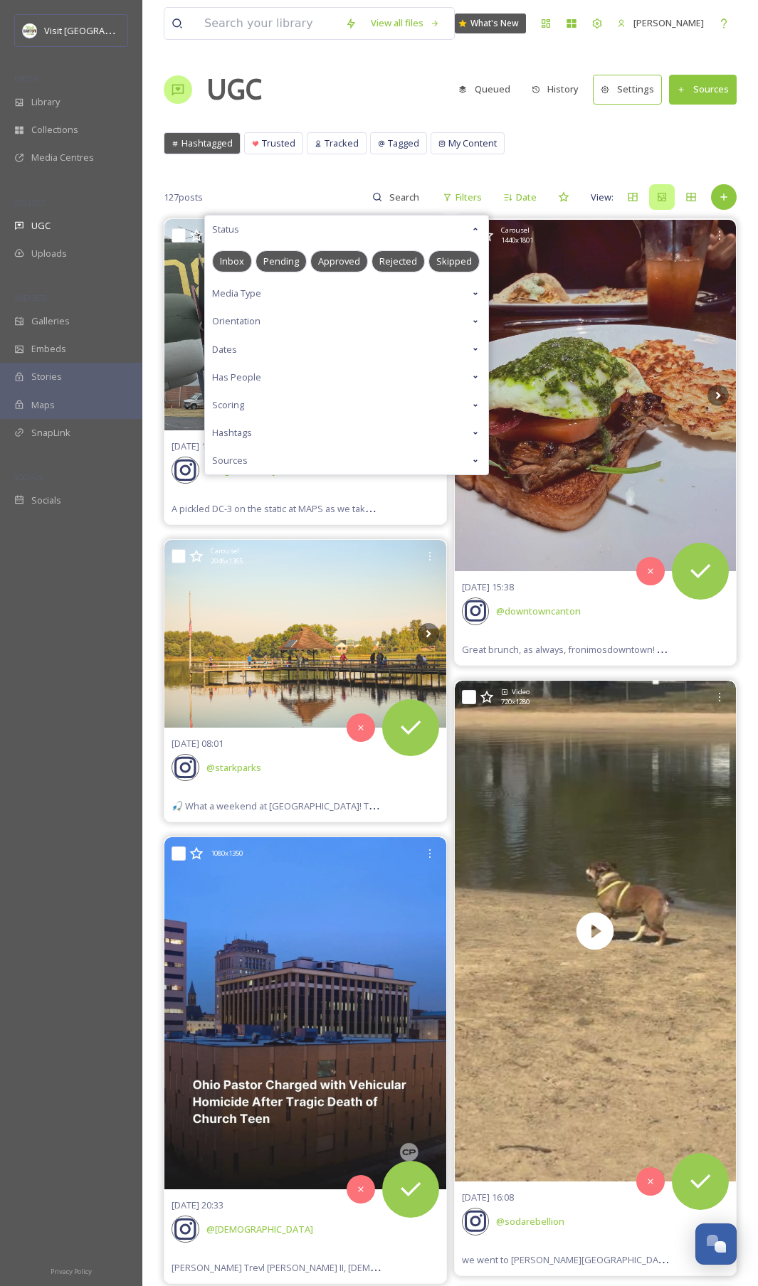
click at [249, 228] on div "Status" at bounding box center [346, 230] width 283 height 28
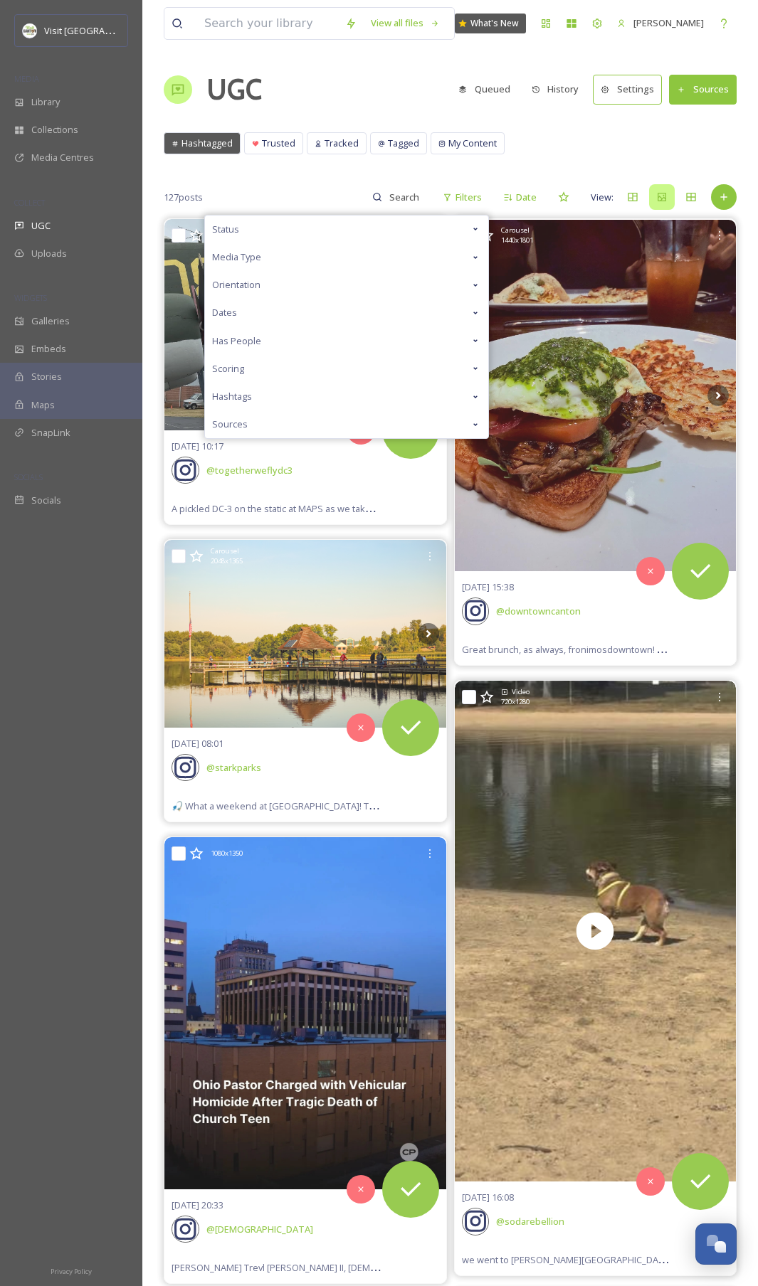
click at [641, 91] on button "Settings" at bounding box center [626, 89] width 69 height 29
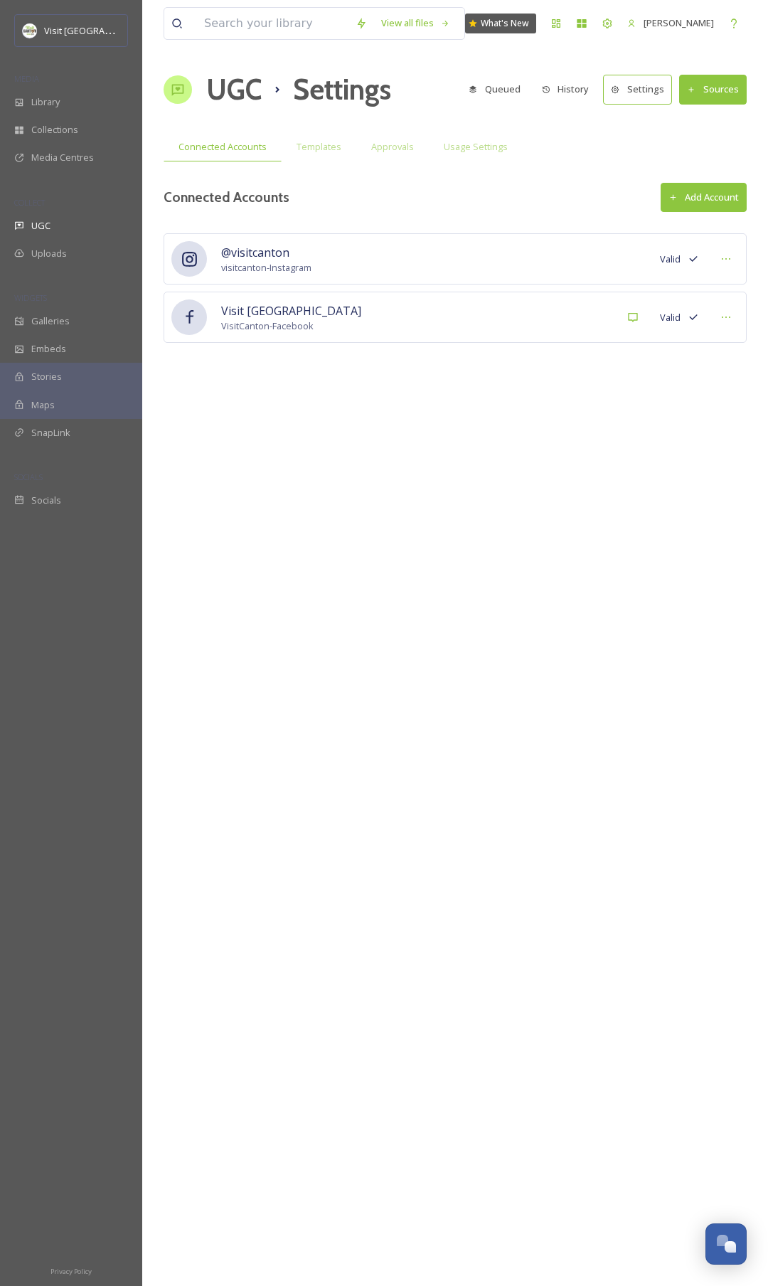
click at [733, 85] on button "Sources" at bounding box center [713, 89] width 68 height 29
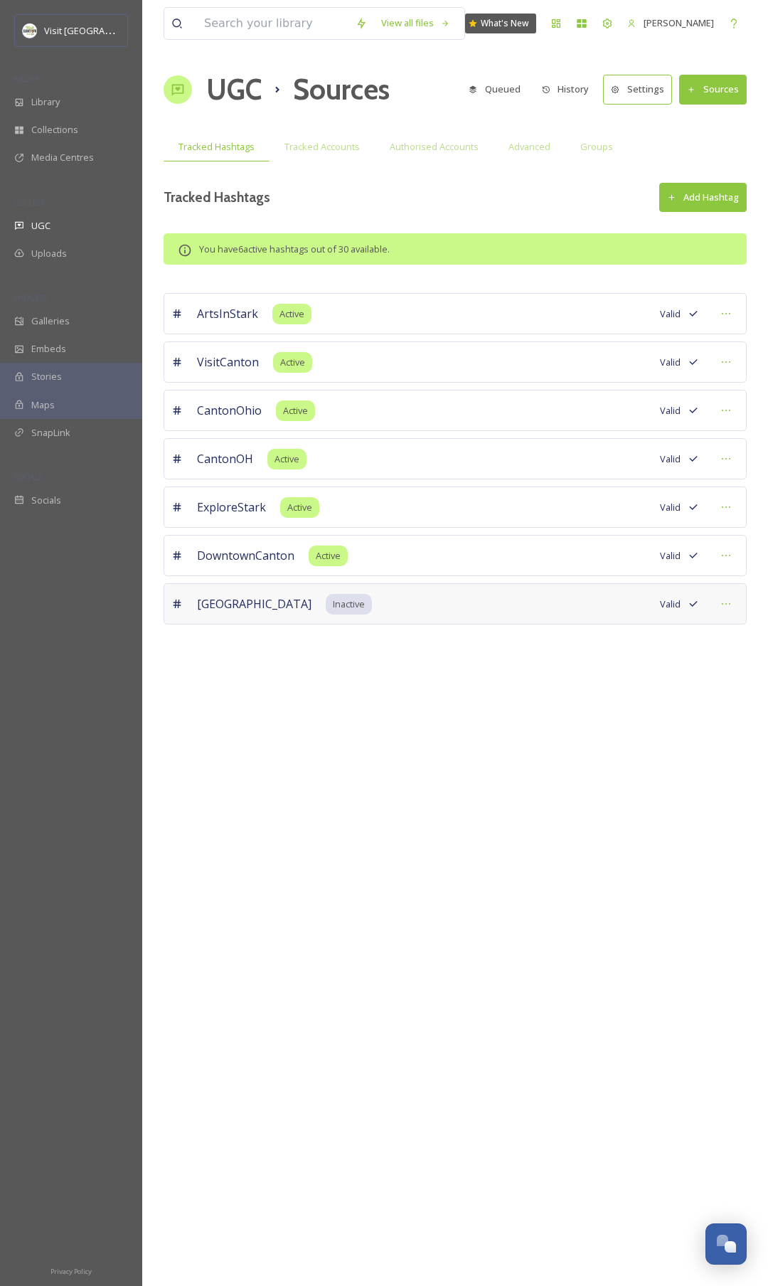
click at [654, 94] on button "Settings" at bounding box center [637, 89] width 69 height 29
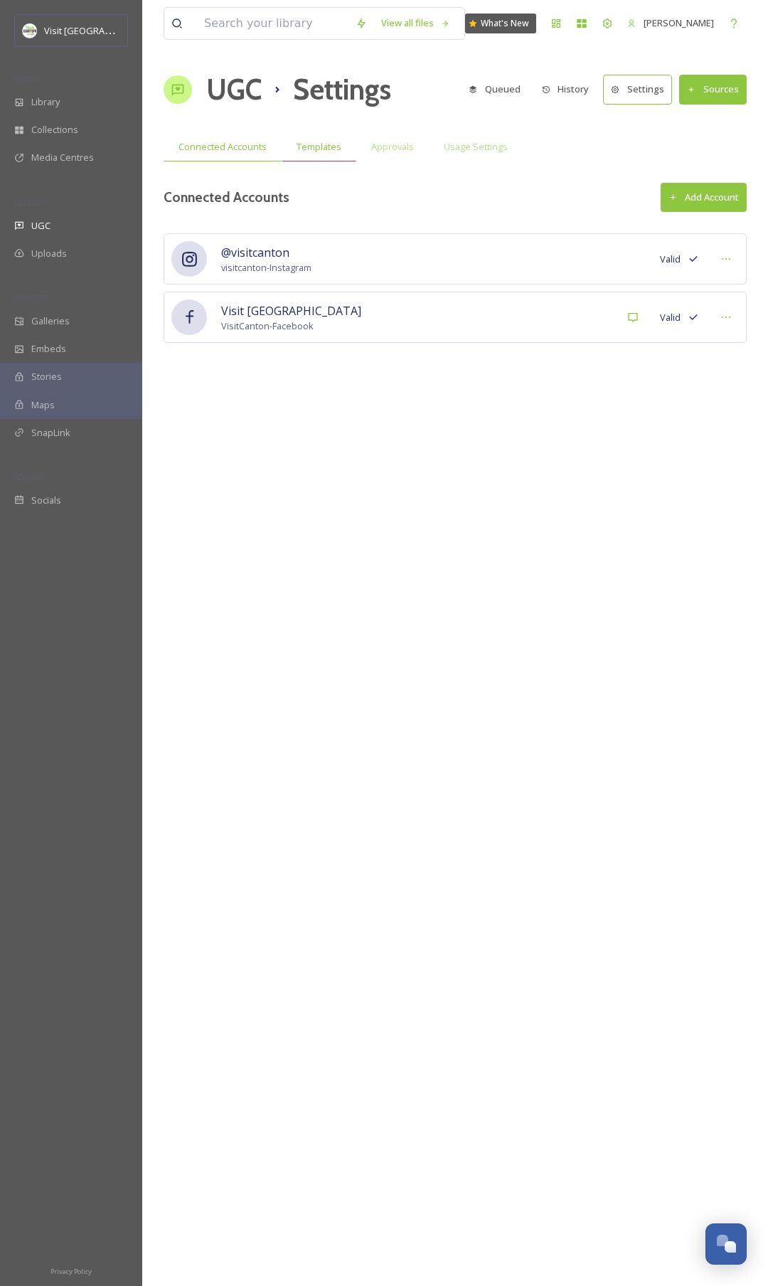
click at [328, 153] on span "Templates" at bounding box center [319, 147] width 45 height 14
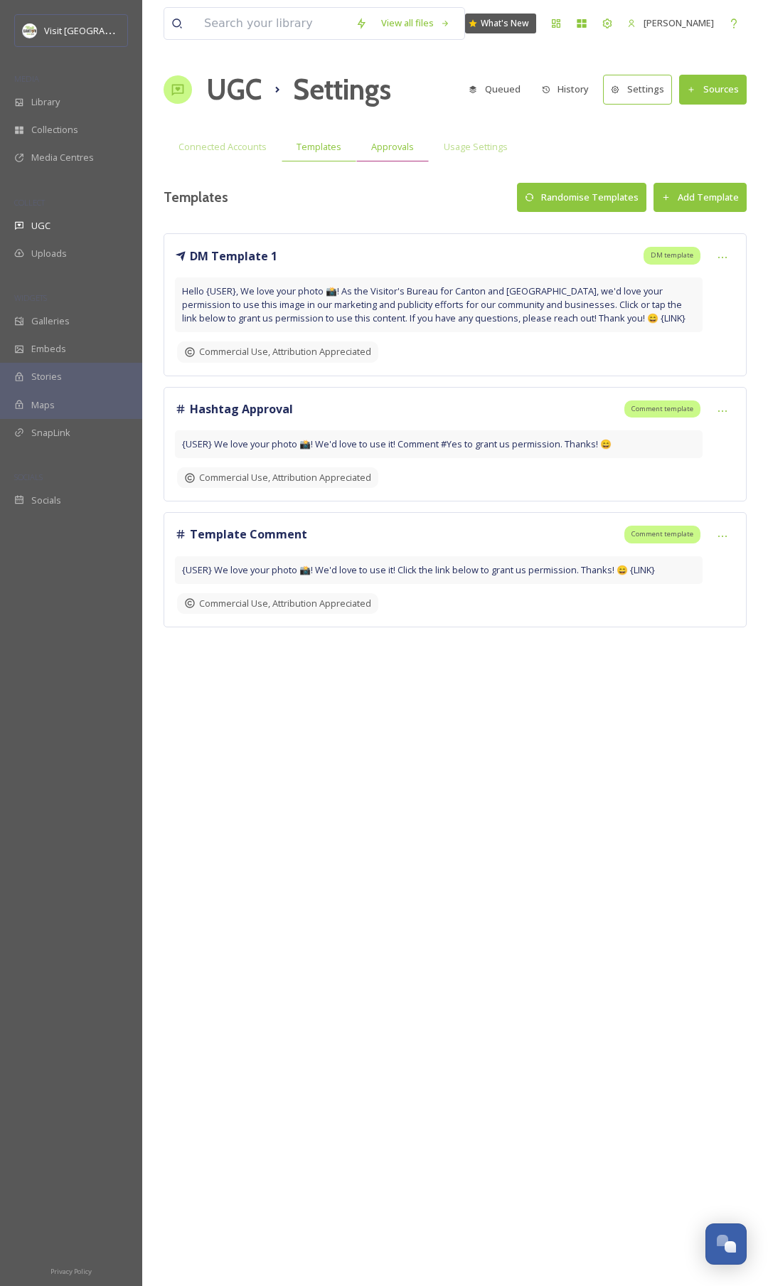
click at [395, 153] on span "Approvals" at bounding box center [392, 147] width 43 height 14
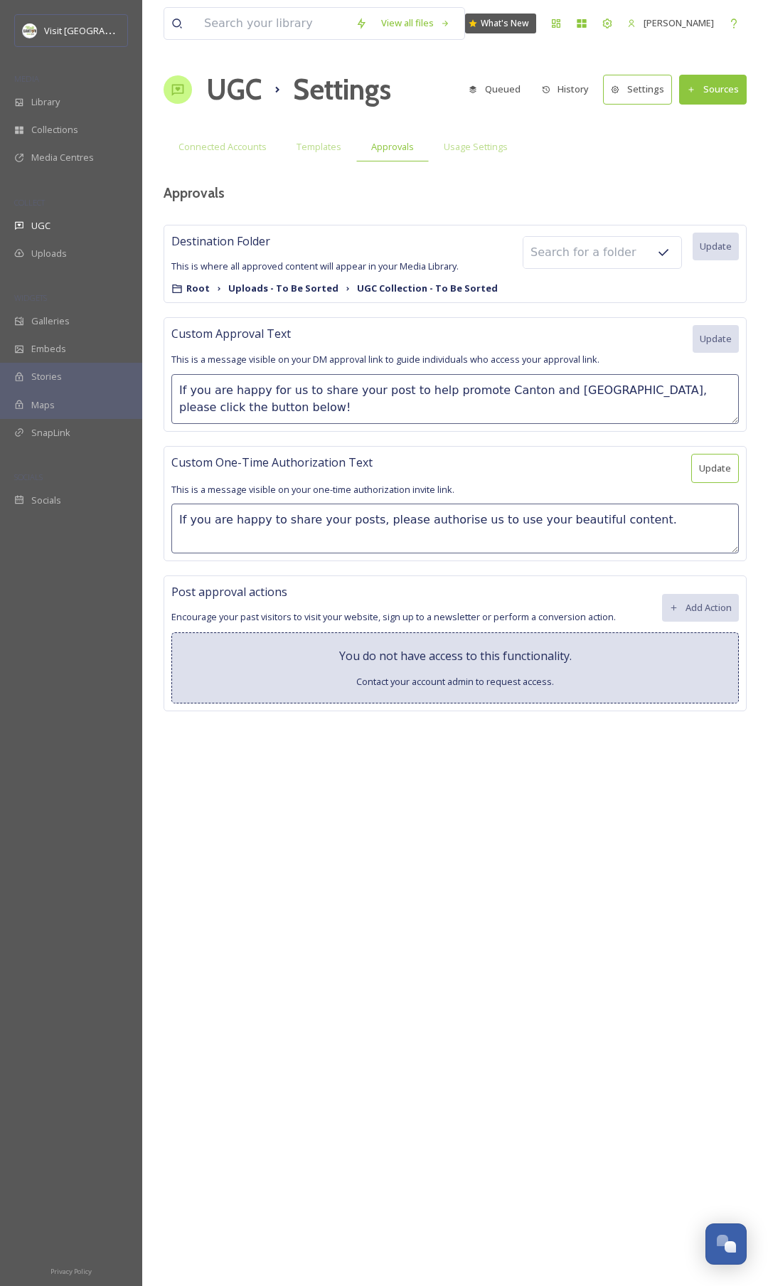
click at [346, 387] on textarea "If you are happy for us to share your post to help promote Canton and Stark Cou…" at bounding box center [455, 399] width 568 height 50
click at [380, 388] on textarea "If you are happy for us to share your post to help promote Canton and Stark Cou…" at bounding box center [455, 399] width 568 height 50
click at [414, 413] on textarea "If you are happy for us to share the photo or video from your post to help prom…" at bounding box center [455, 401] width 568 height 50
type textarea "If you are happy for us to share the photo or video from your post to help prom…"
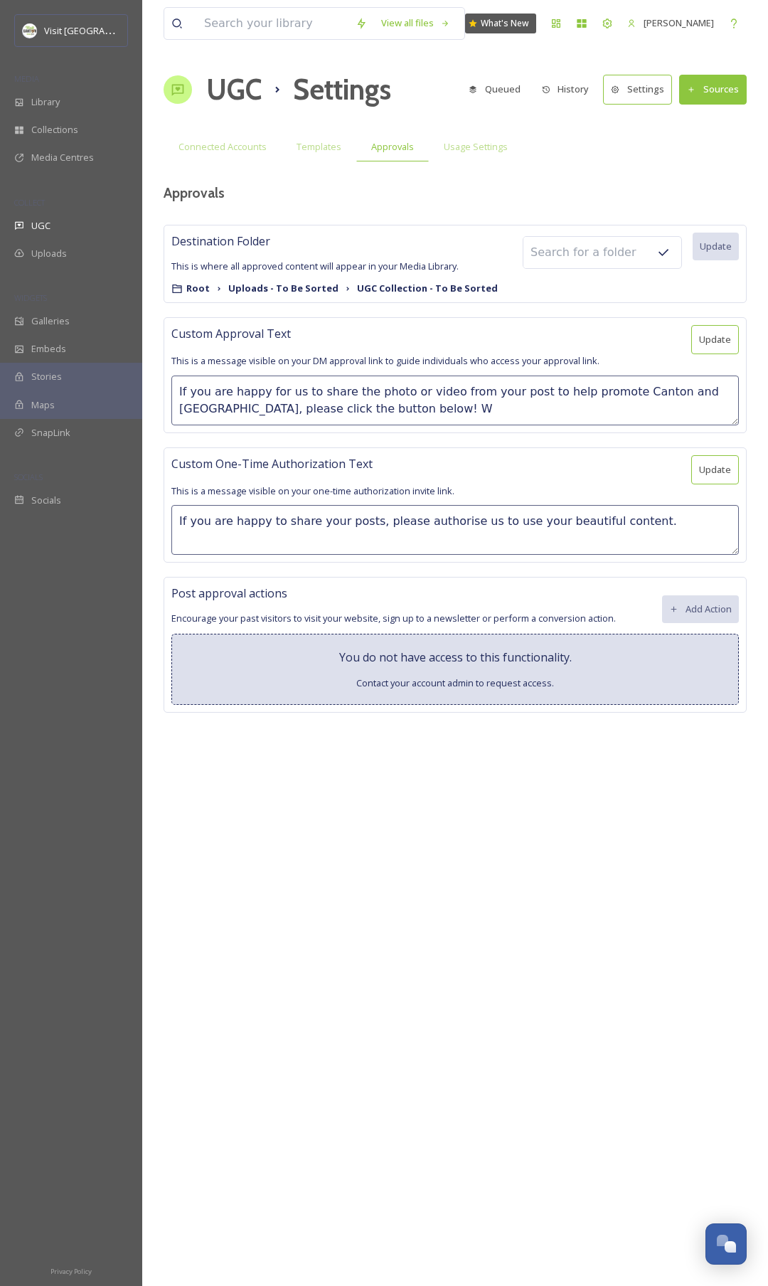
click at [350, 520] on textarea "If you are happy to share your posts, please authorise us to use your beautiful…" at bounding box center [455, 530] width 568 height 50
click at [592, 524] on textarea "If you are happy to share your Photo, please authorise us to use your beautiful…" at bounding box center [455, 530] width 568 height 50
click at [450, 519] on textarea "If you are happy to share your Photo, please authorise us to use your beautiful…" at bounding box center [455, 530] width 568 height 50
type textarea "If you are happy to share your Photo, please authorie us to use your beautiful …"
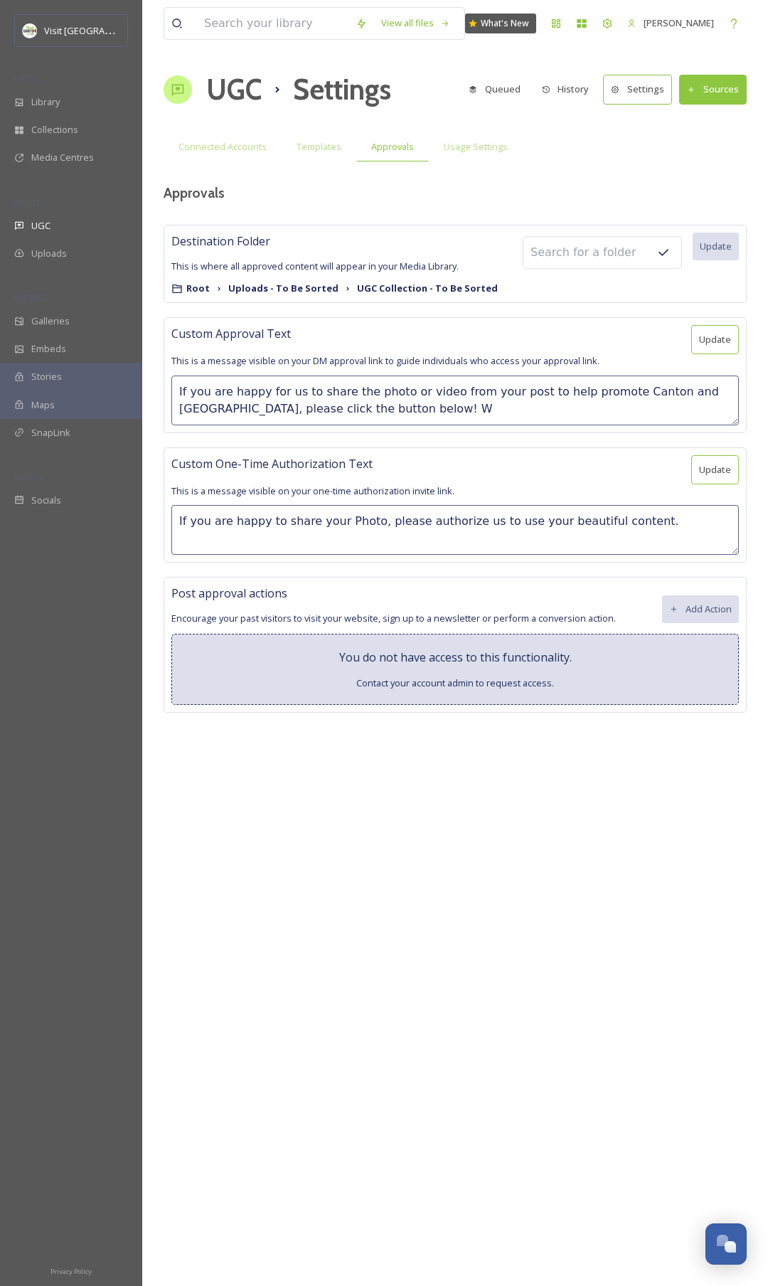
click at [484, 519] on textarea "If you are happy to share your Photo, please authorize us to use your beautiful…" at bounding box center [455, 530] width 568 height 50
drag, startPoint x: 591, startPoint y: 522, endPoint x: 603, endPoint y: 521, distance: 12.2
click at [592, 522] on textarea "If you are happy to share your Photo, please authorize us to use your beautiful…" at bounding box center [455, 530] width 568 height 50
drag, startPoint x: 642, startPoint y: 521, endPoint x: 534, endPoint y: 525, distance: 107.5
click at [536, 526] on textarea "If you are happy to share your Photo, please authorize us to use your beautiful…" at bounding box center [455, 530] width 568 height 50
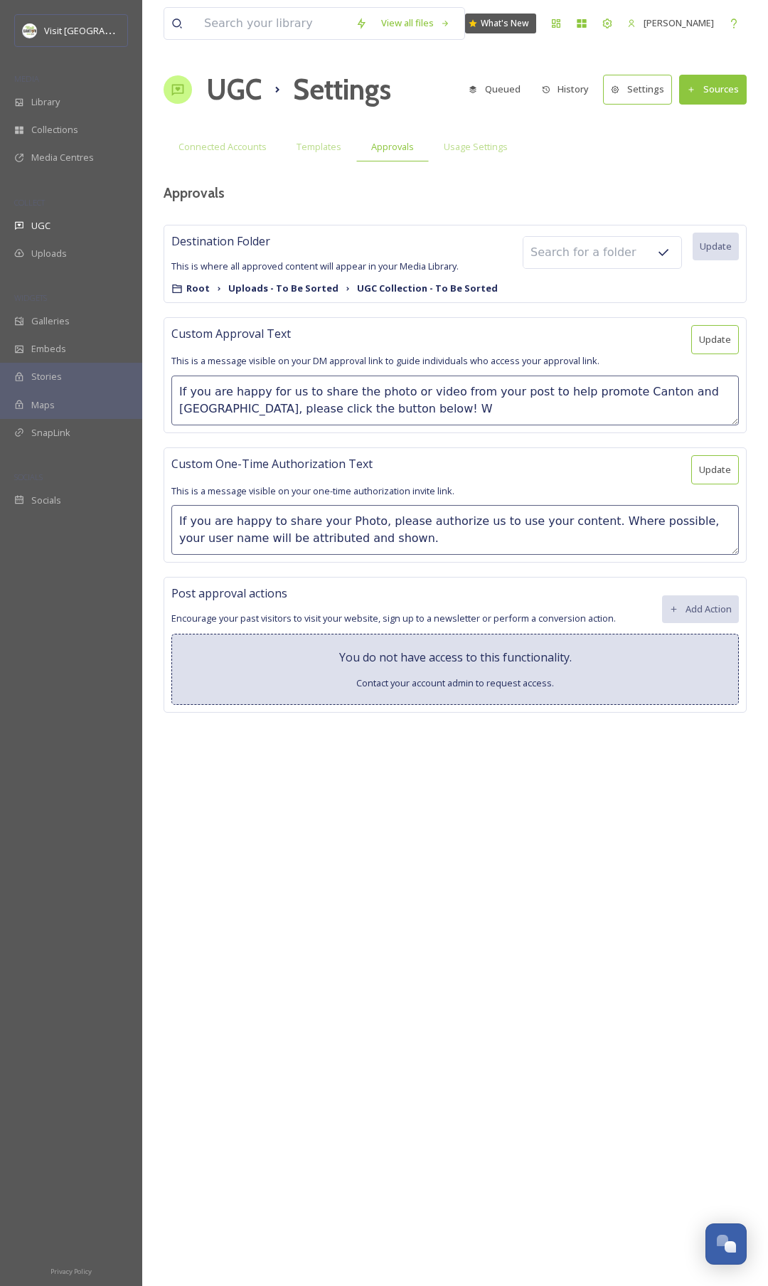
click at [366, 521] on textarea "If you are happy to share your Photo, please authorize us to use your content. …" at bounding box center [455, 530] width 568 height 50
drag, startPoint x: 364, startPoint y: 517, endPoint x: 338, endPoint y: 525, distance: 27.5
click at [338, 525] on textarea "If you are happy to share your Photo, please authorize us to use your content. …" at bounding box center [455, 530] width 568 height 50
drag, startPoint x: 521, startPoint y: 539, endPoint x: 169, endPoint y: 542, distance: 352.1
click at [169, 542] on div "Custom One-Time Authorization Text Update This is a message visible on your one…" at bounding box center [455, 504] width 583 height 115
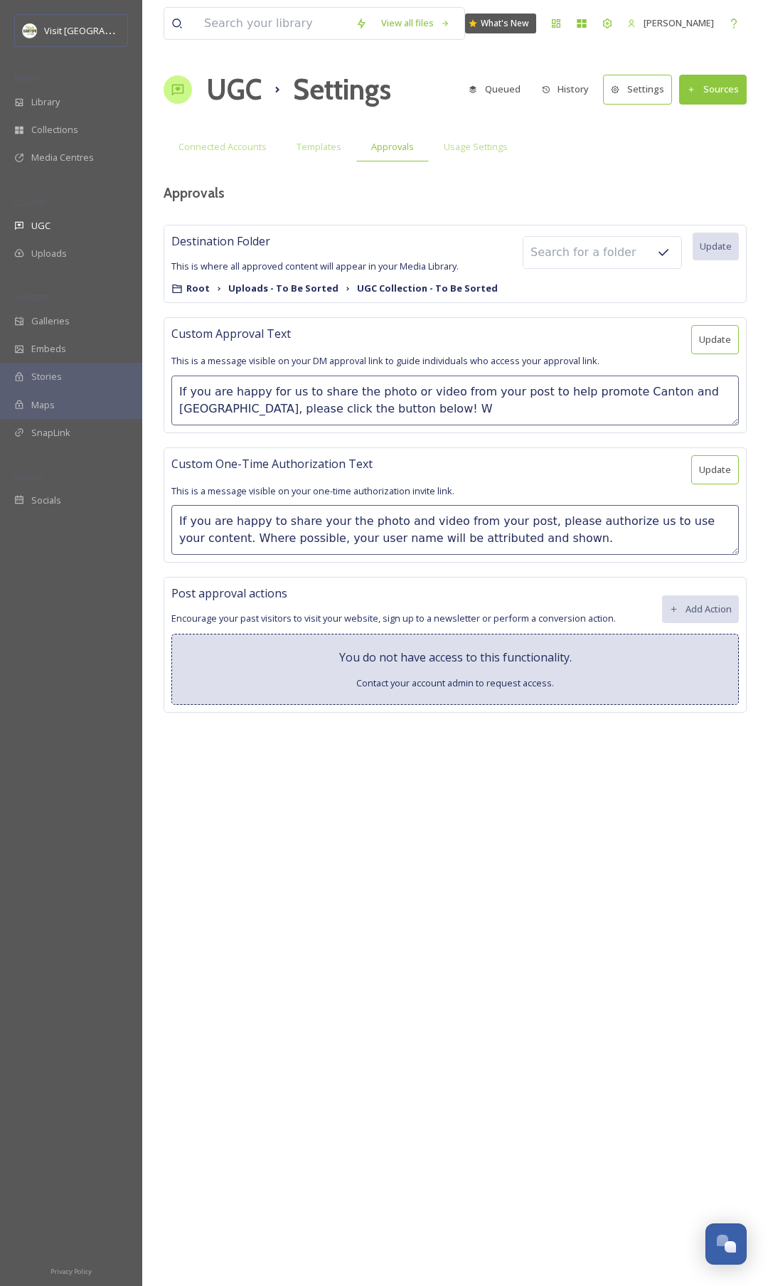
type textarea "If you are happy to share your the photo and video from your post, please autho…"
click at [452, 413] on textarea "If you are happy for us to share the photo or video from your post to help prom…" at bounding box center [455, 401] width 568 height 50
paste textarea "Where possible, your user name will be attributed and shown."
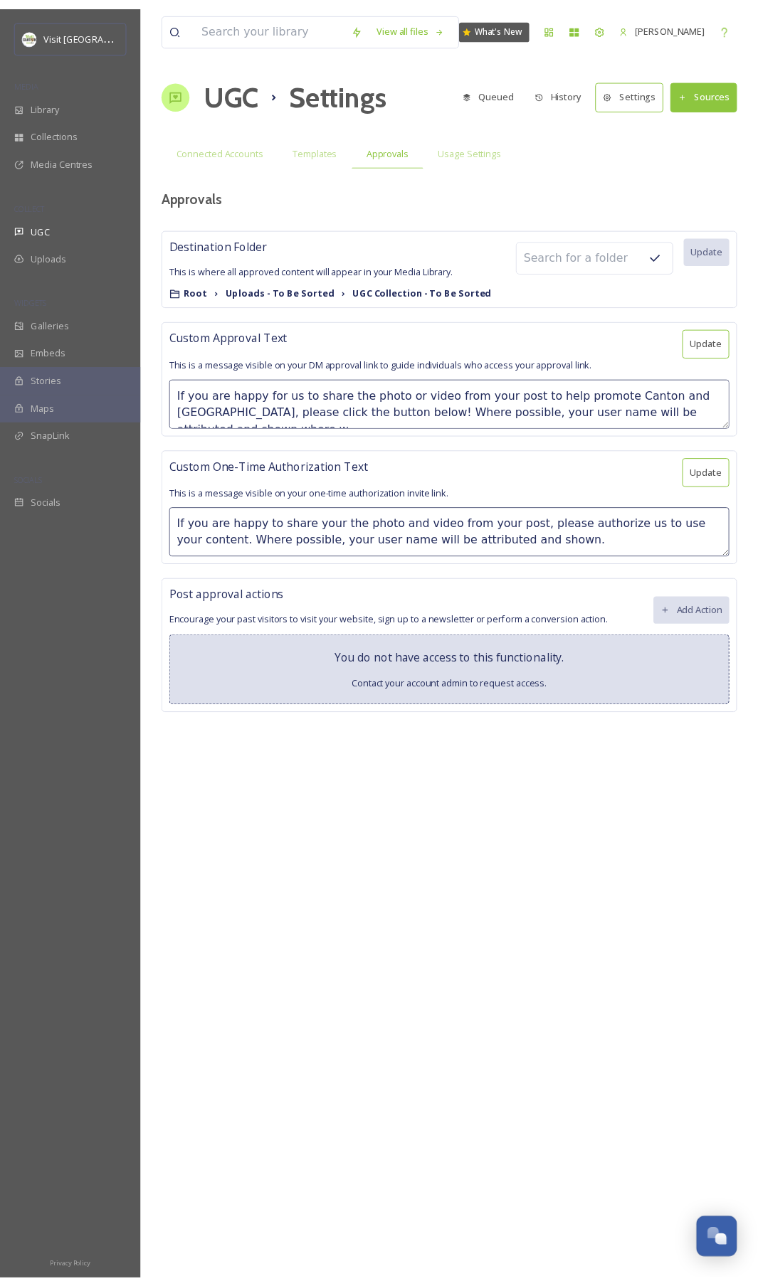
scroll to position [8, 0]
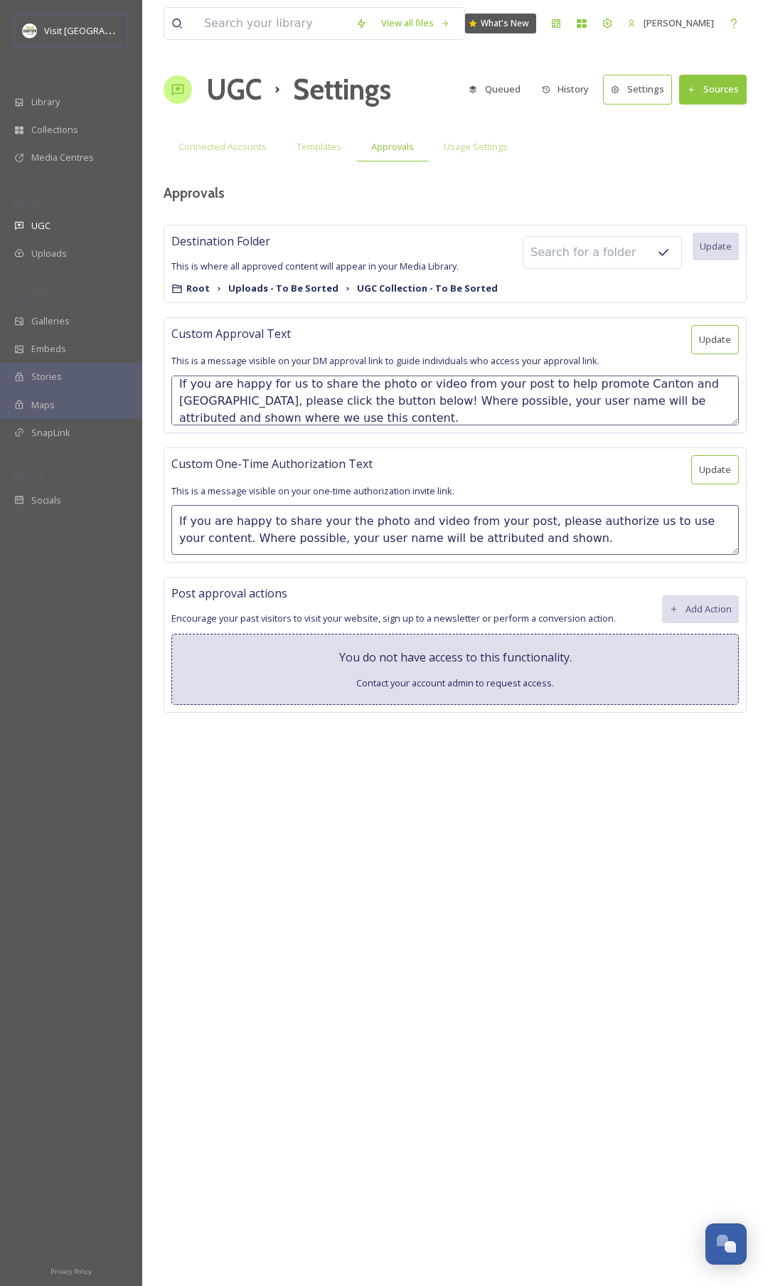
type textarea "If you are happy for us to share the photo or video from your post to help prom…"
click at [565, 544] on textarea "If you are happy to share your the photo and video from your post, please autho…" at bounding box center [455, 530] width 568 height 50
click at [720, 346] on button "Update" at bounding box center [715, 339] width 48 height 29
click at [713, 466] on button "Update" at bounding box center [715, 468] width 48 height 29
click at [473, 154] on div "Usage Settings" at bounding box center [476, 146] width 94 height 29
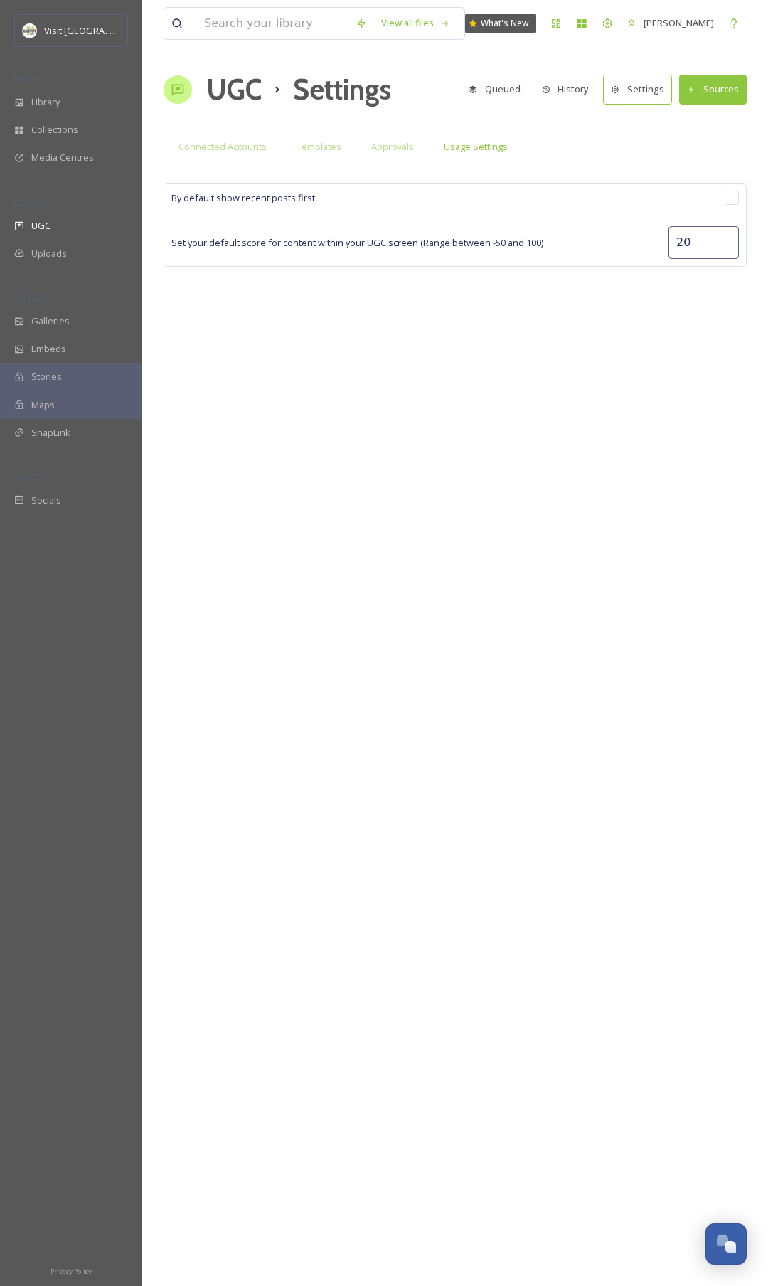
click at [729, 197] on input "checkbox" at bounding box center [732, 198] width 14 height 14
checkbox input "true"
click at [35, 223] on span "UGC" at bounding box center [40, 226] width 19 height 14
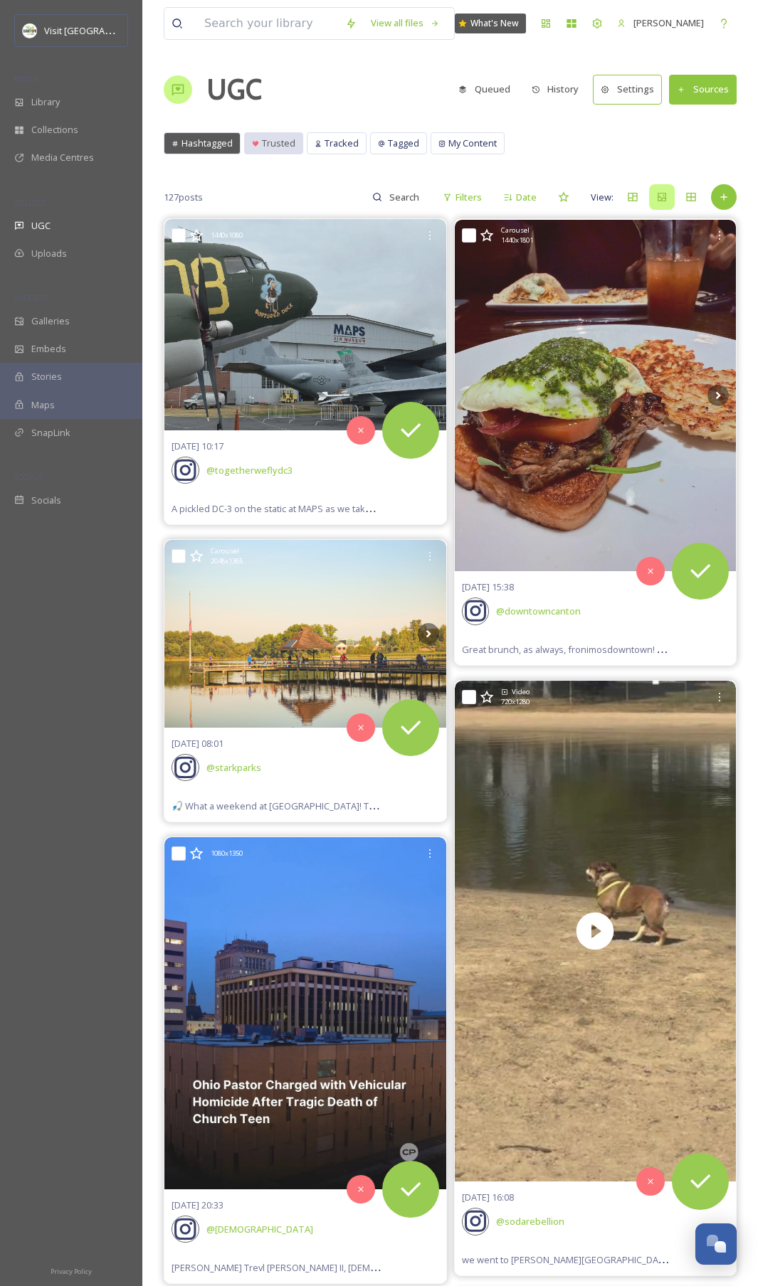
click at [280, 139] on span "Trusted" at bounding box center [278, 144] width 33 height 14
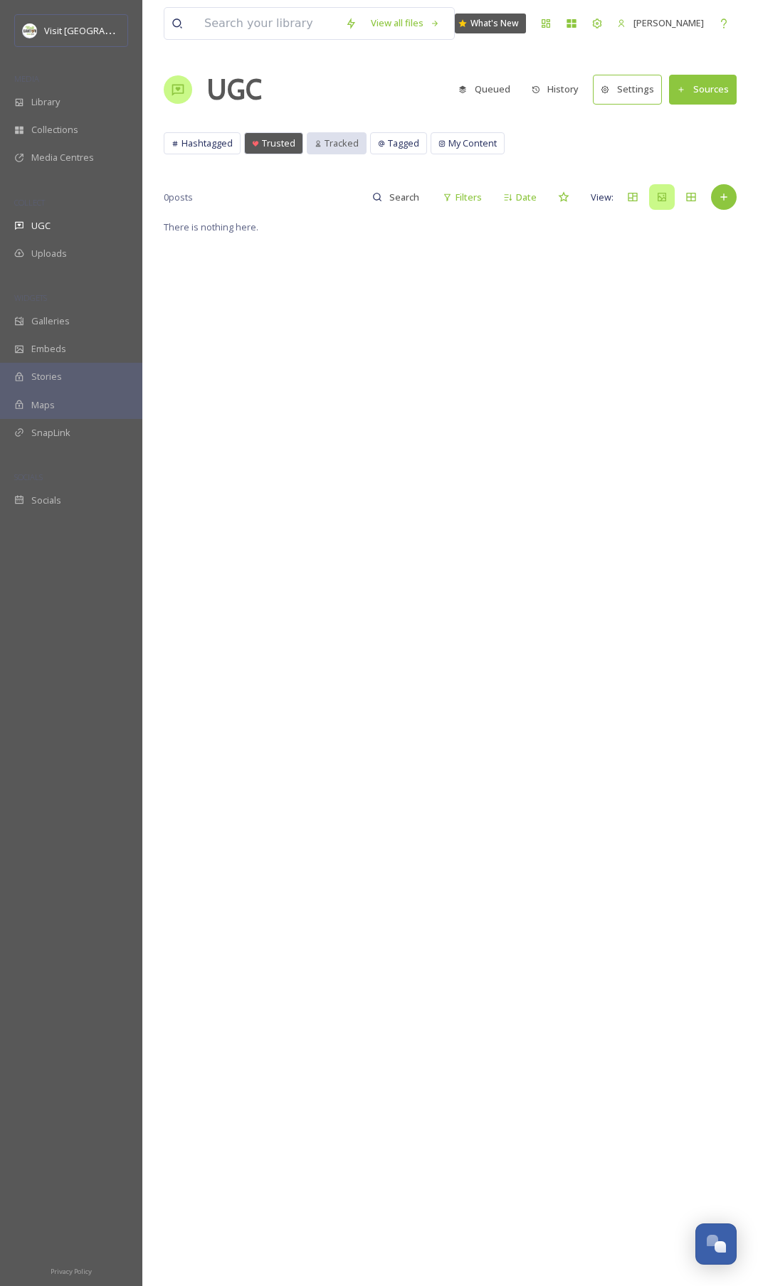
click at [346, 149] on span "Tracked" at bounding box center [341, 144] width 34 height 14
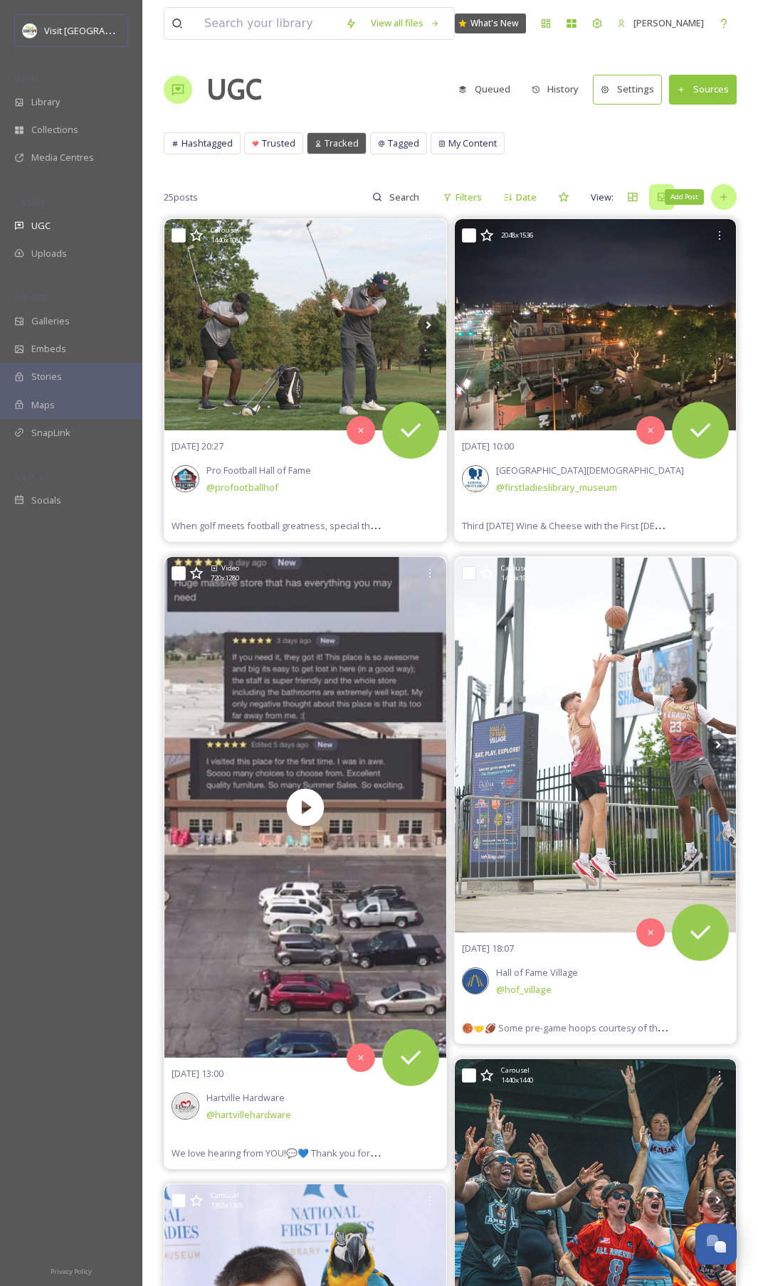
click at [733, 198] on div "Add Post" at bounding box center [724, 197] width 26 height 26
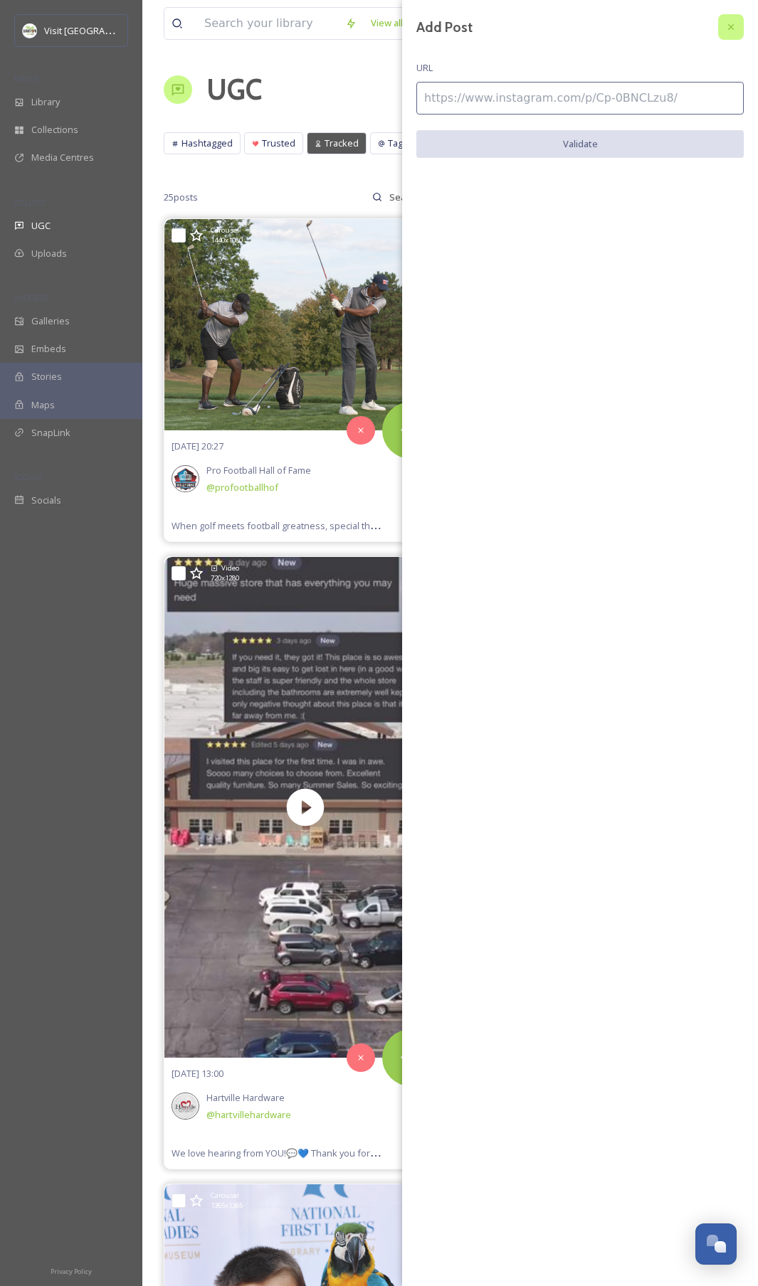
click at [730, 26] on icon at bounding box center [730, 26] width 11 height 11
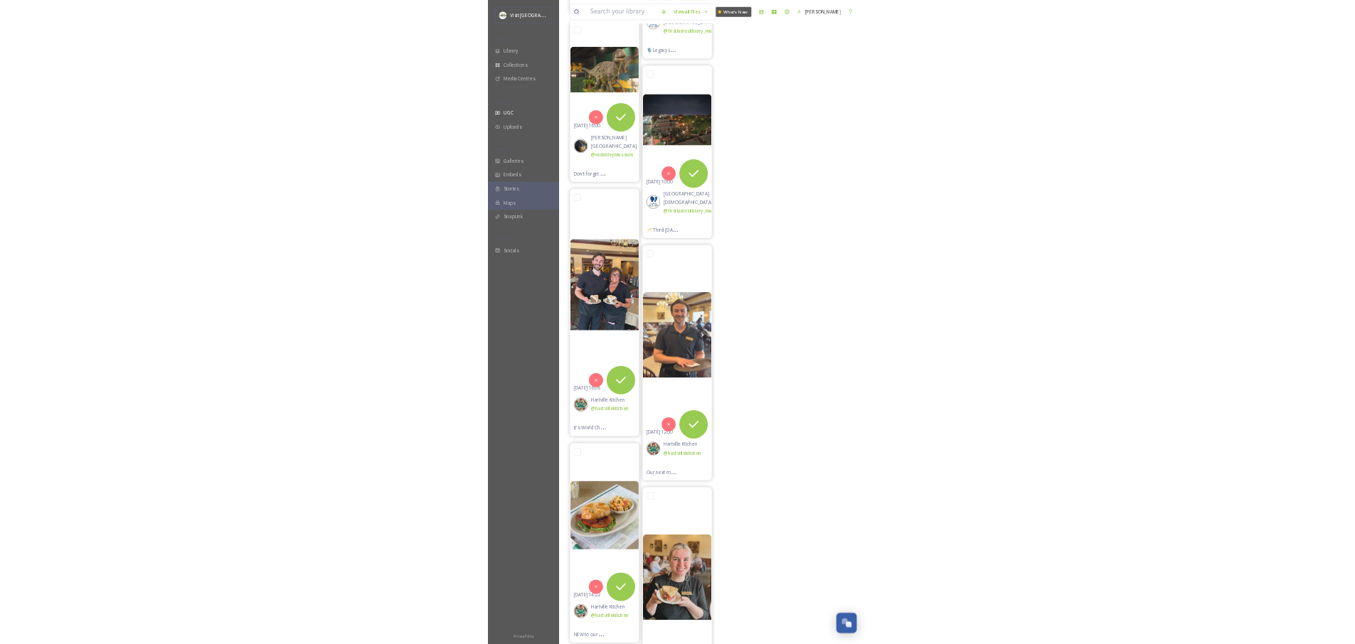
scroll to position [856, 0]
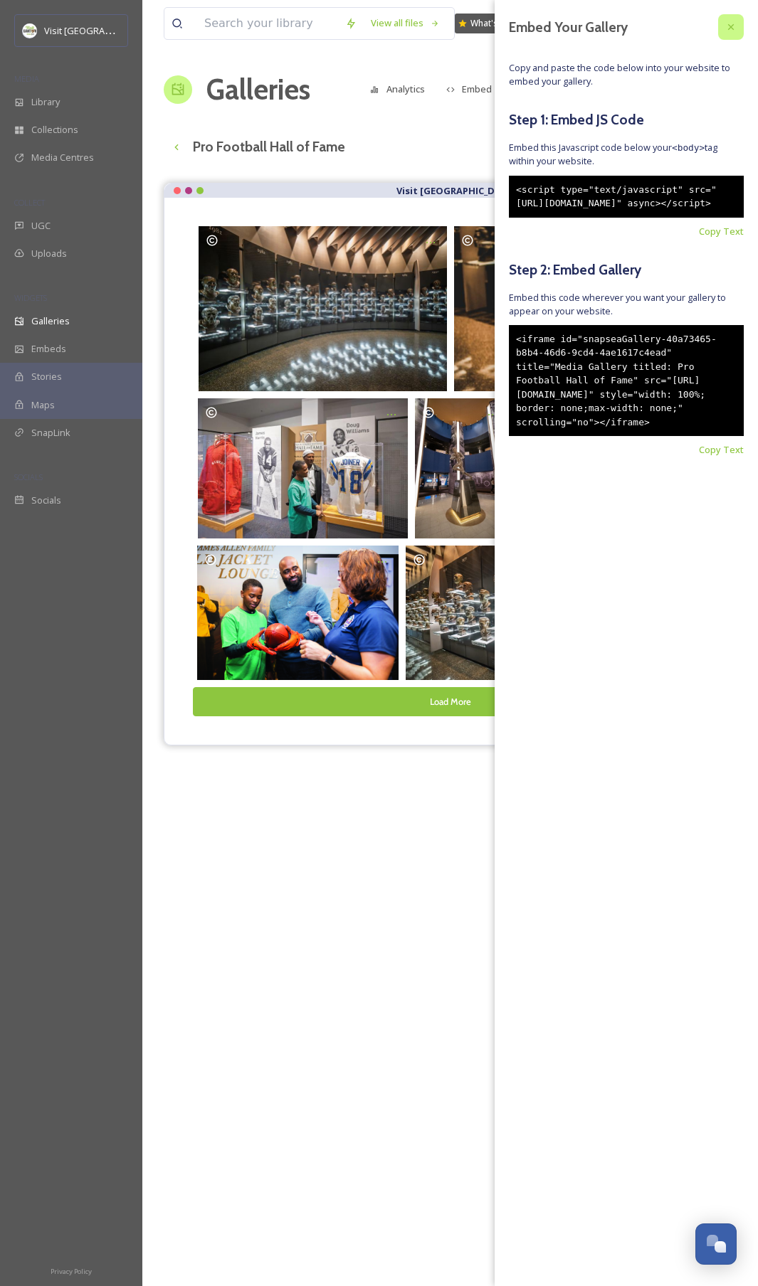
click at [725, 24] on icon at bounding box center [730, 26] width 11 height 11
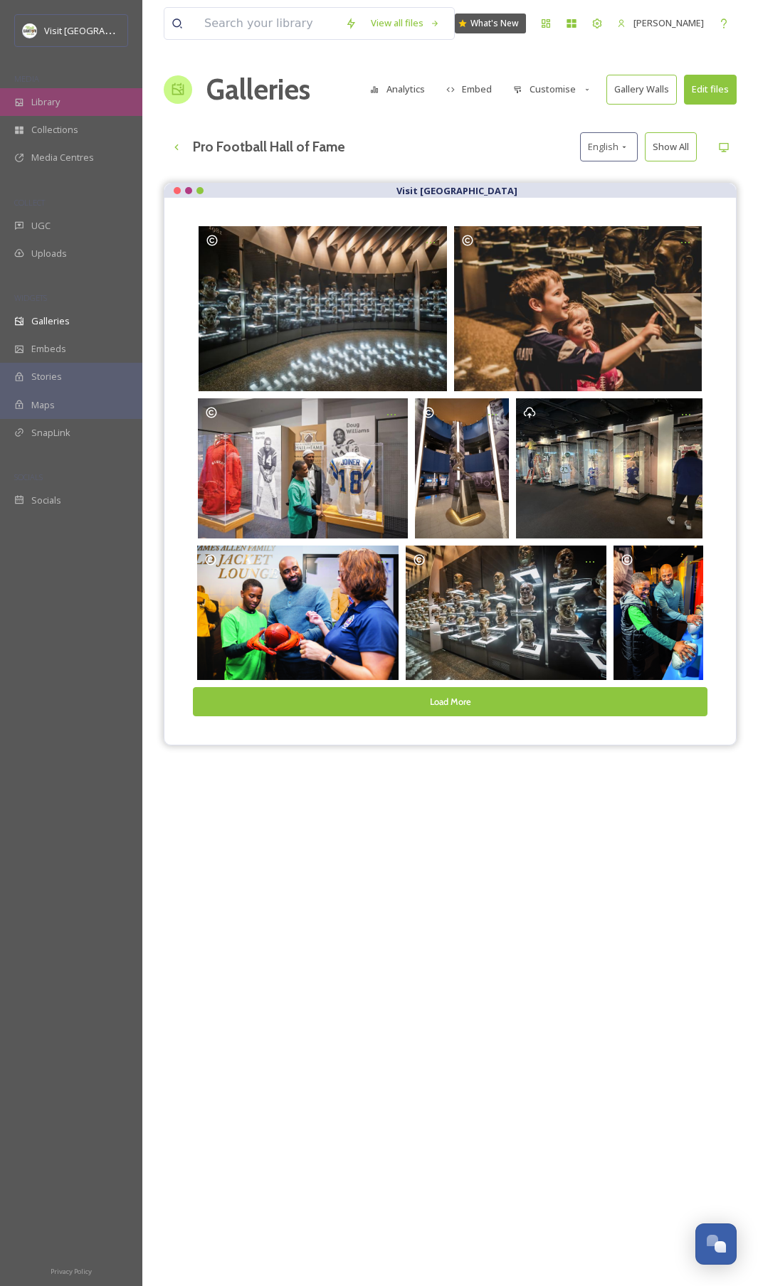
click at [78, 103] on div "Library" at bounding box center [71, 102] width 142 height 28
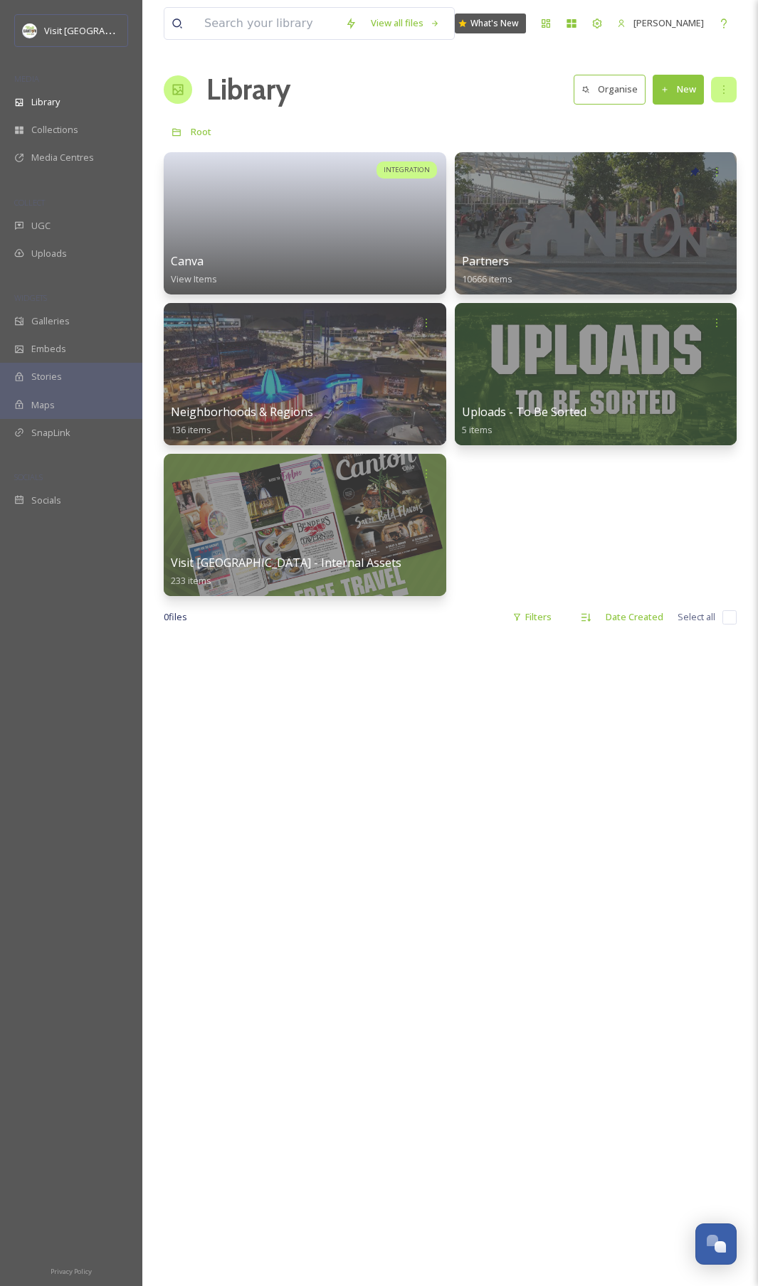
click at [729, 83] on div at bounding box center [724, 90] width 26 height 26
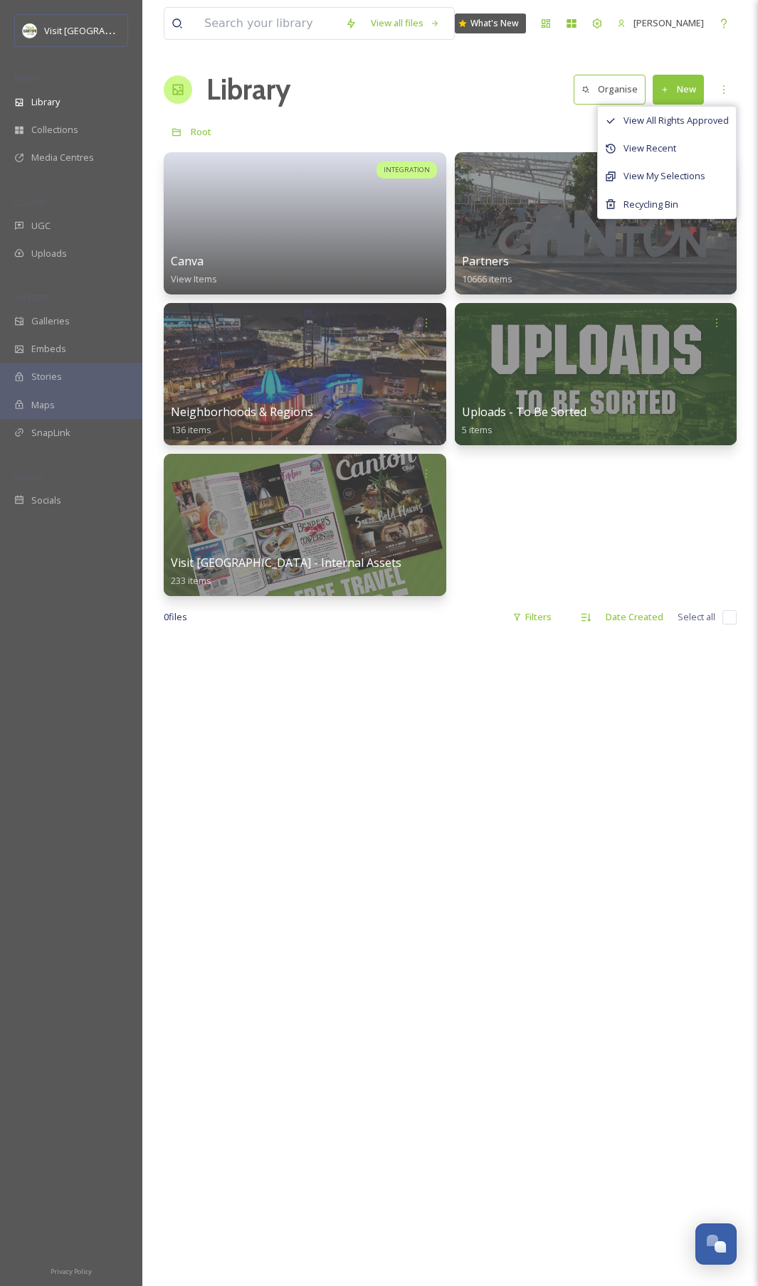
click at [456, 105] on div "Library Organise New View All Rights Approved View Recent View My Selections Re…" at bounding box center [450, 89] width 573 height 43
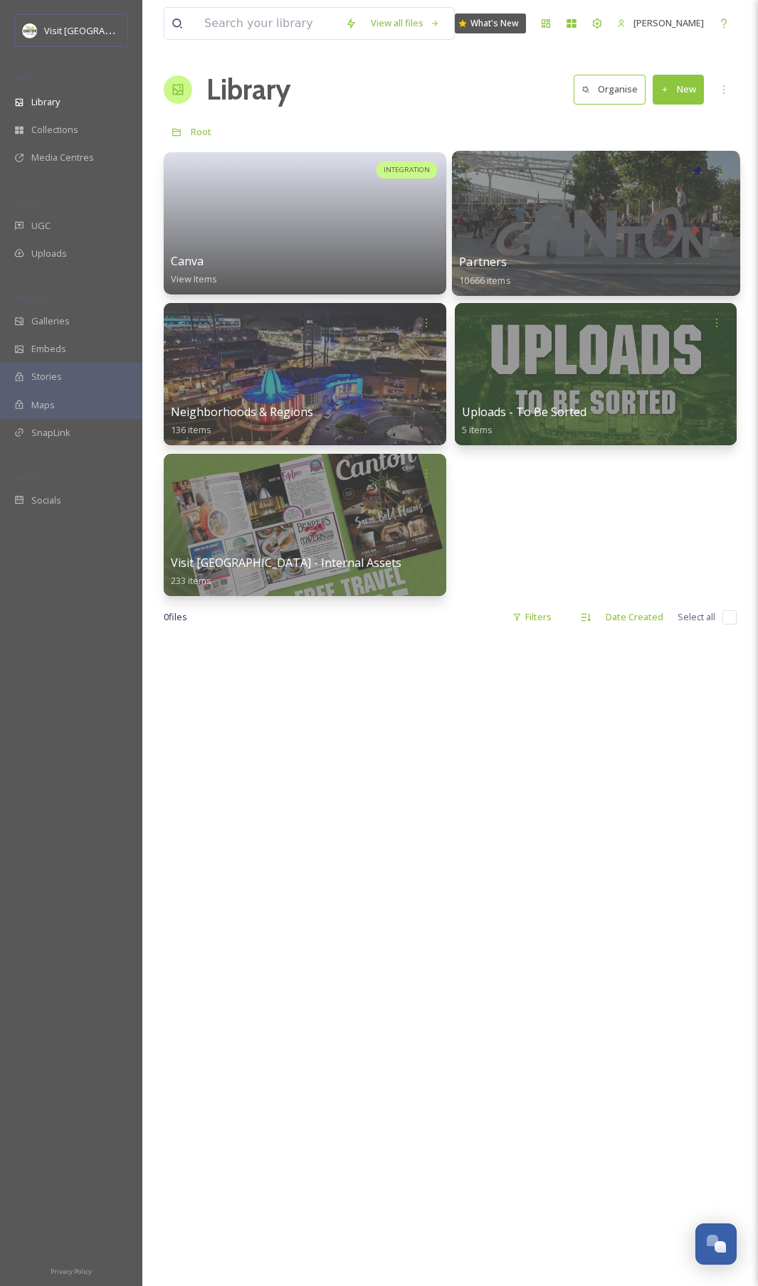
click at [533, 201] on div at bounding box center [595, 223] width 287 height 145
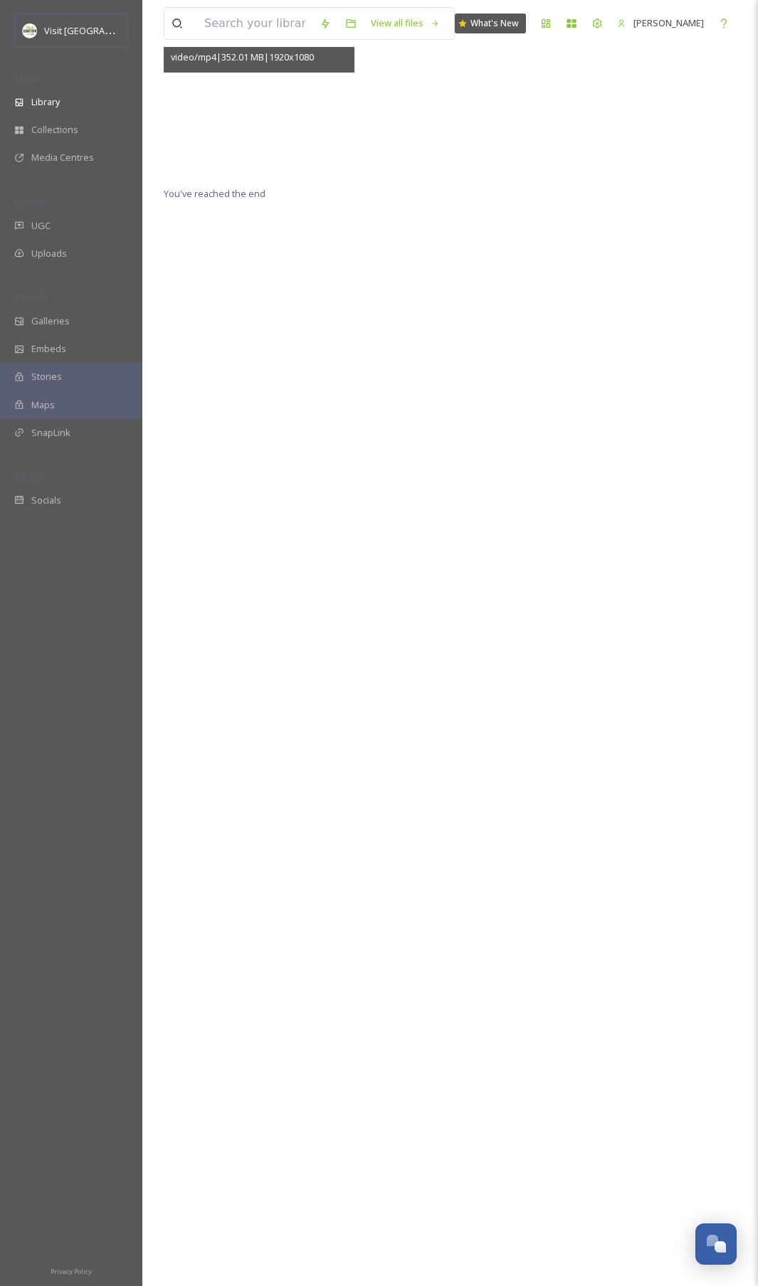
scroll to position [81, 0]
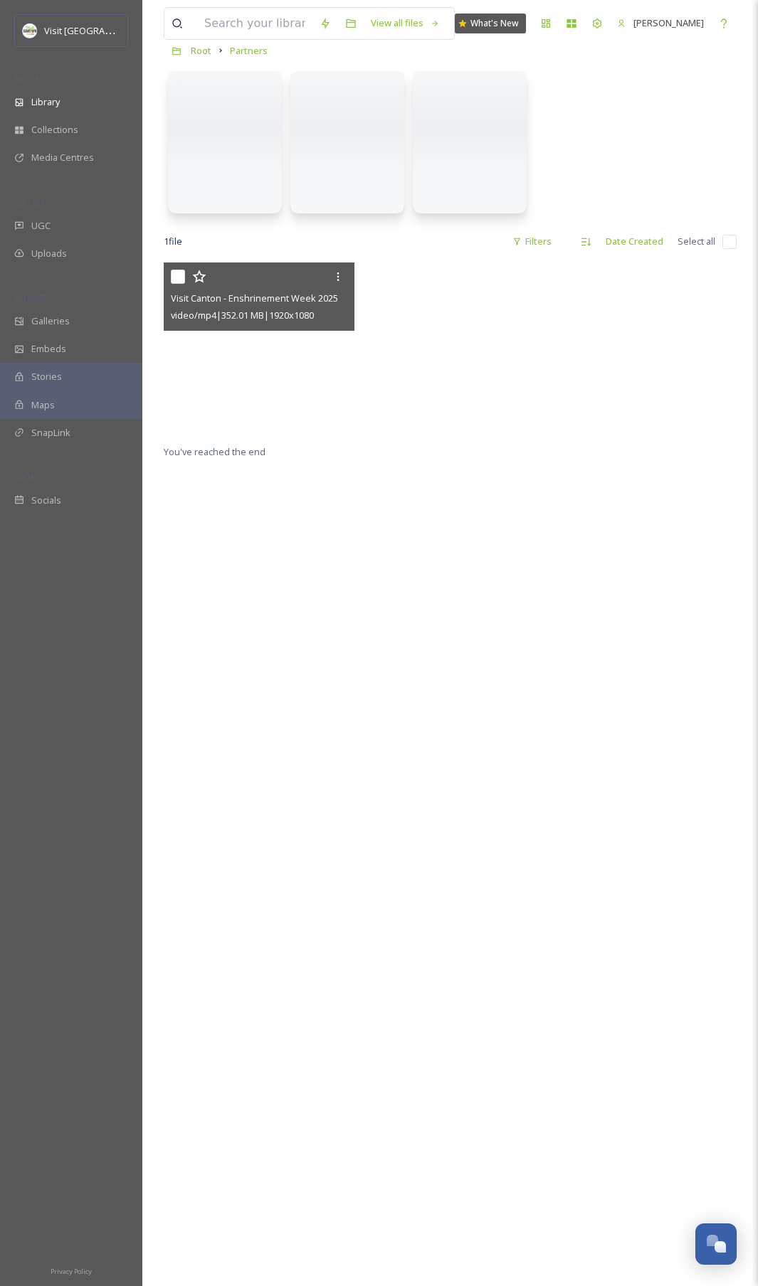
click at [333, 364] on video "Visit Canton - Enshrinement Week 2025 Highlights.mp4" at bounding box center [259, 351] width 191 height 178
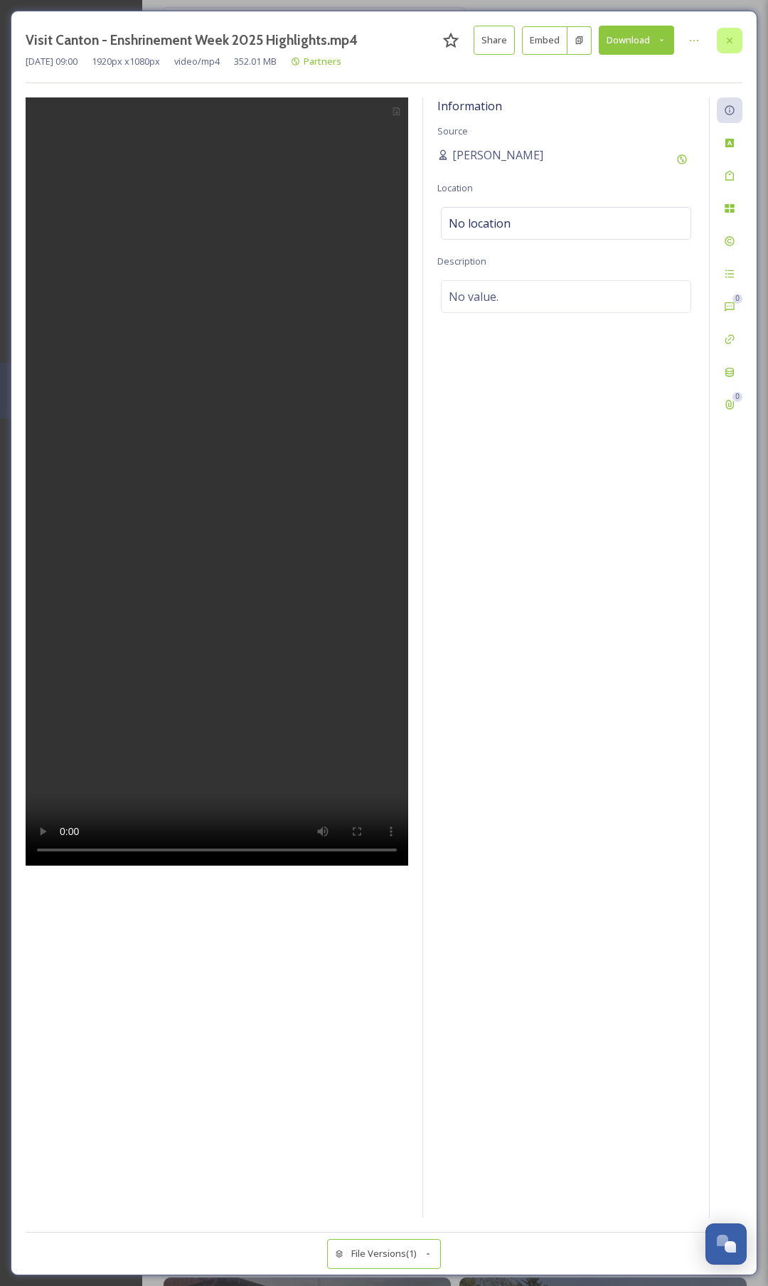
click at [731, 47] on div at bounding box center [730, 41] width 26 height 26
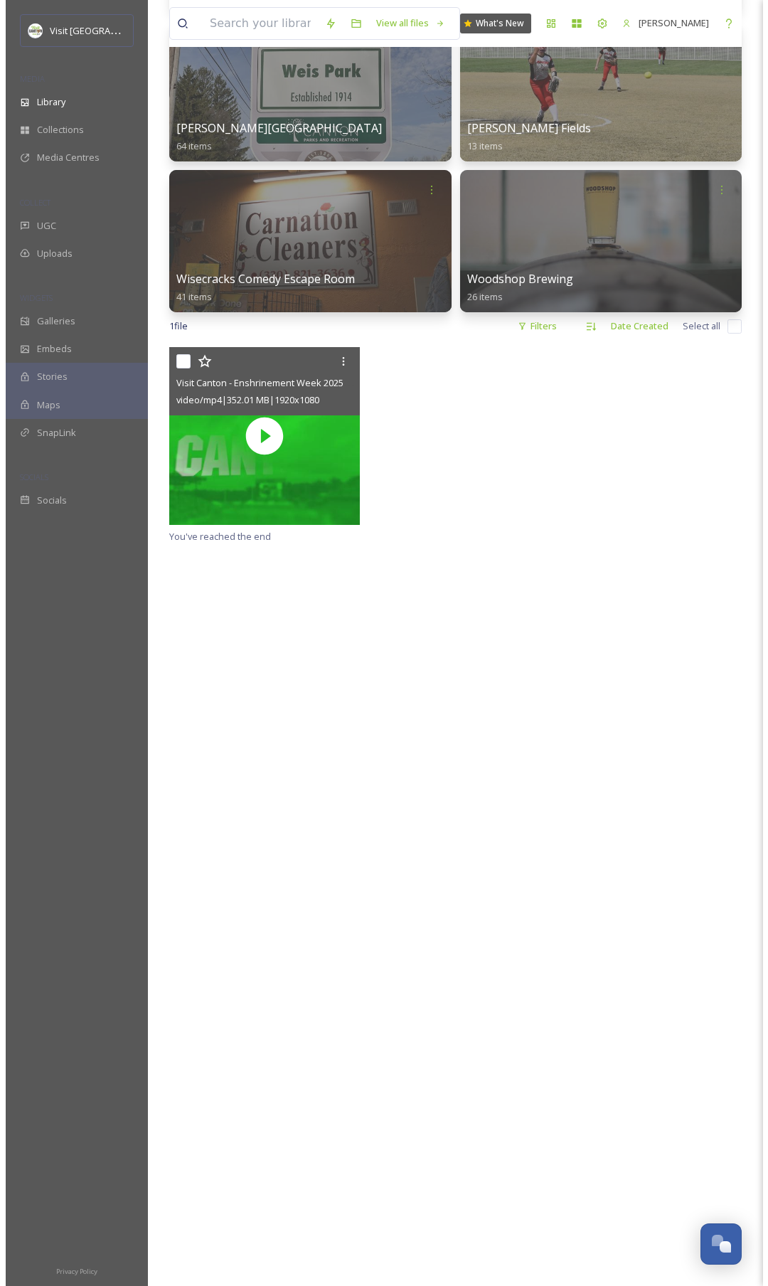
scroll to position [19431, 0]
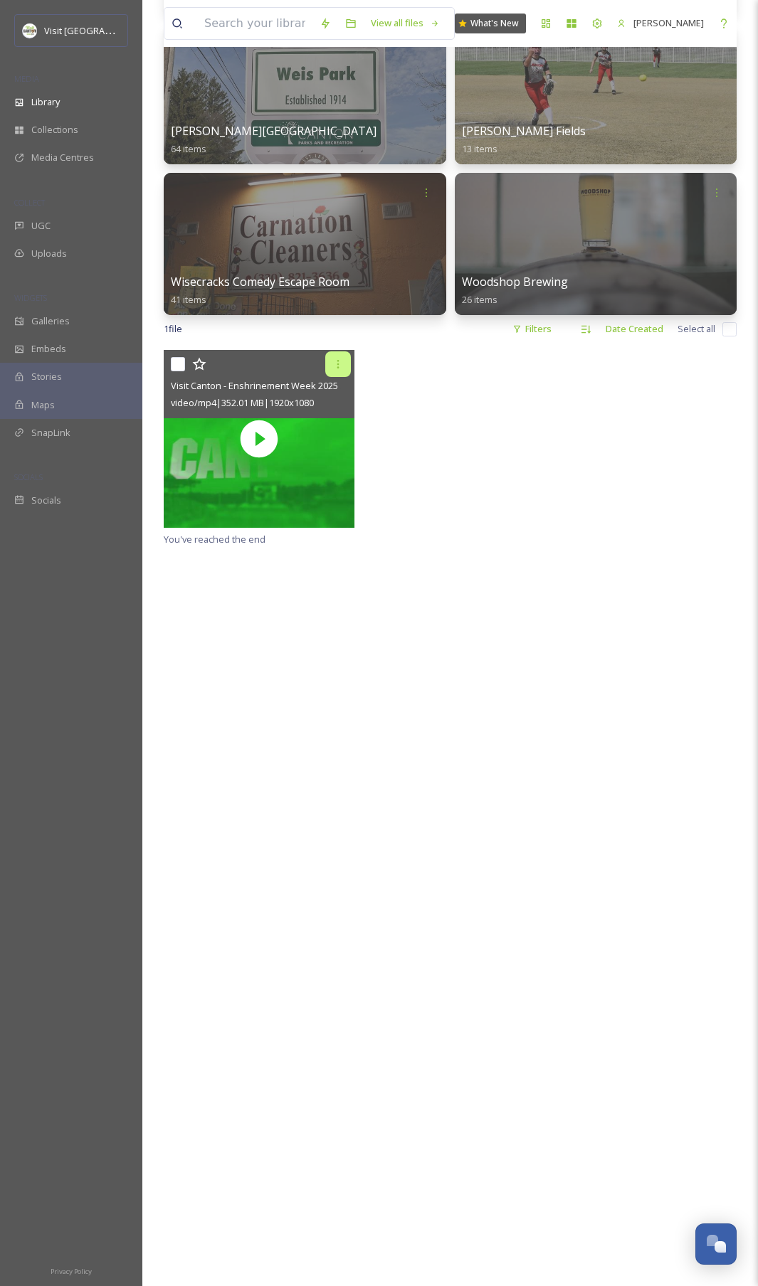
click at [340, 363] on icon at bounding box center [337, 363] width 11 height 11
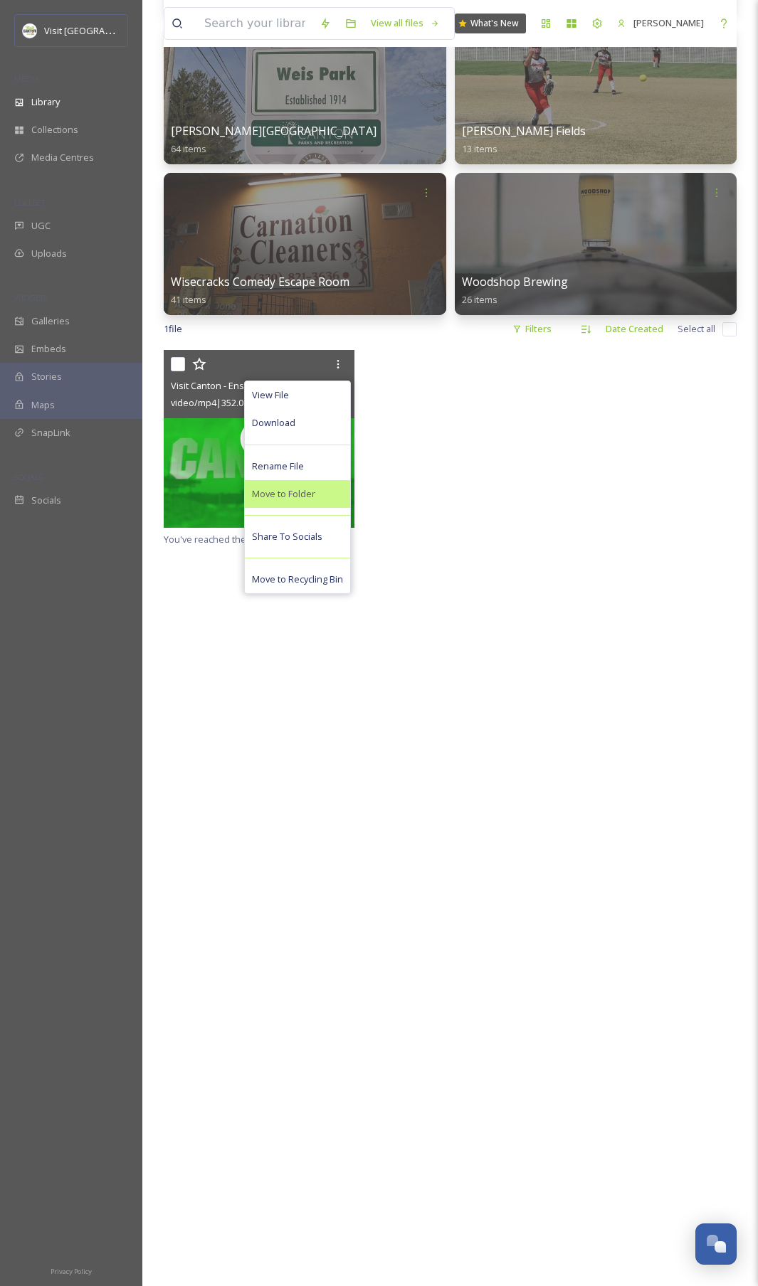
click at [296, 499] on span "Move to Folder" at bounding box center [283, 494] width 63 height 14
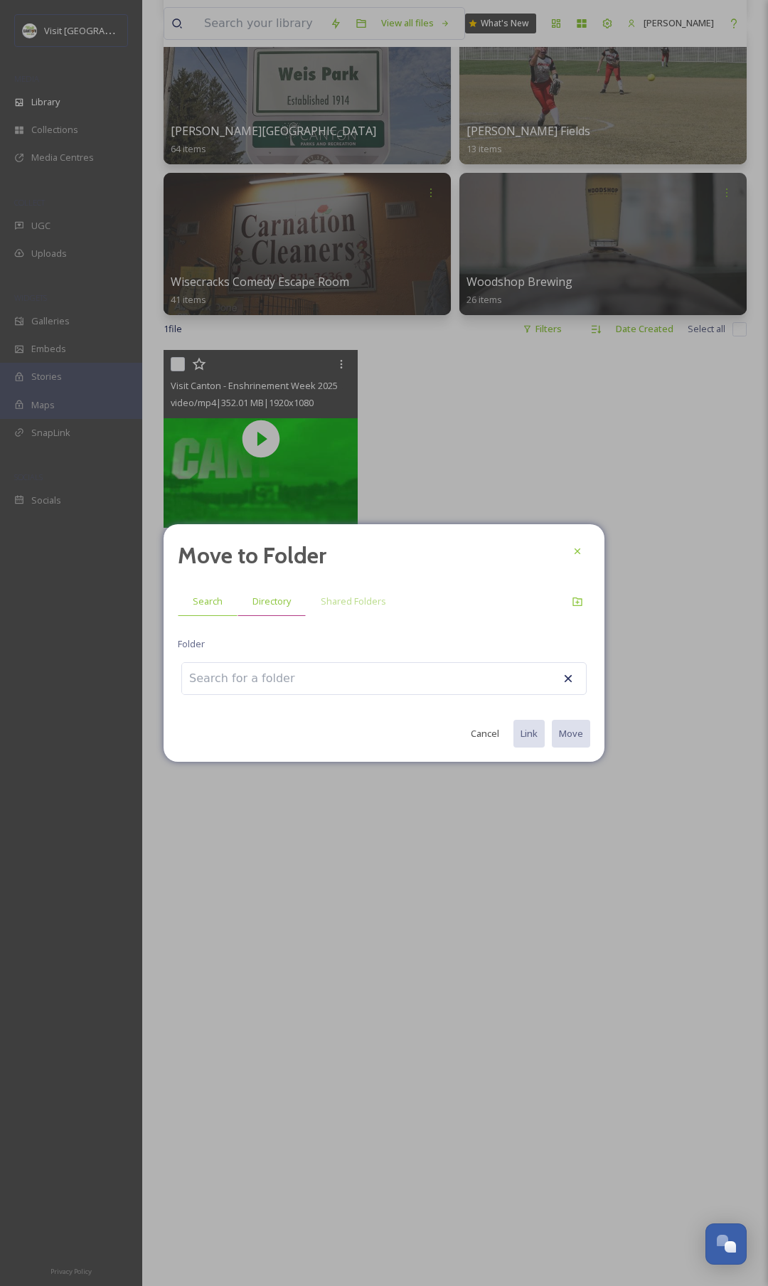
click at [265, 605] on span "Directory" at bounding box center [272, 602] width 38 height 14
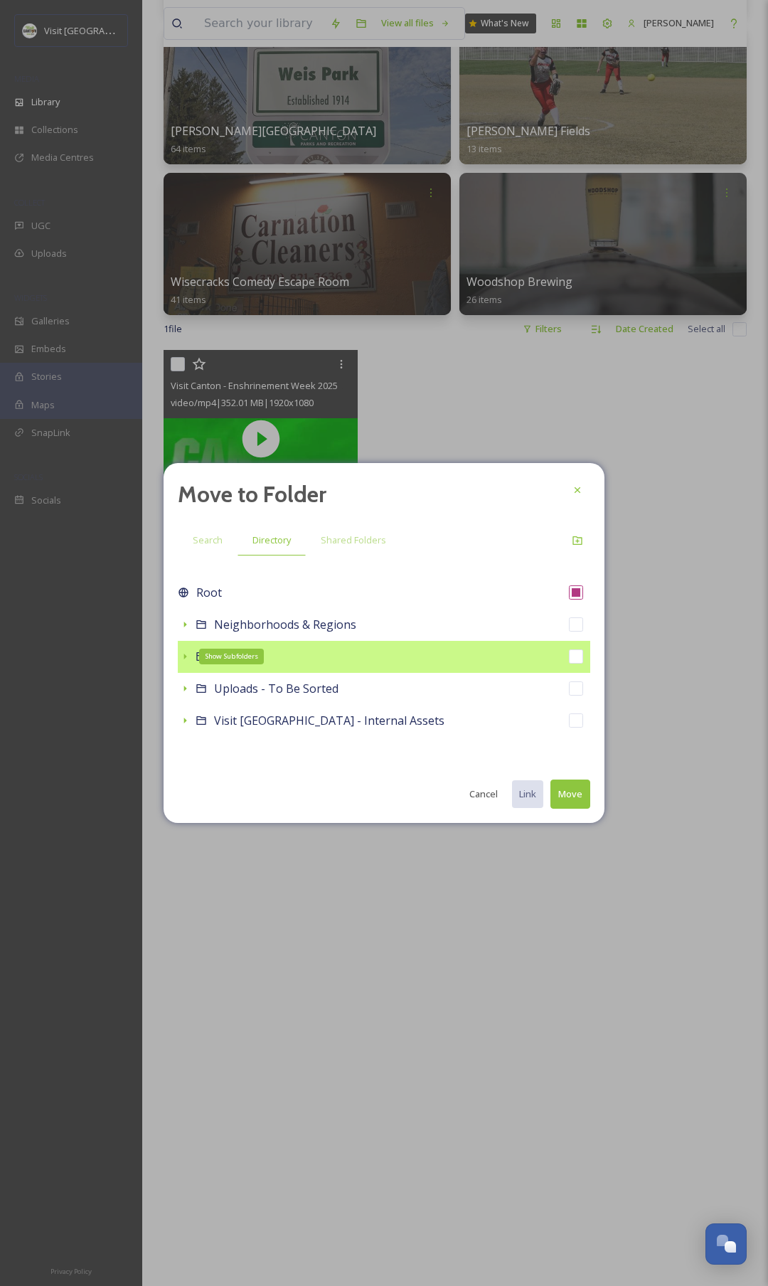
click at [184, 658] on icon at bounding box center [185, 657] width 3 height 6
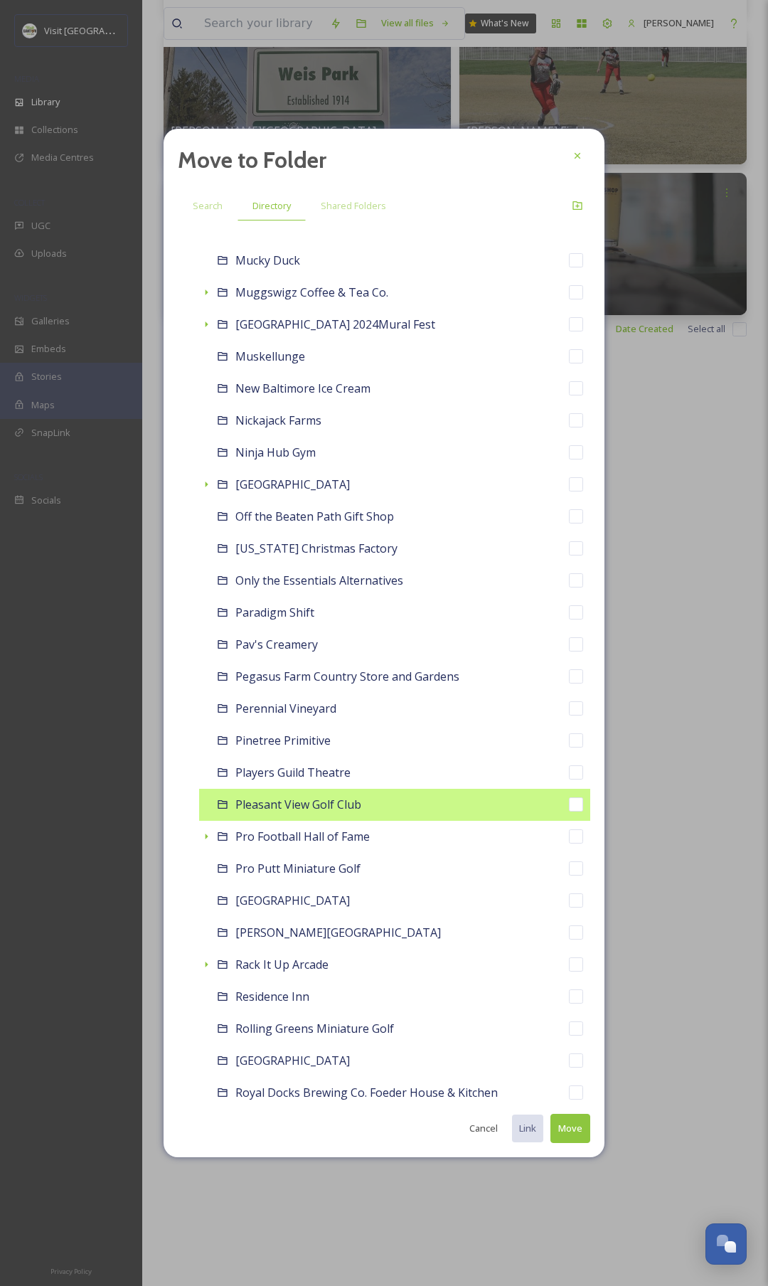
scroll to position [5729, 0]
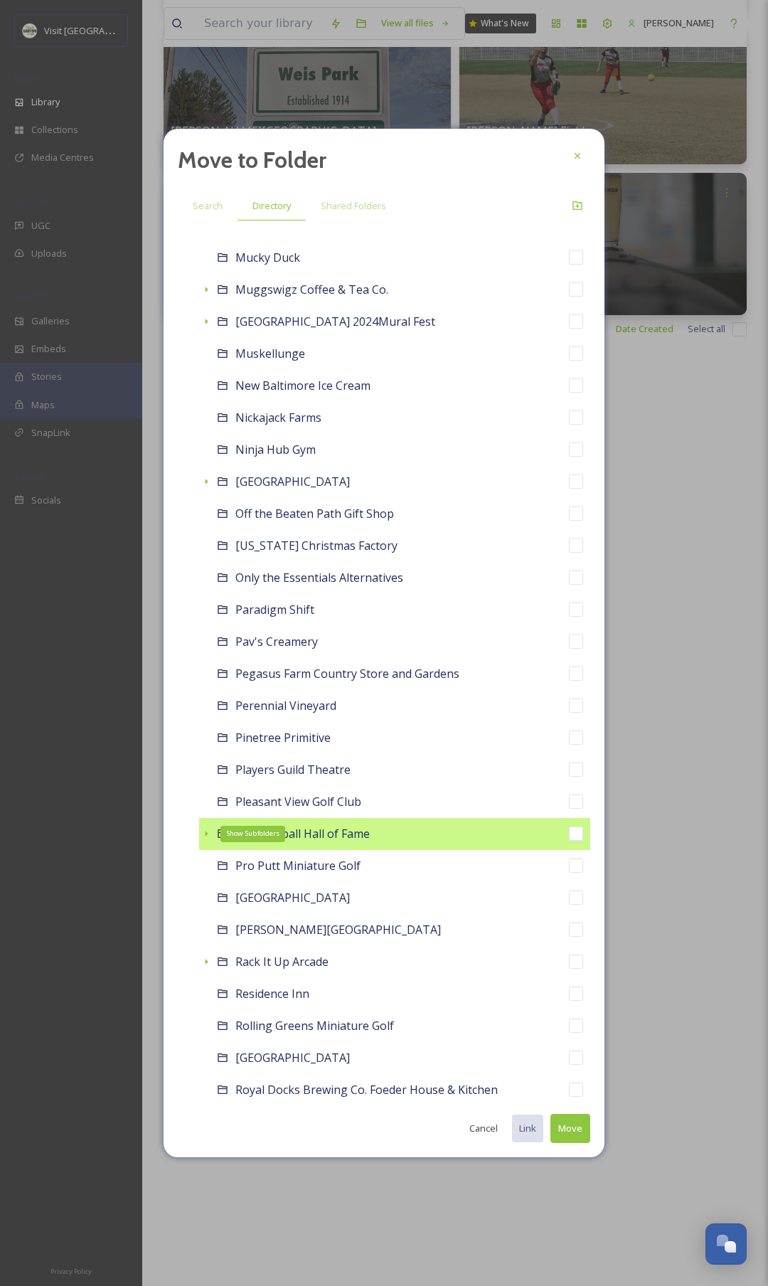
click at [210, 833] on div "Show Subfolders" at bounding box center [206, 834] width 14 height 14
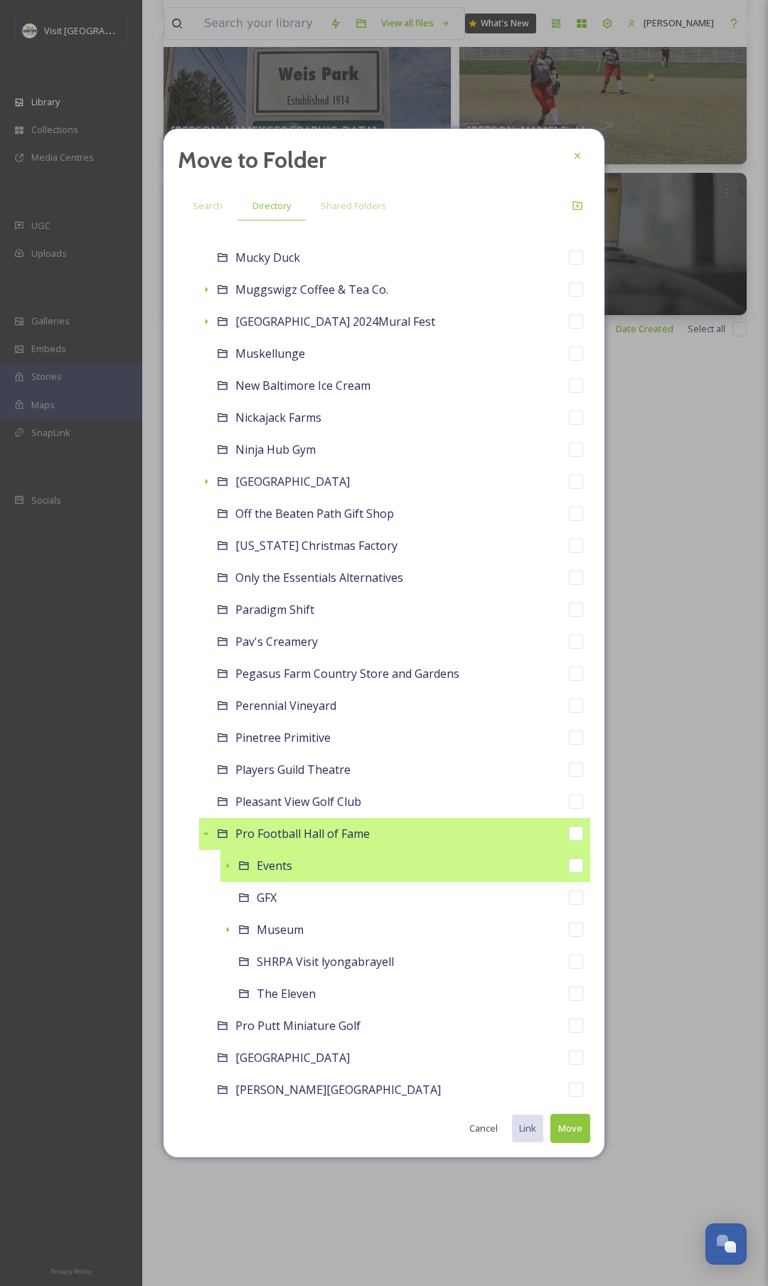
click at [265, 866] on span "Events" at bounding box center [275, 866] width 36 height 16
checkbox input "false"
click at [227, 863] on icon at bounding box center [228, 866] width 3 height 6
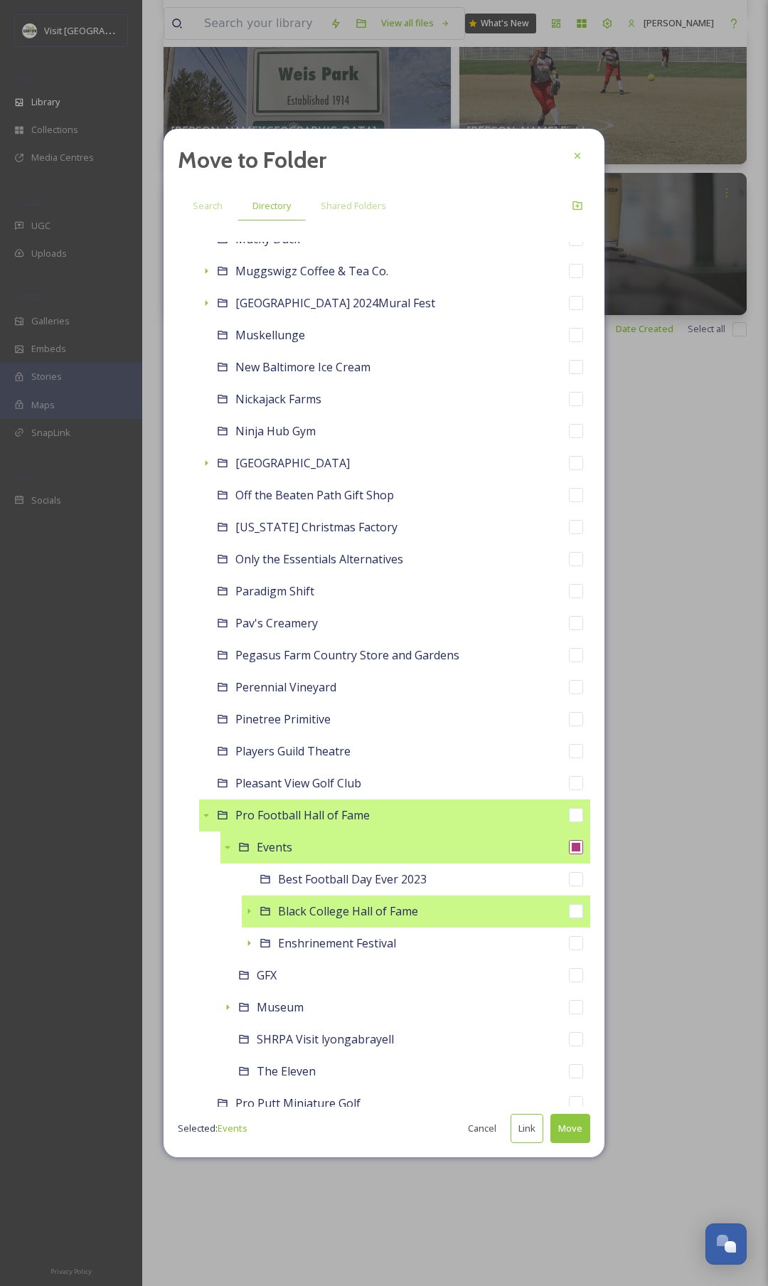
scroll to position [5757, 0]
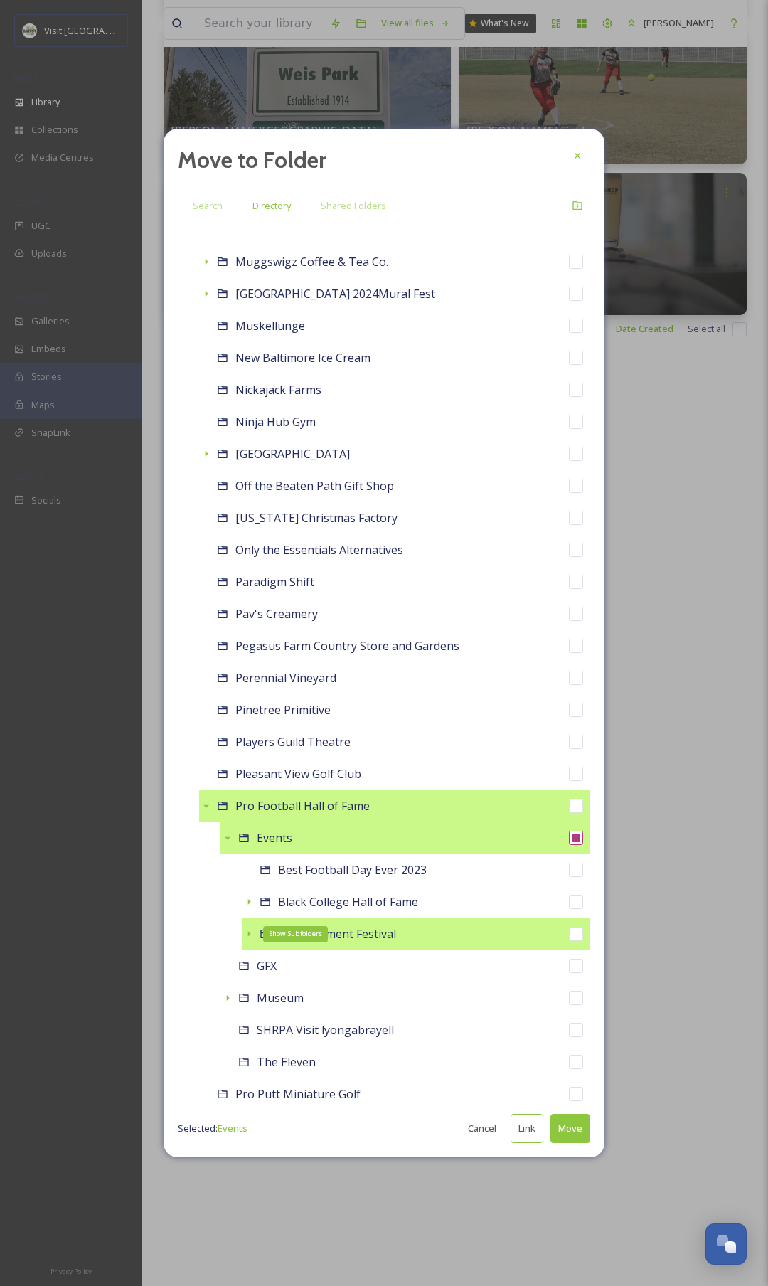
click at [246, 928] on icon at bounding box center [248, 933] width 11 height 11
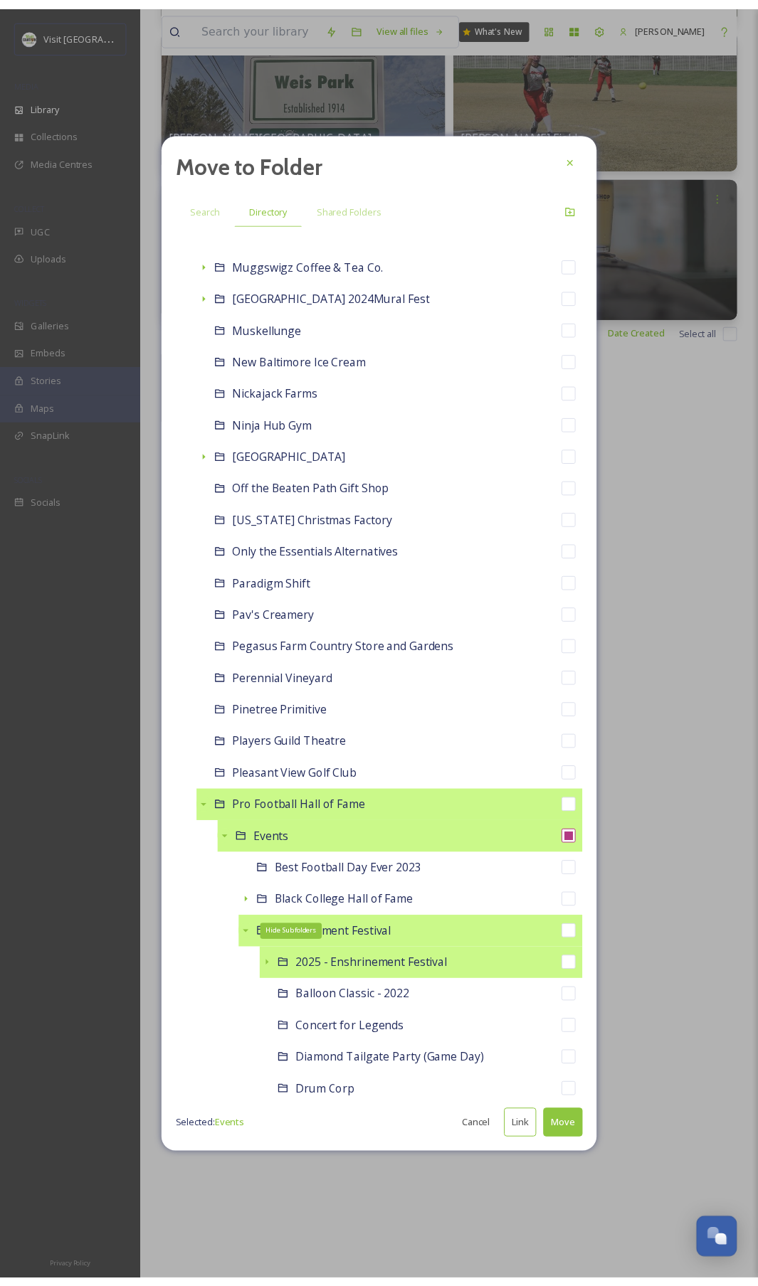
scroll to position [5782, 0]
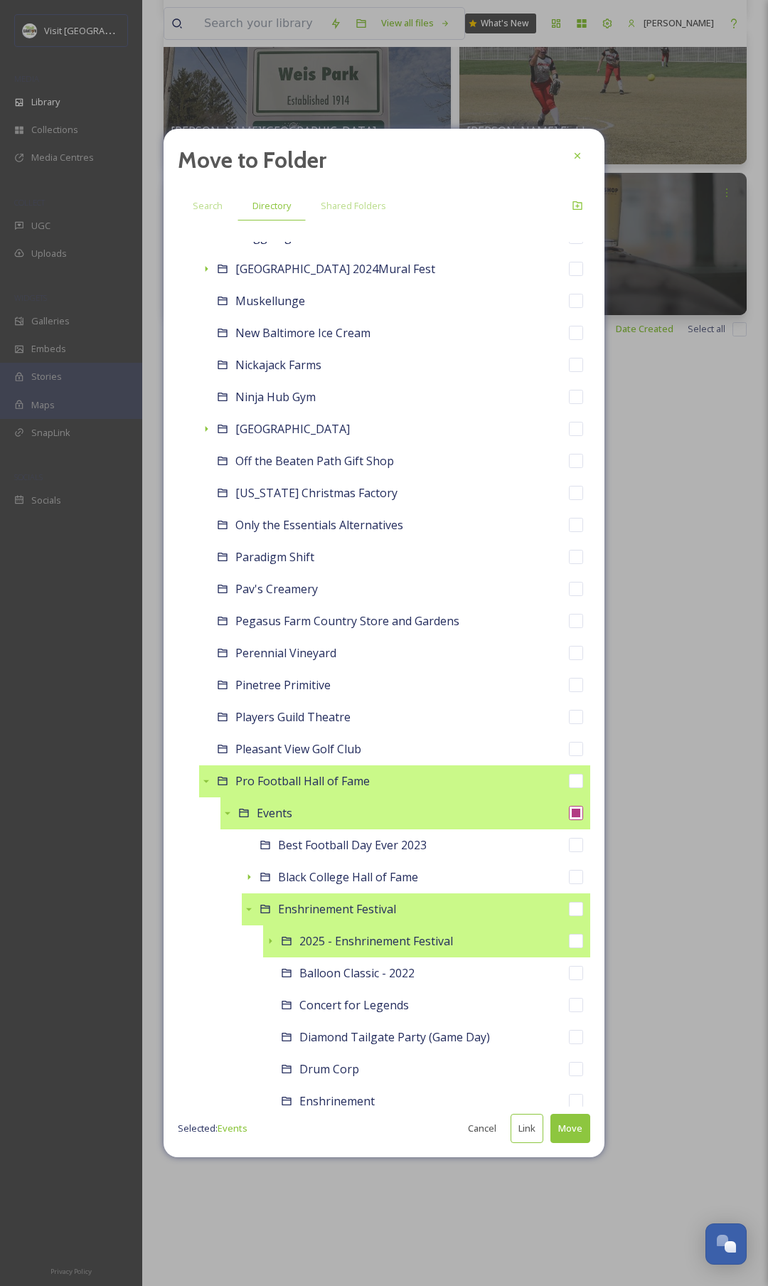
click at [358, 943] on span "2025 - Enshrinement Festival" at bounding box center [376, 941] width 154 height 16
checkbox input "false"
checkbox input "true"
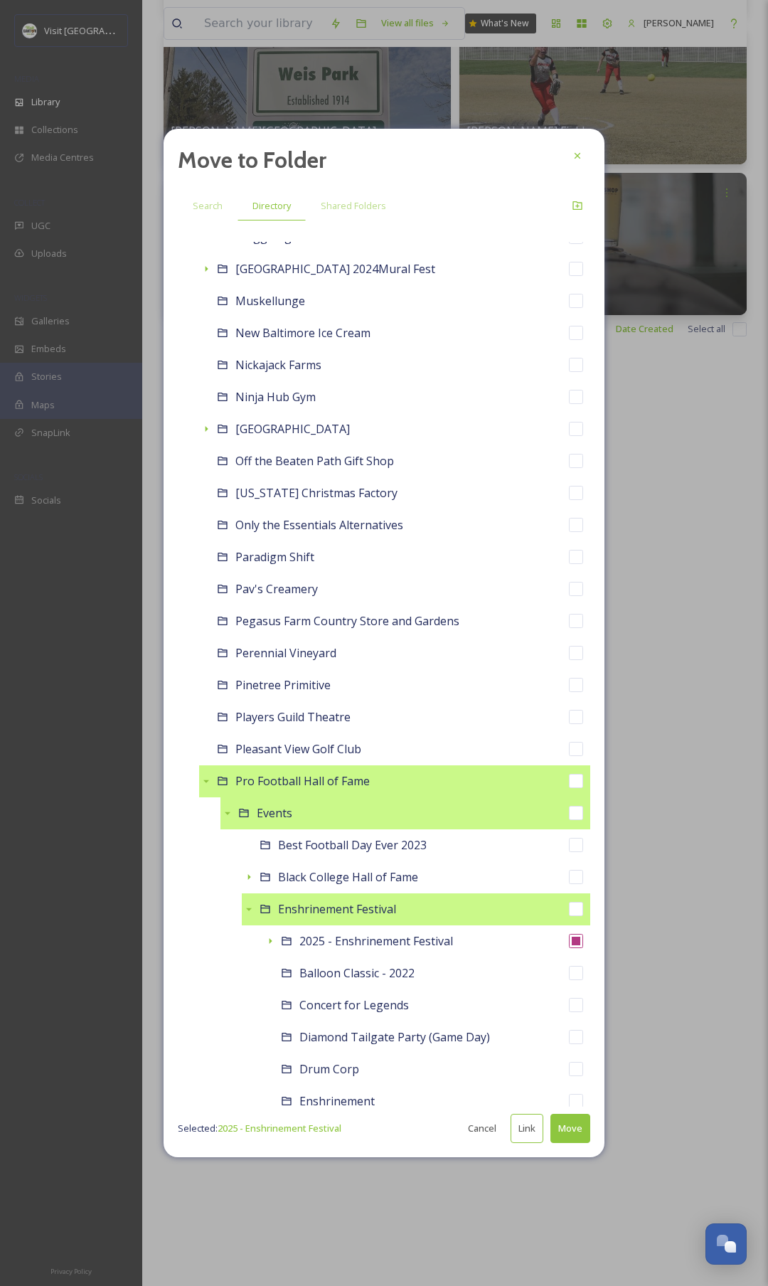
click at [578, 1127] on button "Move" at bounding box center [571, 1128] width 40 height 29
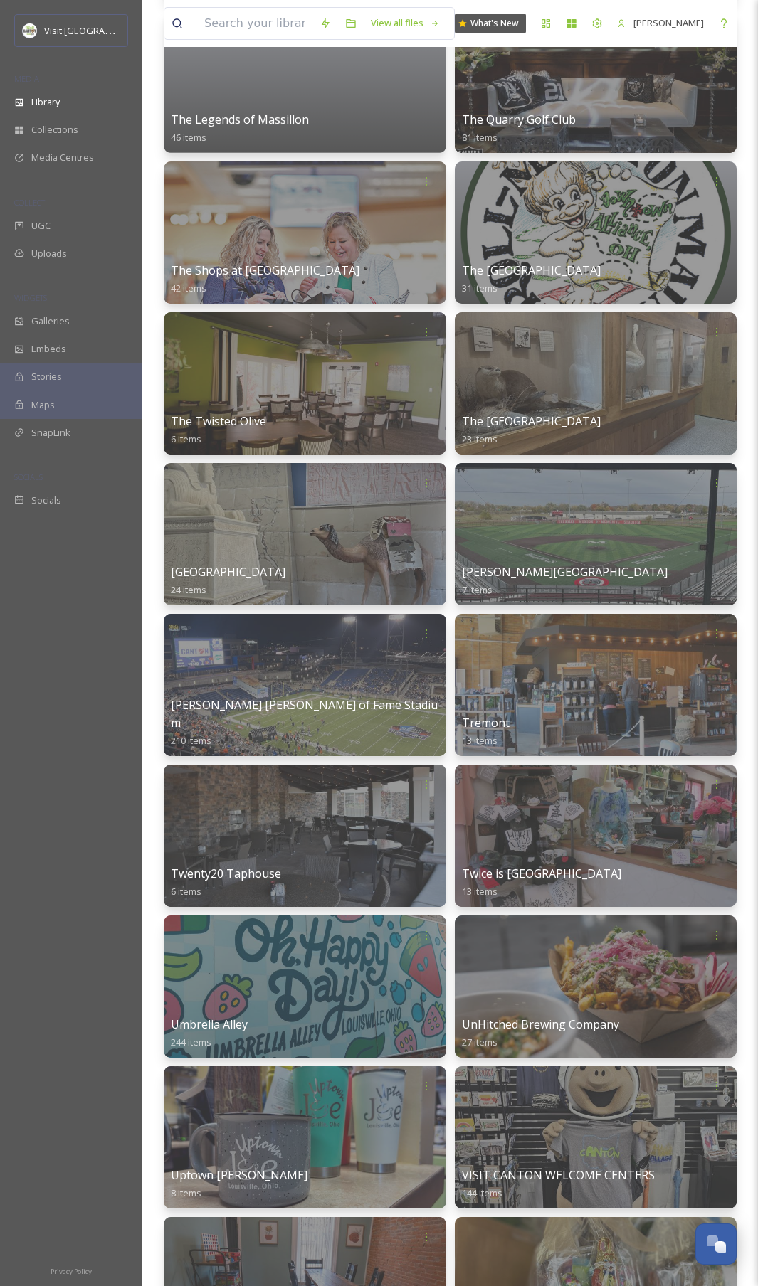
scroll to position [18091, 0]
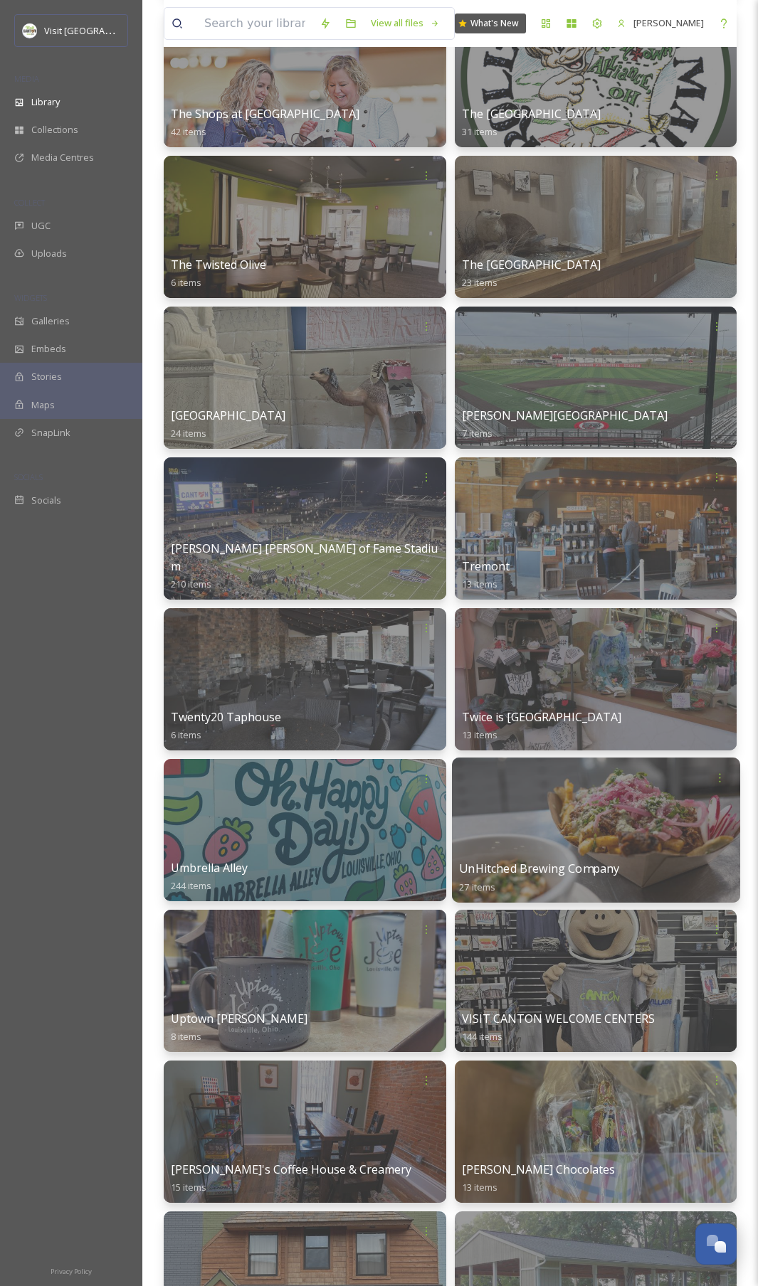
click at [589, 823] on div at bounding box center [595, 830] width 287 height 145
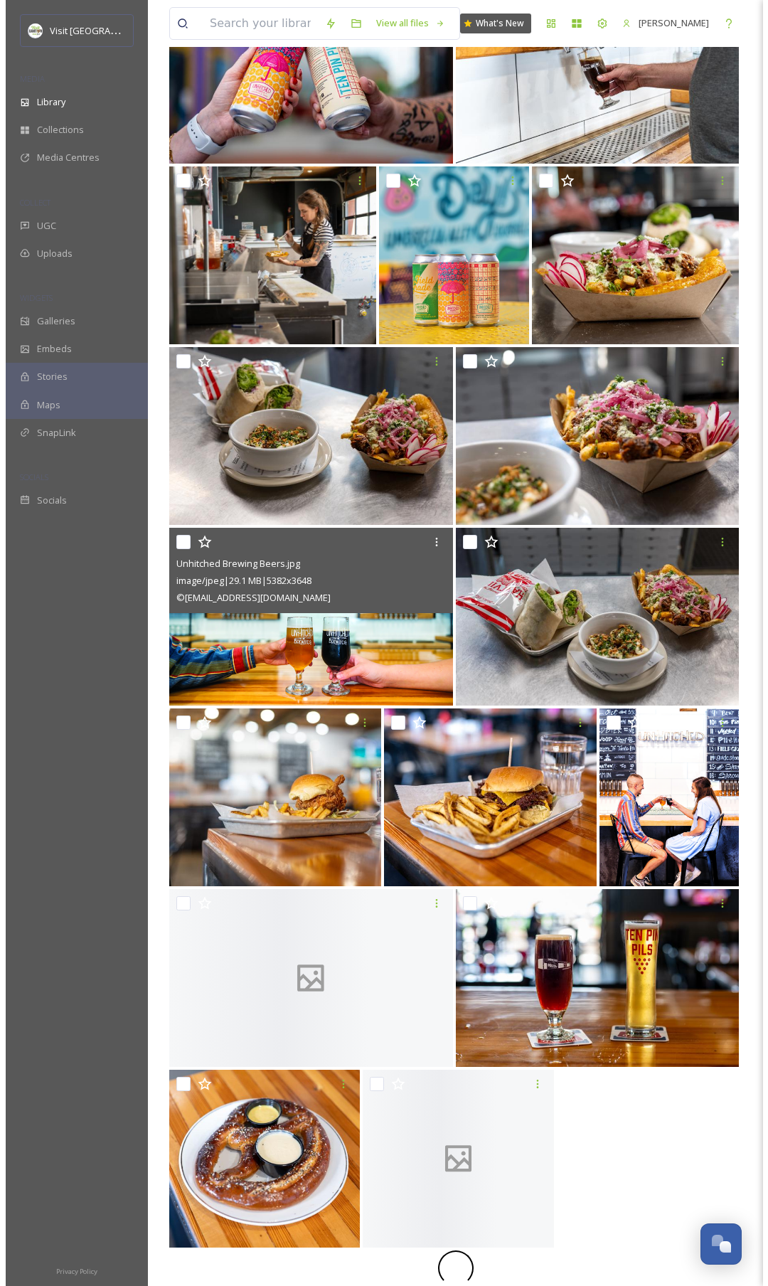
scroll to position [565, 0]
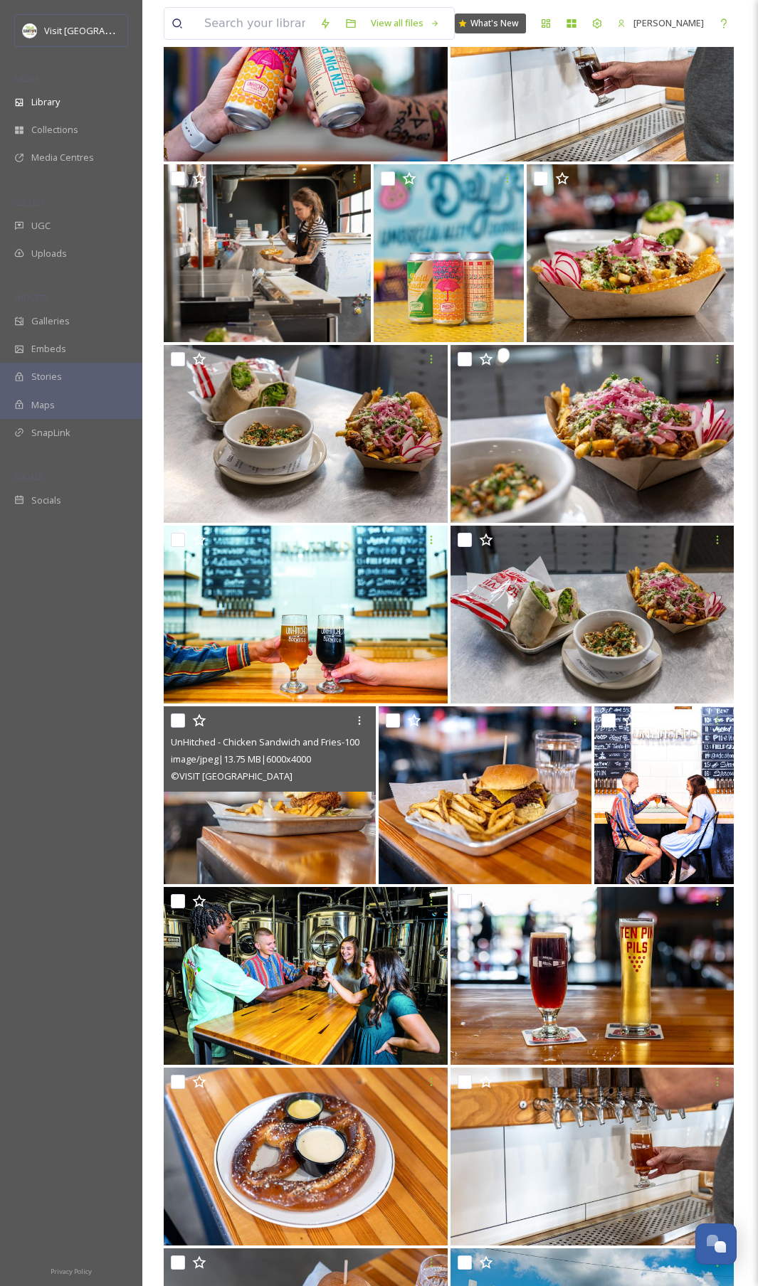
click at [279, 846] on img at bounding box center [270, 795] width 212 height 178
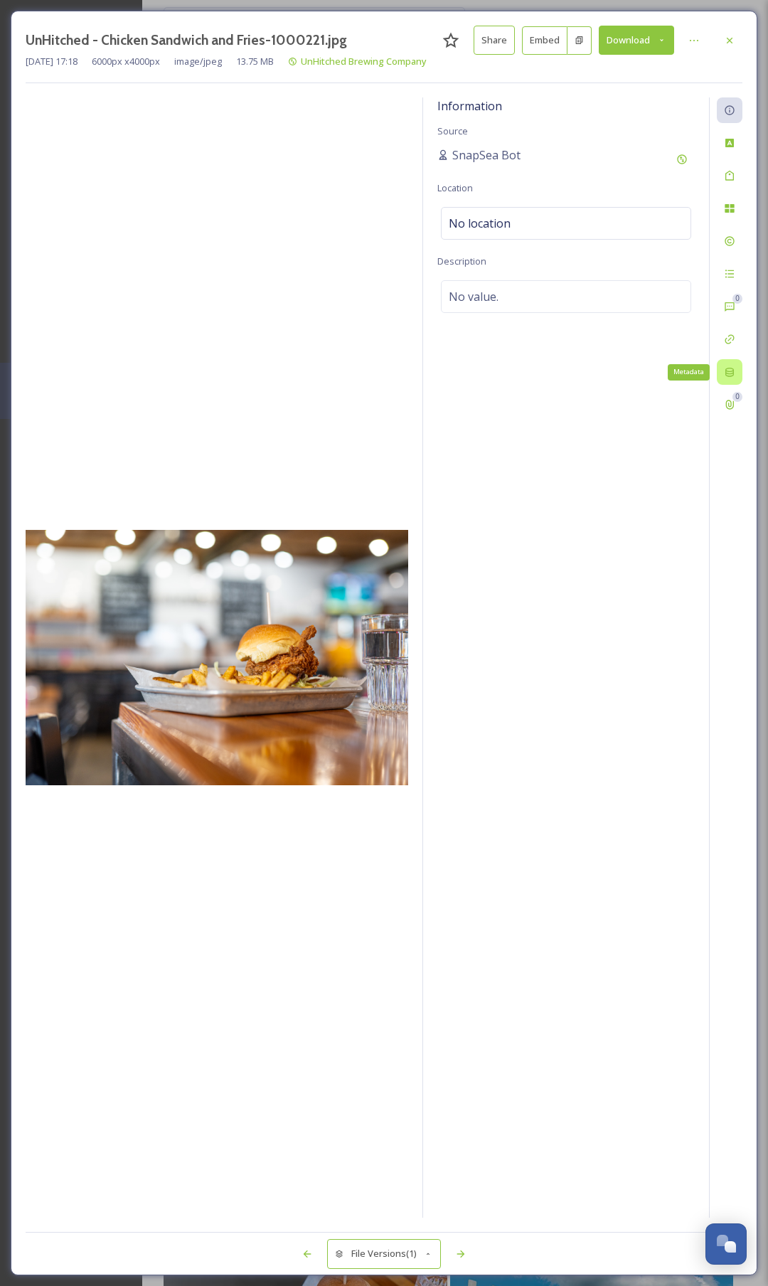
click at [731, 369] on icon at bounding box center [729, 371] width 11 height 11
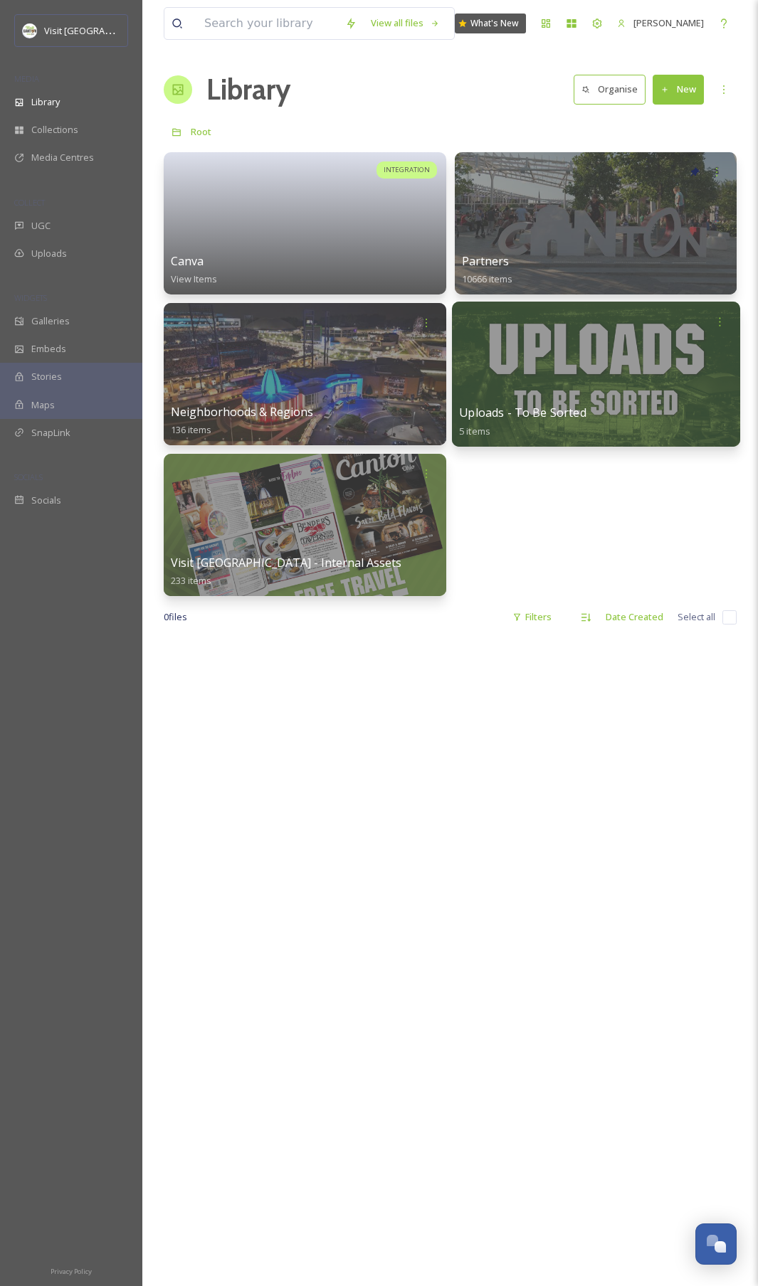
click at [568, 362] on div at bounding box center [595, 374] width 287 height 145
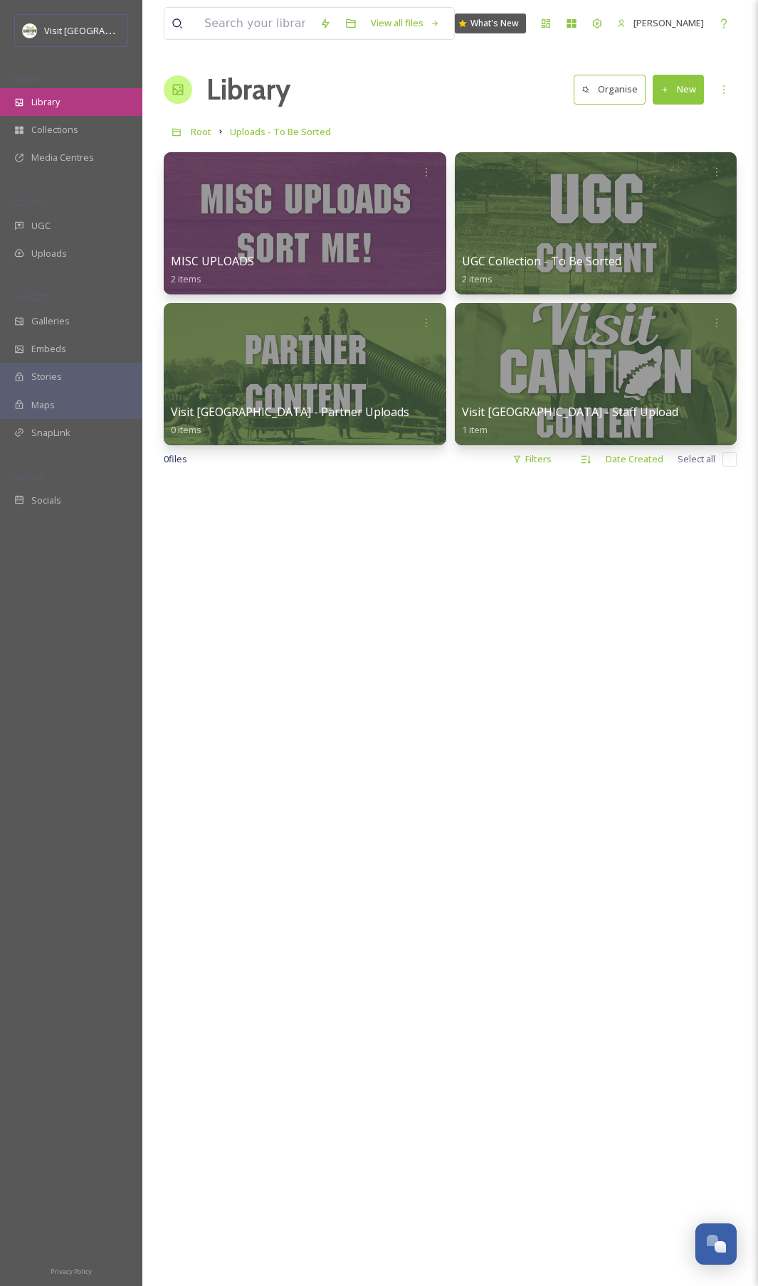
click at [62, 99] on div "Library" at bounding box center [71, 102] width 142 height 28
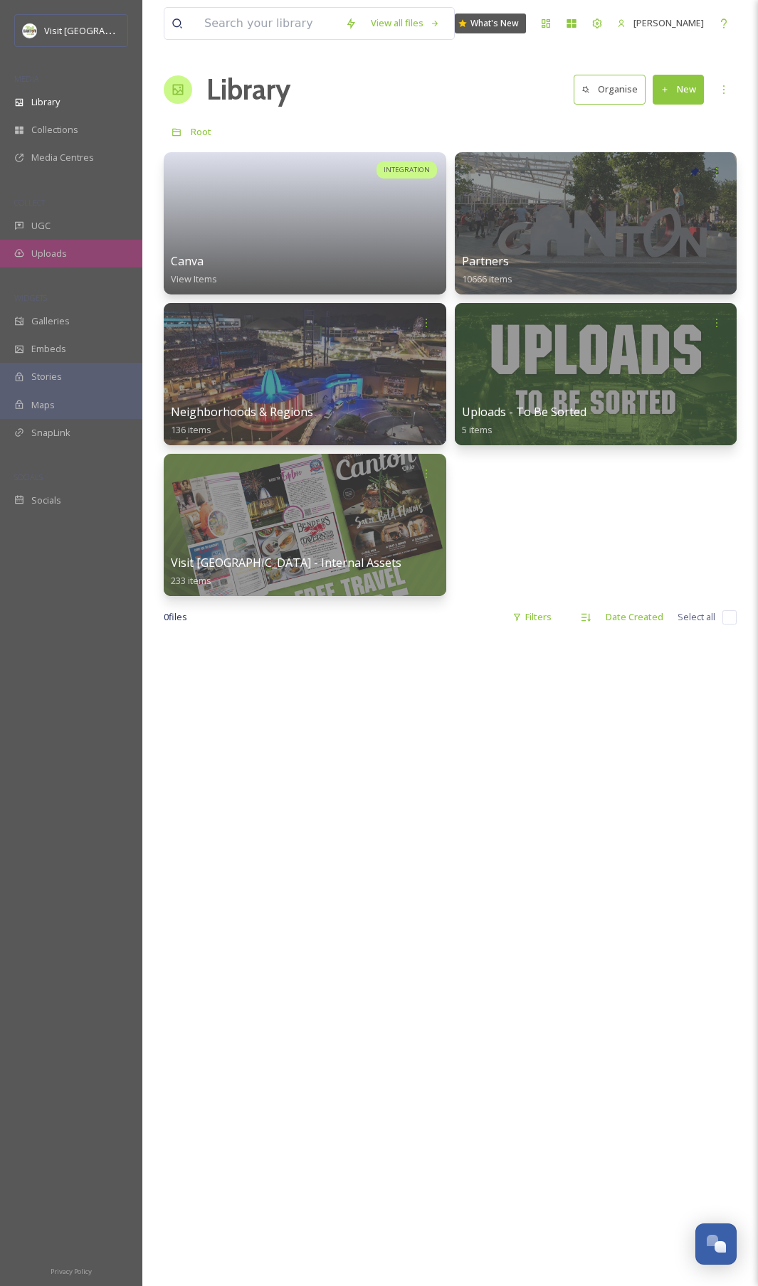
click at [54, 254] on span "Uploads" at bounding box center [49, 254] width 36 height 14
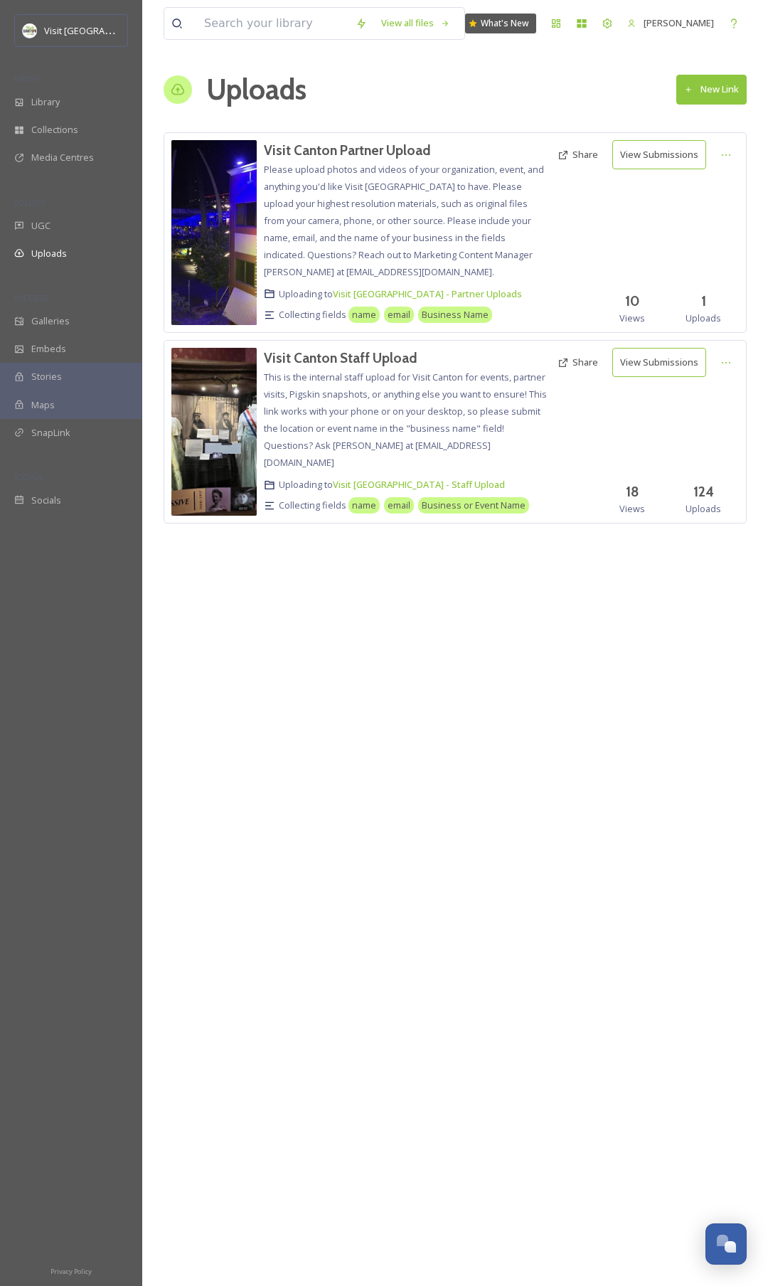
click at [715, 89] on button "New Link" at bounding box center [711, 89] width 70 height 29
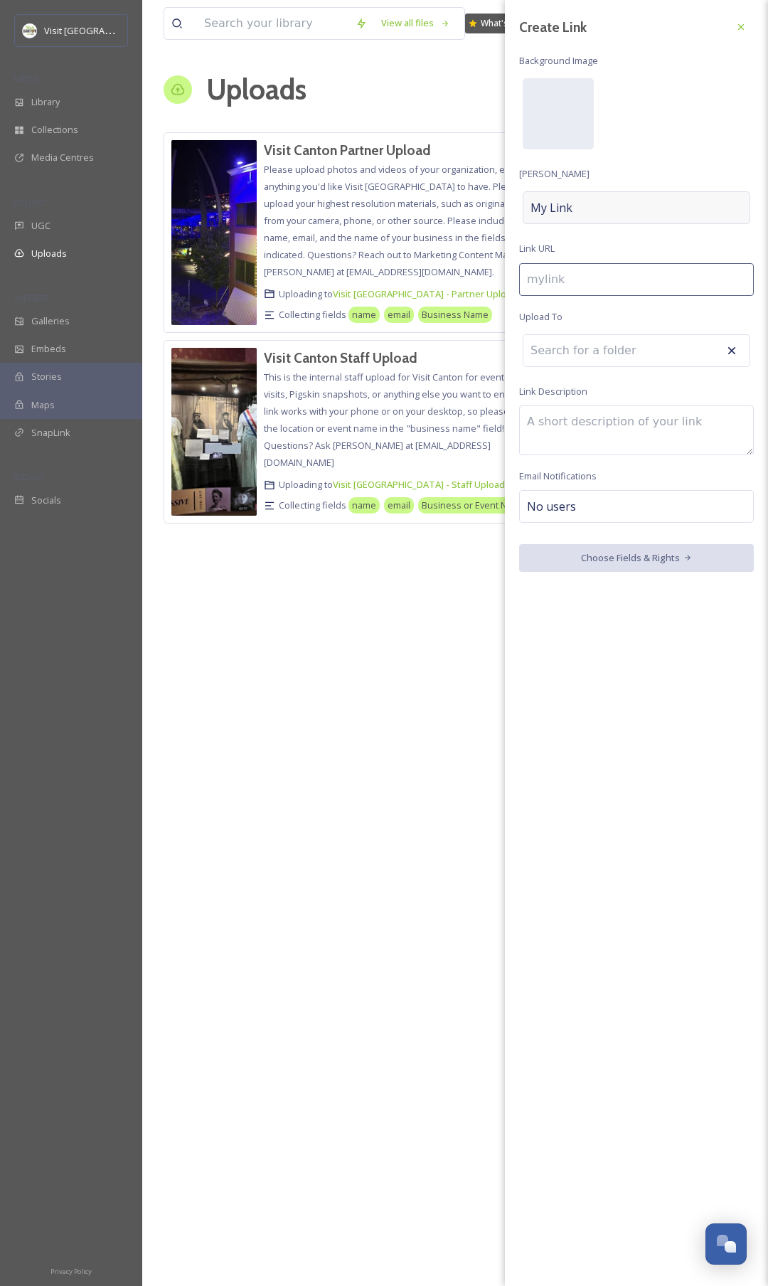
click at [574, 213] on div "My Link" at bounding box center [637, 207] width 228 height 33
type input "v"
type input "V"
type input "vi"
type input "Vi"
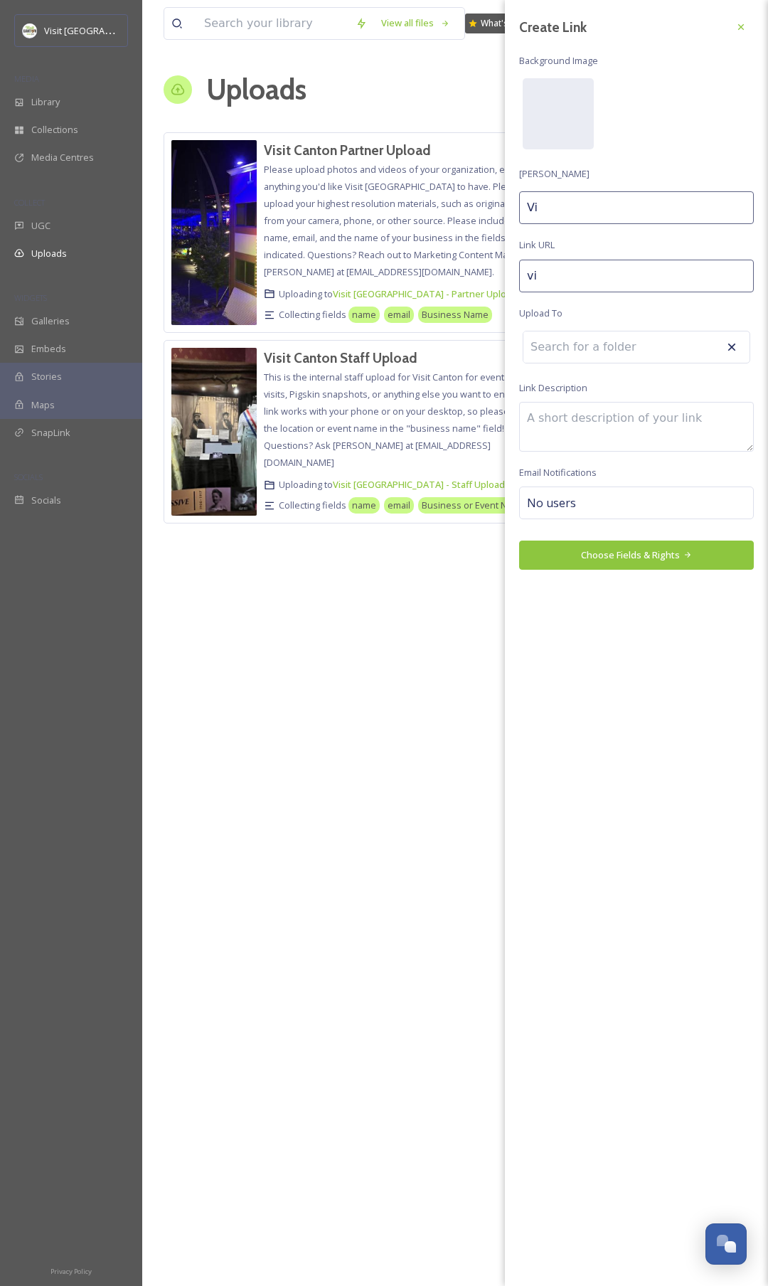
type input "vis"
type input "Vis"
type input "visi"
type input "Visi"
type input "visit"
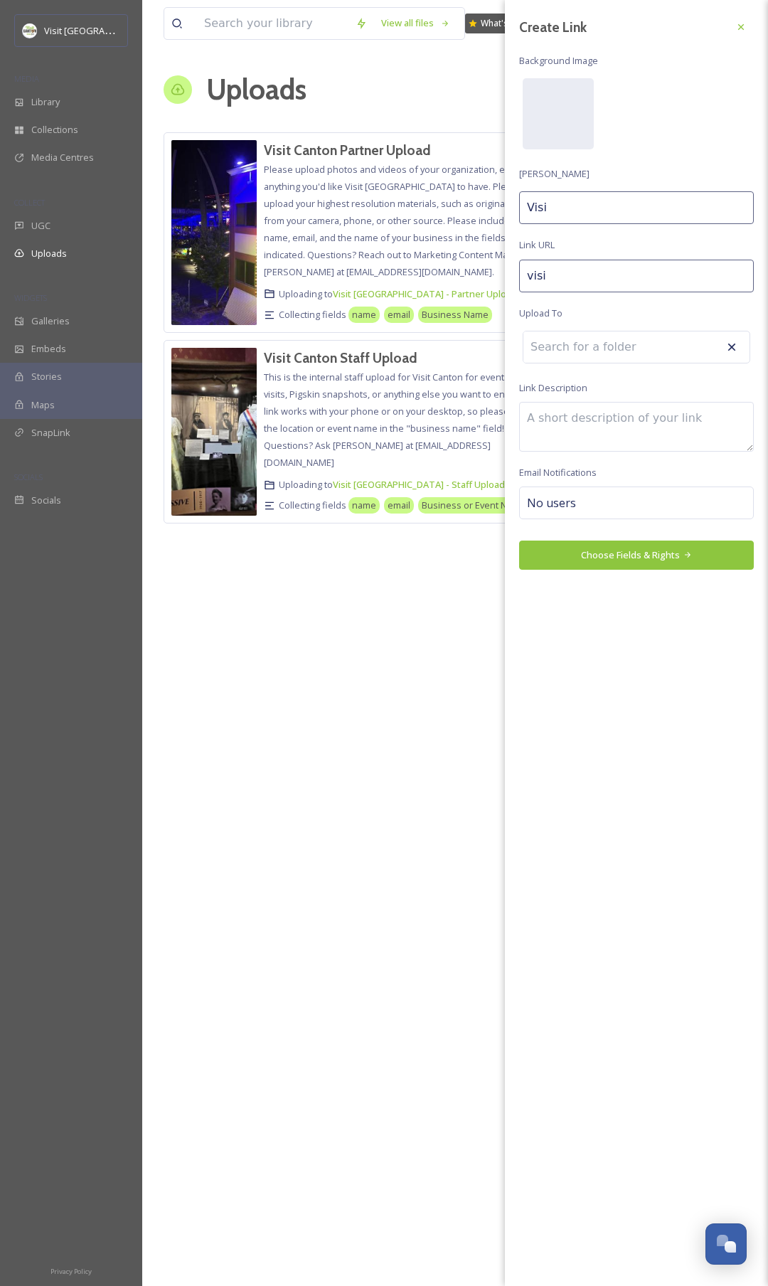
type input "Visit"
type input "visit-"
type input "Visit"
type input "visit-c"
type input "Visit C"
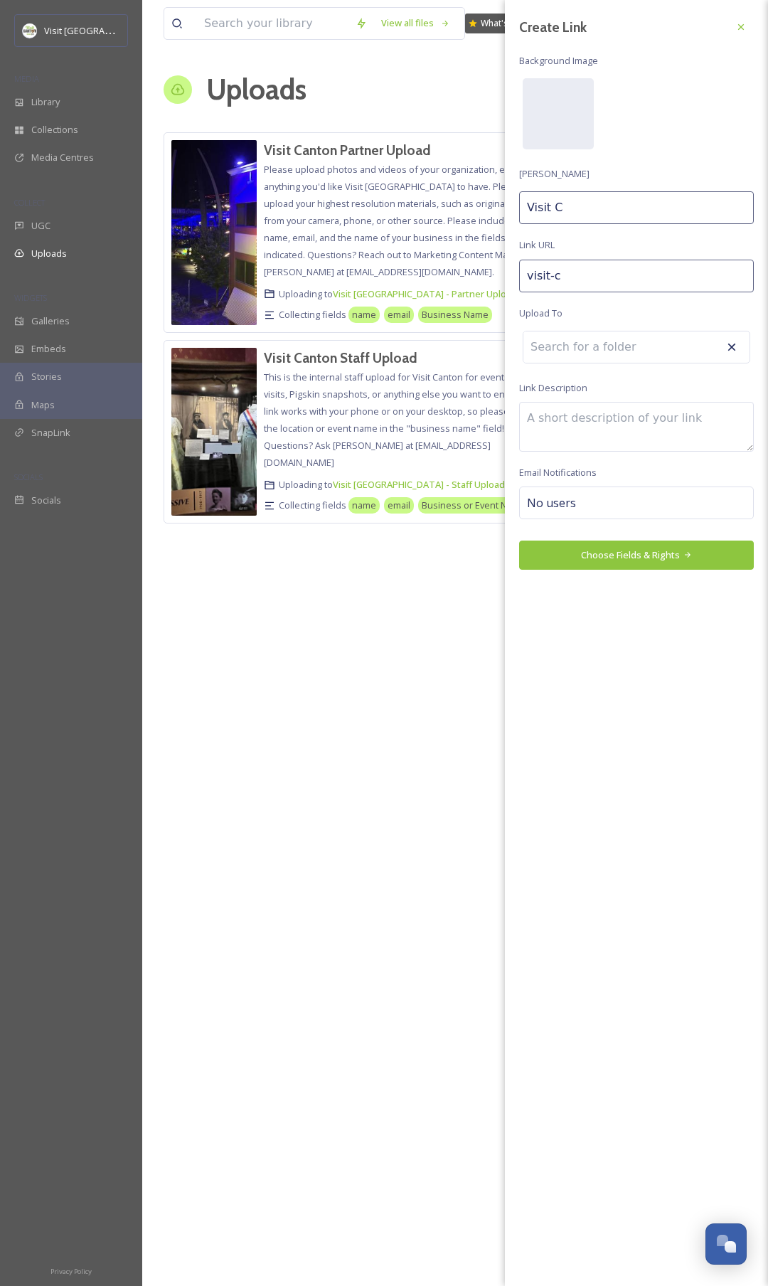
type input "visit-ca"
type input "Visit Ca"
type input "visit-can"
type input "Visit Can"
type input "visit-cant"
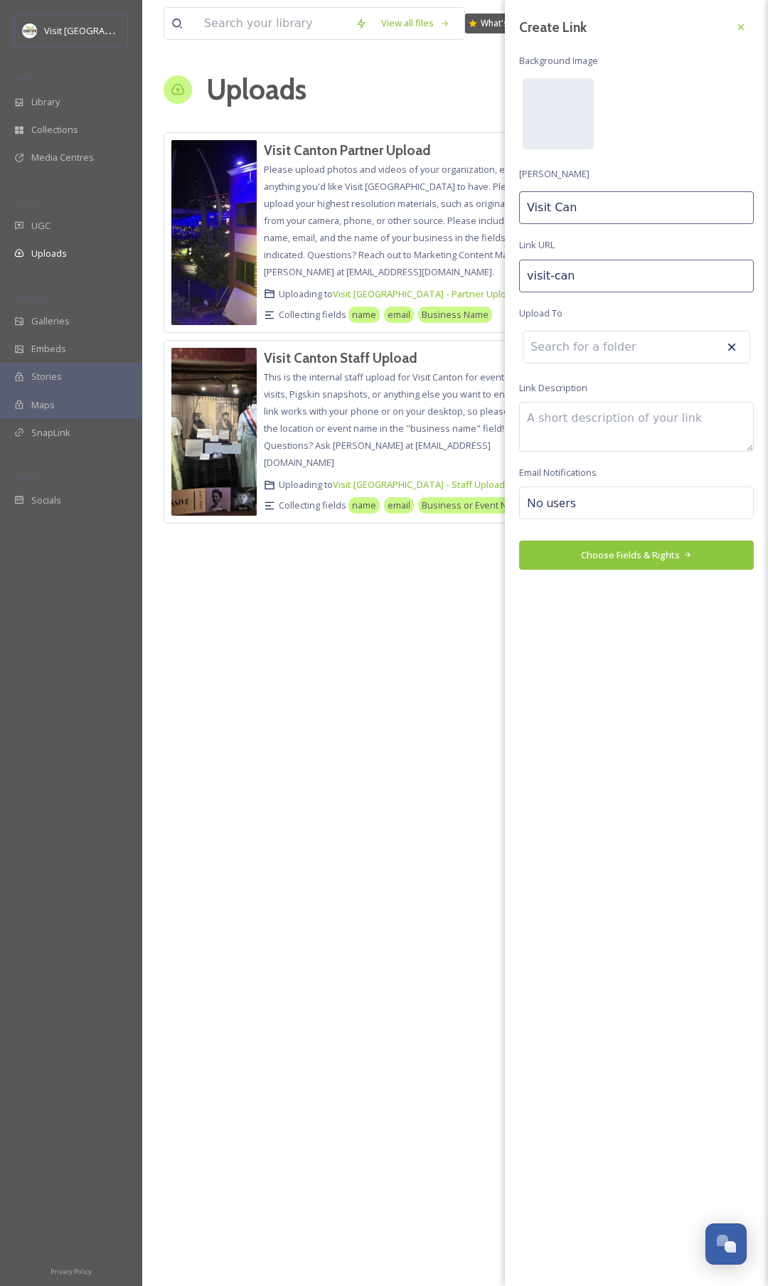
type input "Visit Cant"
type input "visit-canto"
type input "Visit Canto"
type input "visit-canton"
type input "Visit [GEOGRAPHIC_DATA]"
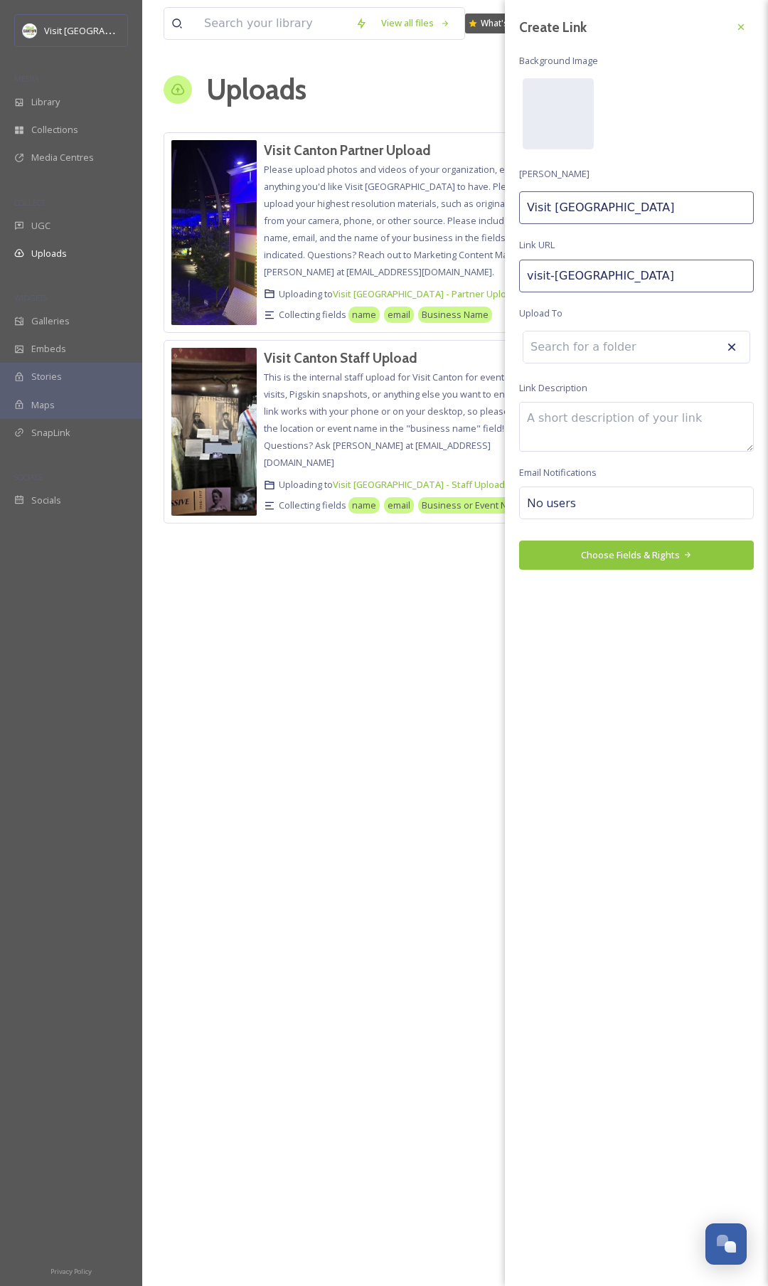
type input "visit-canton-"
type input "Visit Canton ="
type input "visit-canton--"
type input "Visit Canton ="
type input "visit-canton-"
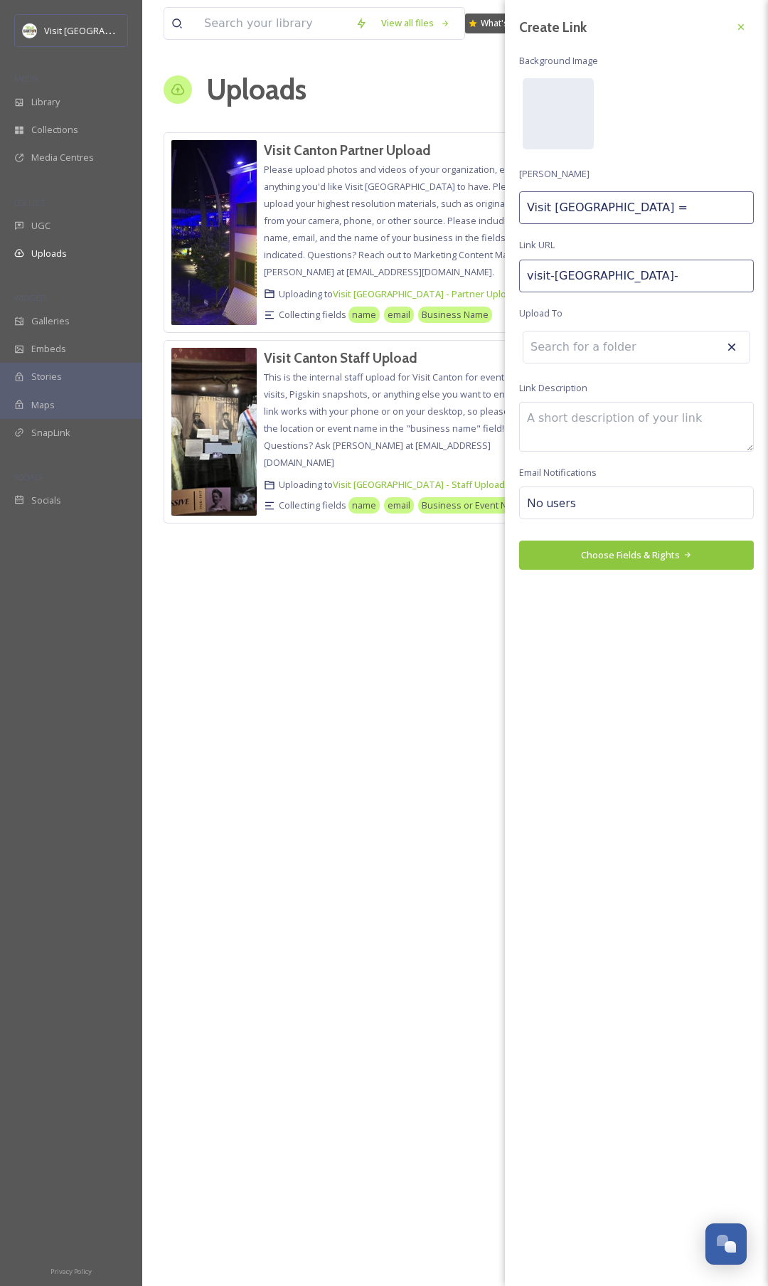
type input "Visit [GEOGRAPHIC_DATA]"
type input "visit-canton--"
type input "Visit Canton -"
type input "visit-canton---"
type input "Visit Canton -"
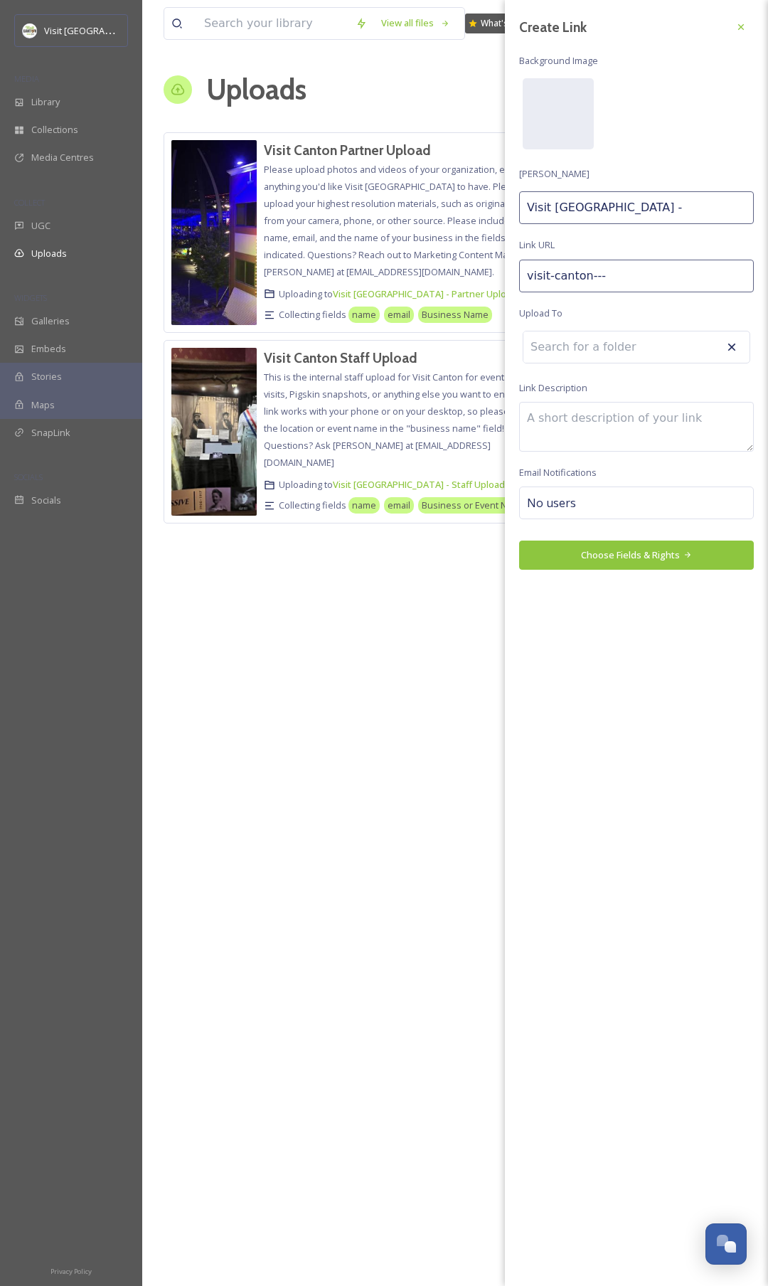
type input "visit-canton---s"
type input "Visit Canton - Sj"
type input "visit-canton---sjh"
type input "Visit Canton - Sjh"
type input "visit-canton---sjha"
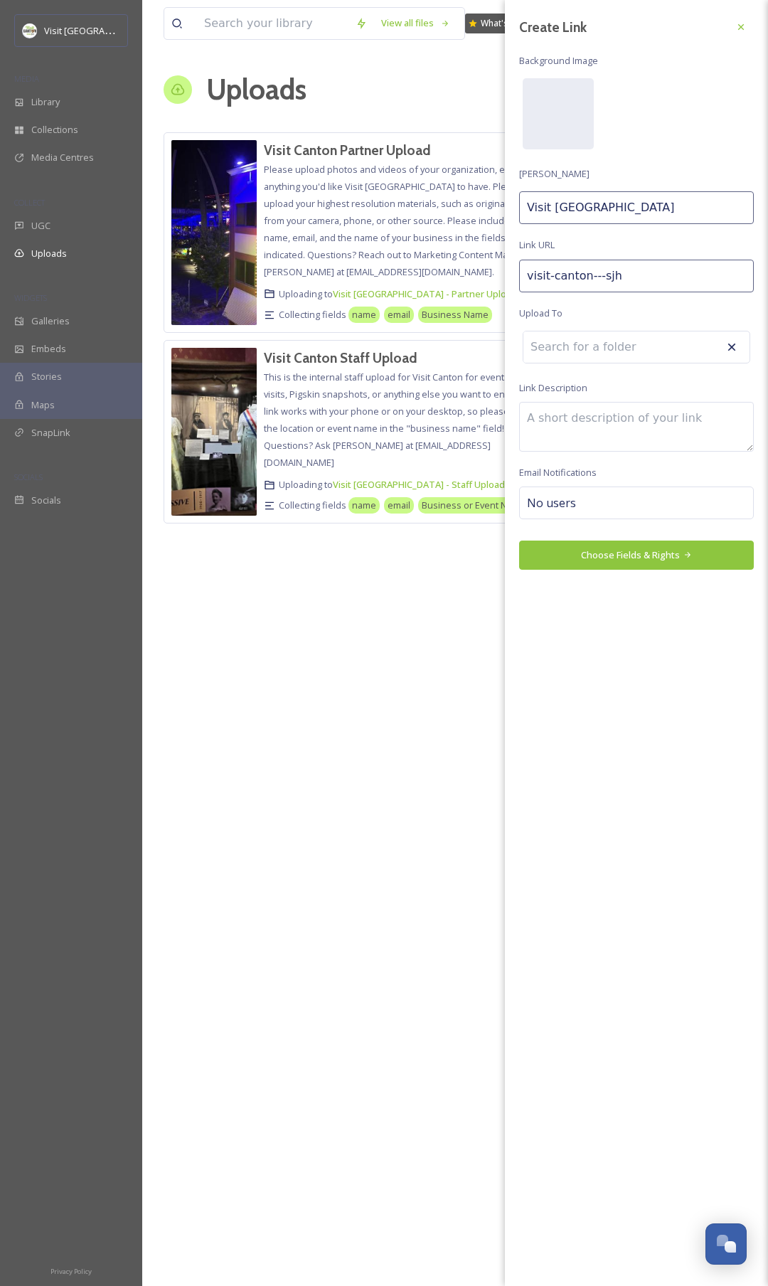
type input "Visit Canton - Sjha"
type input "visit-canton---sjhar"
type input "Visit Canton - Sjhar"
type input "visit-canton---sjhare"
type input "Visit Canton - Sjhare"
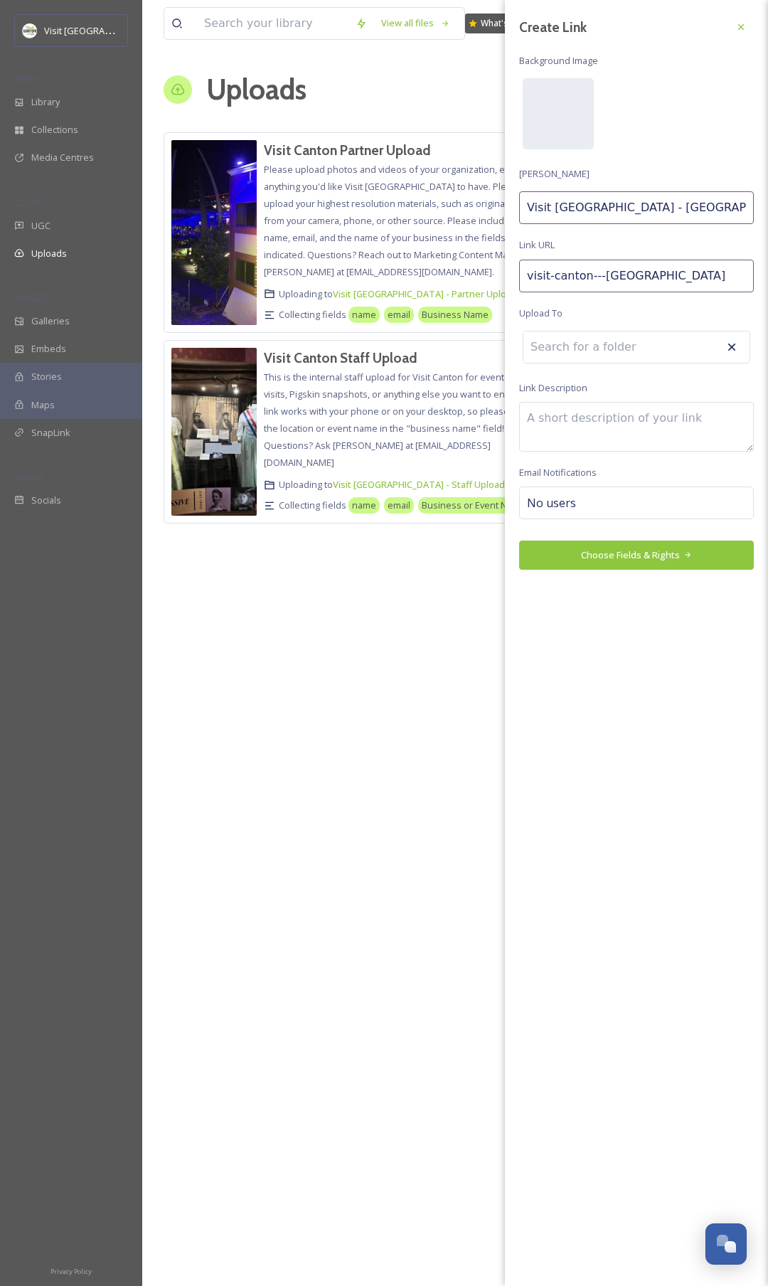
type input "visit-canton---sjhar"
type input "Visit Canton - Sjhar"
type input "visit-canton---sjha"
type input "Visit Canton - Sjha"
type input "visit-canton---sjh"
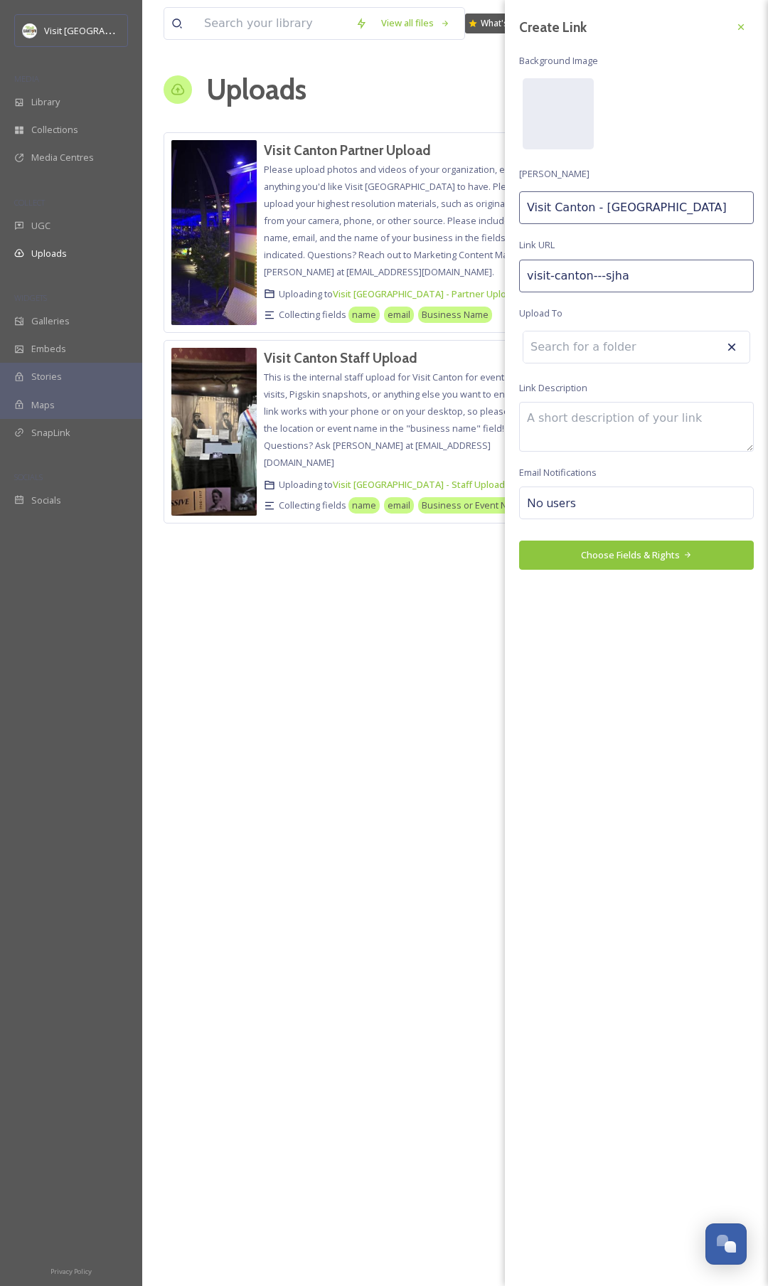
type input "Visit Canton - Sjh"
type input "visit-canton---sj"
type input "Visit Canton - Sj"
type input "visit-canton---s"
type input "Visit Canton - Sh"
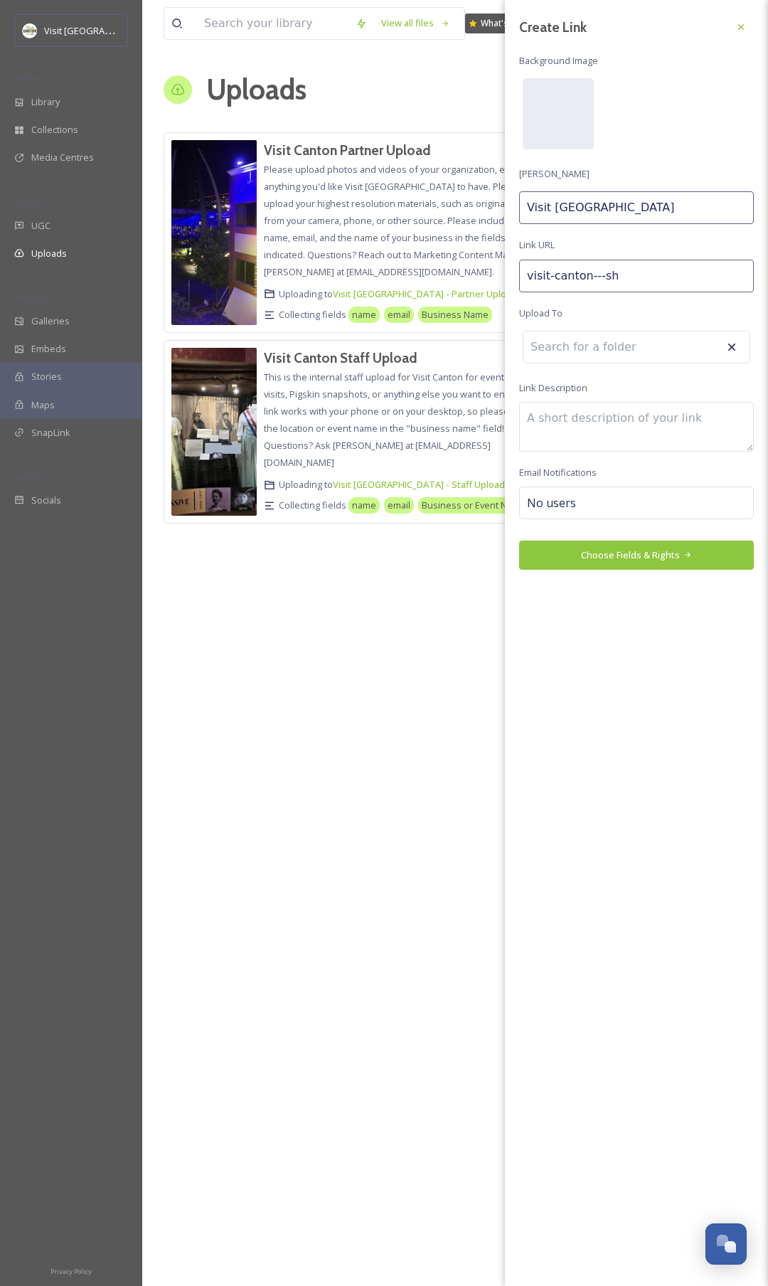
type input "visit-canton---sha"
type input "Visit Canton - Sha"
type input "visit-canton---shar"
type input "Visit Canton - Shar"
type input "visit-canton---share"
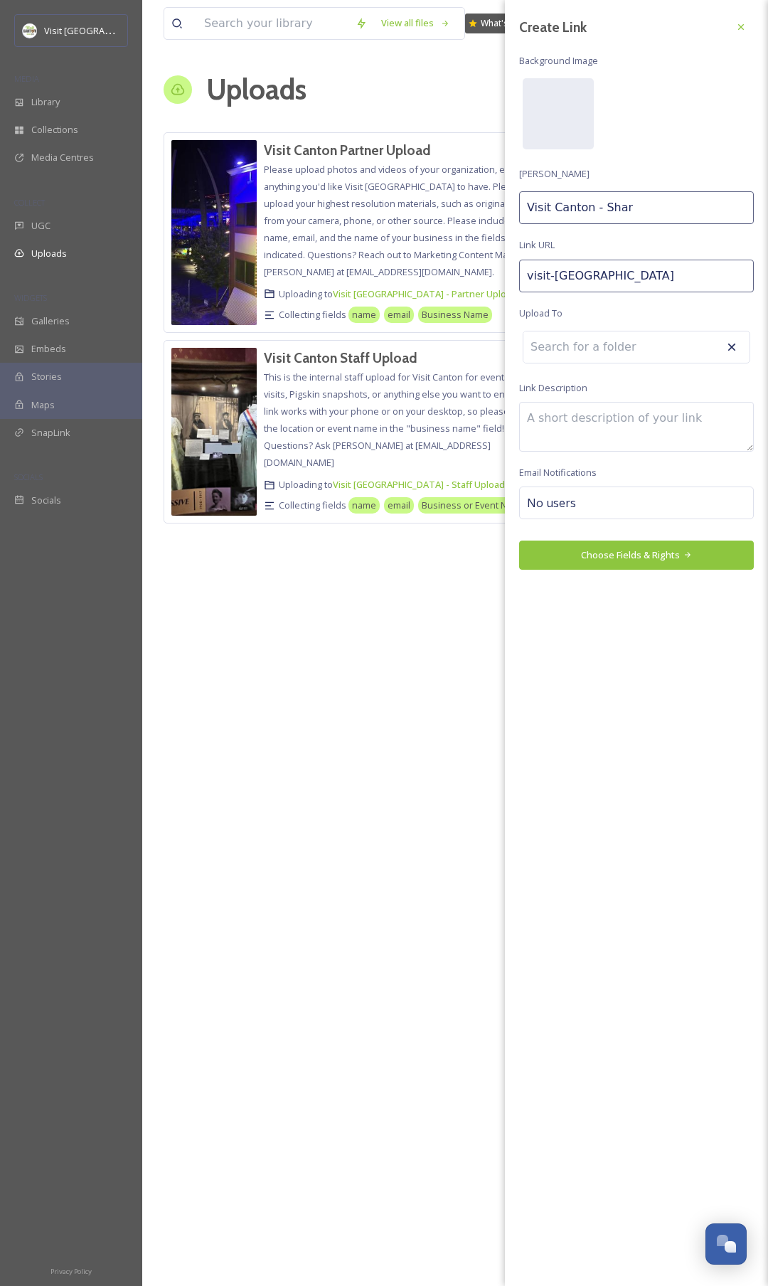
type input "Visit Canton - Share"
type input "visit-canton---share-"
type input "Visit Canton - Share"
type input "visit-canton---share-y"
type input "Visit Canton - Share Y"
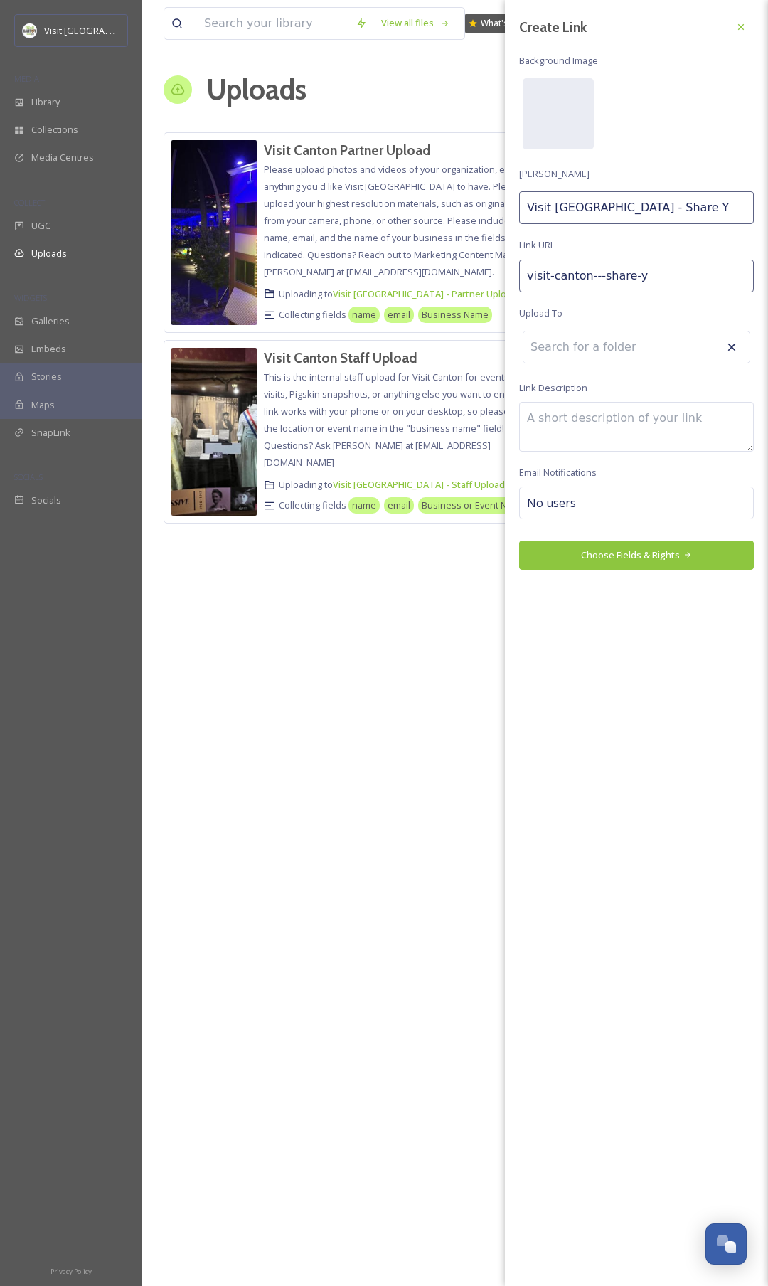
type input "visit-canton---share-"
type input "Visit Canton - Share"
type input "visit-canton---share"
type input "Visit Canton - Share"
type input "visit-canton---shar"
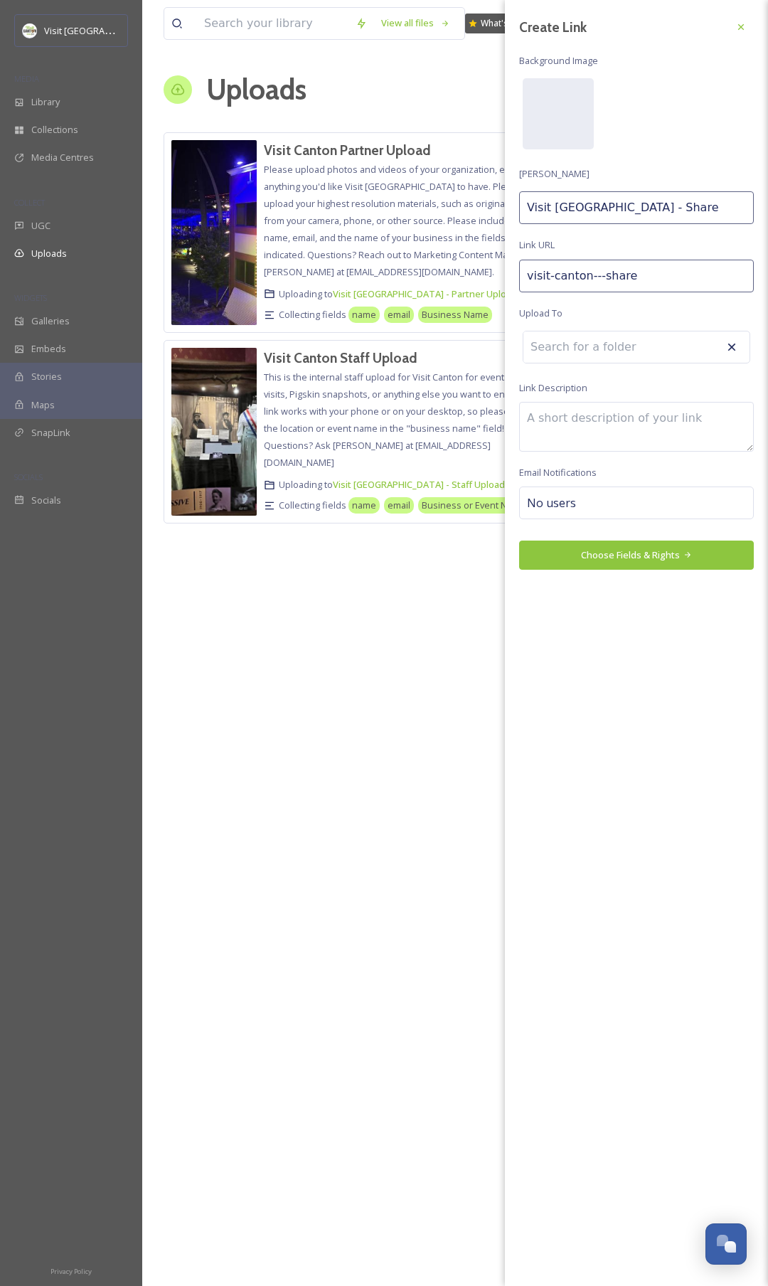
type input "Visit Canton - Shar"
type input "visit-canton---sha"
type input "Visit Canton - Sha"
type input "visit-canton---sh"
type input "Visit Canton - Sh"
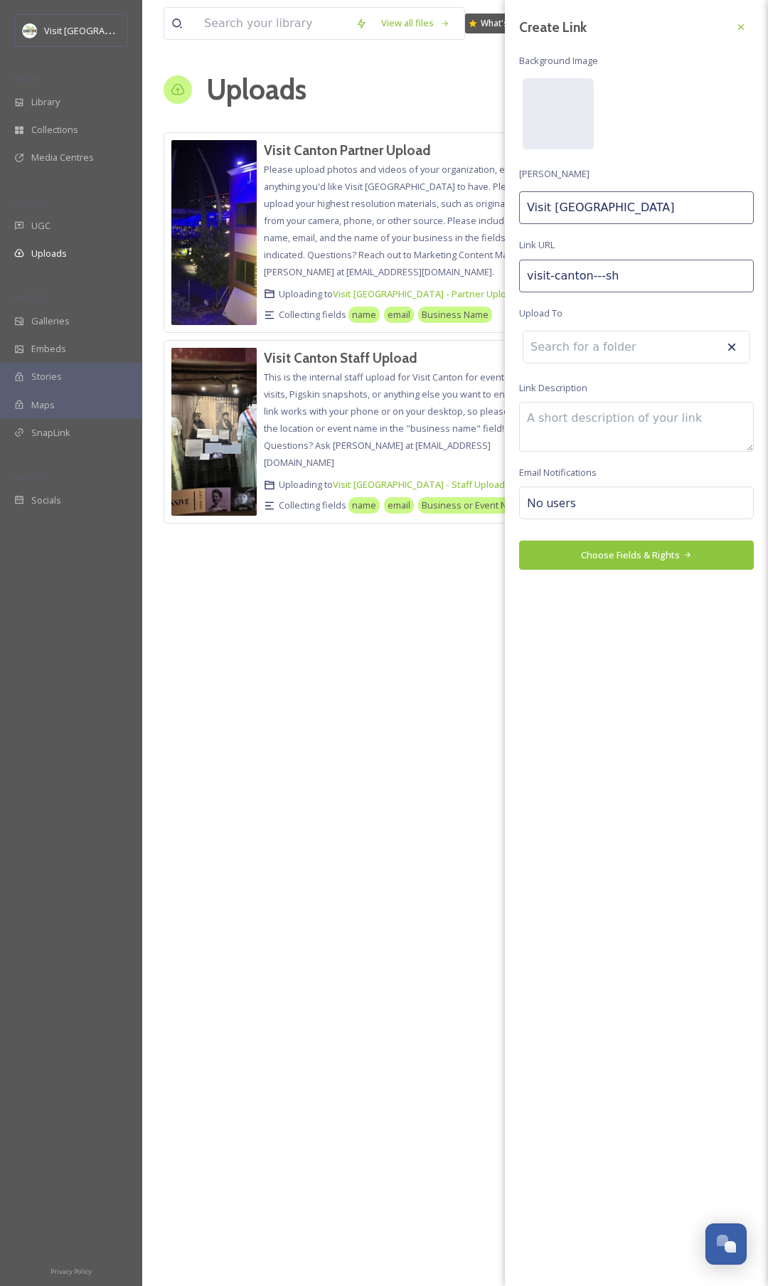
type input "visit-canton---s"
type input "Visit Canton - S"
type input "visit-canton---"
type input "Visit Canton -"
type input "visit-canton--"
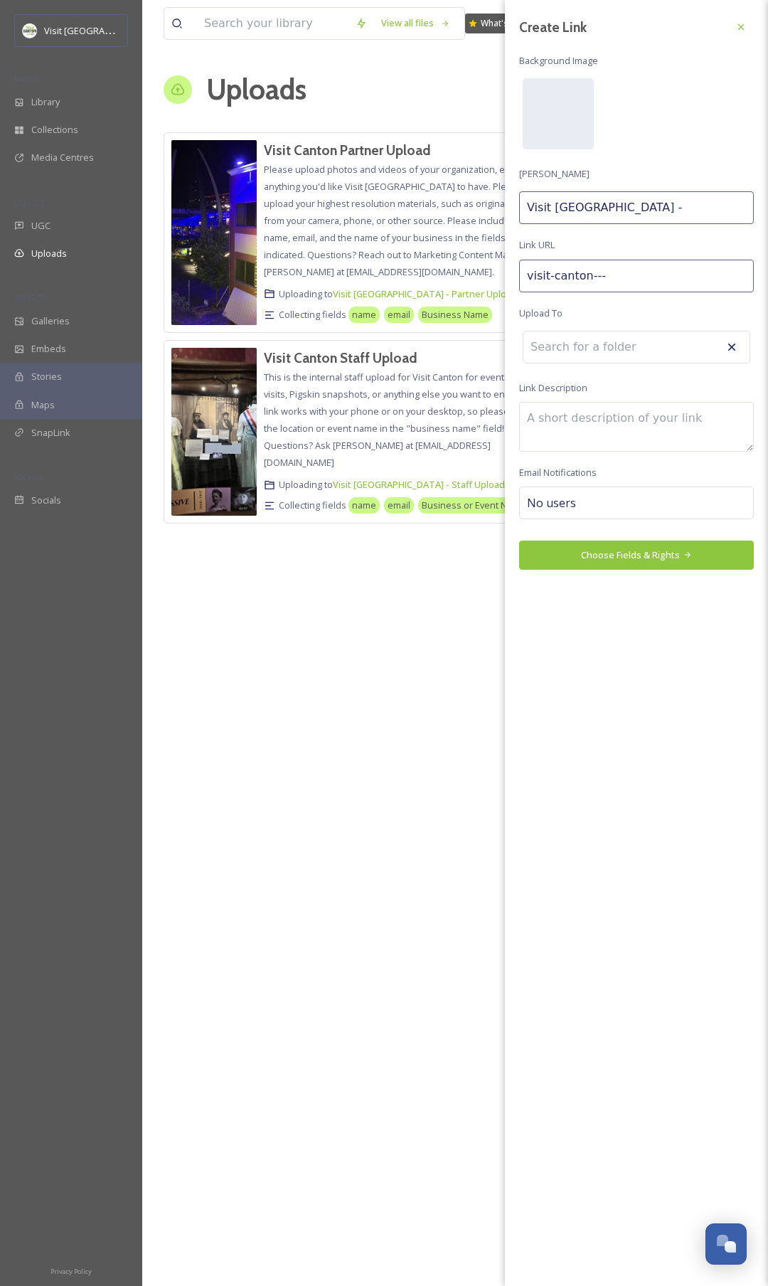
type input "Visit Canton -"
type input "visit-canton-"
type input "Visit [GEOGRAPHIC_DATA]"
type input "visit-canton"
type input "Visit [GEOGRAPHIC_DATA]"
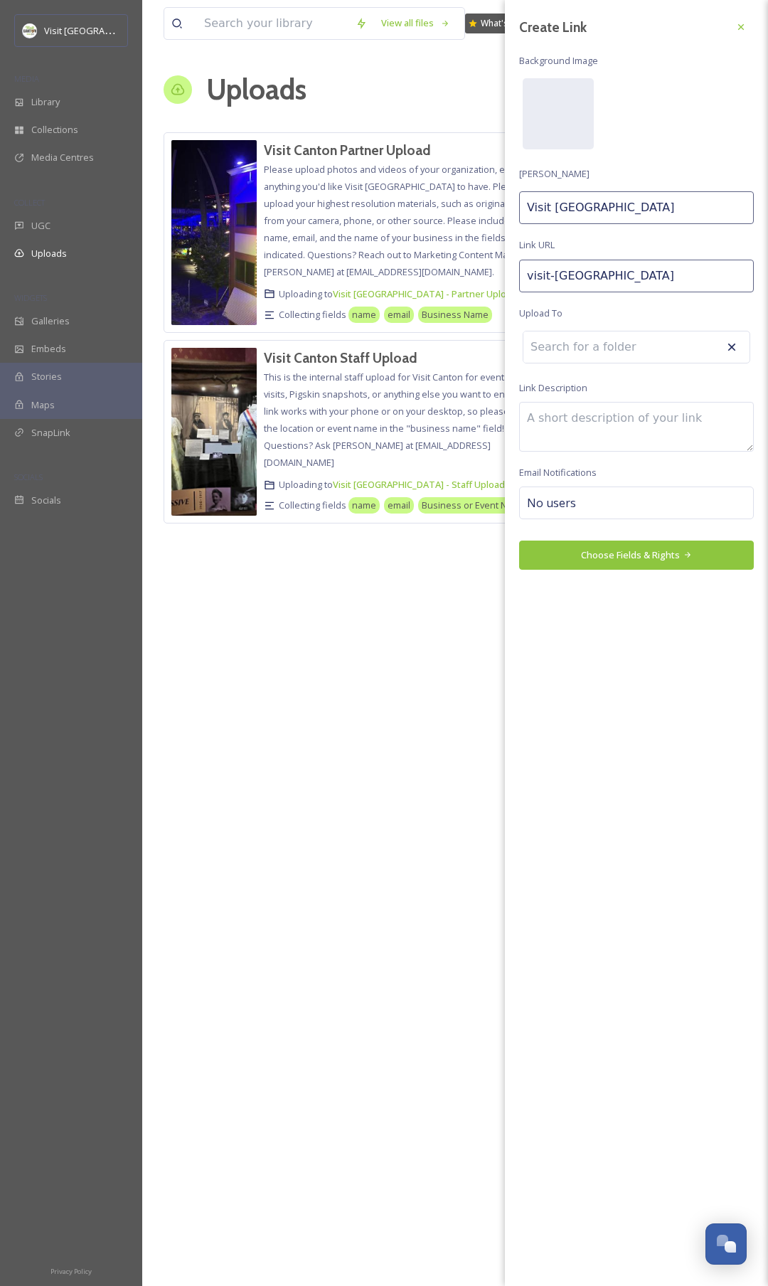
type input "visit-canto"
type input "Visit Canto"
type input "visit-cant"
type input "Visit Cant"
type input "visit-can"
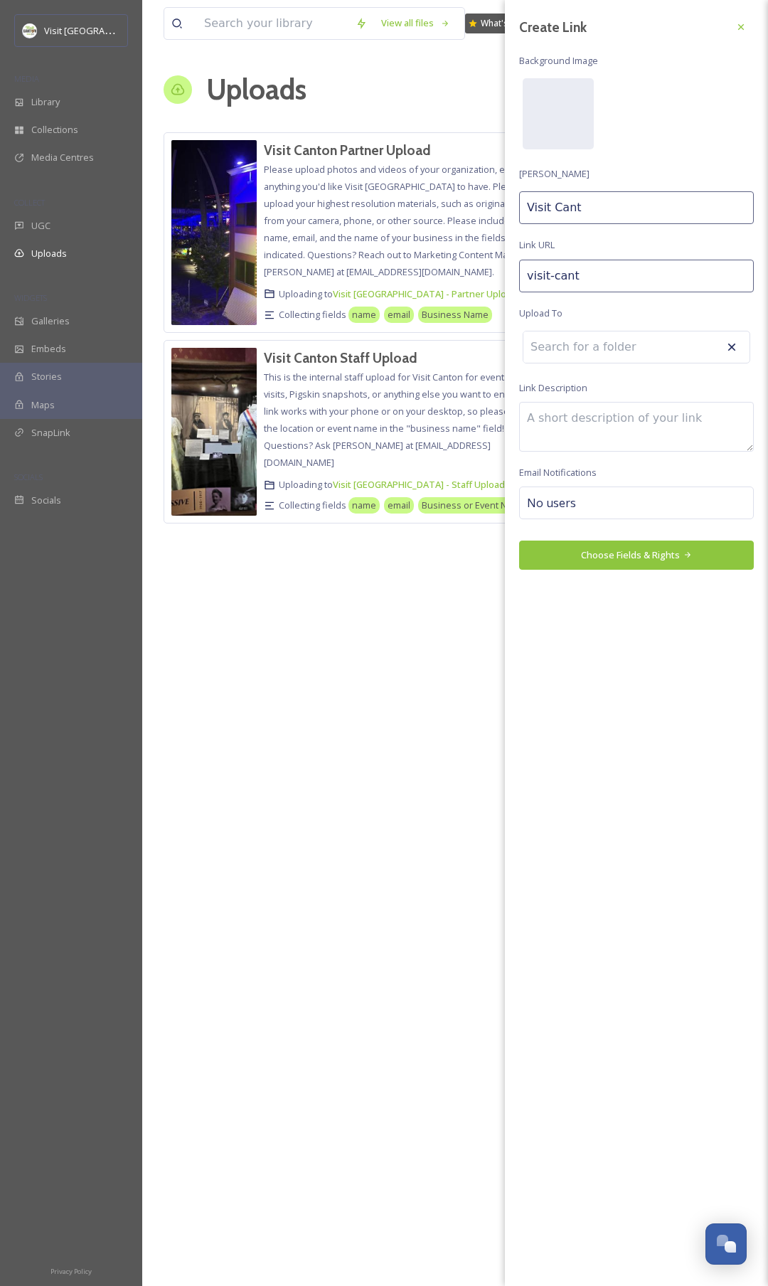
type input "Visit Can"
type input "visit-ca"
type input "Visit Ca"
type input "visit-c"
type input "Visit C"
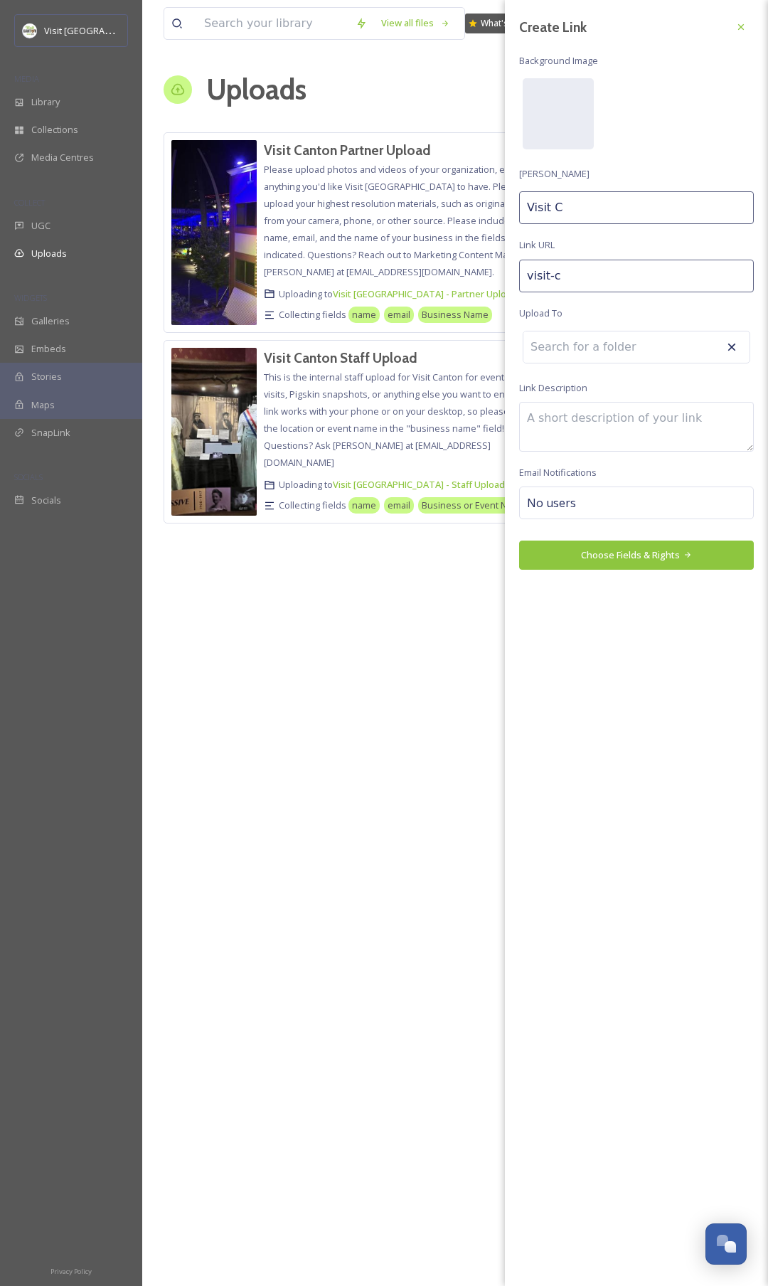
type input "visit-"
type input "Visit"
type input "visit"
type input "Visit"
type input "visi"
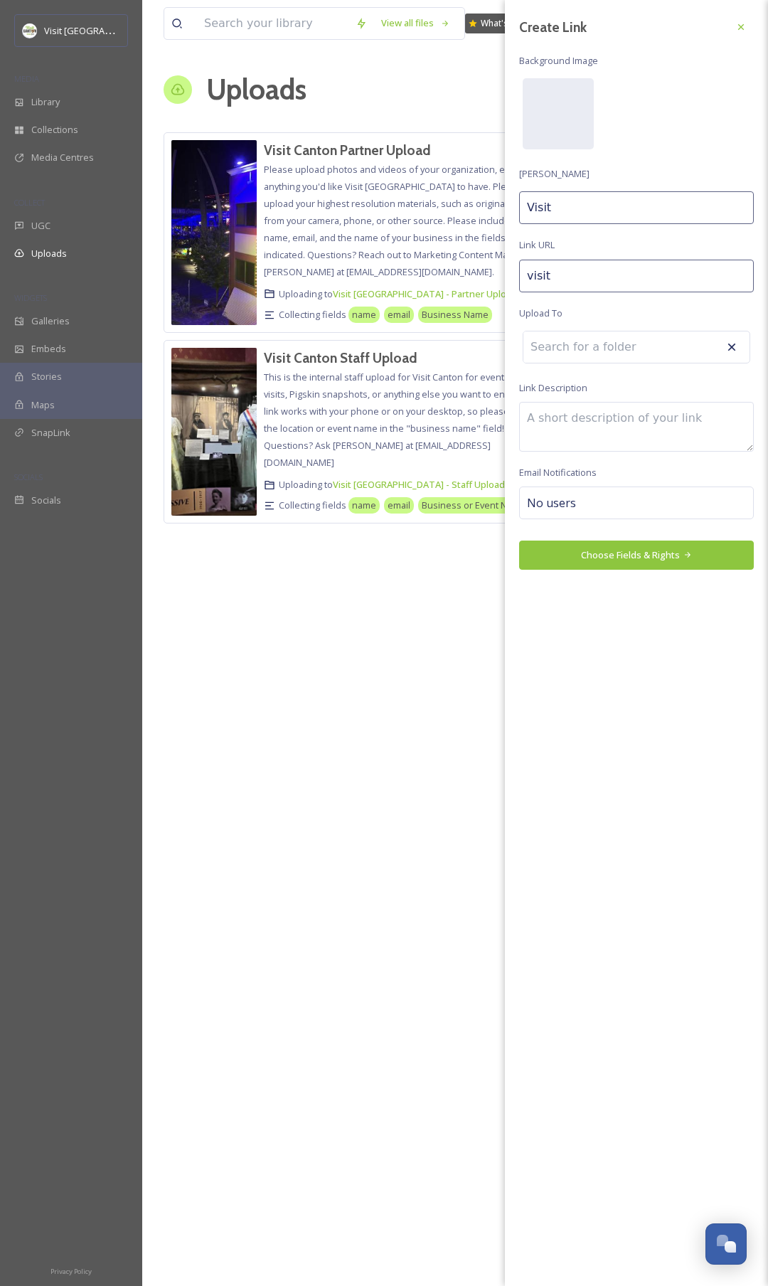
type input "Visi"
type input "vis"
type input "Vis"
type input "vi"
type input "Vi"
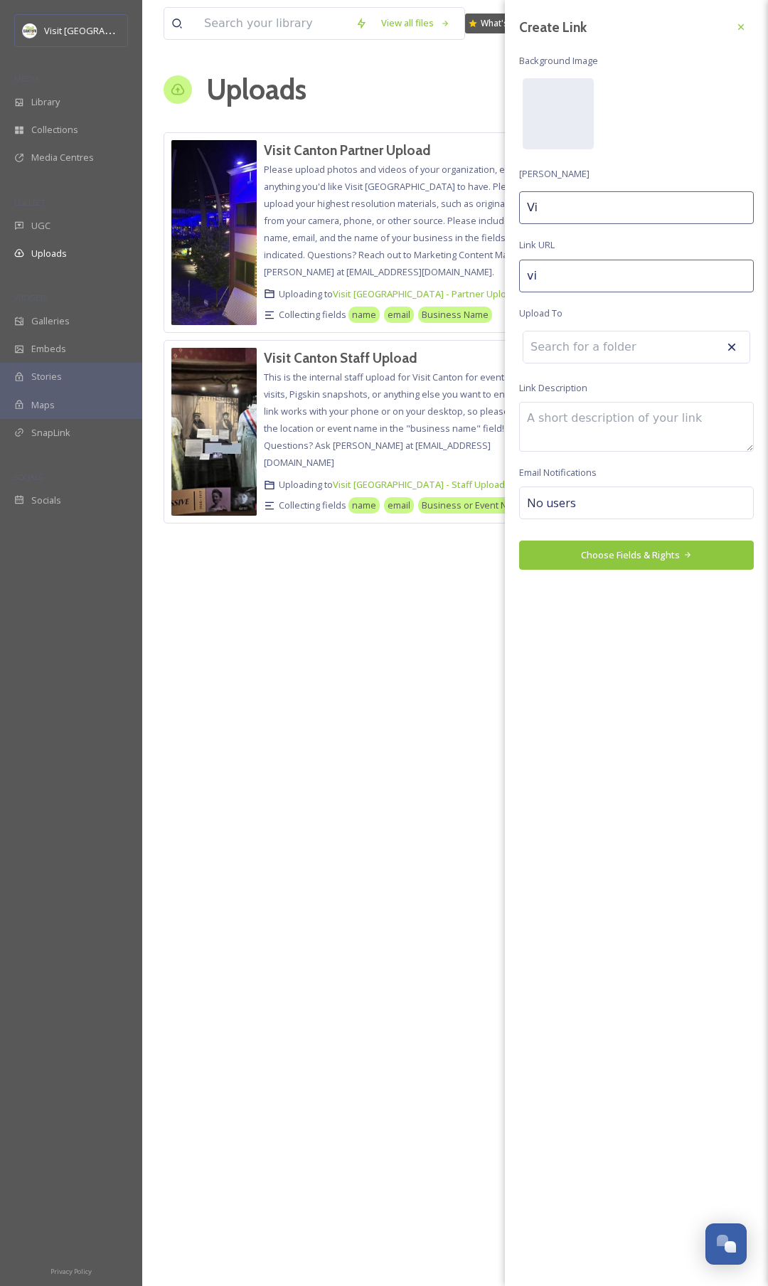
type input "v"
type input "V"
type input "s"
type input "S"
type input "sh"
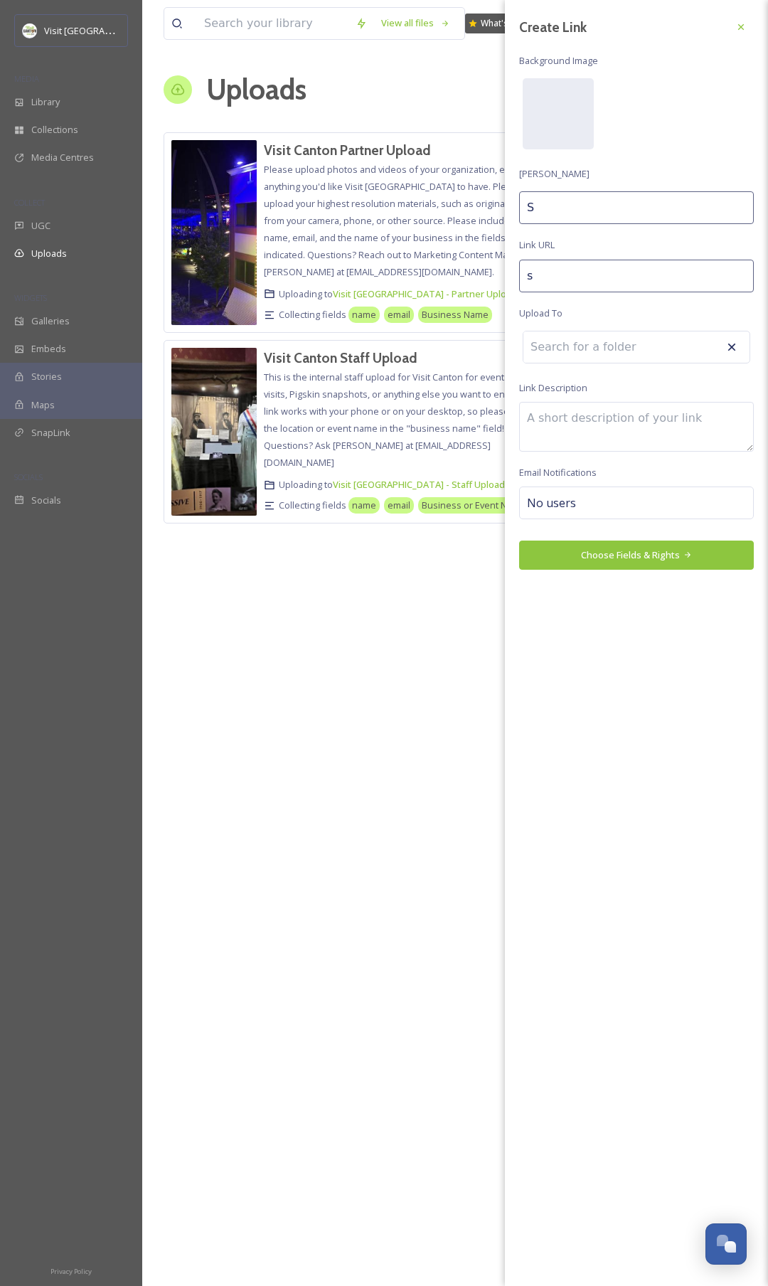
type input "Sh"
type input "sha"
type input "Sha"
type input "shar"
type input "Shar"
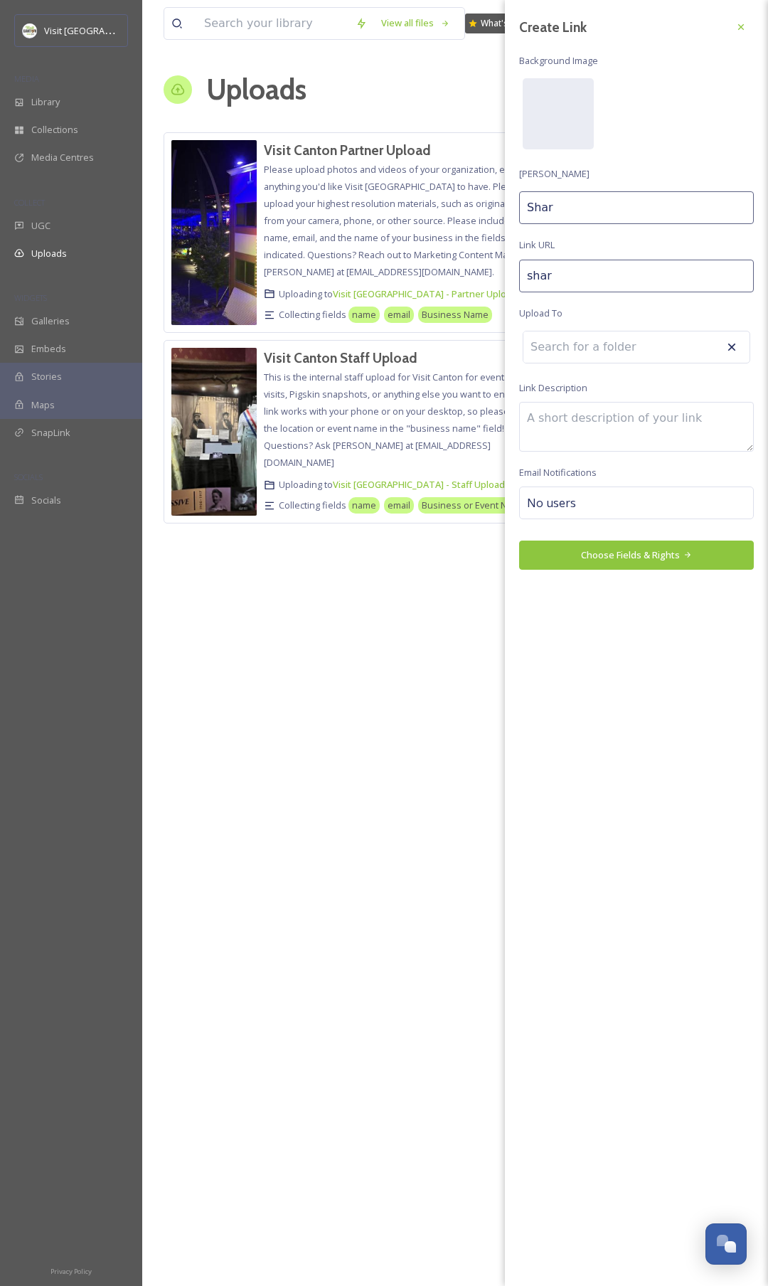
type input "share"
type input "Share"
type input "share-"
type input "Share"
type input "share-y"
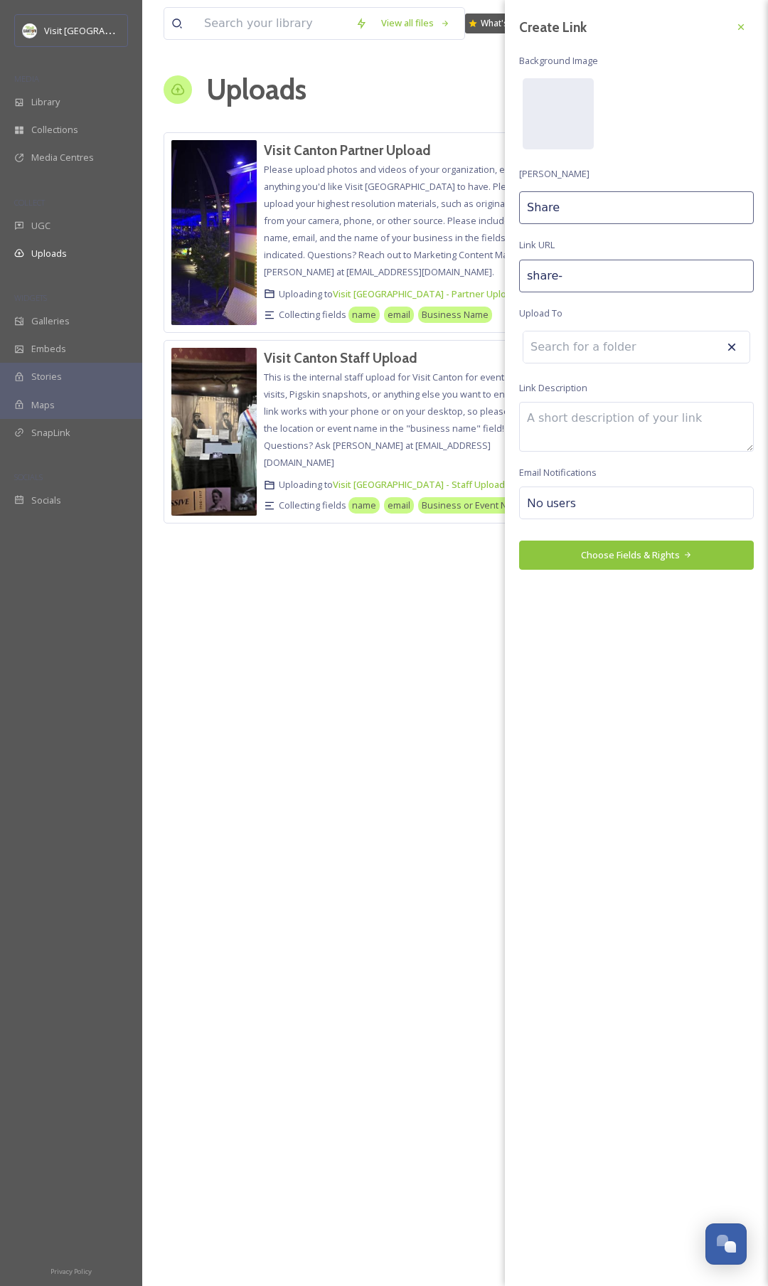
type input "Share Y"
type input "share-yo"
type input "Share Yo"
type input "share-you"
type input "Share You"
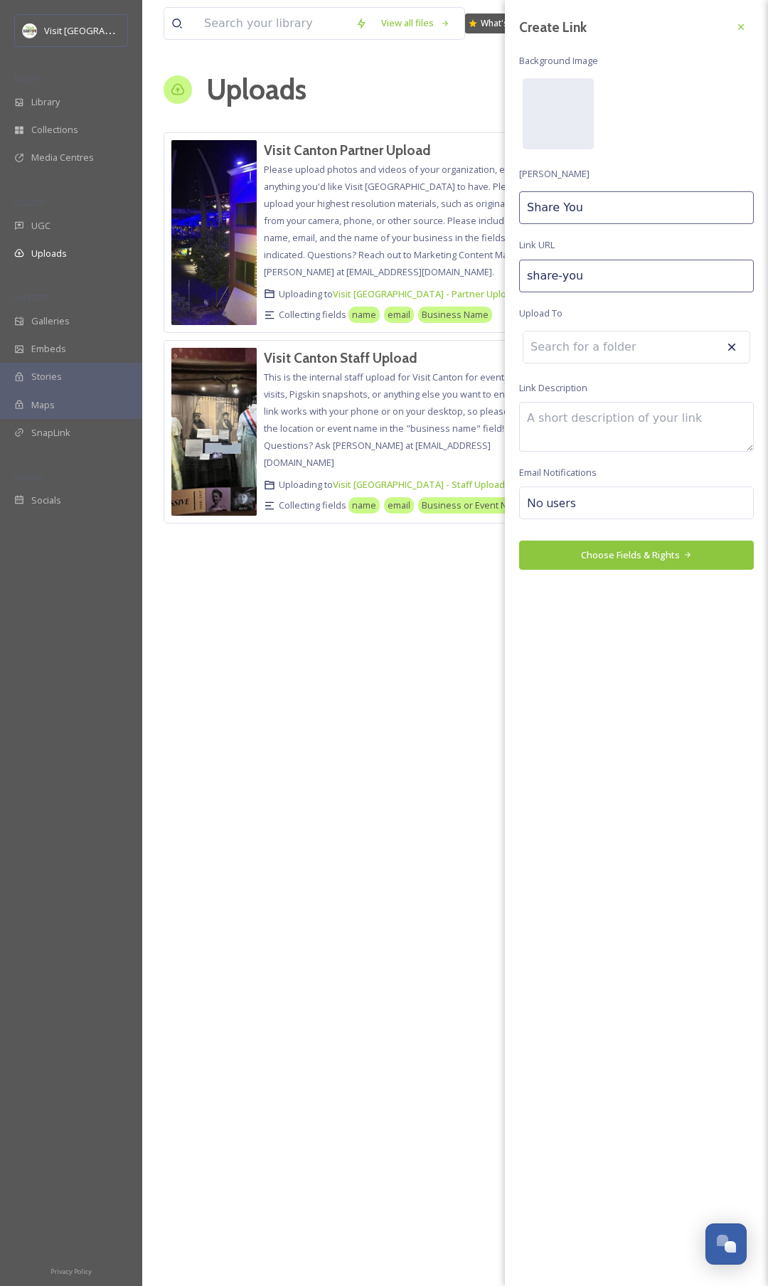
type input "share-your"
type input "Share Your"
type input "share-your-"
type input "Share Your"
type input "share-your-s"
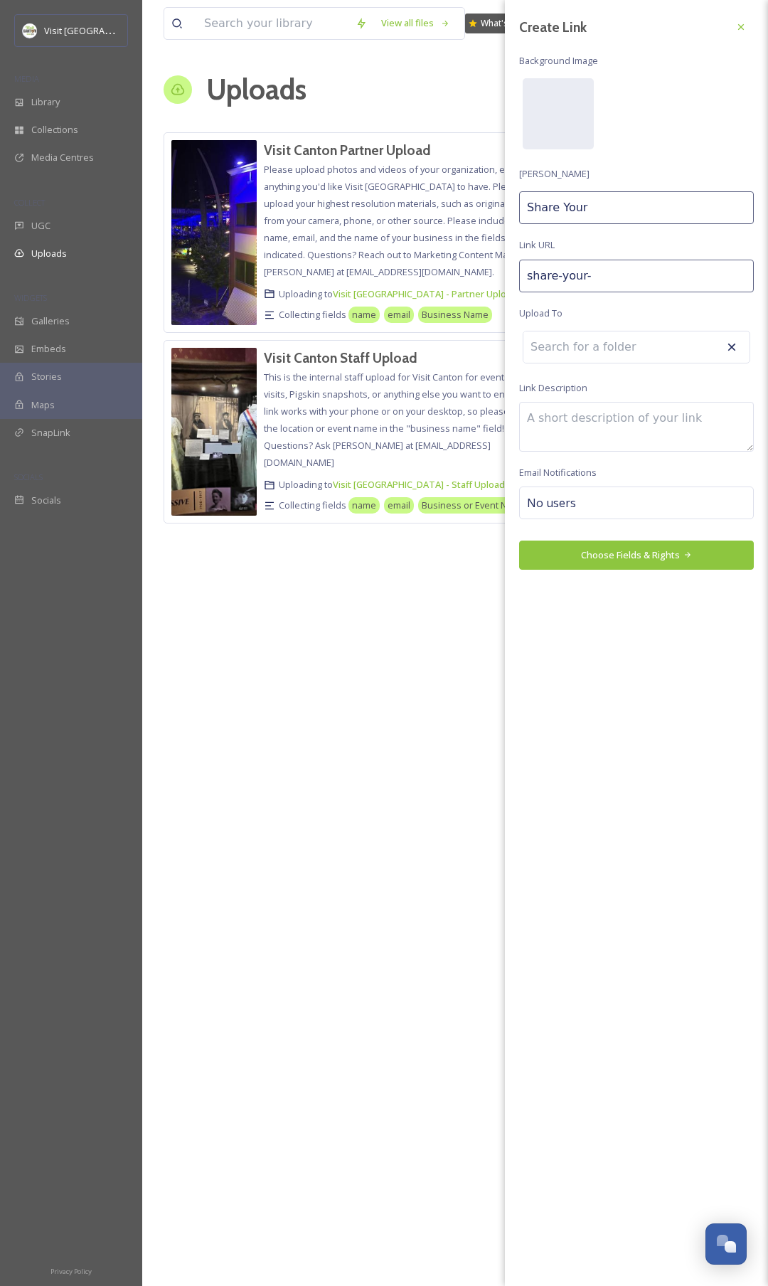
type input "Share Your S"
type input "share-your-"
type input "Share Your"
type input "share-your"
type input "Share Your"
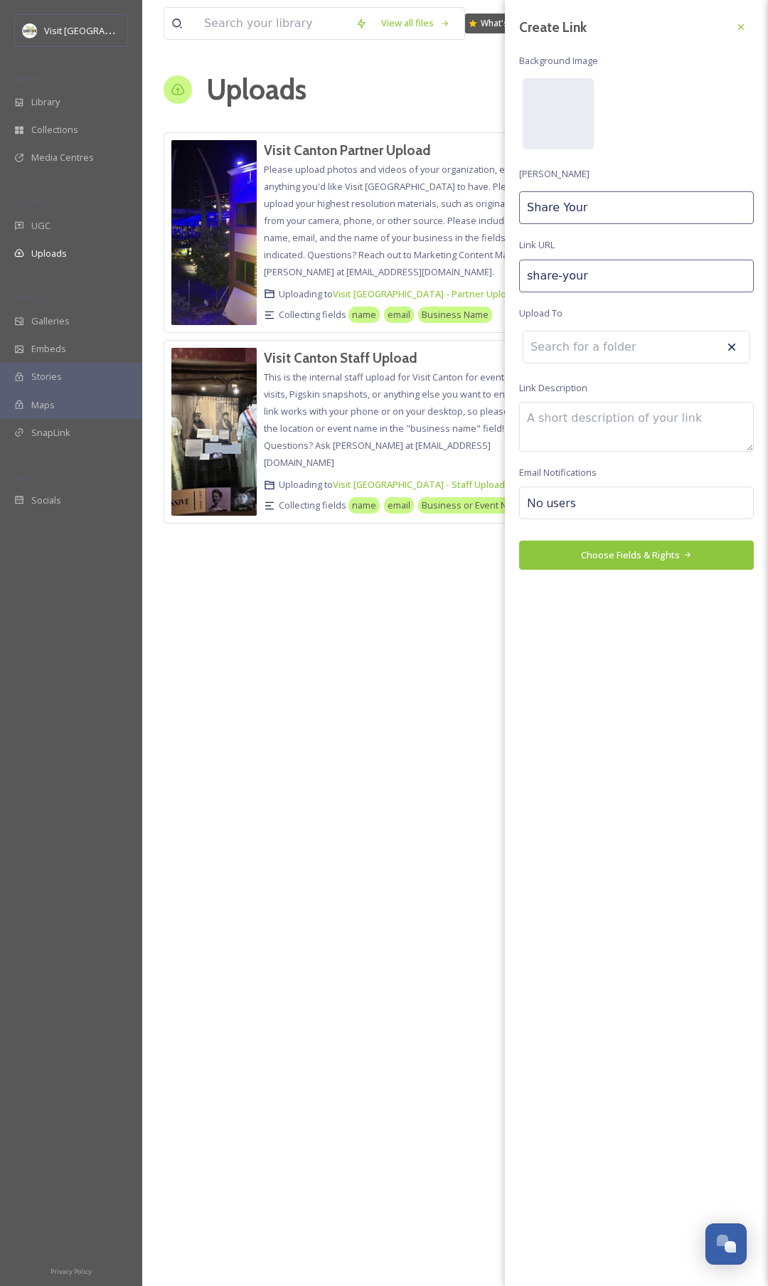
type input "share-you"
type input "Share You"
type input "share-yo"
type input "Share Yo"
type input "share-y"
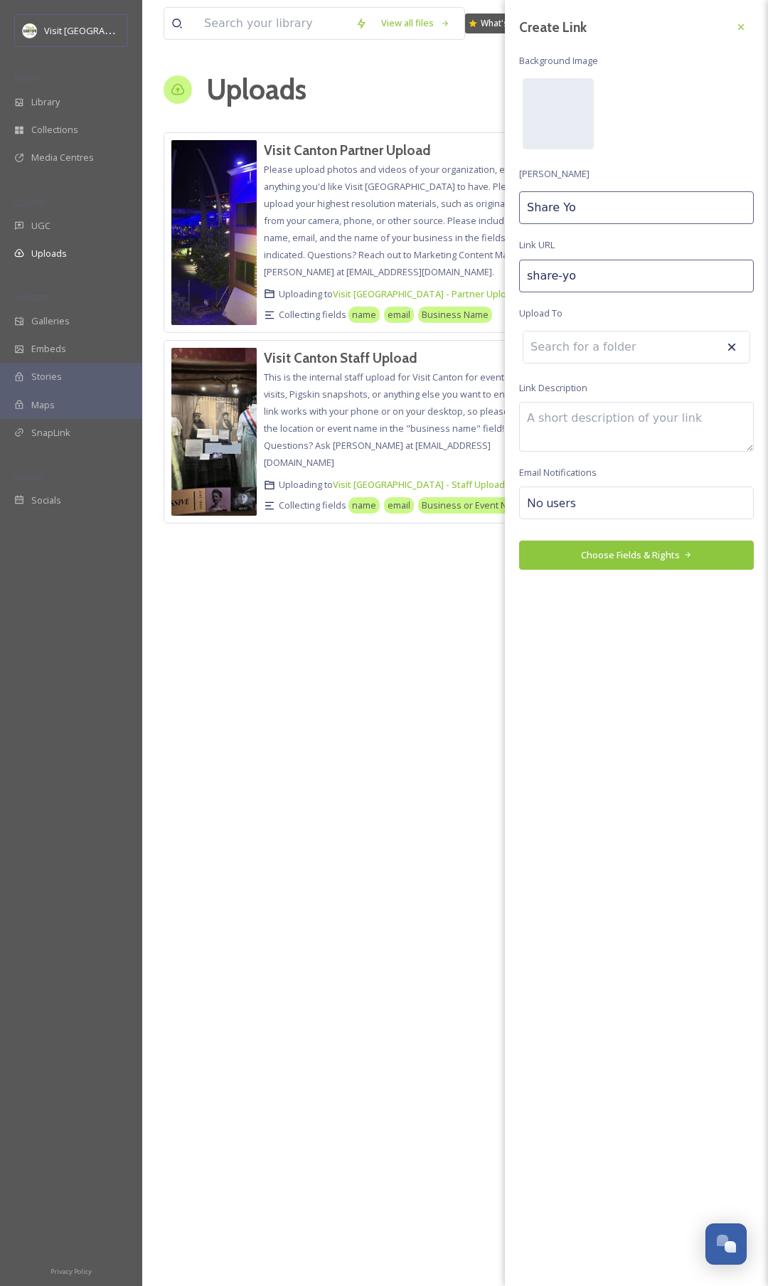
type input "Share Y"
type input "share-"
type input "Share"
type input "share"
type input "Share"
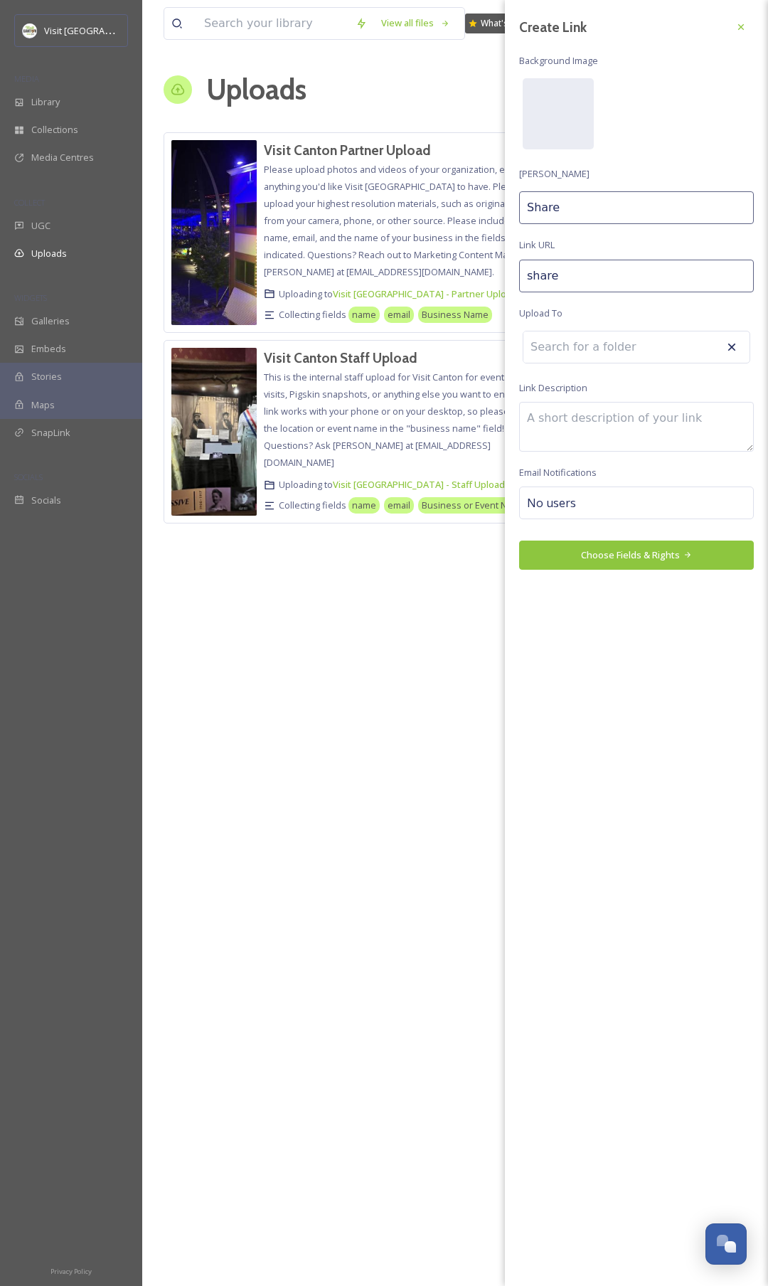
type input "shar"
type input "Shar"
type input "sha"
type input "Sha"
type input "sh"
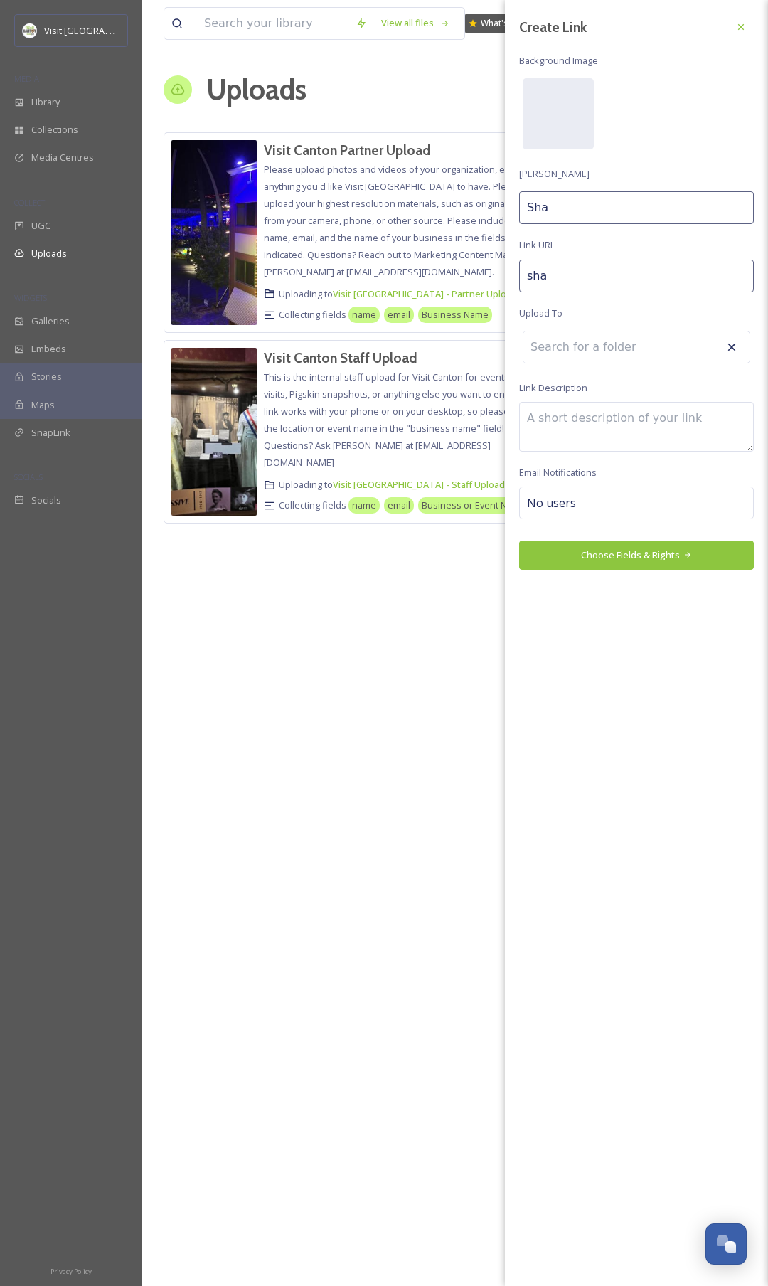
type input "Sh"
type input "s"
type input "S"
type input "st"
type input "St"
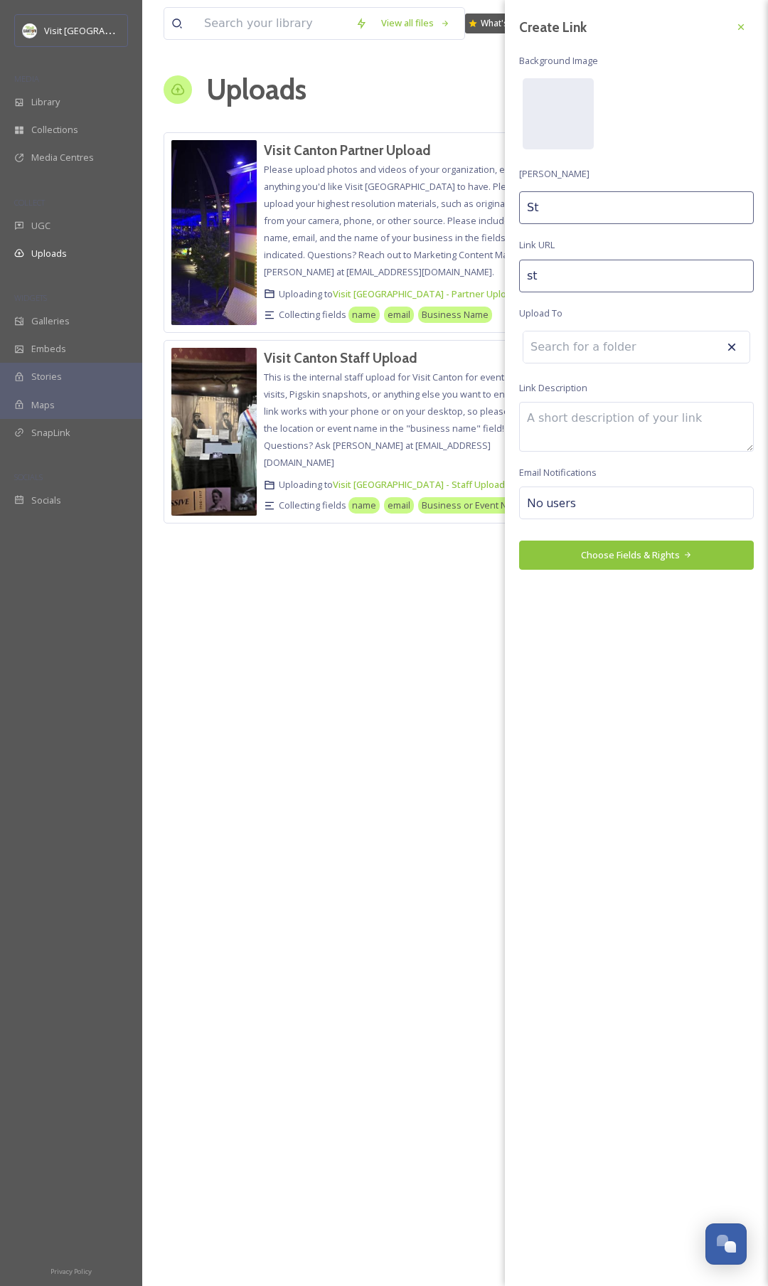
type input "sta"
type input "Sta"
type input "star"
type input "Star"
type input "stark"
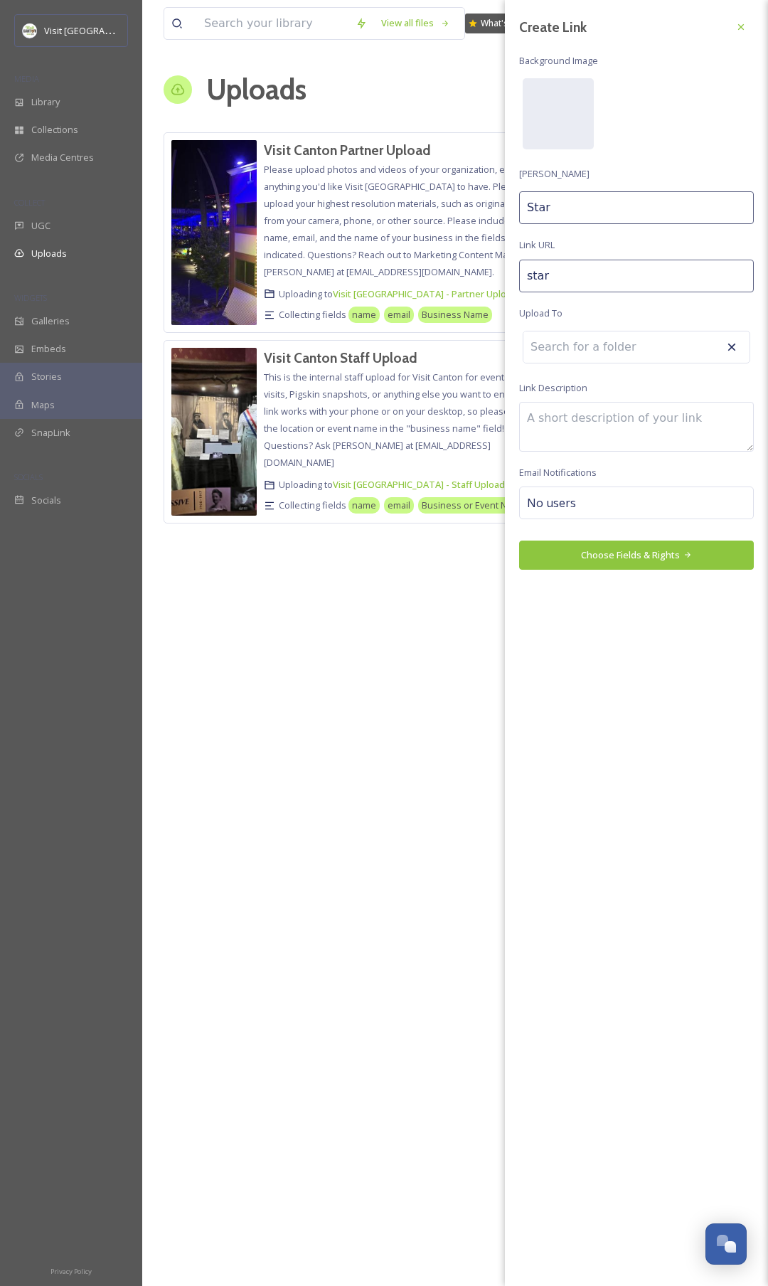
type input "Stark"
type input "stark-"
type input "Stark"
type input "stark"
type input "Stark"
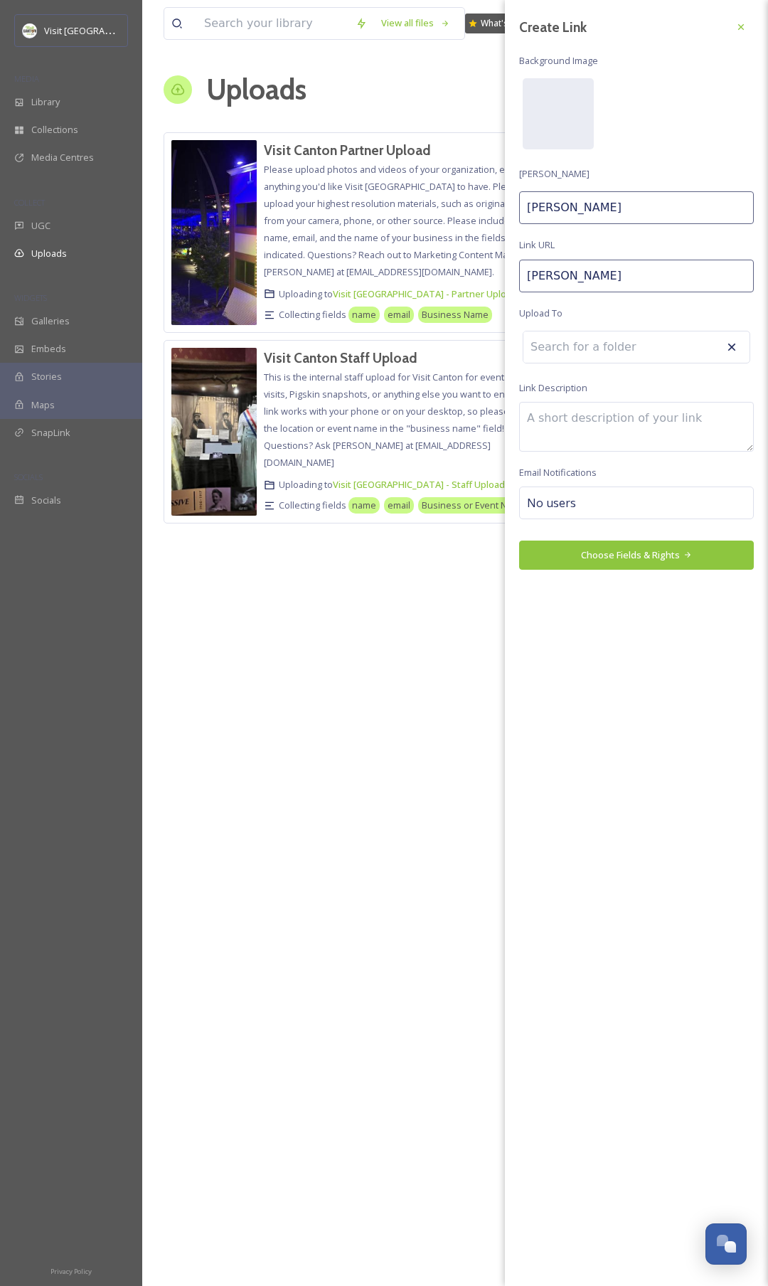
type input "star"
type input "Star"
type input "sta"
type input "Sta"
type input "st"
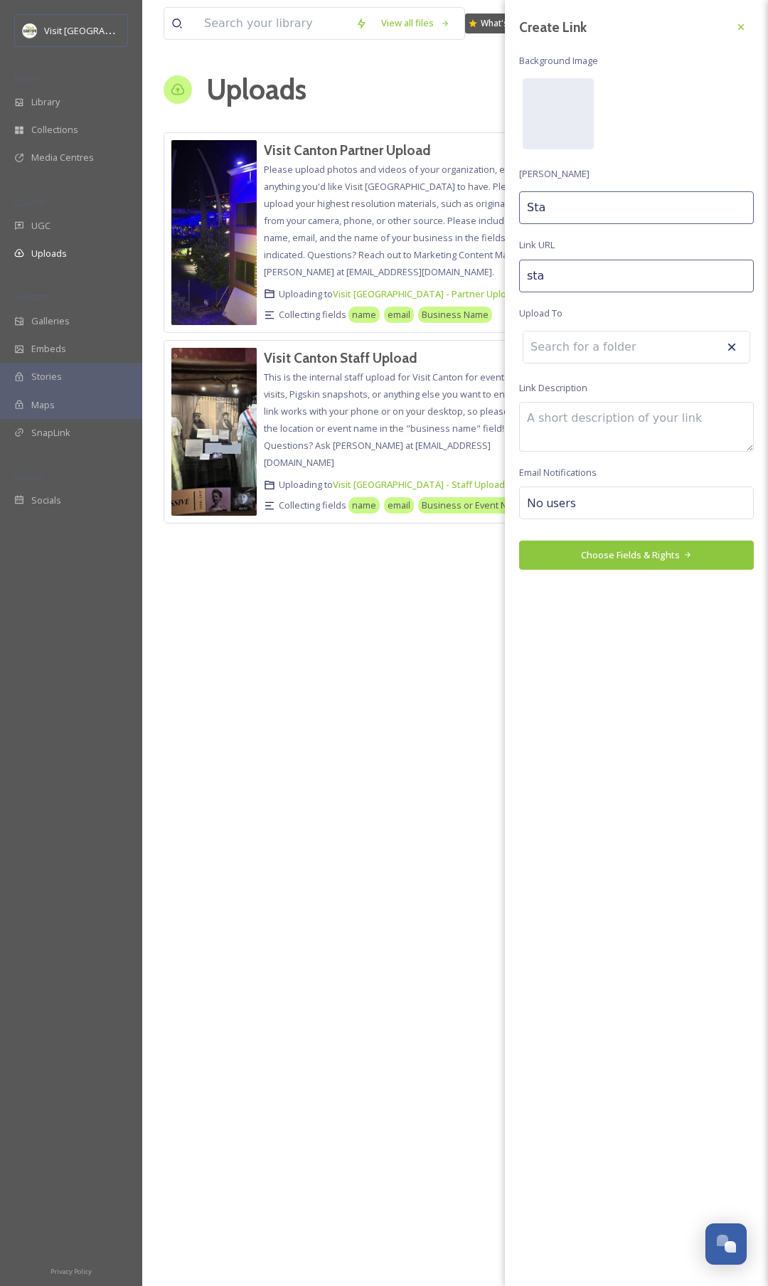
type input "St"
type input "s"
type input "S"
type input "s"
type input "S"
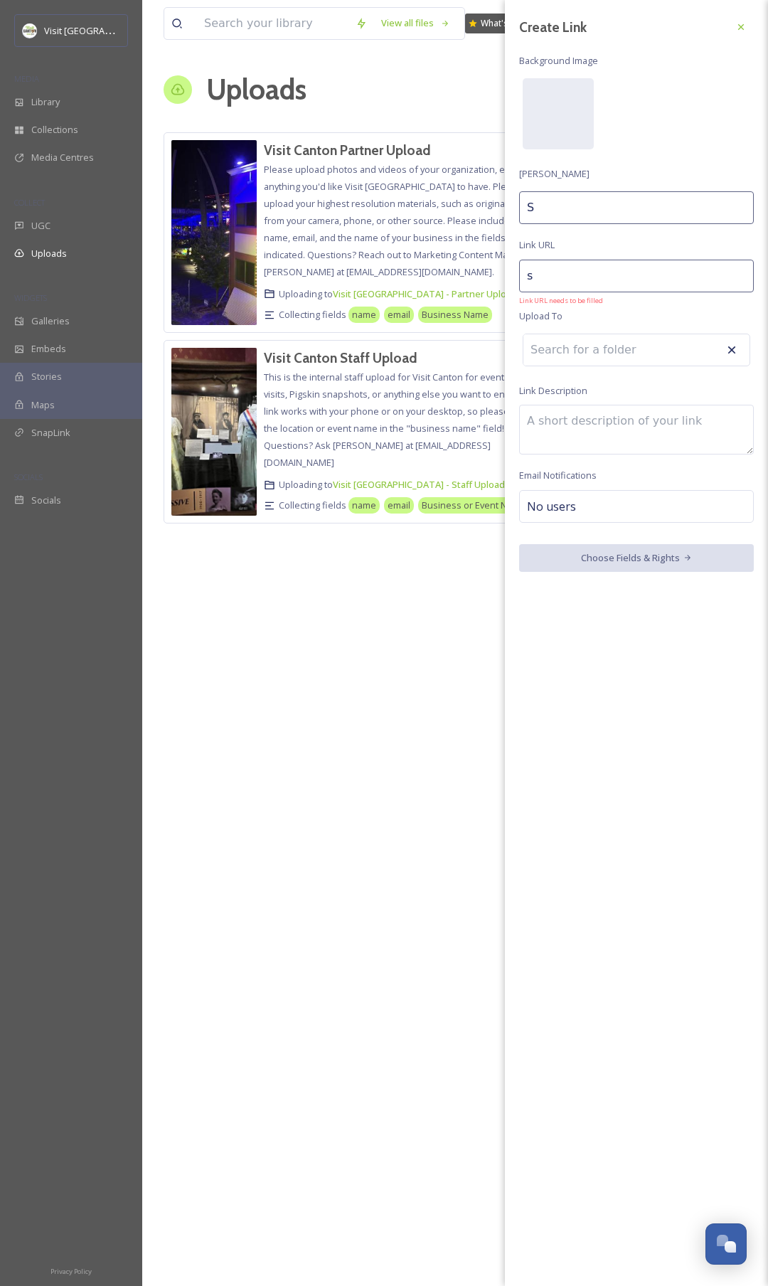
type input "sn"
type input "Sn"
type input "sna"
type input "Sna"
type input "snap"
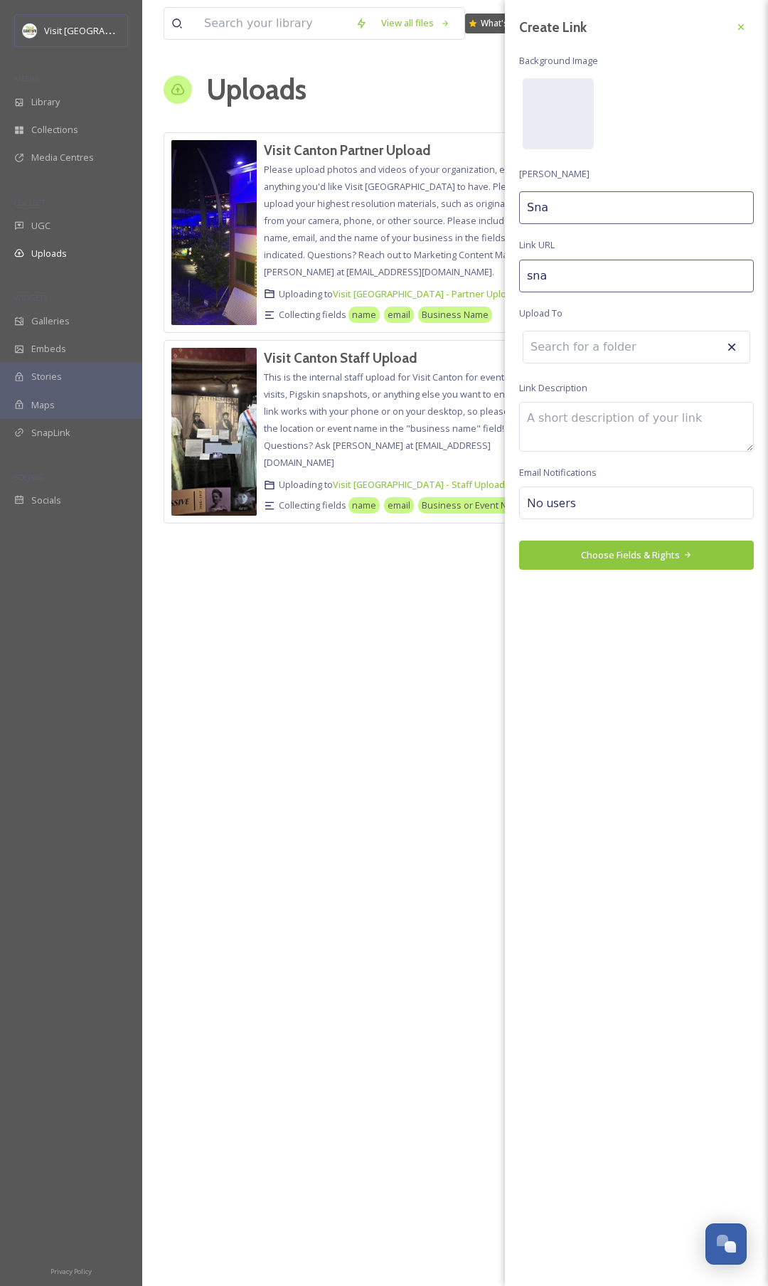
type input "Snap"
type input "snapo"
type input "Snapo"
type input "snapos"
type input "Snapos"
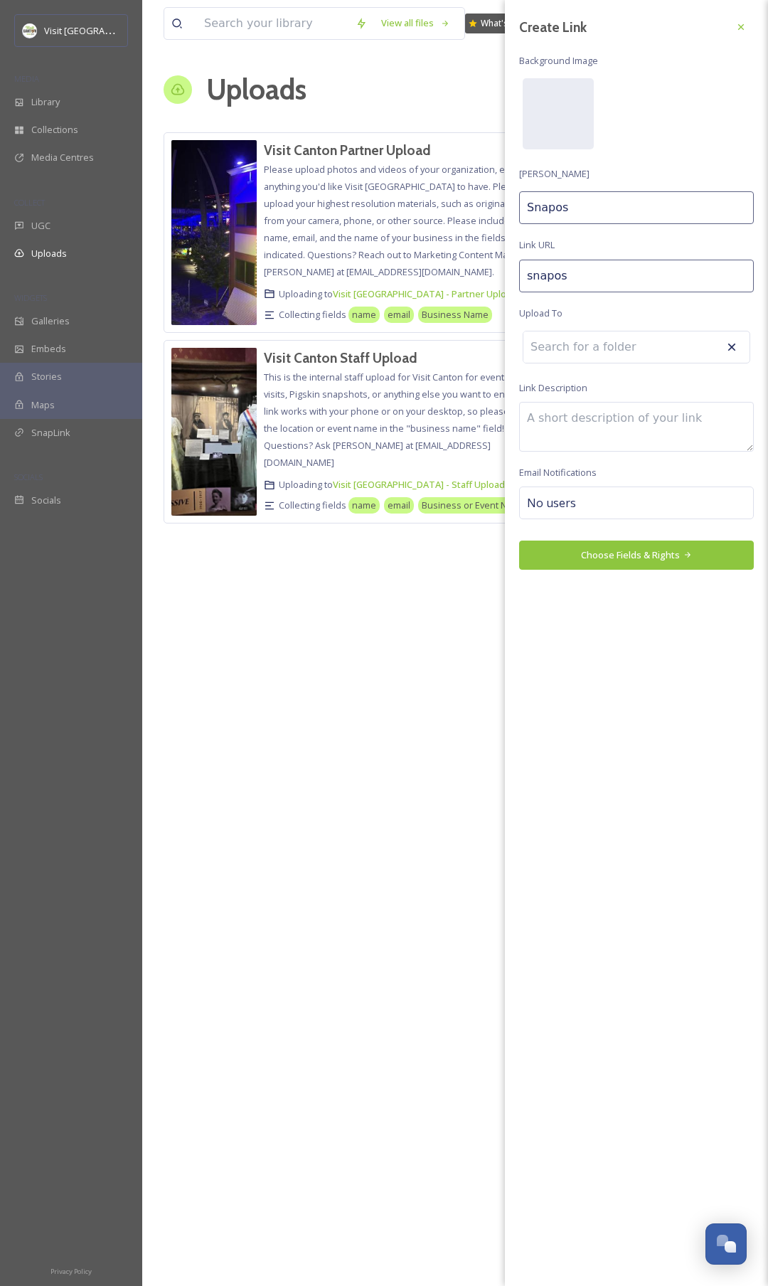
type input "snapo"
type input "Snapo"
type input "snap"
type input "Snap"
type input "snaps"
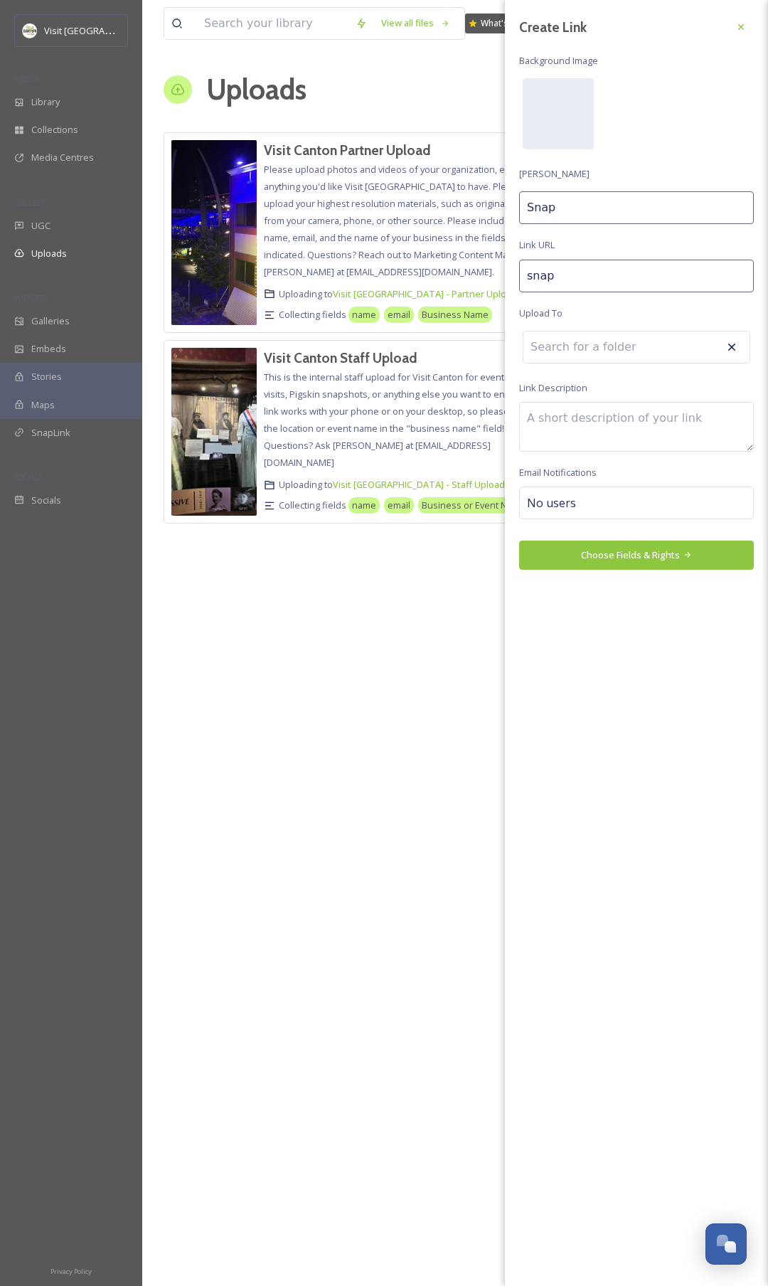
type input "Snaps"
type input "snapsh"
type input "Snapsh"
type input "snapsho"
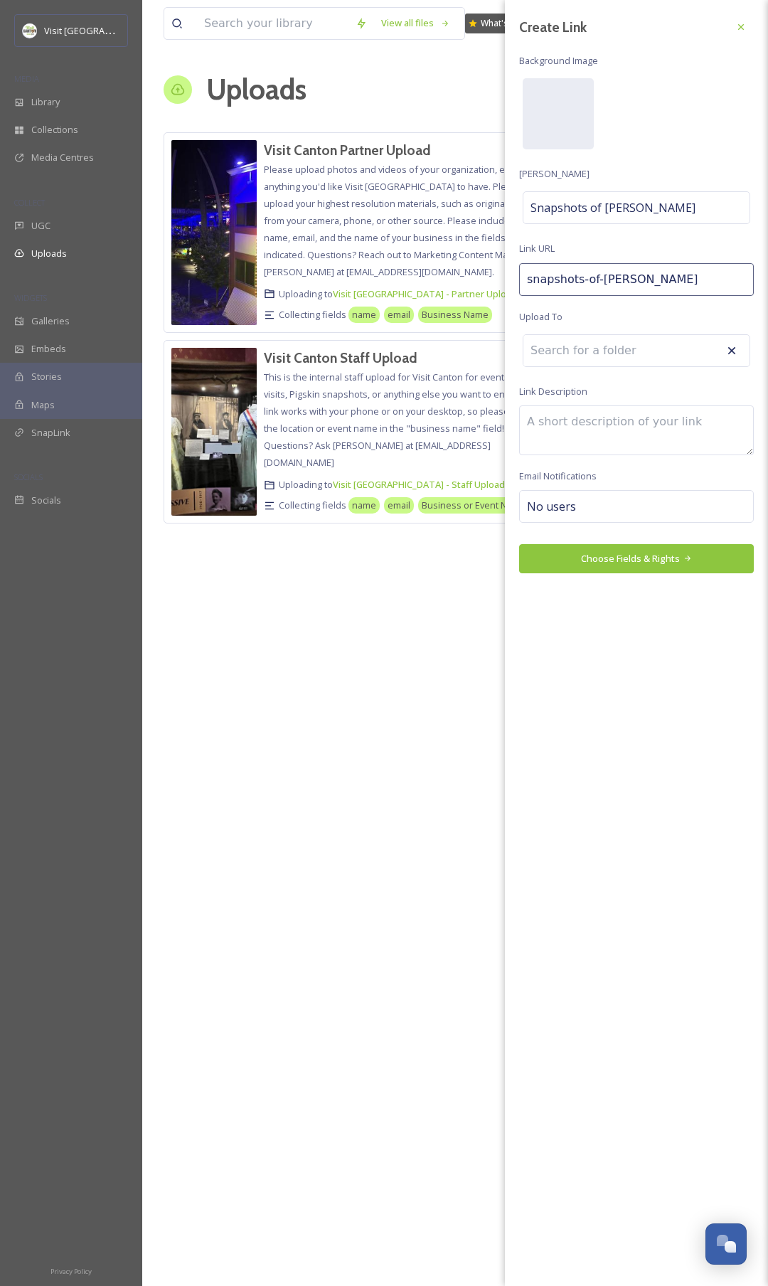
click at [575, 364] on input at bounding box center [601, 350] width 156 height 31
click at [570, 348] on input at bounding box center [601, 350] width 156 height 31
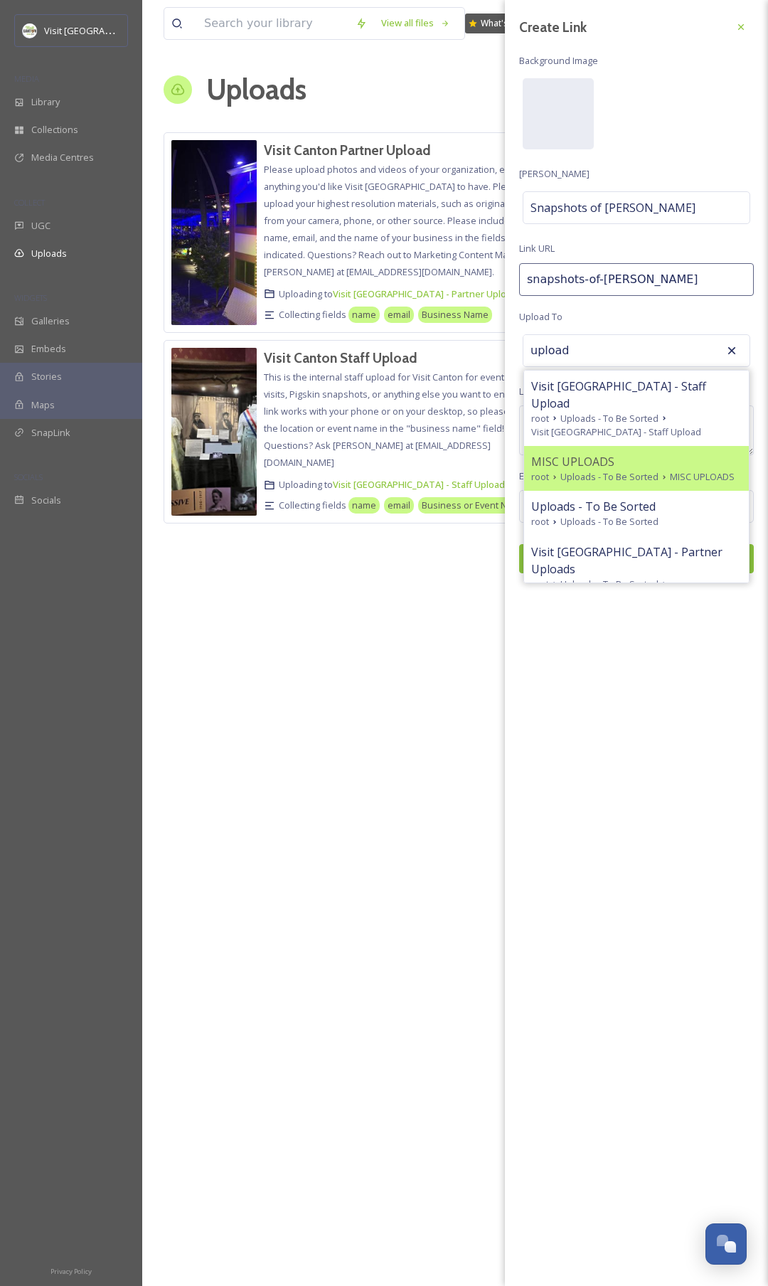
click at [592, 470] on span "Uploads - To Be Sorted" at bounding box center [609, 477] width 98 height 14
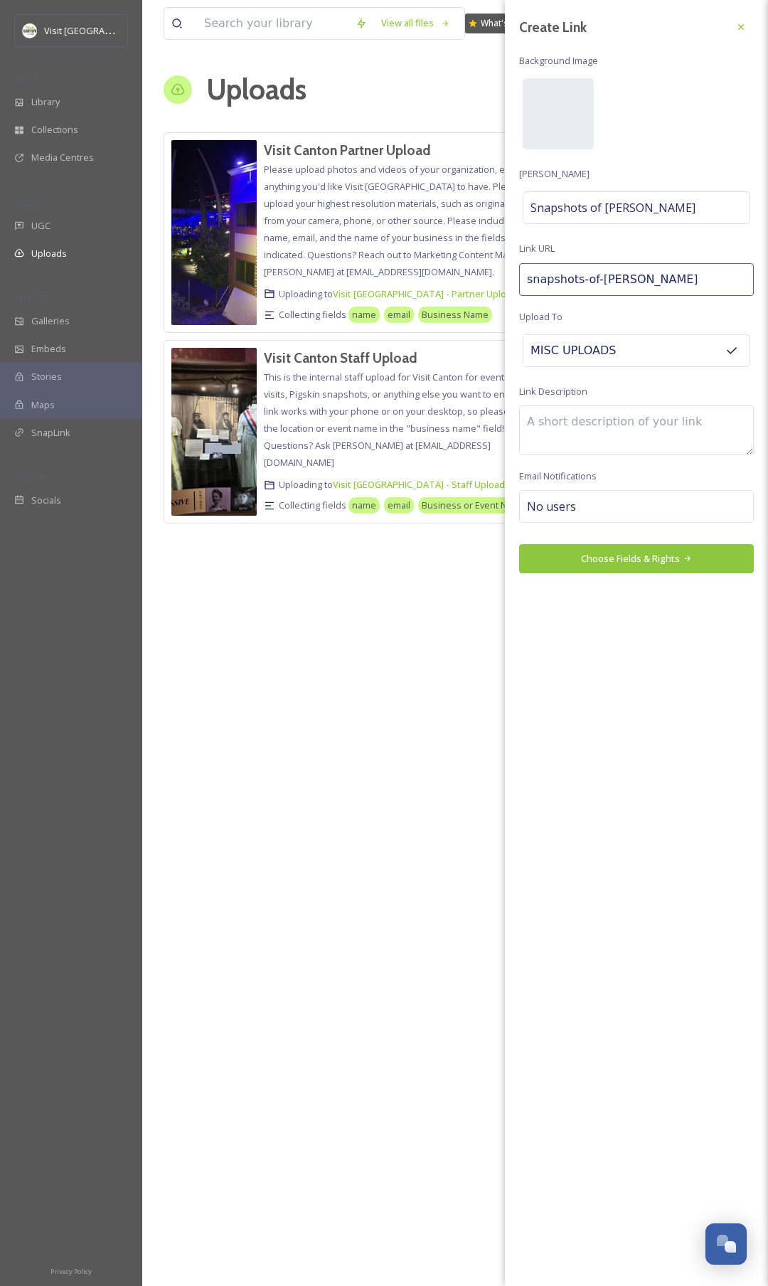
click at [588, 428] on textarea at bounding box center [636, 430] width 235 height 50
click at [597, 509] on div "No users" at bounding box center [636, 506] width 235 height 33
click at [586, 506] on input at bounding box center [598, 506] width 142 height 17
click at [591, 538] on span "[PERSON_NAME]" at bounding box center [563, 540] width 70 height 14
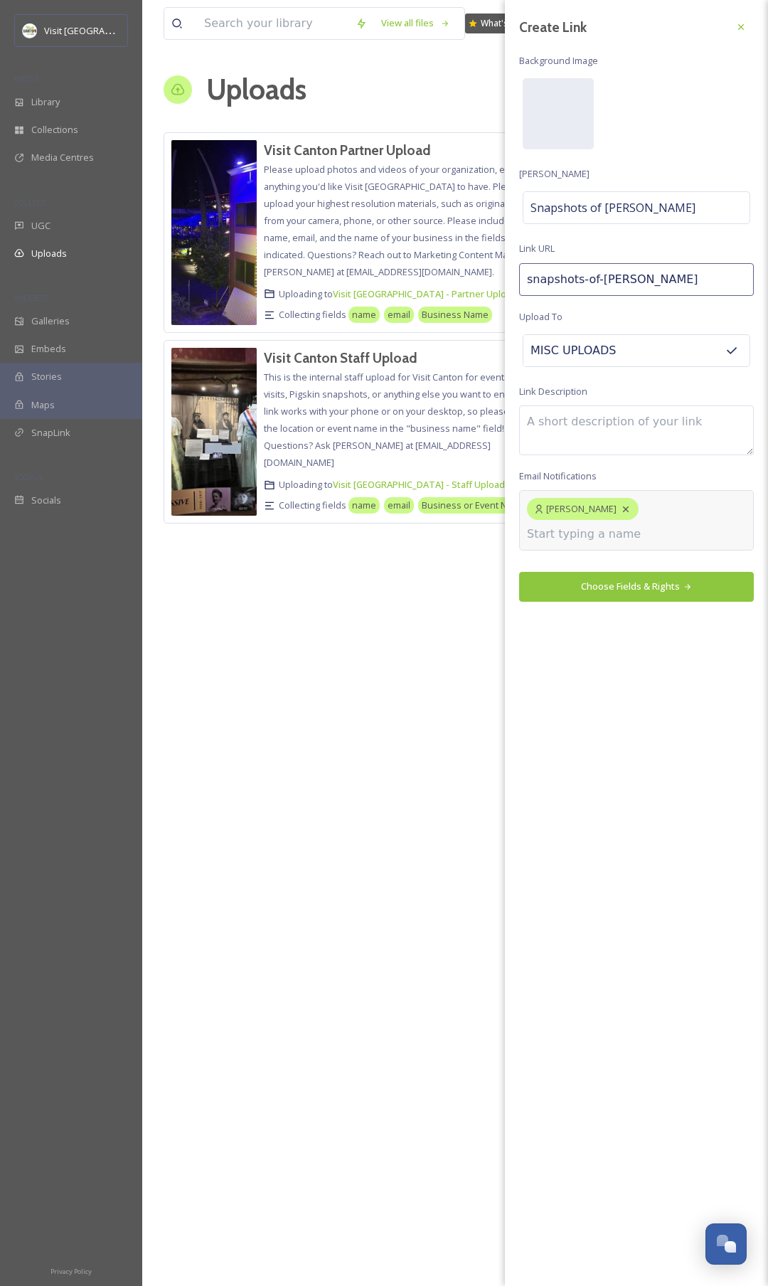
click at [581, 433] on textarea at bounding box center [636, 430] width 235 height 50
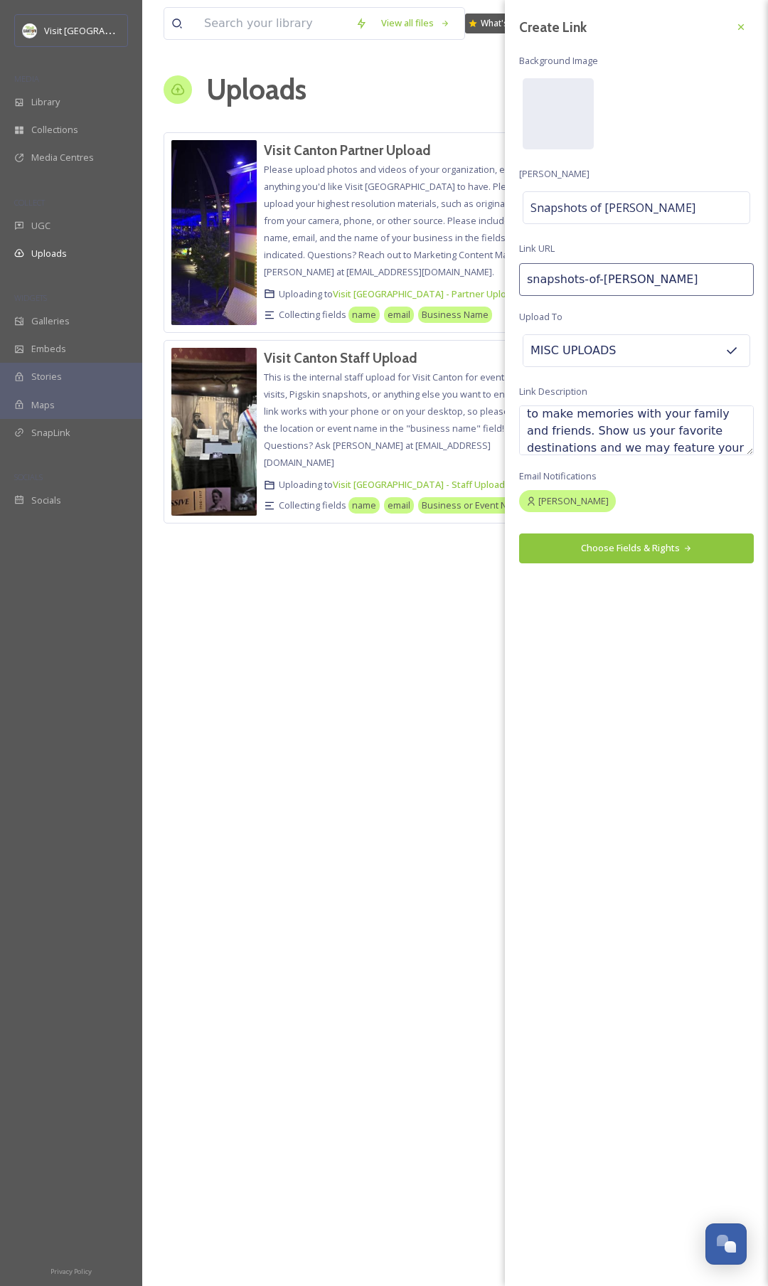
scroll to position [93, 0]
click at [595, 552] on button "Choose Fields & Rights" at bounding box center [636, 547] width 235 height 29
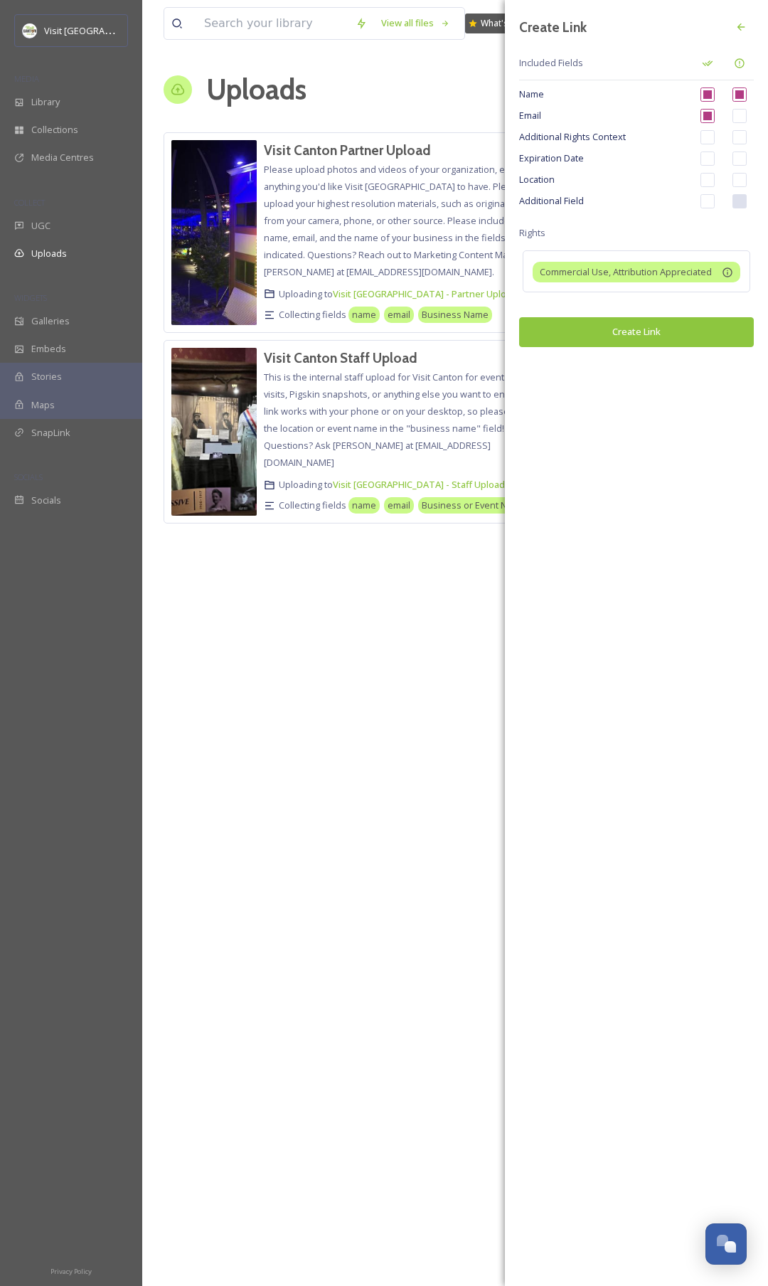
click at [707, 204] on input "checkbox" at bounding box center [708, 201] width 14 height 14
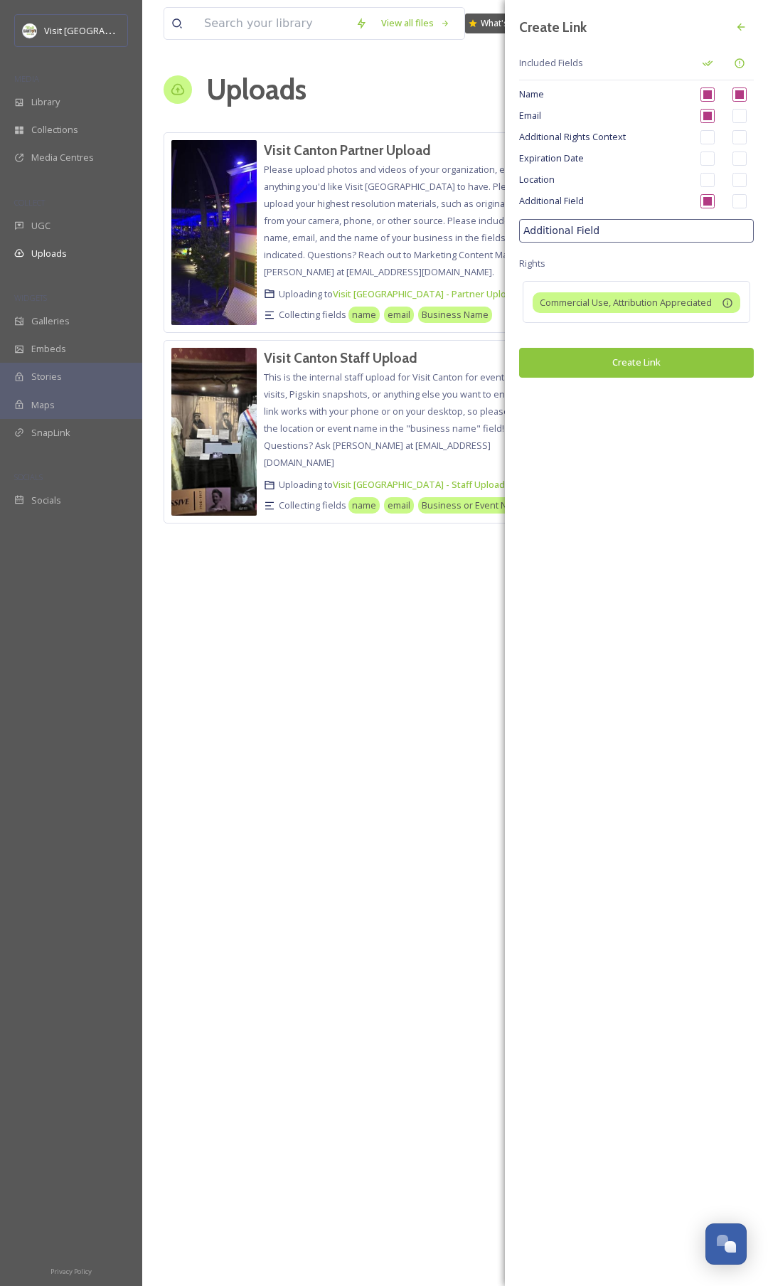
click at [647, 225] on input "Additional Field" at bounding box center [636, 230] width 235 height 23
click at [639, 234] on input "Additional Field" at bounding box center [636, 230] width 235 height 23
click at [736, 203] on input "checkbox" at bounding box center [740, 201] width 14 height 14
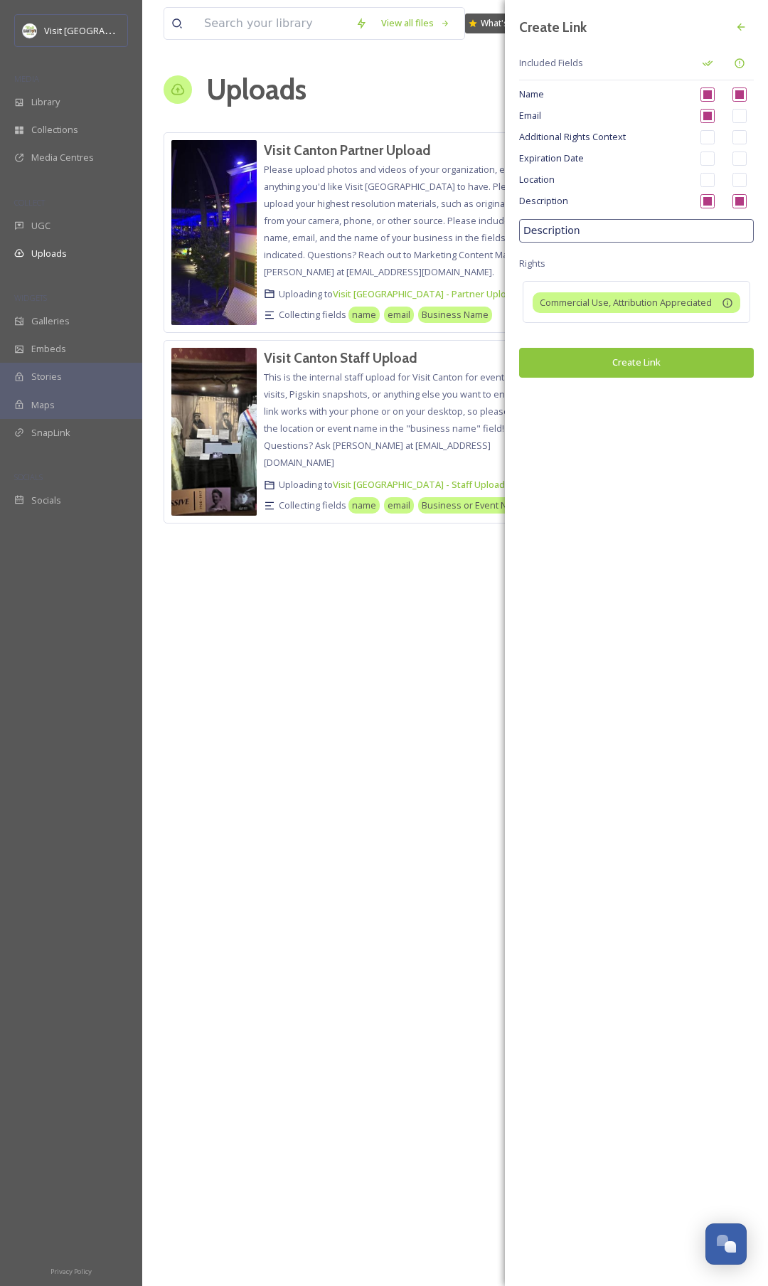
click at [709, 178] on input "checkbox" at bounding box center [708, 180] width 14 height 14
click at [709, 181] on input "checkbox" at bounding box center [708, 180] width 14 height 14
click at [633, 230] on input "Description" at bounding box center [636, 230] width 235 height 23
click at [642, 361] on button "Create Link" at bounding box center [636, 362] width 235 height 29
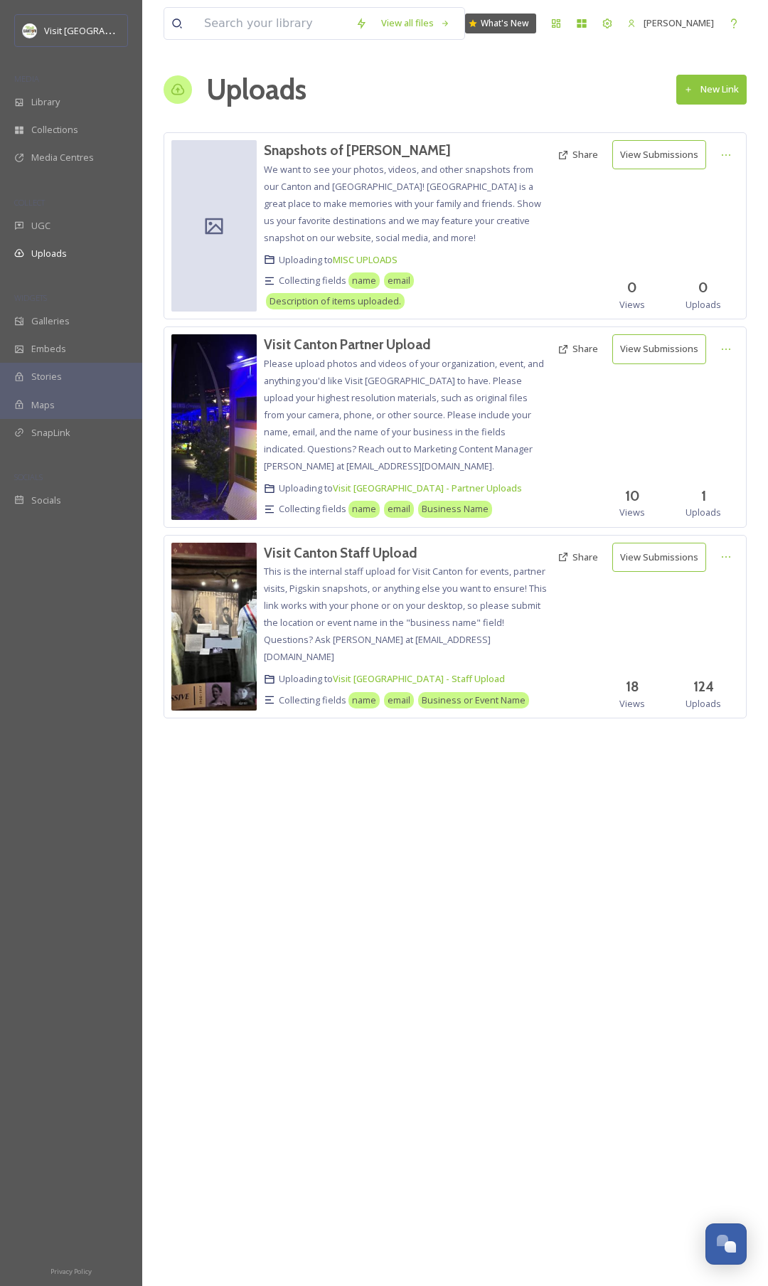
click at [216, 204] on div at bounding box center [213, 225] width 85 height 171
click at [723, 152] on icon at bounding box center [726, 154] width 11 height 11
click at [707, 212] on span "Edit" at bounding box center [699, 214] width 16 height 14
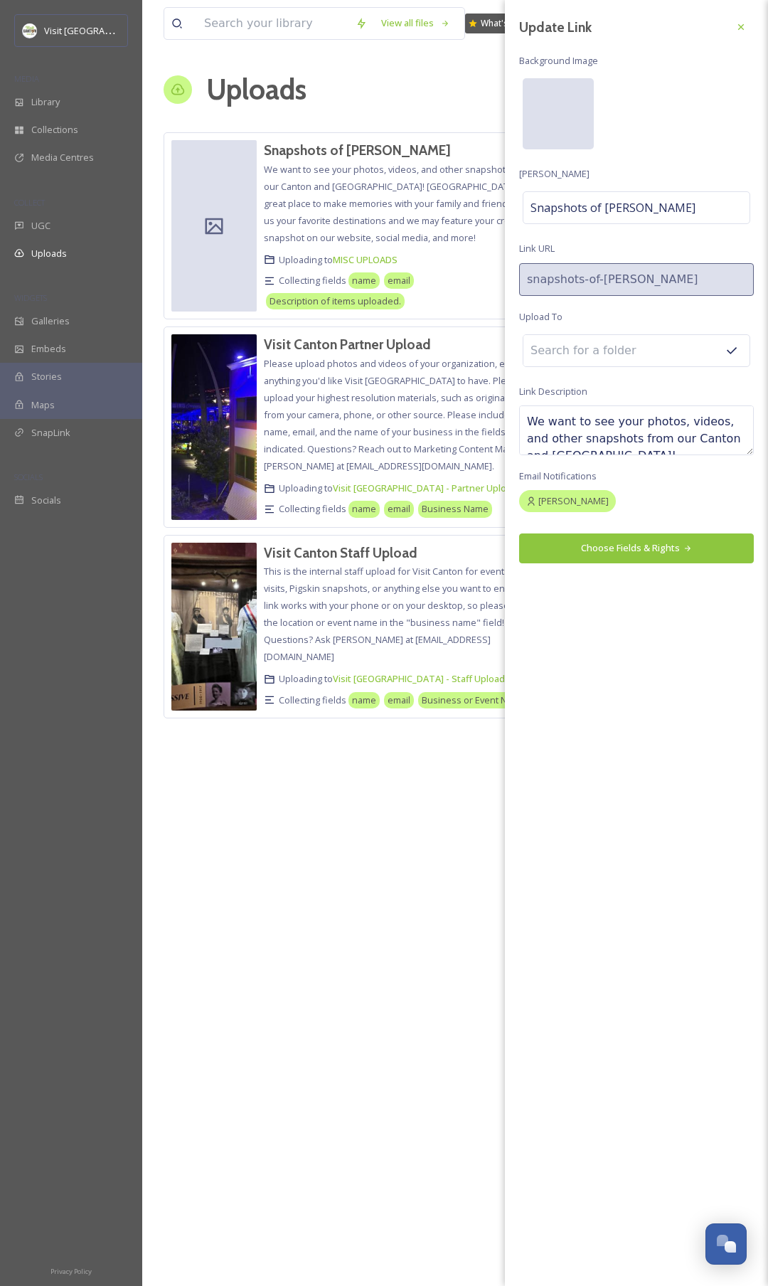
click at [583, 122] on div at bounding box center [558, 113] width 71 height 71
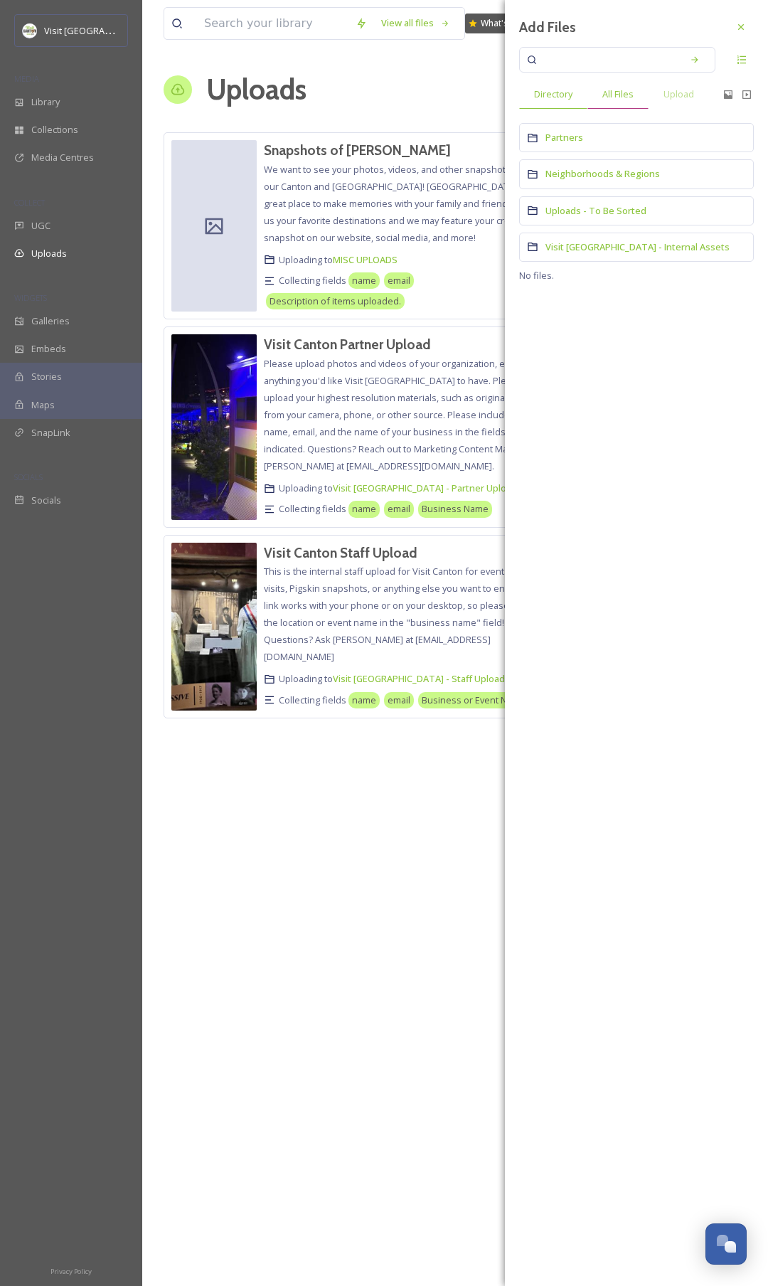
click at [637, 100] on div "All Files" at bounding box center [618, 94] width 61 height 29
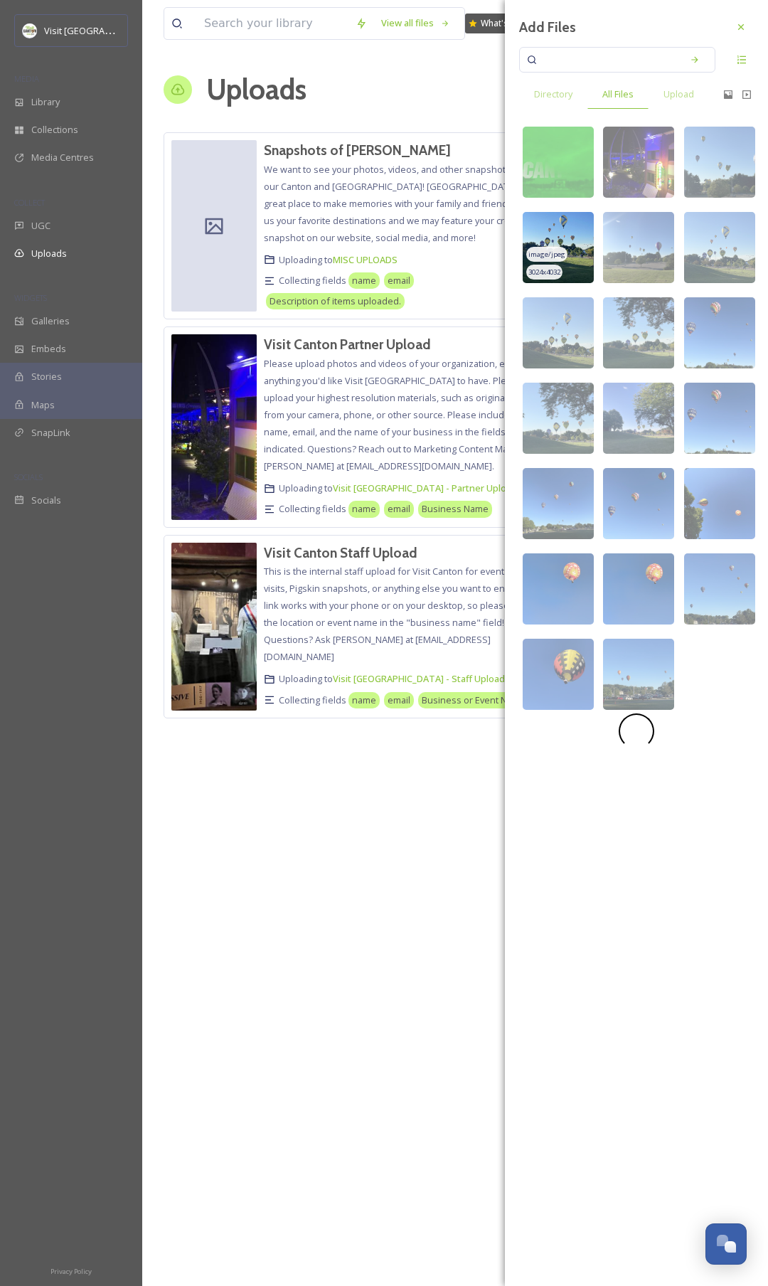
click at [581, 230] on img at bounding box center [558, 247] width 71 height 71
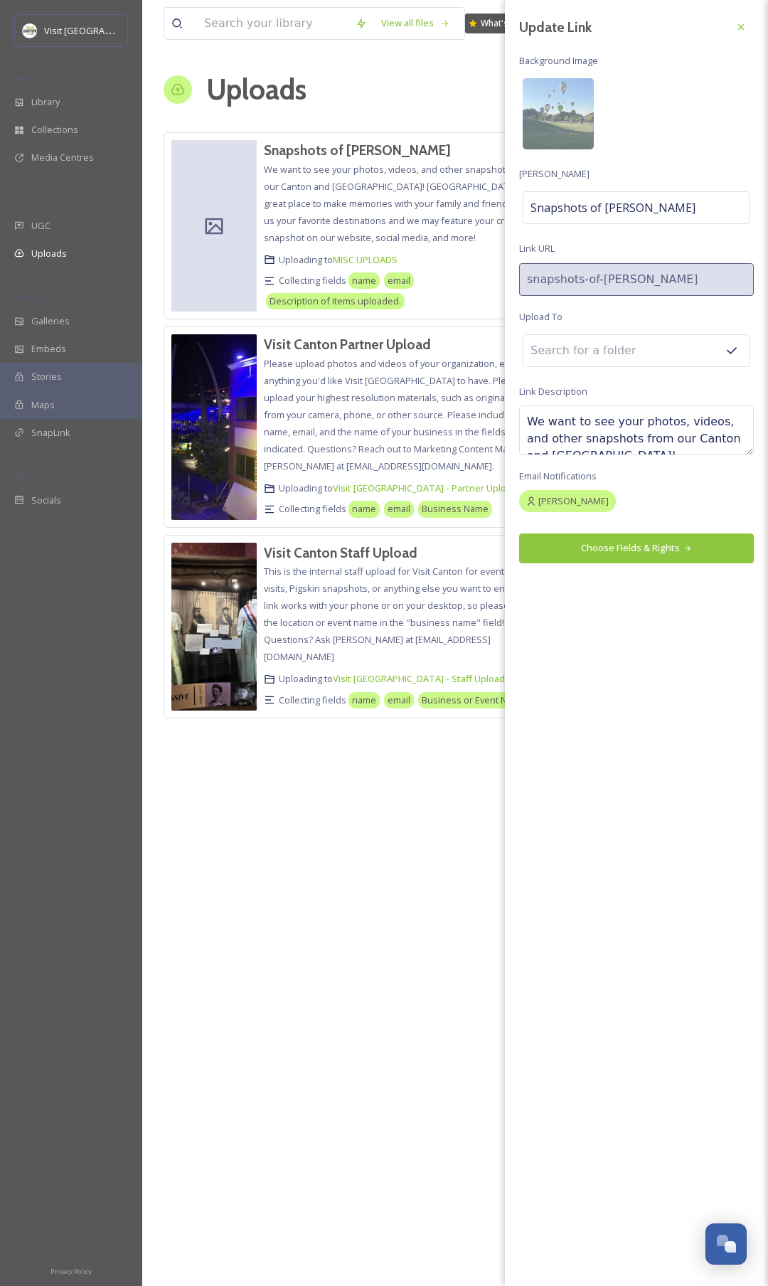
click at [657, 453] on textarea "We want to see your photos, videos, and other snapshots from our Canton and Sta…" at bounding box center [636, 430] width 235 height 50
drag, startPoint x: 661, startPoint y: 440, endPoint x: 689, endPoint y: 521, distance: 86.4
click at [689, 521] on div "Update Link Background Image Link Title Snapshots of Stark Link URL snapshots-o…" at bounding box center [636, 289] width 263 height 578
click at [703, 451] on textarea "We want to see your photos, videos, and other snapshots from our Canton and Sta…" at bounding box center [636, 430] width 235 height 50
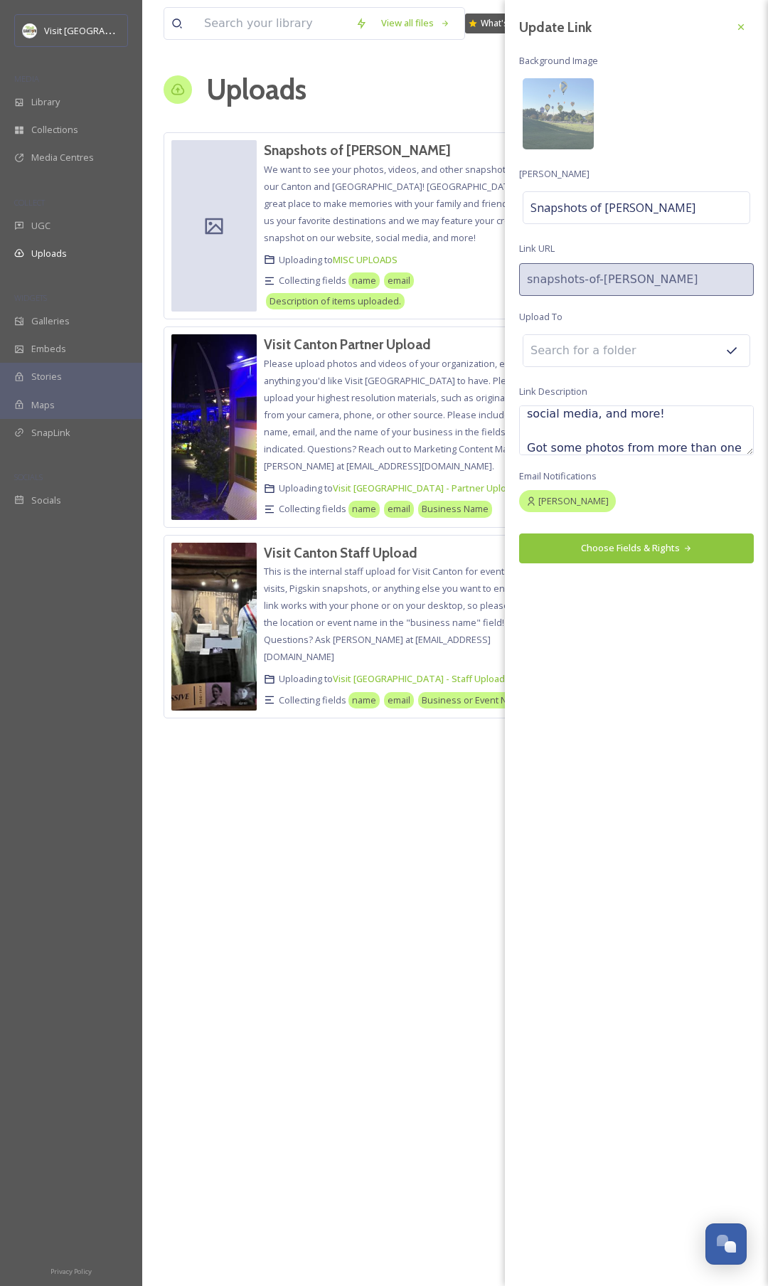
scroll to position [161, 0]
click at [698, 430] on textarea "We want to see your photos, videos, and other snapshots from our Canton and Sta…" at bounding box center [636, 430] width 235 height 50
click at [568, 453] on textarea "We want to see your photos, videos, and other snapshots from our Canton and Sta…" at bounding box center [636, 430] width 235 height 50
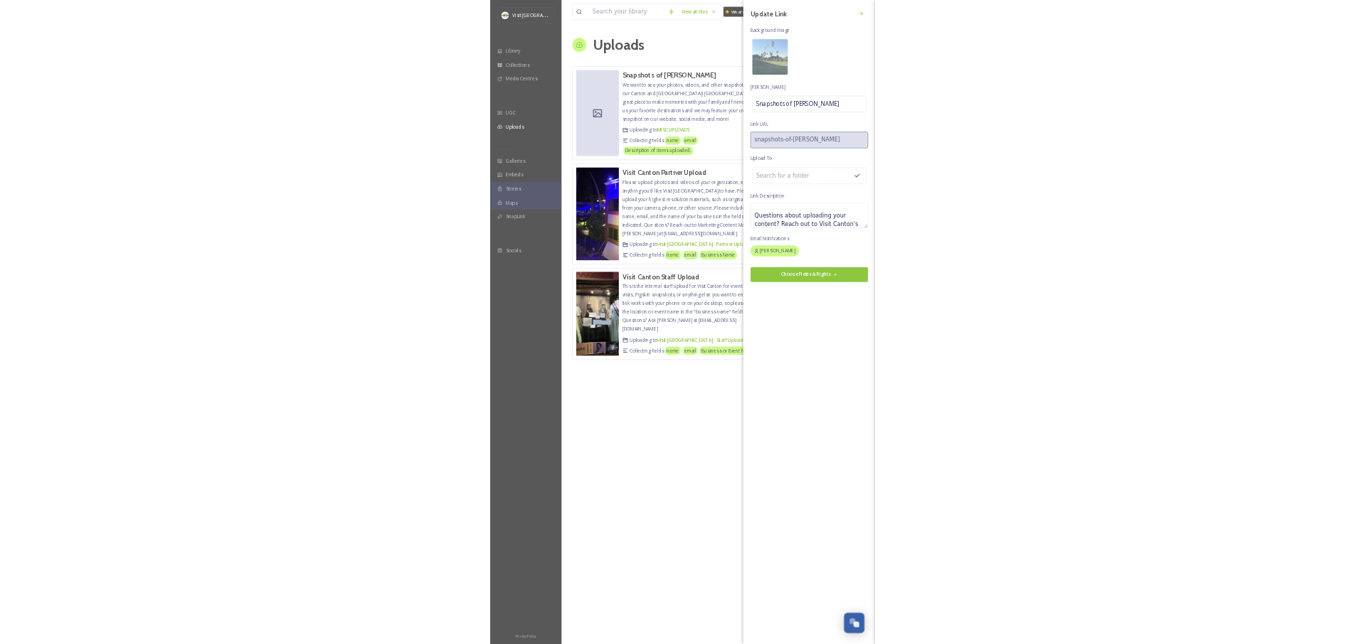
scroll to position [281, 0]
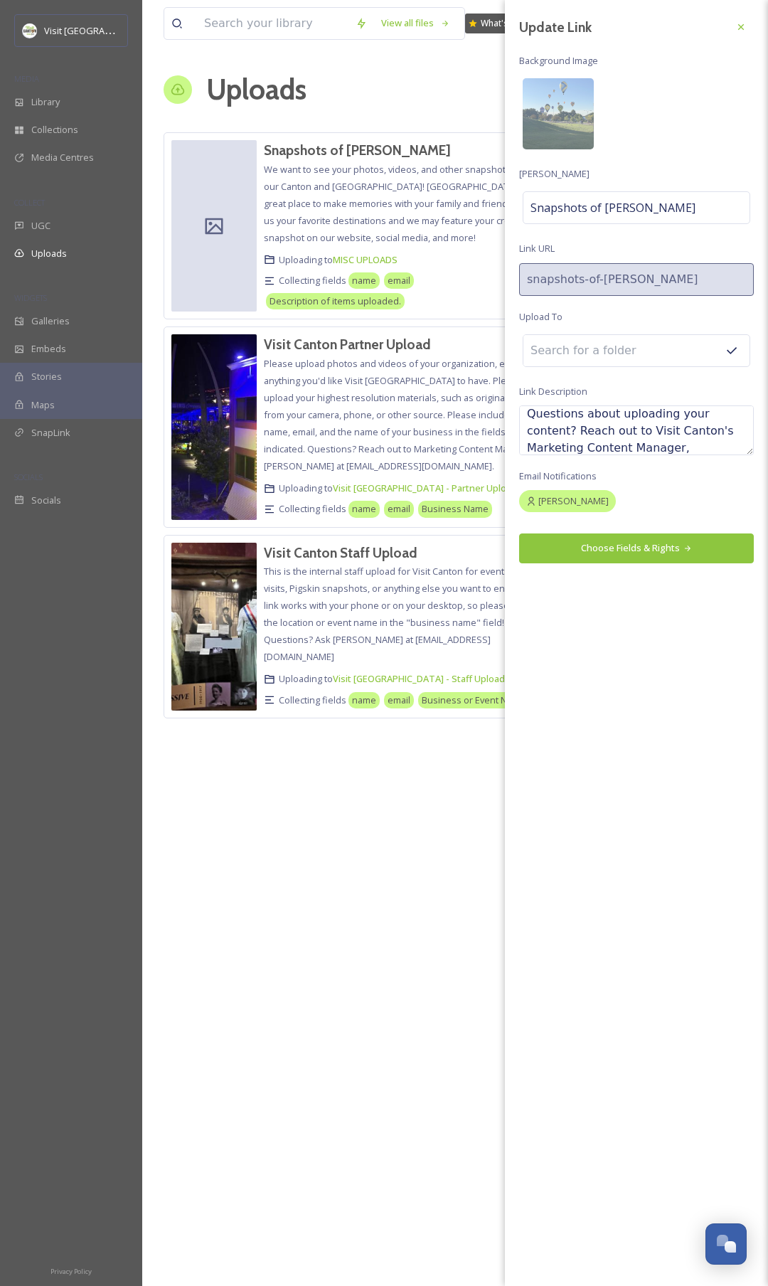
click at [602, 551] on button "Choose Fields & Rights" at bounding box center [636, 547] width 235 height 29
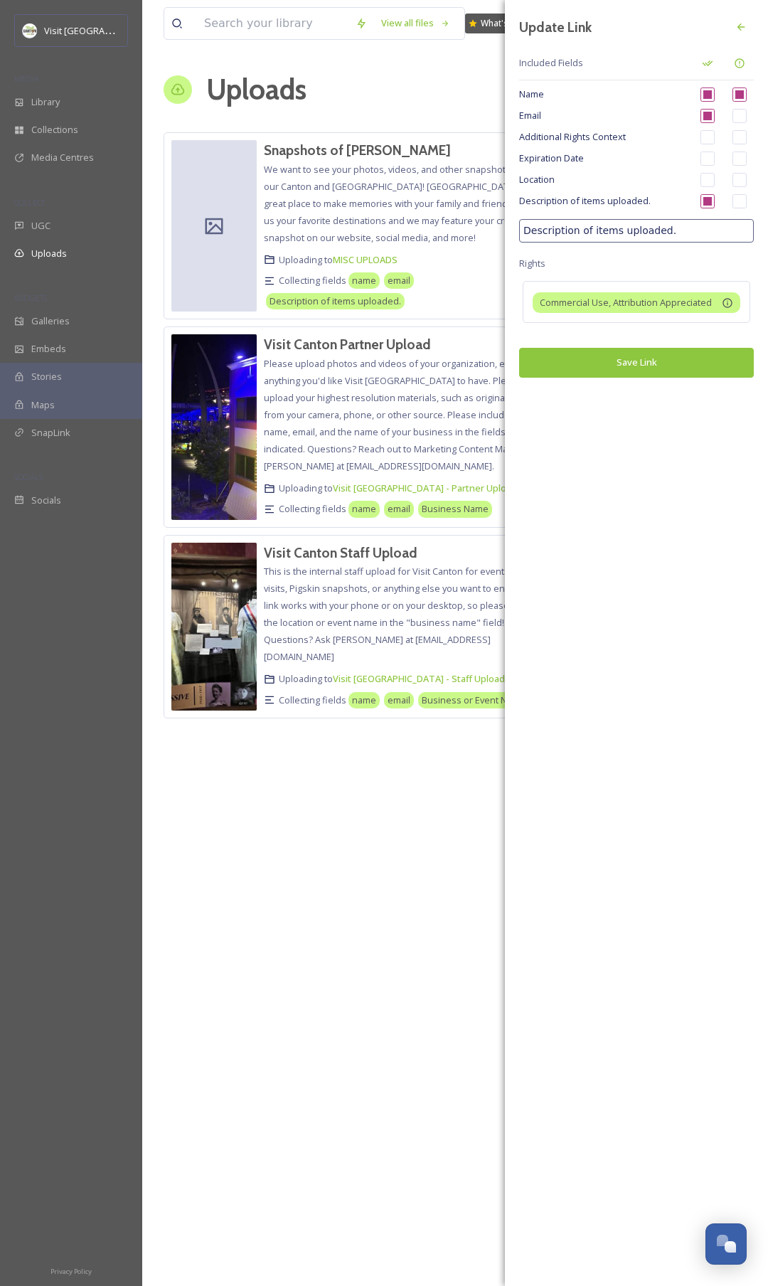
click at [637, 363] on button "Save Link" at bounding box center [636, 362] width 235 height 29
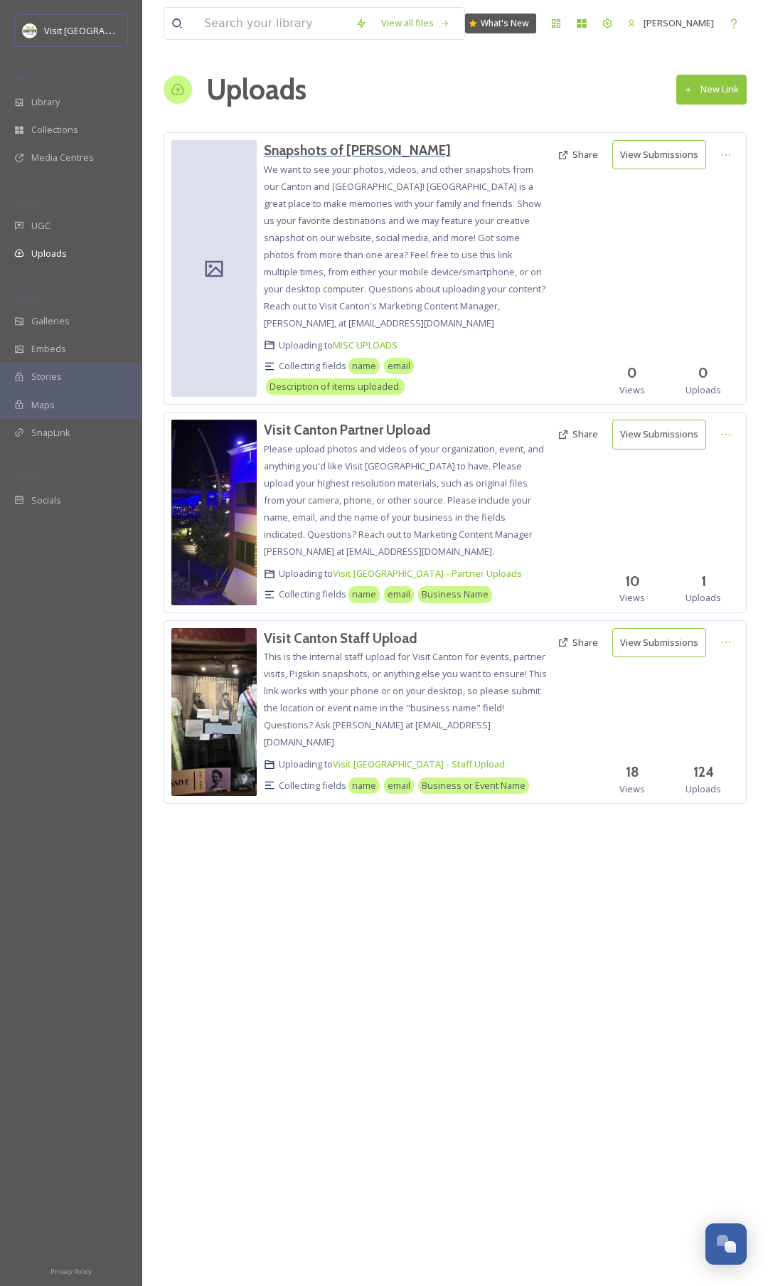
click at [321, 154] on h3 "Snapshots of Stark" at bounding box center [357, 150] width 187 height 17
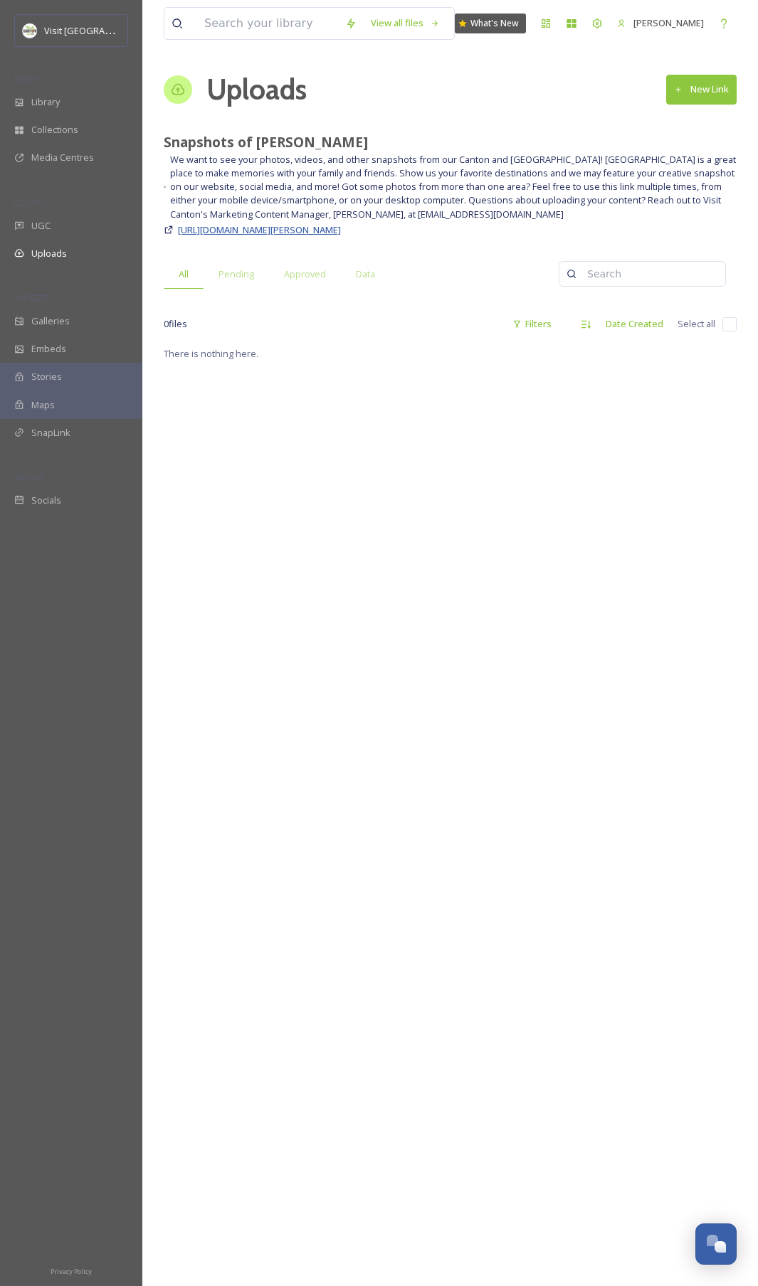
click at [324, 234] on span "https://app.snapsea.io/p/link/snapshots-of-stark" at bounding box center [259, 229] width 163 height 13
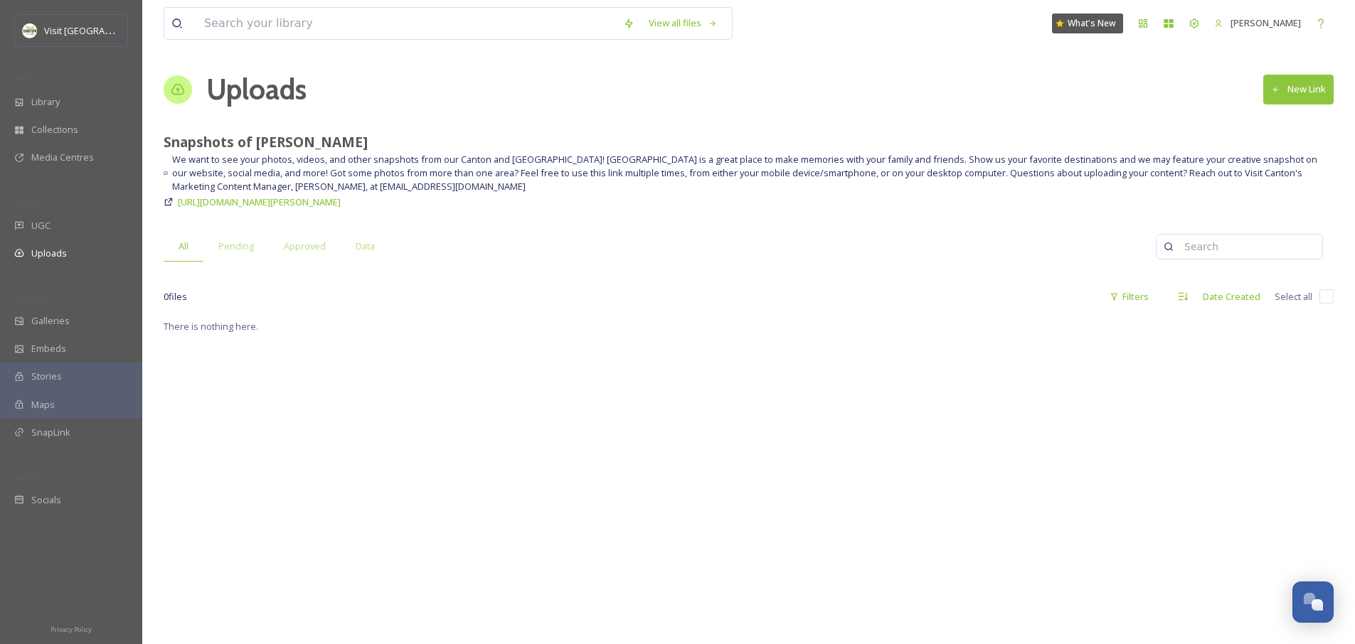
click at [50, 270] on div "Visit Canton MEDIA Library Collections Media Centres COLLECT UGC Uploads WIDGET…" at bounding box center [71, 264] width 142 height 500
click at [52, 257] on span "Uploads" at bounding box center [49, 254] width 36 height 14
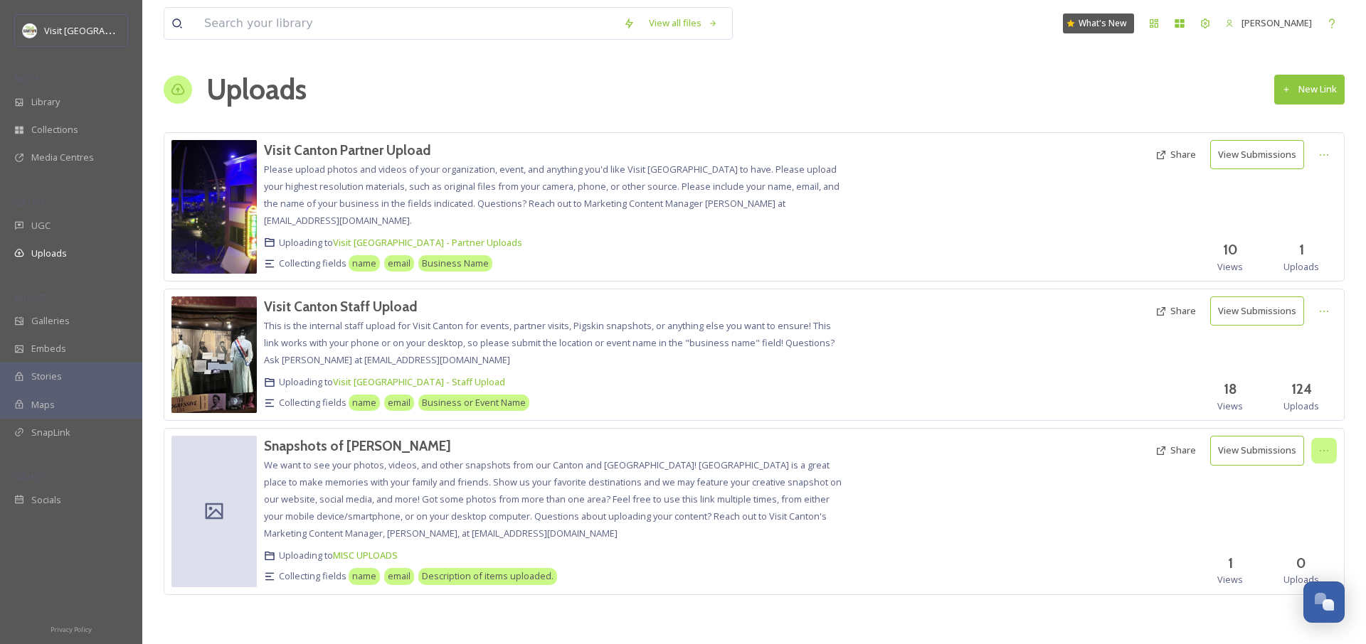
click at [757, 447] on icon at bounding box center [1323, 450] width 11 height 11
click at [757, 511] on div "Edit" at bounding box center [1309, 510] width 54 height 28
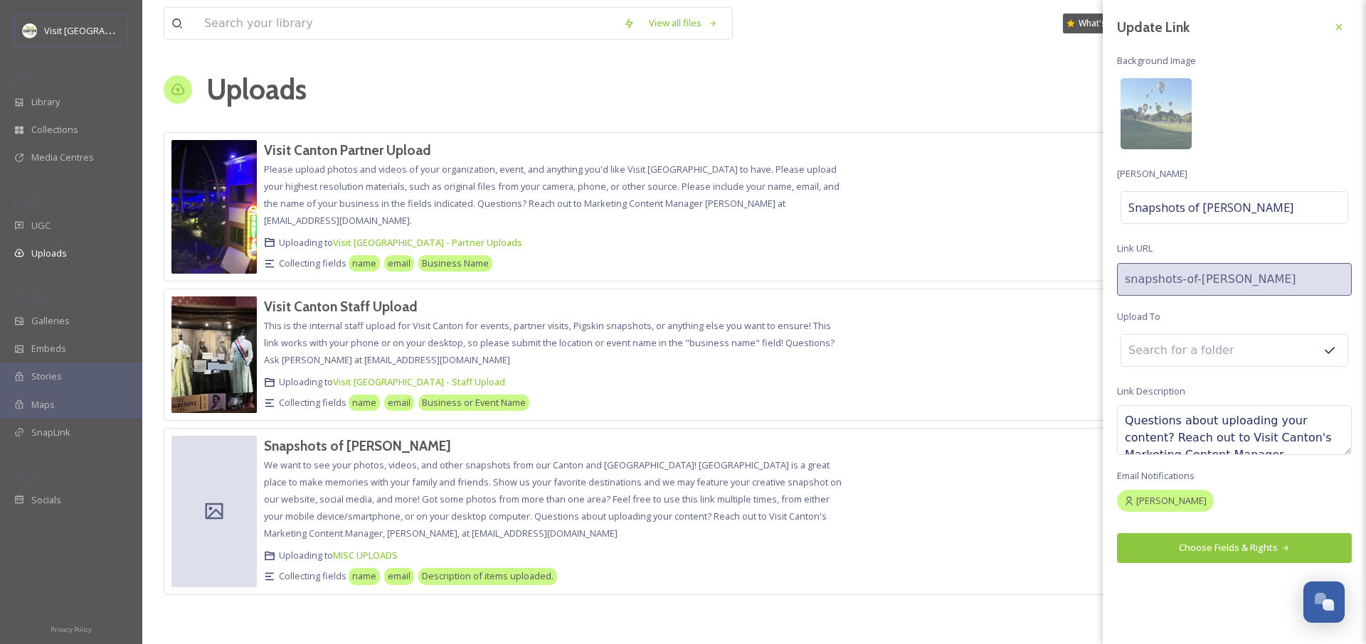
scroll to position [290, 0]
click at [757, 351] on input at bounding box center [1199, 350] width 156 height 31
click at [757, 327] on div "Update Link Background Image Link Title Snapshots of Stark Link URL snapshots-o…" at bounding box center [1233, 289] width 263 height 578
click at [757, 366] on div at bounding box center [1234, 350] width 228 height 33
click at [757, 551] on button "Choose Fields & Rights" at bounding box center [1234, 547] width 235 height 29
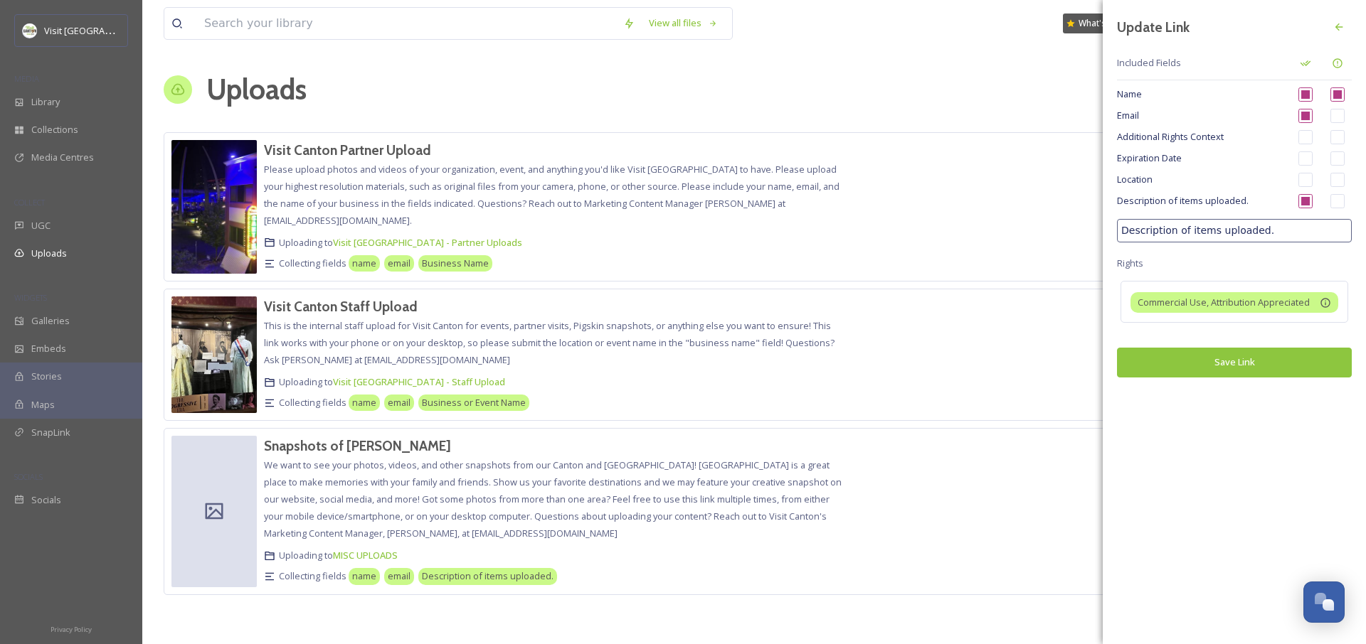
click at [757, 119] on input "checkbox" at bounding box center [1337, 116] width 14 height 14
click at [757, 364] on button "Save Link" at bounding box center [1234, 362] width 235 height 29
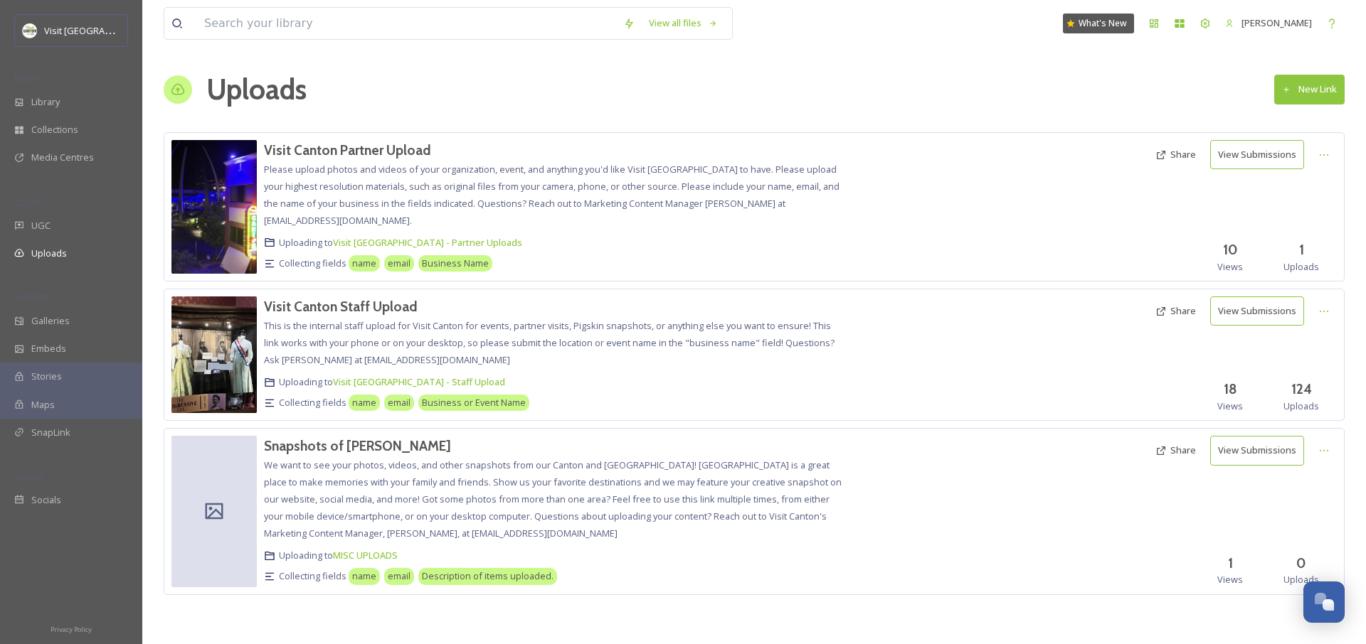
click at [757, 455] on button "Share" at bounding box center [1175, 451] width 55 height 28
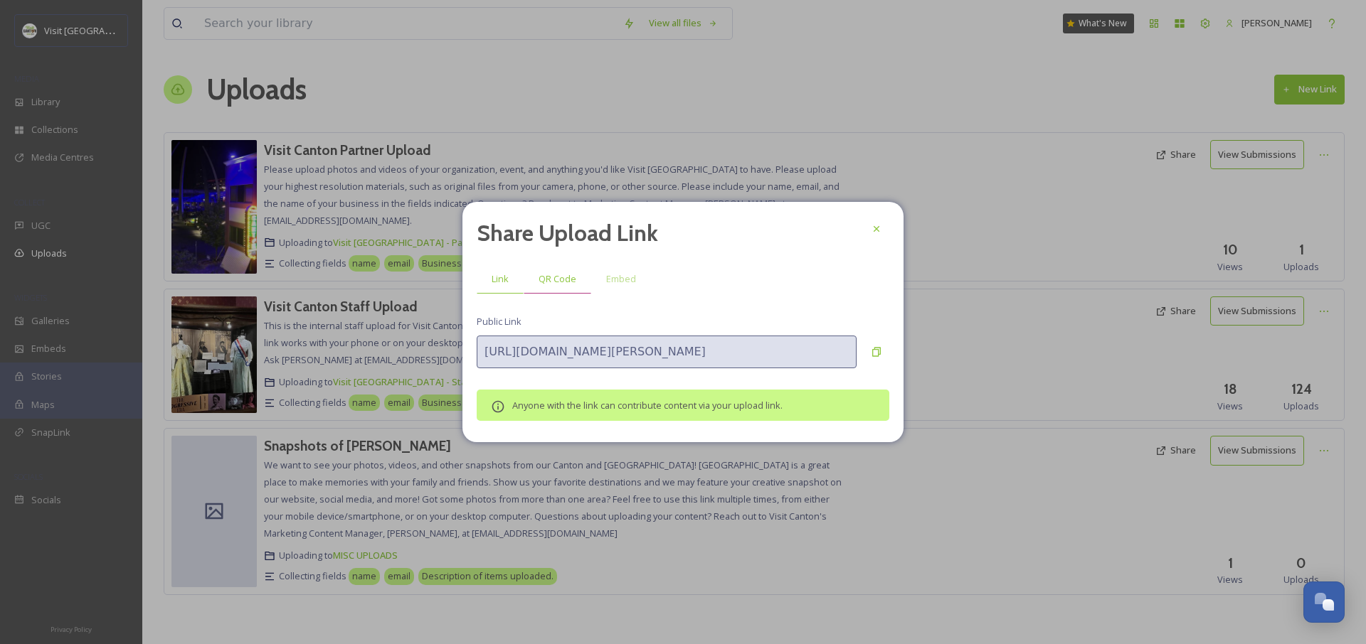
click at [570, 280] on span "QR Code" at bounding box center [557, 279] width 38 height 14
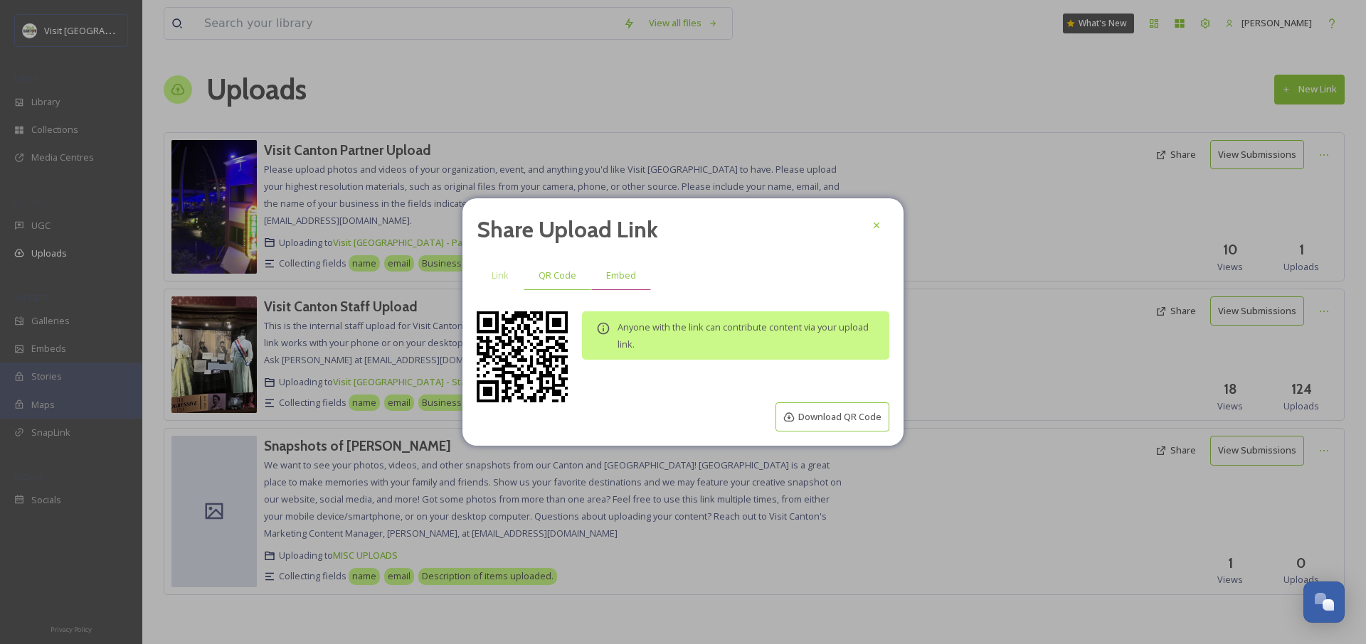
click at [614, 277] on span "Embed" at bounding box center [621, 276] width 30 height 14
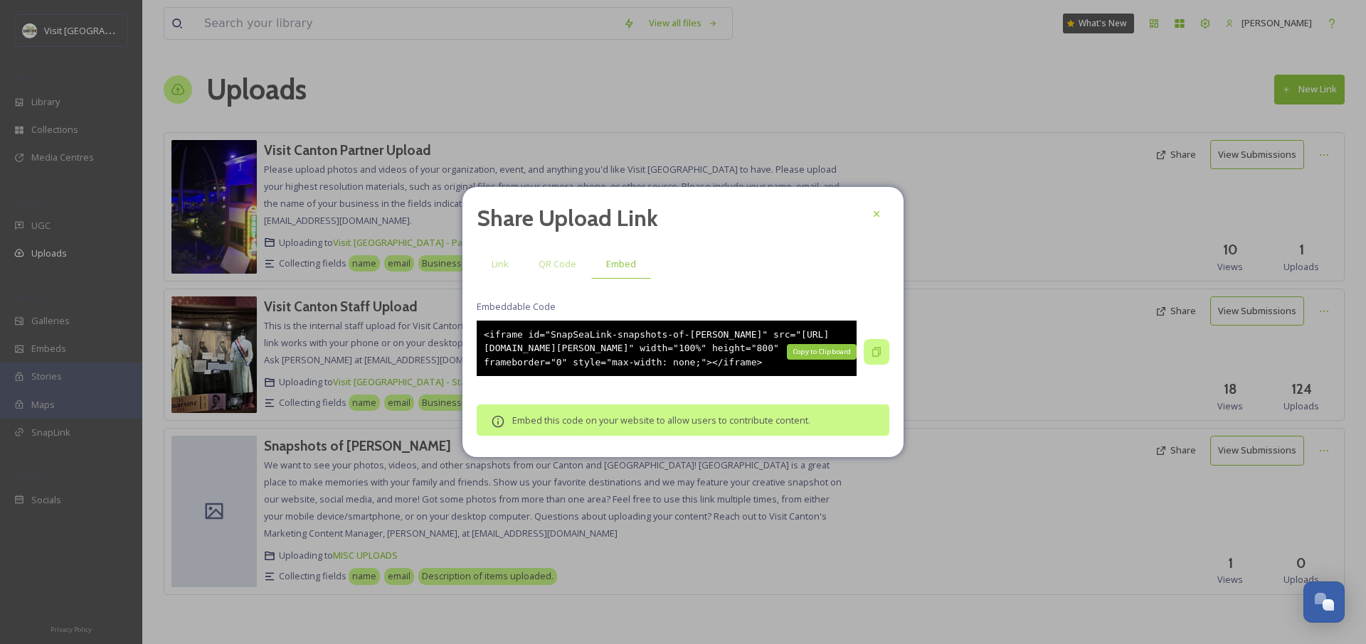
click at [757, 346] on div "Copy to Clipboard" at bounding box center [876, 352] width 26 height 26
click at [757, 355] on icon at bounding box center [876, 351] width 11 height 11
